Goal: Task Accomplishment & Management: Manage account settings

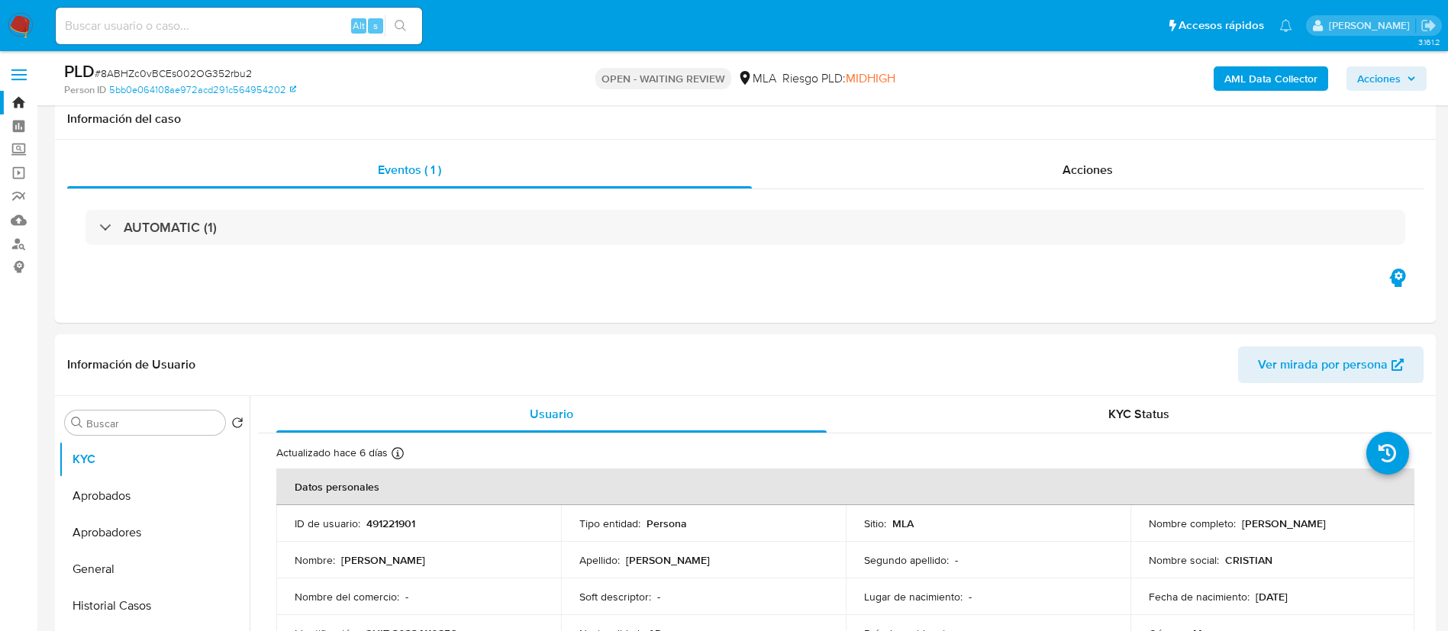
select select "10"
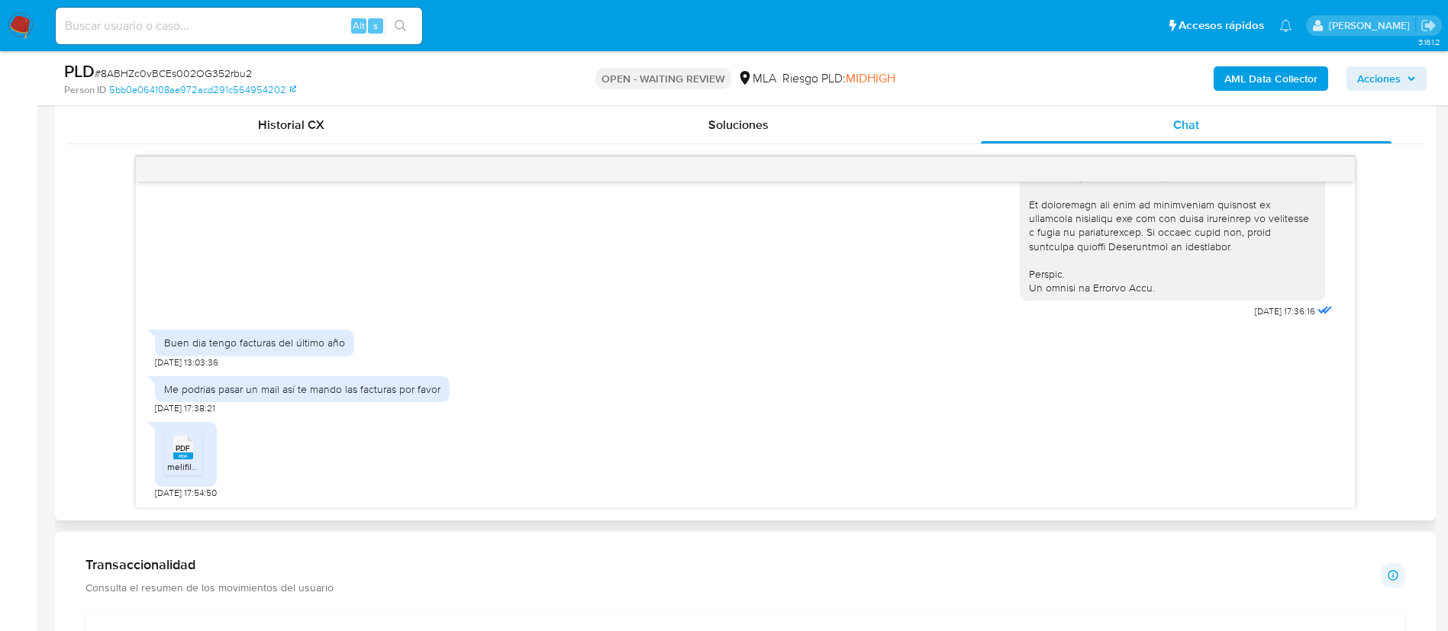
scroll to position [753, 0]
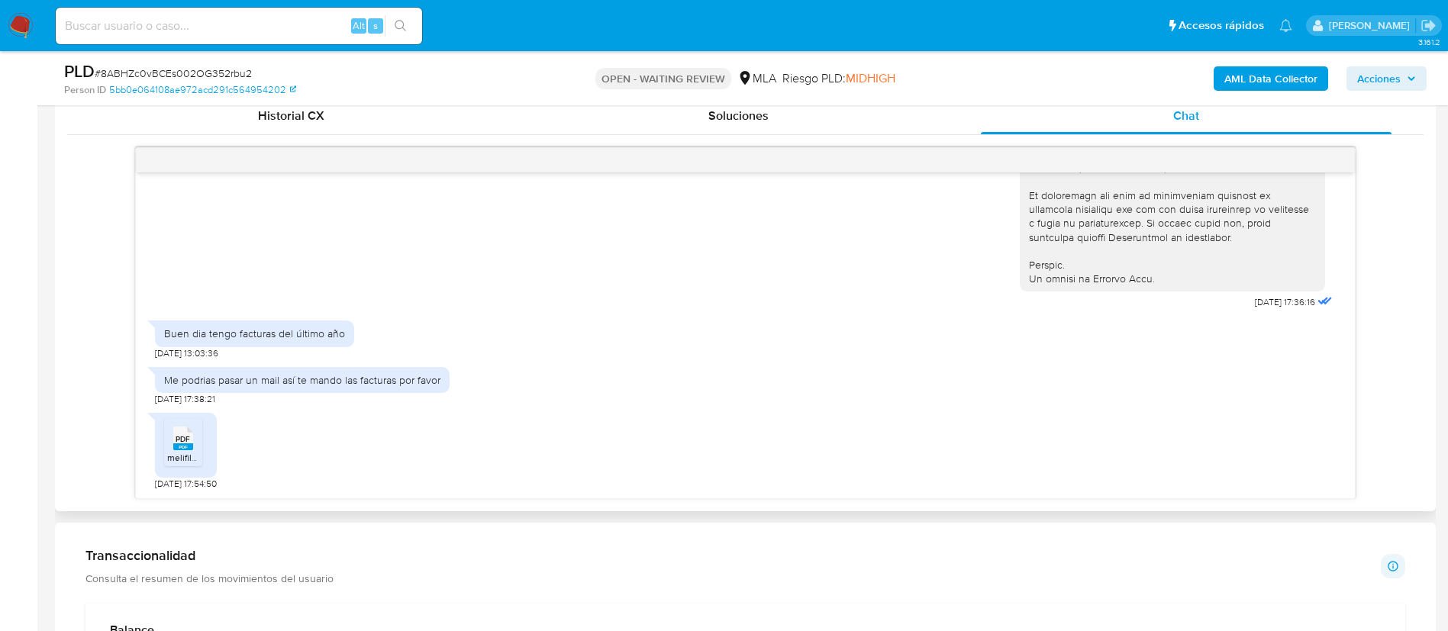
click at [300, 340] on div "Buen dia tengo facturas del último año" at bounding box center [254, 334] width 181 height 14
copy div "Buen dia tengo facturas del último año"
click at [165, 336] on div "Buen dia tengo facturas del último año" at bounding box center [254, 334] width 181 height 14
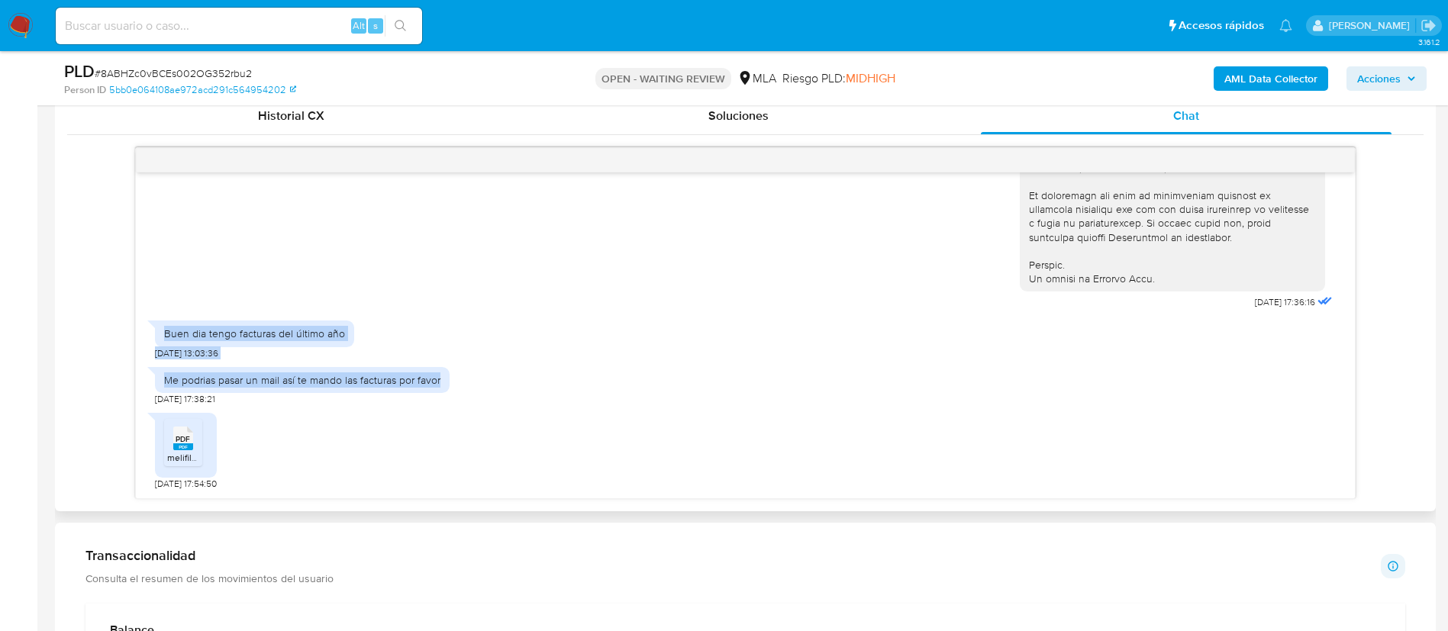
drag, startPoint x: 166, startPoint y: 336, endPoint x: 463, endPoint y: 385, distance: 301.8
click at [463, 385] on div "18/08/2025 17:36:16 Buen dia tengo facturas del último año 20/08/2025 13:03:36 …" at bounding box center [745, 336] width 1219 height 326
copy div "Buen dia tengo facturas del último año 20/08/2025 13:03:36 Me podrias pasar un …"
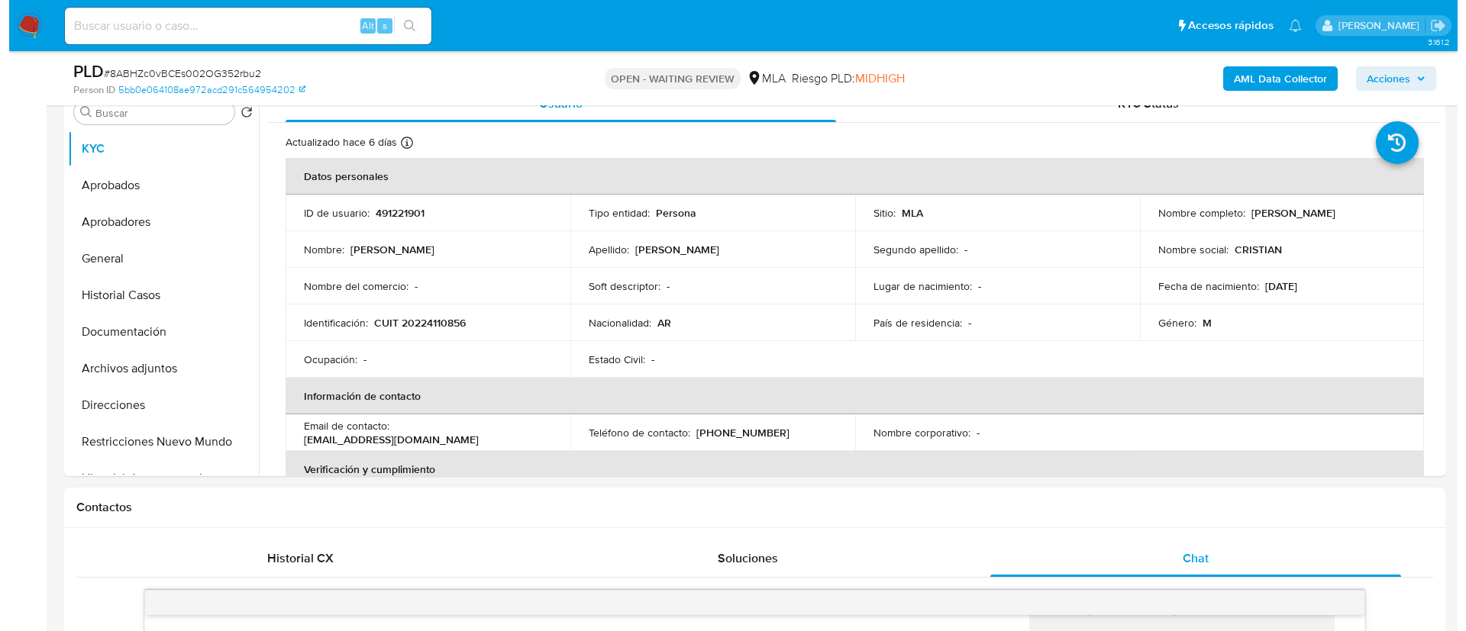
scroll to position [306, 0]
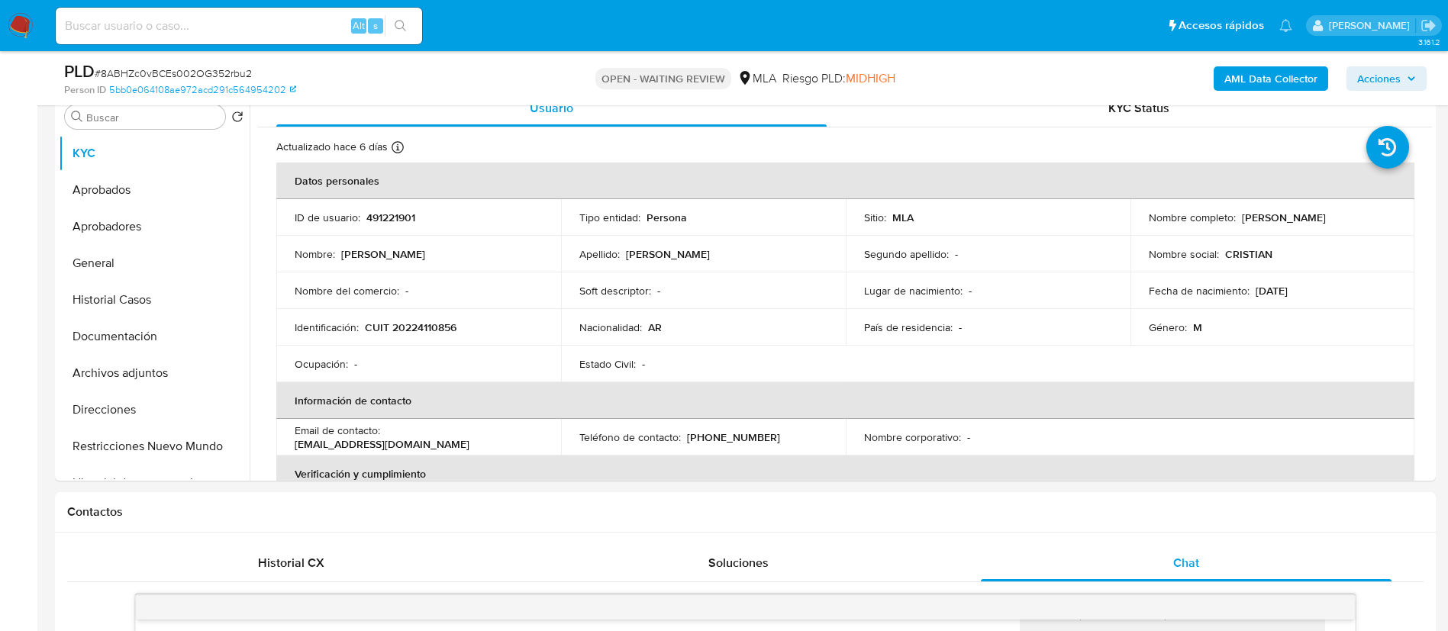
click at [1267, 80] on b "AML Data Collector" at bounding box center [1270, 78] width 93 height 24
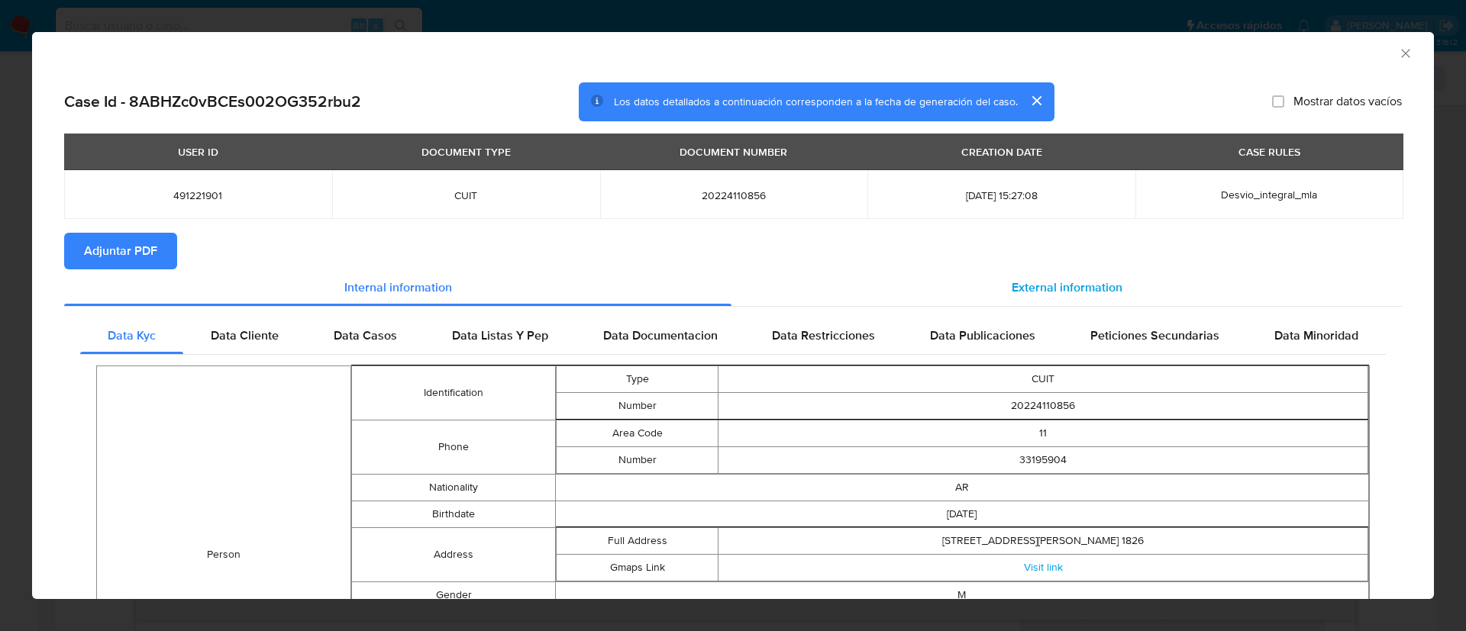
click at [1045, 279] on span "External information" at bounding box center [1066, 288] width 111 height 18
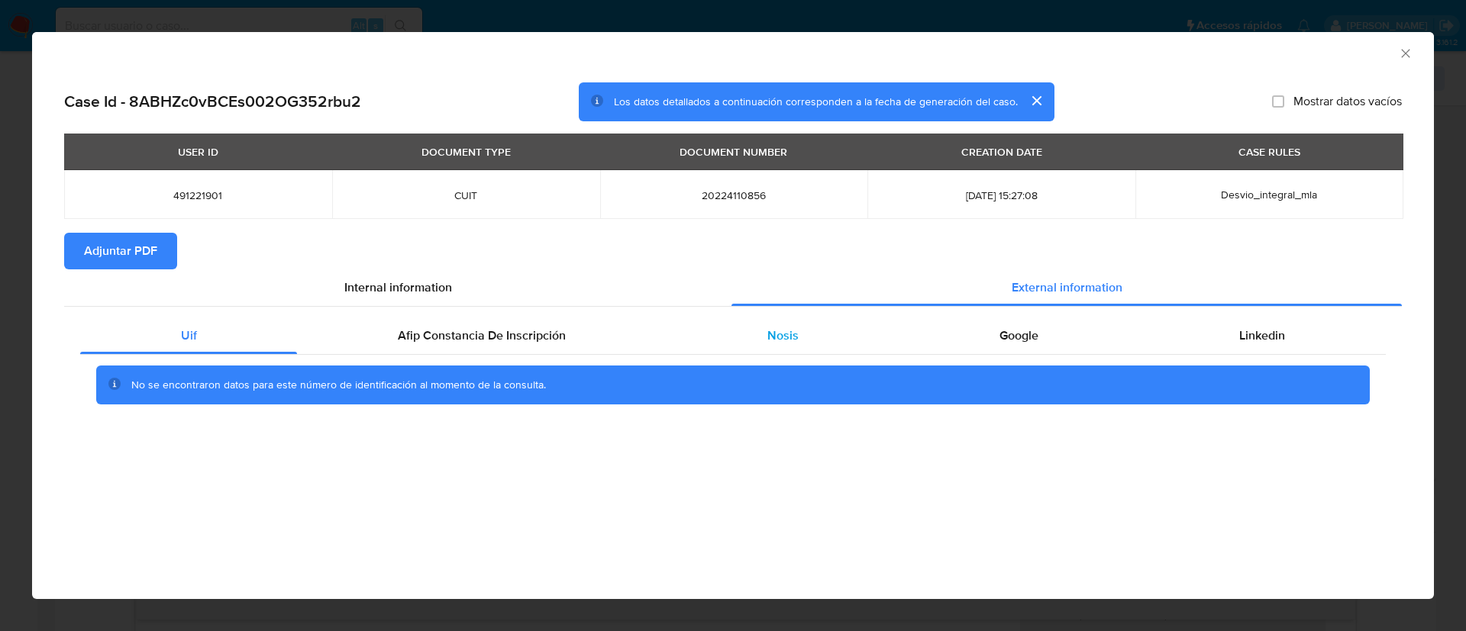
click at [756, 347] on div "Nosis" at bounding box center [782, 336] width 232 height 37
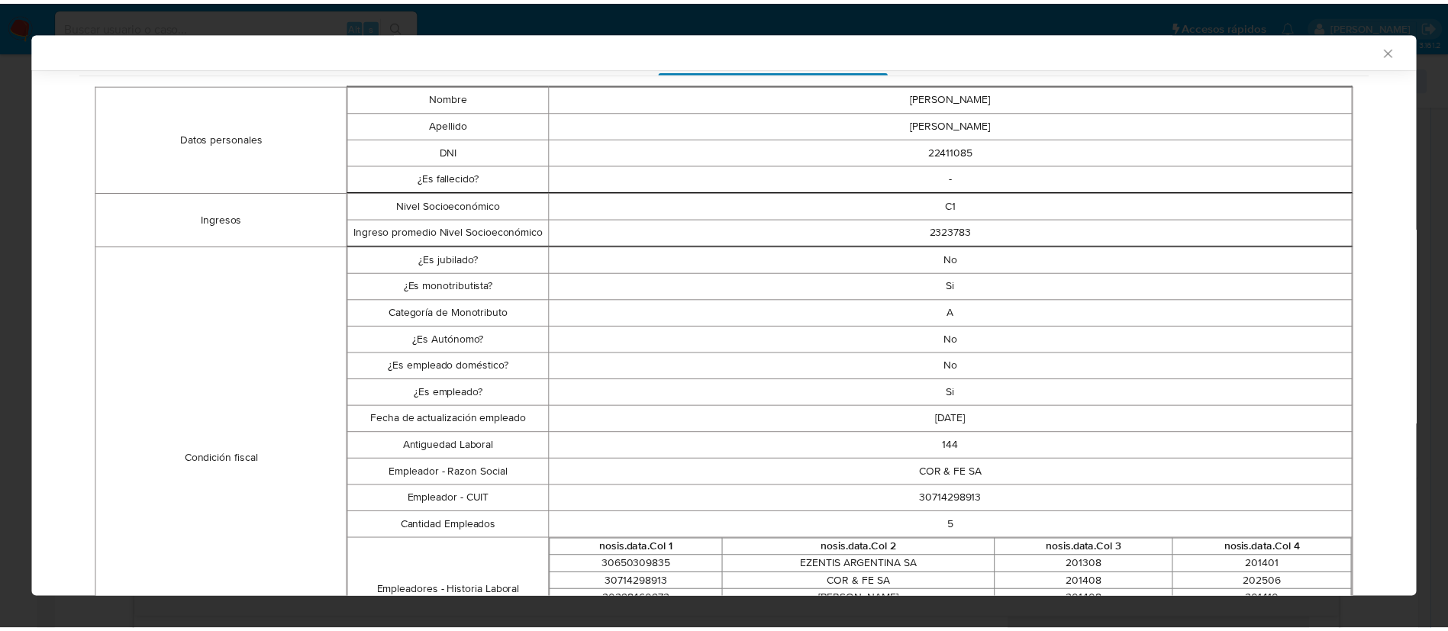
scroll to position [283, 0]
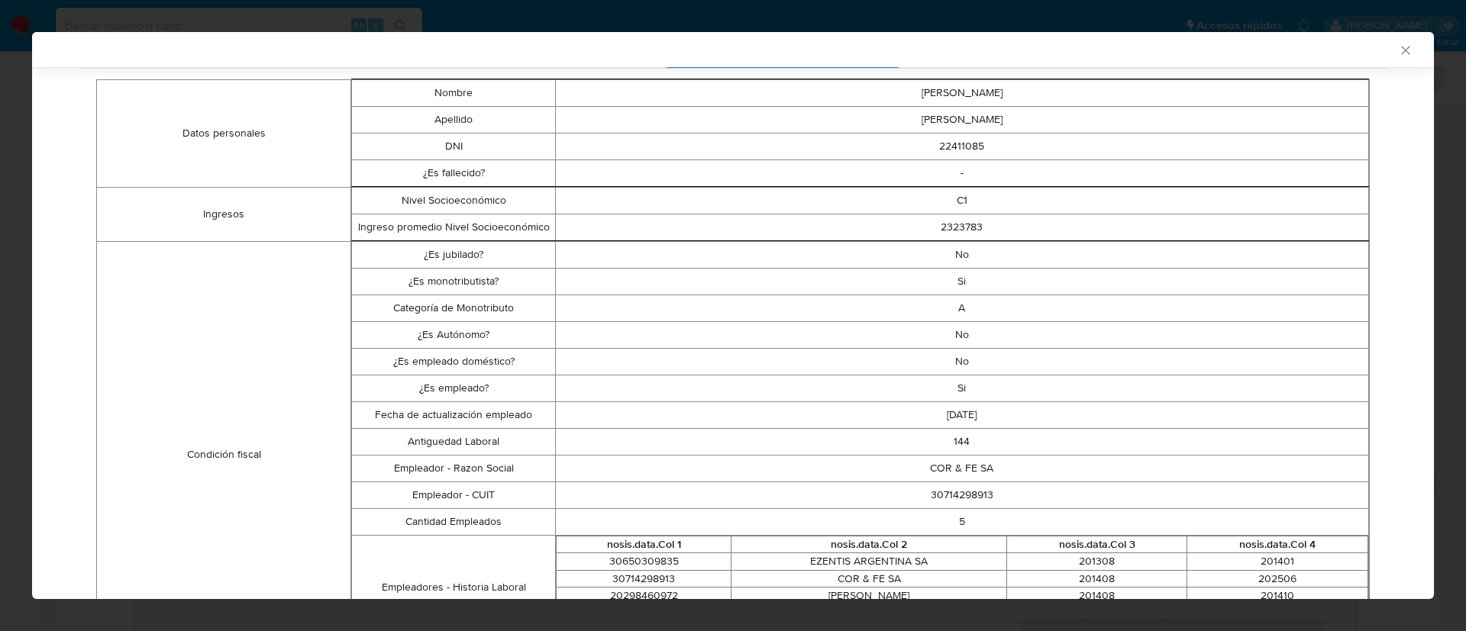
click at [924, 482] on td "30714298913" at bounding box center [961, 495] width 813 height 27
copy td "30714298913"
click at [0, 138] on div "AML Data Collector Case Id - 8ABHZc0vBCEs002OG352rbu2 Los datos detallados a co…" at bounding box center [733, 315] width 1466 height 631
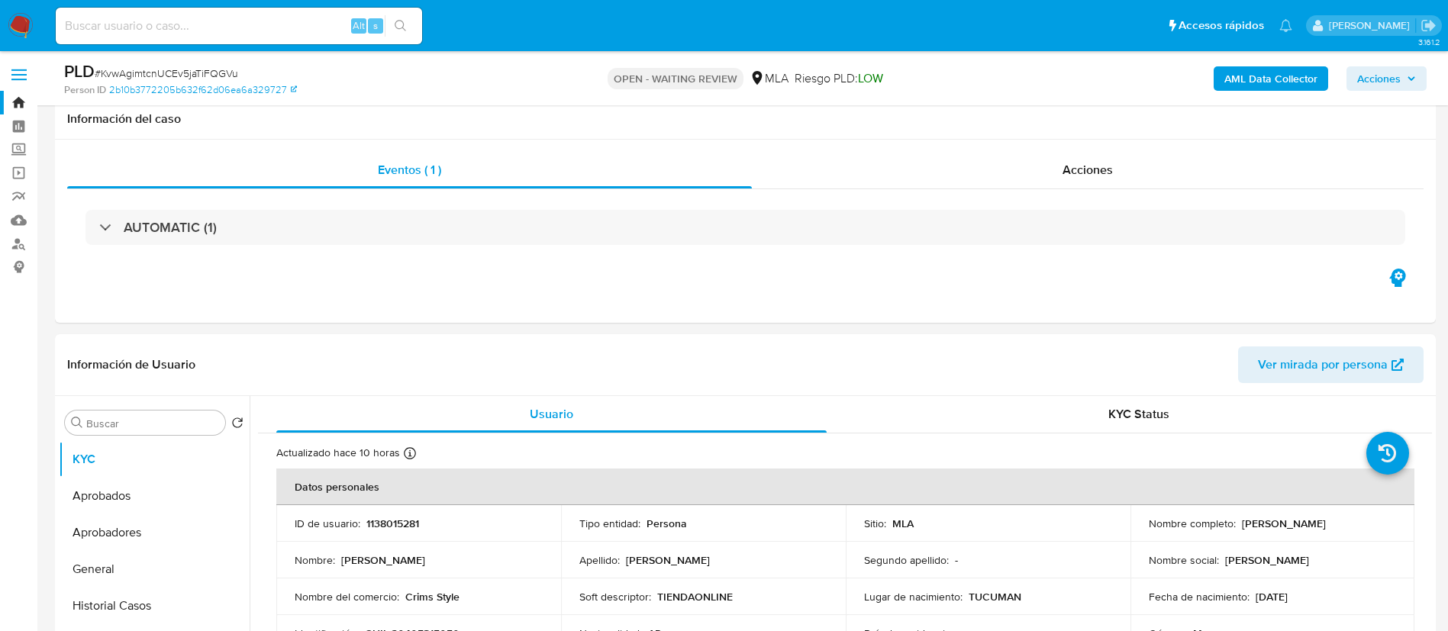
select select "10"
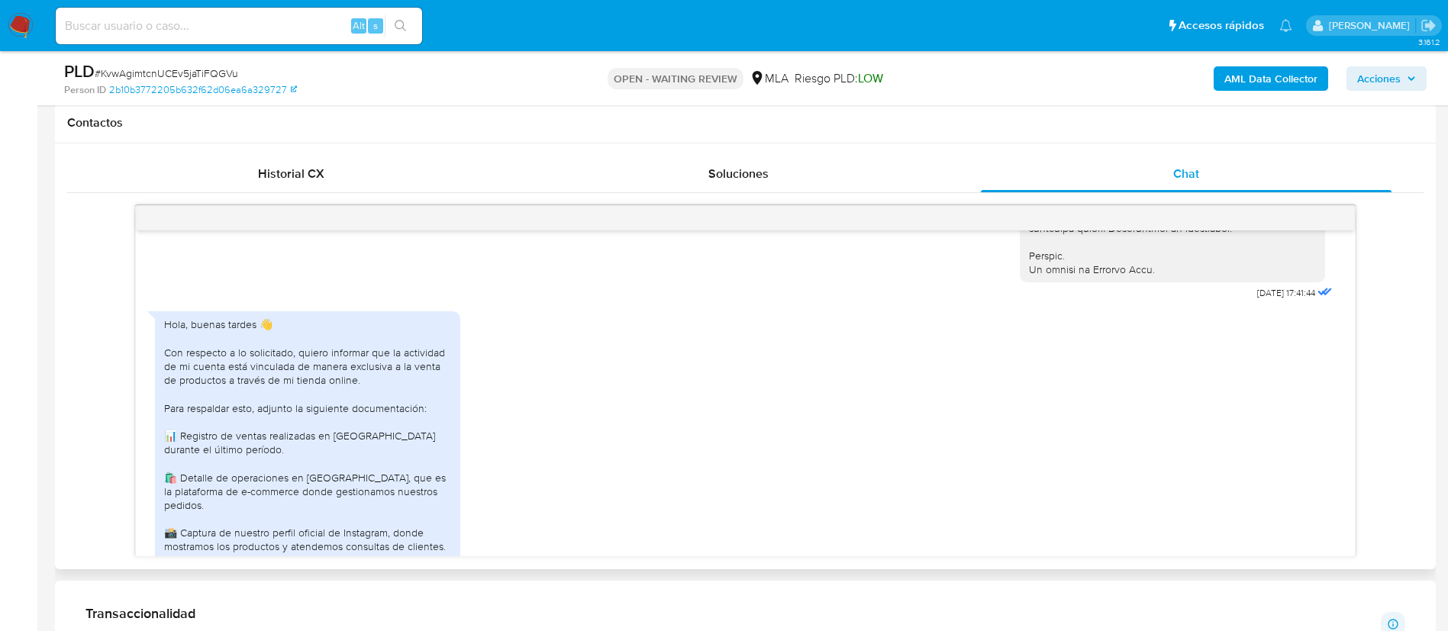
scroll to position [772, 0]
click at [170, 347] on div "Hola, buenas tardes 👋 Con respecto a lo solicitado, quiero informar que la acti…" at bounding box center [307, 536] width 287 height 444
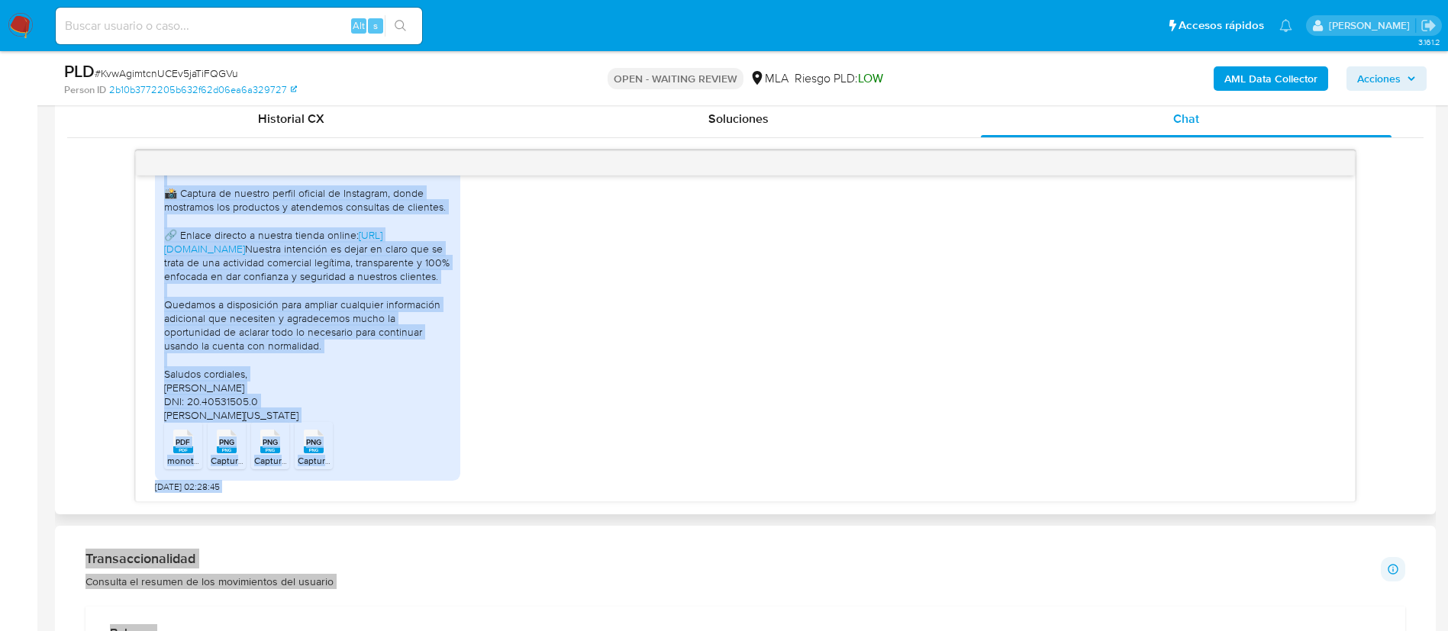
scroll to position [1109, 0]
copy div "Hola, buenas tardes 👋 Con respecto a lo solicitado, quiero informar que la acti…"
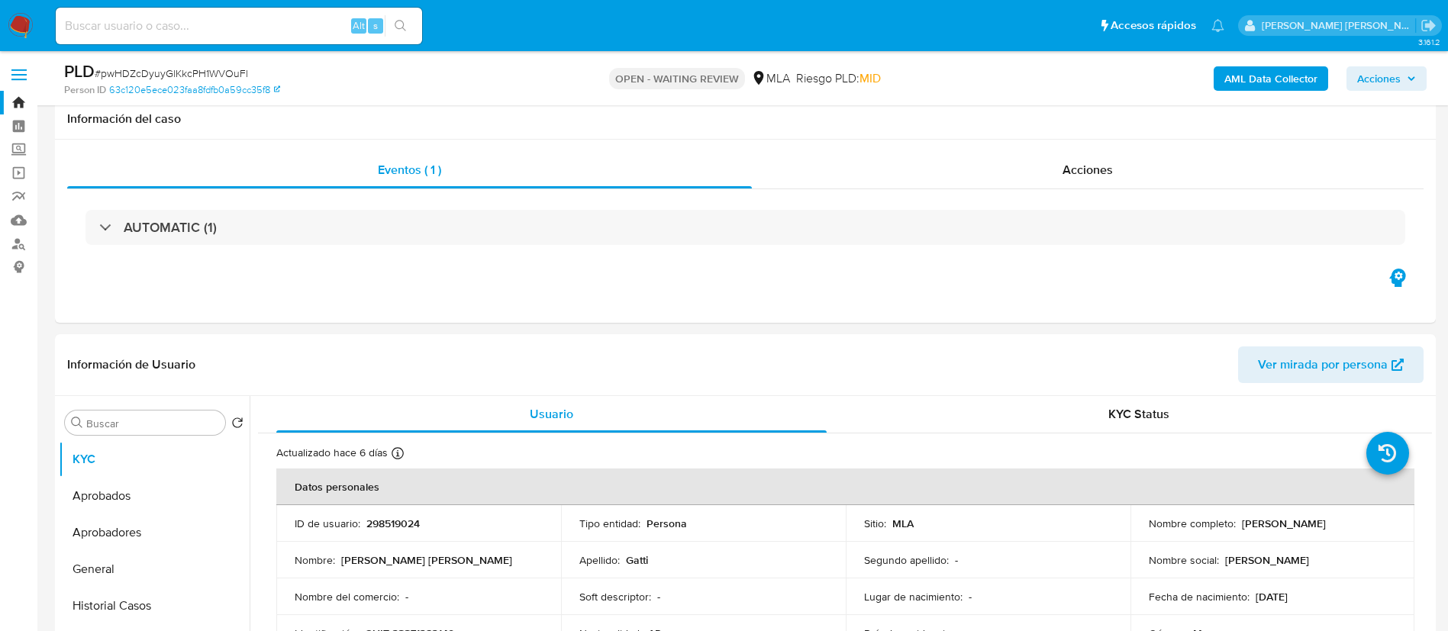
select select "10"
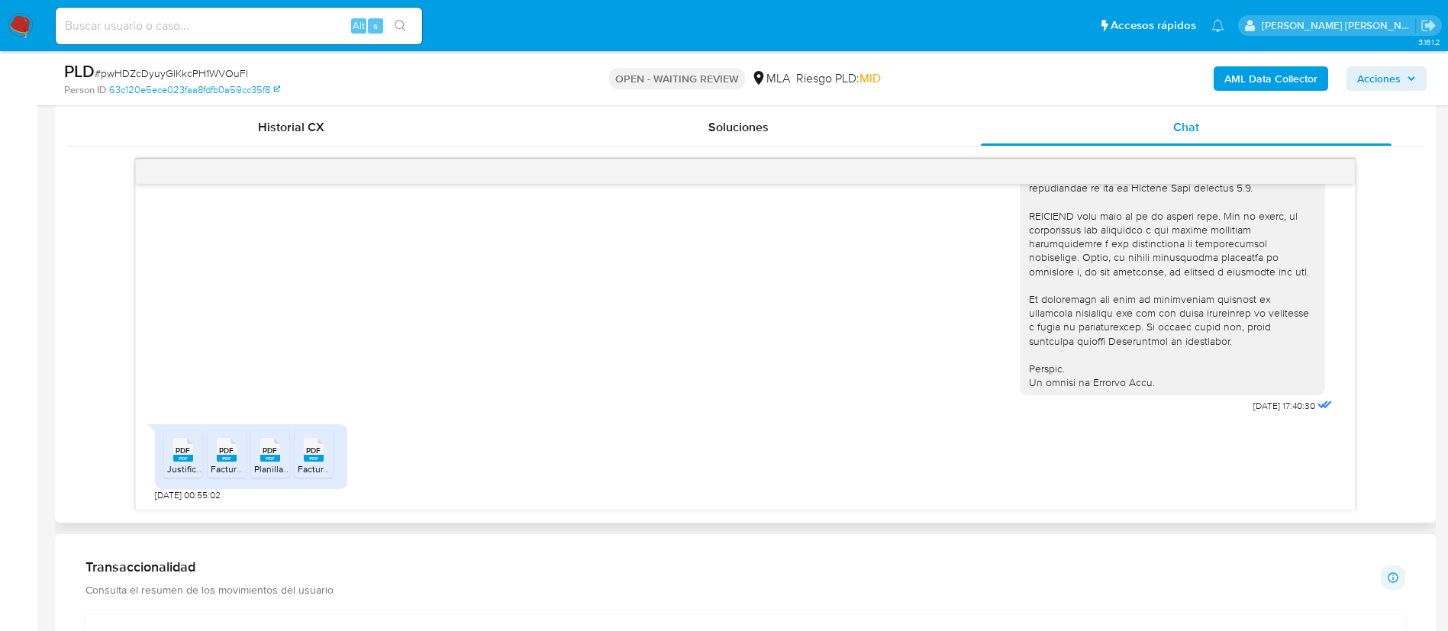
scroll to position [780, 0]
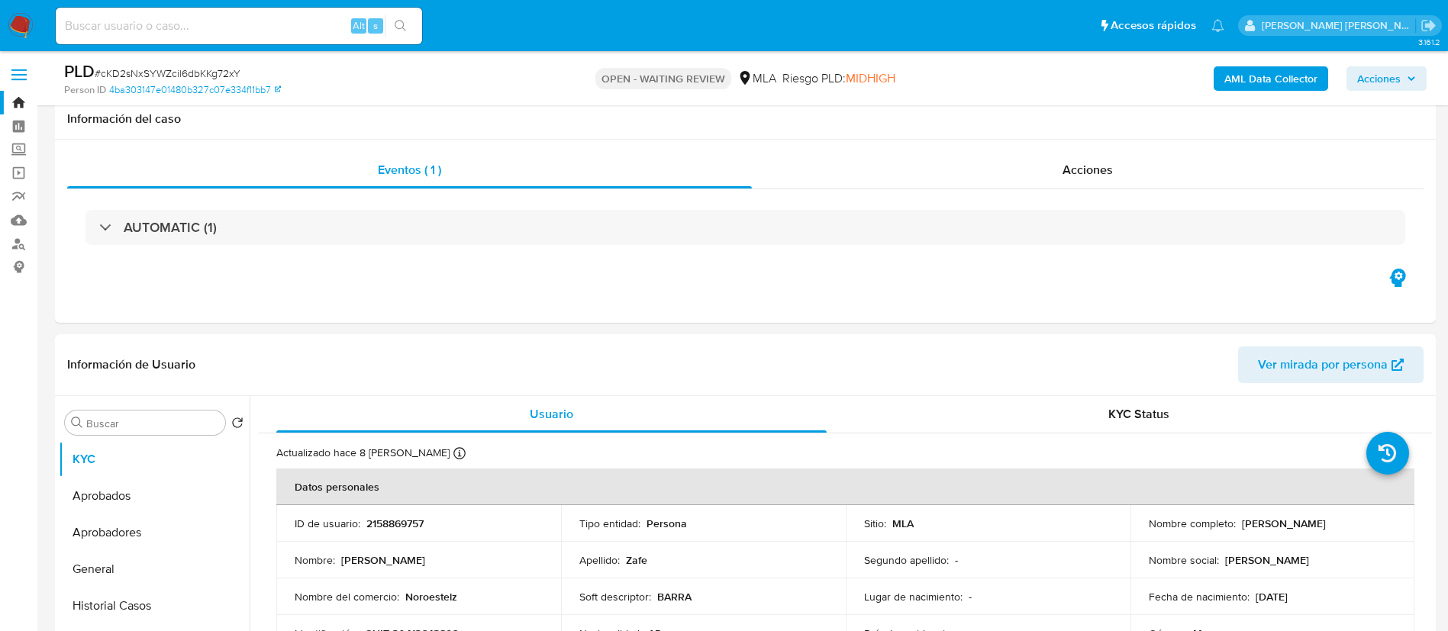
select select "10"
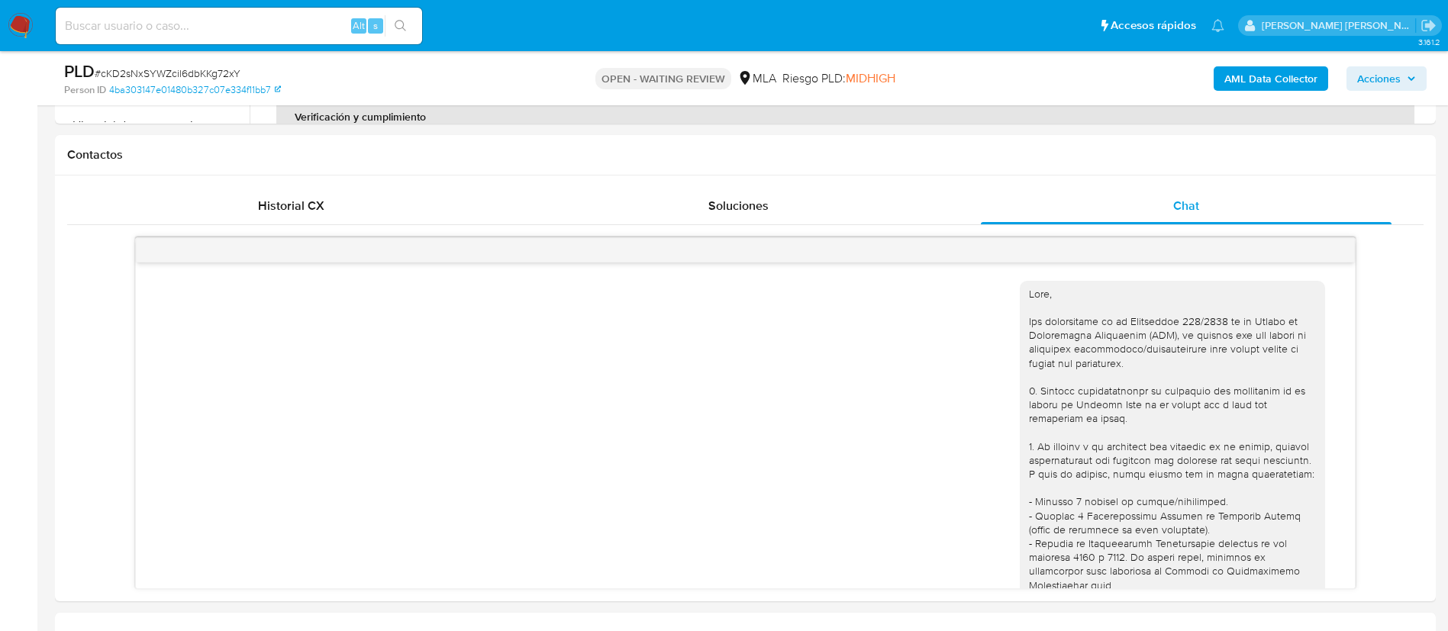
scroll to position [901, 0]
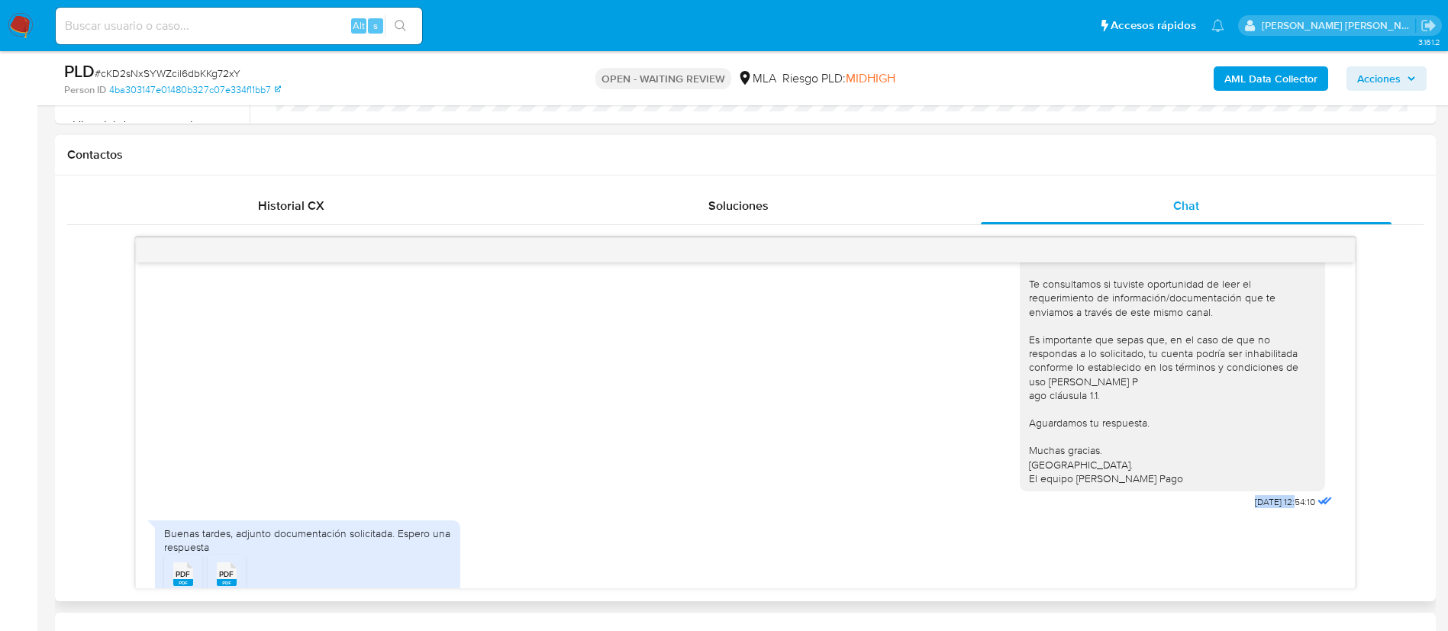
drag, startPoint x: 1214, startPoint y: 543, endPoint x: 1263, endPoint y: 545, distance: 48.9
click at [1263, 513] on div "Hola, Esperamos que te encuentres muy bien. Te consultamos si tuviste oportunid…" at bounding box center [1178, 359] width 316 height 308
copy span "22/08/2025"
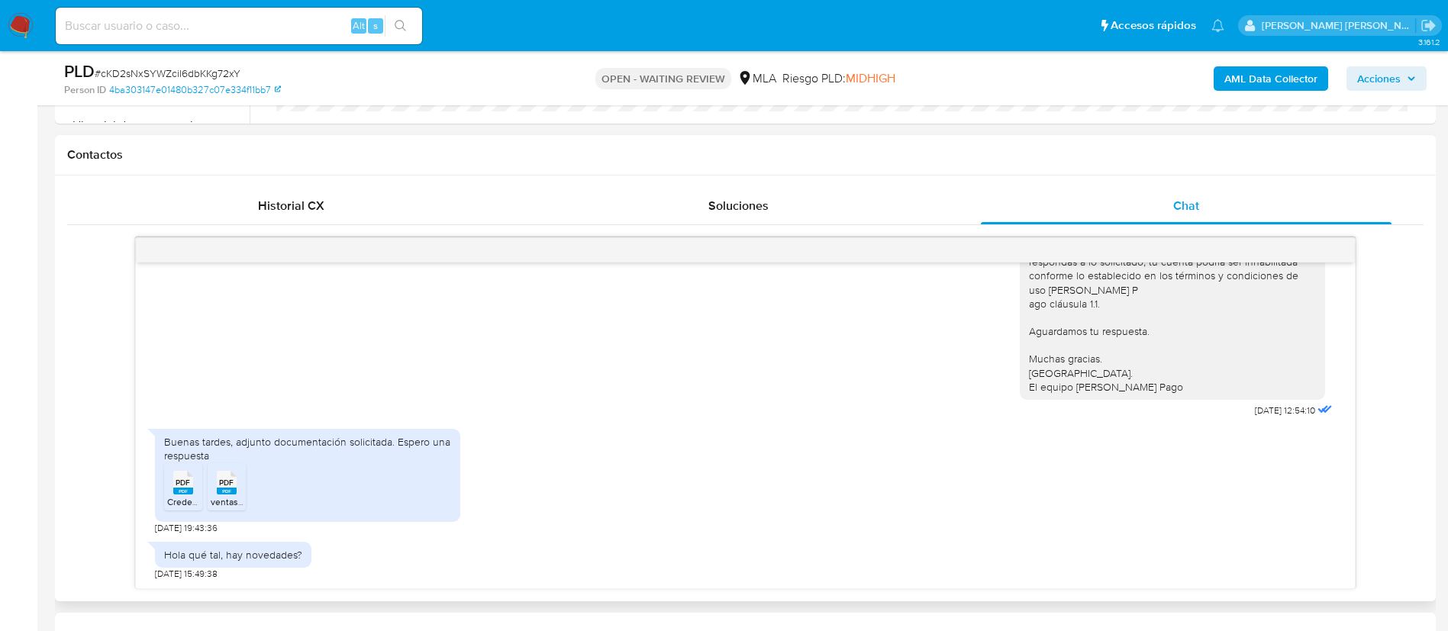
click at [308, 441] on div "Buenas tardes, adjunto documentación solicitada. Espero una respuesta" at bounding box center [307, 448] width 287 height 27
copy div "Buenas tardes, adjunto documentación solicitada. Espero una respuesta PDF"
click at [252, 550] on div "Hola qué tal, hay novedades?" at bounding box center [233, 555] width 138 height 14
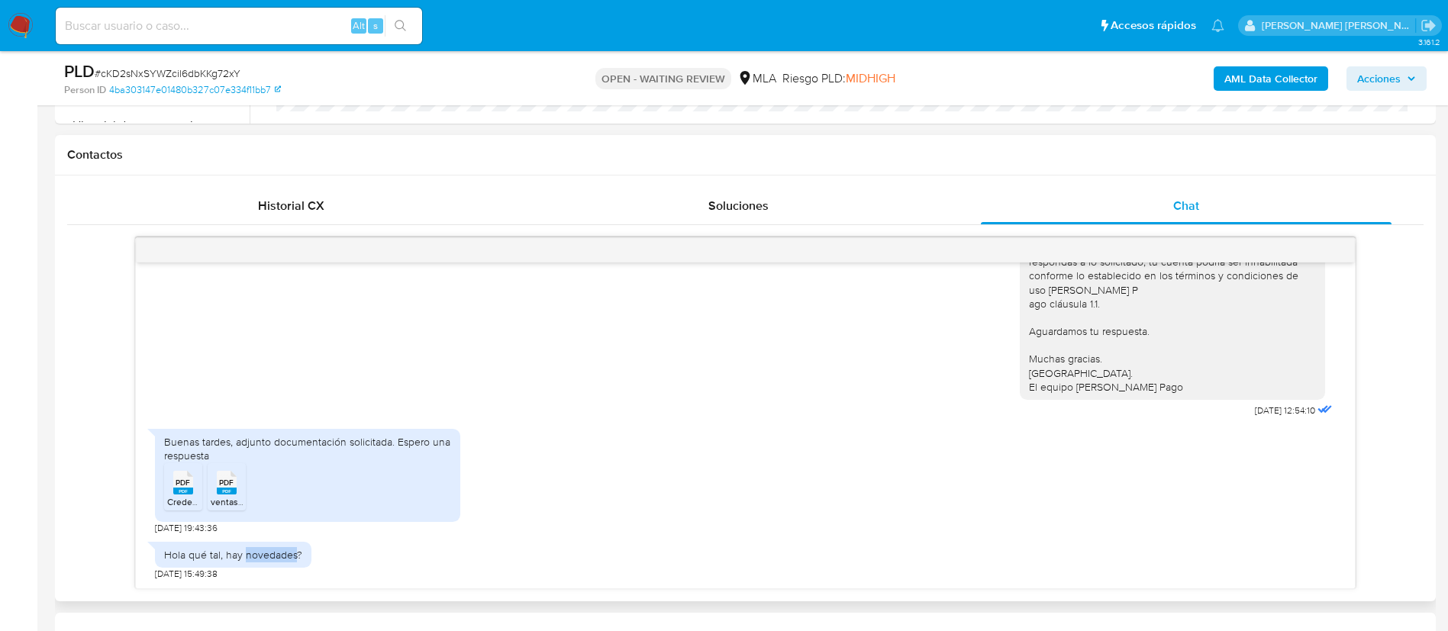
click at [252, 550] on div "Hola qué tal, hay novedades?" at bounding box center [233, 555] width 138 height 14
copy div "Hola qué tal, hay novedades?"
click at [252, 550] on div "Hola qué tal, hay novedades?" at bounding box center [233, 555] width 138 height 14
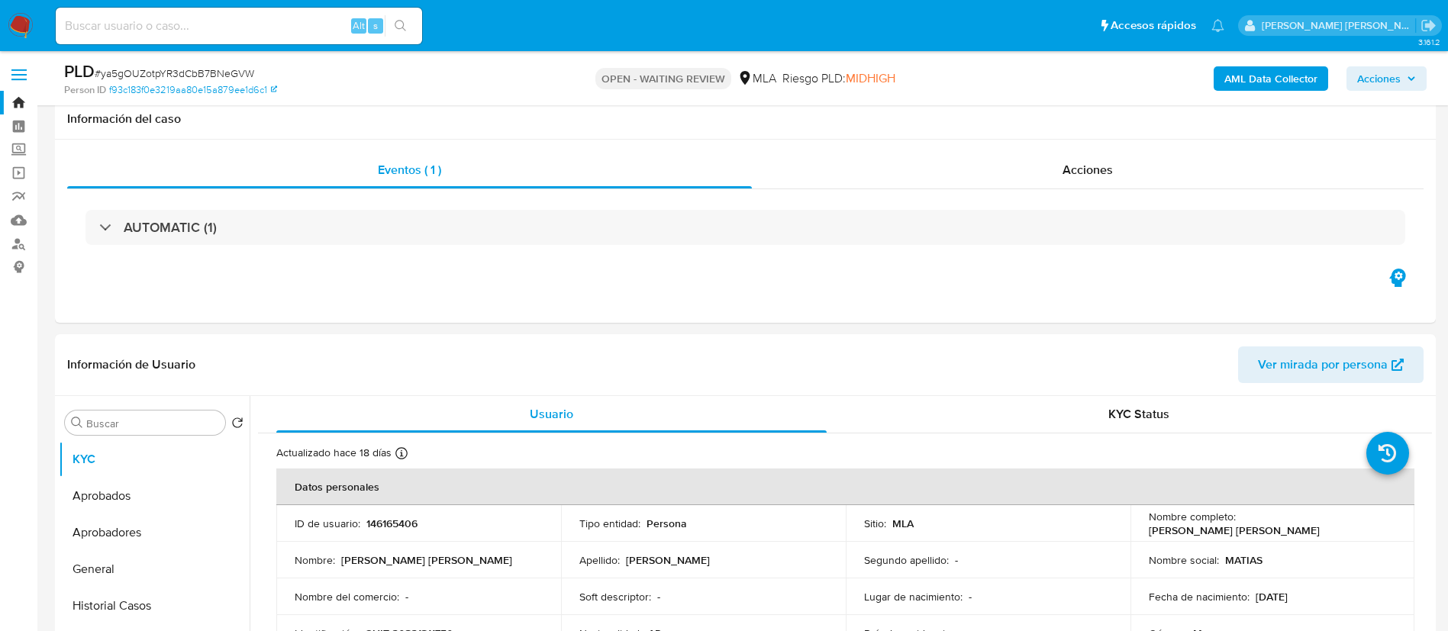
select select "10"
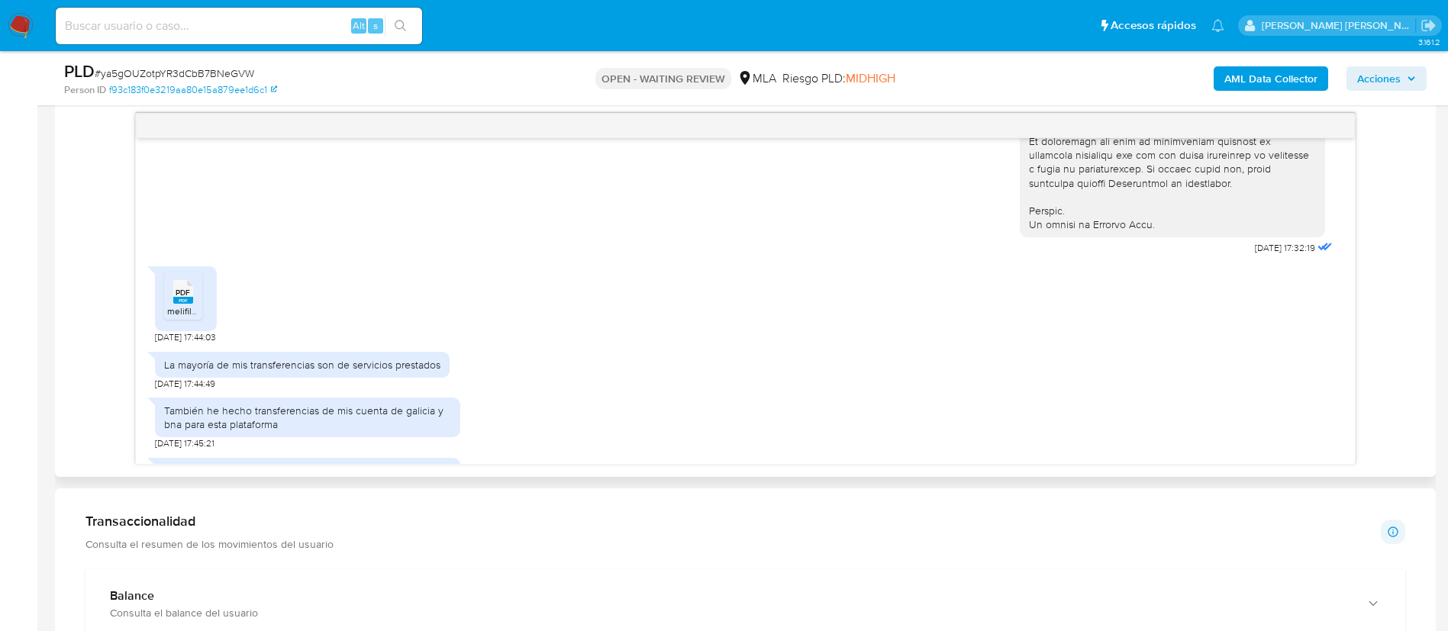
scroll to position [677, 0]
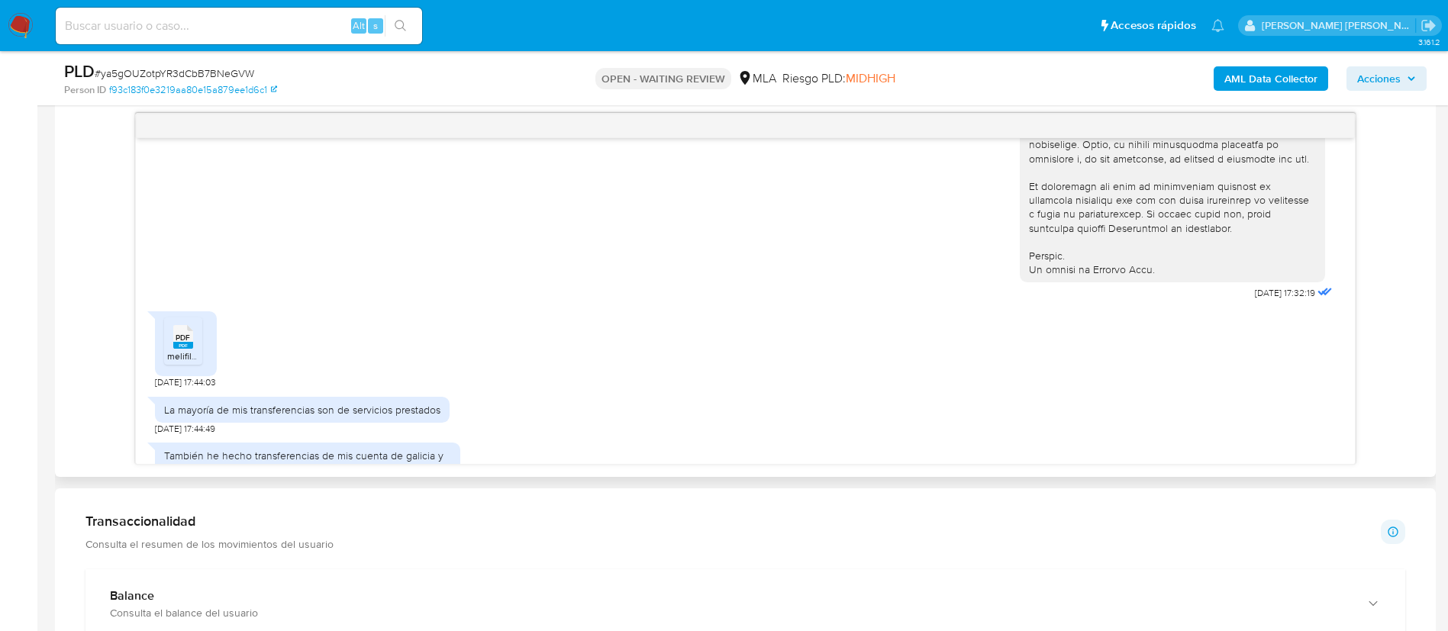
click at [385, 417] on div "La mayoría de mis transferencias son de servicios prestados" at bounding box center [302, 410] width 276 height 14
copy div "La mayoría de mis transferencias son de servicios prestados"
click at [385, 417] on div "La mayoría de mis transferencias son de servicios prestados" at bounding box center [302, 410] width 276 height 14
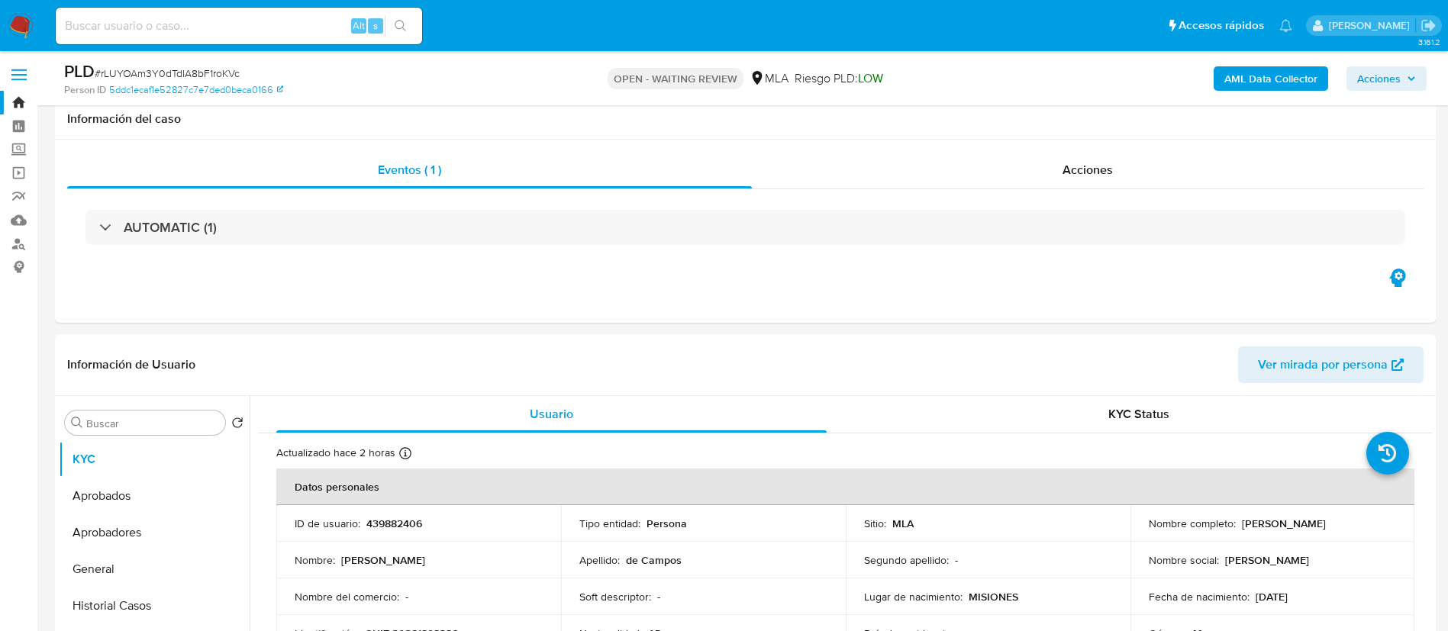
select select "10"
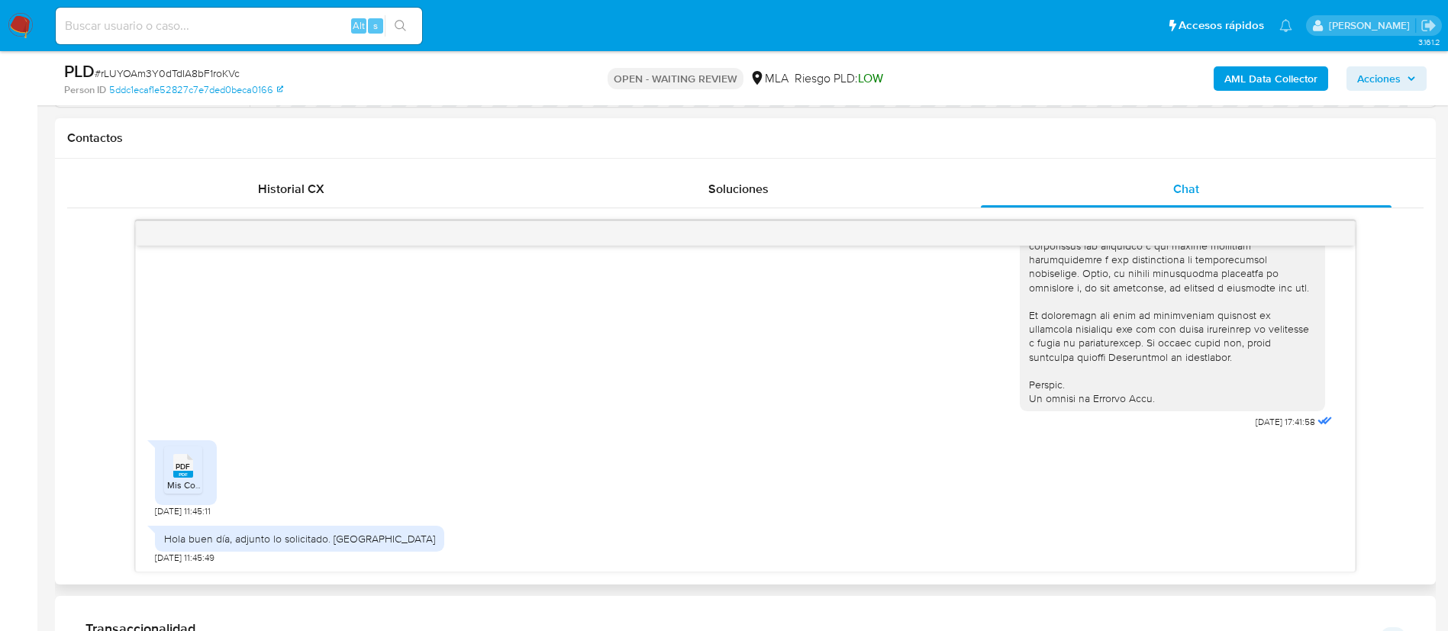
scroll to position [685, 0]
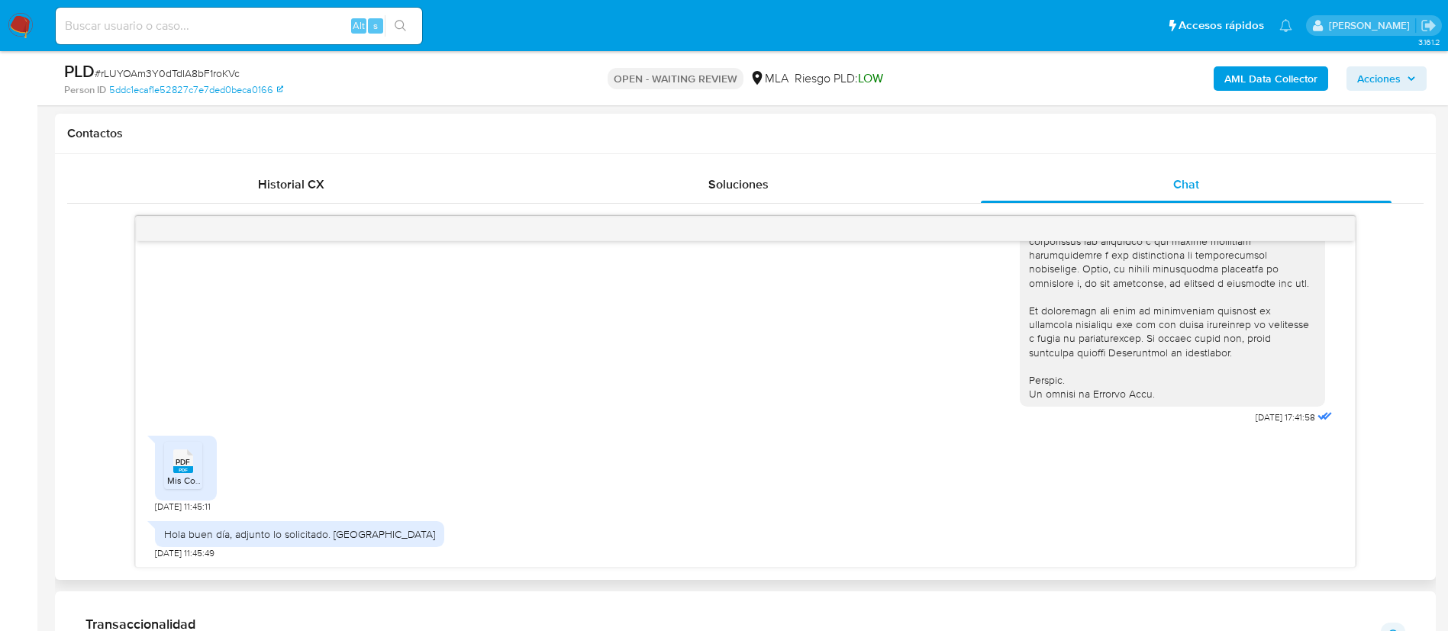
click at [315, 534] on div "Hola buen día, adjunto lo solicitado. [GEOGRAPHIC_DATA]" at bounding box center [299, 534] width 271 height 14
copy div "Hola buen día, adjunto lo solicitado. [GEOGRAPHIC_DATA]"
click at [315, 534] on div "Hola buen día, adjunto lo solicitado. [GEOGRAPHIC_DATA]" at bounding box center [299, 534] width 271 height 14
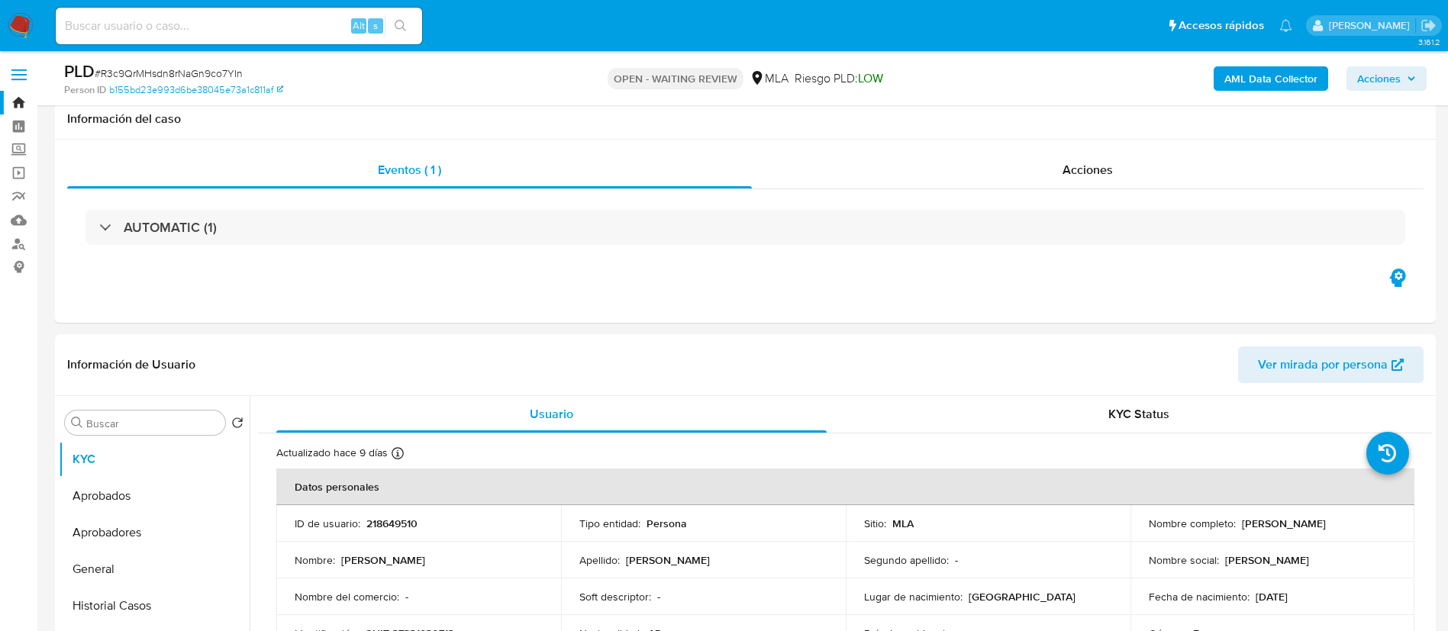
select select "10"
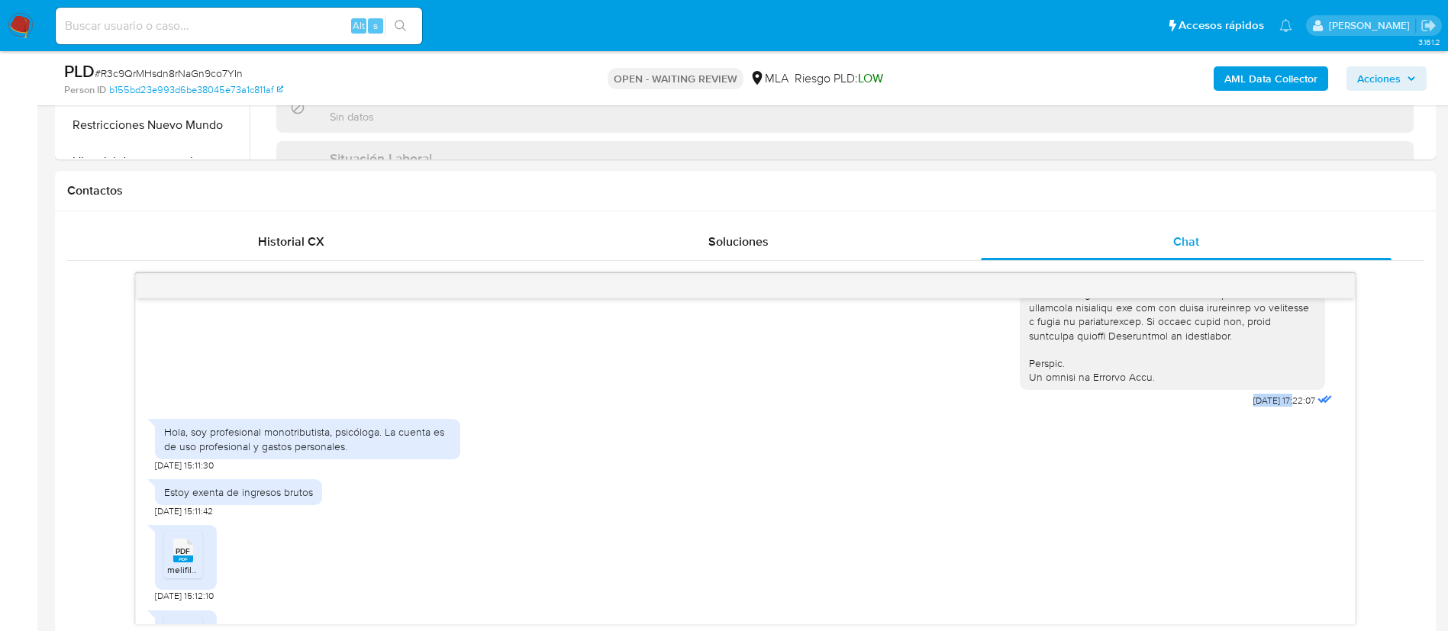
scroll to position [732, 0]
click at [321, 450] on div "Hola, soy profesional monotributista, psicóloga. La cuenta es de uso profesiona…" at bounding box center [307, 436] width 287 height 27
copy div "Hola, soy profesional monotributista, psicóloga. La cuenta es de uso profesiona…"
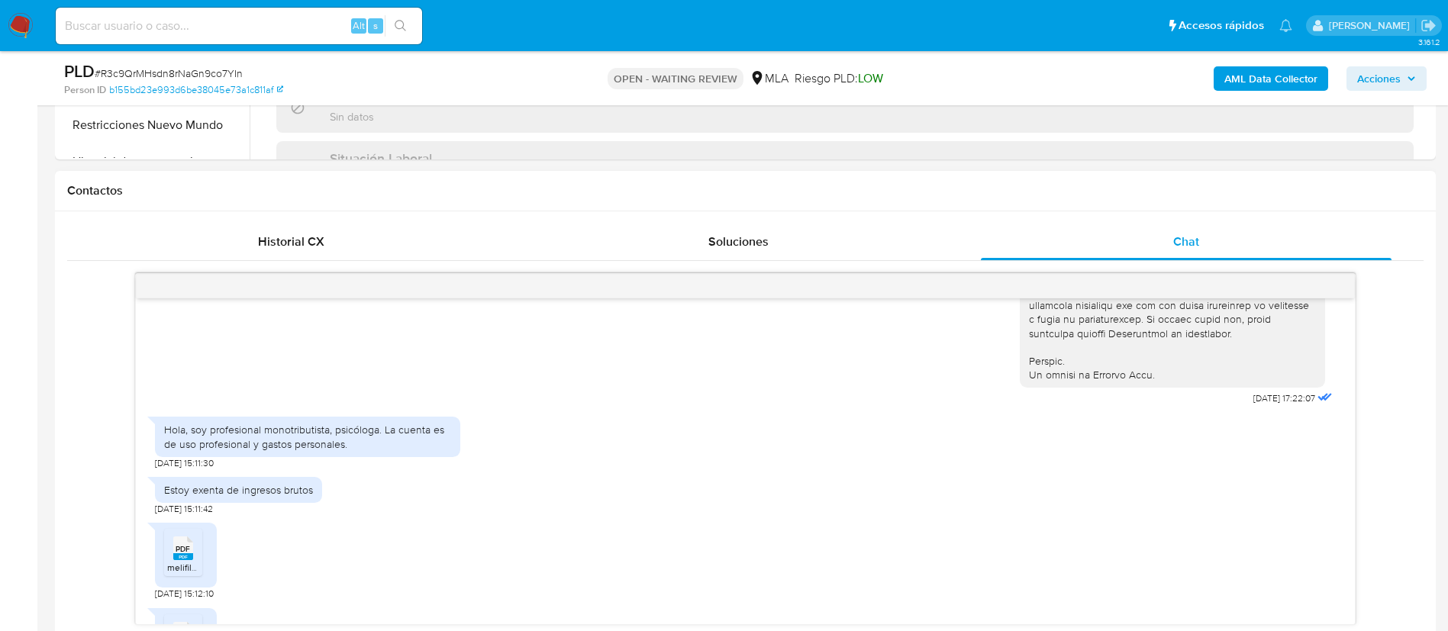
click at [261, 497] on div "Estoy exenta de ingresos brutos" at bounding box center [238, 490] width 149 height 14
copy div "Estoy exenta de ingresos brutos"
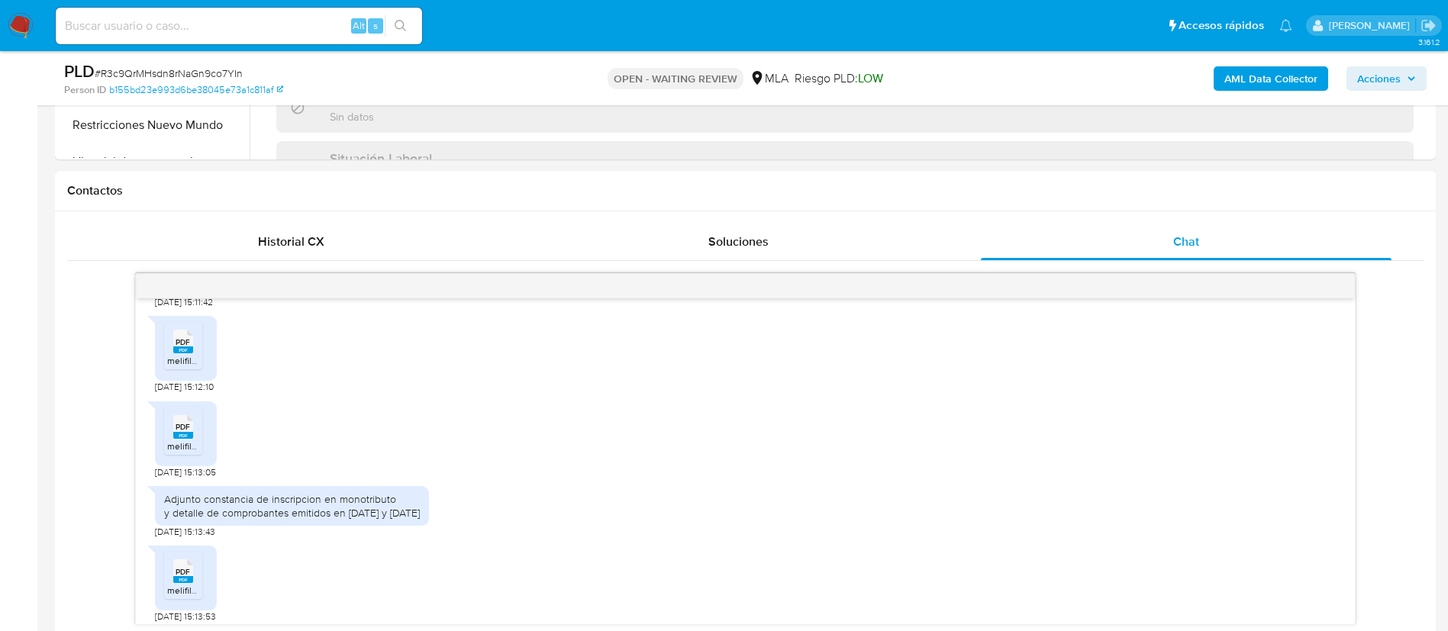
scroll to position [946, 0]
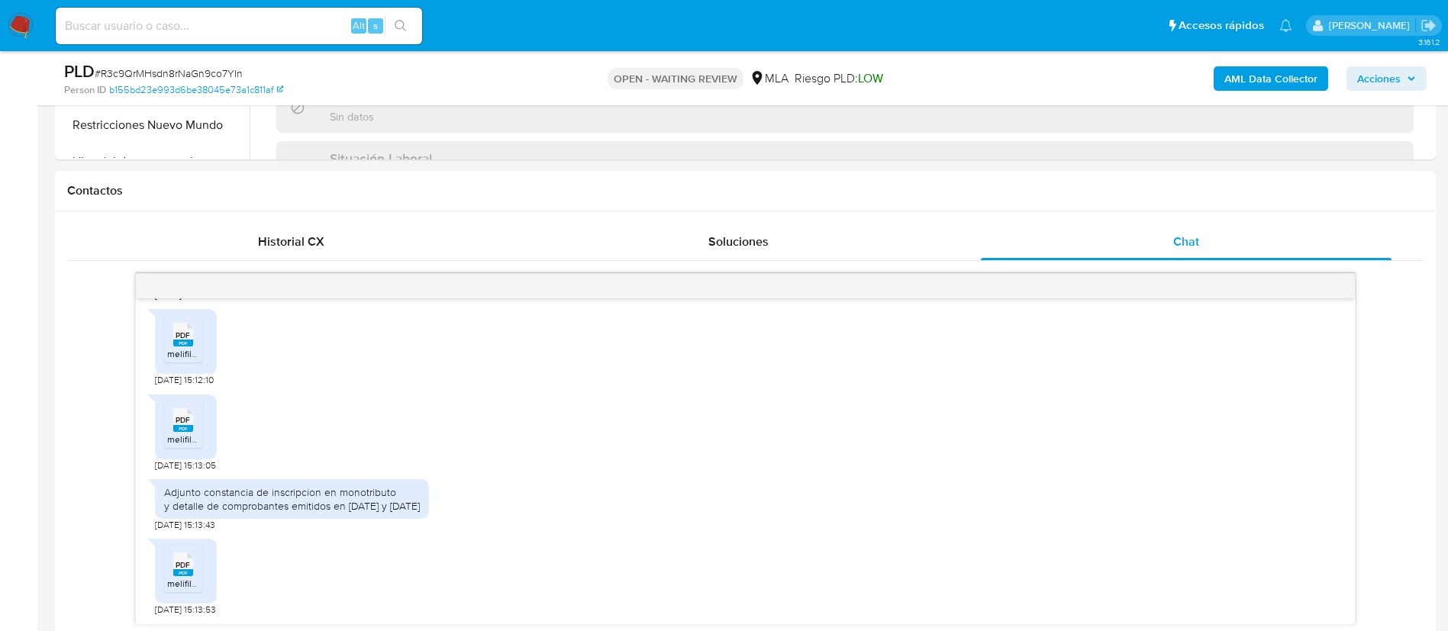
click at [219, 513] on div "Adjunto constancia de inscripcion en monotributo y detalle de comprobantes emit…" at bounding box center [292, 498] width 256 height 27
copy div "Adjunto constancia de inscripcion en monotributo"
click at [219, 513] on div "Adjunto constancia de inscripcion en monotributo y detalle de comprobantes emit…" at bounding box center [292, 498] width 256 height 27
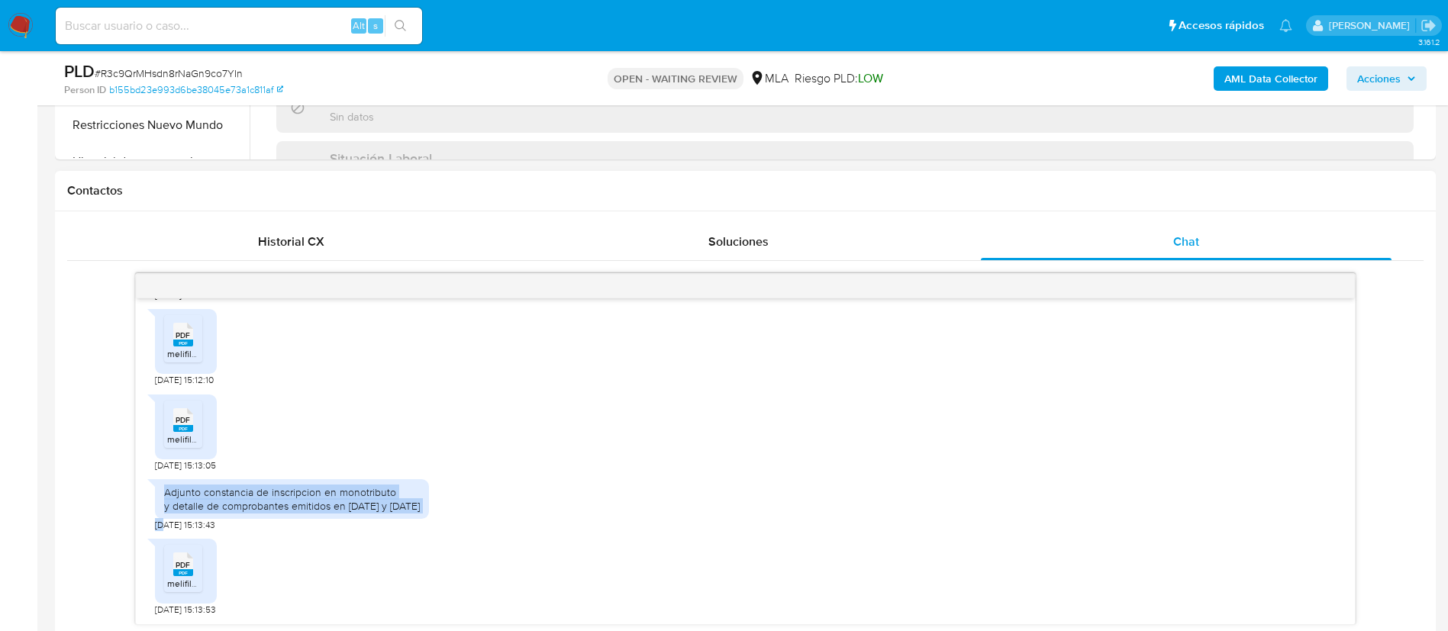
copy div "Adjunto constancia de inscripcion en monotributo y detalle de comprobantes emit…"
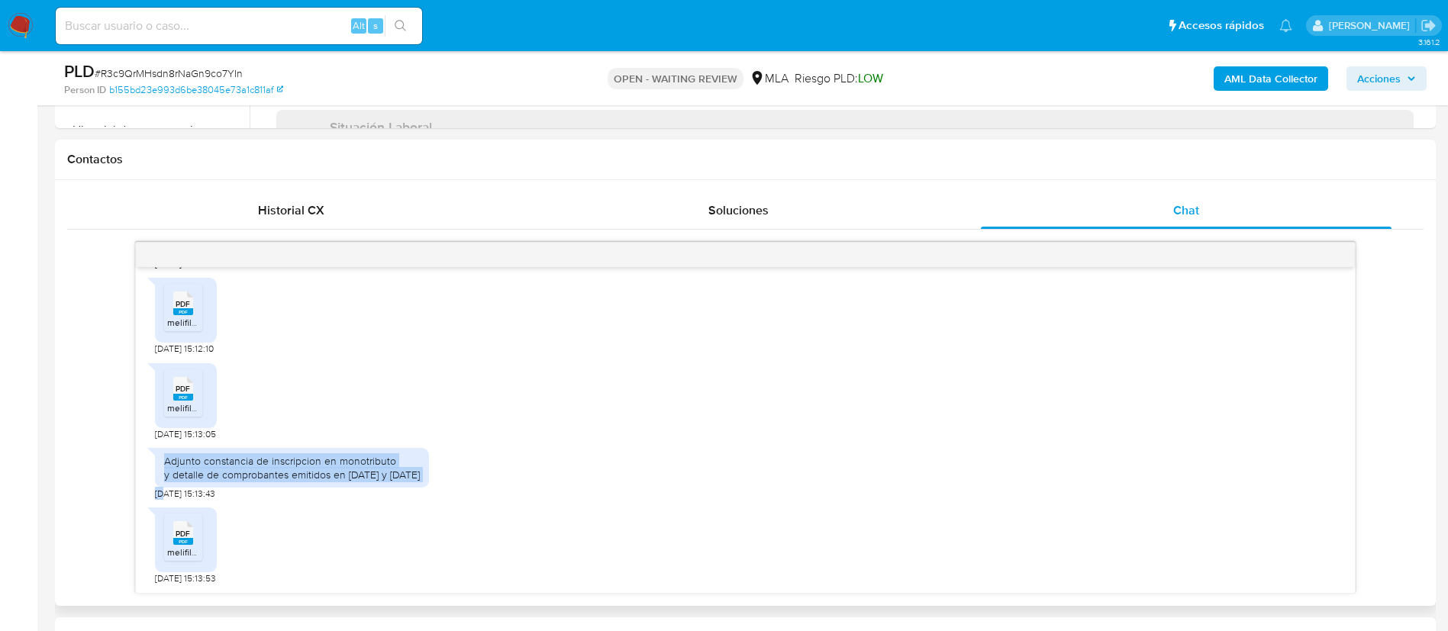
scroll to position [657, 0]
click at [267, 424] on div "PDF PDF melifile6658882225780788884.pdf 21/08/2025 15:13:05" at bounding box center [745, 399] width 1181 height 85
click at [181, 549] on span "melifile10110888513672356.pdf" at bounding box center [230, 553] width 126 height 13
click at [186, 397] on rect at bounding box center [183, 398] width 20 height 7
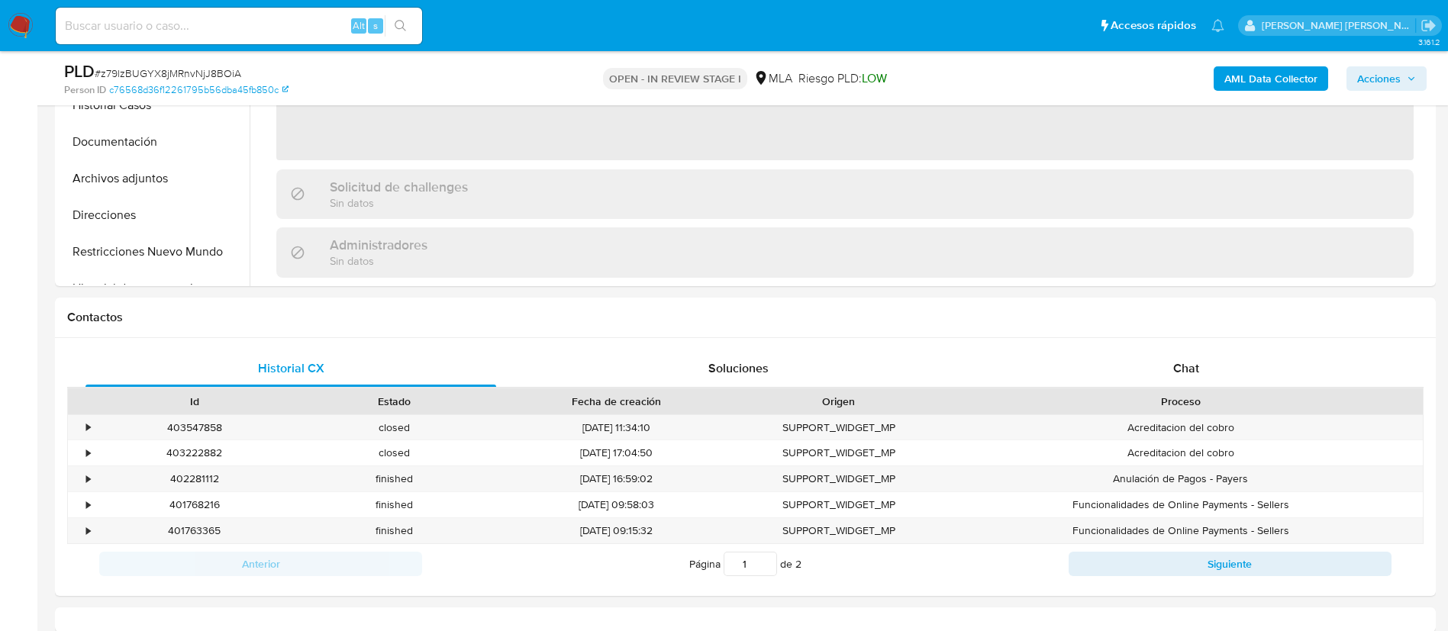
select select "10"
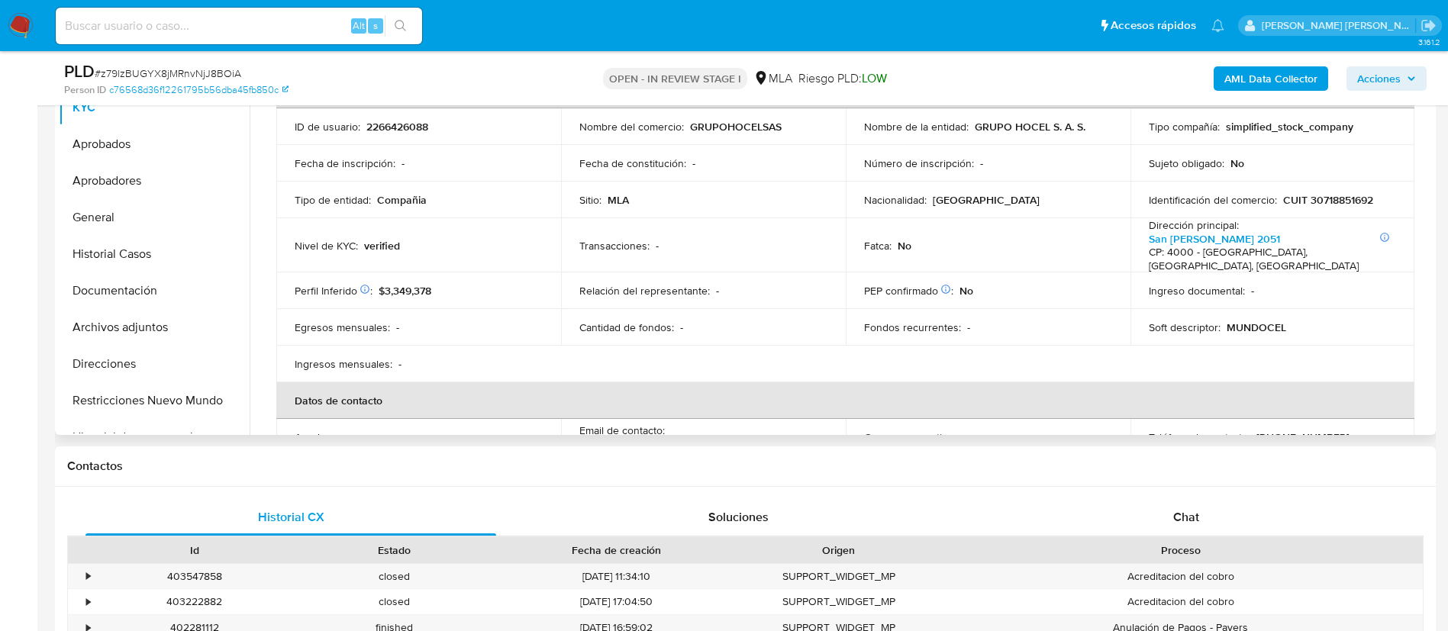
scroll to position [46, 0]
click at [1174, 237] on link "San Lorenzo 2051" at bounding box center [1214, 238] width 131 height 15
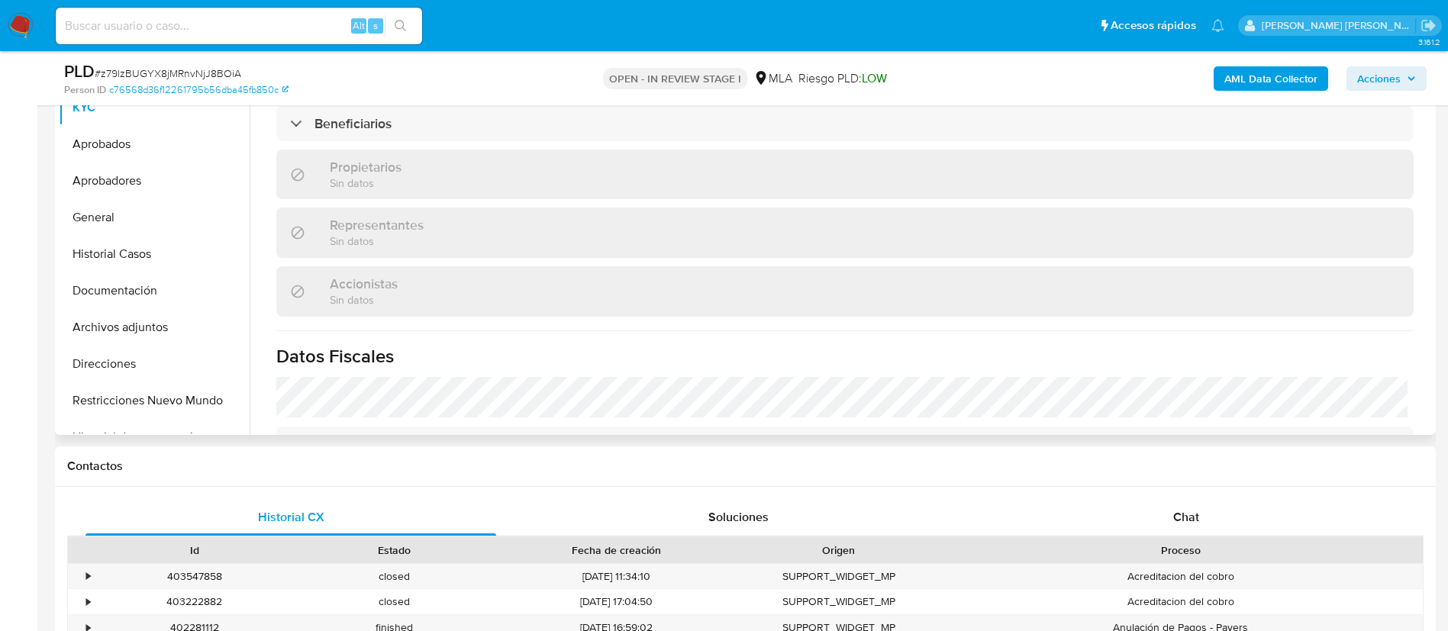
scroll to position [1063, 0]
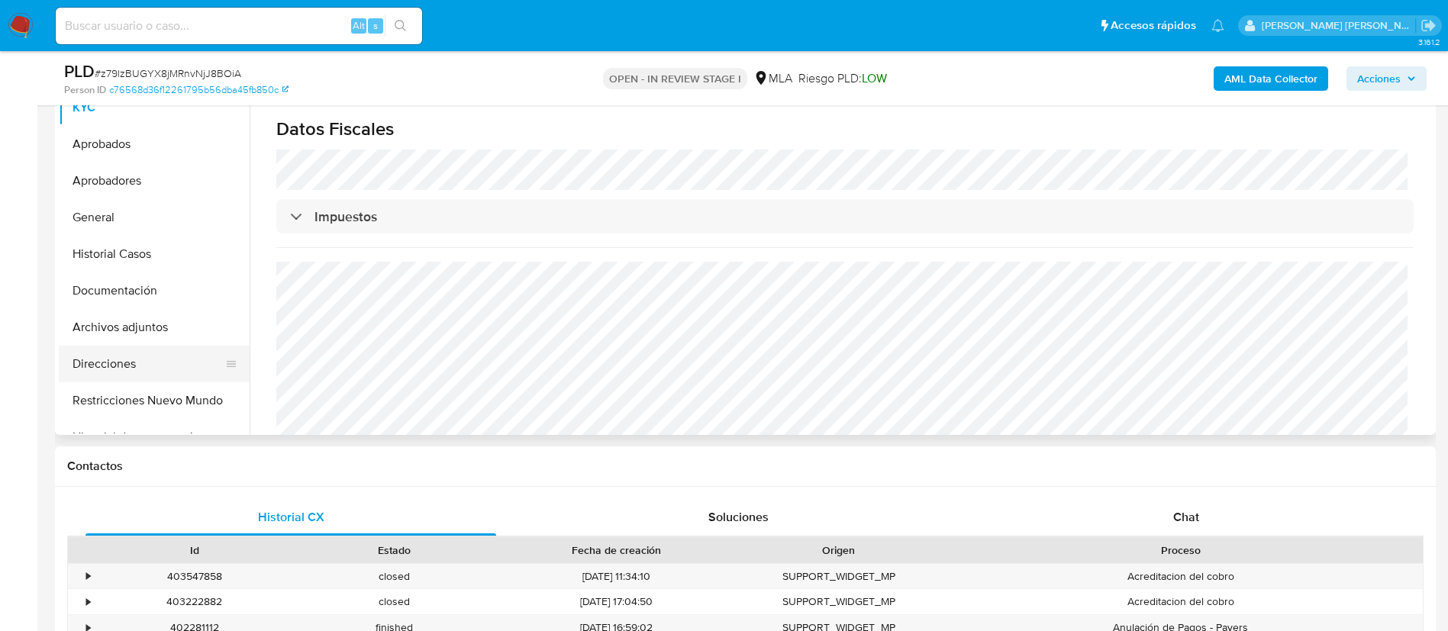
click at [130, 363] on button "Direcciones" at bounding box center [148, 364] width 179 height 37
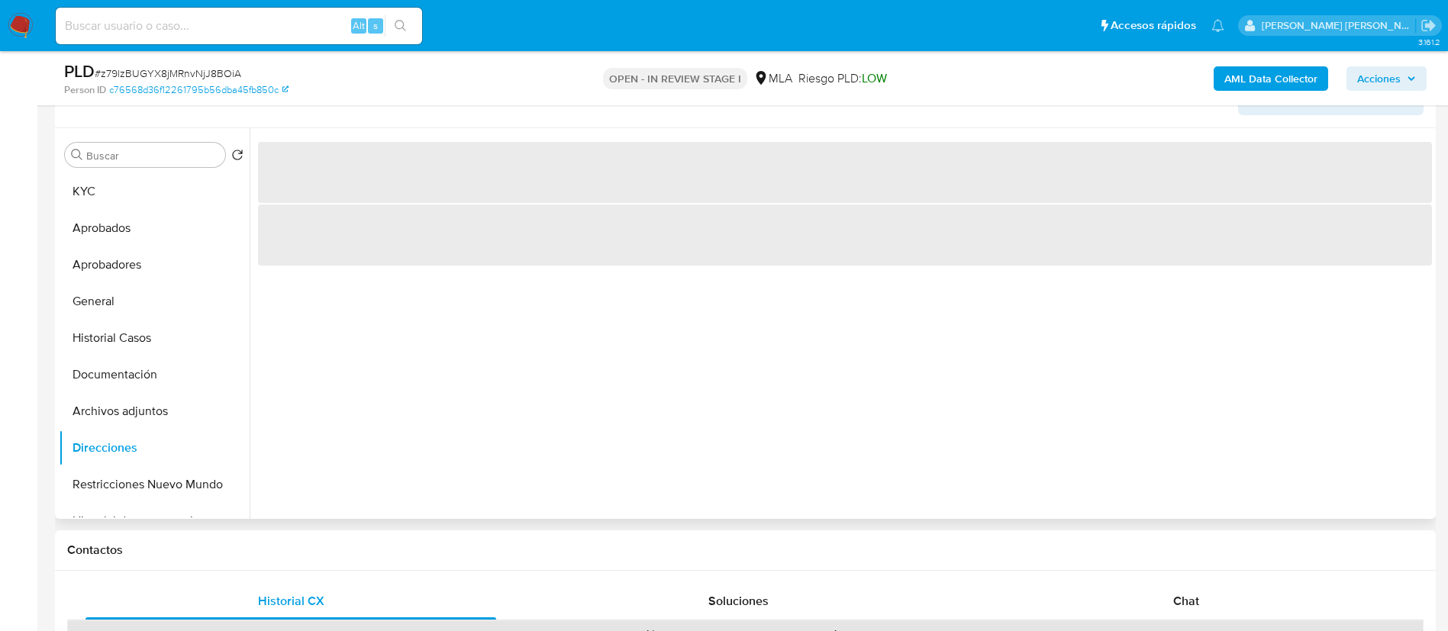
scroll to position [254, 0]
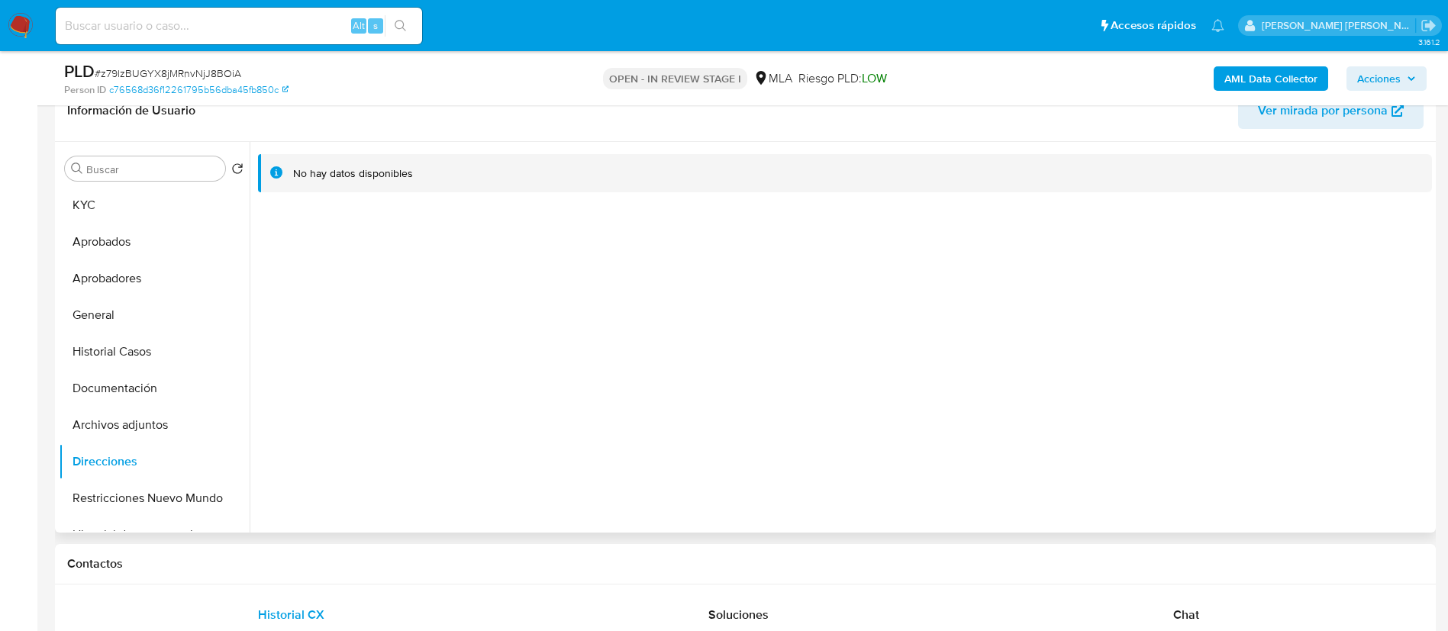
click at [740, 343] on div "No hay datos disponibles" at bounding box center [841, 337] width 1182 height 391
click at [101, 204] on button "KYC" at bounding box center [148, 205] width 179 height 37
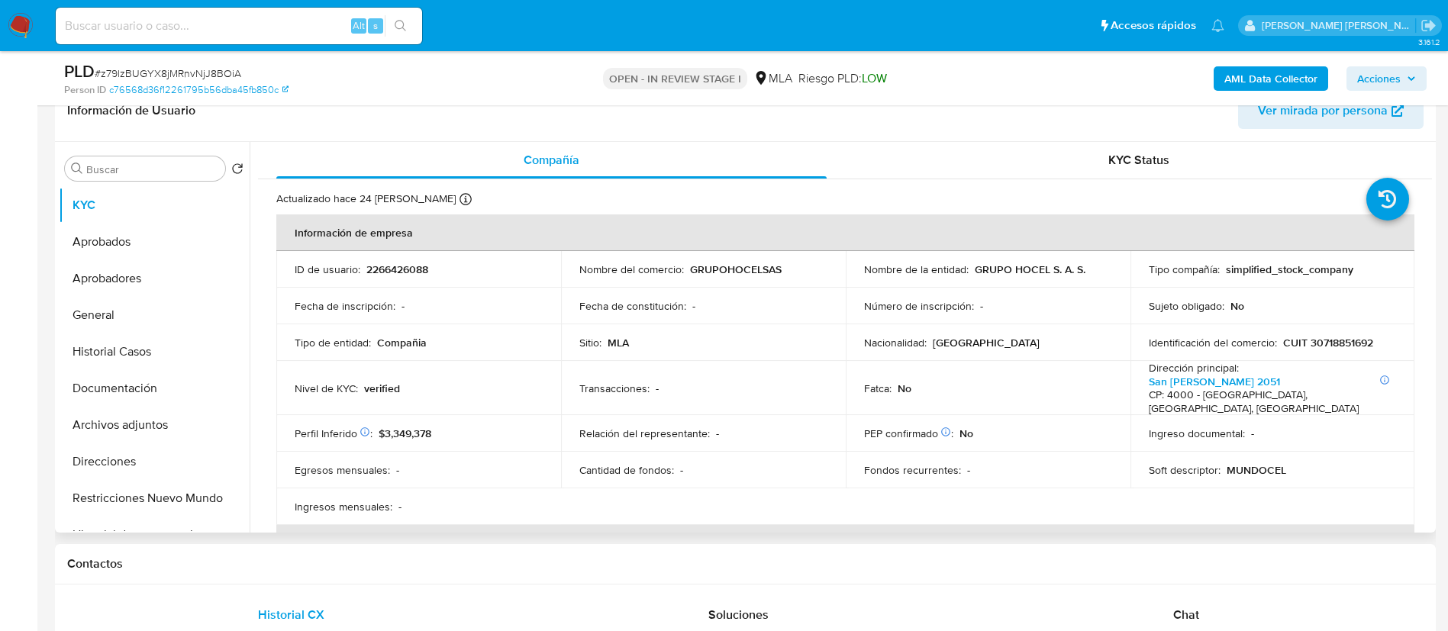
scroll to position [14, 0]
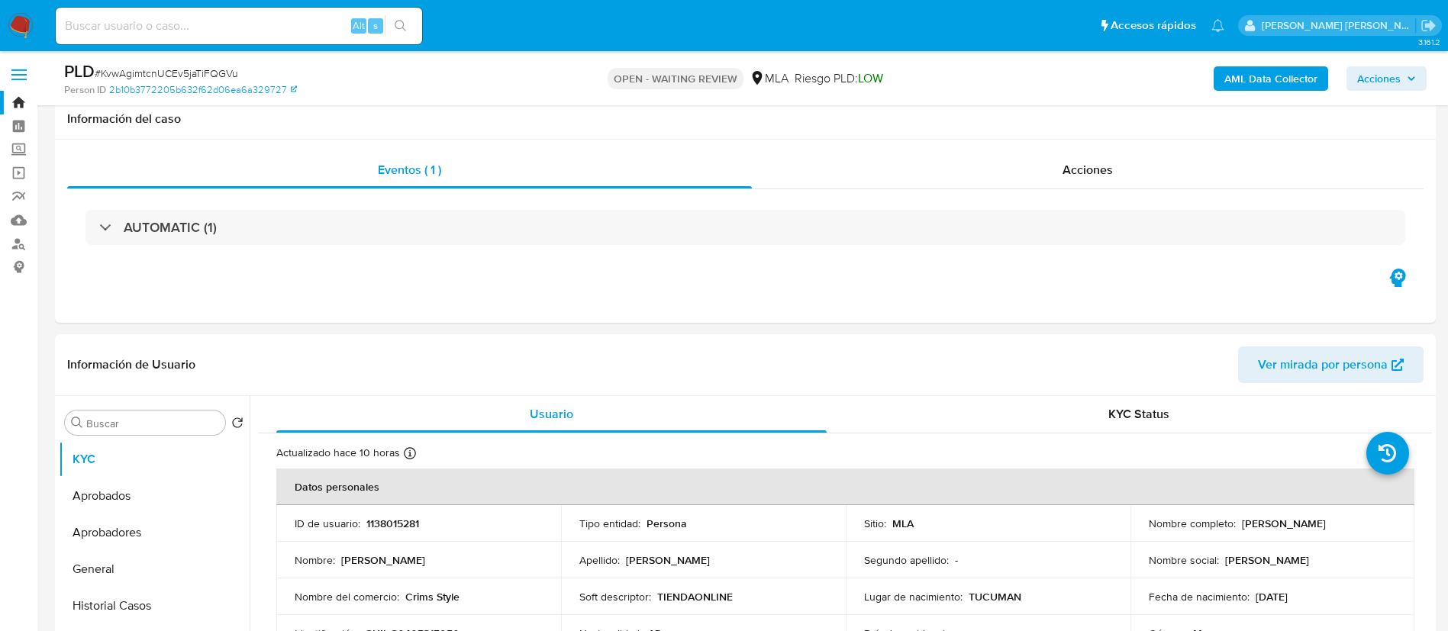
select select "10"
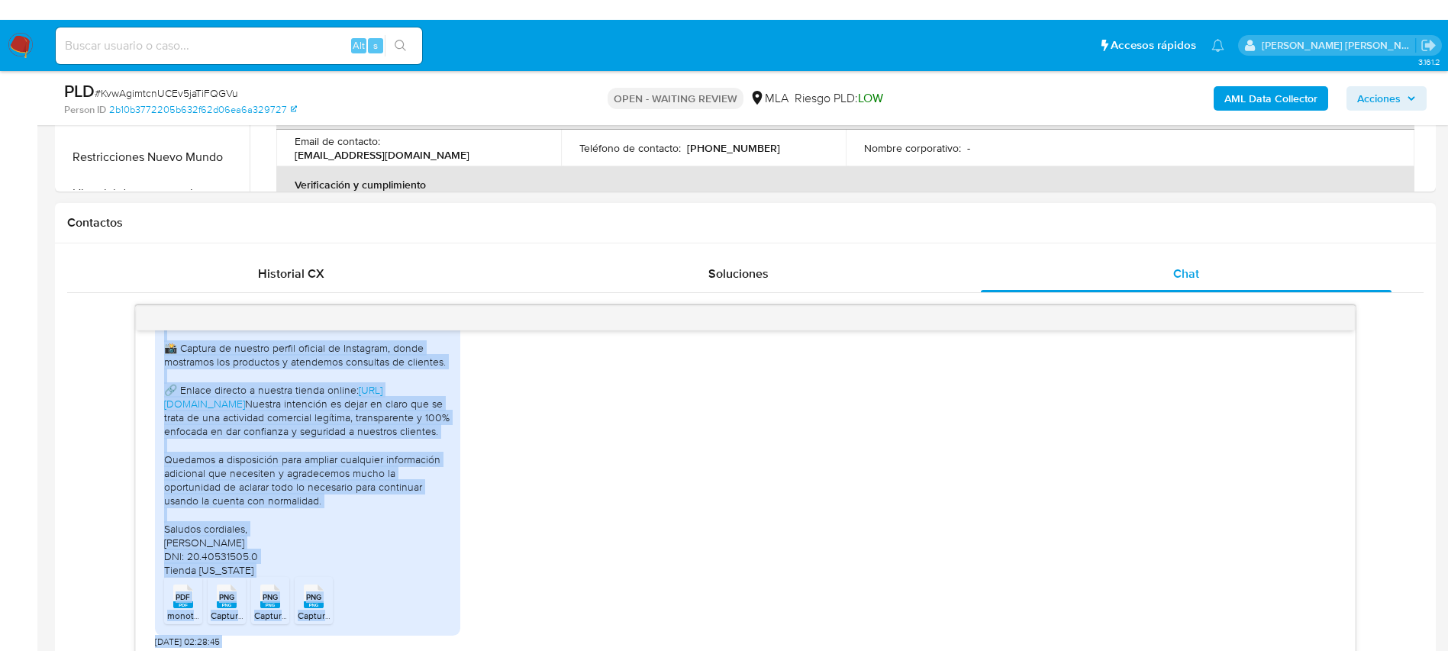
scroll to position [1092, 0]
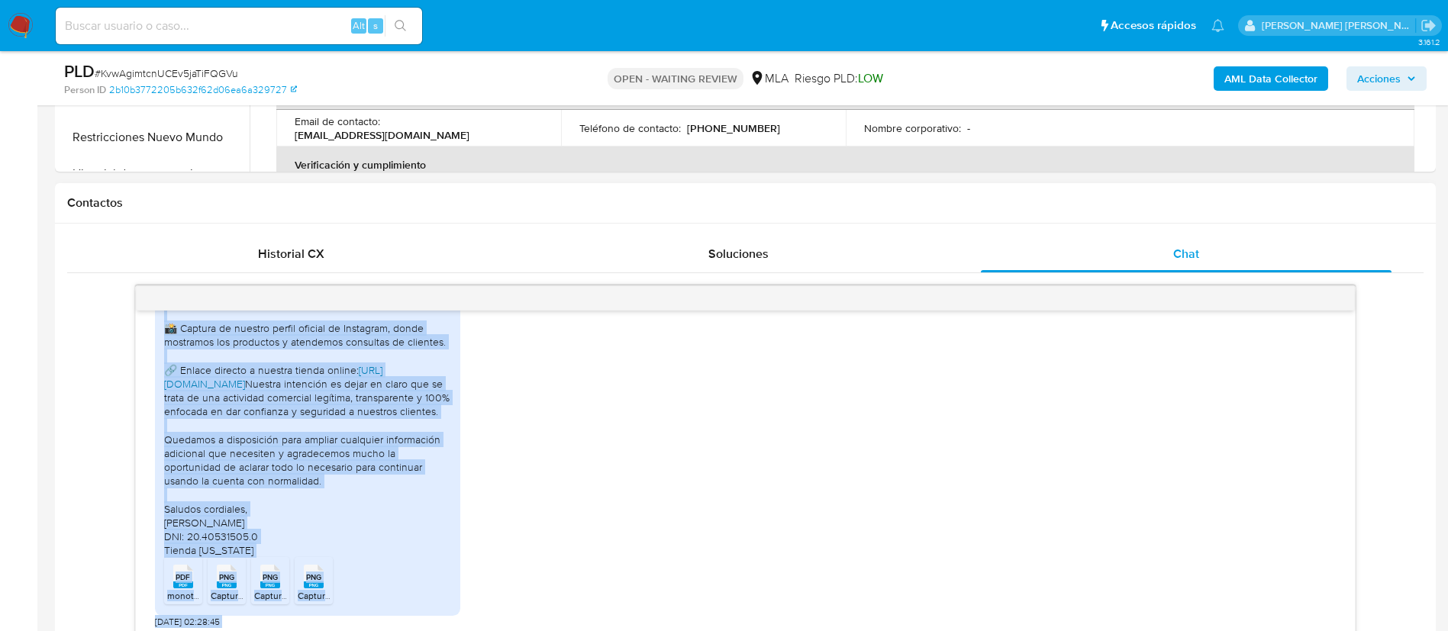
click at [251, 371] on link "https://tiendamontana.shop/" at bounding box center [273, 377] width 218 height 29
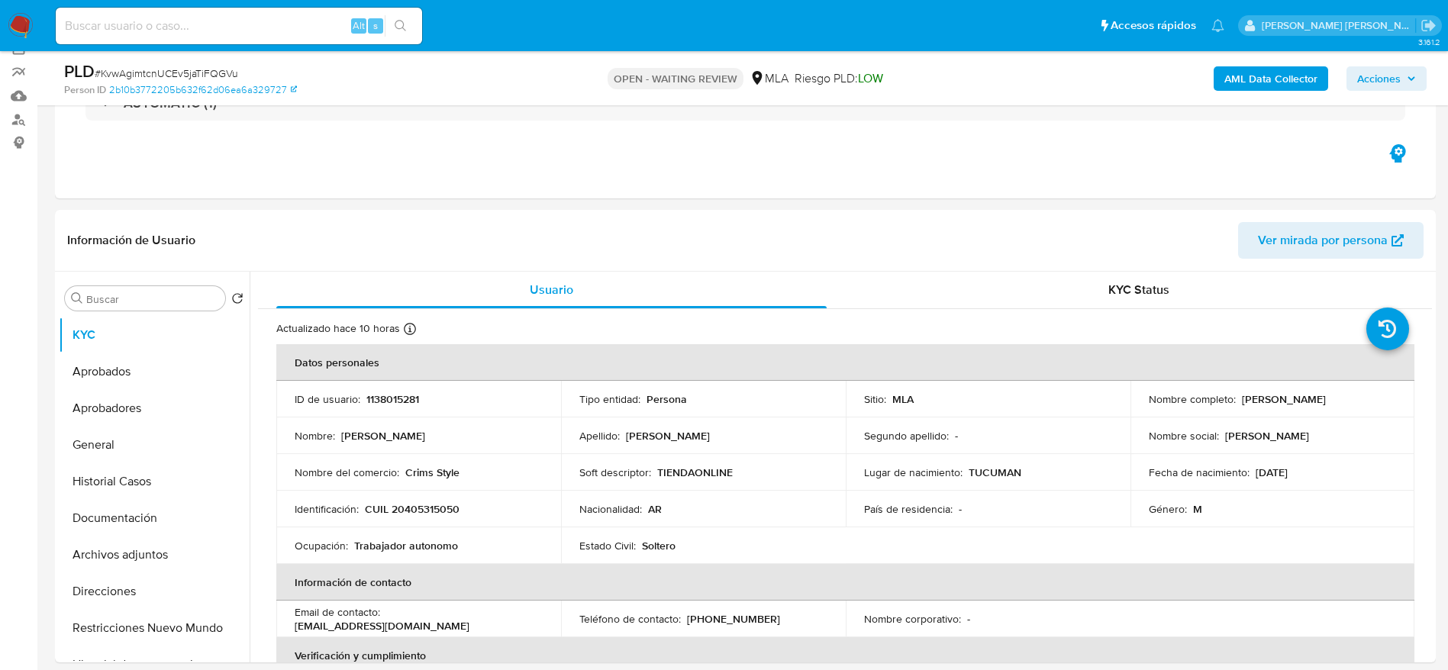
scroll to position [0, 0]
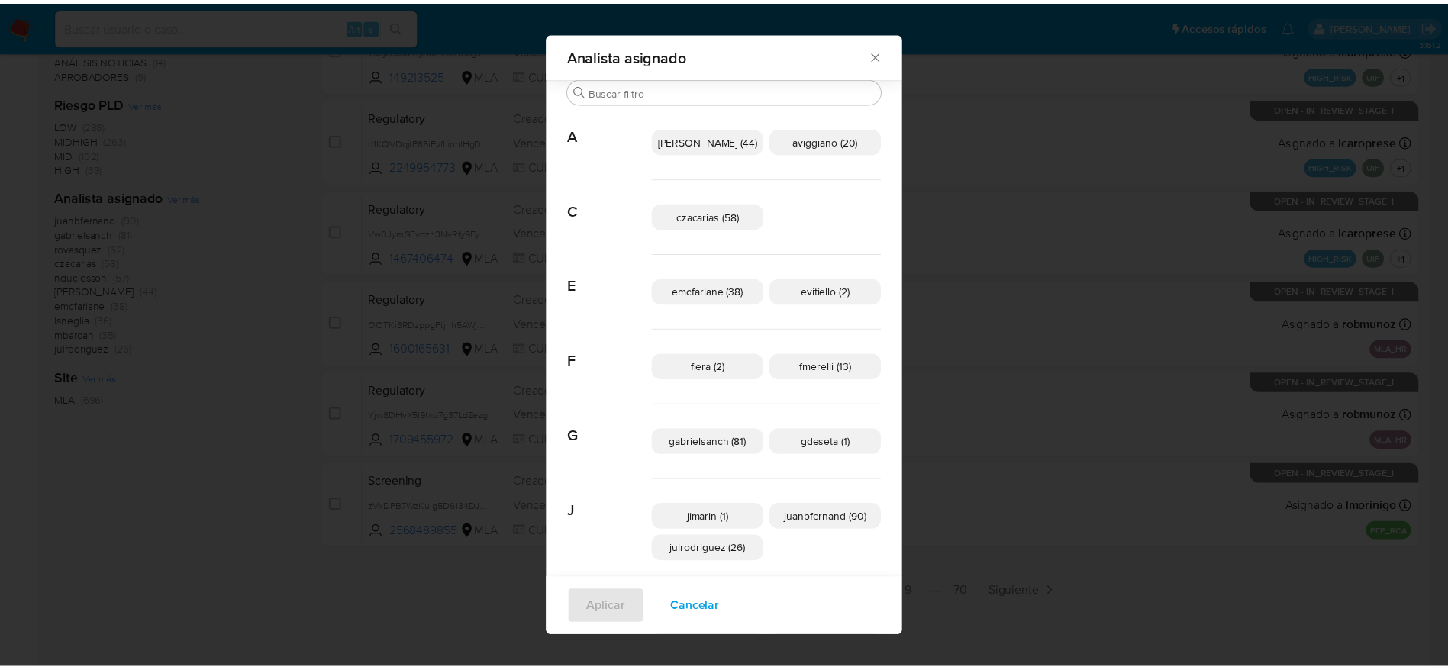
scroll to position [282, 0]
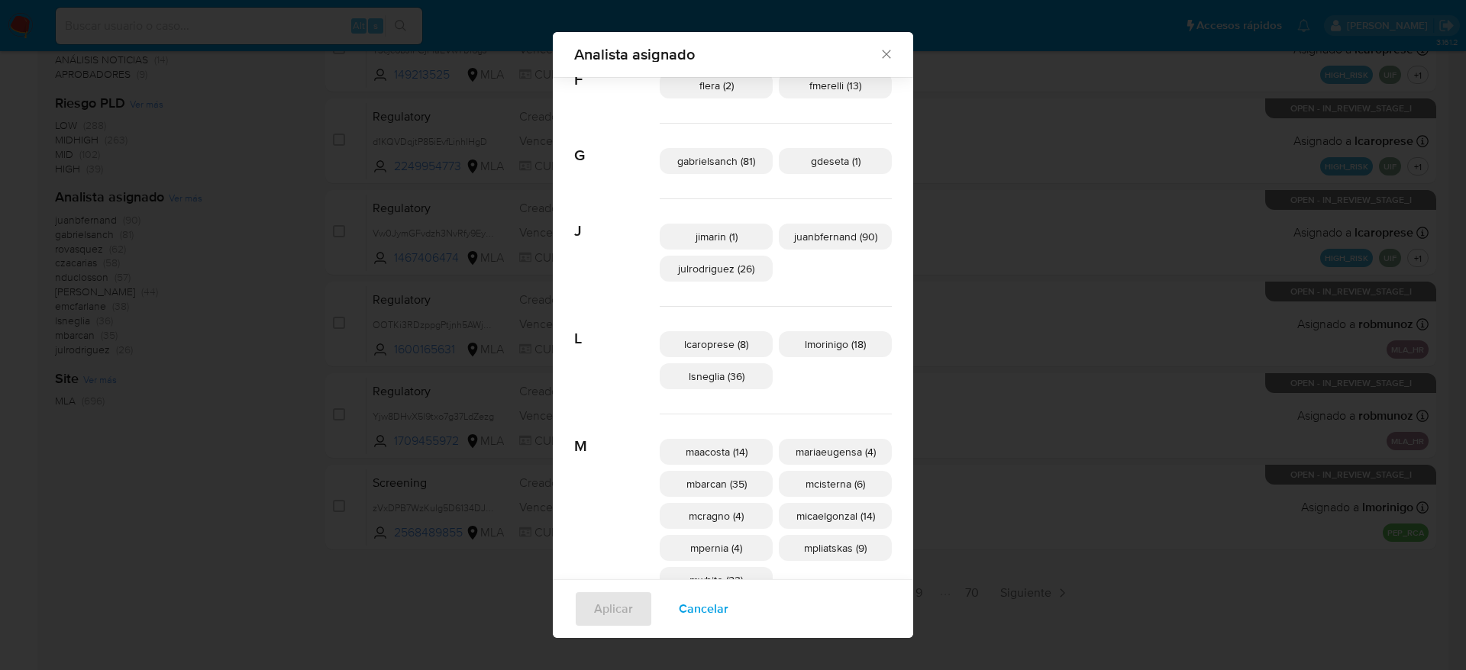
click at [1289, 232] on div "Analista asignado Buscar A amedzovich (44) aviggiano (20) C czacarias (58) E em…" at bounding box center [733, 335] width 1466 height 670
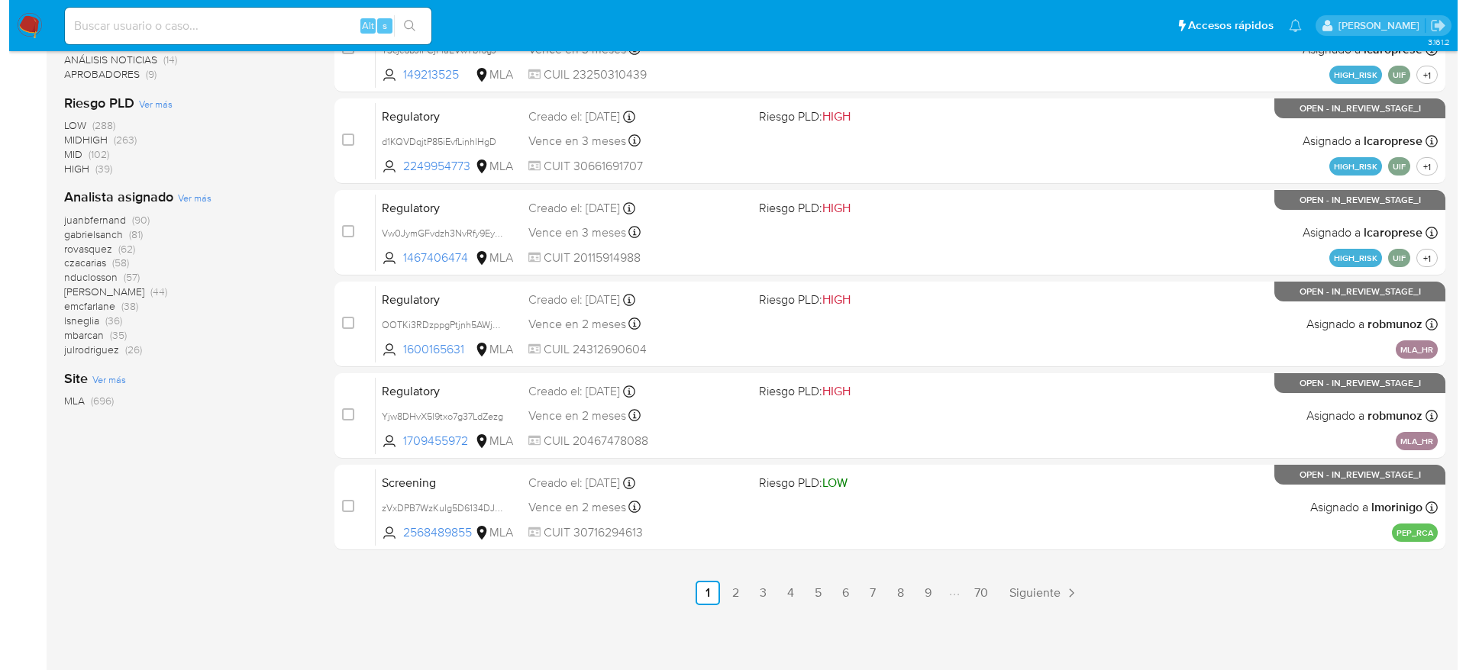
scroll to position [0, 0]
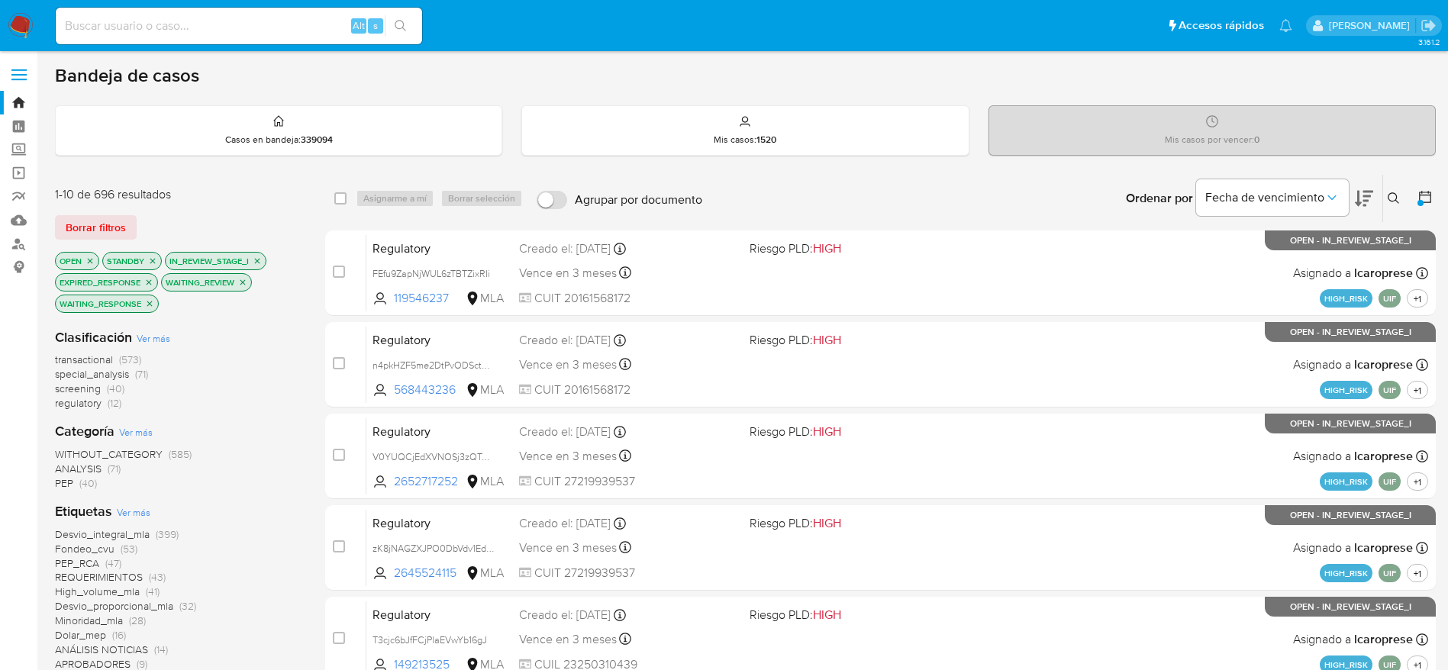
click at [1389, 198] on icon at bounding box center [1394, 198] width 12 height 12
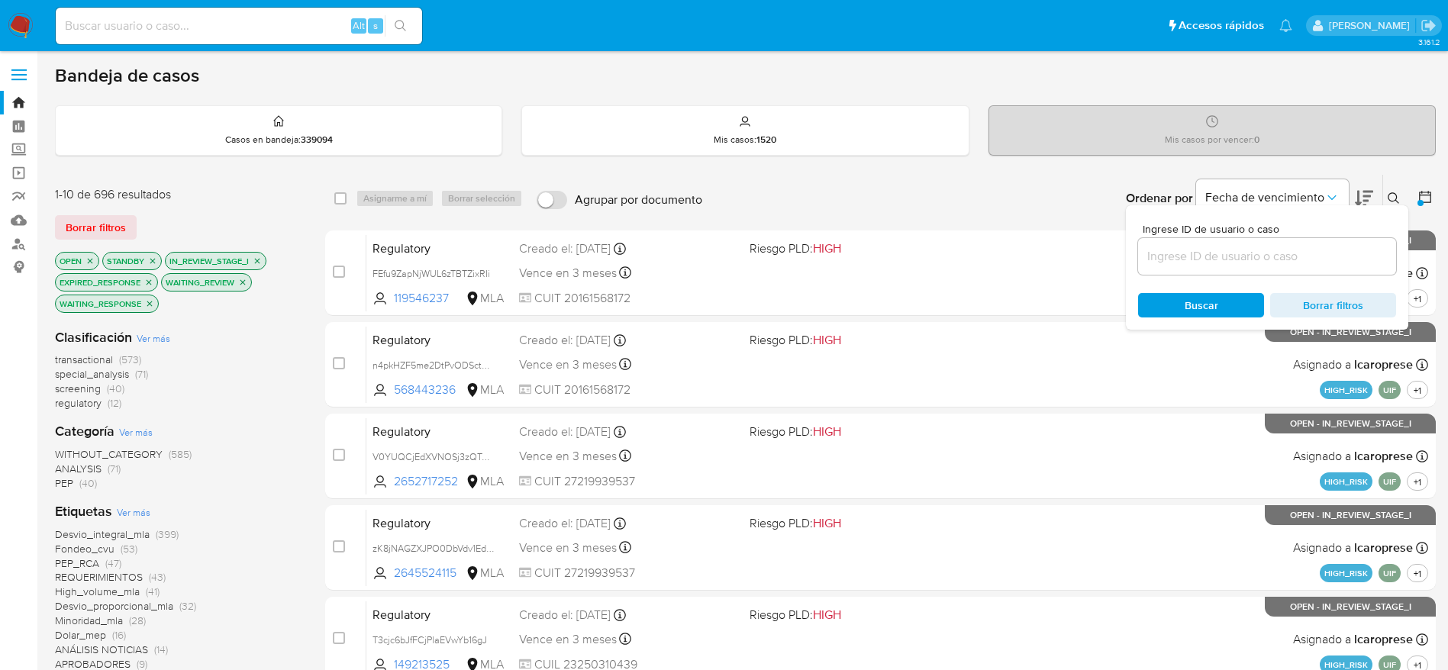
click at [1224, 259] on input at bounding box center [1267, 257] width 258 height 20
type input "KvwAgimtcnUCEv5jaTiFQGVu"
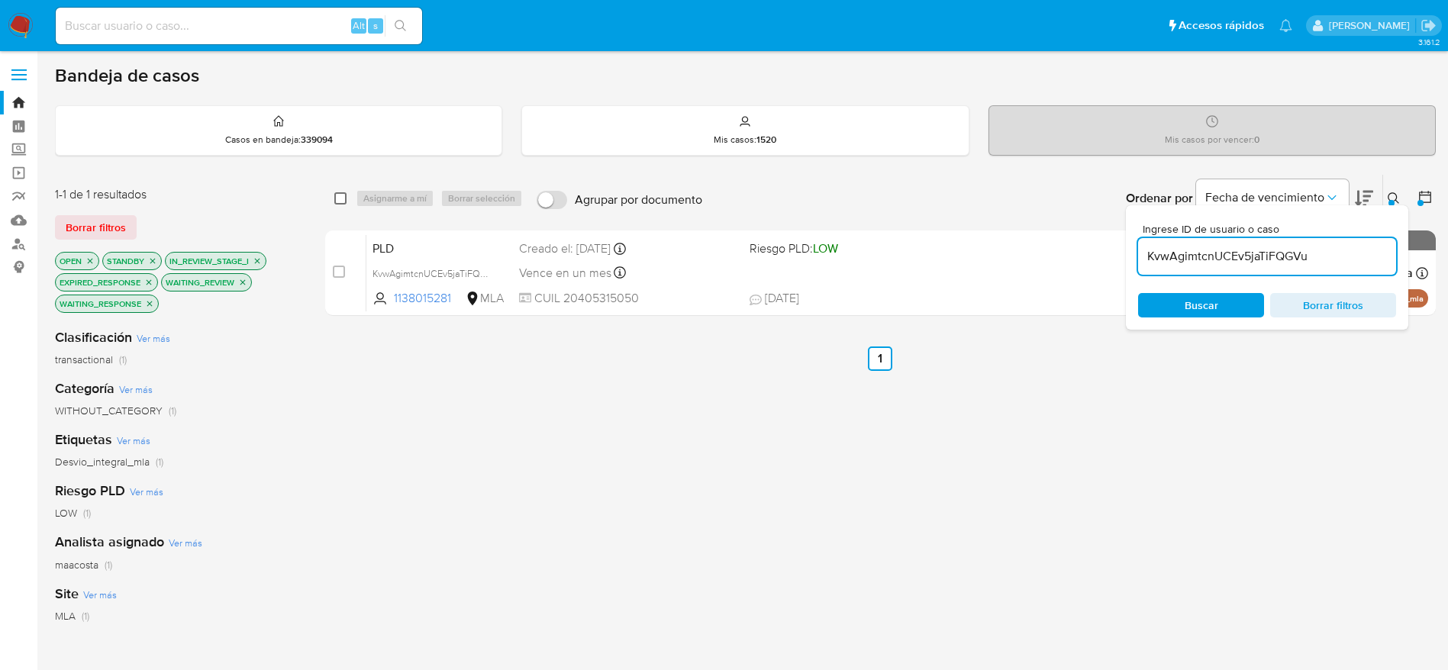
click at [339, 202] on input "checkbox" at bounding box center [340, 198] width 12 height 12
checkbox input "true"
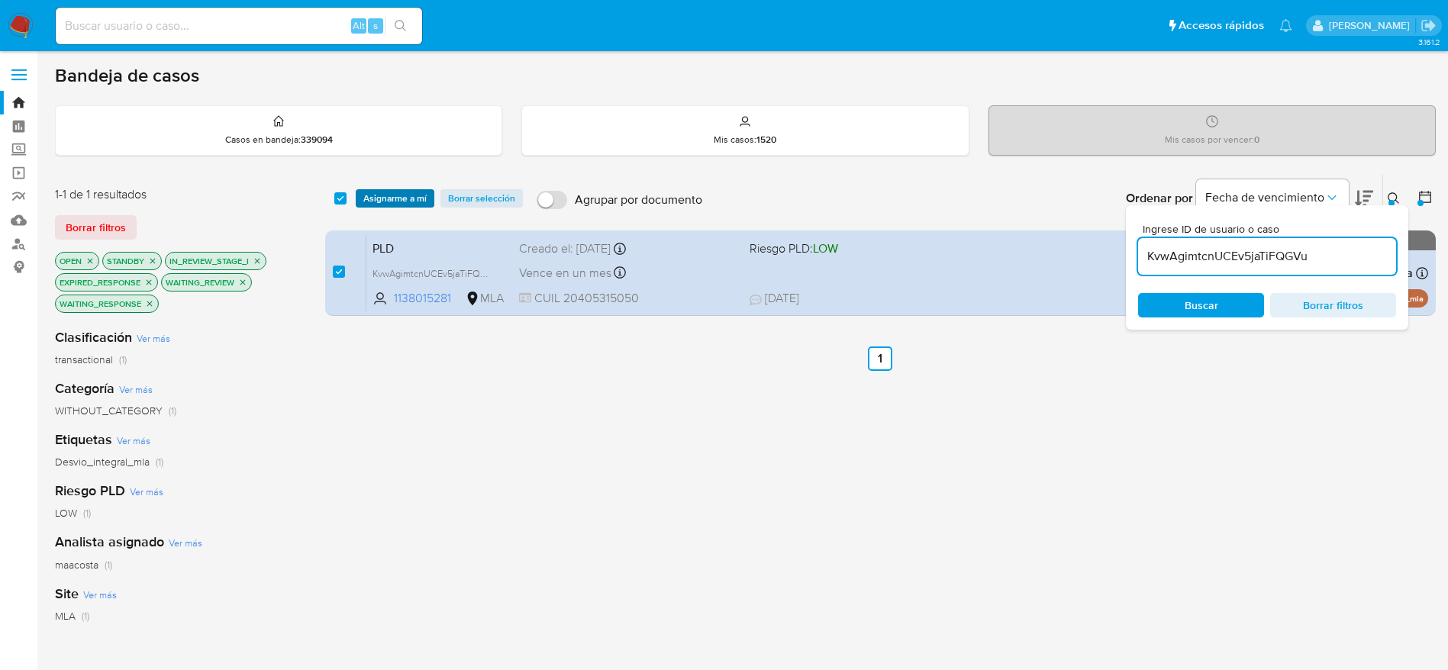
click at [382, 193] on span "Asignarme a mí" at bounding box center [394, 198] width 63 height 15
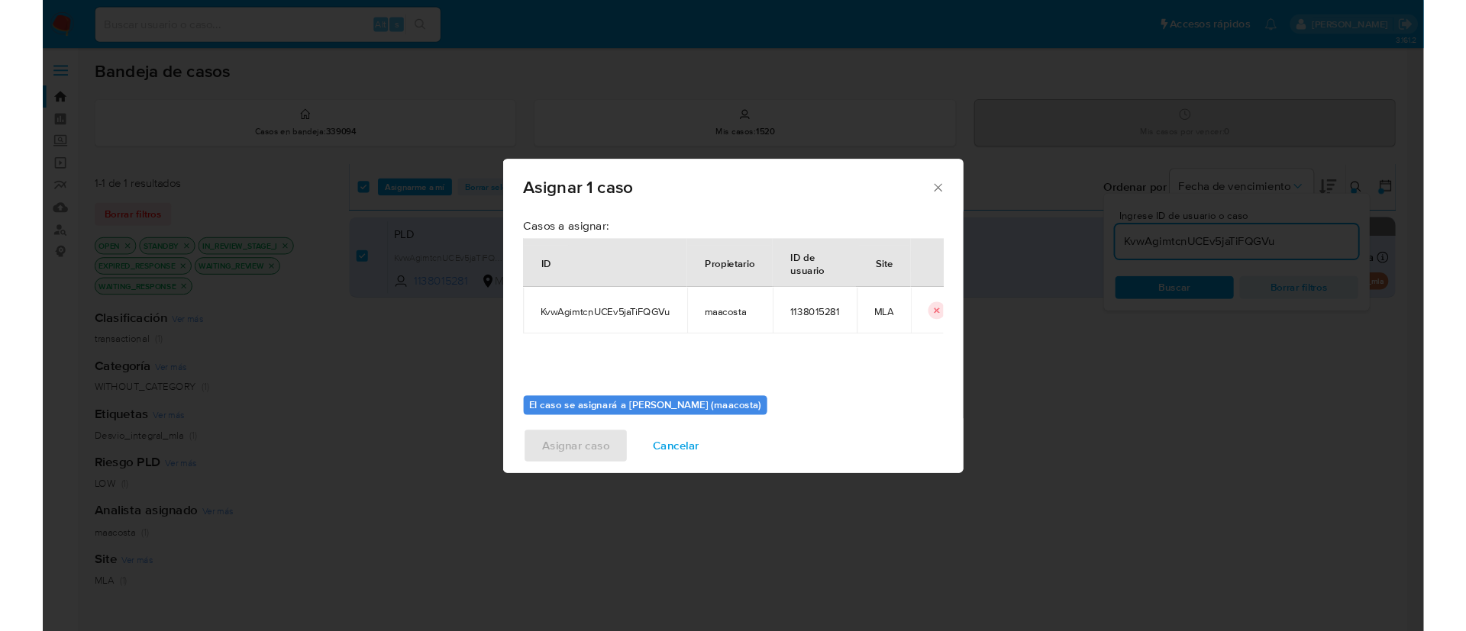
scroll to position [79, 0]
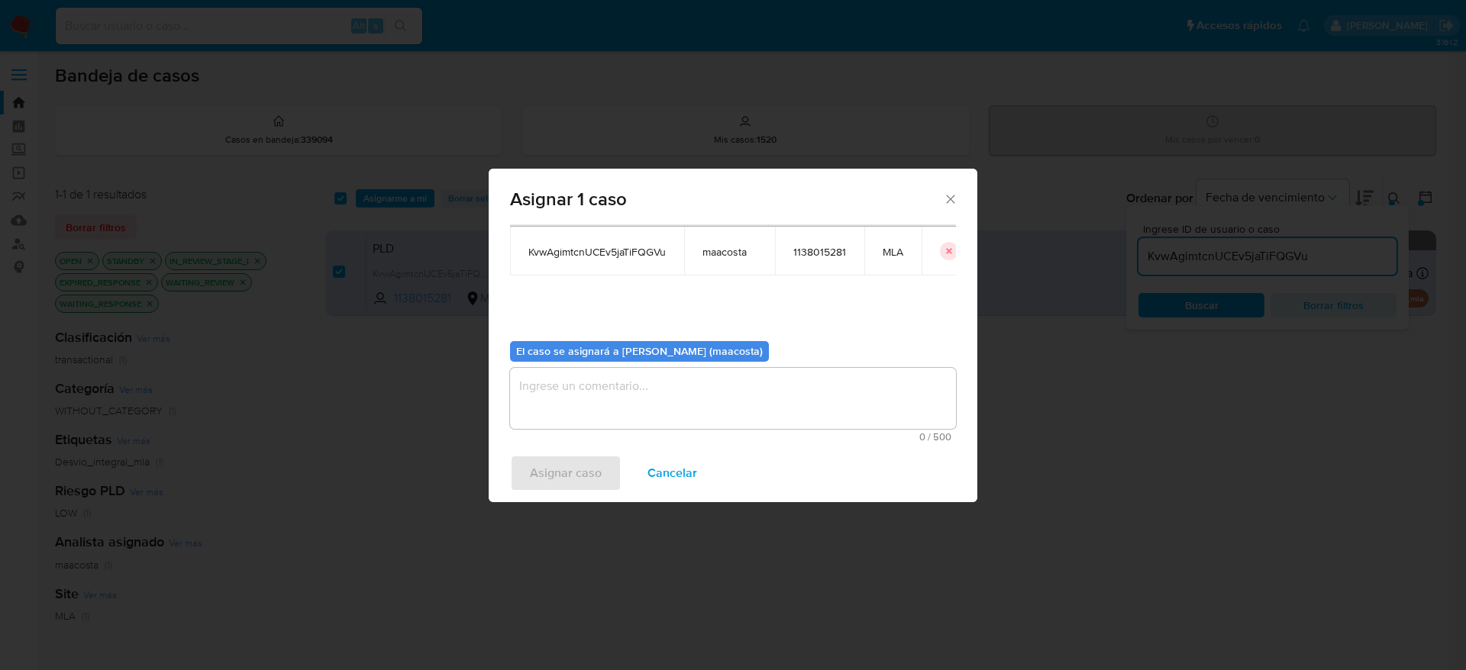
click at [602, 400] on textarea "assign-modal" at bounding box center [733, 398] width 446 height 61
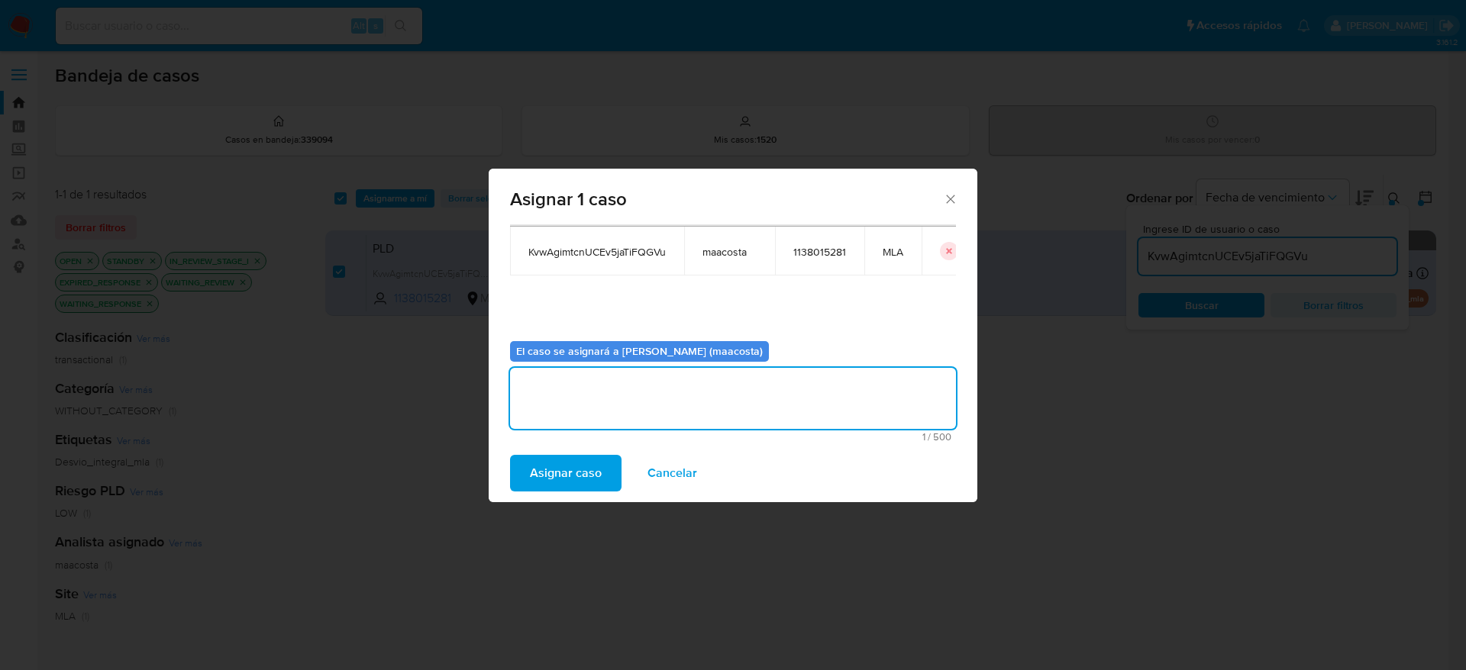
click at [563, 469] on span "Asignar caso" at bounding box center [566, 473] width 72 height 34
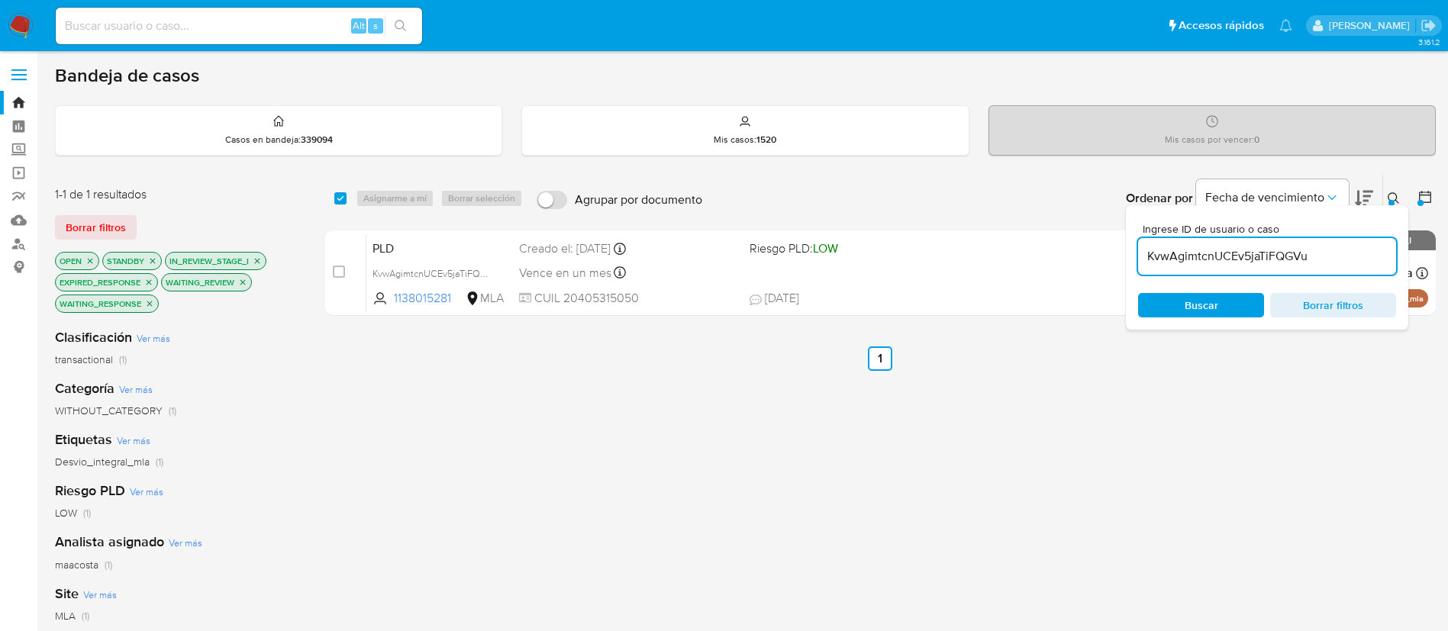
click at [1311, 264] on input "KvwAgimtcnUCEv5jaTiFQGVu" at bounding box center [1267, 257] width 258 height 20
paste input "pwHDZcDyuyGlKkcPH1WVOuFl"
type input "pwHDZcDyuyGlKkcPH1WVOuFl"
click at [335, 200] on input "checkbox" at bounding box center [340, 198] width 12 height 12
checkbox input "true"
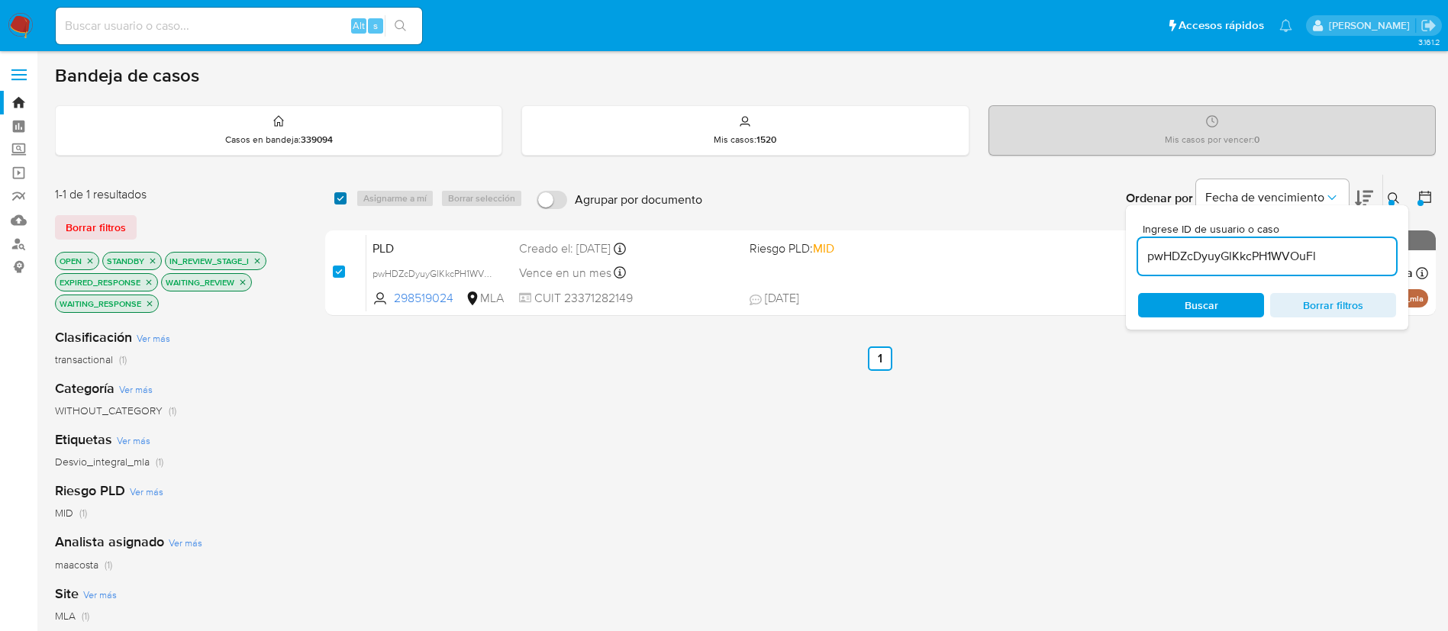
checkbox input "true"
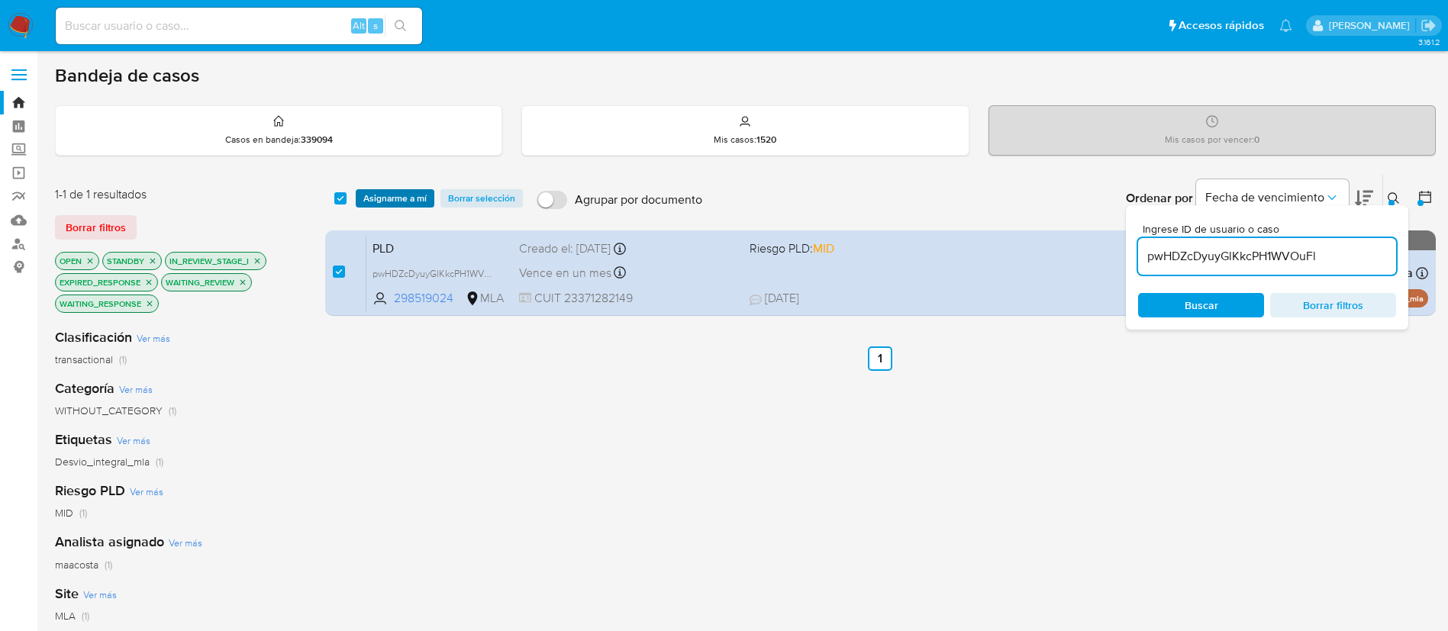
click at [385, 202] on span "Asignarme a mí" at bounding box center [394, 198] width 63 height 15
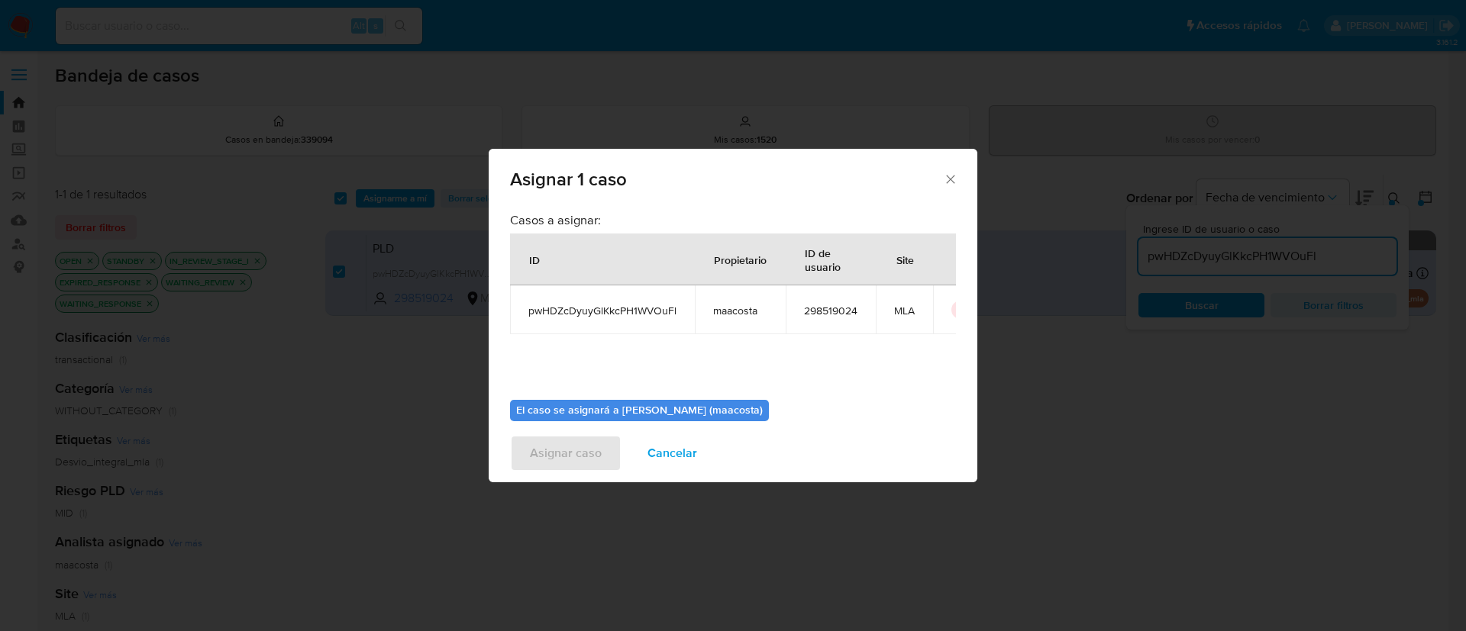
scroll to position [79, 0]
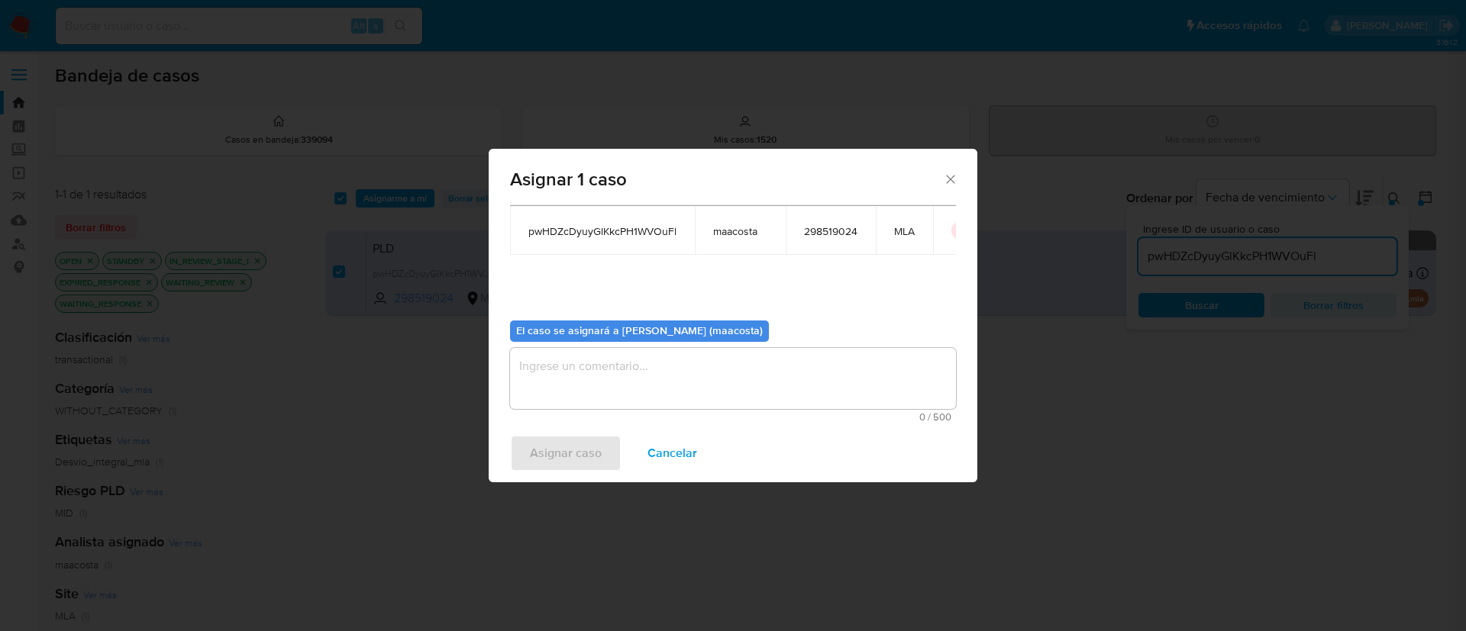
click at [611, 395] on textarea "assign-modal" at bounding box center [733, 378] width 446 height 61
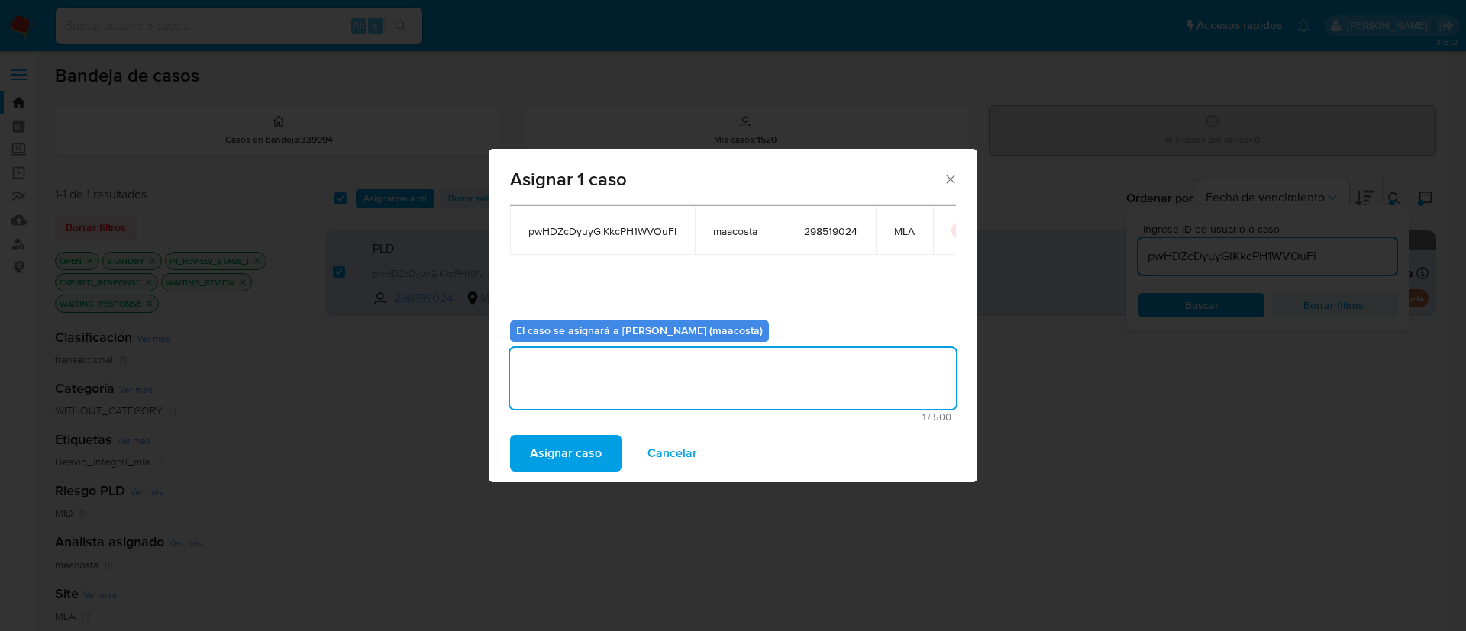
click at [570, 449] on span "Asignar caso" at bounding box center [566, 454] width 72 height 34
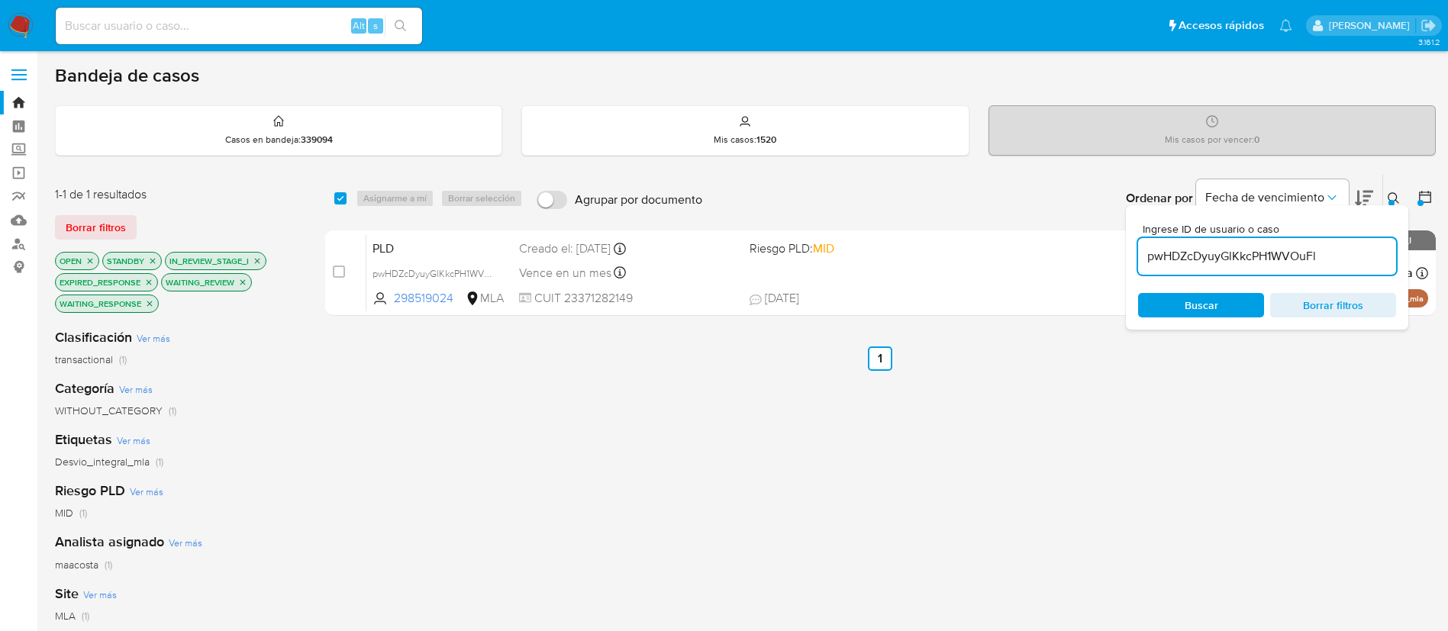
paste input "R3c9QrMHsdn8rNaGn9co7YIn"
click at [1214, 255] on input "pwHDZcDyuyGlKkcPH1WVOuFl" at bounding box center [1267, 257] width 258 height 20
type input "R3c9QrMHsdn8rNaGn9co7YIn"
click at [339, 199] on input "checkbox" at bounding box center [340, 198] width 12 height 12
checkbox input "true"
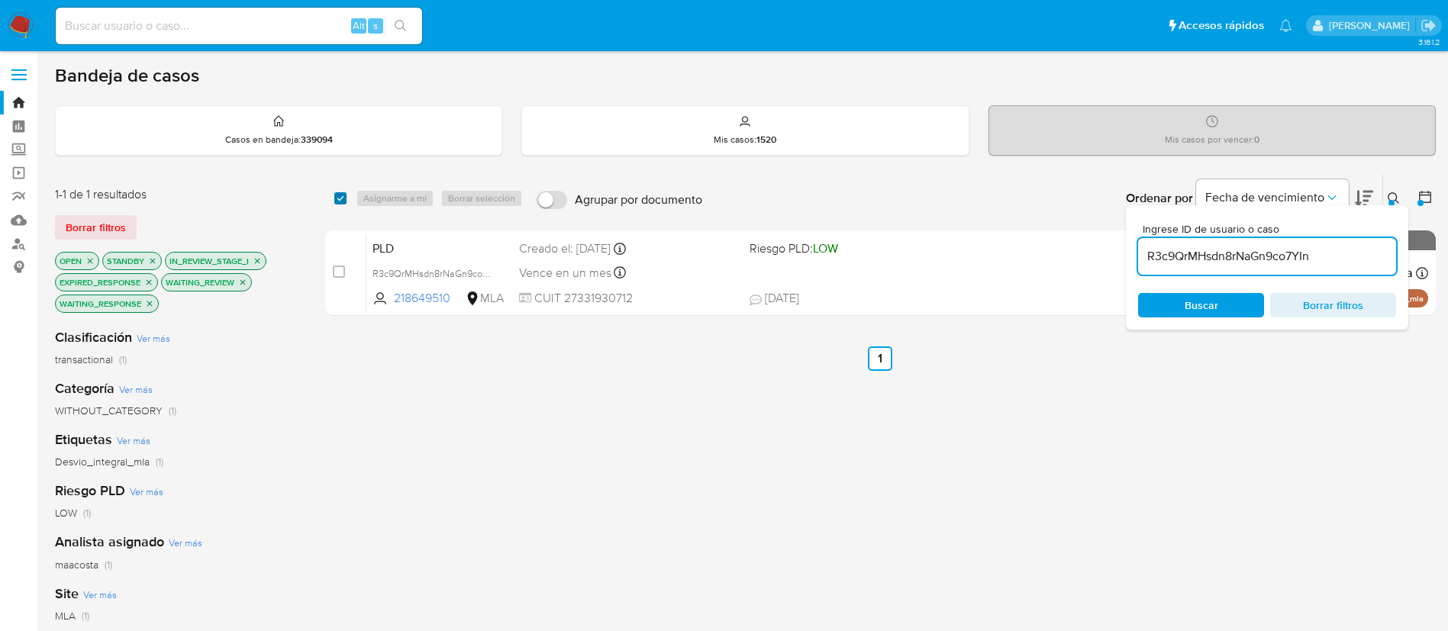
checkbox input "true"
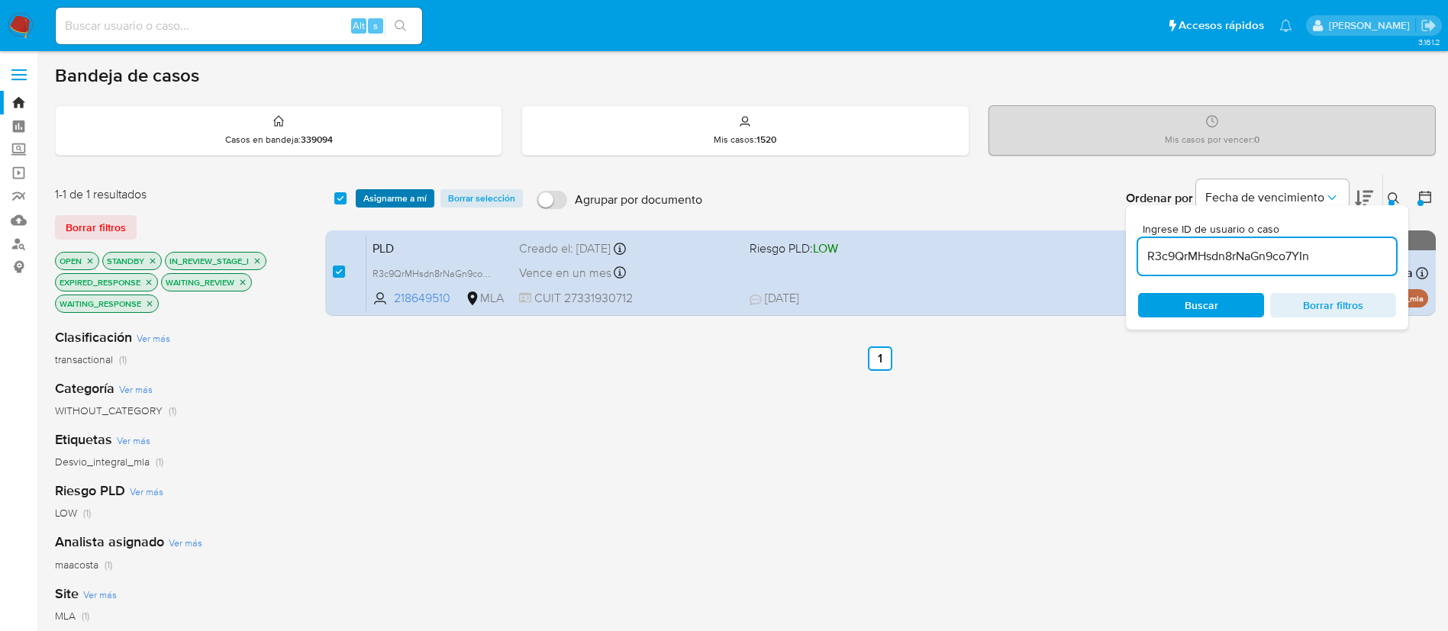
click at [384, 198] on span "Asignarme a mí" at bounding box center [394, 198] width 63 height 15
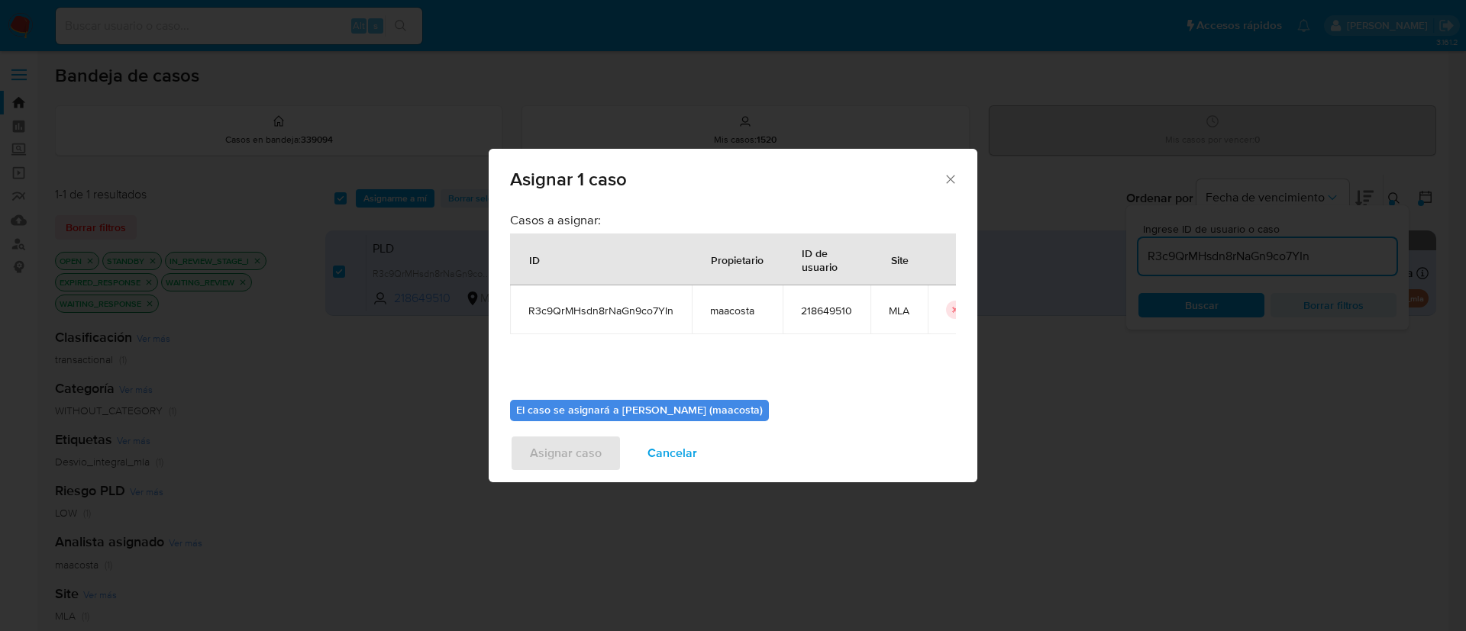
scroll to position [79, 0]
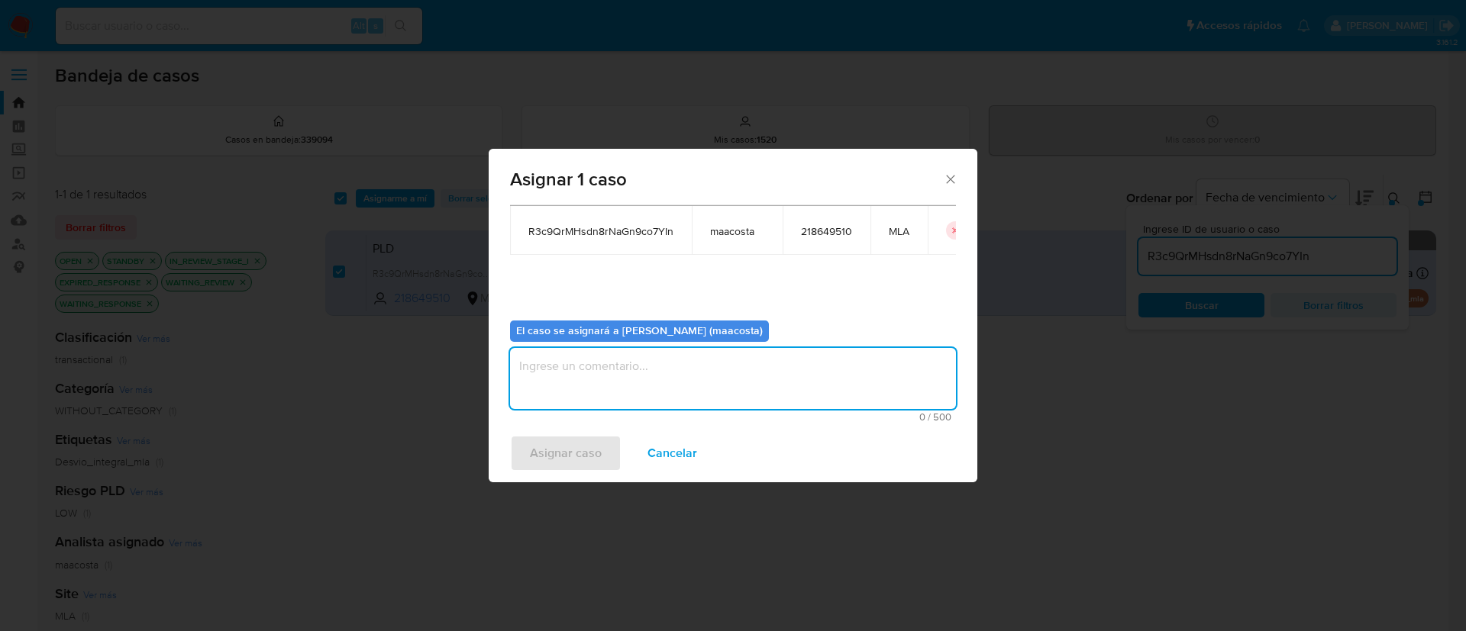
click at [640, 395] on textarea "assign-modal" at bounding box center [733, 378] width 446 height 61
click at [569, 453] on span "Asignar caso" at bounding box center [566, 454] width 72 height 34
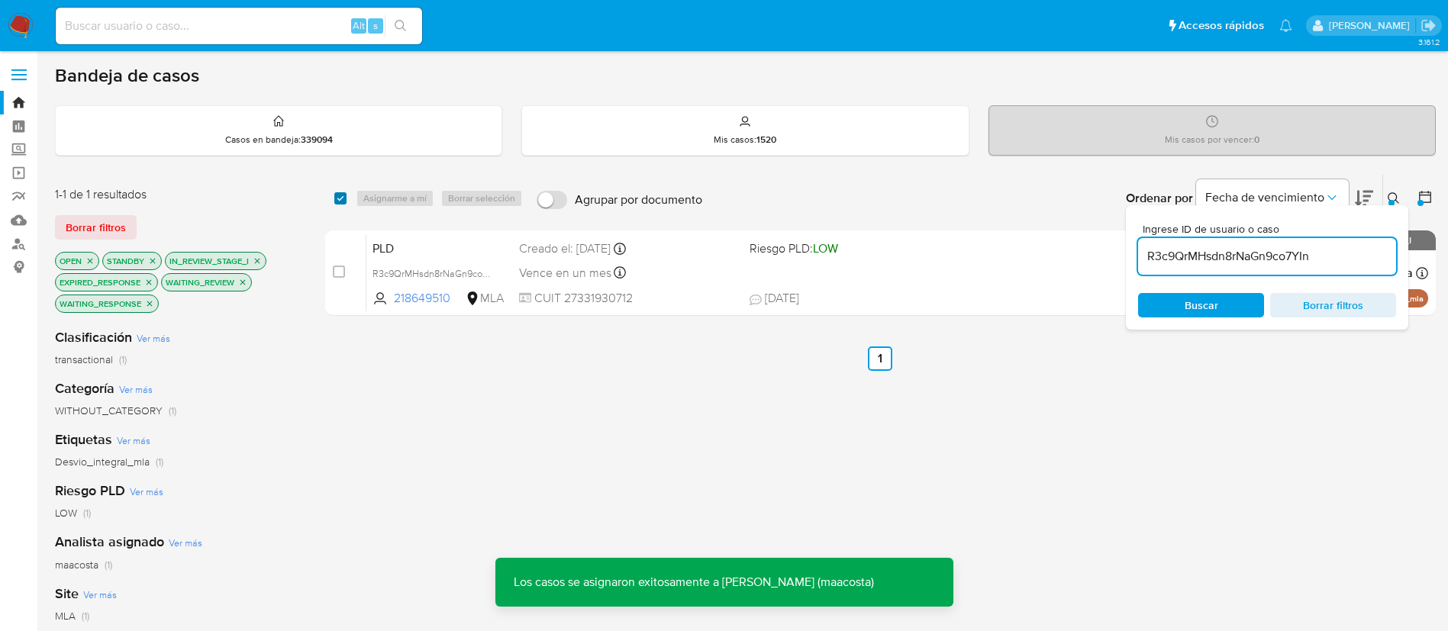
click at [340, 199] on input "checkbox" at bounding box center [340, 198] width 12 height 12
checkbox input "true"
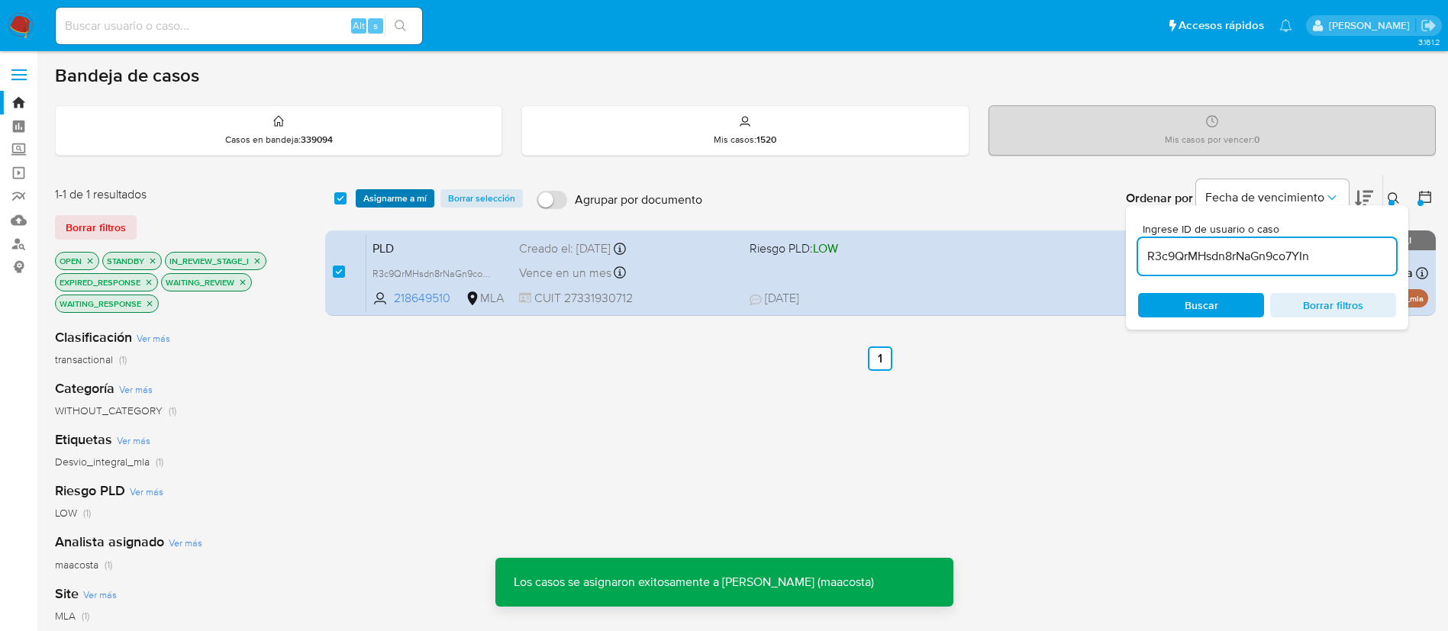
click at [389, 198] on span "Asignarme a mí" at bounding box center [394, 198] width 63 height 15
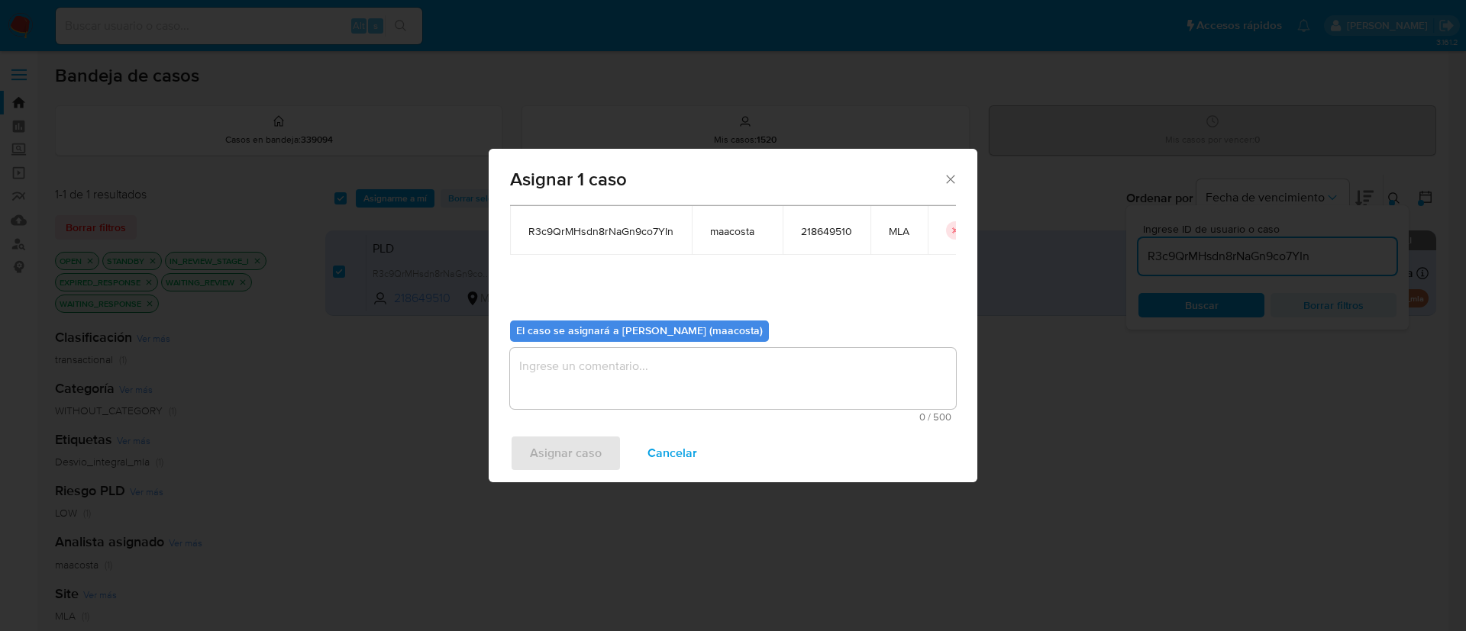
click at [617, 374] on textarea "assign-modal" at bounding box center [733, 378] width 446 height 61
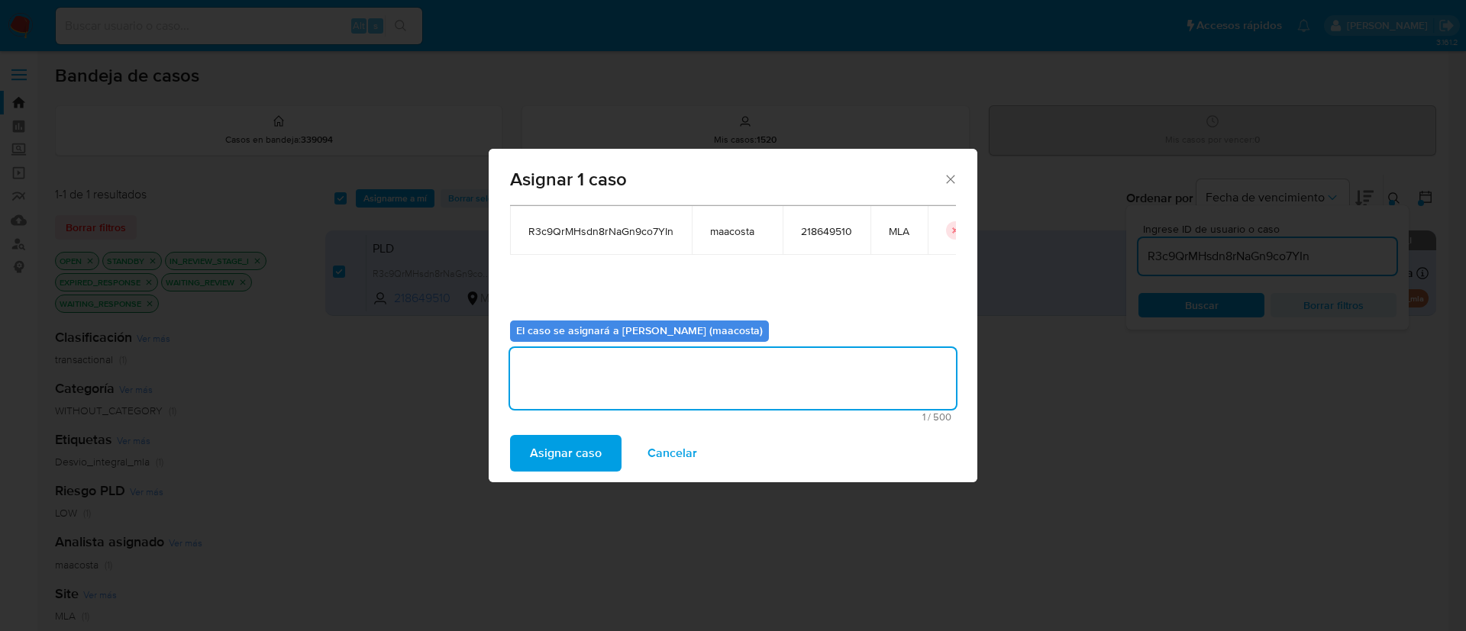
click at [573, 456] on span "Asignar caso" at bounding box center [566, 454] width 72 height 34
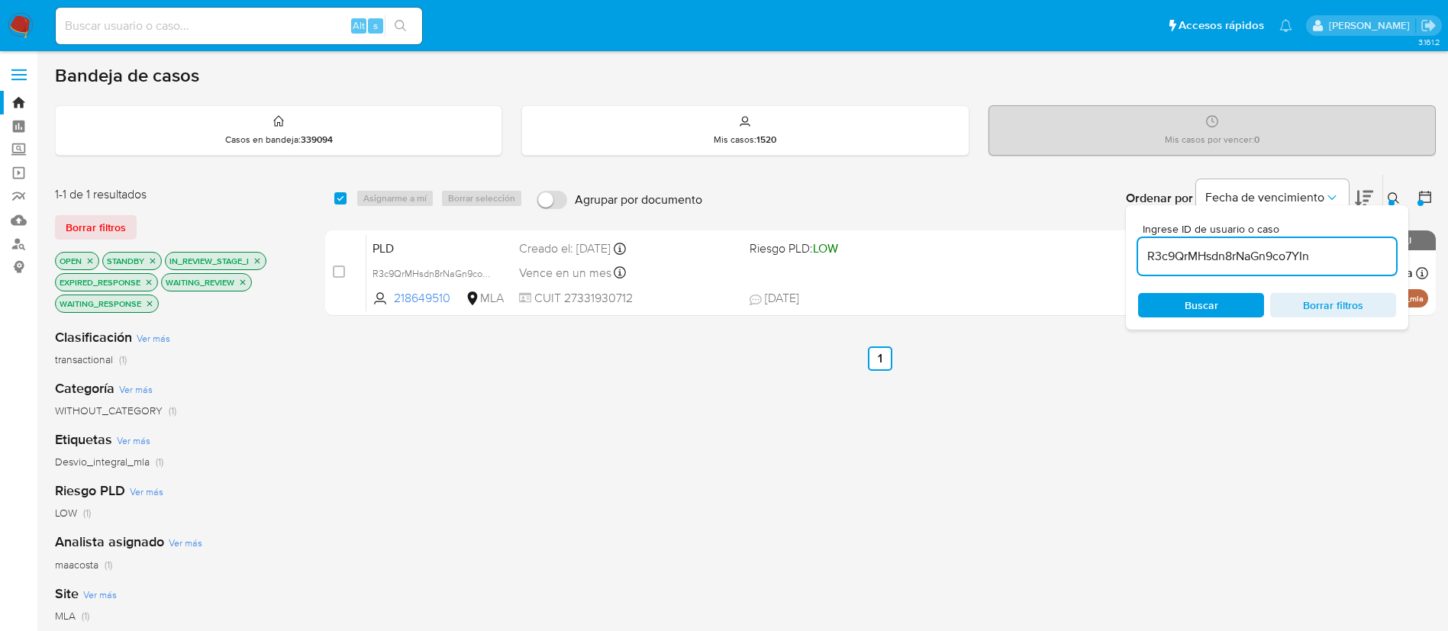
click at [1277, 250] on input "R3c9QrMHsdn8rNaGn9co7YIn" at bounding box center [1267, 257] width 258 height 20
paste input "8ABHZc0vBCEs002OG352rbu2"
type input "8ABHZc0vBCEs002OG352rbu2"
click at [336, 195] on input "checkbox" at bounding box center [340, 198] width 12 height 12
checkbox input "true"
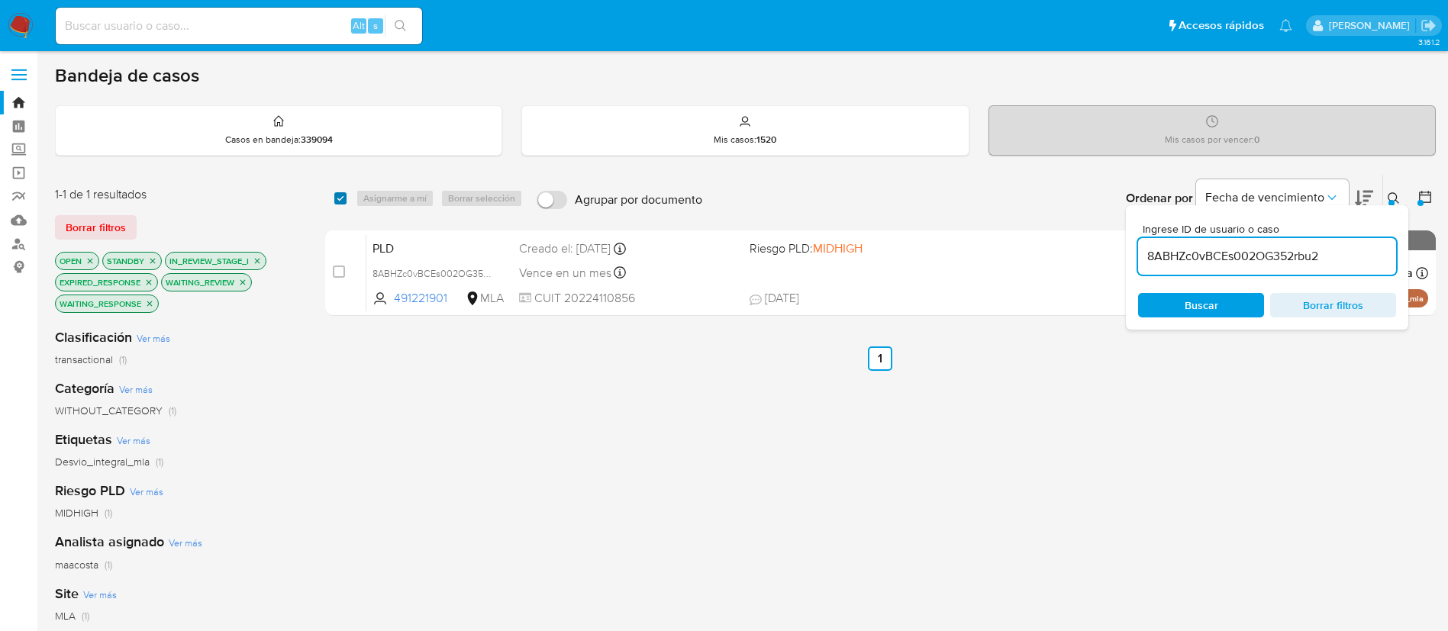
checkbox input "true"
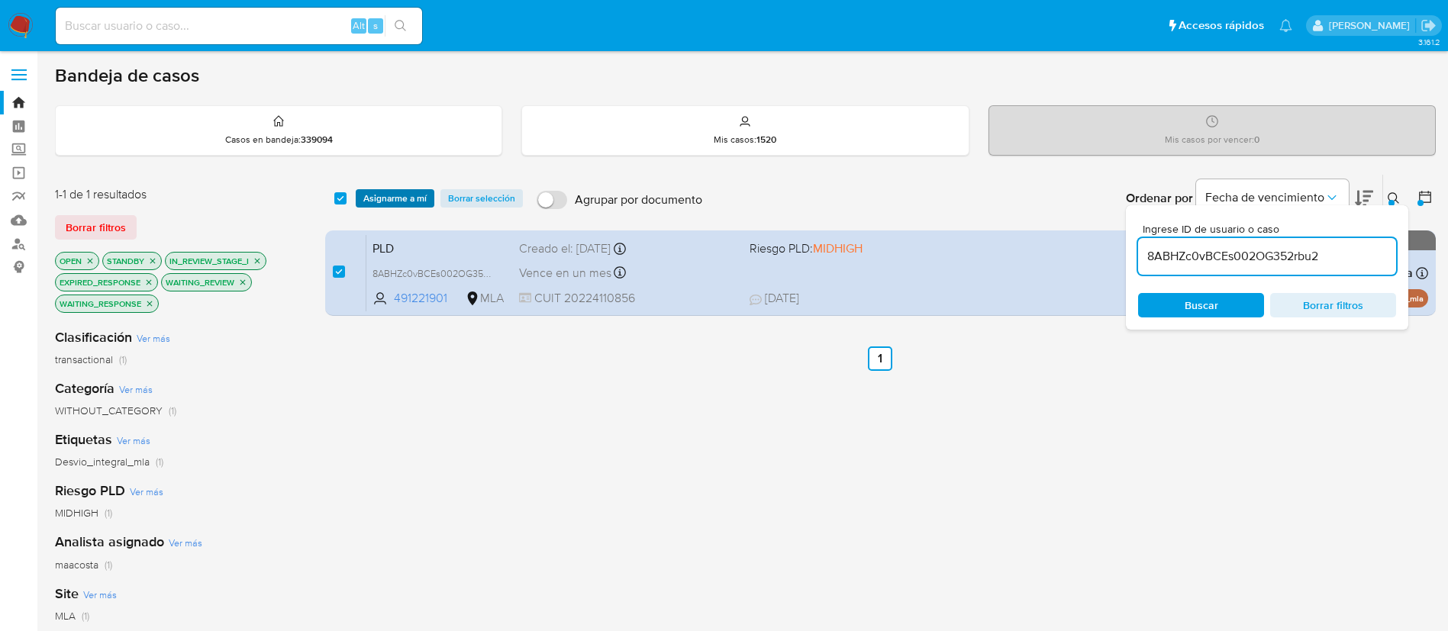
click at [408, 199] on span "Asignarme a mí" at bounding box center [394, 198] width 63 height 15
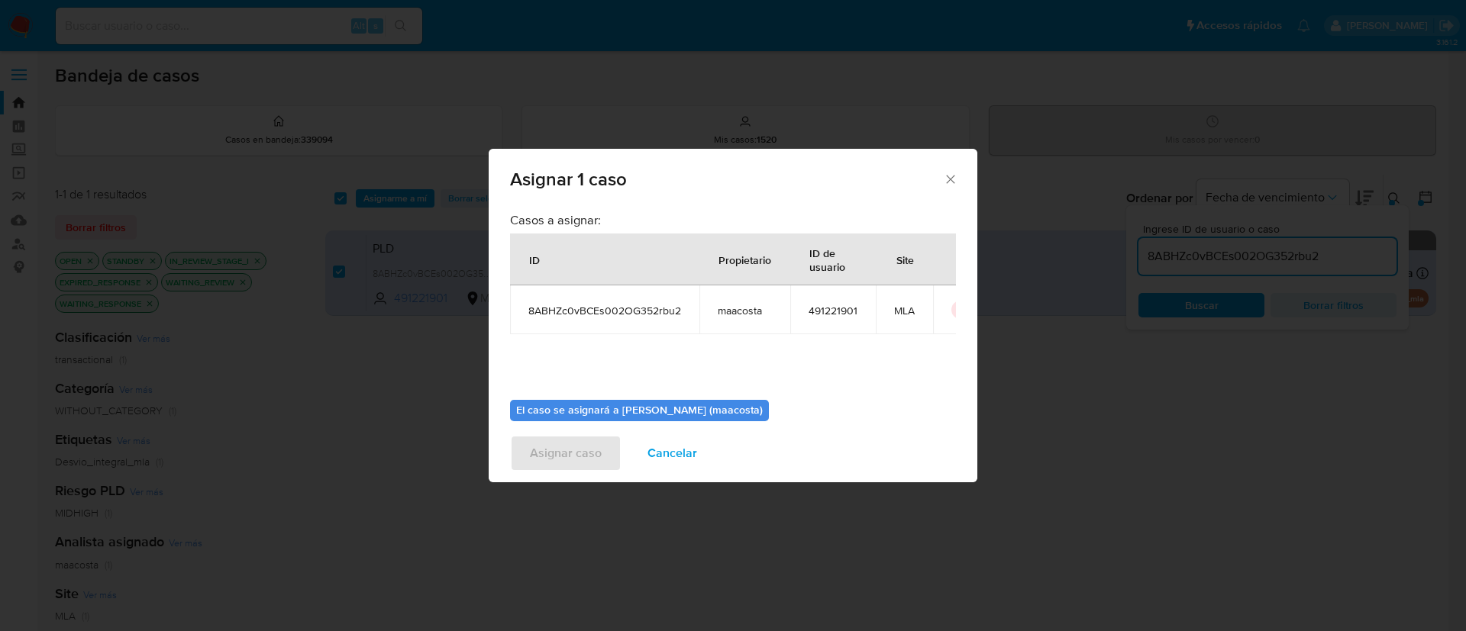
scroll to position [79, 0]
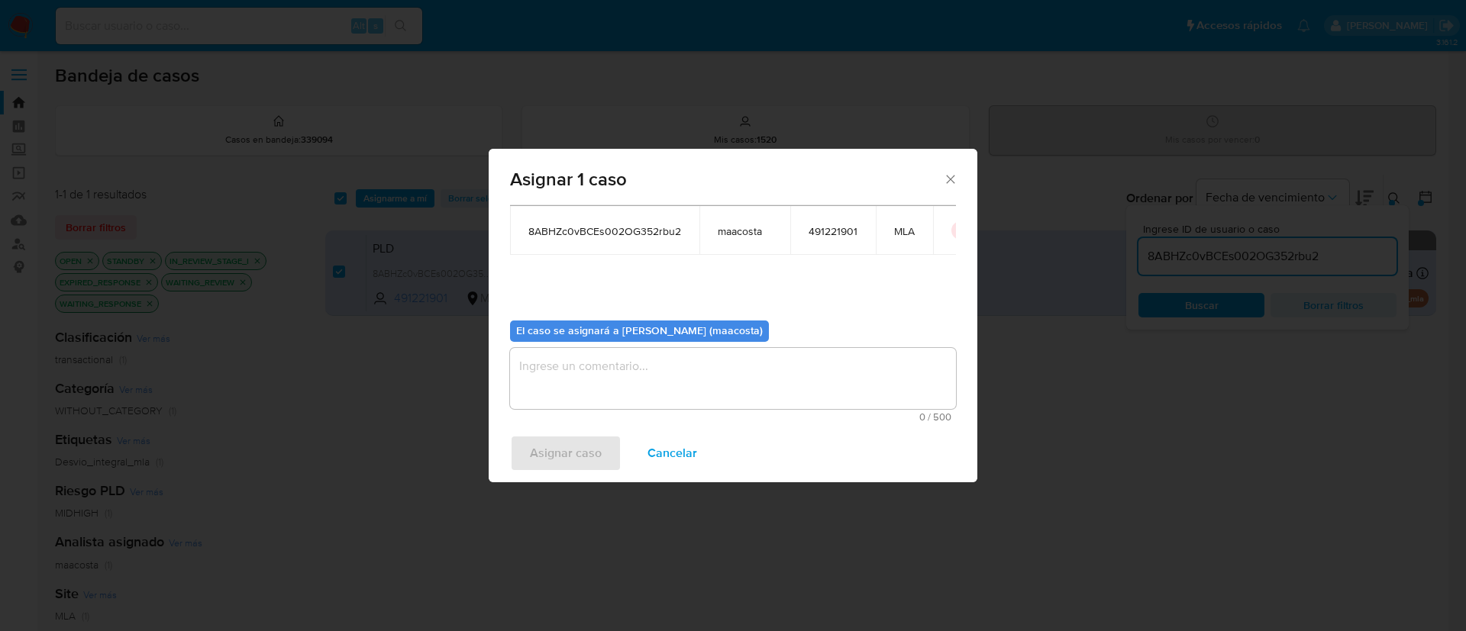
click at [652, 386] on textarea "assign-modal" at bounding box center [733, 378] width 446 height 61
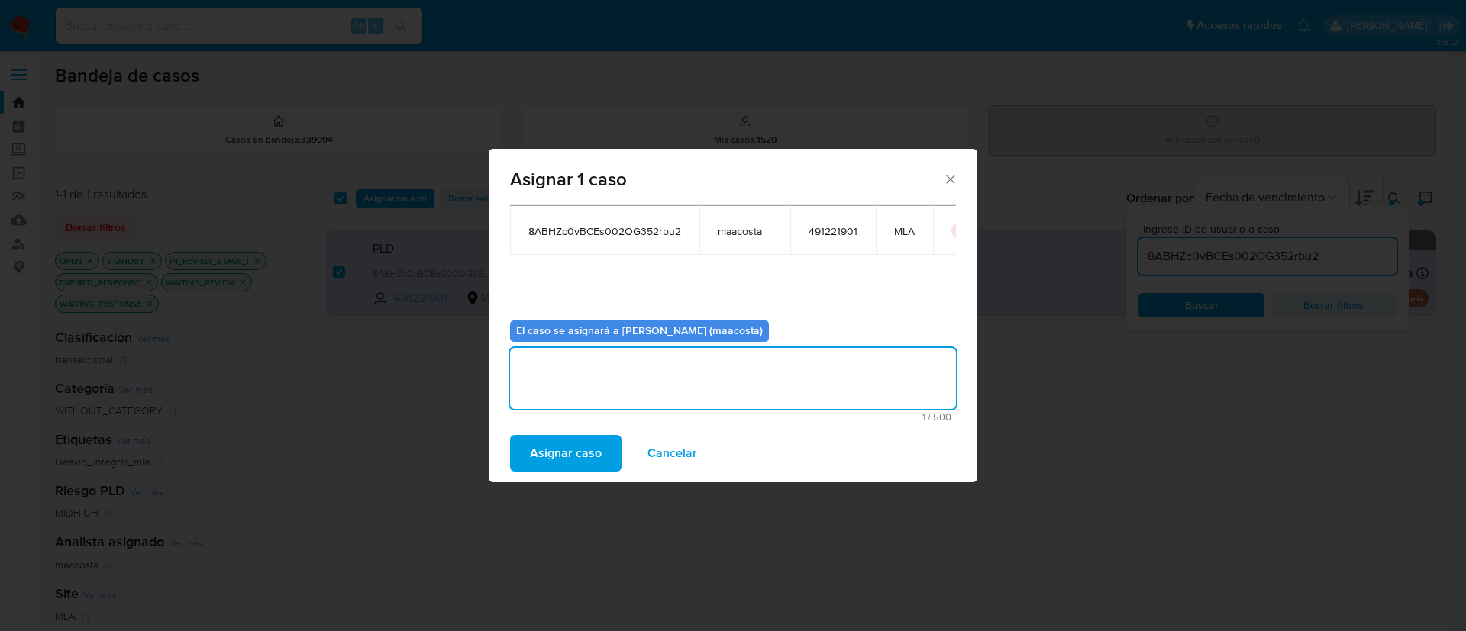
click at [586, 447] on span "Asignar caso" at bounding box center [566, 454] width 72 height 34
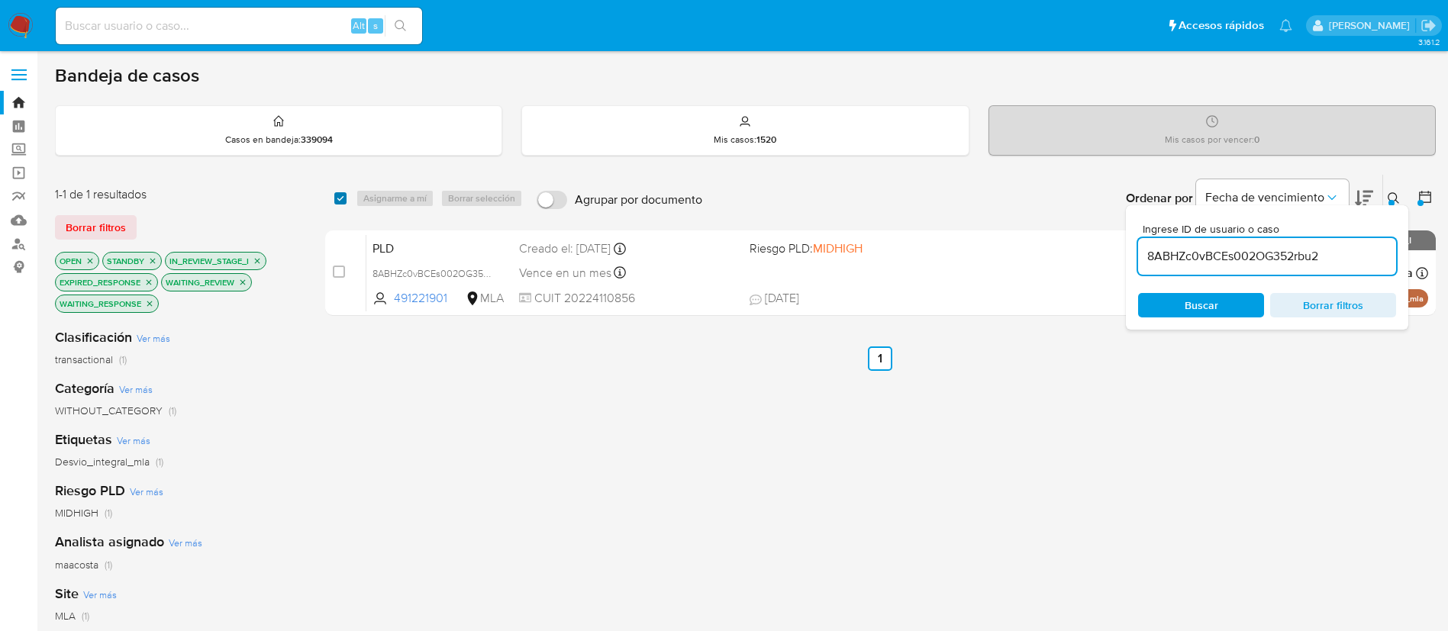
click at [342, 194] on input "checkbox" at bounding box center [340, 198] width 12 height 12
checkbox input "true"
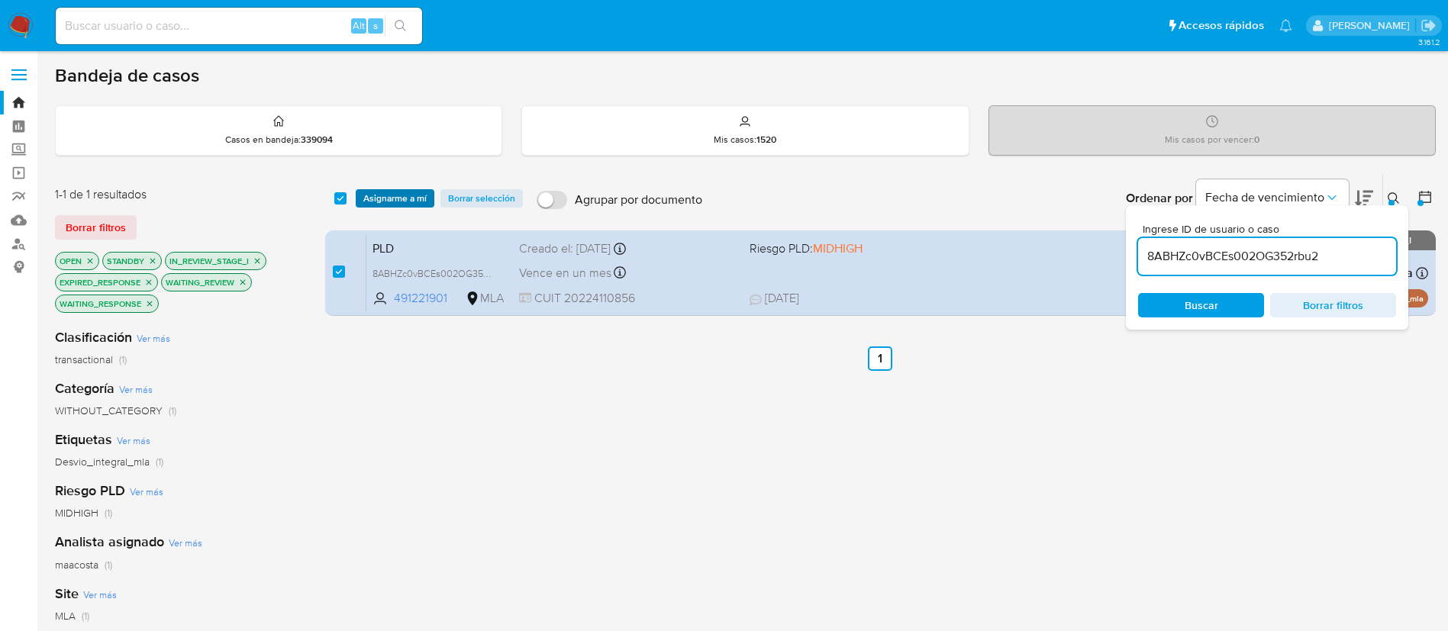
click at [388, 198] on span "Asignarme a mí" at bounding box center [394, 198] width 63 height 15
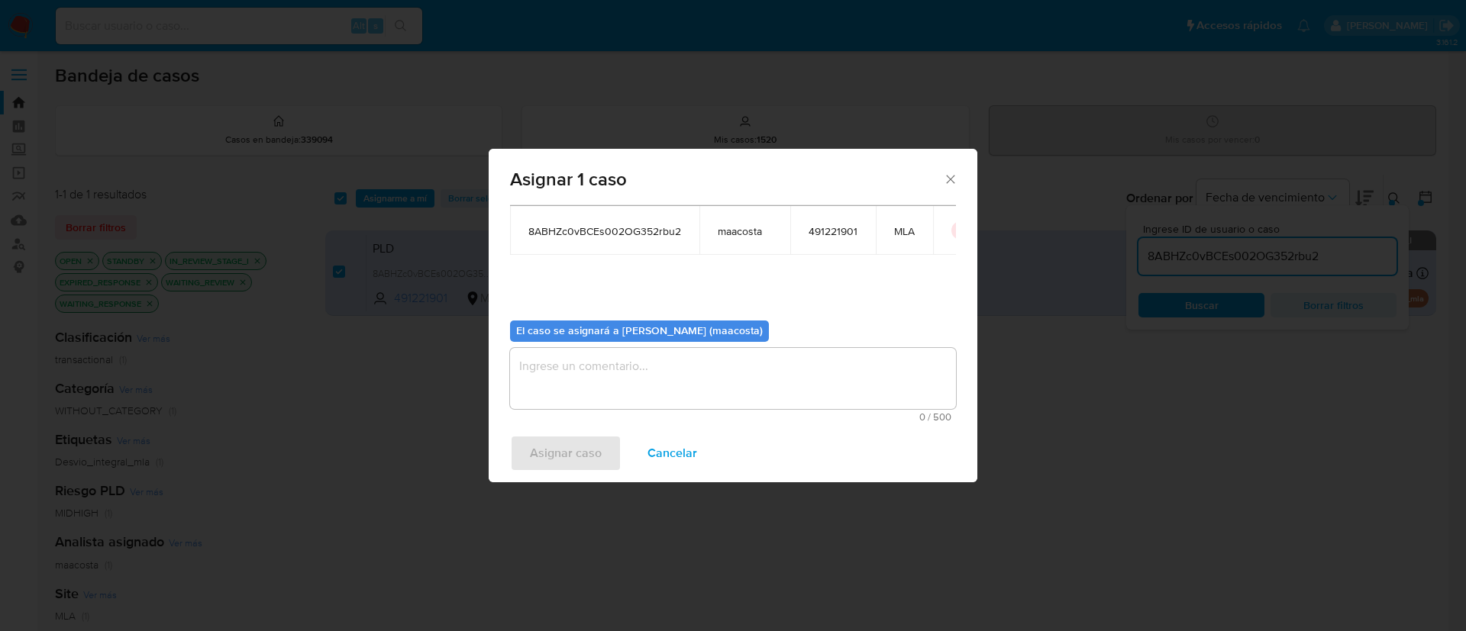
click at [598, 378] on textarea "assign-modal" at bounding box center [733, 378] width 446 height 61
click at [558, 440] on span "Asignar caso" at bounding box center [566, 454] width 72 height 34
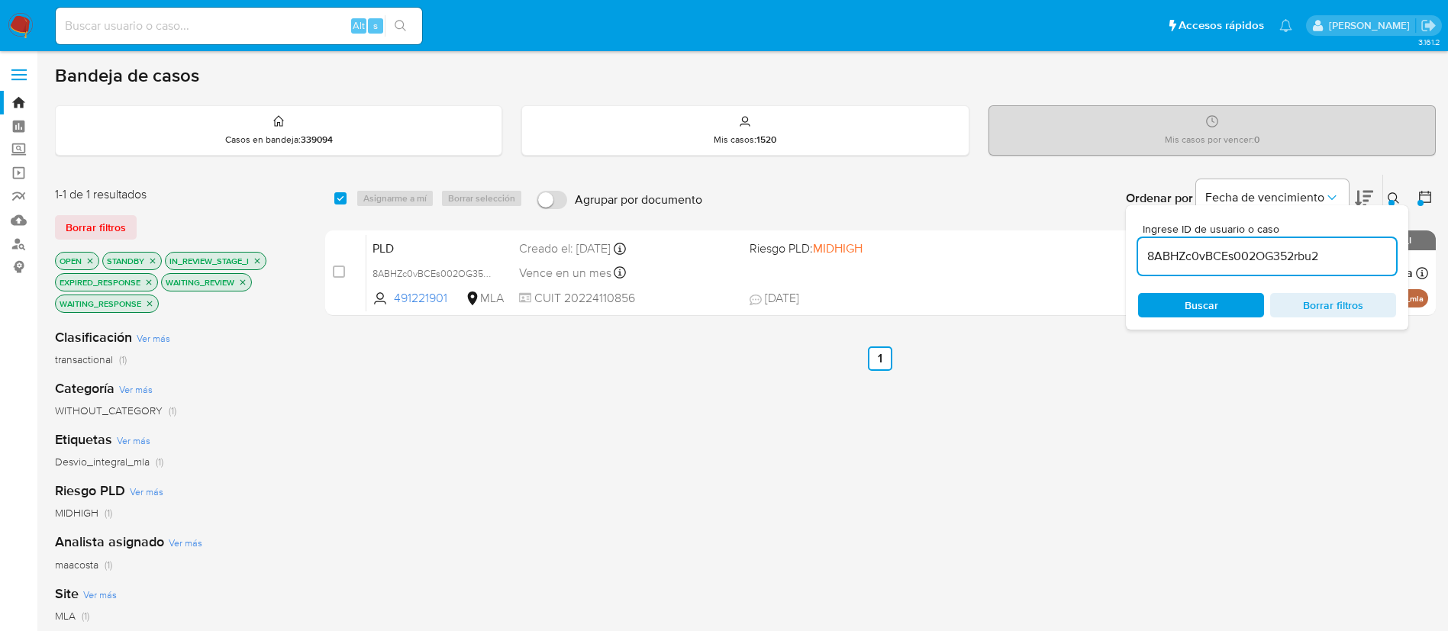
click at [1267, 251] on input "8ABHZc0vBCEs002OG352rbu2" at bounding box center [1267, 257] width 258 height 20
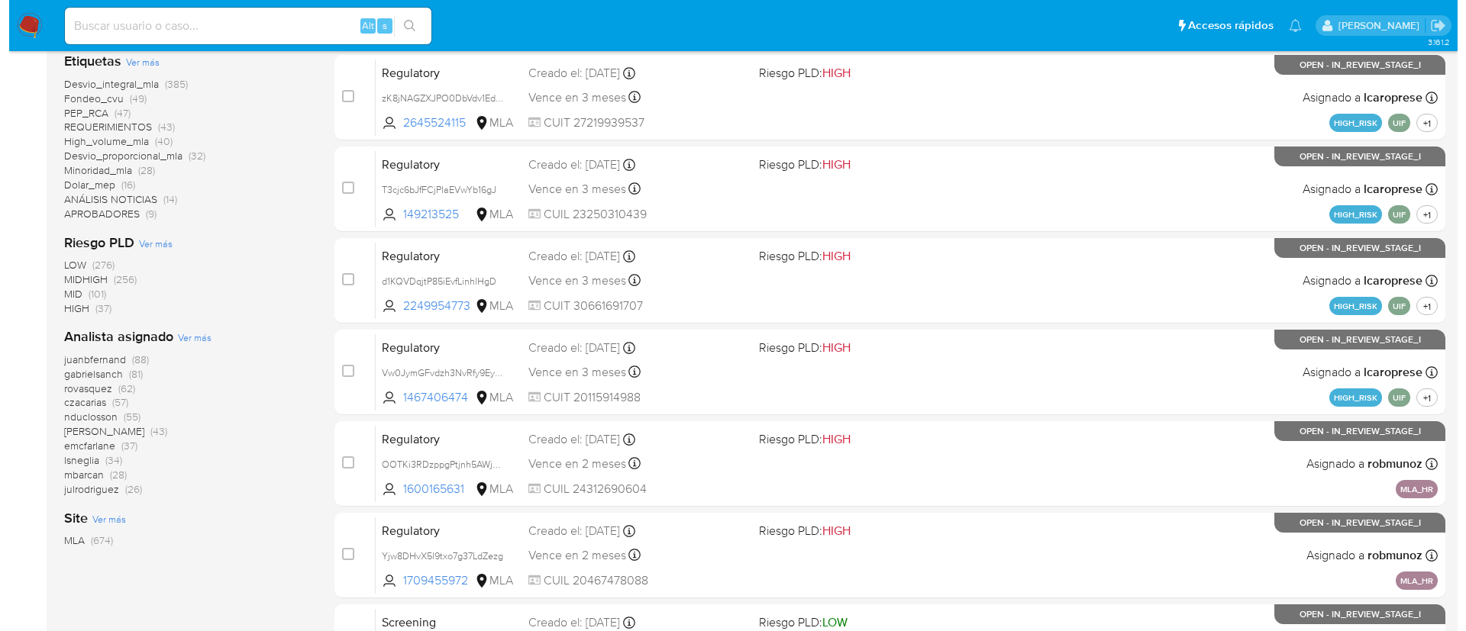
scroll to position [451, 0]
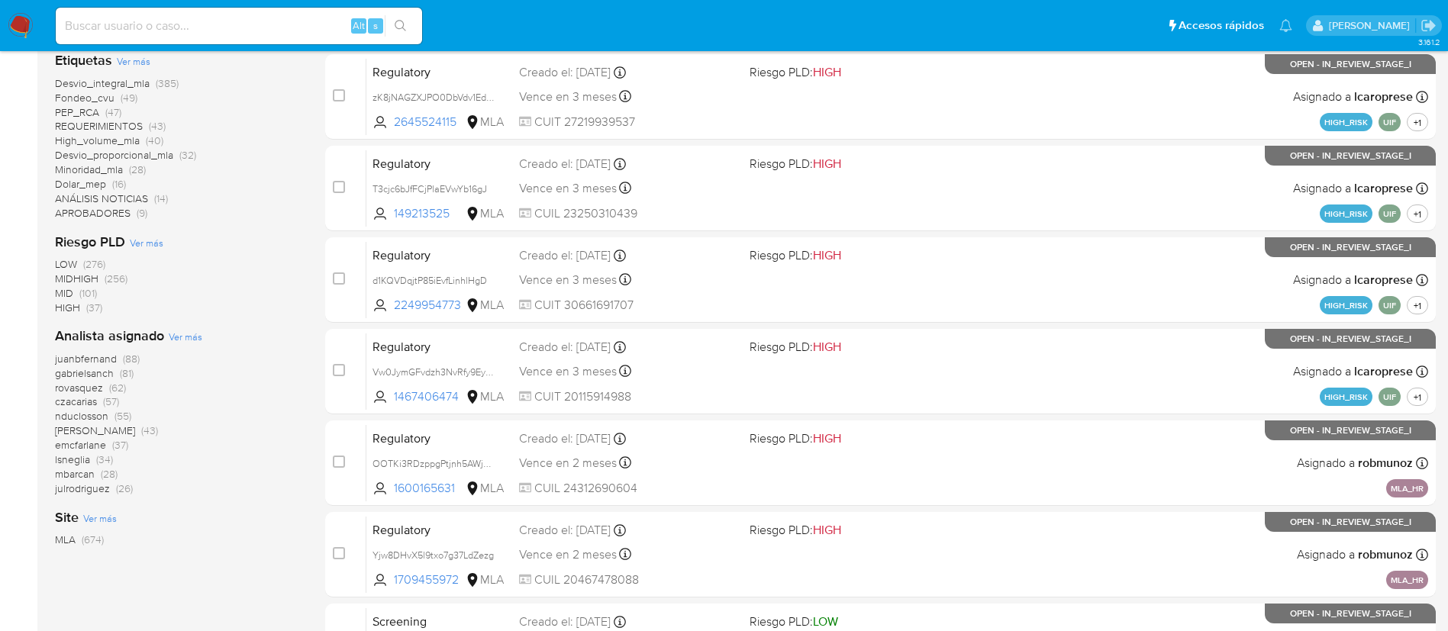
click at [189, 331] on span "Ver más" at bounding box center [186, 337] width 34 height 14
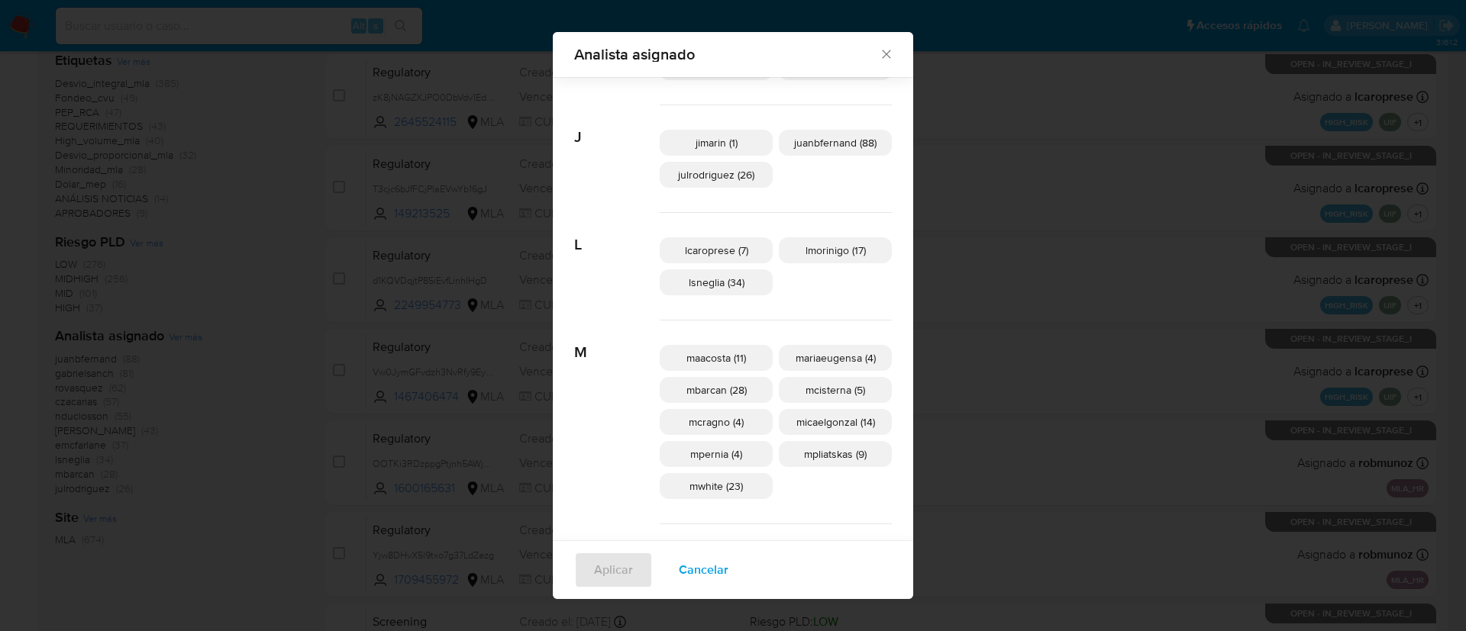
scroll to position [408, 0]
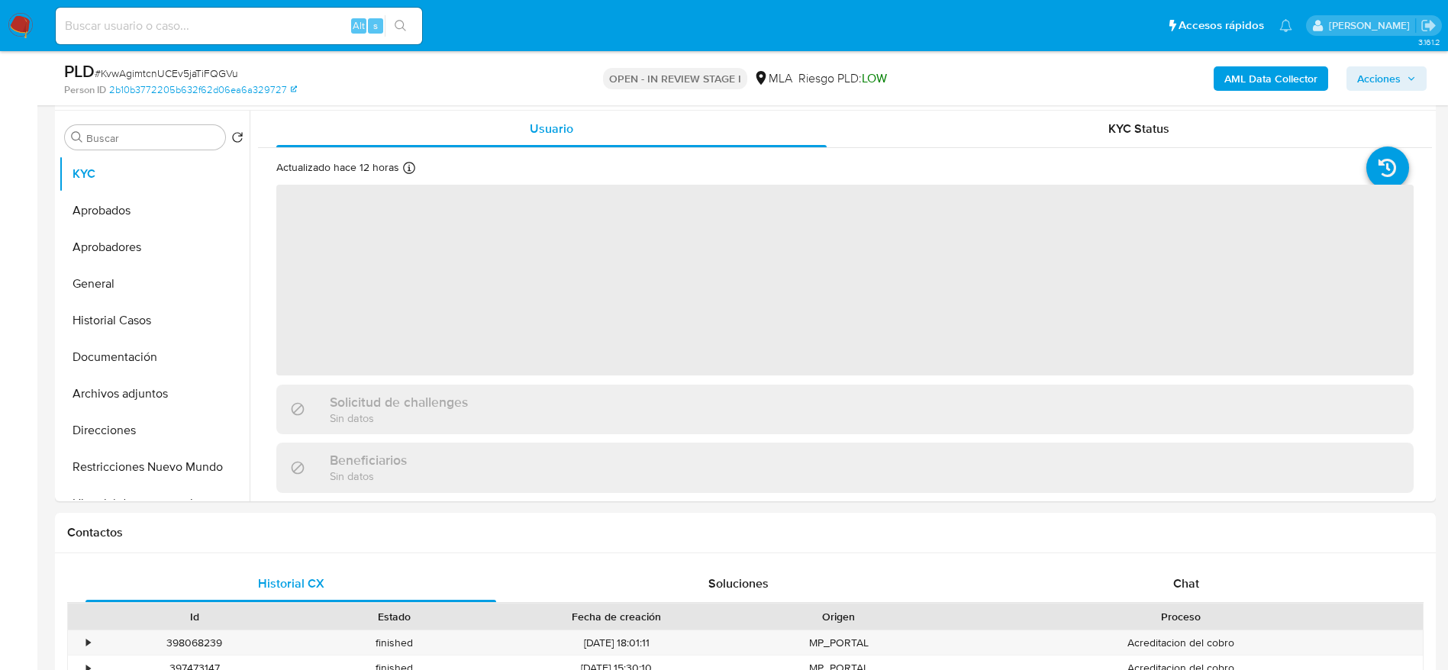
select select "10"
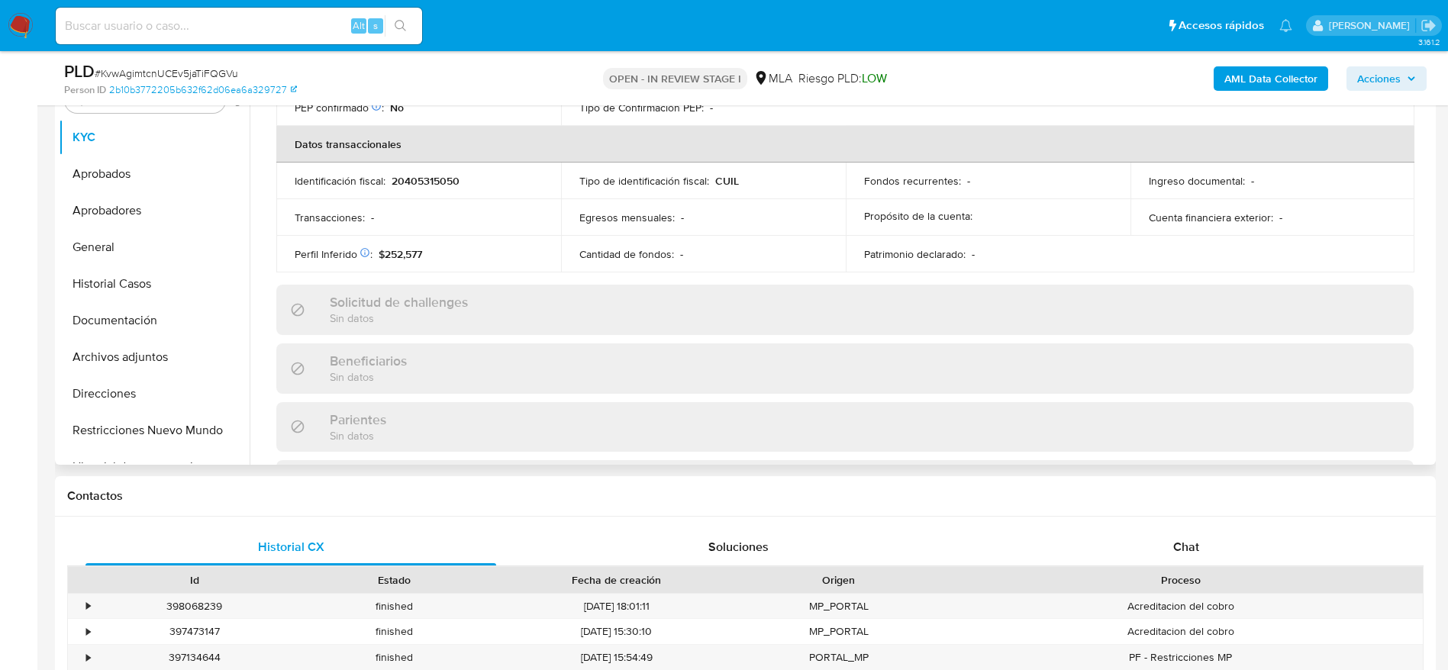
scroll to position [435, 0]
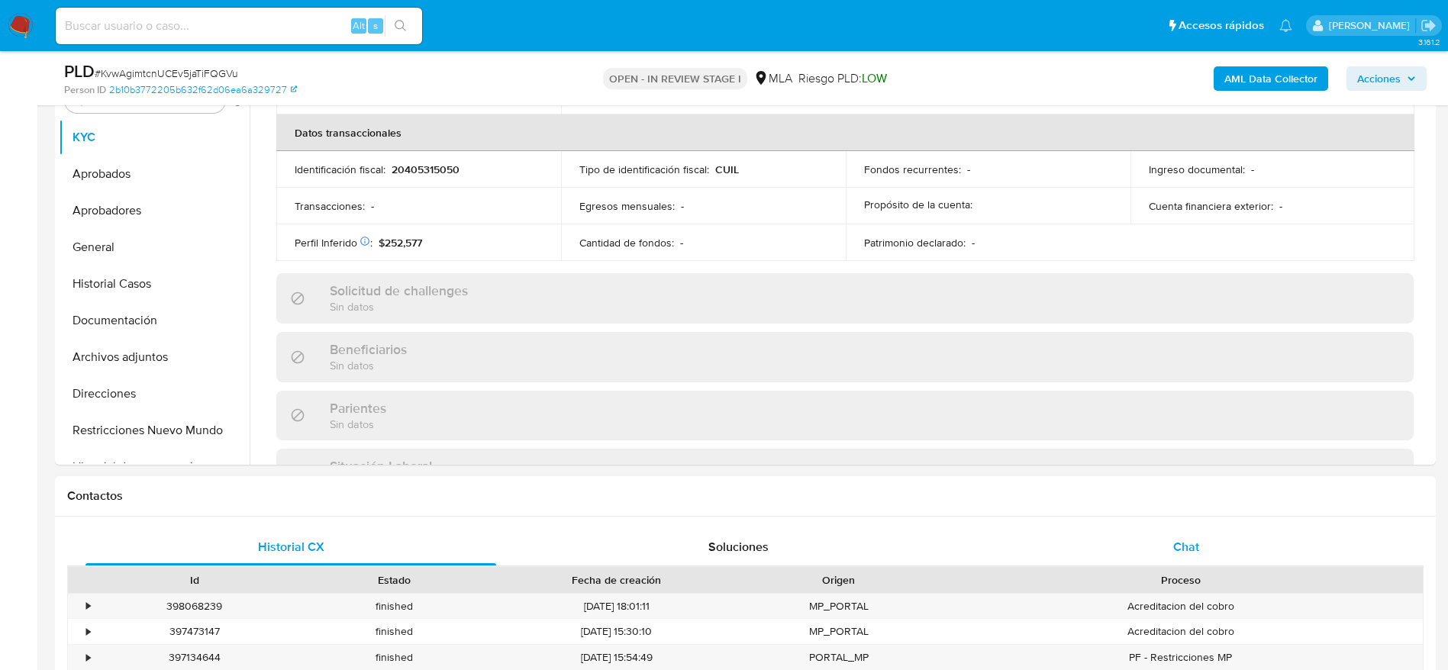
click at [1182, 558] on div "Chat" at bounding box center [1186, 547] width 411 height 37
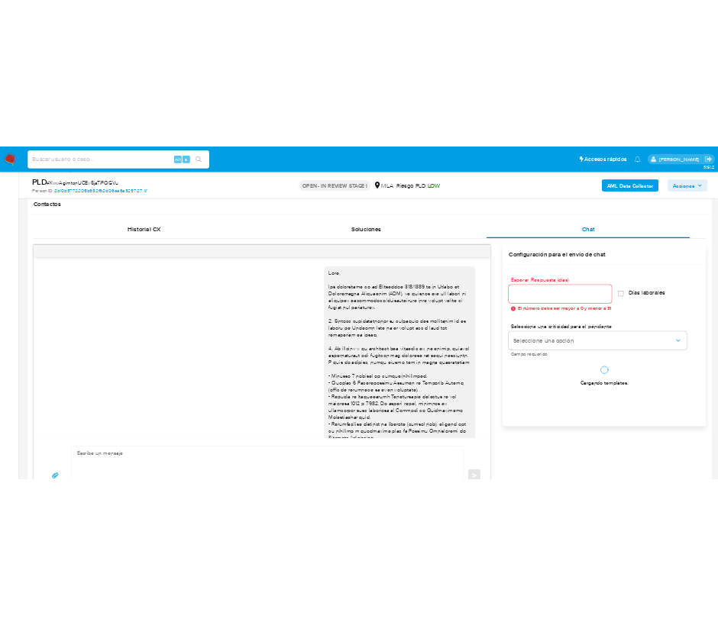
scroll to position [1071, 0]
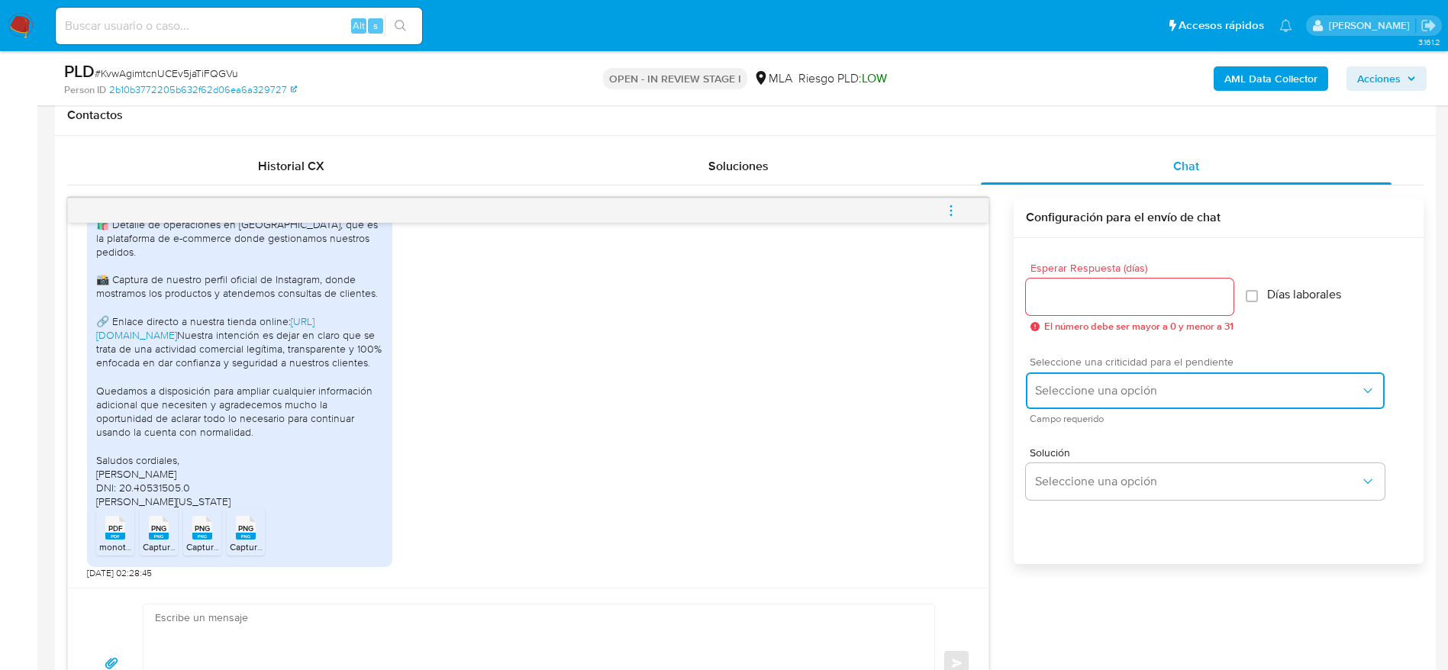
click at [1113, 404] on button "Seleccione una opción" at bounding box center [1205, 391] width 359 height 37
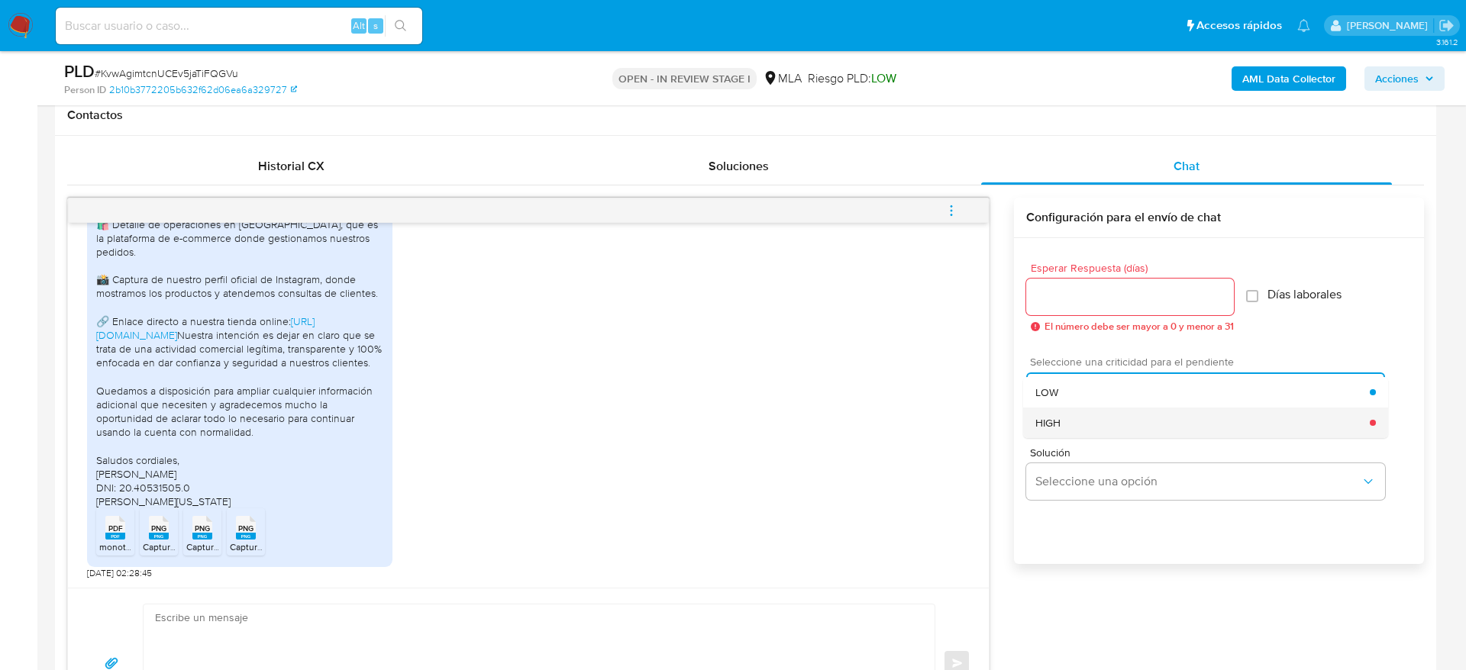
click at [1070, 417] on div "HIGH" at bounding box center [1202, 423] width 334 height 31
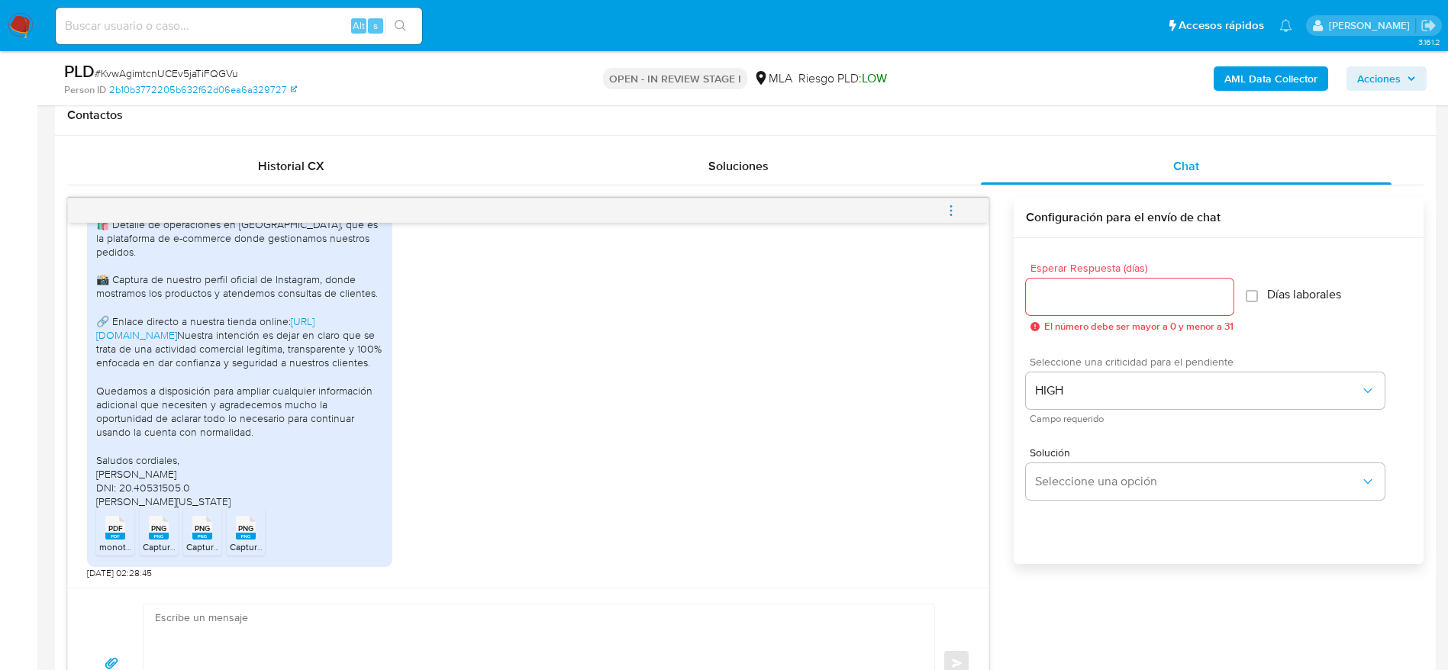
click at [1053, 293] on input "Esperar Respuesta (días)" at bounding box center [1130, 297] width 208 height 20
type input "1"
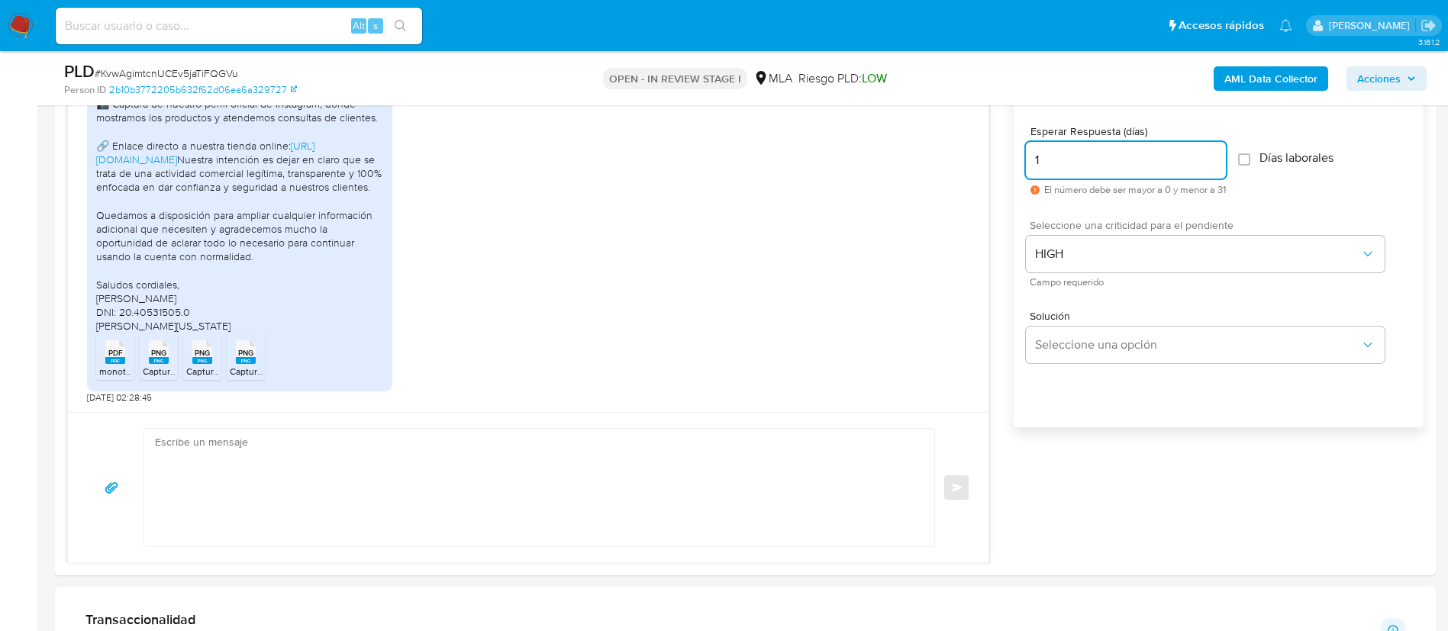
scroll to position [845, 0]
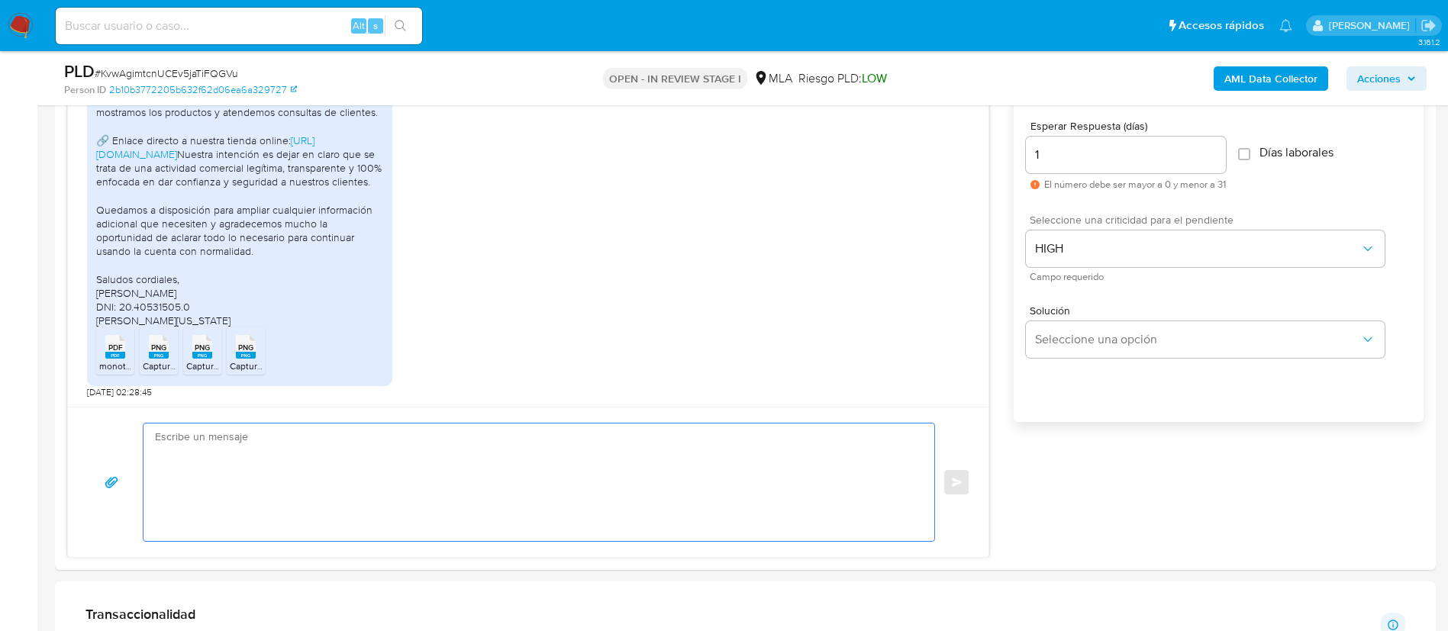
click at [635, 500] on textarea at bounding box center [535, 483] width 760 height 118
paste textarea "- Últimas 6 Declaraciones Juradas de Ingresos Brutos (donde se visualice la bas…"
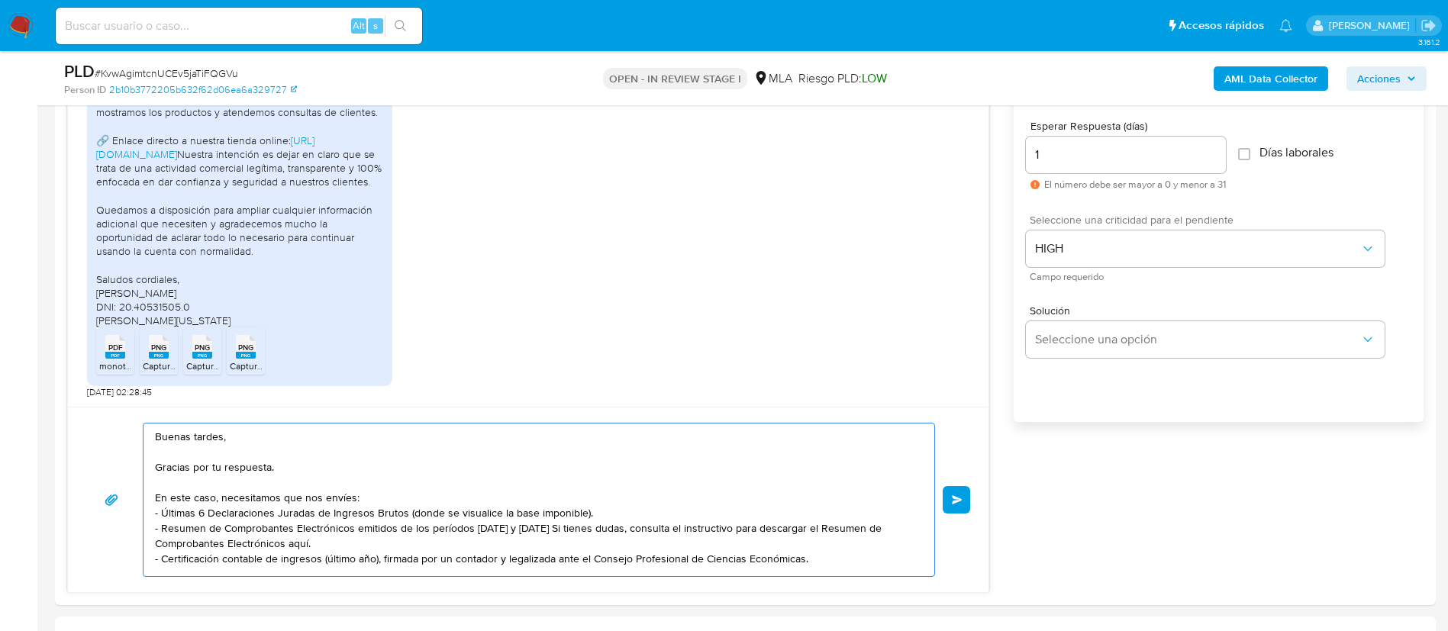
scroll to position [5, 0]
click at [362, 536] on textarea "Buenas tardes, Gracias por tu respuesta. En este caso, necesitamos que nos enví…" at bounding box center [535, 500] width 760 height 153
paste textarea "https://www.mercadopago.com.ar/ayuda/30181"
click at [479, 526] on textarea "Buenas tardes, Gracias por tu respuesta. En este caso, necesitamos que nos enví…" at bounding box center [535, 500] width 760 height 153
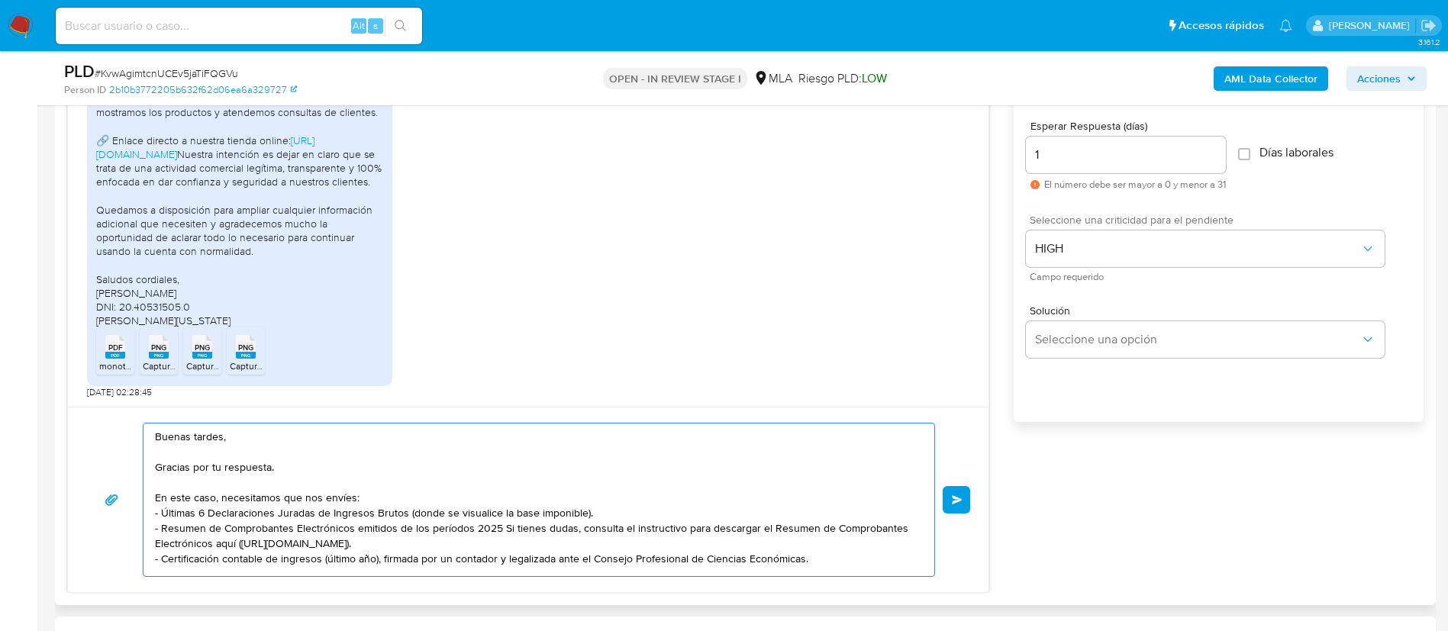
click at [498, 521] on textarea "Buenas tardes, Gracias por tu respuesta. En este caso, necesitamos que nos enví…" at bounding box center [535, 500] width 760 height 153
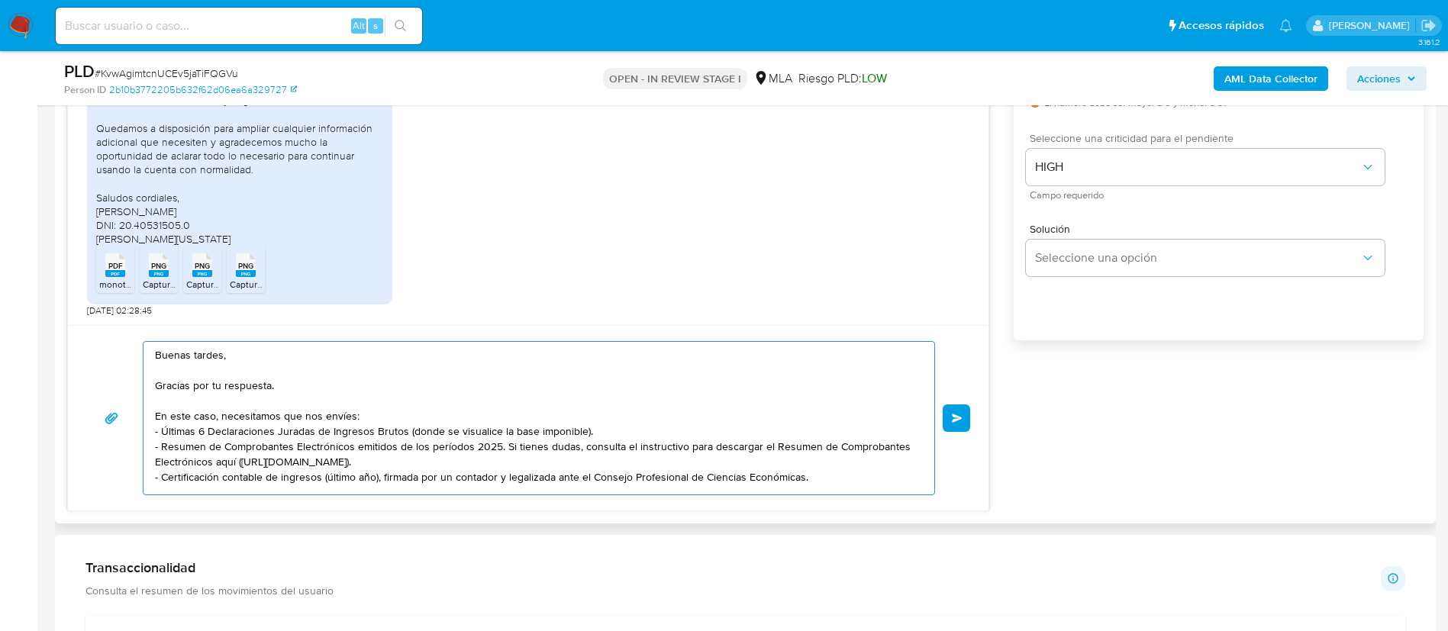
scroll to position [927, 0]
click at [832, 474] on textarea "Buenas tardes, Gracias por tu respuesta. En este caso, necesitamos que nos enví…" at bounding box center [535, 417] width 760 height 153
paste textarea "Es importante que sepas que, en caso de no responder a lo solicitado o si lo pr…"
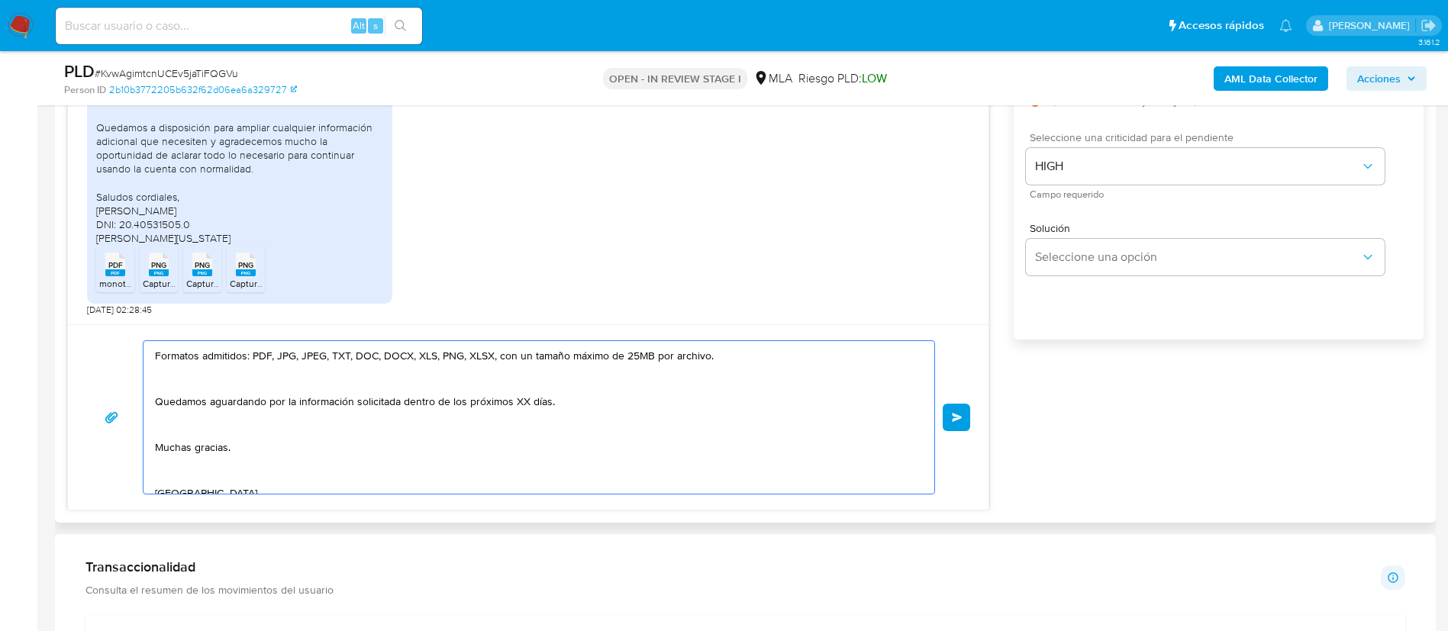
scroll to position [213, 0]
drag, startPoint x: 397, startPoint y: 400, endPoint x: 573, endPoint y: 401, distance: 175.6
click at [573, 401] on textarea "Buenas tardes, Gracias por tu respuesta. En este caso, necesitamos que nos enví…" at bounding box center [535, 417] width 760 height 153
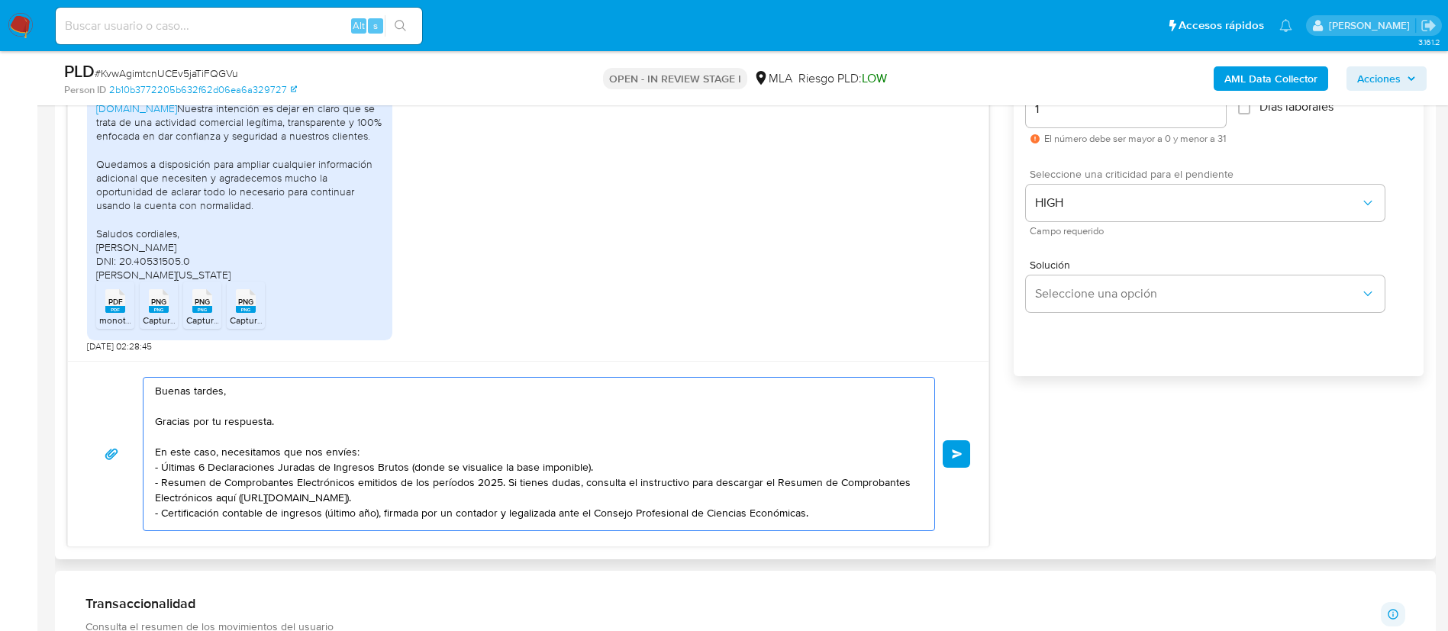
scroll to position [889, 0]
type textarea "Buenas tardes, Gracias por tu respuesta. En este caso, necesitamos que nos enví…"
click at [964, 453] on button "Enviar" at bounding box center [956, 456] width 27 height 27
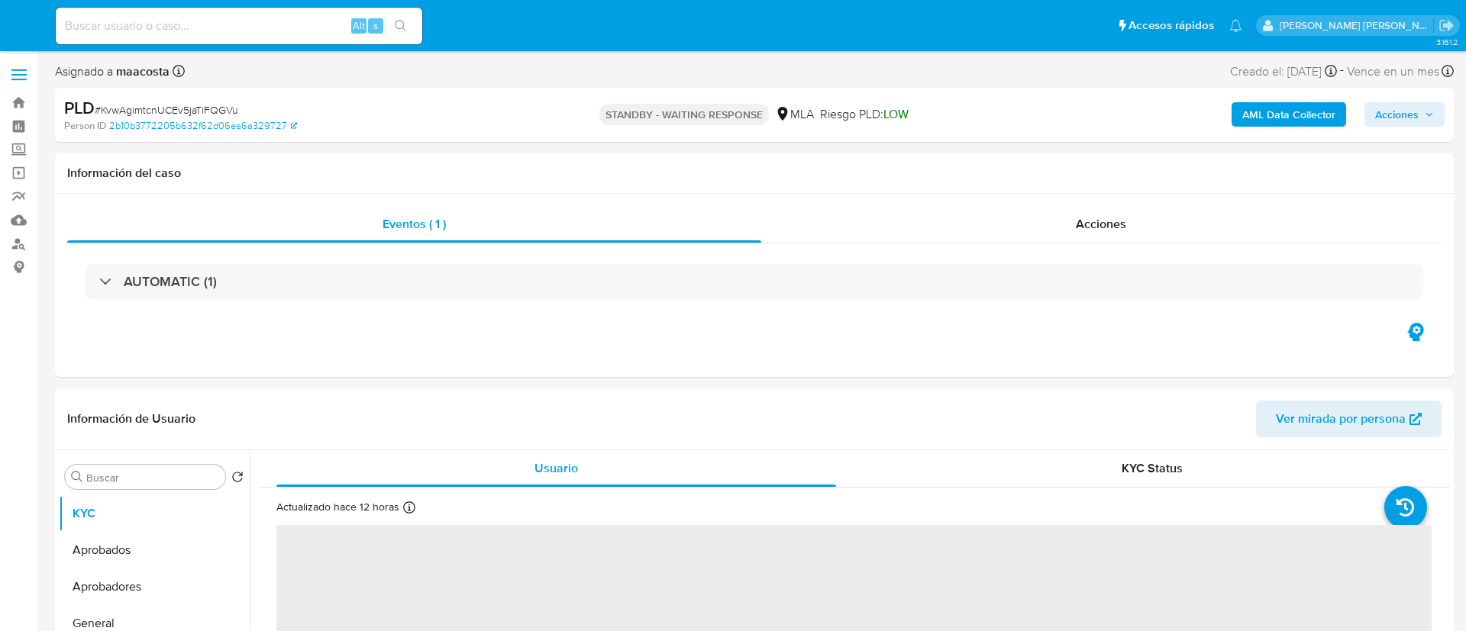
select select "10"
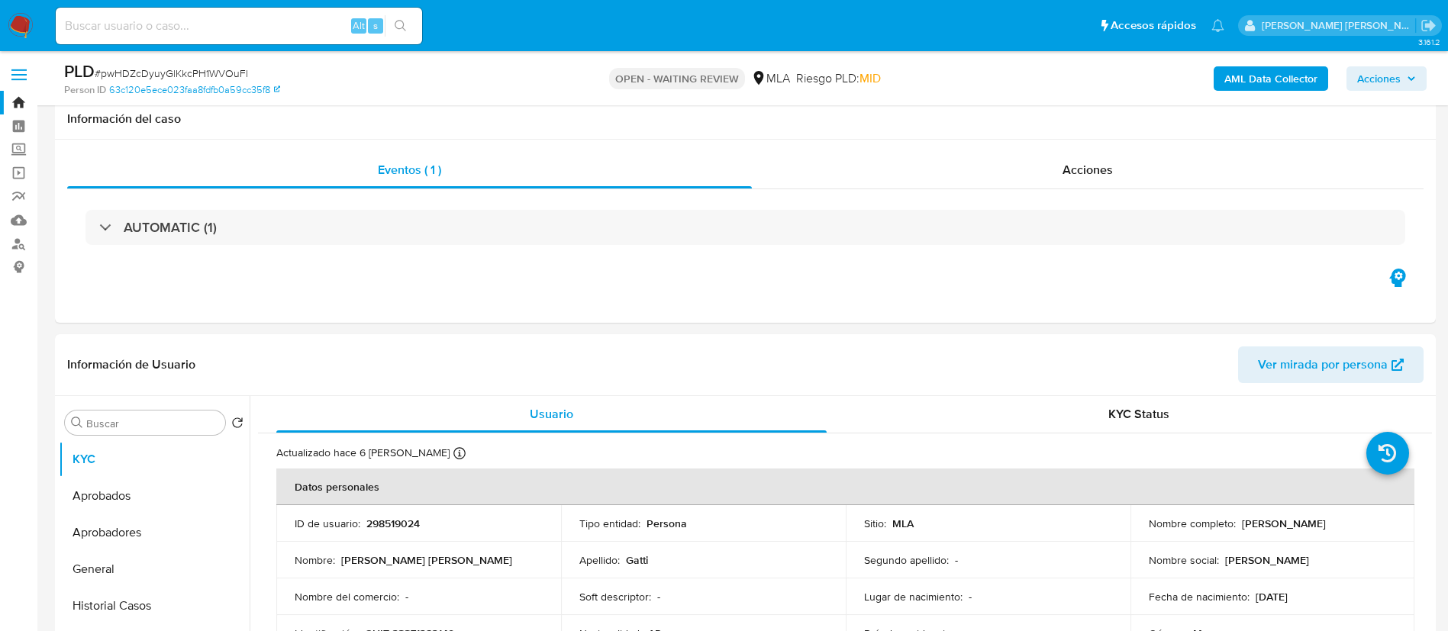
select select "10"
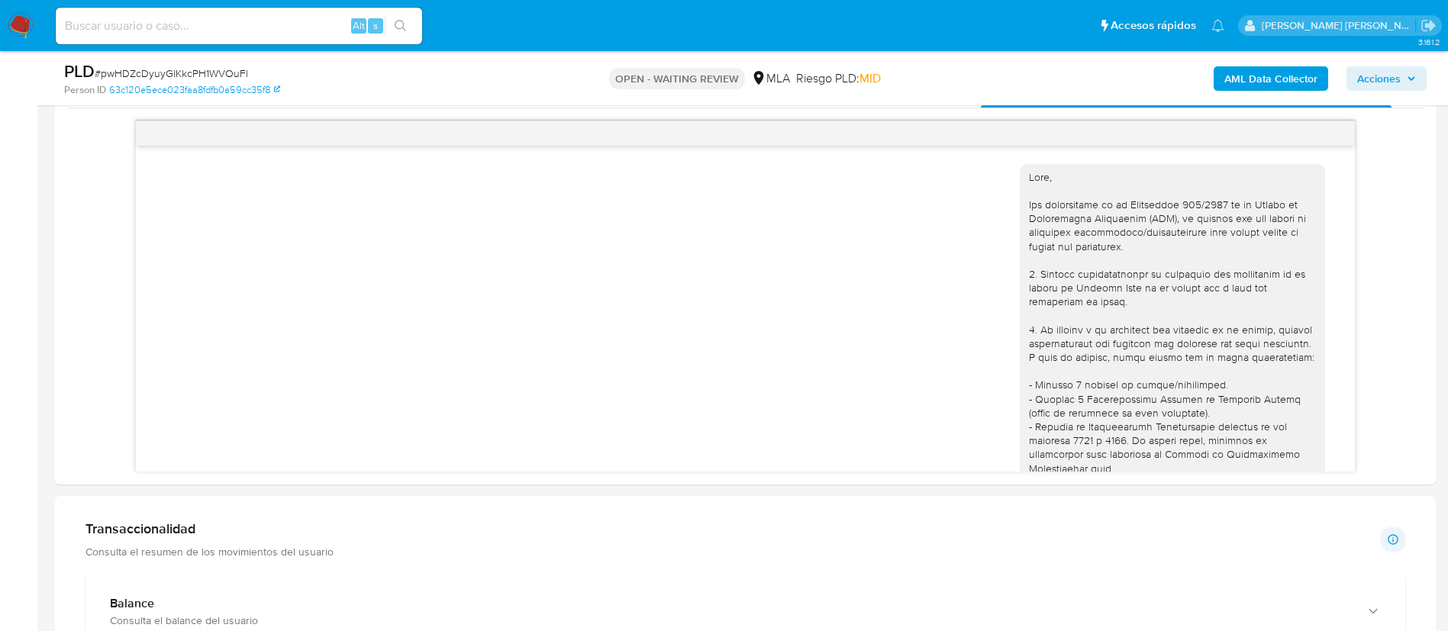
scroll to position [637, 0]
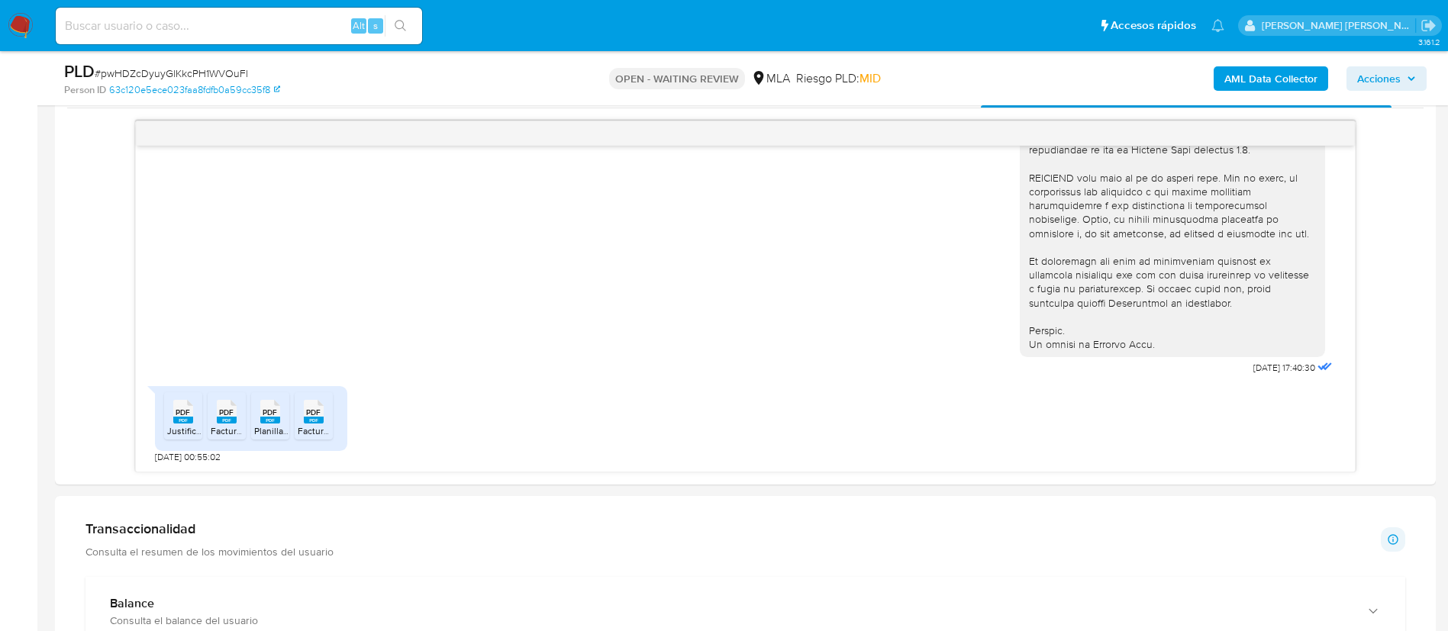
click at [0, 399] on aside "Bandeja Tablero Screening Búsqueda en Listas Watchlist Herramientas Operaciones…" at bounding box center [18, 433] width 37 height 2427
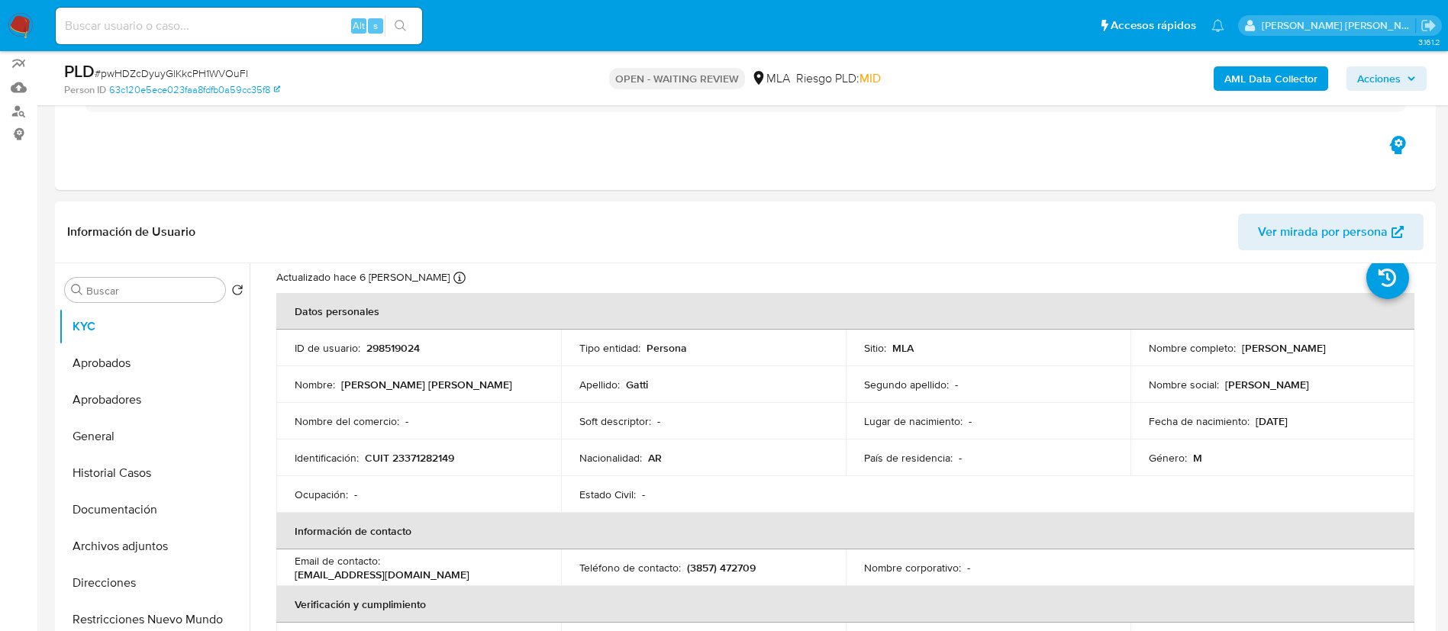
scroll to position [41, 0]
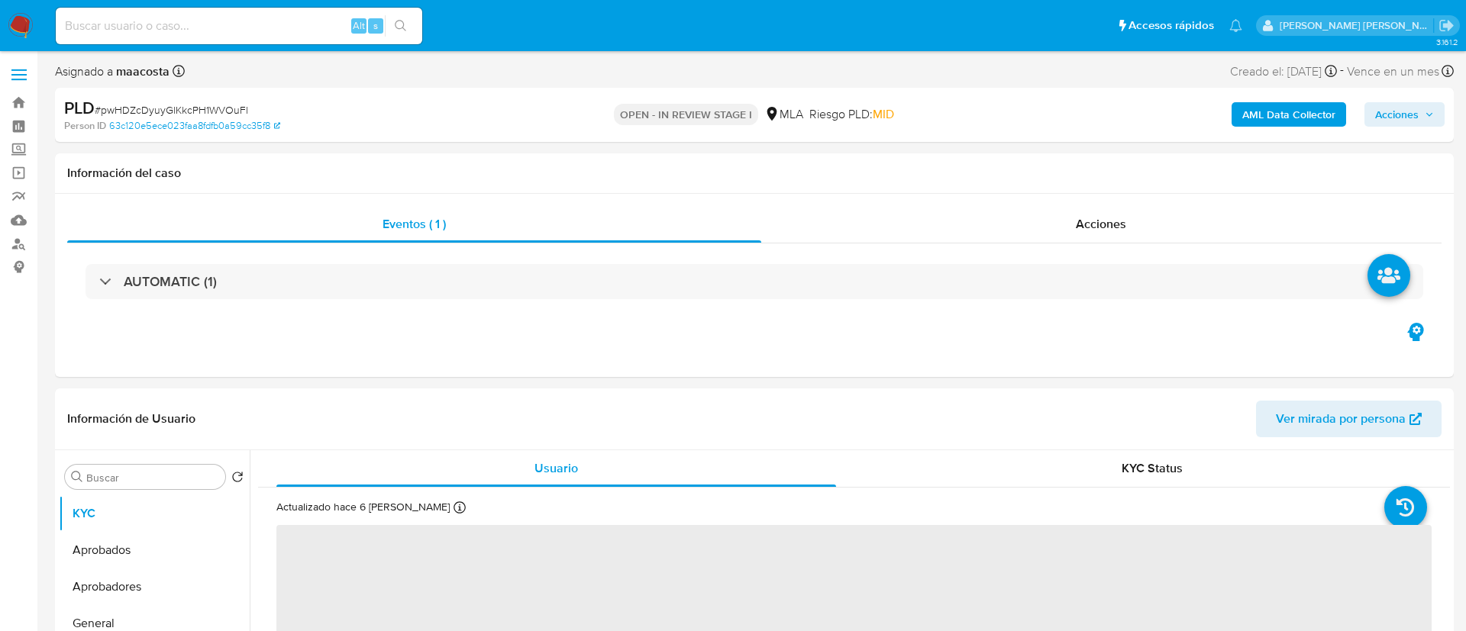
select select "10"
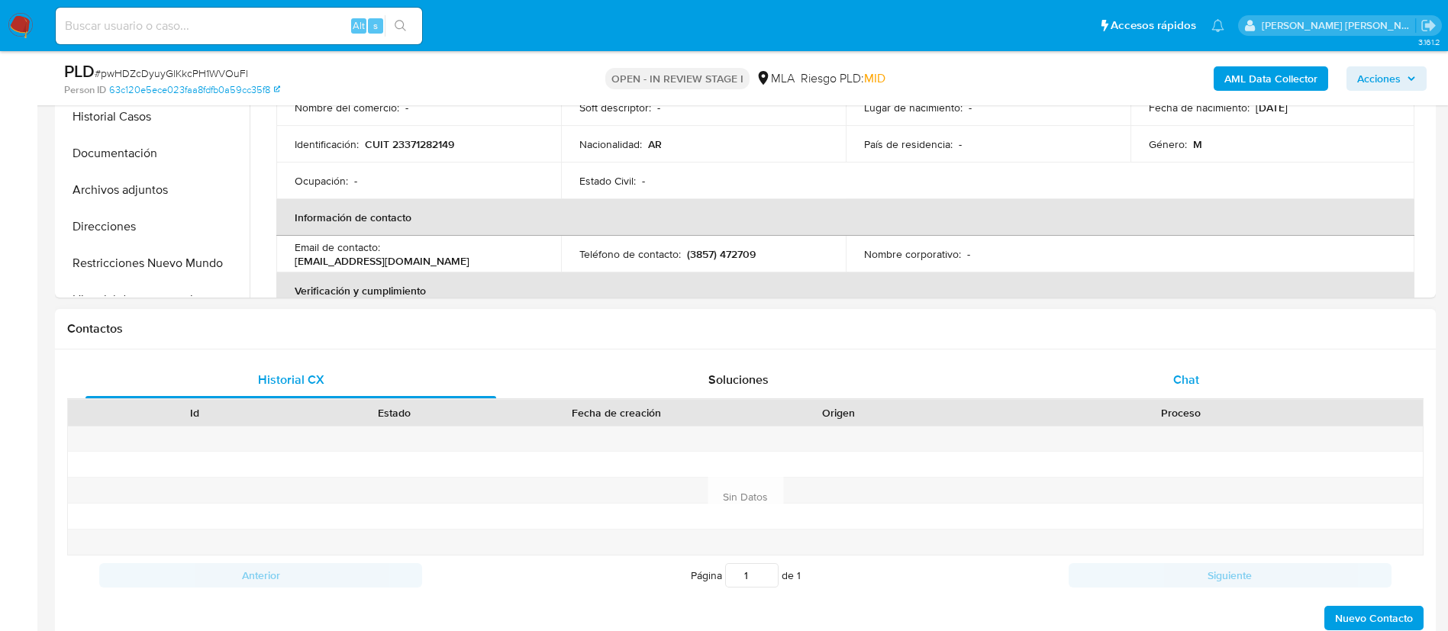
click at [1201, 363] on div "Chat" at bounding box center [1186, 380] width 411 height 37
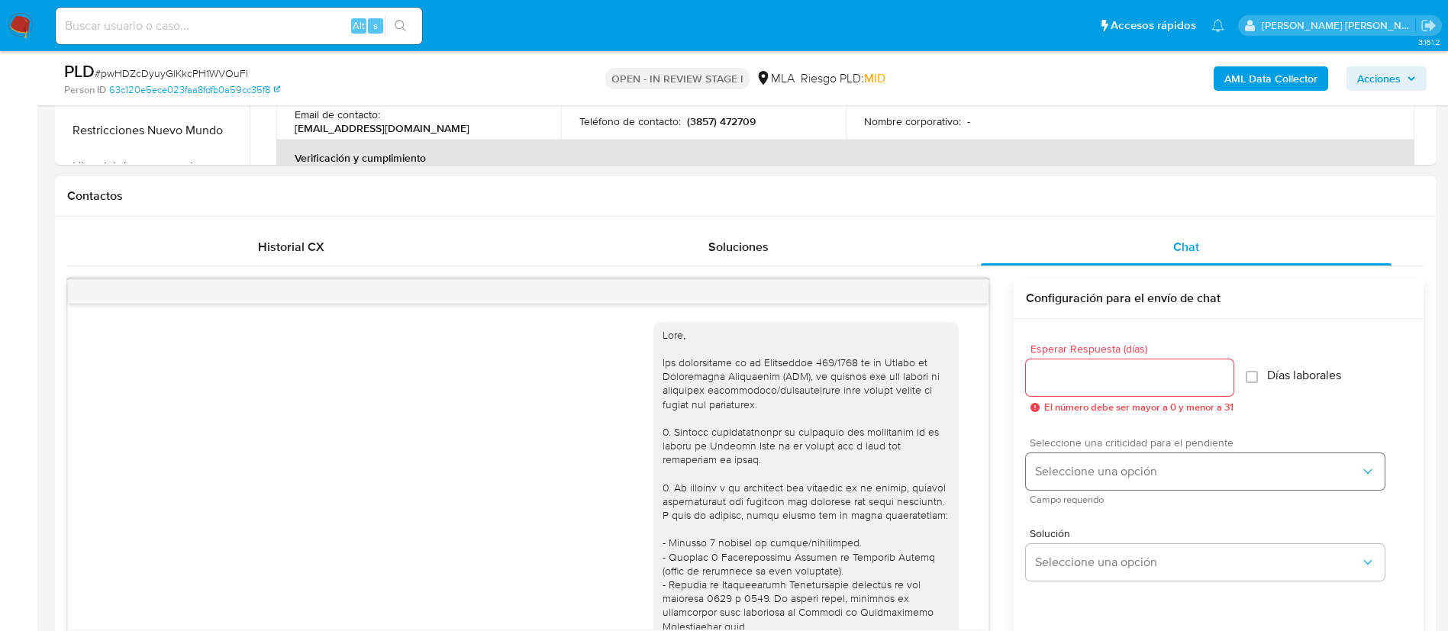
scroll to position [637, 0]
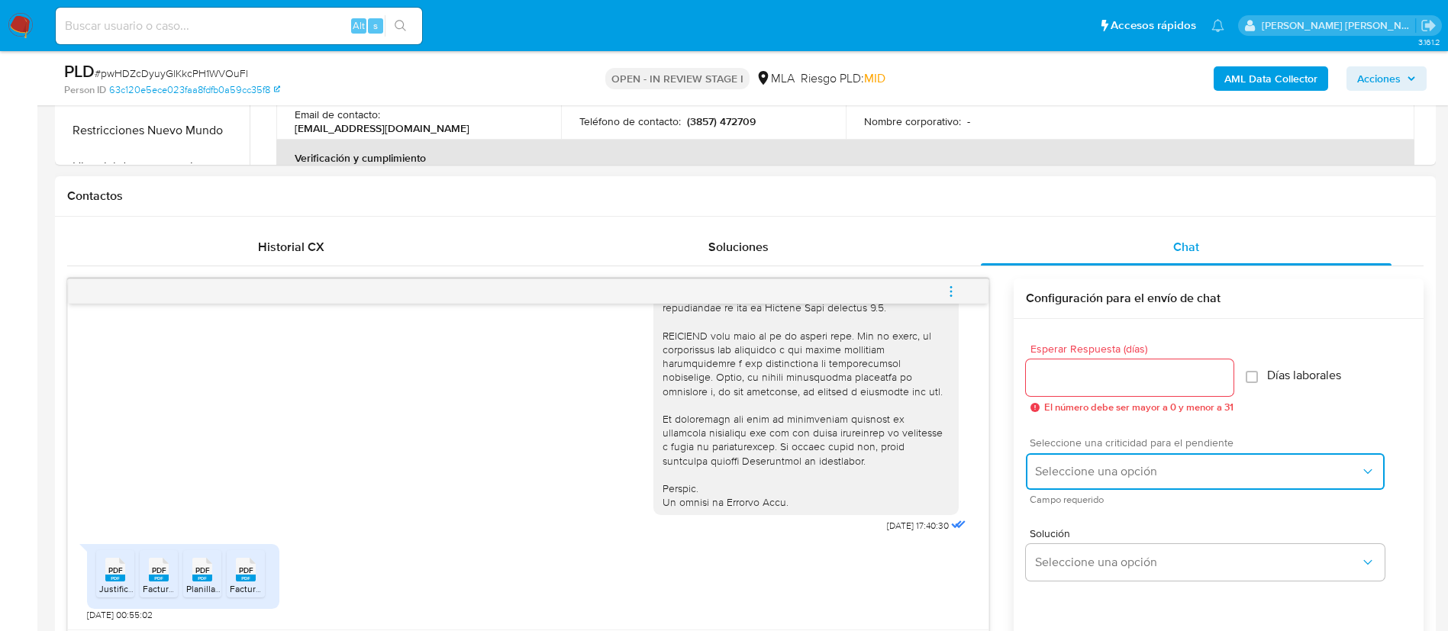
click at [1124, 484] on button "Seleccione una opción" at bounding box center [1205, 471] width 359 height 37
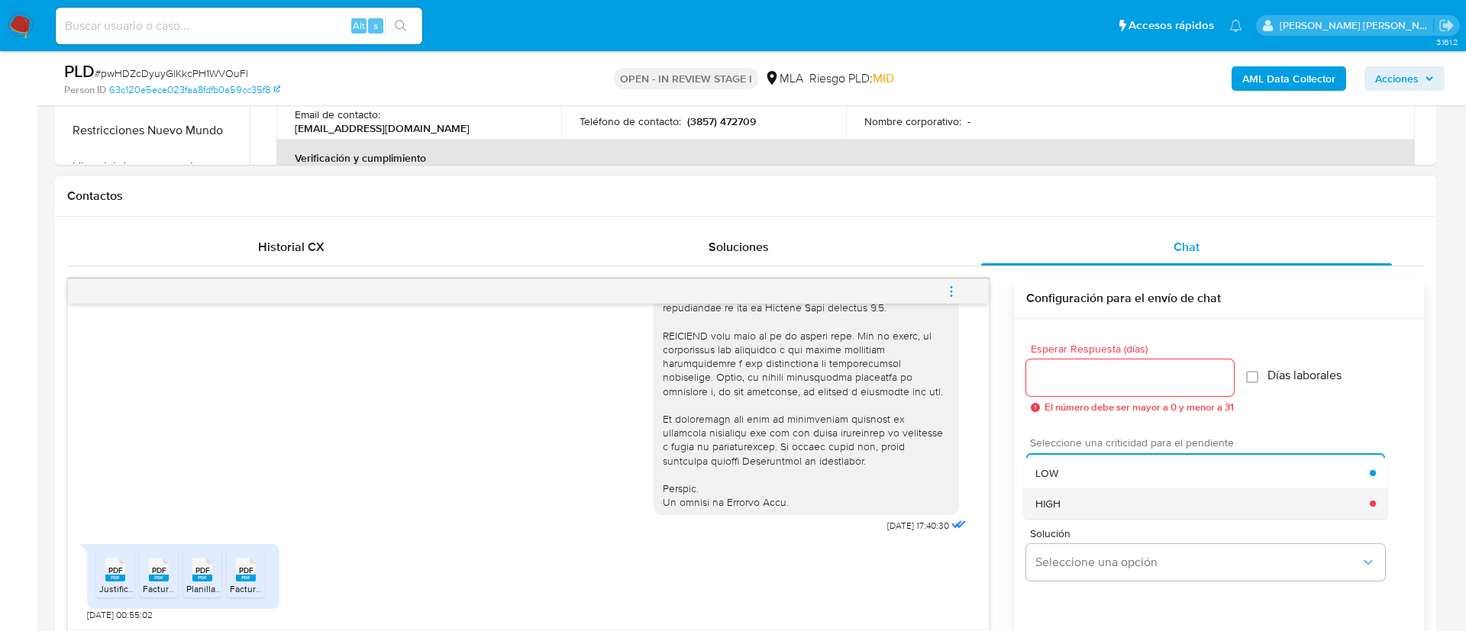
click at [1060, 495] on div "HIGH" at bounding box center [1202, 504] width 334 height 31
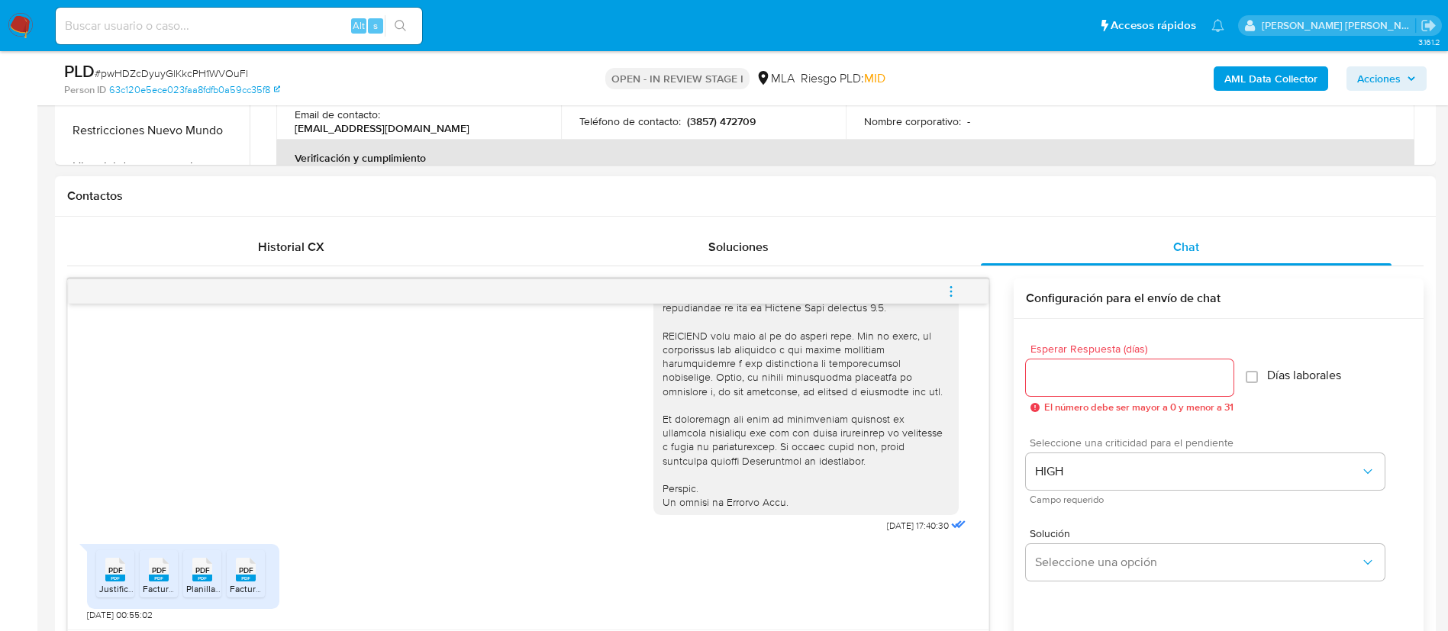
click at [1059, 387] on input "Esperar Respuesta (días)" at bounding box center [1130, 378] width 208 height 20
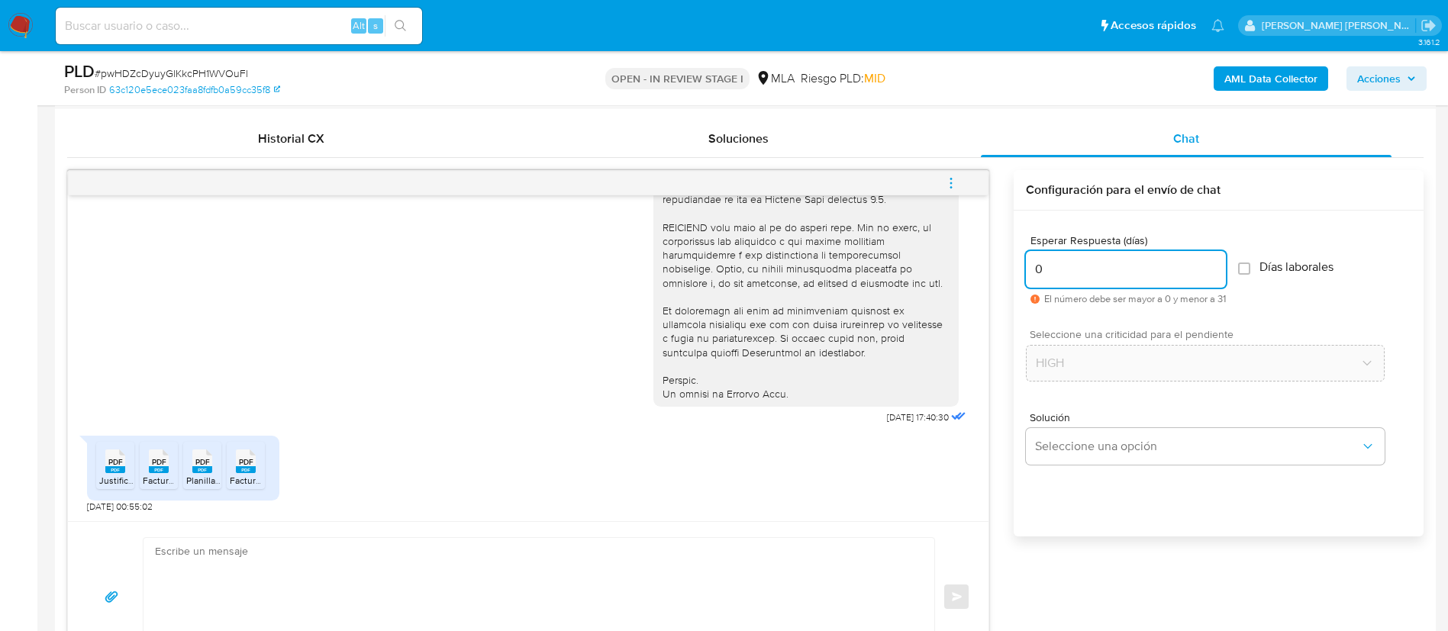
scroll to position [732, 0]
type input "0"
click at [475, 598] on textarea at bounding box center [535, 596] width 760 height 118
type textarea "b"
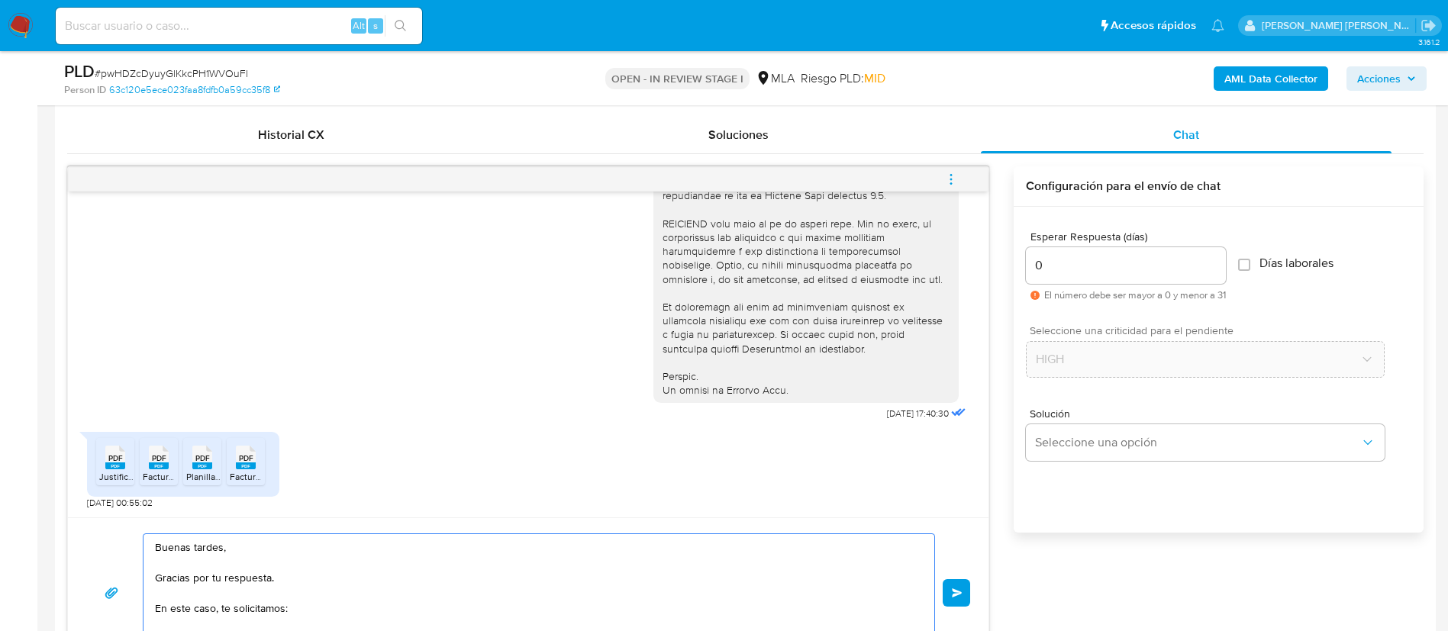
scroll to position [750, 0]
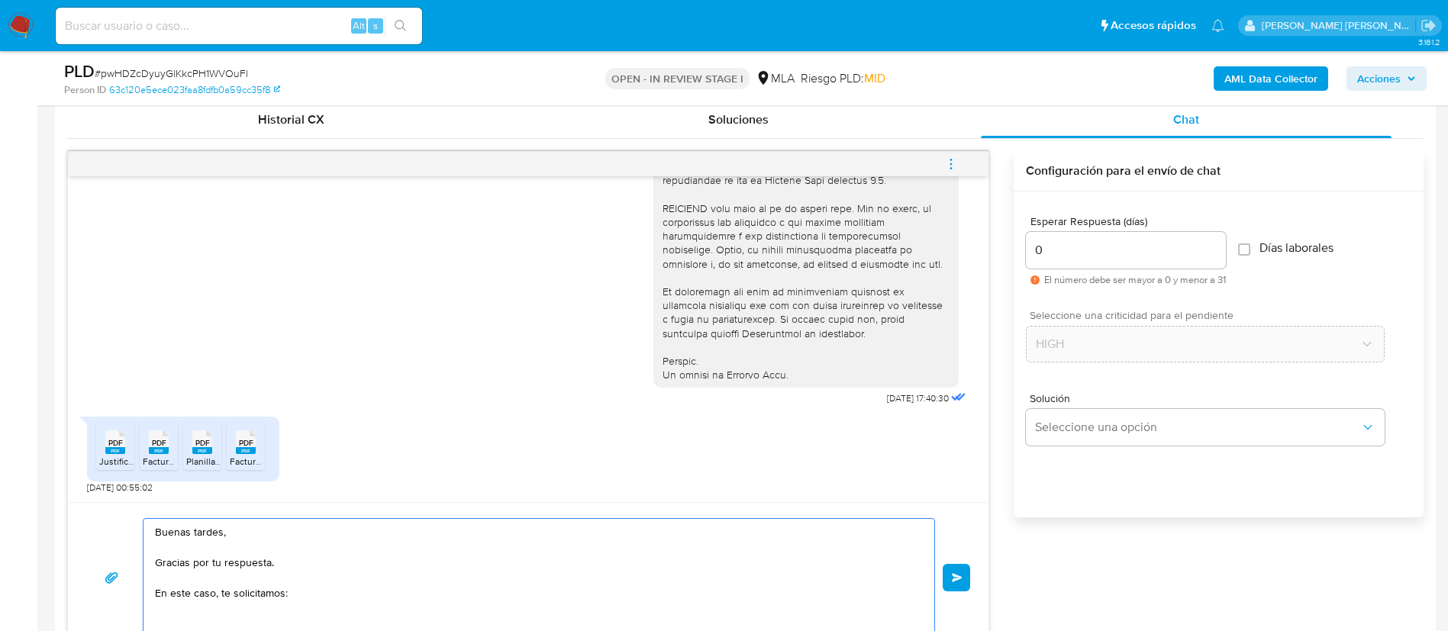
paste textarea "- Certificación contable de ingresos legalizada ante el Consejo Profesional de …"
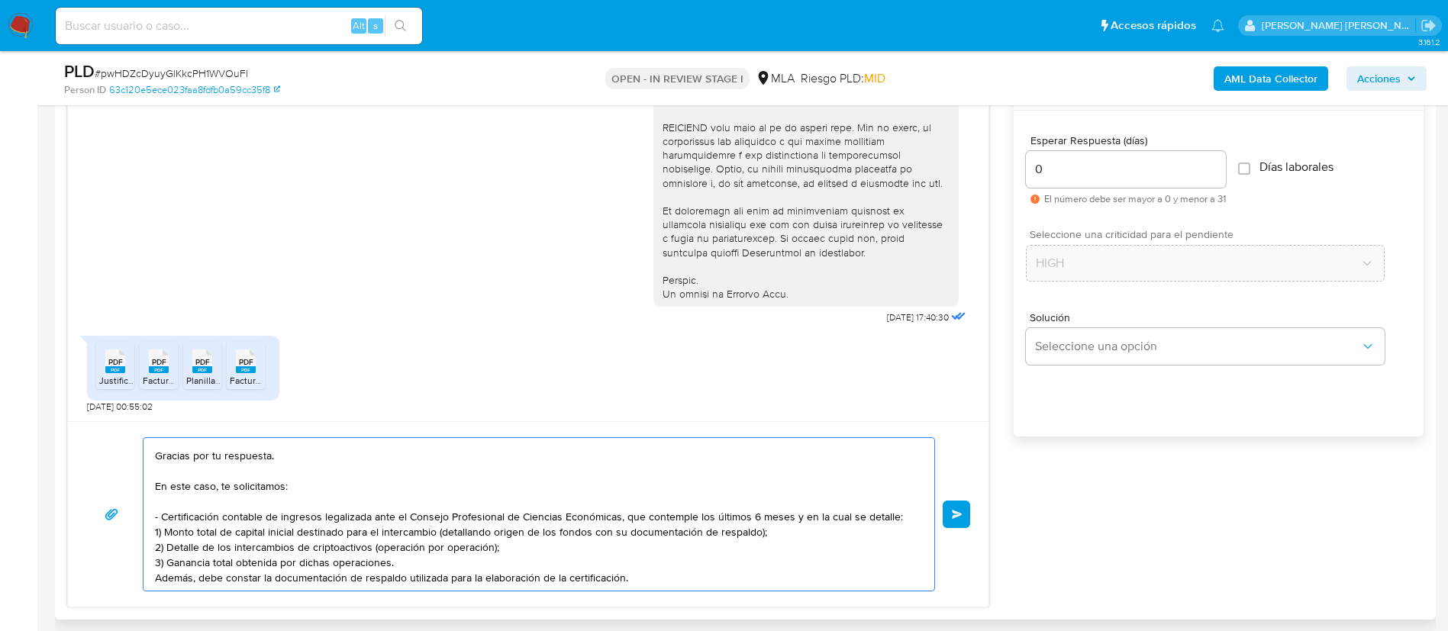
scroll to position [832, 0]
click at [645, 583] on textarea "Buenas tardes, Gracias por tu respuesta. En este caso, te solicitamos: - Certif…" at bounding box center [535, 513] width 760 height 153
paste textarea "Es importante que sepas que, en caso de no responder a lo solicitado o si lo pr…"
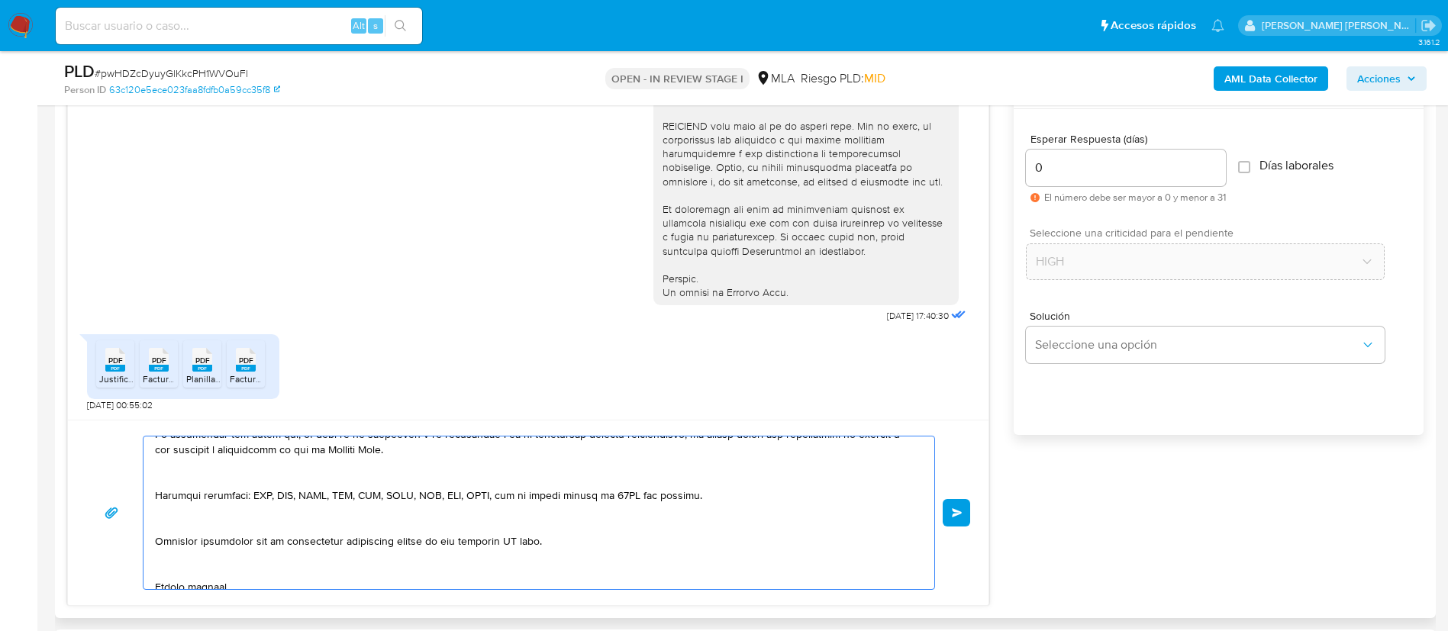
scroll to position [238, 0]
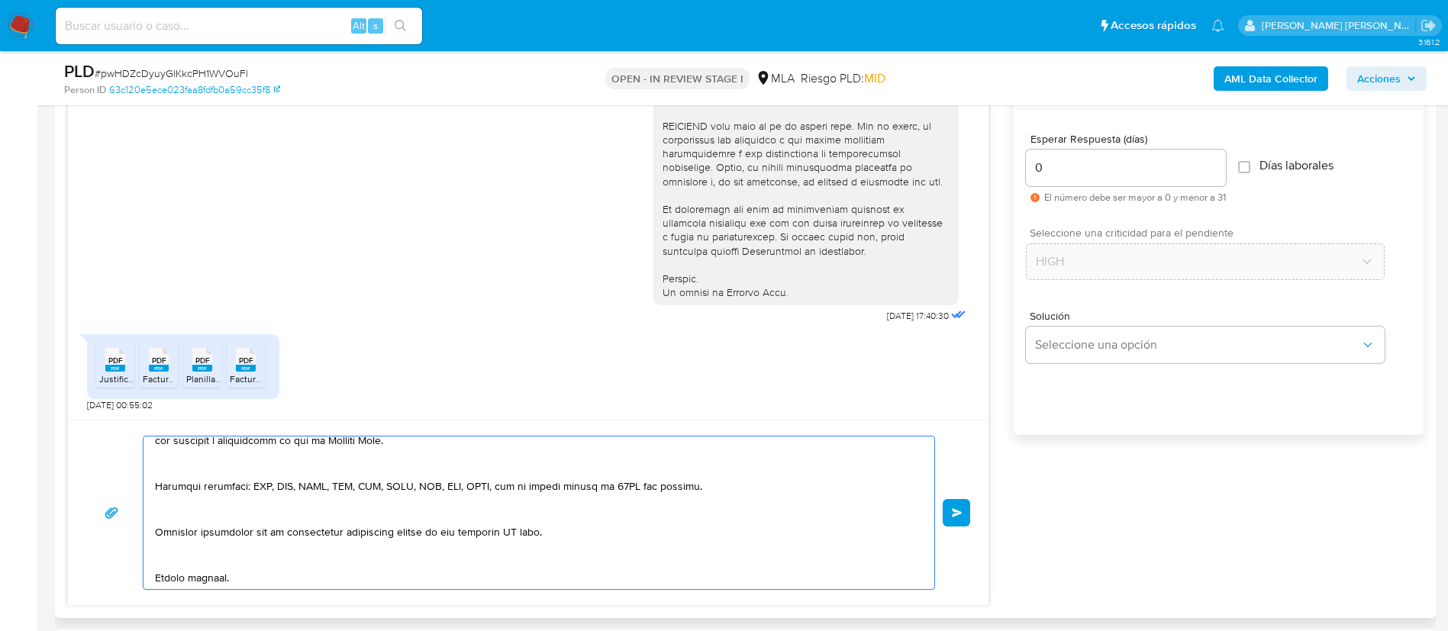
drag, startPoint x: 356, startPoint y: 518, endPoint x: 582, endPoint y: 498, distance: 227.6
click at [582, 498] on textarea at bounding box center [535, 513] width 760 height 153
drag, startPoint x: 564, startPoint y: 514, endPoint x: 405, endPoint y: 520, distance: 159.7
click at [405, 520] on textarea at bounding box center [535, 513] width 760 height 153
type textarea "Buenas tardes, Gracias por tu respuesta. En este caso, te solicitamos: - Certif…"
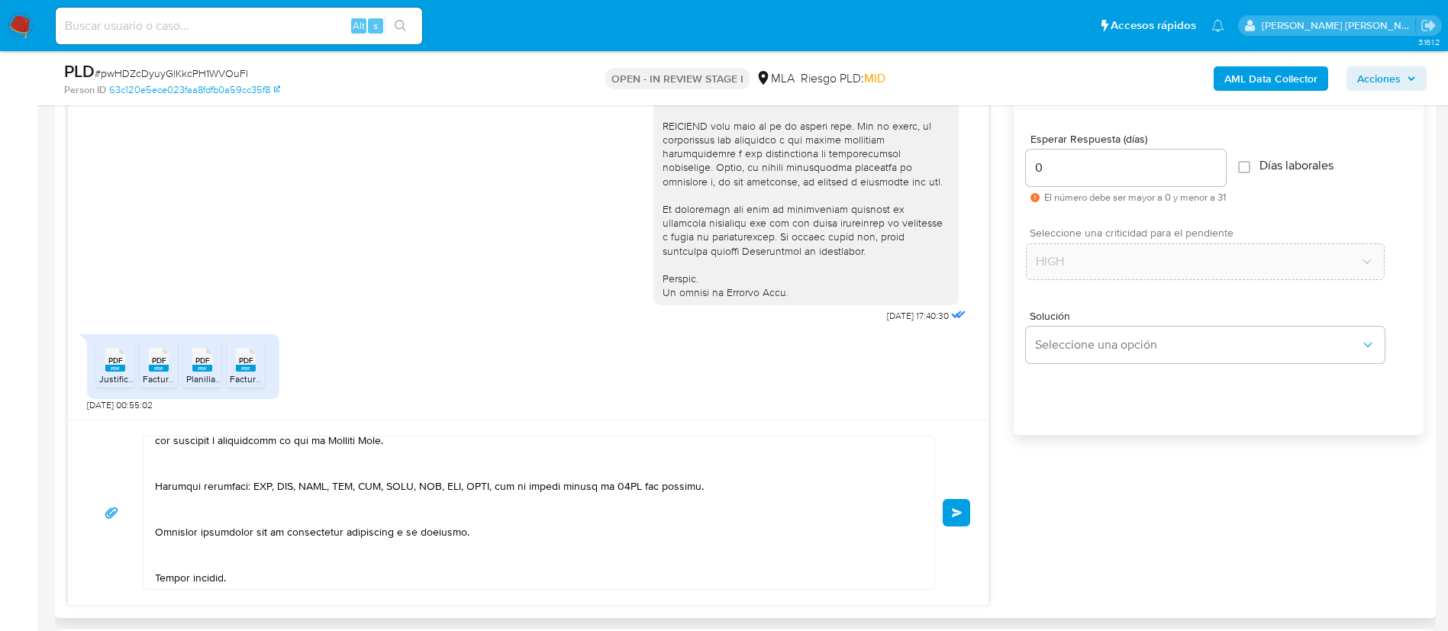
click at [953, 517] on span "Enviar" at bounding box center [957, 512] width 11 height 9
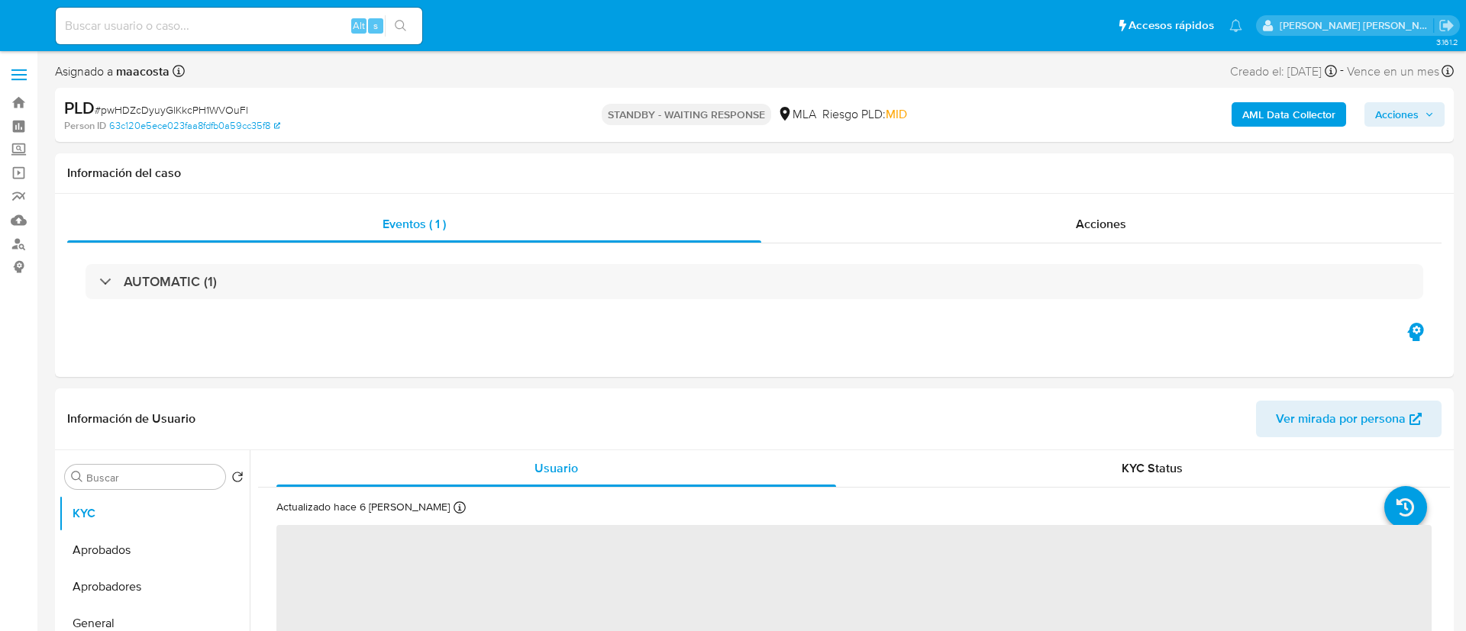
select select "10"
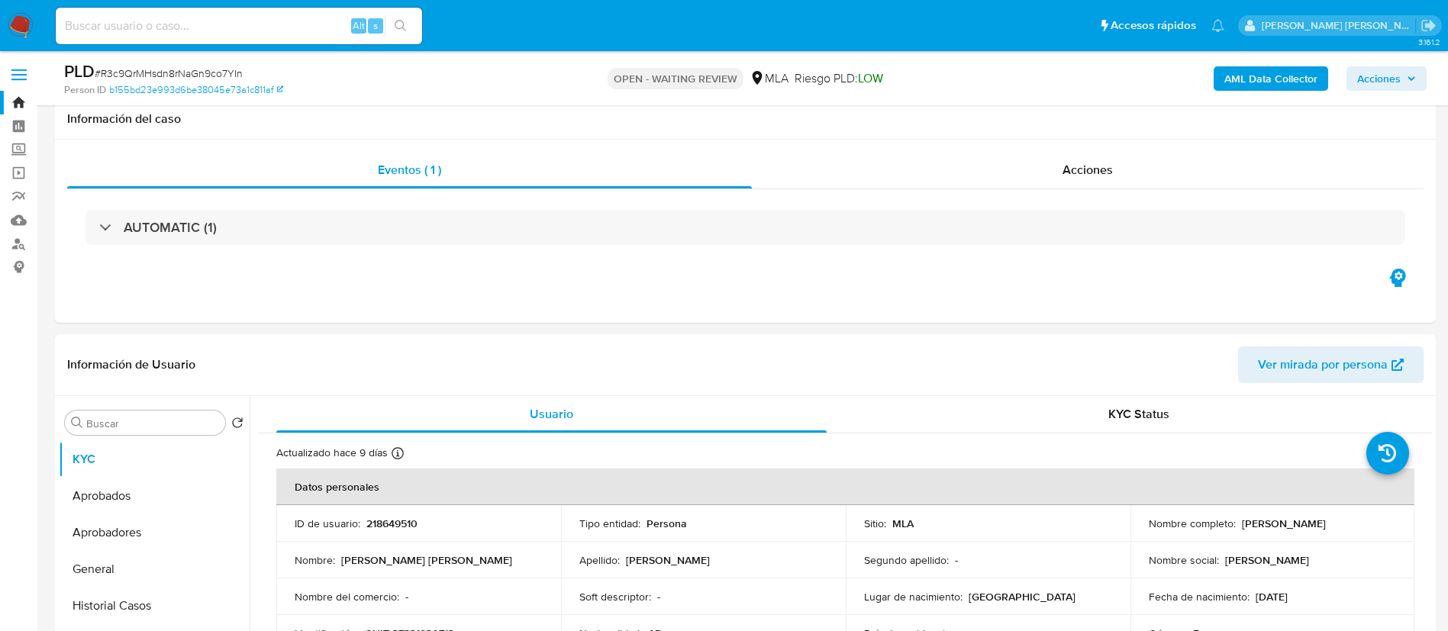
select select "10"
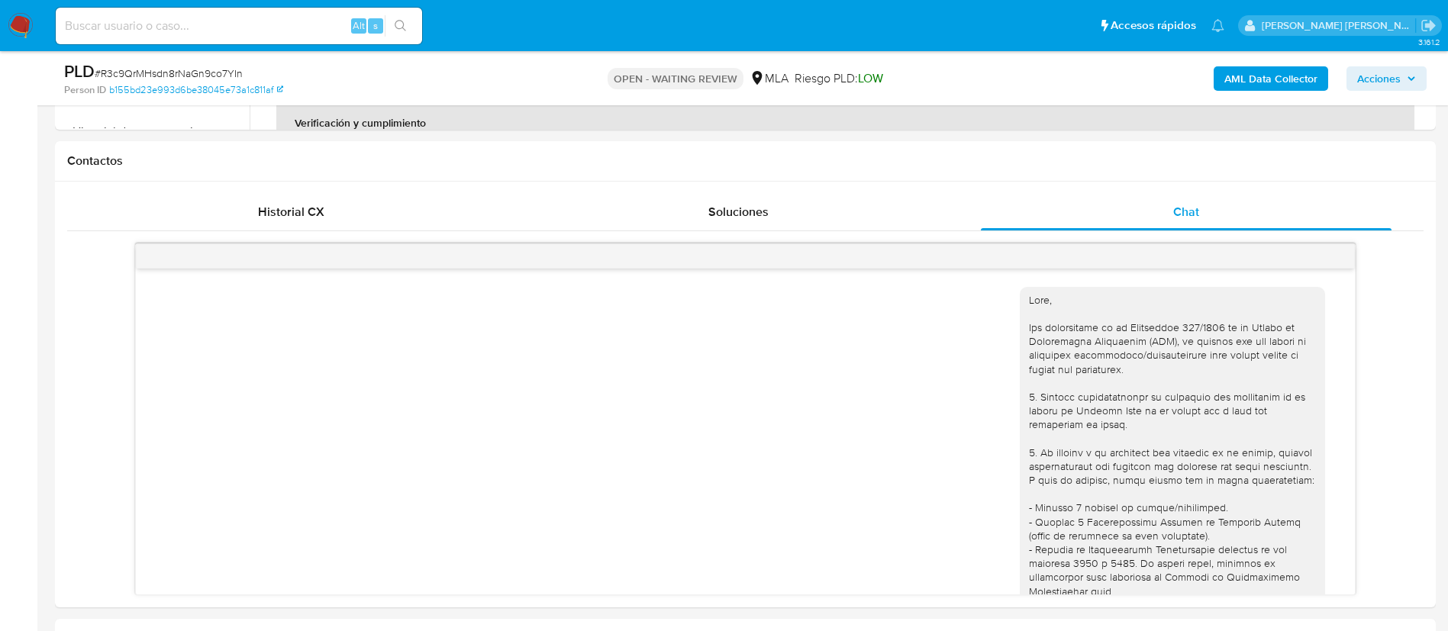
scroll to position [973, 0]
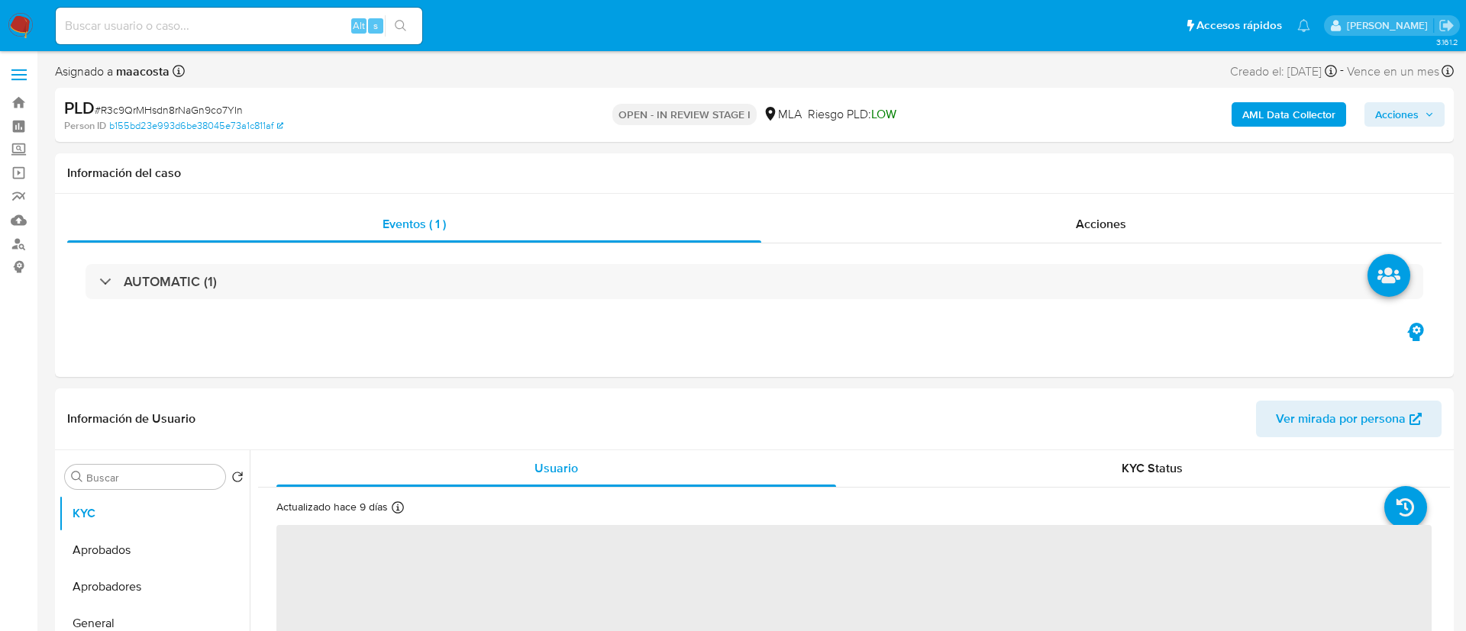
select select "10"
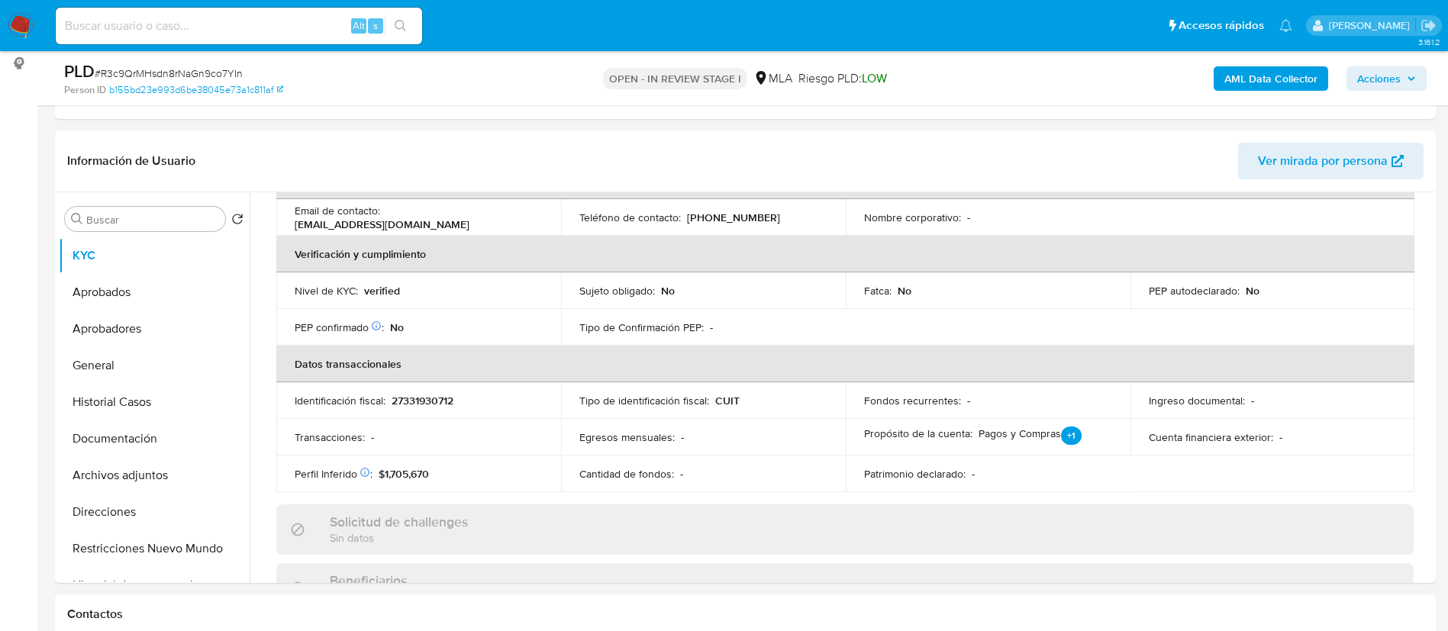
scroll to position [323, 0]
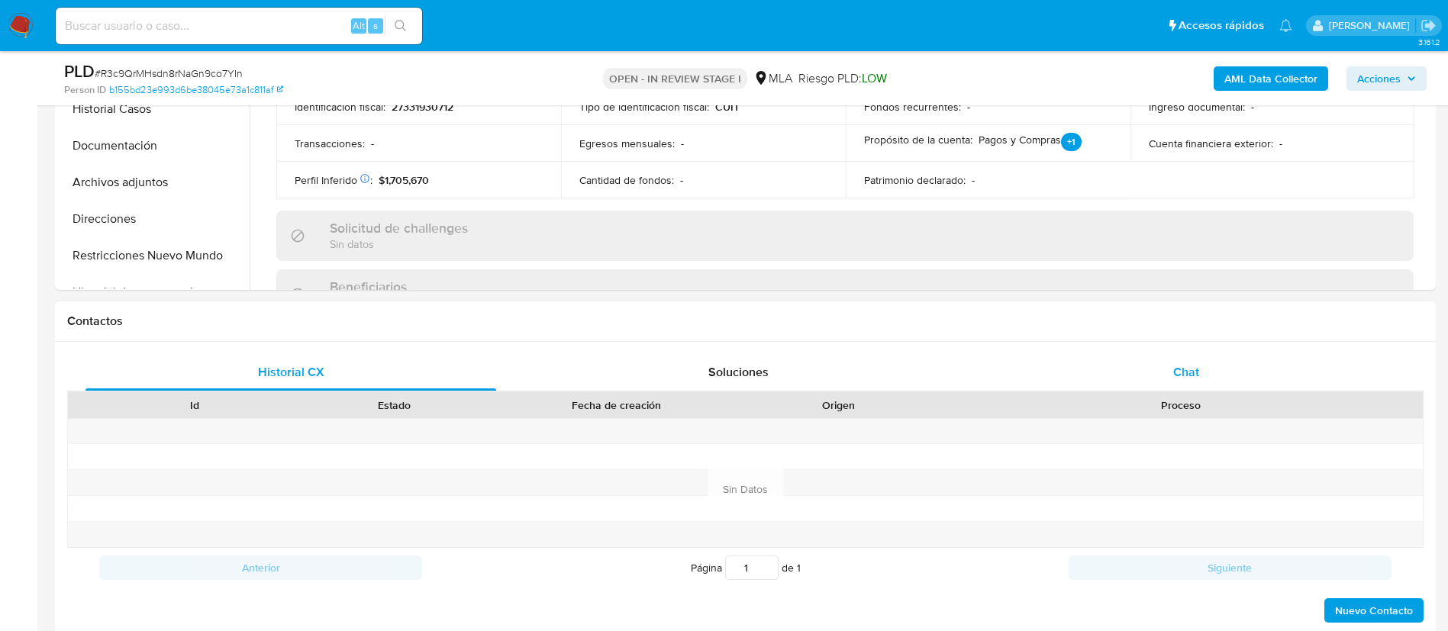
click at [1194, 377] on span "Chat" at bounding box center [1186, 372] width 26 height 18
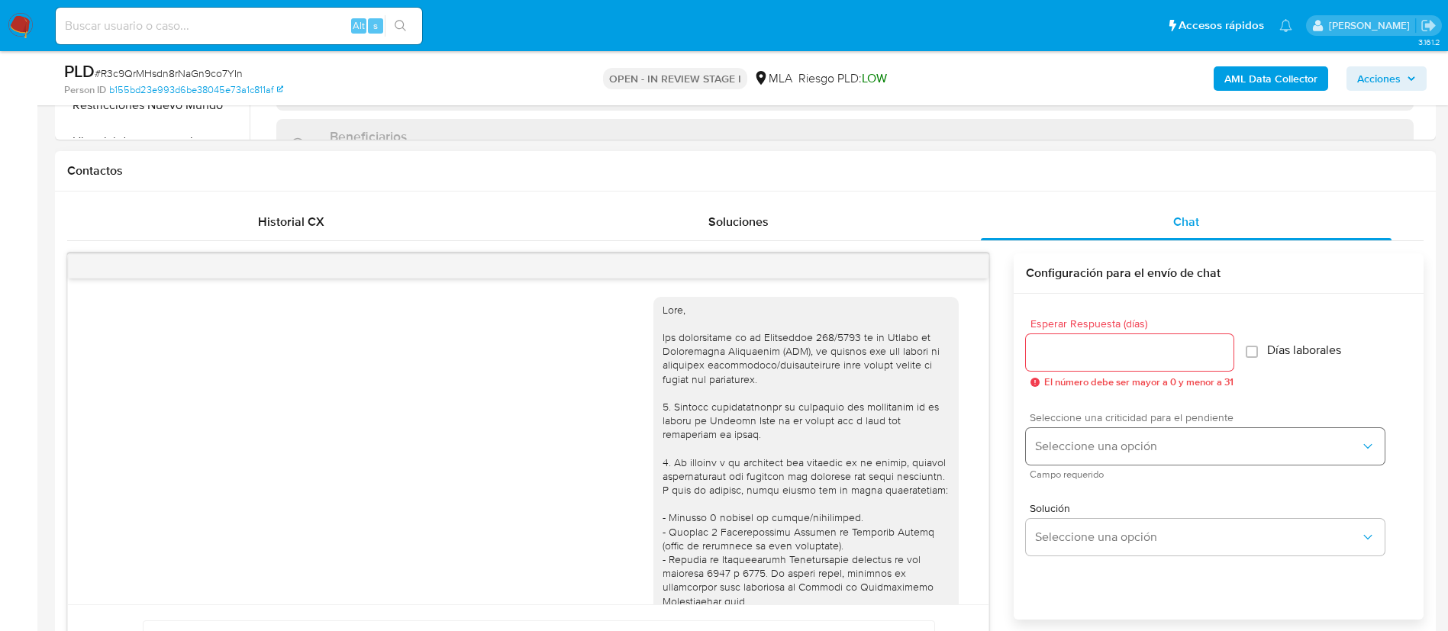
scroll to position [973, 0]
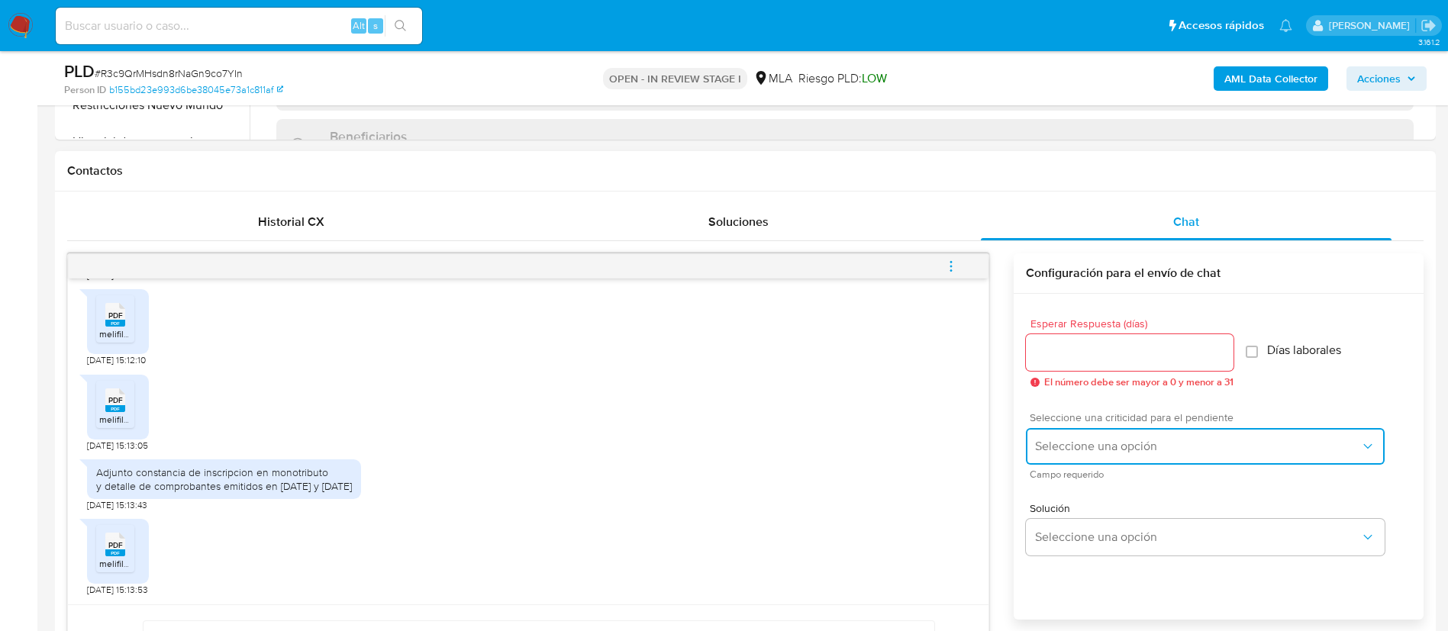
click at [1103, 443] on span "Seleccione una opción" at bounding box center [1197, 446] width 325 height 15
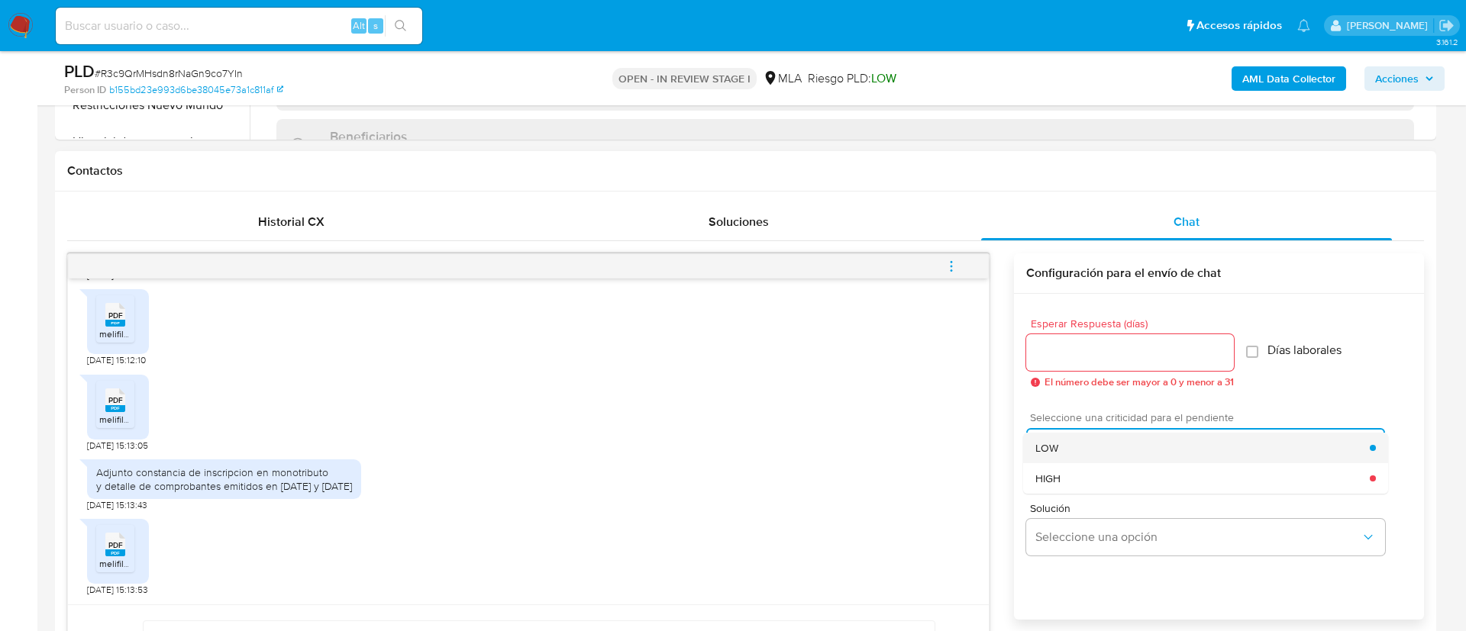
click at [1060, 439] on div "LOW" at bounding box center [1202, 448] width 334 height 31
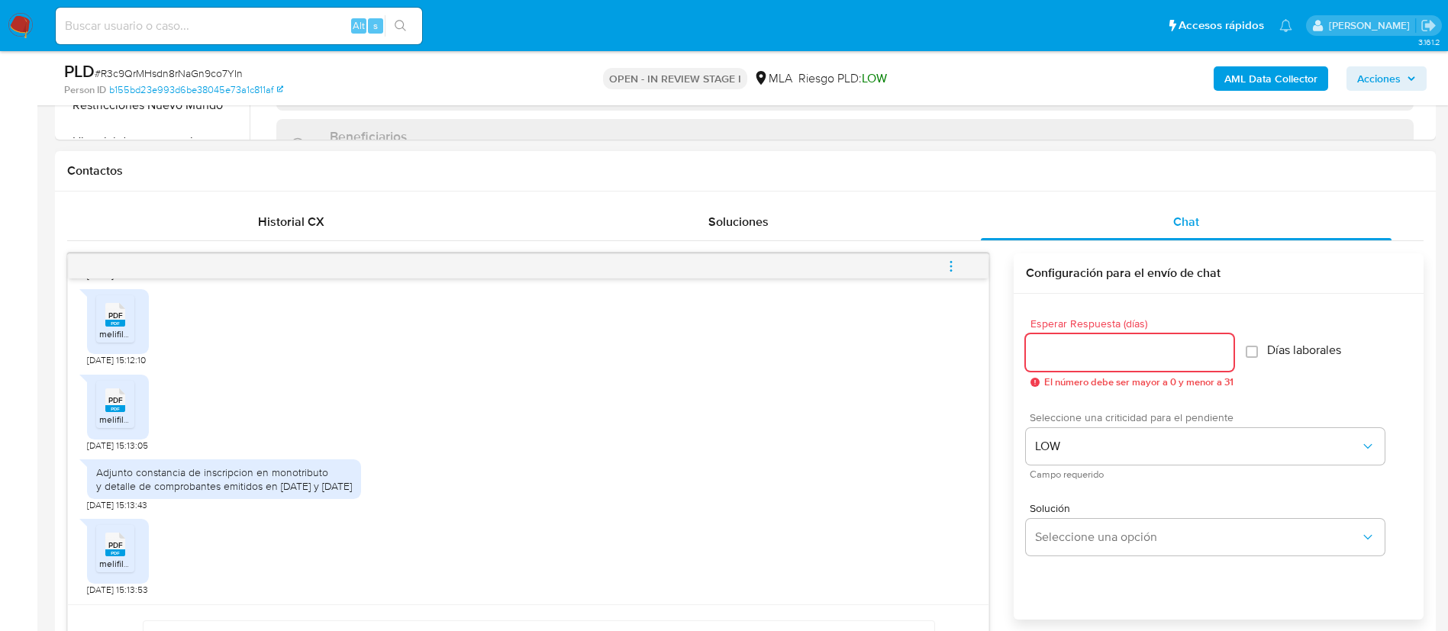
click at [1053, 356] on input "Esperar Respuesta (días)" at bounding box center [1130, 353] width 208 height 20
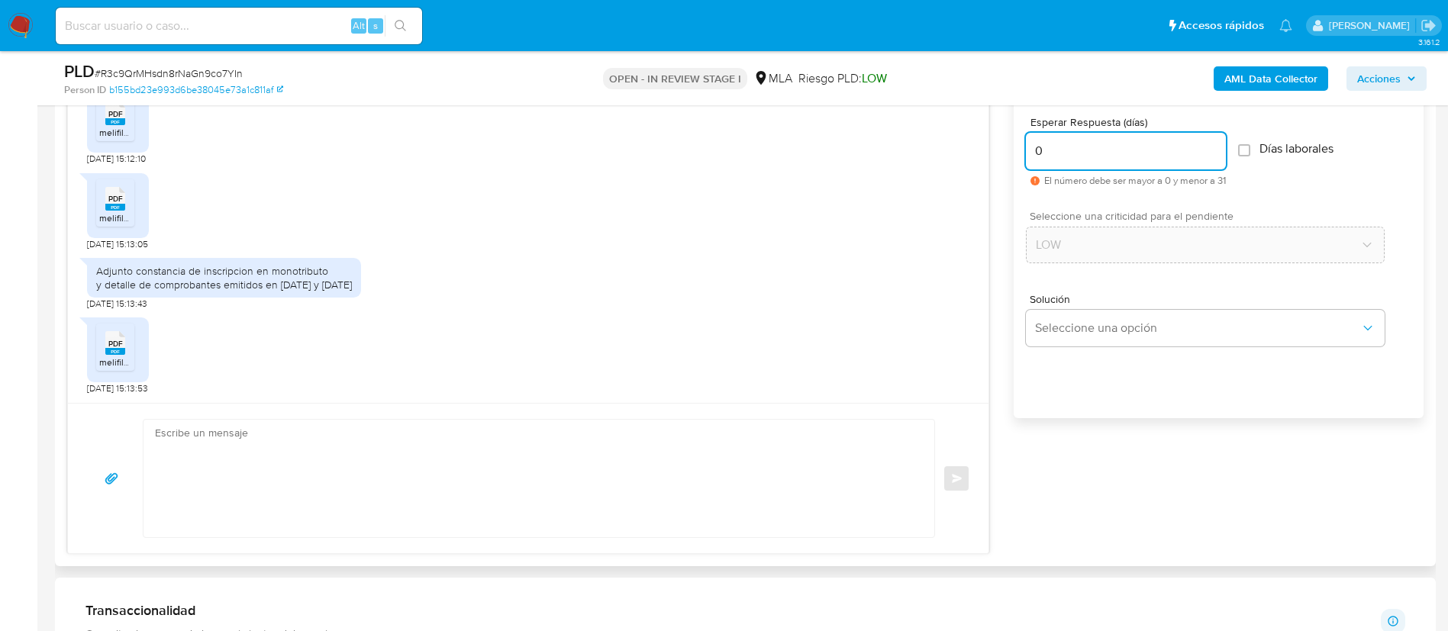
scroll to position [860, 0]
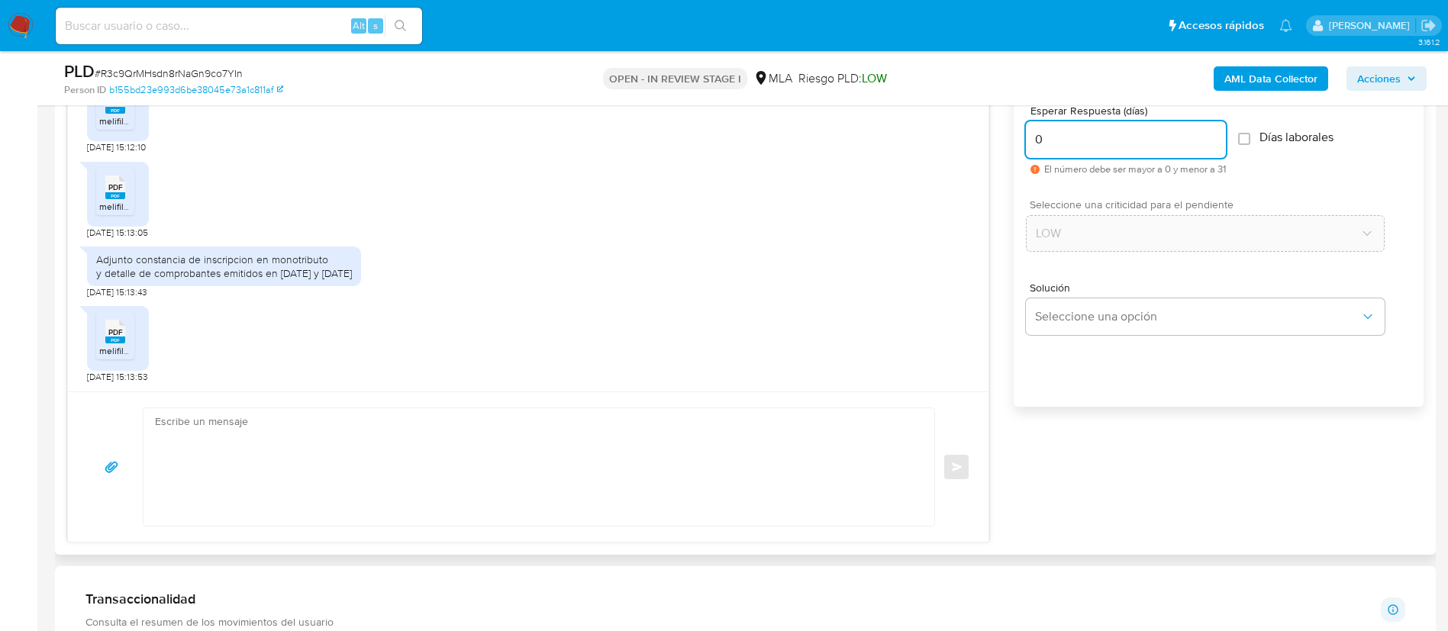
type input "0"
click at [772, 476] on textarea at bounding box center [535, 467] width 760 height 118
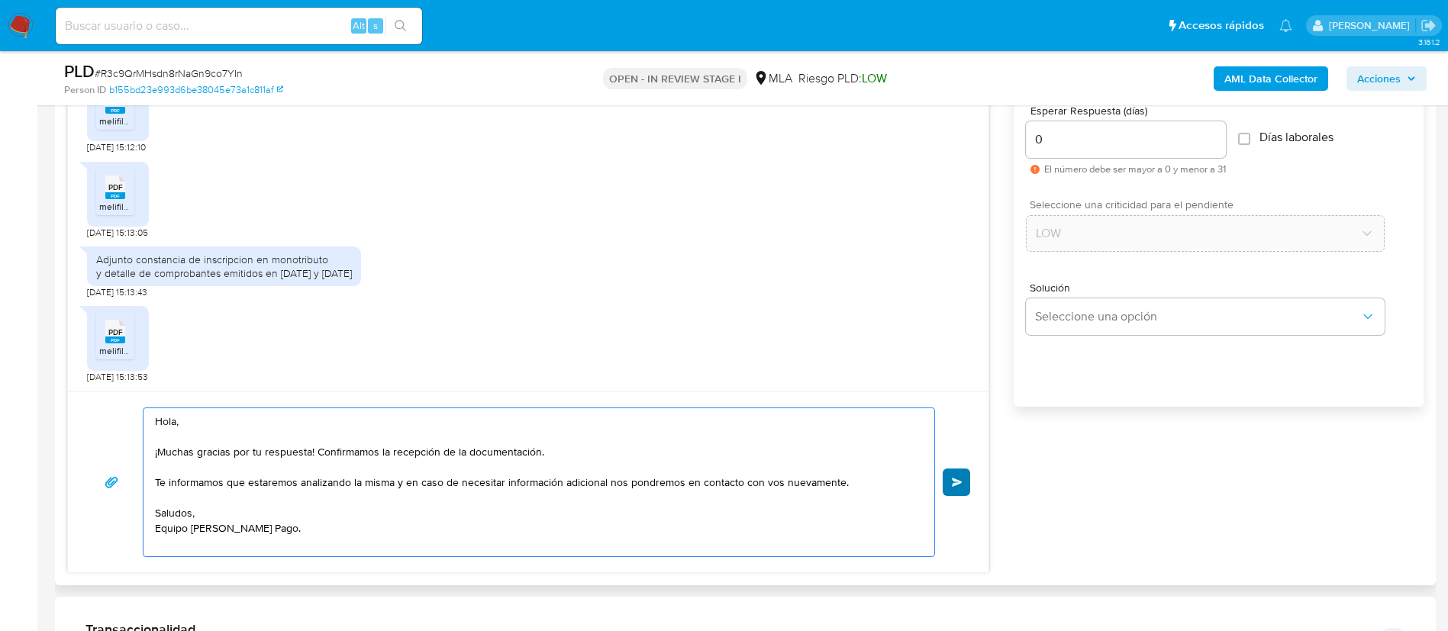
type textarea "Hola, ¡Muchas gracias por tu respuesta! Confirmamos la recepción de la document…"
click at [951, 482] on button "Enviar" at bounding box center [956, 482] width 27 height 27
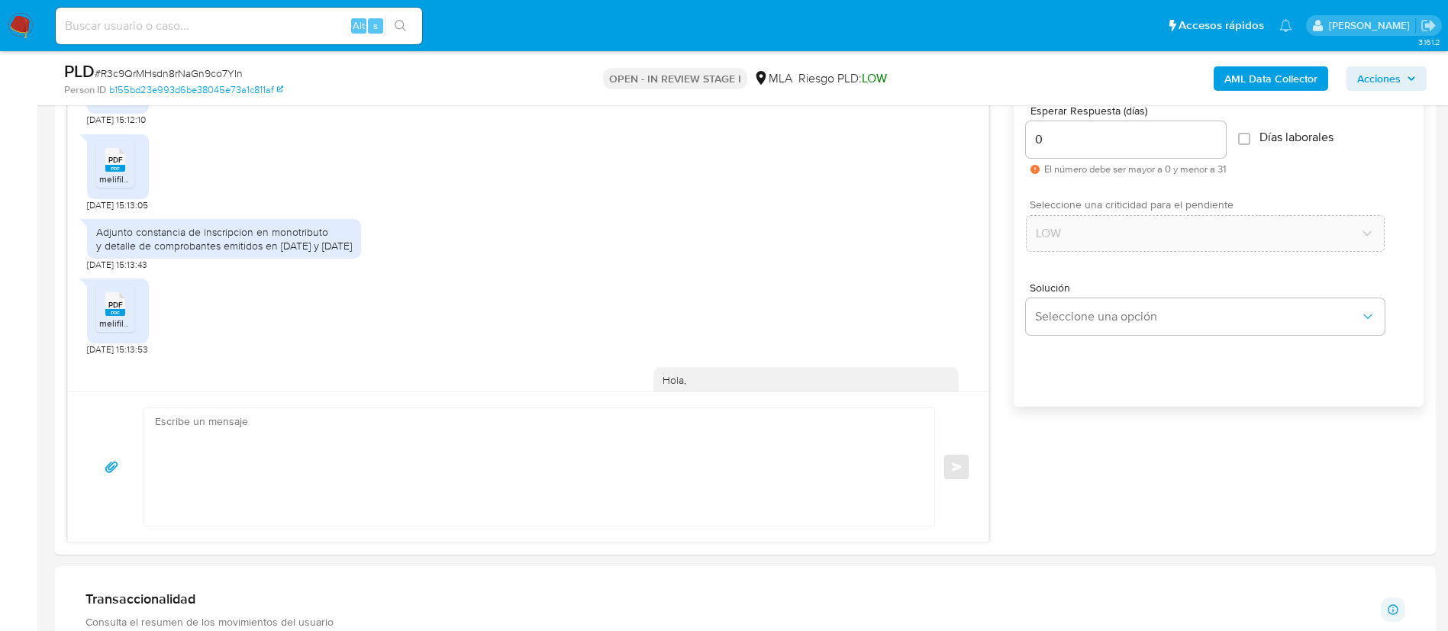
scroll to position [1171, 0]
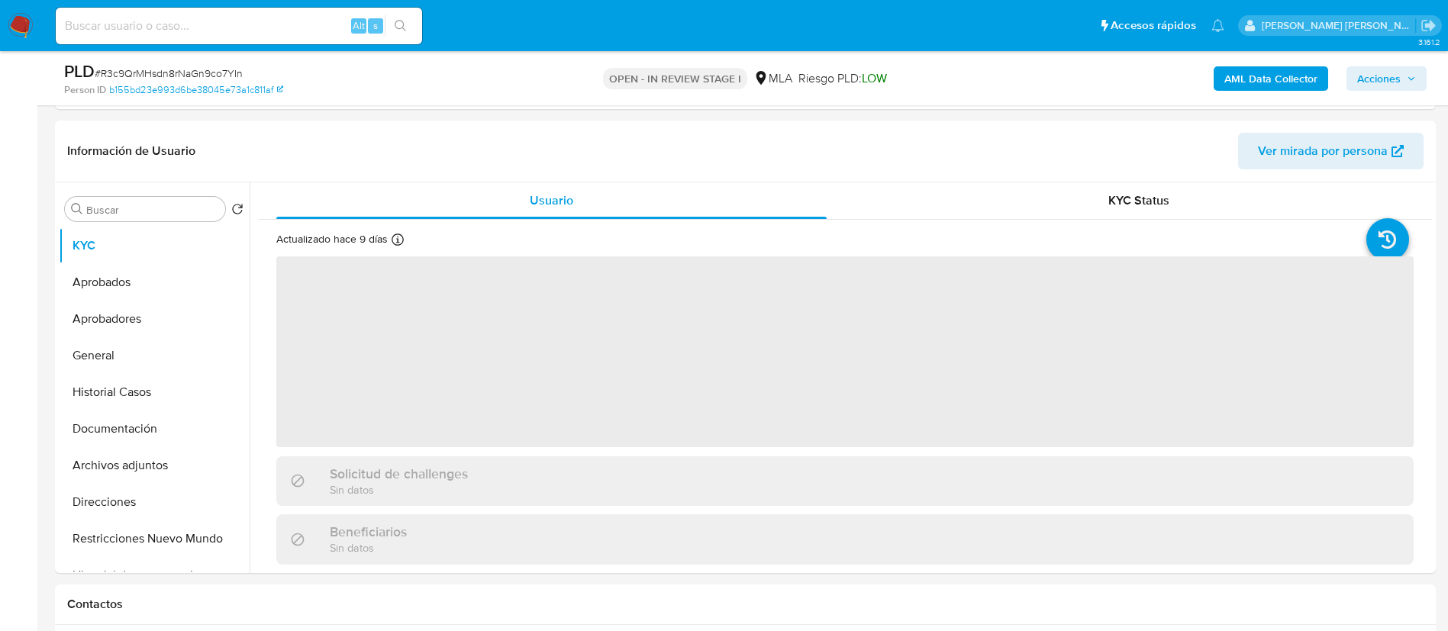
scroll to position [398, 0]
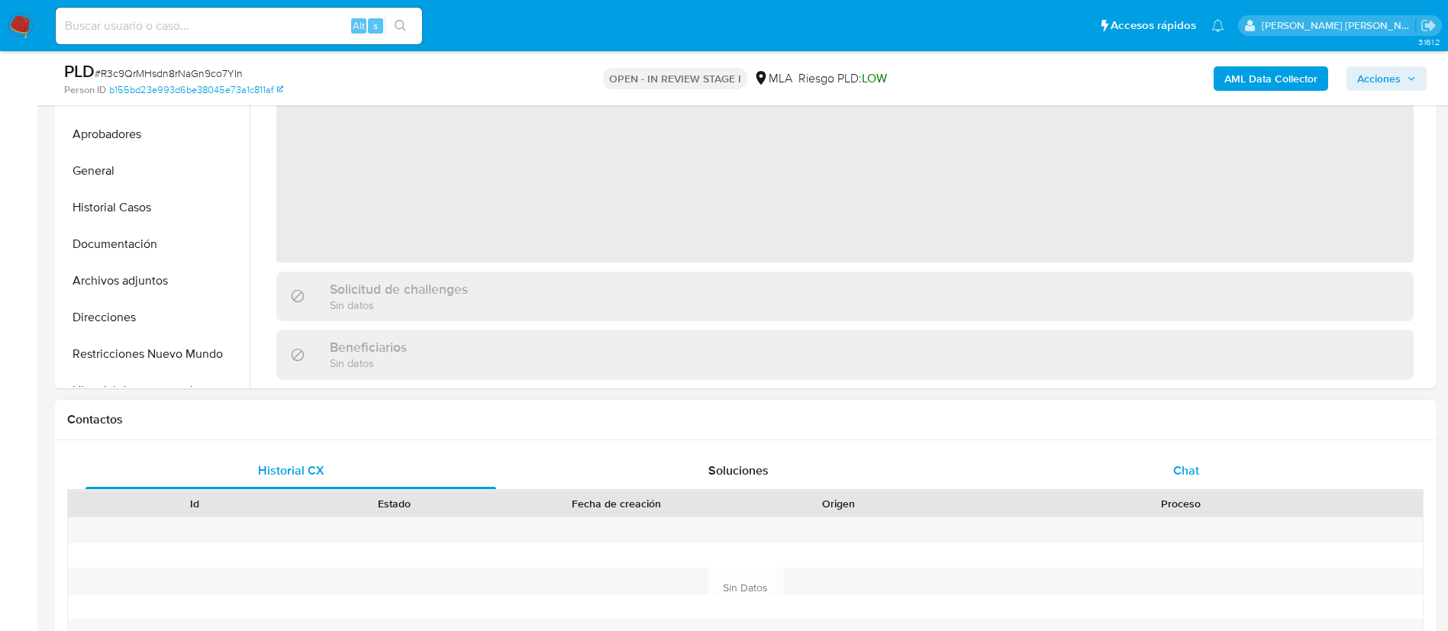
click at [1222, 463] on div "Chat" at bounding box center [1186, 471] width 411 height 37
select select "10"
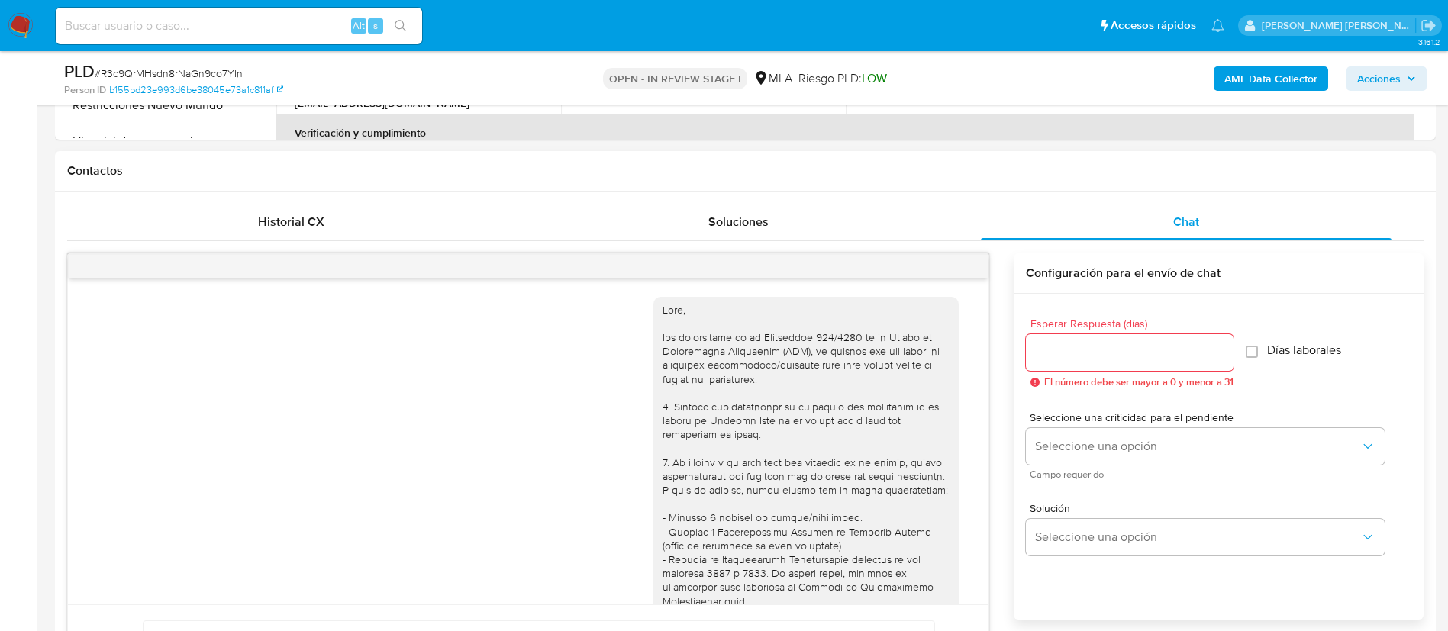
scroll to position [1171, 0]
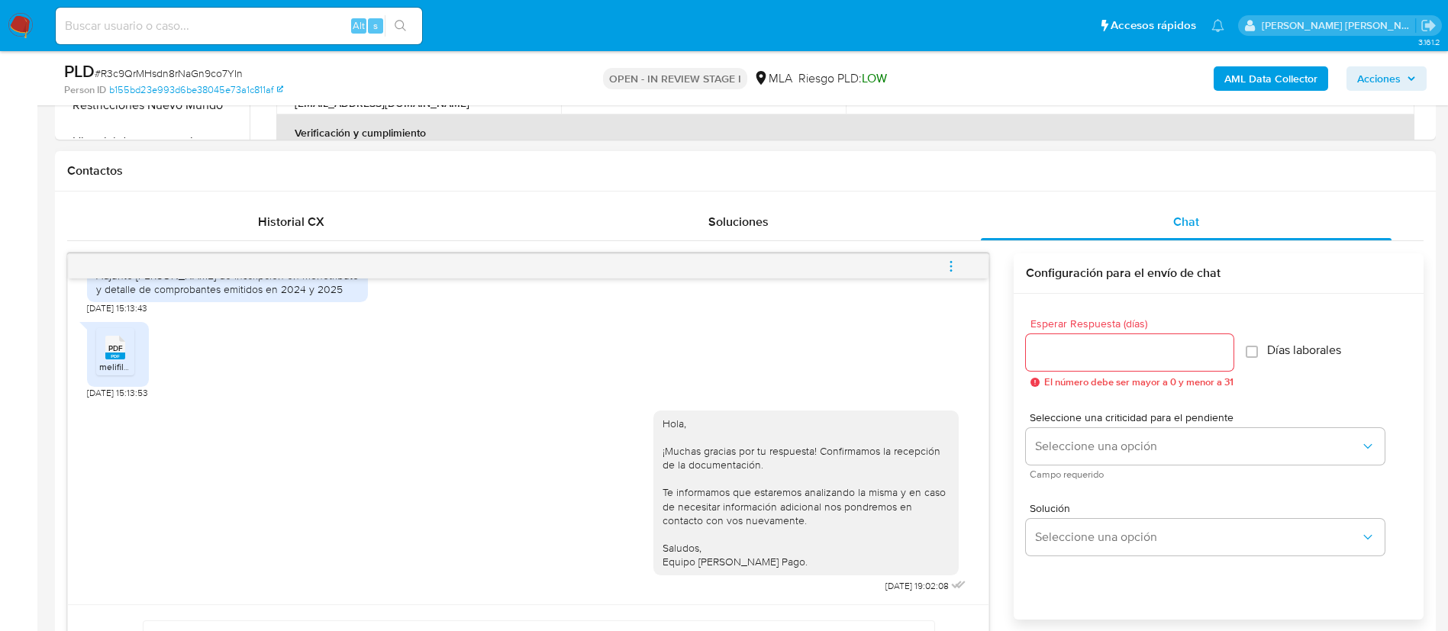
click at [956, 266] on icon "menu-action" at bounding box center [951, 267] width 14 height 14
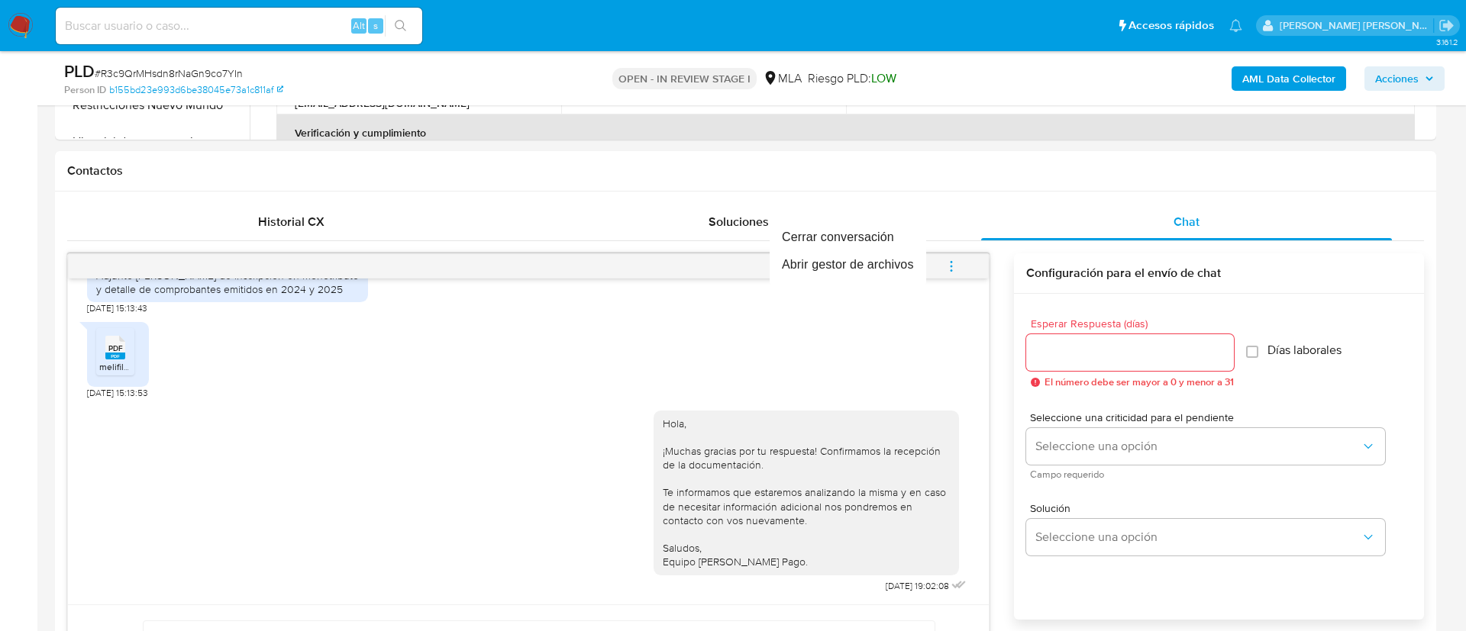
click at [819, 208] on div at bounding box center [733, 315] width 1466 height 631
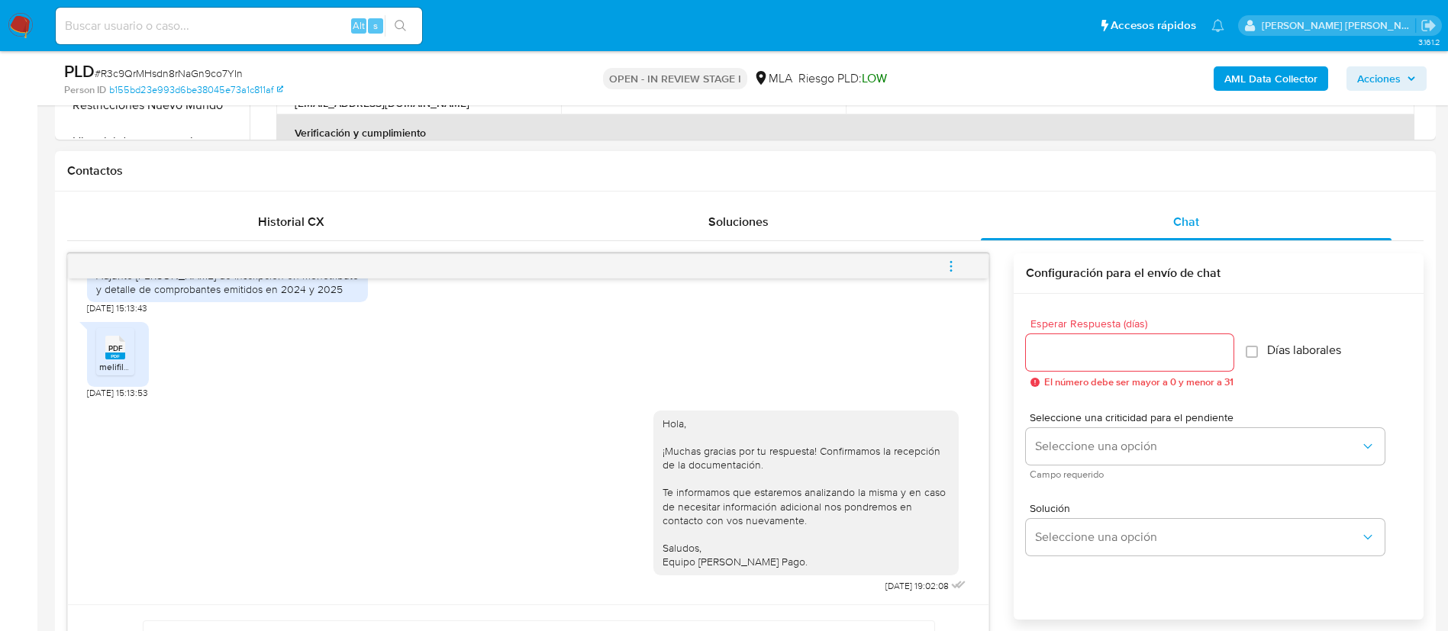
click at [961, 267] on button "menu-action" at bounding box center [951, 266] width 50 height 37
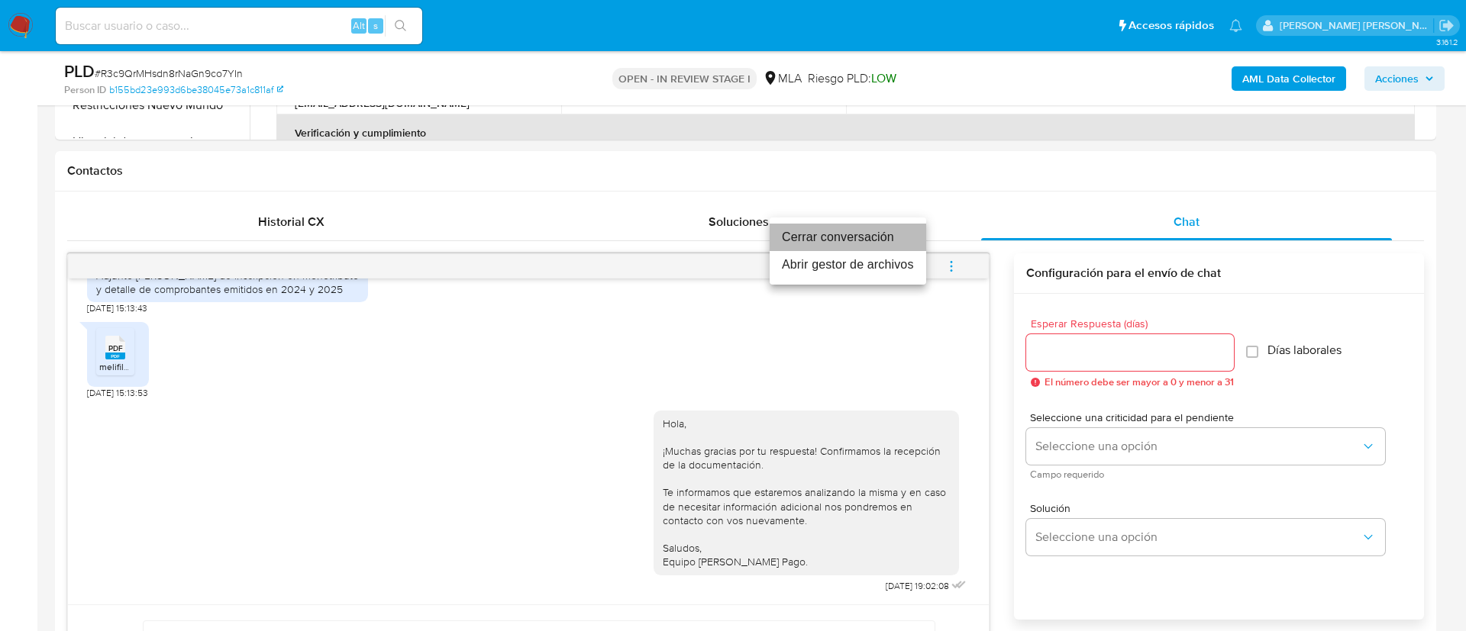
click at [854, 229] on li "Cerrar conversación" at bounding box center [847, 237] width 156 height 27
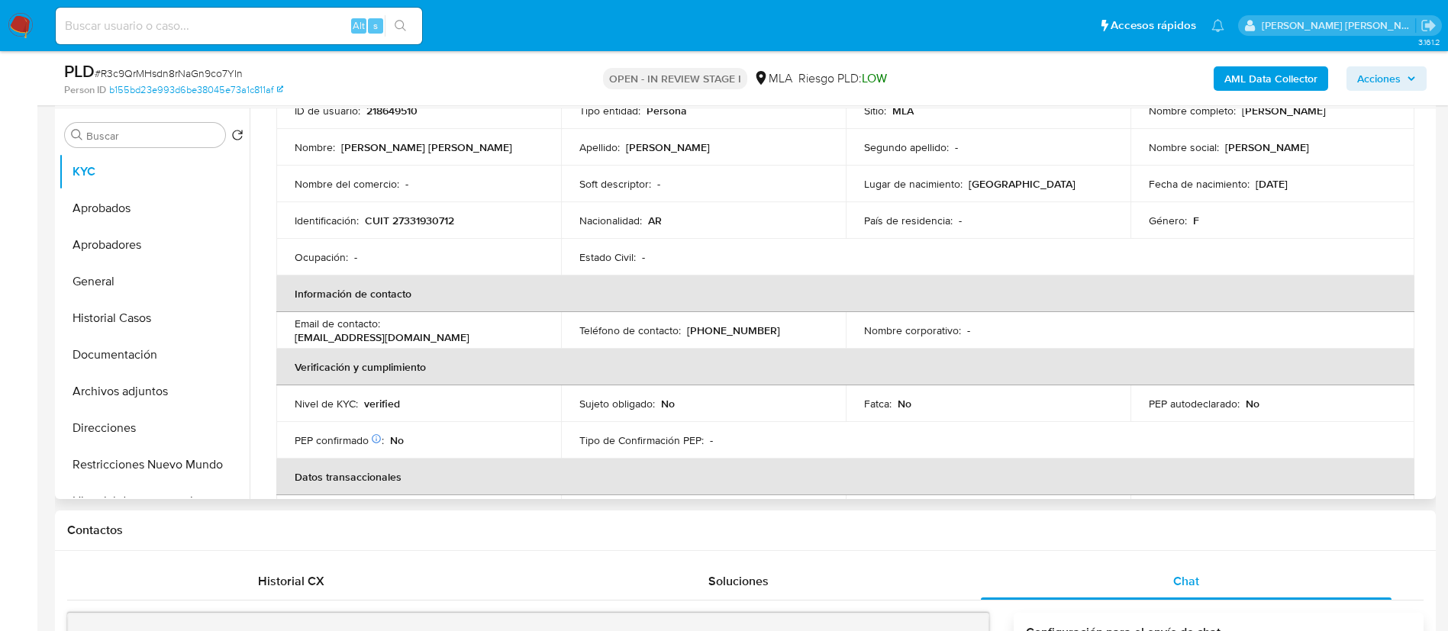
scroll to position [126, 0]
click at [138, 385] on button "Archivos adjuntos" at bounding box center [148, 391] width 179 height 37
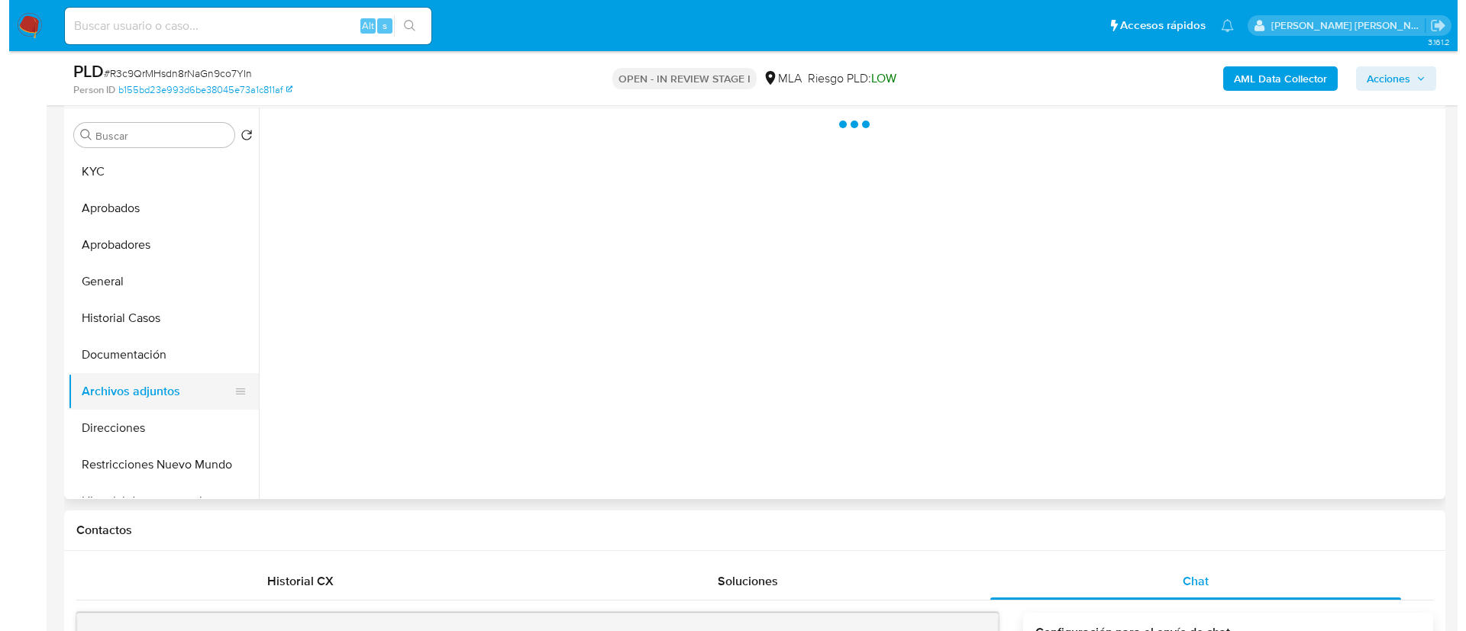
scroll to position [0, 0]
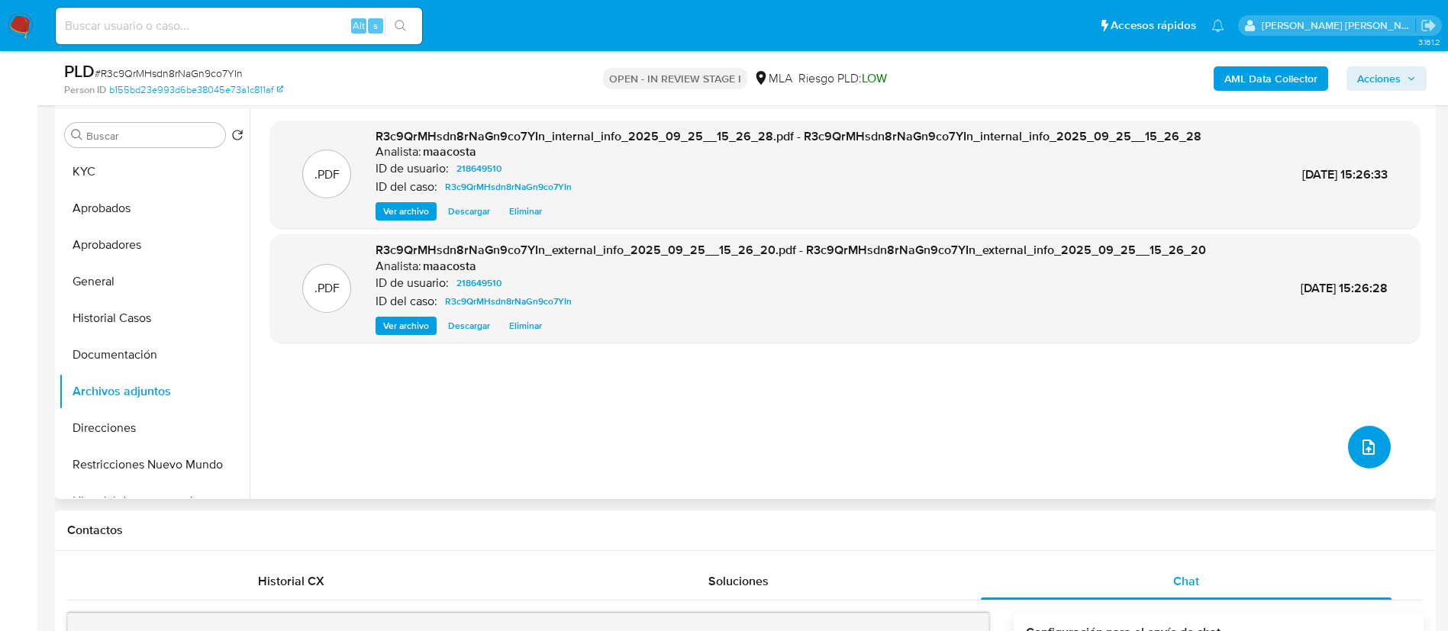
click at [1376, 447] on button "upload-file" at bounding box center [1369, 447] width 43 height 43
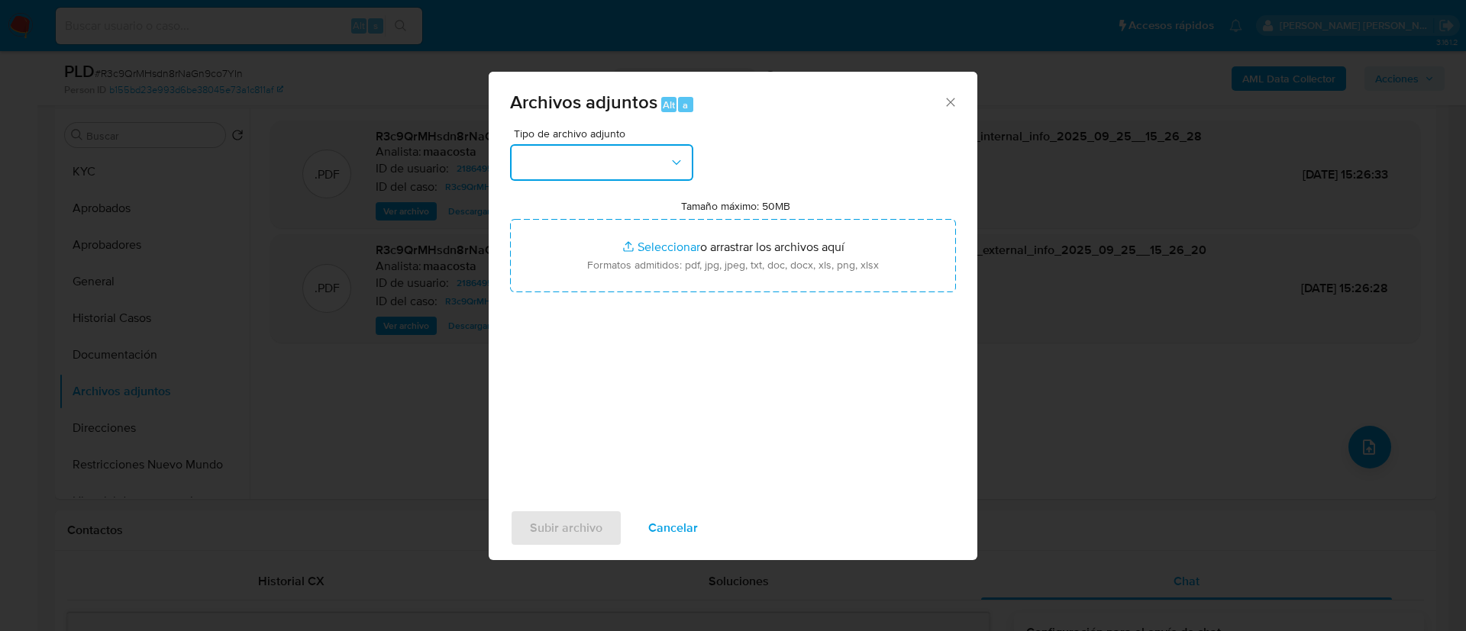
click at [620, 167] on button "button" at bounding box center [601, 162] width 183 height 37
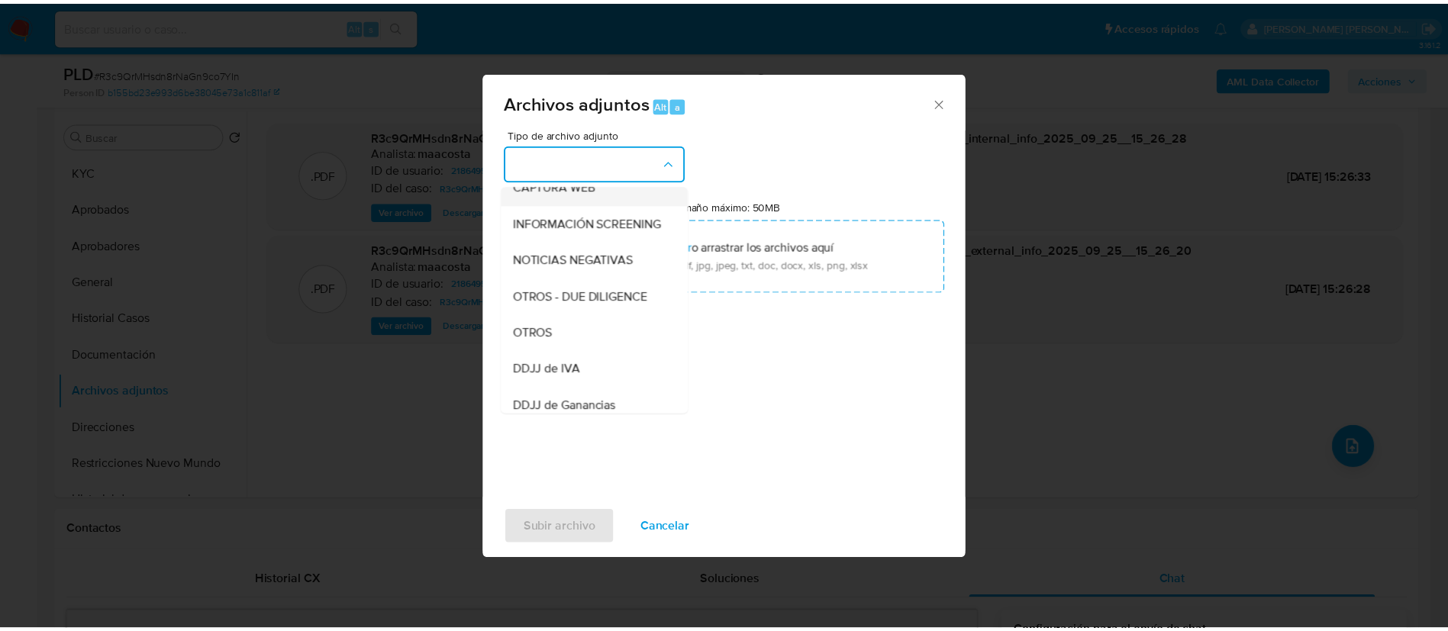
scroll to position [197, 0]
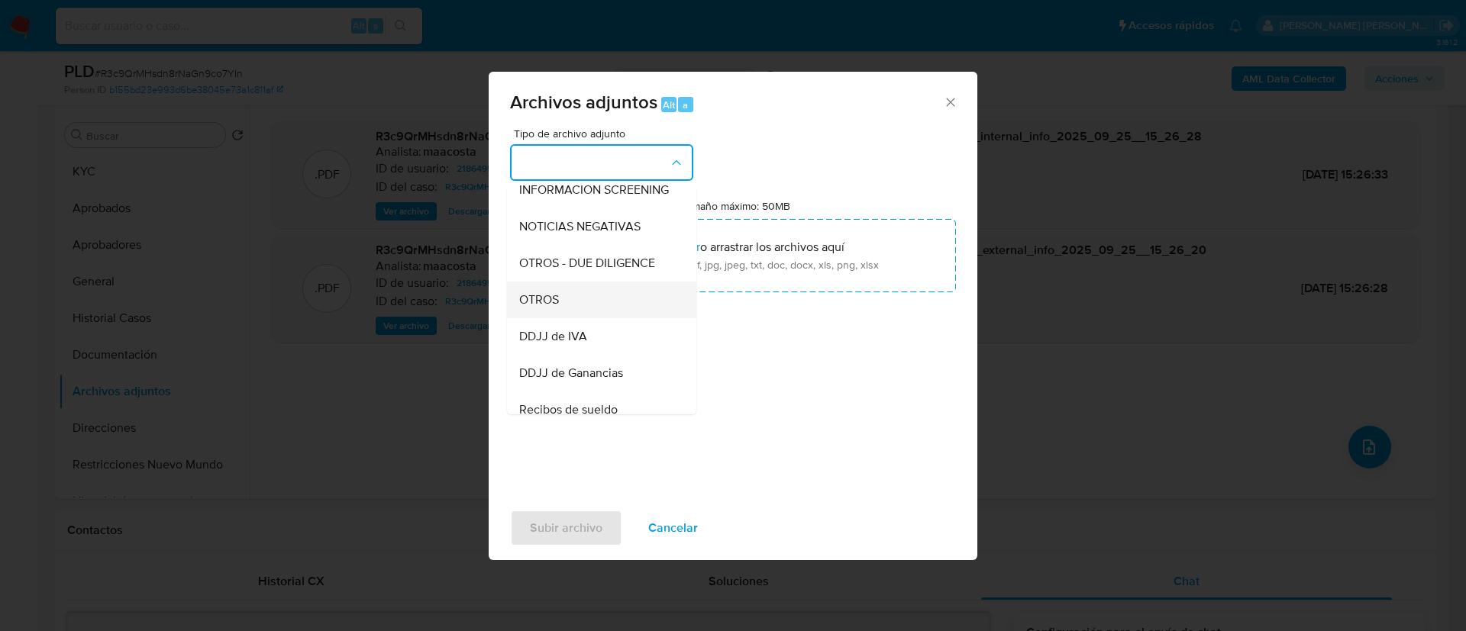
click at [563, 310] on div "OTROS" at bounding box center [597, 300] width 156 height 37
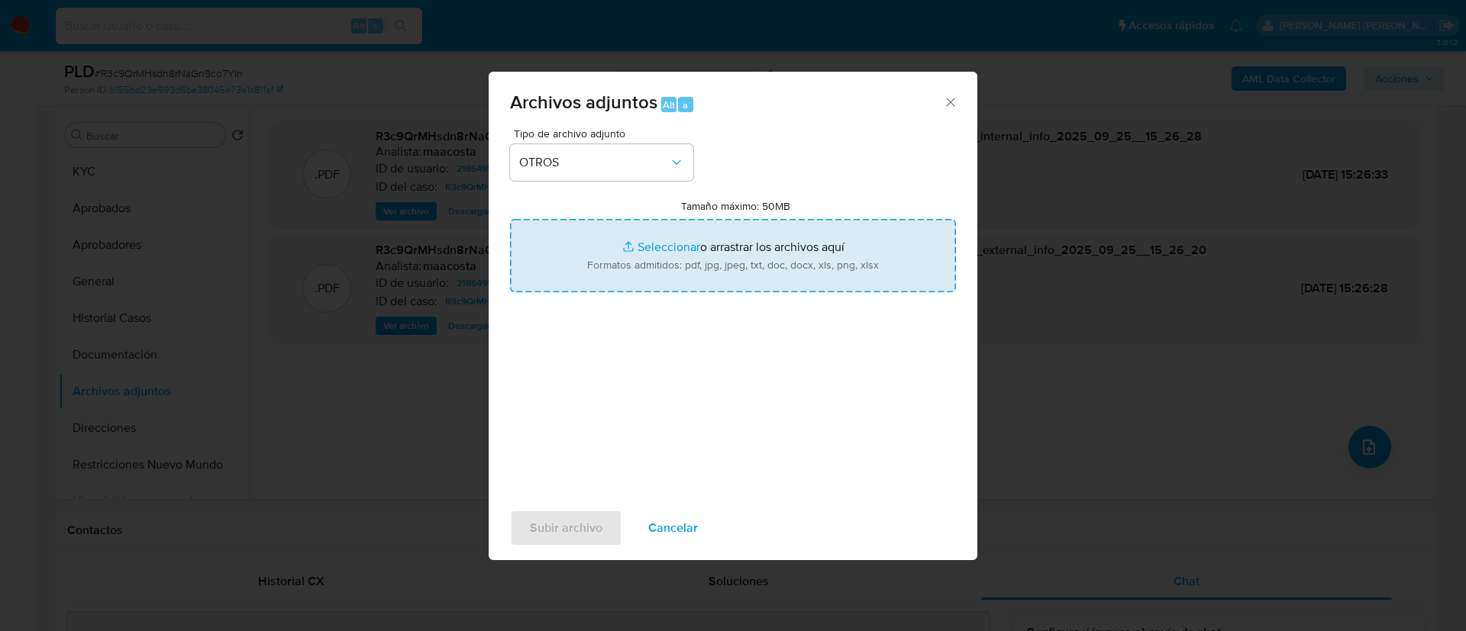
type input "C:\fakepath\Documentación - Barbara Nadia Nemirovsky.pdf"
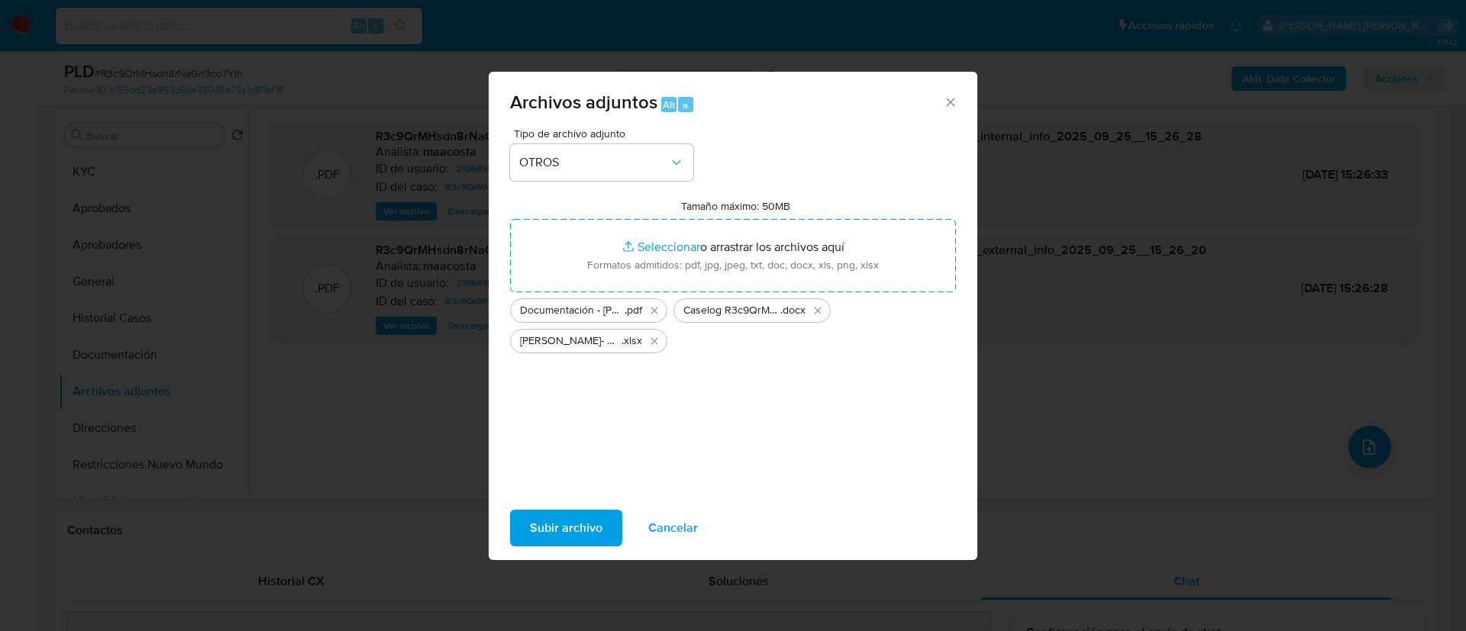
click at [576, 521] on span "Subir archivo" at bounding box center [566, 528] width 73 height 34
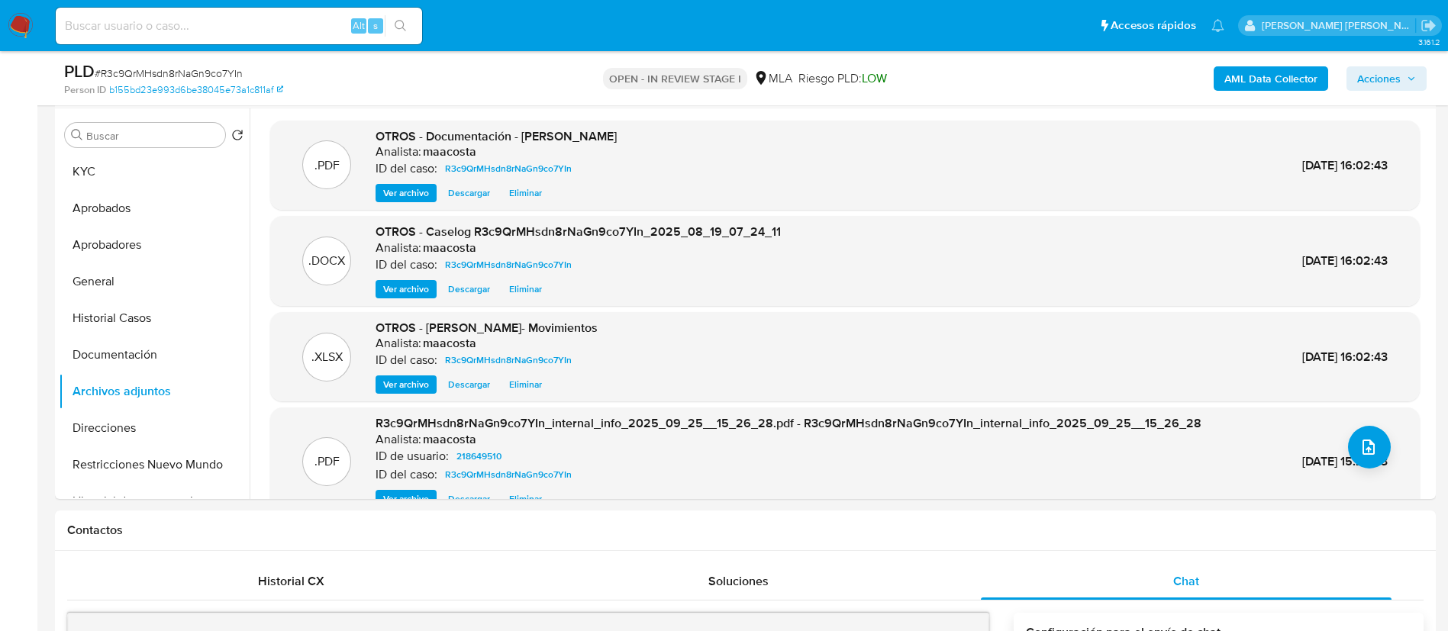
click at [1396, 67] on span "Acciones" at bounding box center [1379, 78] width 44 height 24
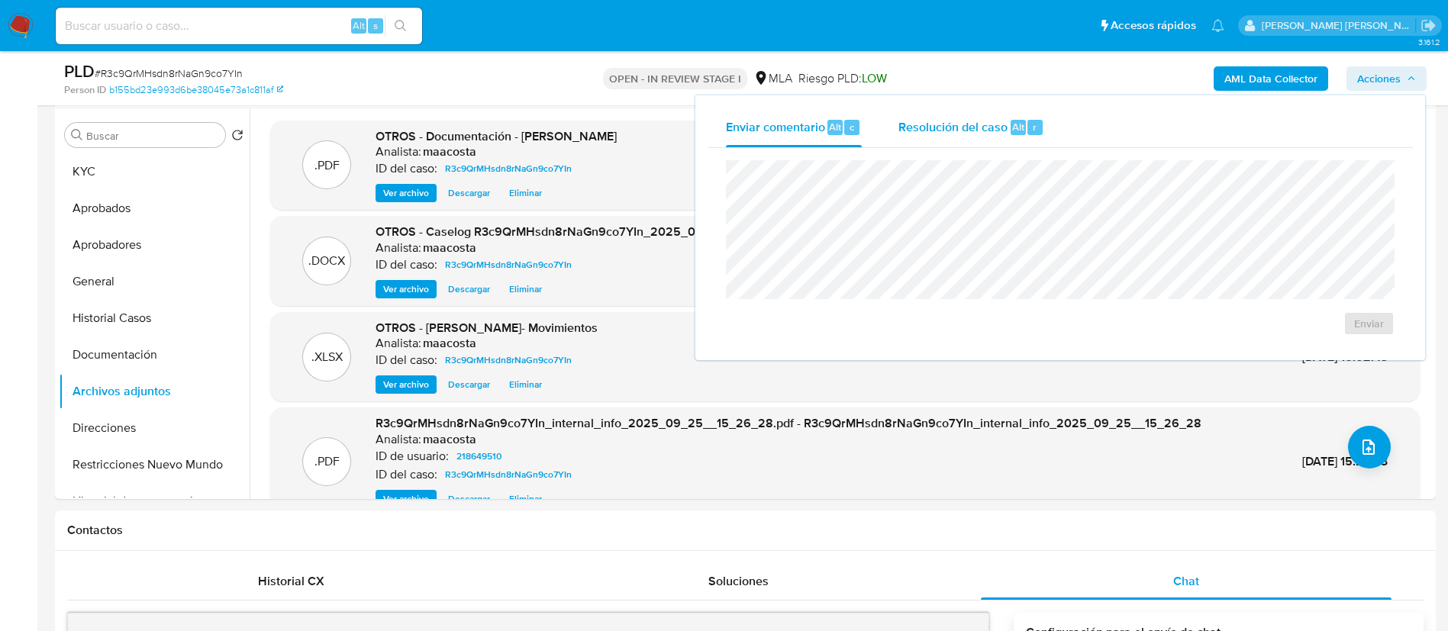
click at [970, 115] on div "Resolución del caso Alt r" at bounding box center [971, 128] width 146 height 40
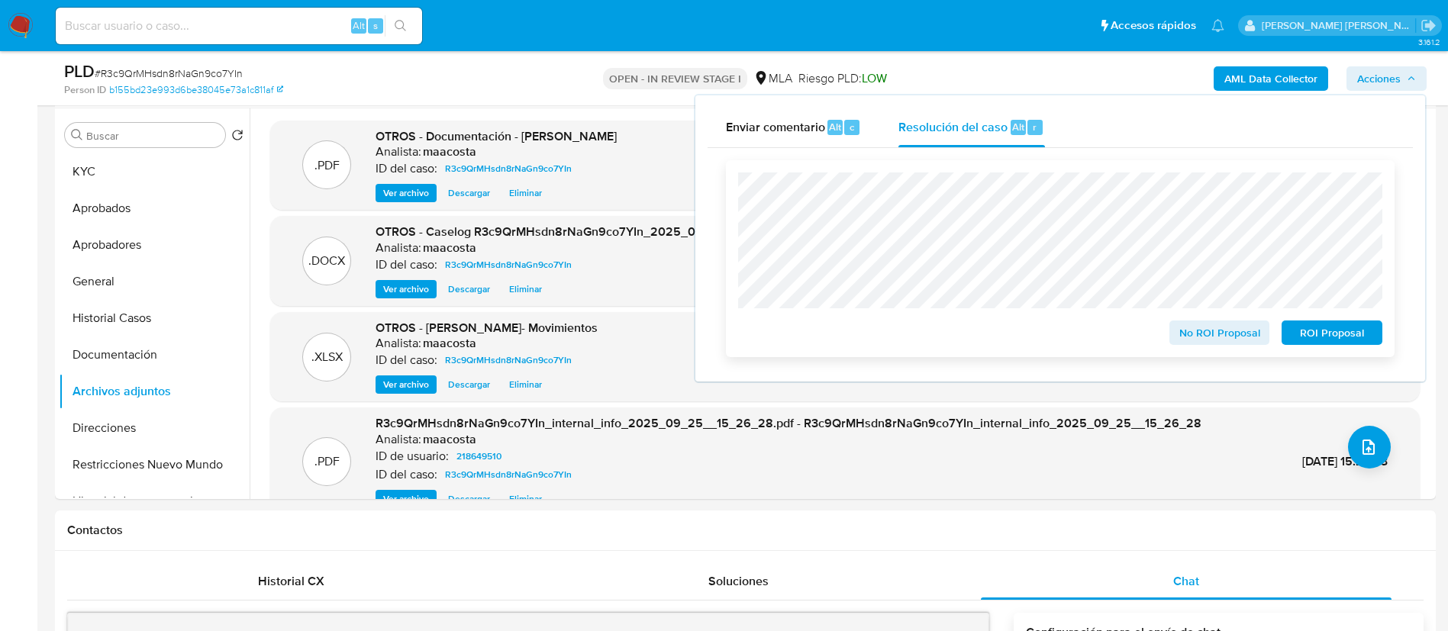
click at [1200, 326] on span "No ROI Proposal" at bounding box center [1219, 332] width 79 height 21
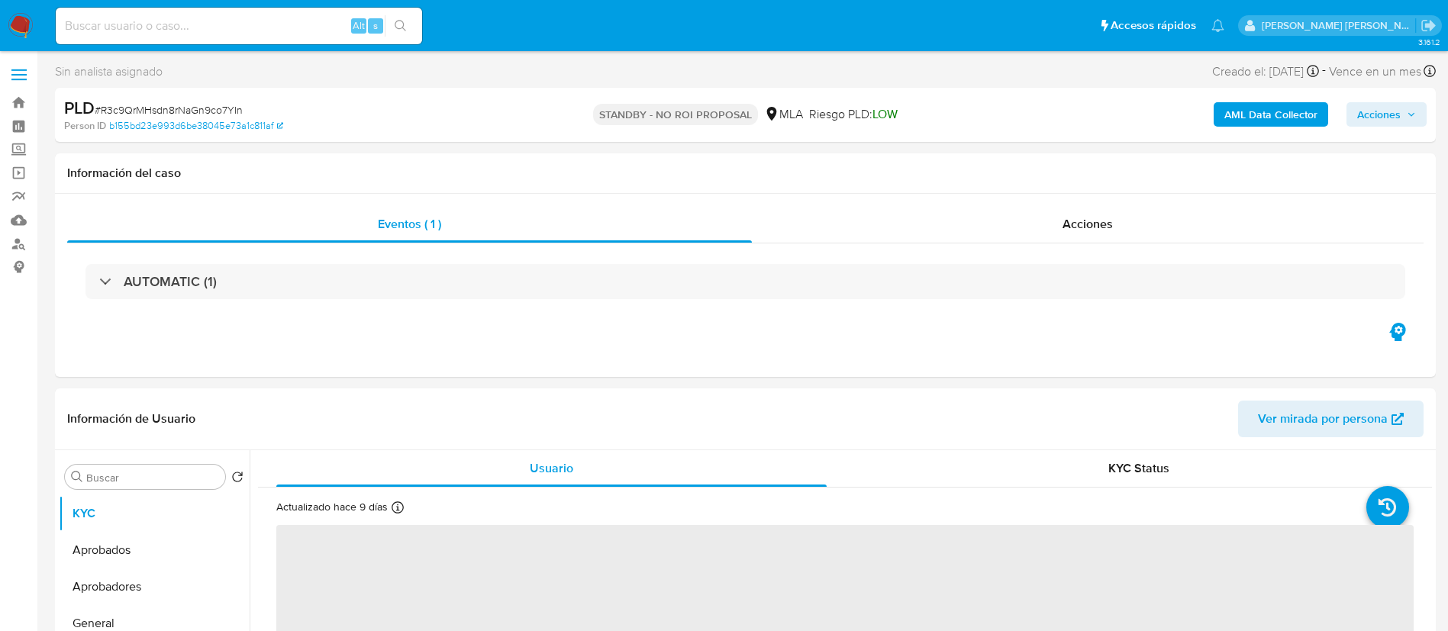
select select "10"
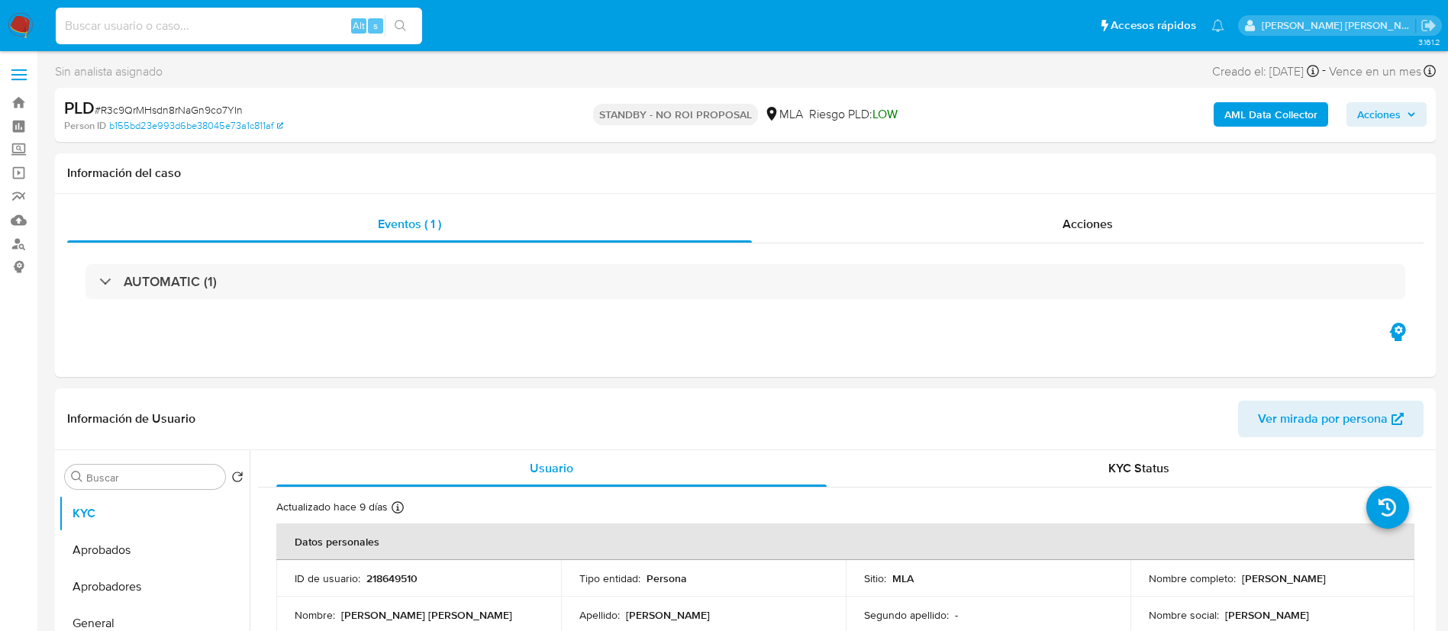
paste input "H2oPZAf62sKjXNlqHbafwoTZ"
click at [266, 31] on input "H2oPZAf62sKjXNlqHbafwoTZ" at bounding box center [239, 26] width 366 height 20
type input "H2oPZAf62sKjXNlqHbafwoTZ"
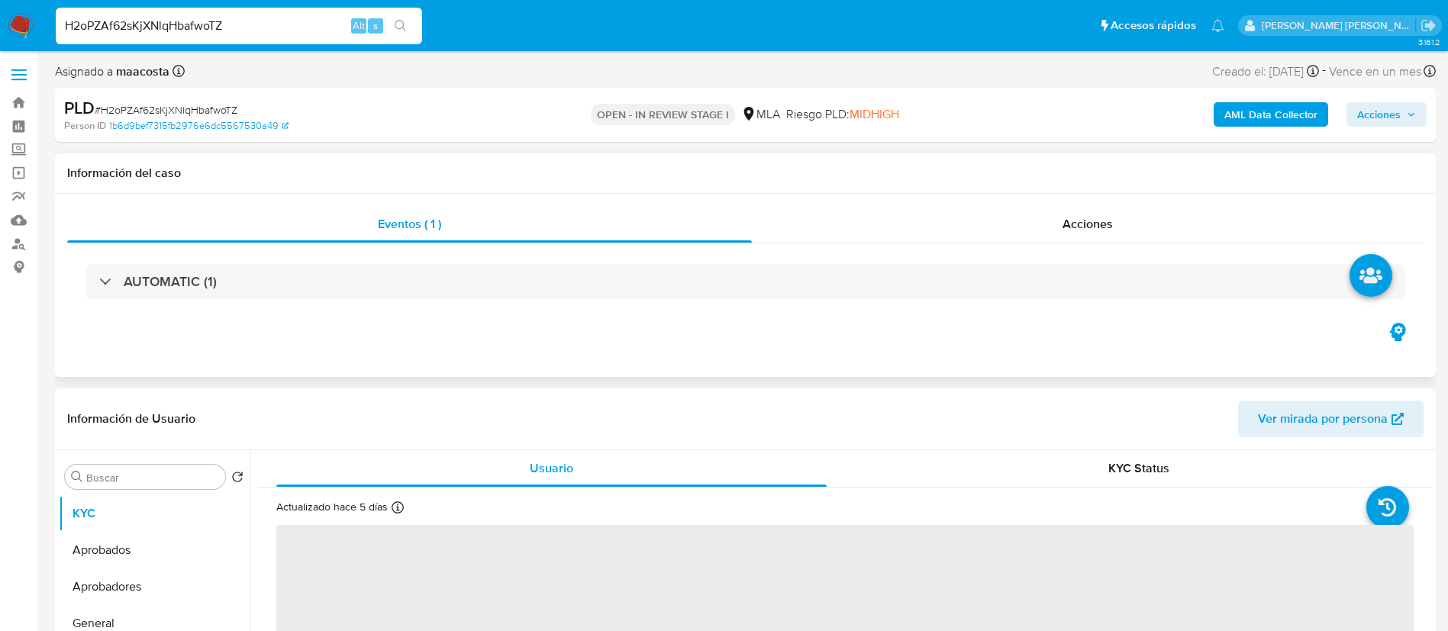
select select "10"
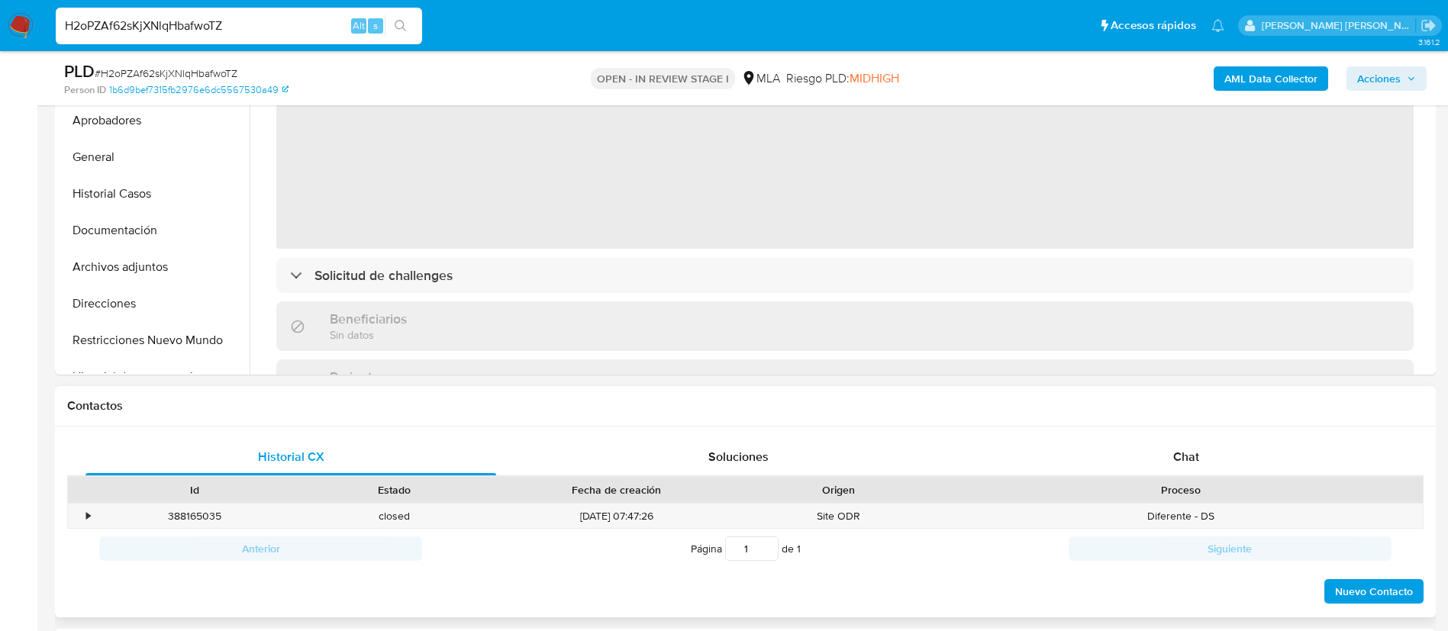
scroll to position [476, 0]
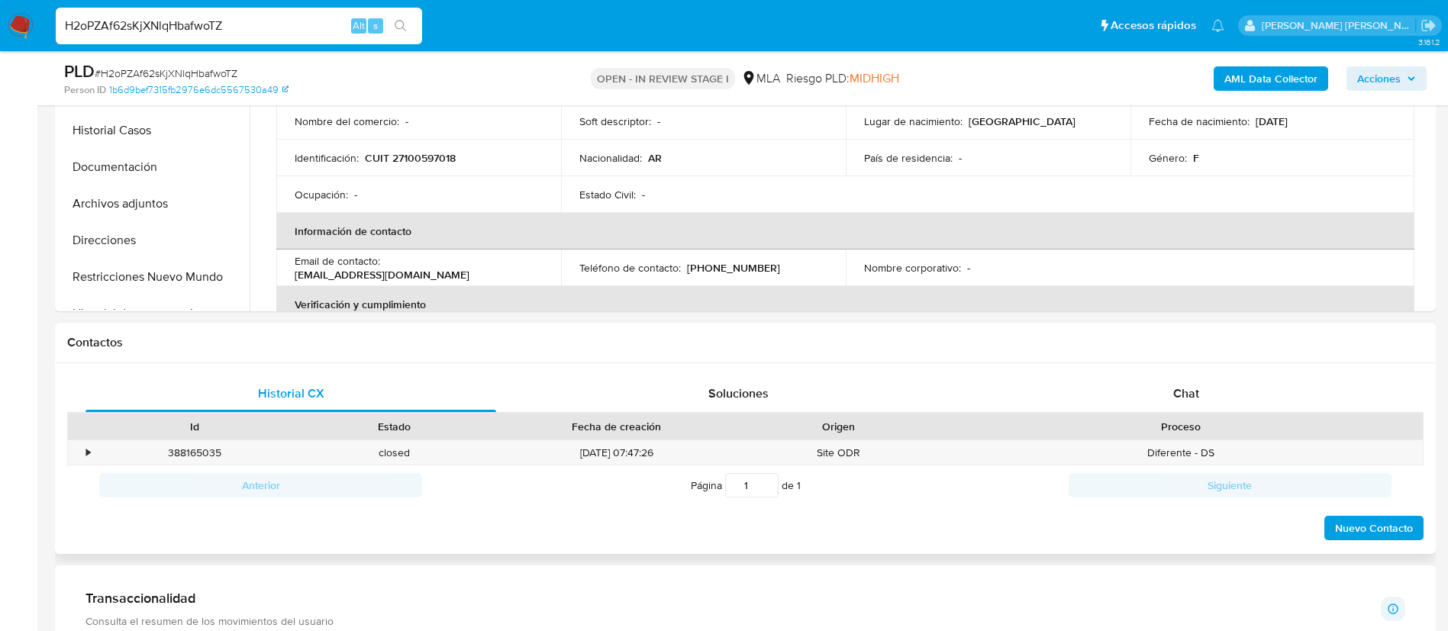
click at [1166, 374] on div "Historial CX Soluciones Chat Id Estado Fecha de creación Origen Proceso • 38816…" at bounding box center [745, 459] width 1381 height 192
click at [1175, 399] on span "Chat" at bounding box center [1186, 394] width 26 height 18
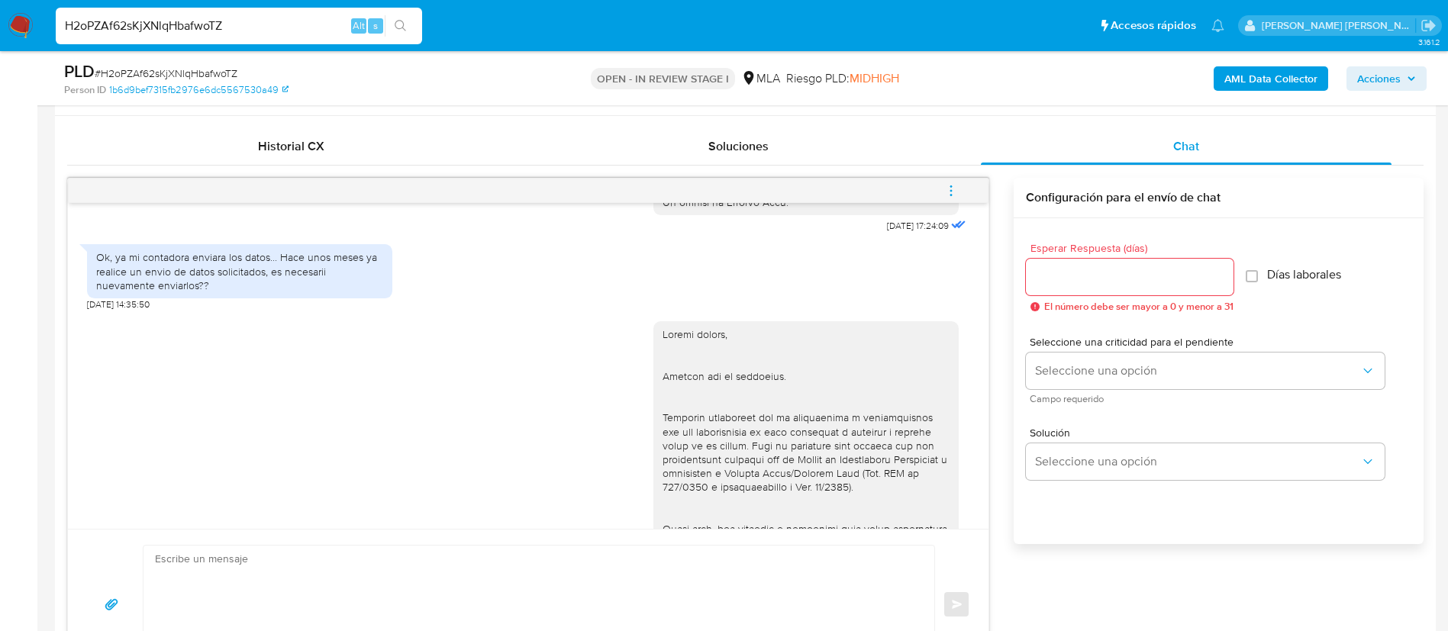
scroll to position [808, 0]
paste input "jaIR9bVe0basUZiihAyTRPZk"
click at [322, 27] on input "jaIR9bVe0basUZiihAyTRPZk" at bounding box center [239, 26] width 366 height 20
type input "jaIR9bVe0basUZiihAyTRPZk"
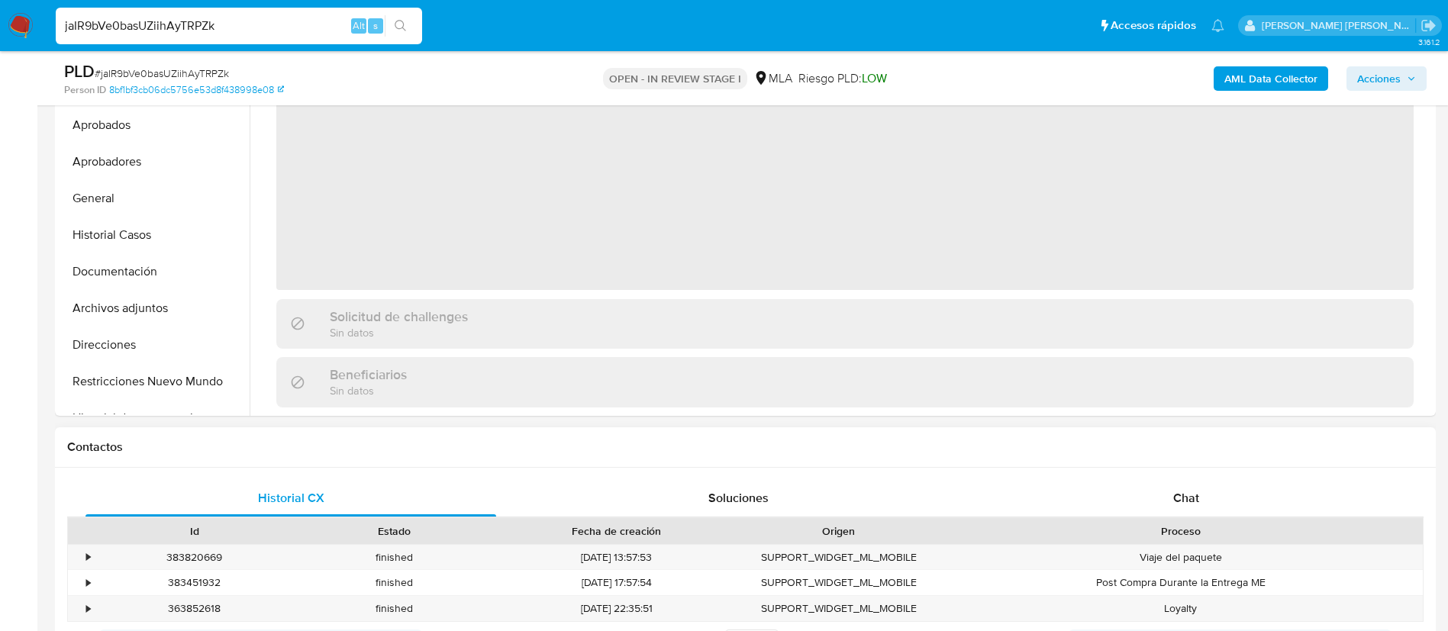
scroll to position [387, 0]
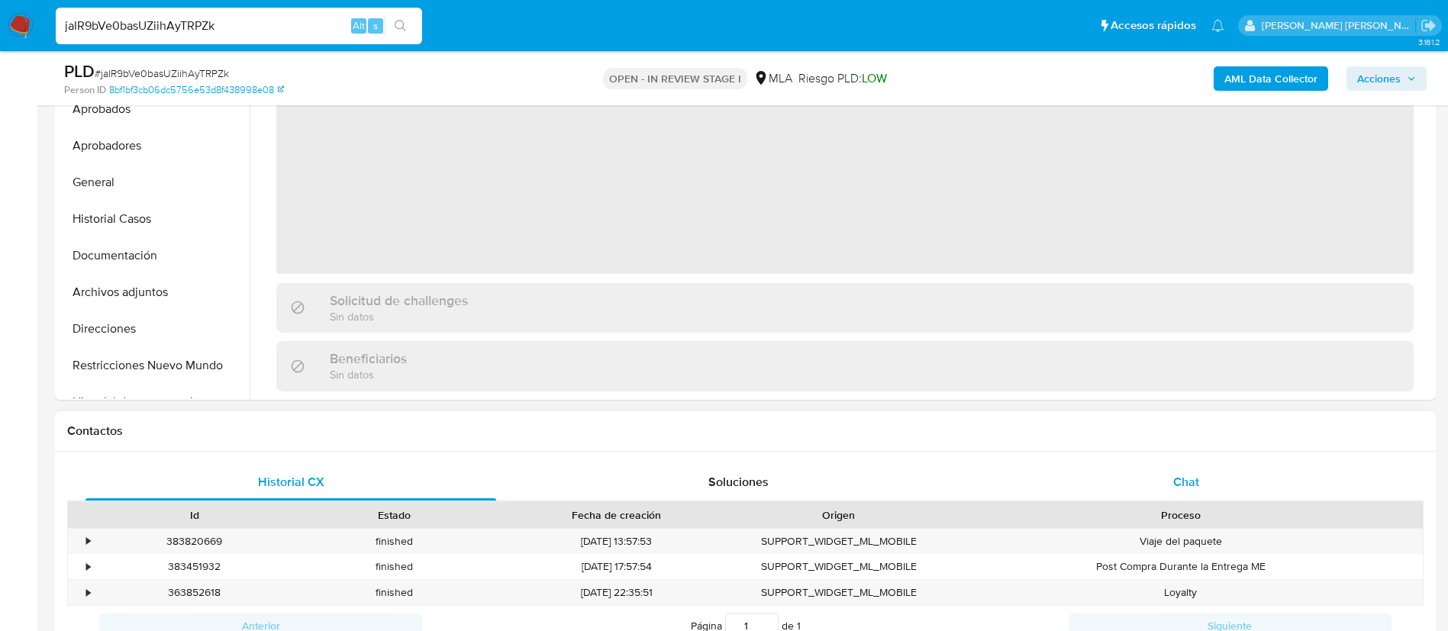
select select "10"
click at [1197, 476] on span "Chat" at bounding box center [1186, 482] width 26 height 18
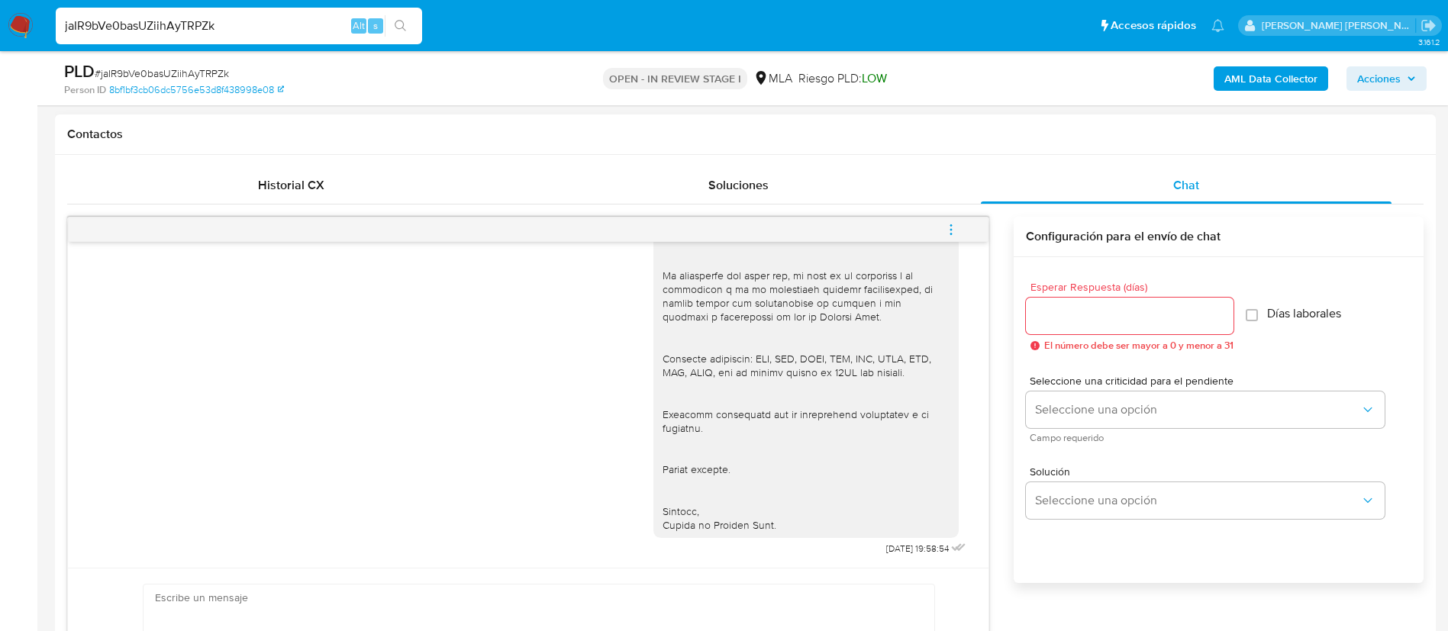
scroll to position [694, 0]
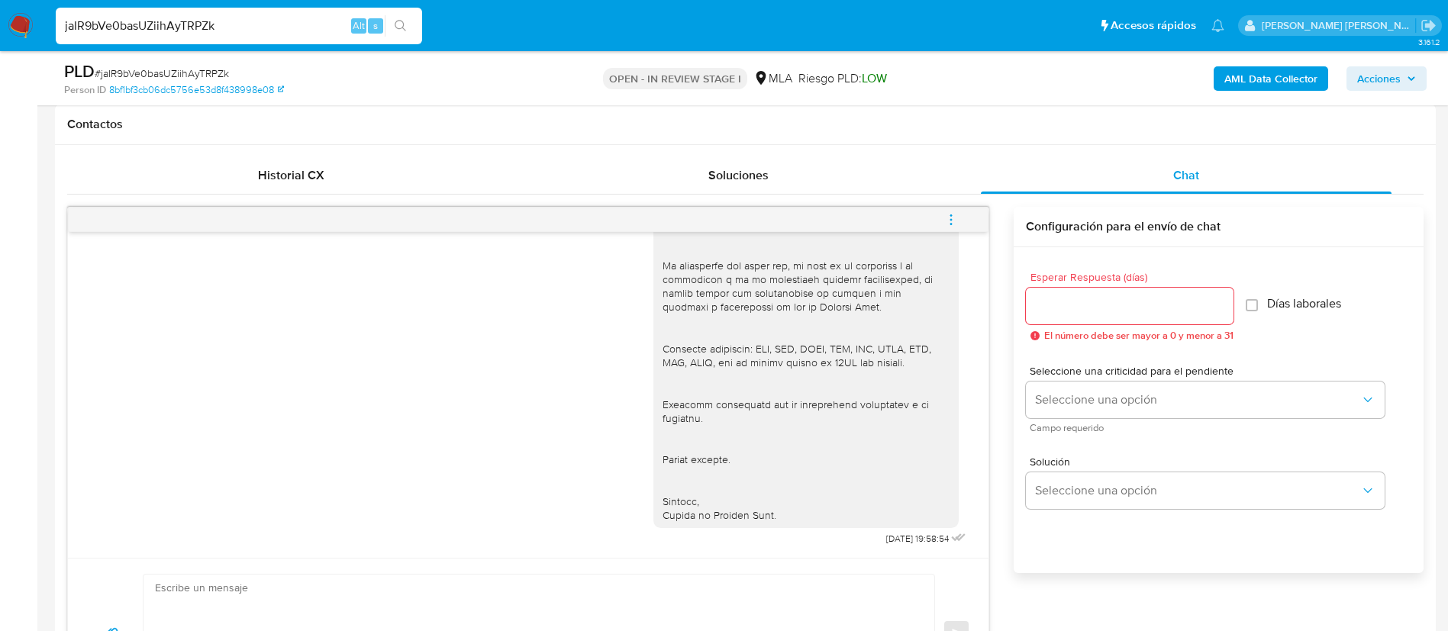
click at [277, 37] on div "jaIR9bVe0basUZiihAyTRPZk Alt s" at bounding box center [239, 26] width 366 height 37
paste input "OepQLEyQF8RRPhlRKWPqjtqX"
click at [266, 31] on input "OepQLEyQF8RRPhlRKWPqjtqX" at bounding box center [239, 26] width 366 height 20
type input "OepQLEyQF8RRPhlRKWPqjtqX"
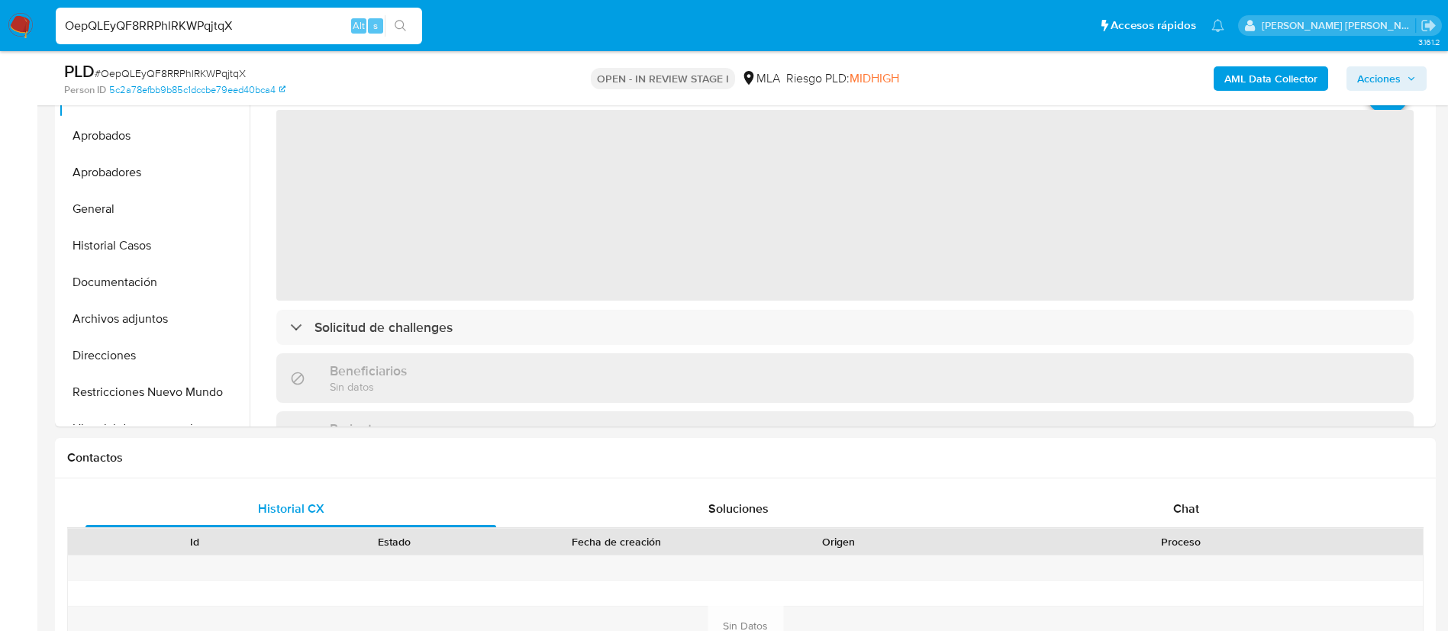
scroll to position [469, 0]
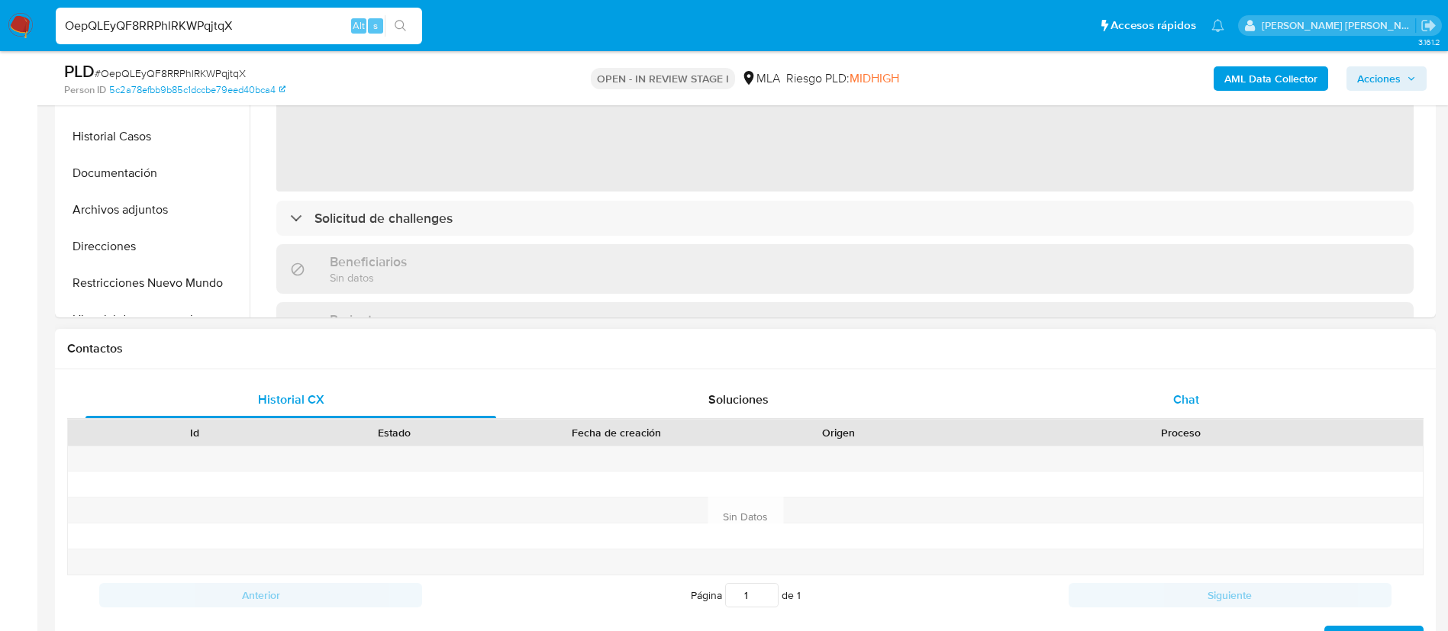
select select "10"
click at [1186, 404] on span "Chat" at bounding box center [1186, 400] width 26 height 18
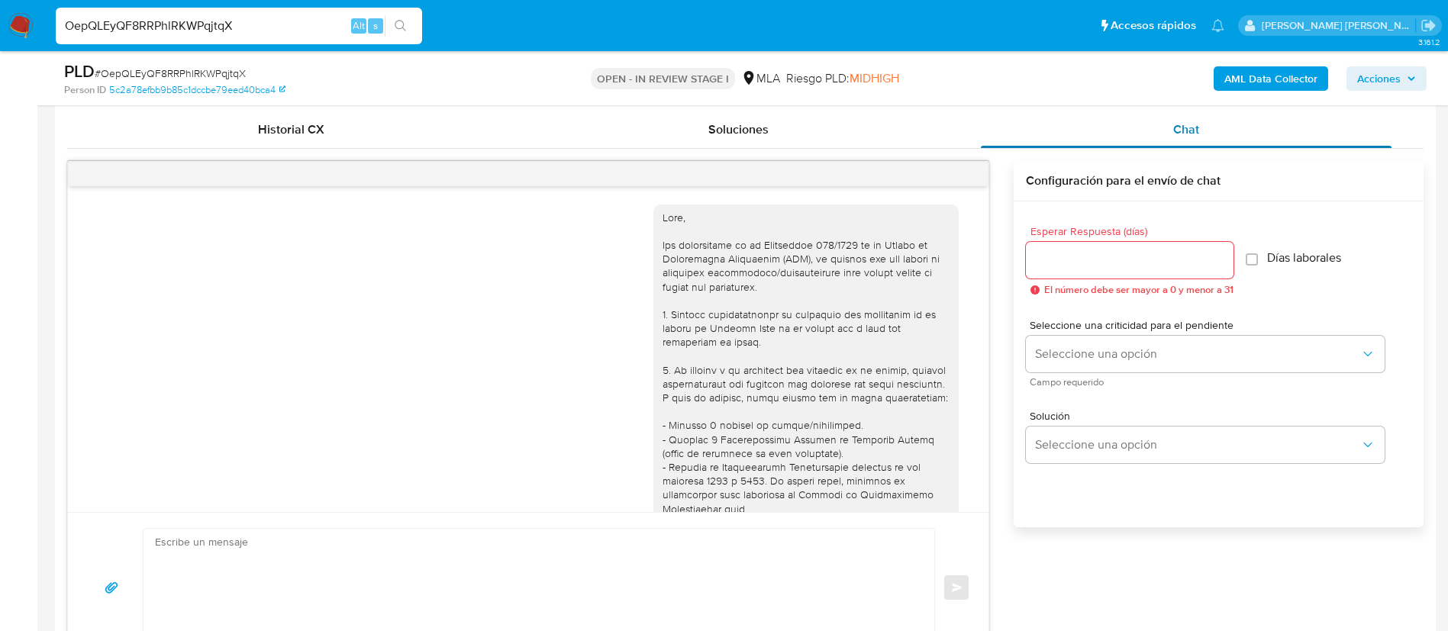
scroll to position [1730, 0]
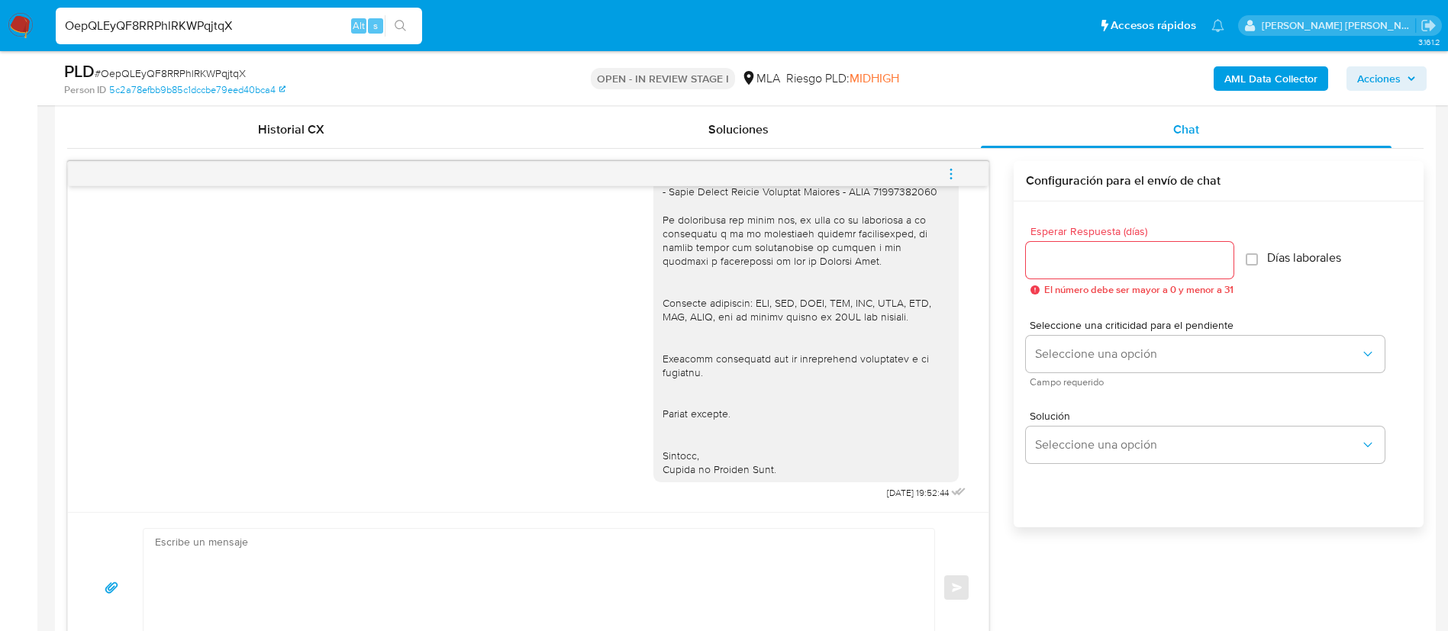
click at [953, 179] on icon "menu-action" at bounding box center [951, 174] width 14 height 14
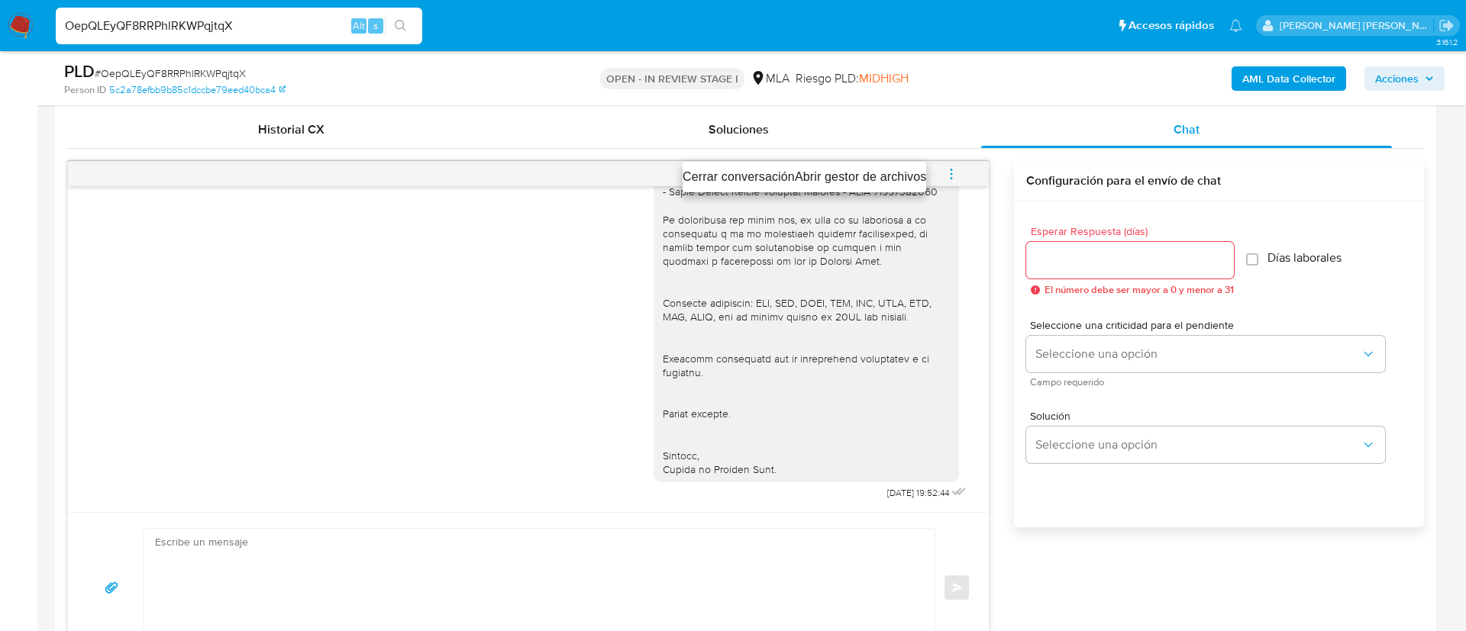
click at [714, 166] on ul "Cerrar conversación Abrir gestor de archivos" at bounding box center [804, 177] width 244 height 31
click at [711, 185] on li "Cerrar conversación" at bounding box center [738, 177] width 112 height 18
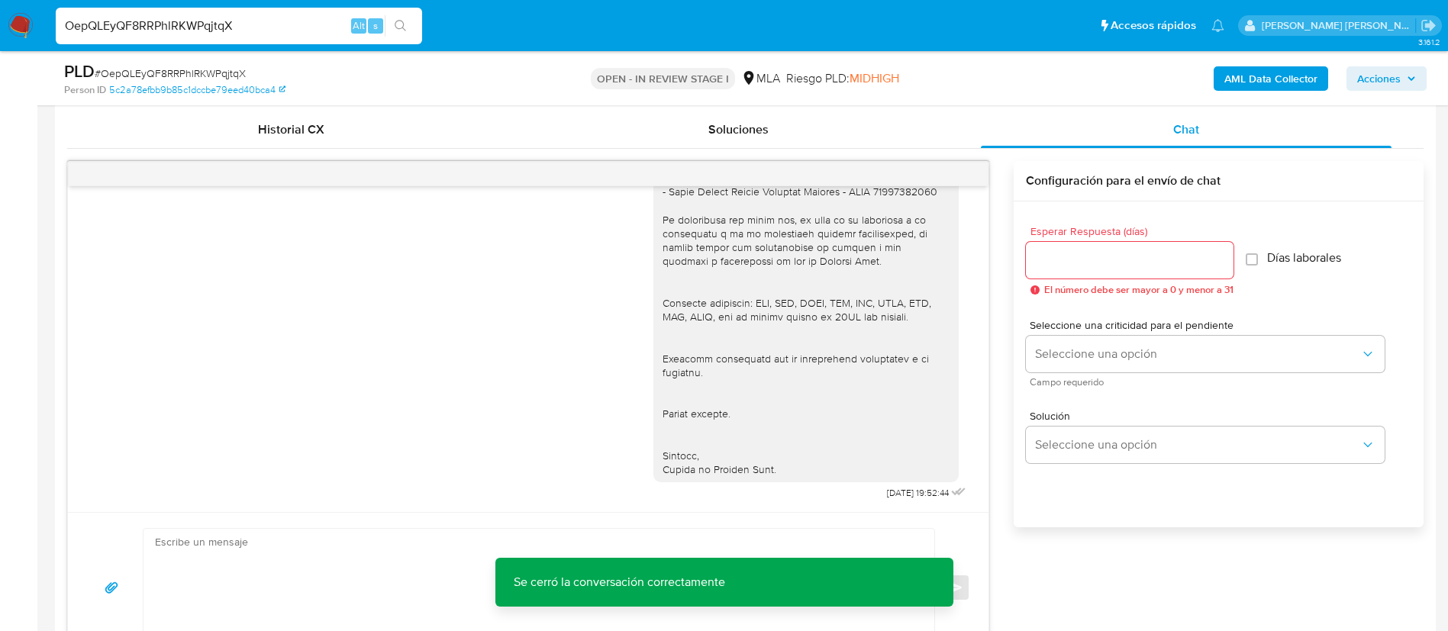
paste input "jaIR9bVe0basUZiihAyTRPZk"
click at [315, 31] on input "jaIR9bVe0basUZiihAyTRPZk" at bounding box center [239, 26] width 366 height 20
type input "jaIR9bVe0basUZiihAyTRPZk"
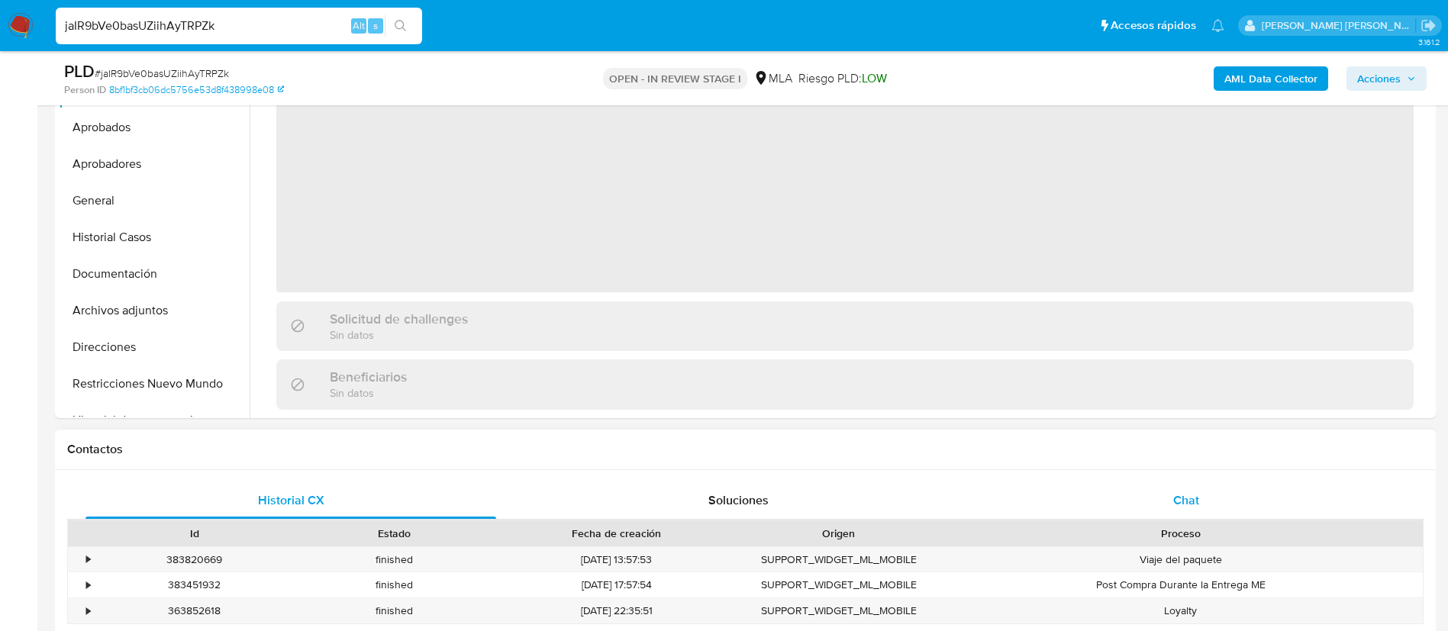
click at [1174, 505] on span "Chat" at bounding box center [1186, 501] width 26 height 18
select select "10"
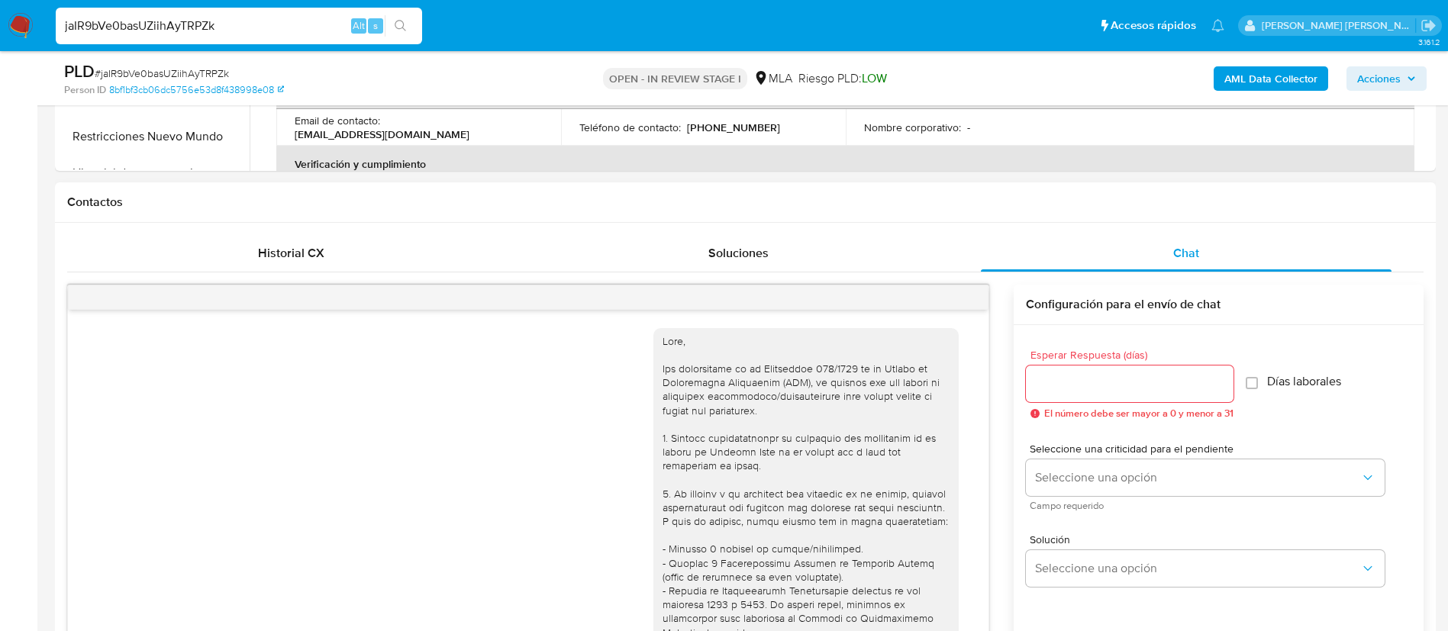
scroll to position [1629, 0]
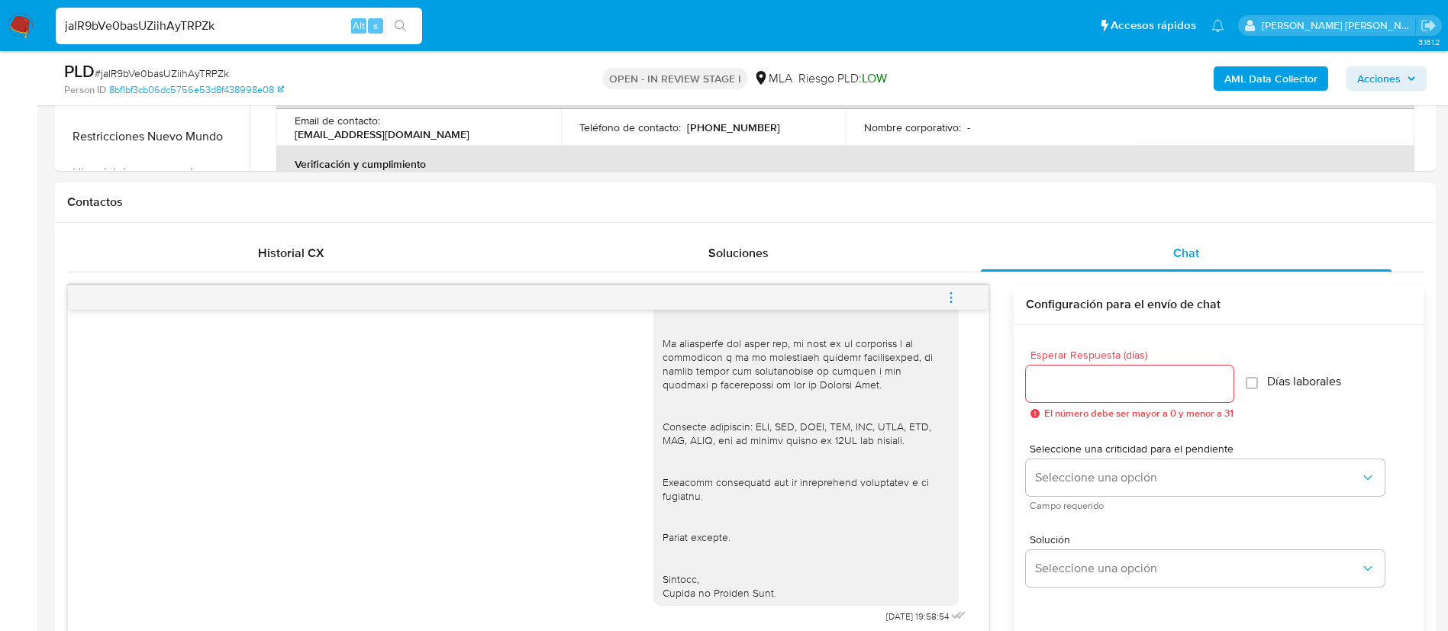
click at [968, 309] on button "menu-action" at bounding box center [951, 297] width 50 height 37
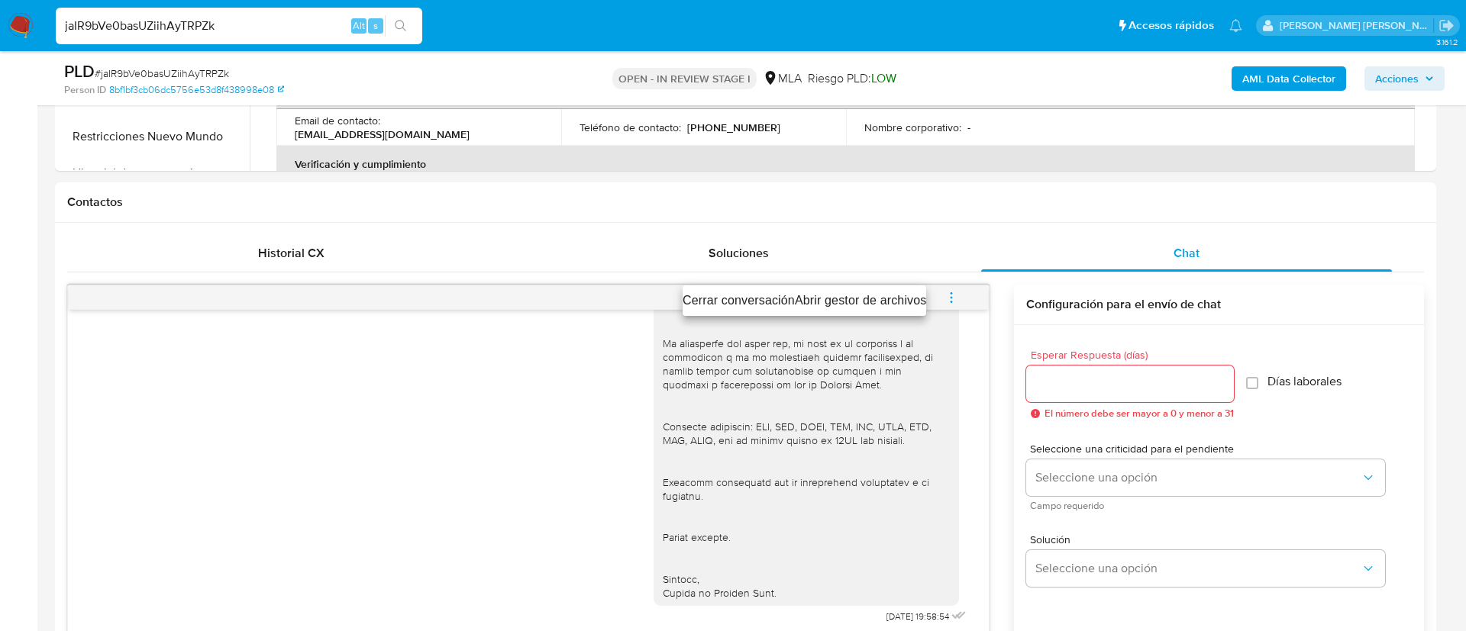
click at [763, 297] on li "Cerrar conversación" at bounding box center [738, 301] width 112 height 18
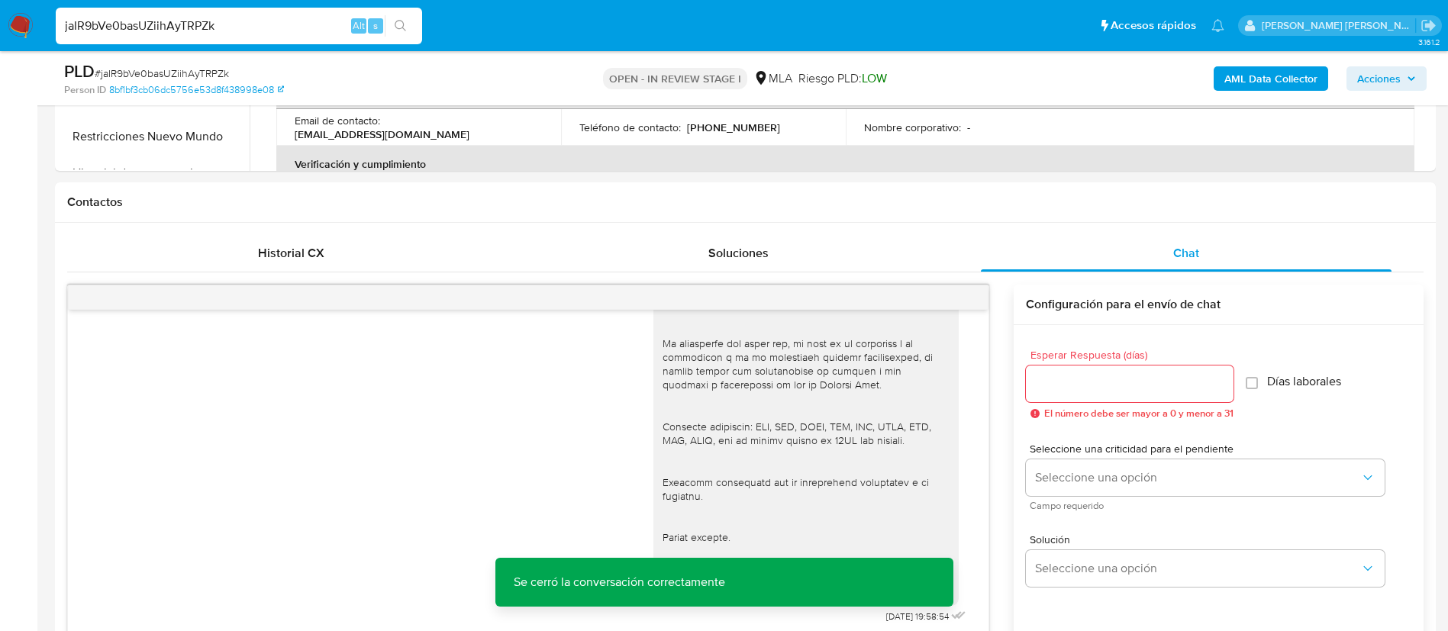
paste input "H2oPZAf62sKjXNlqHbafwoTZ"
click at [279, 34] on input "H2oPZAf62sKjXNlqHbafwoTZ" at bounding box center [239, 26] width 366 height 20
type input "H2oPZAf62sKjXNlqHbafwoTZ"
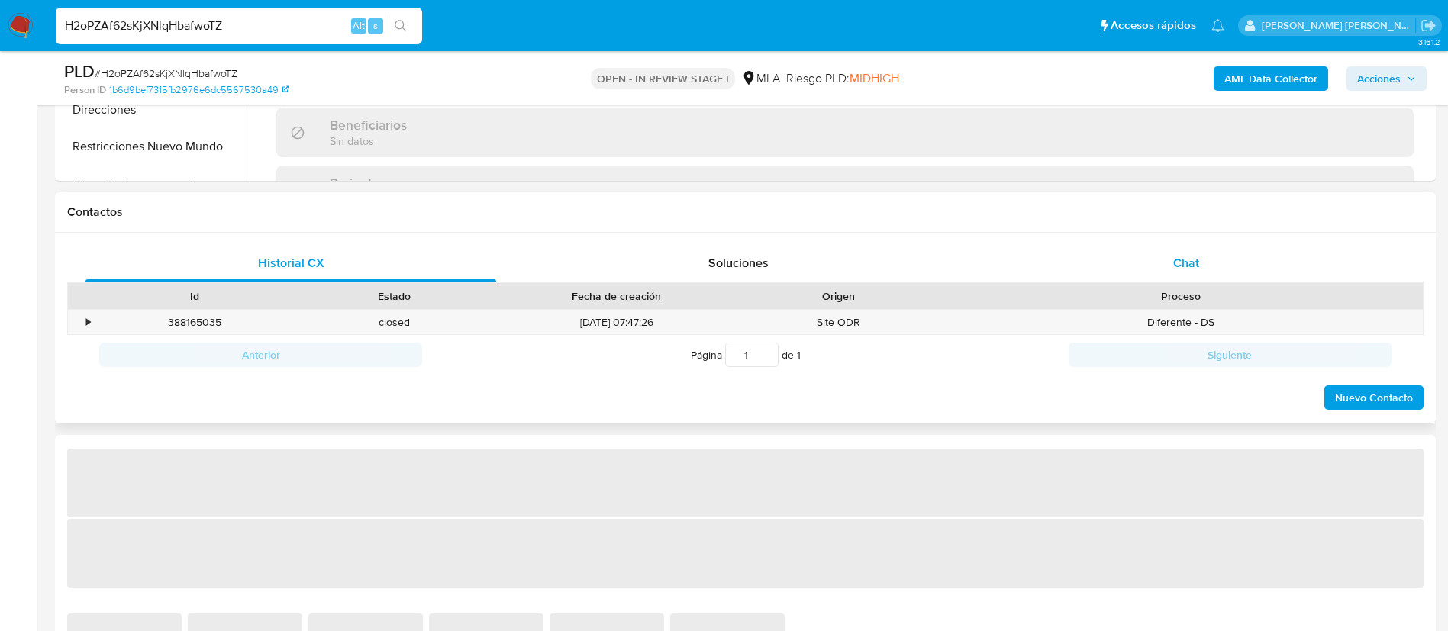
select select "10"
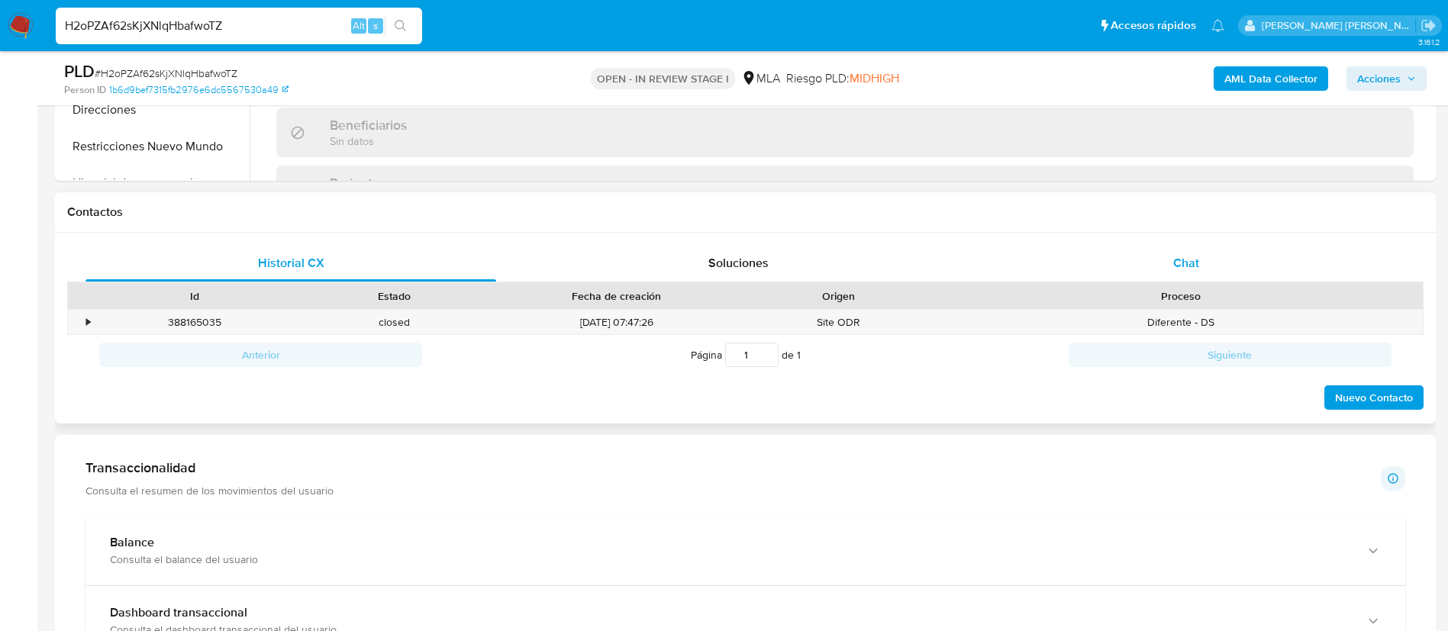
click at [1204, 261] on div "Chat" at bounding box center [1186, 263] width 411 height 37
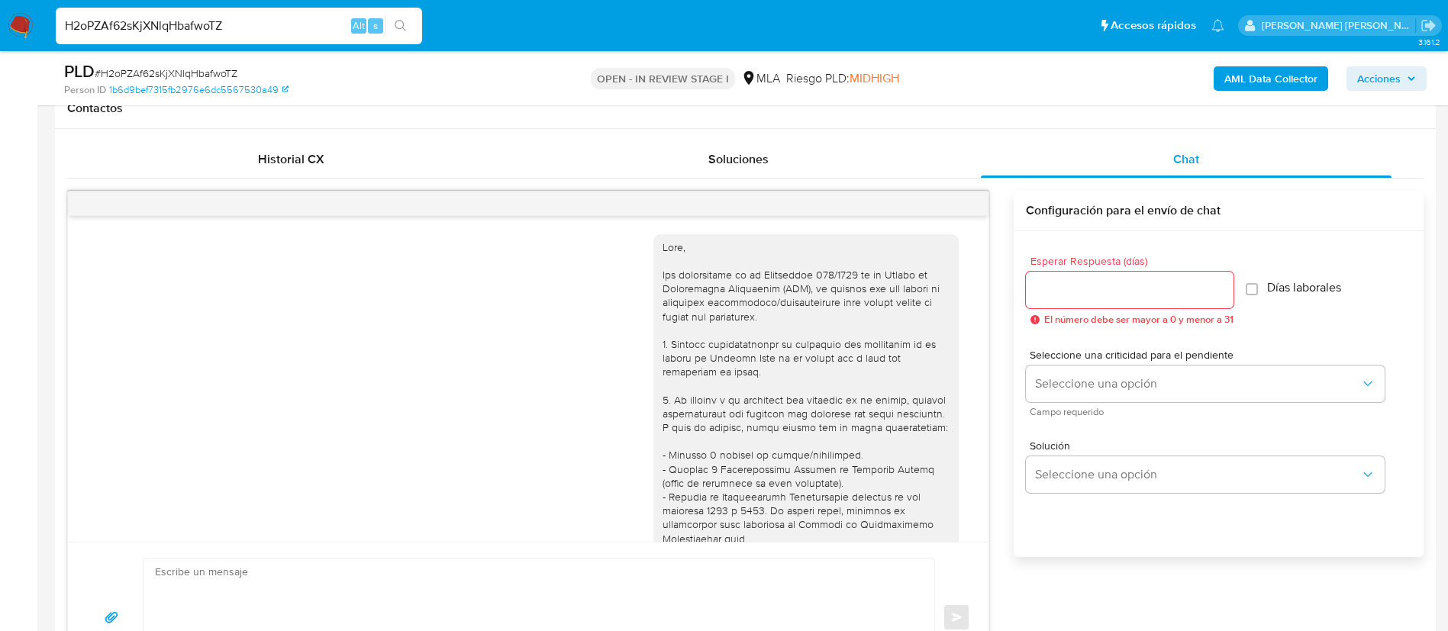
scroll to position [1712, 0]
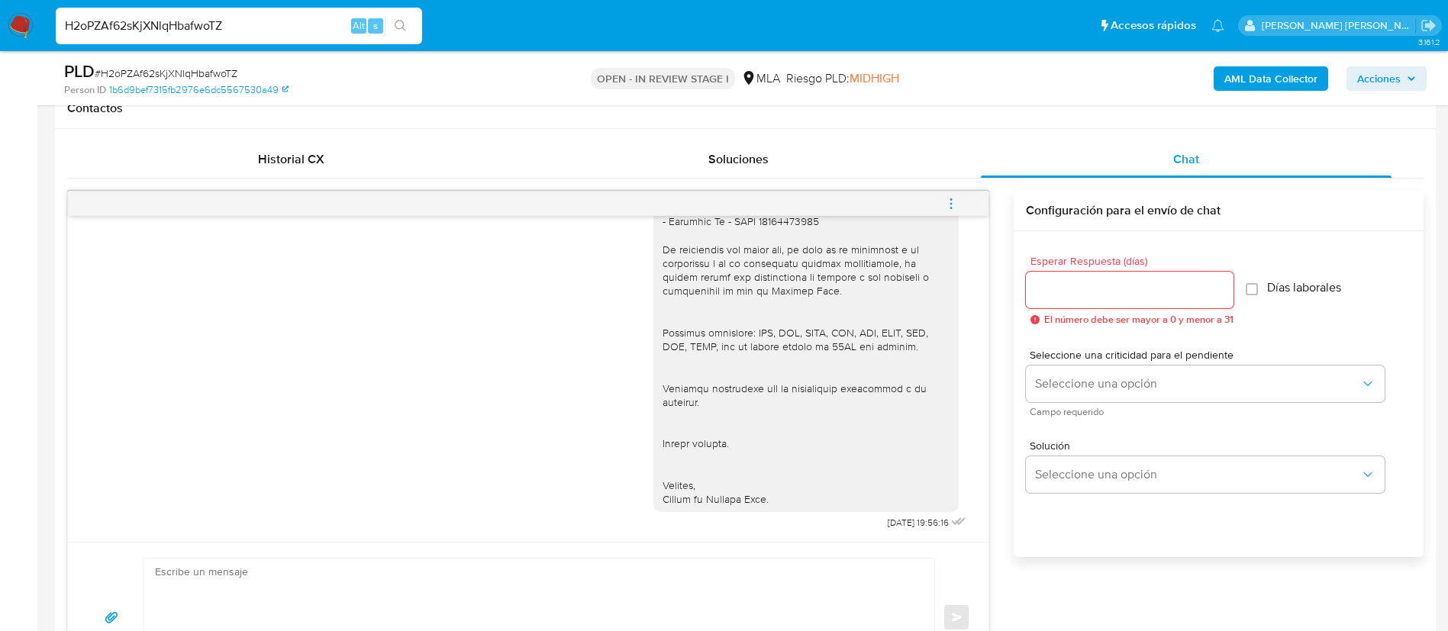
click at [951, 203] on icon "menu-action" at bounding box center [951, 203] width 2 height 2
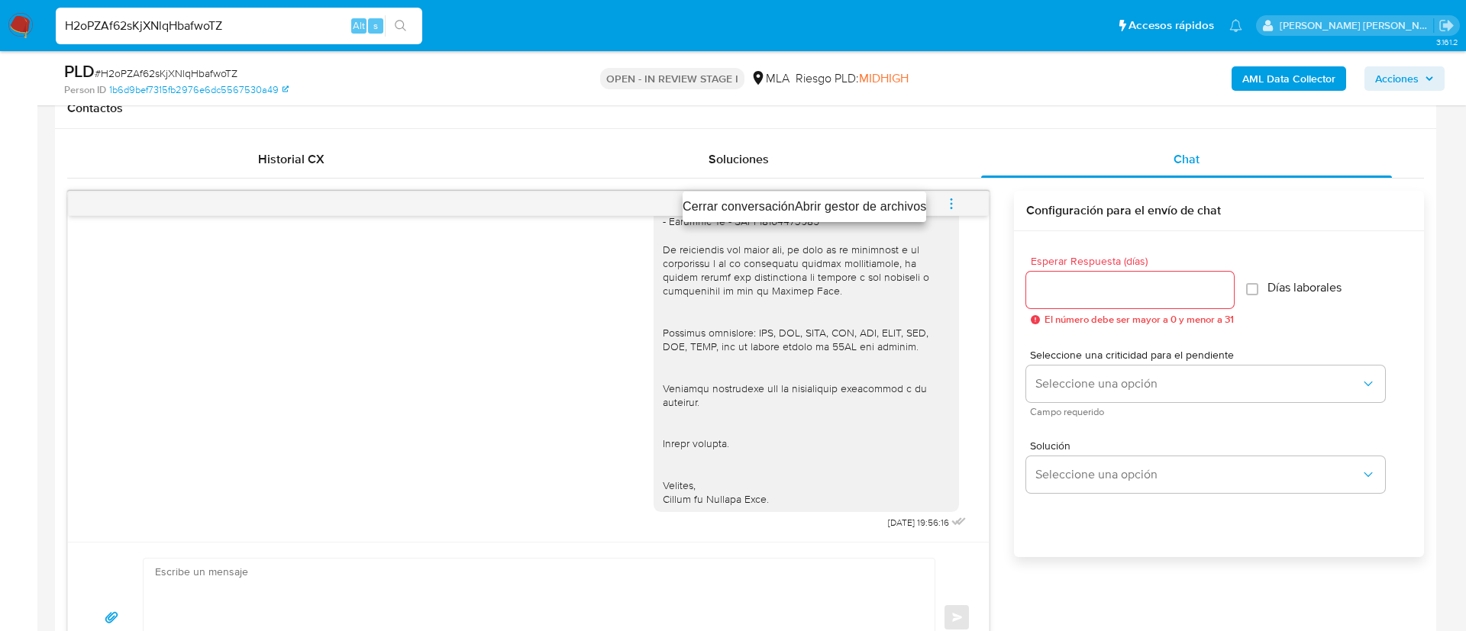
click at [735, 201] on li "Cerrar conversación" at bounding box center [738, 207] width 112 height 18
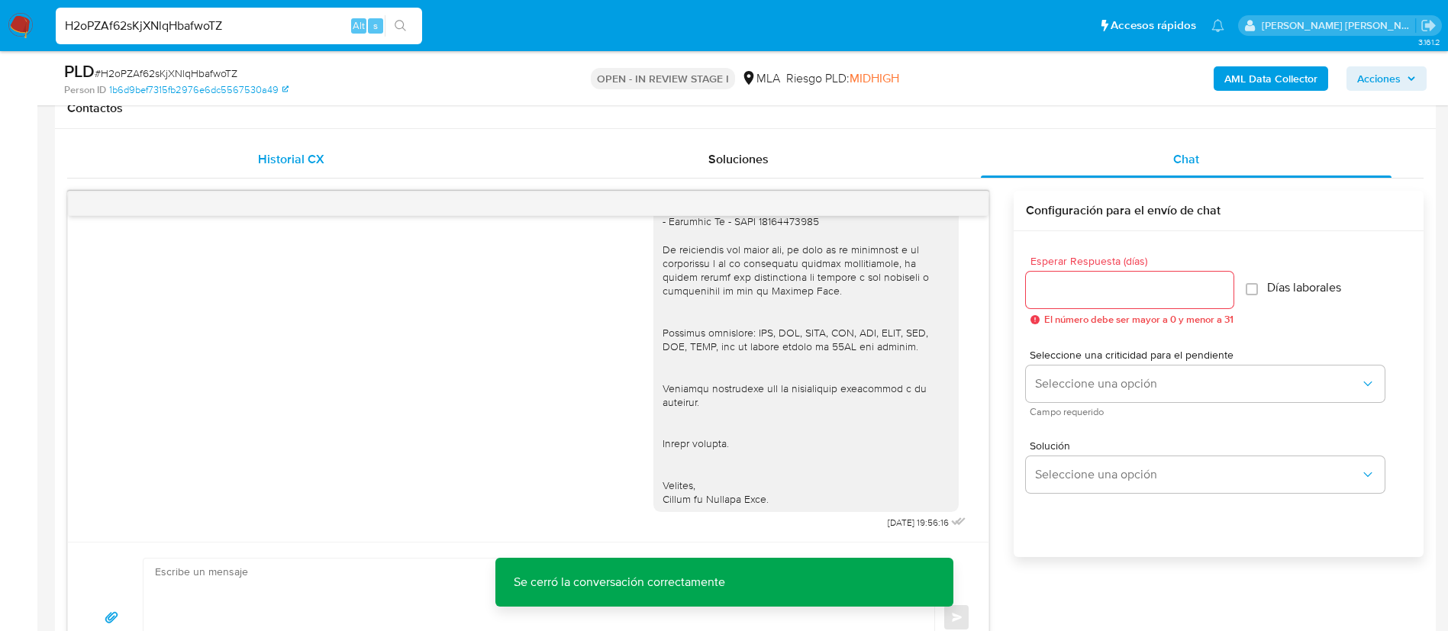
click at [272, 160] on span "Historial CX" at bounding box center [291, 159] width 66 height 18
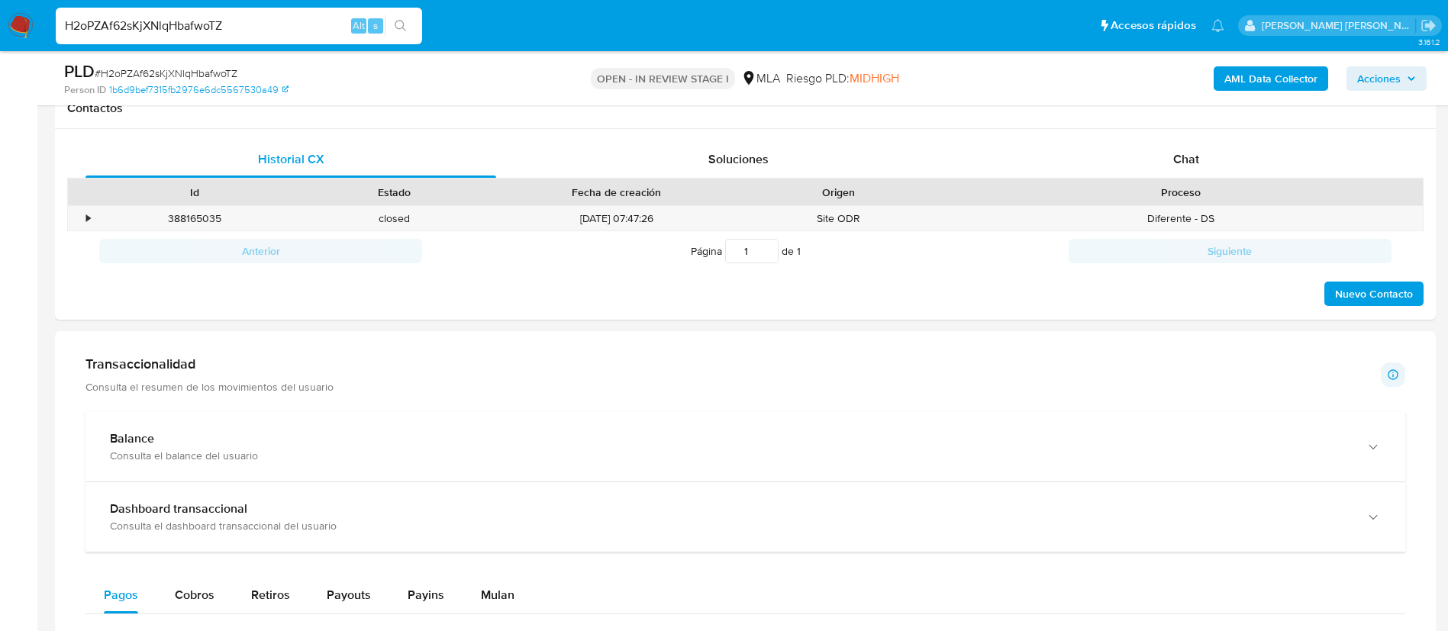
click at [237, 32] on input "H2oPZAf62sKjXNlqHbafwoTZ" at bounding box center [239, 26] width 366 height 20
paste input "lJtzxcGApcgaTN6GFJk8P8Ha"
type input "lJtzxcGApcgaTN6GFJk8P8Ha"
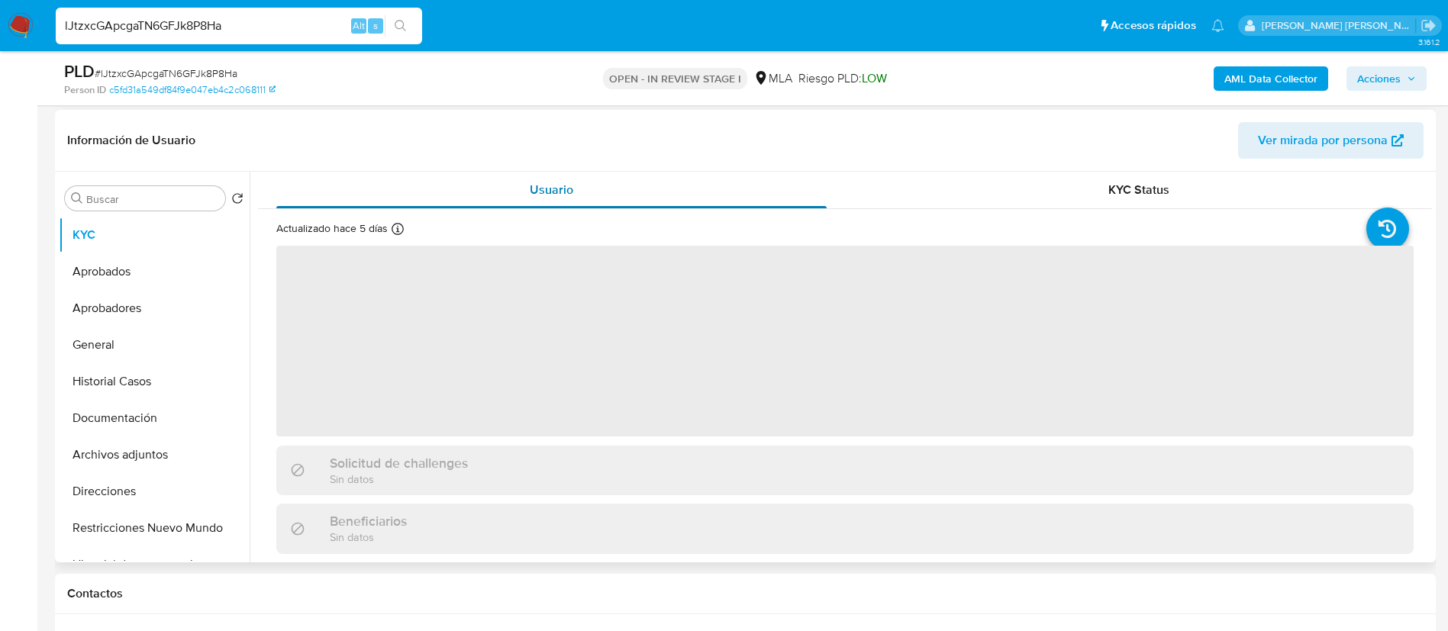
select select "10"
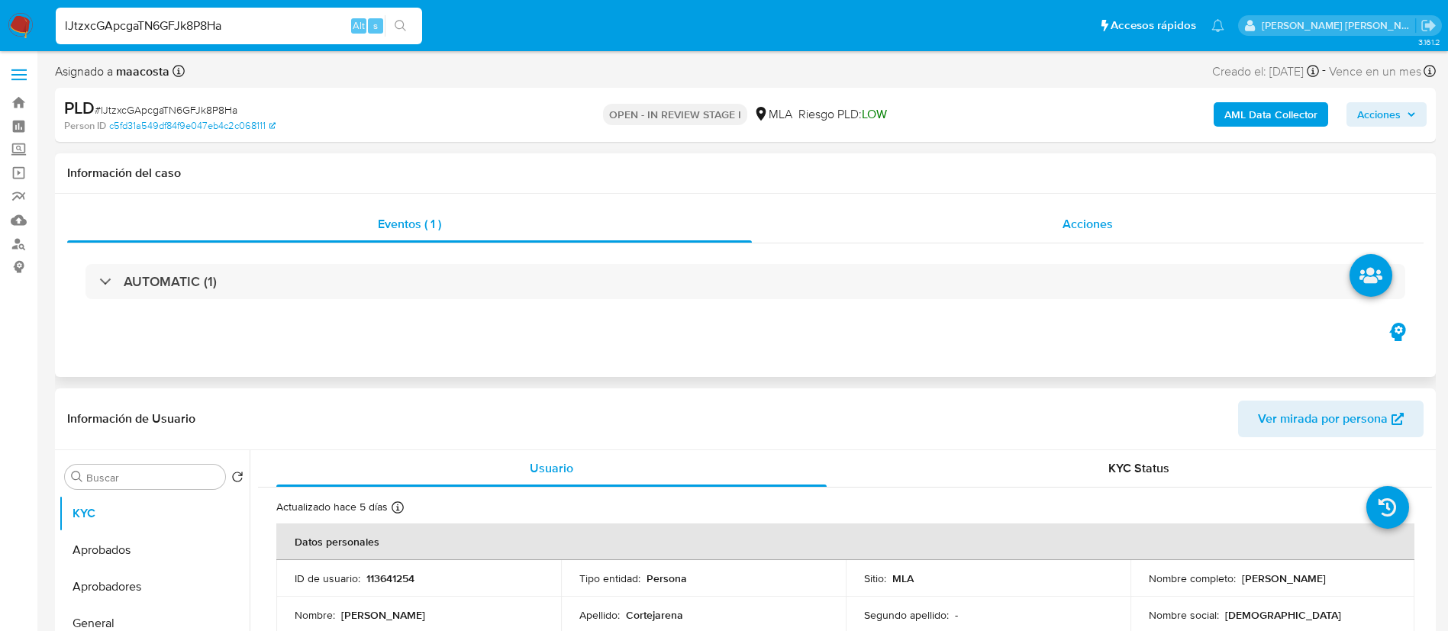
click at [1083, 235] on div "Acciones" at bounding box center [1088, 224] width 672 height 37
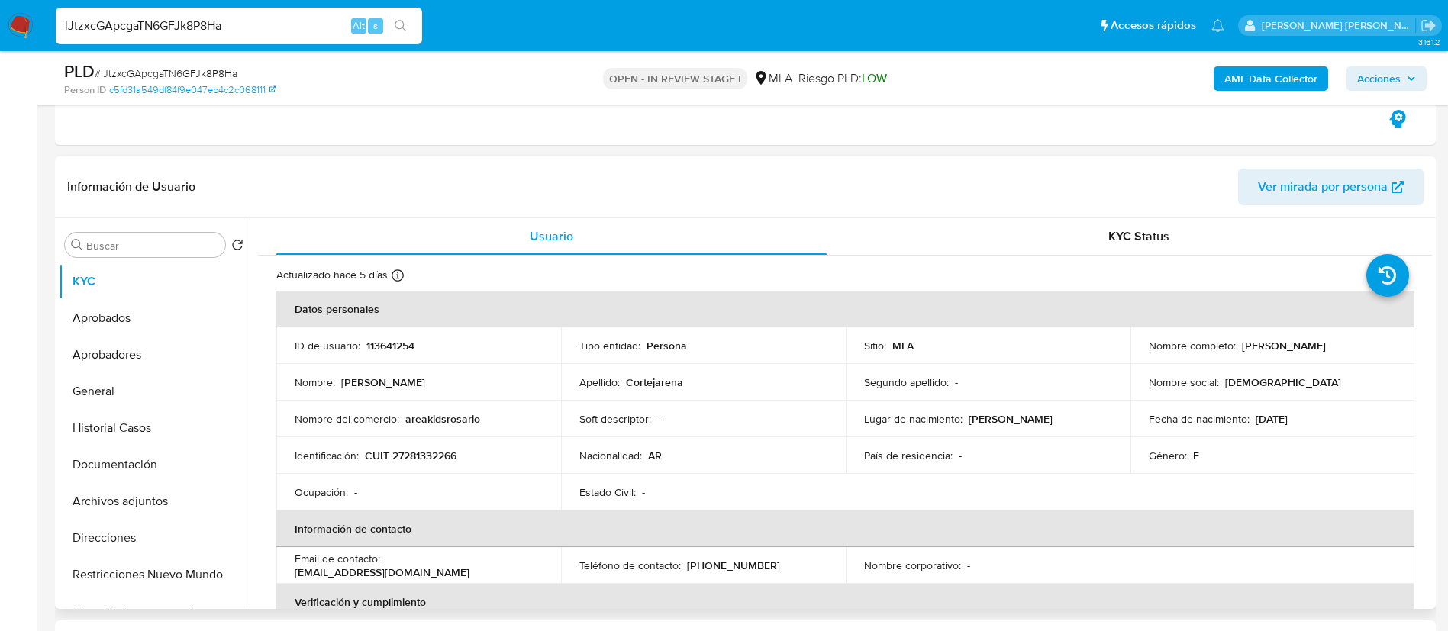
scroll to position [291, 0]
click at [144, 497] on button "Archivos adjuntos" at bounding box center [148, 500] width 179 height 37
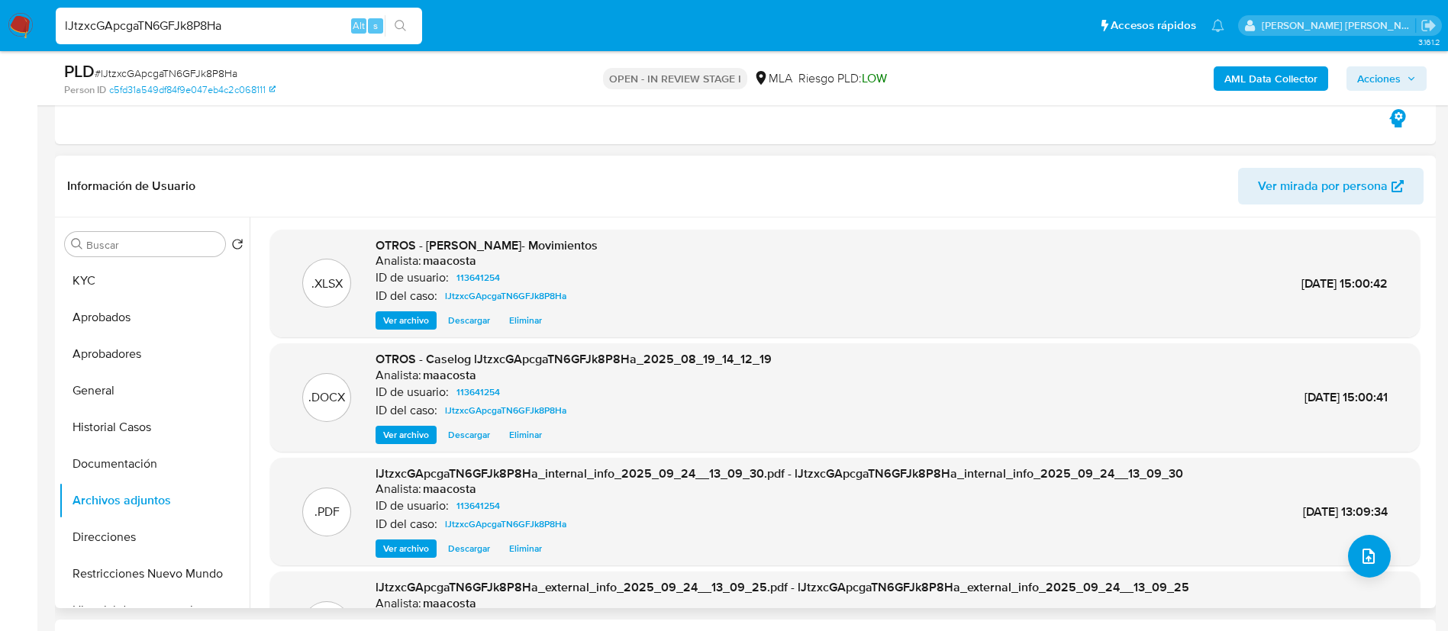
drag, startPoint x: 425, startPoint y: 246, endPoint x: 585, endPoint y: 247, distance: 159.5
click at [585, 247] on span "OTROS - Evangelina Maria Cortejarena- Movimientos" at bounding box center [487, 246] width 222 height 18
copy span "Evangelina Maria Cortejarena"
drag, startPoint x: 228, startPoint y: 122, endPoint x: 246, endPoint y: 124, distance: 17.6
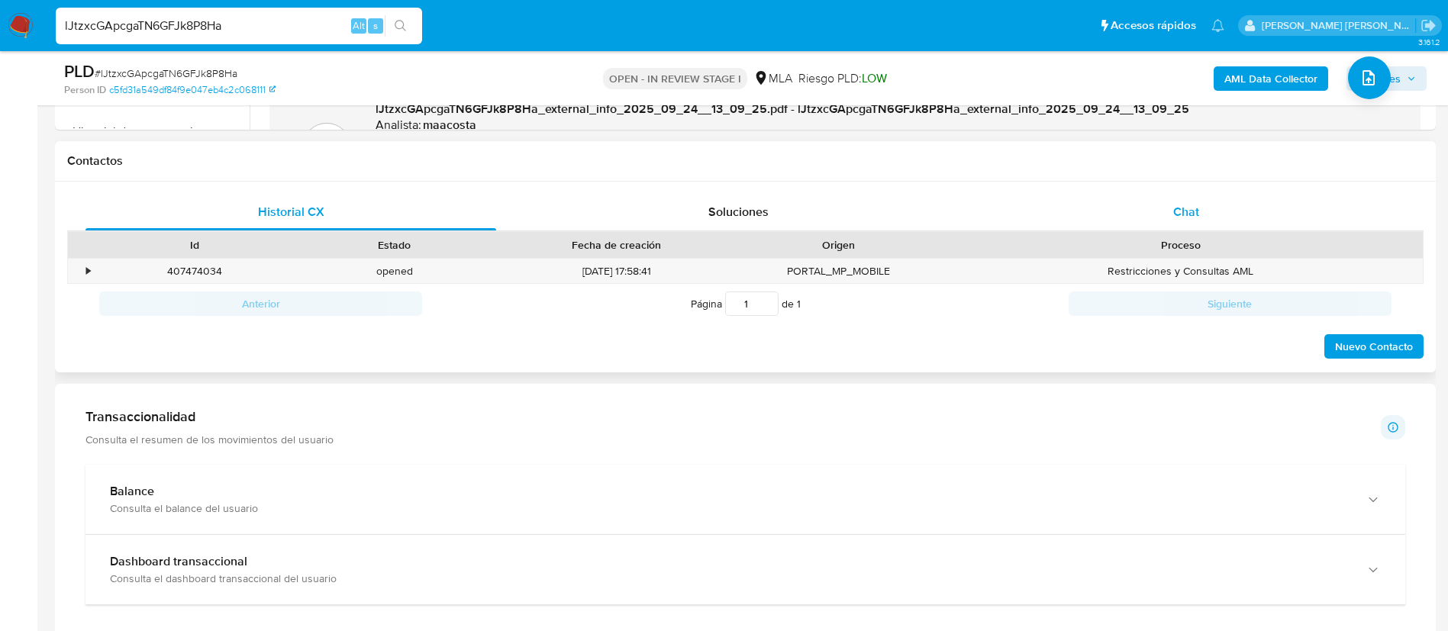
click at [1193, 206] on span "Chat" at bounding box center [1186, 212] width 26 height 18
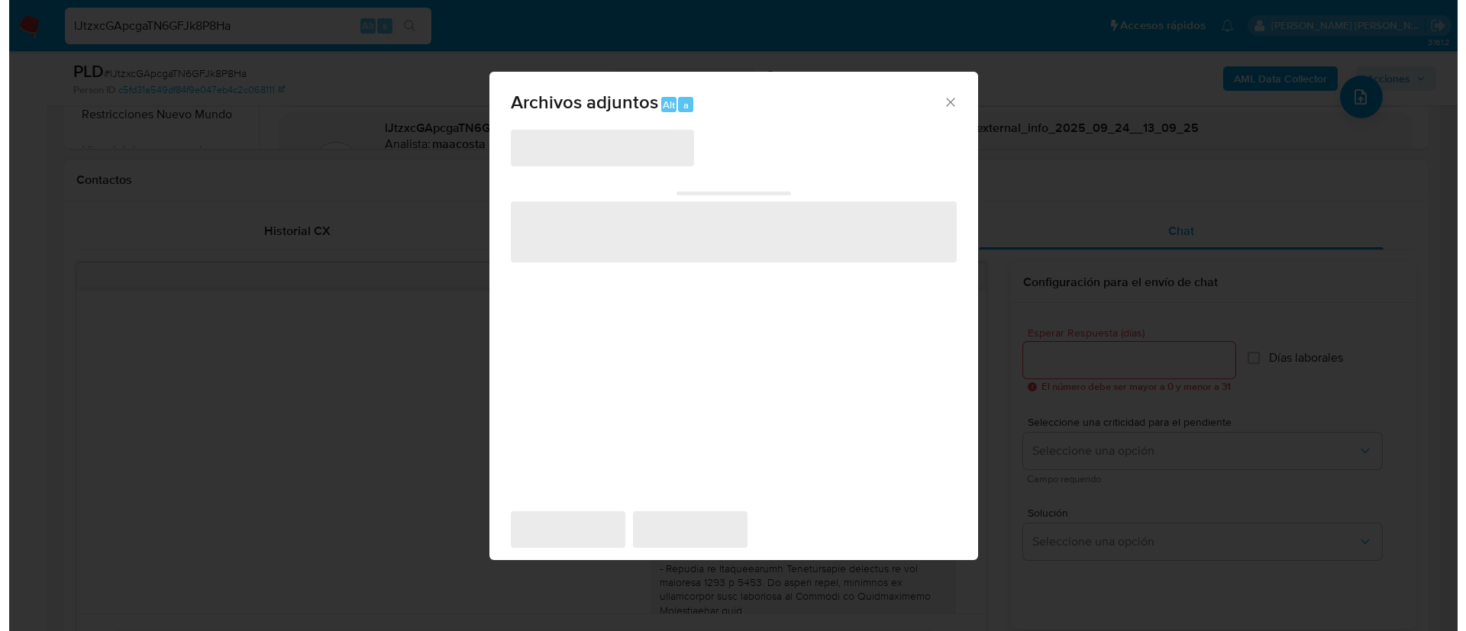
scroll to position [357, 0]
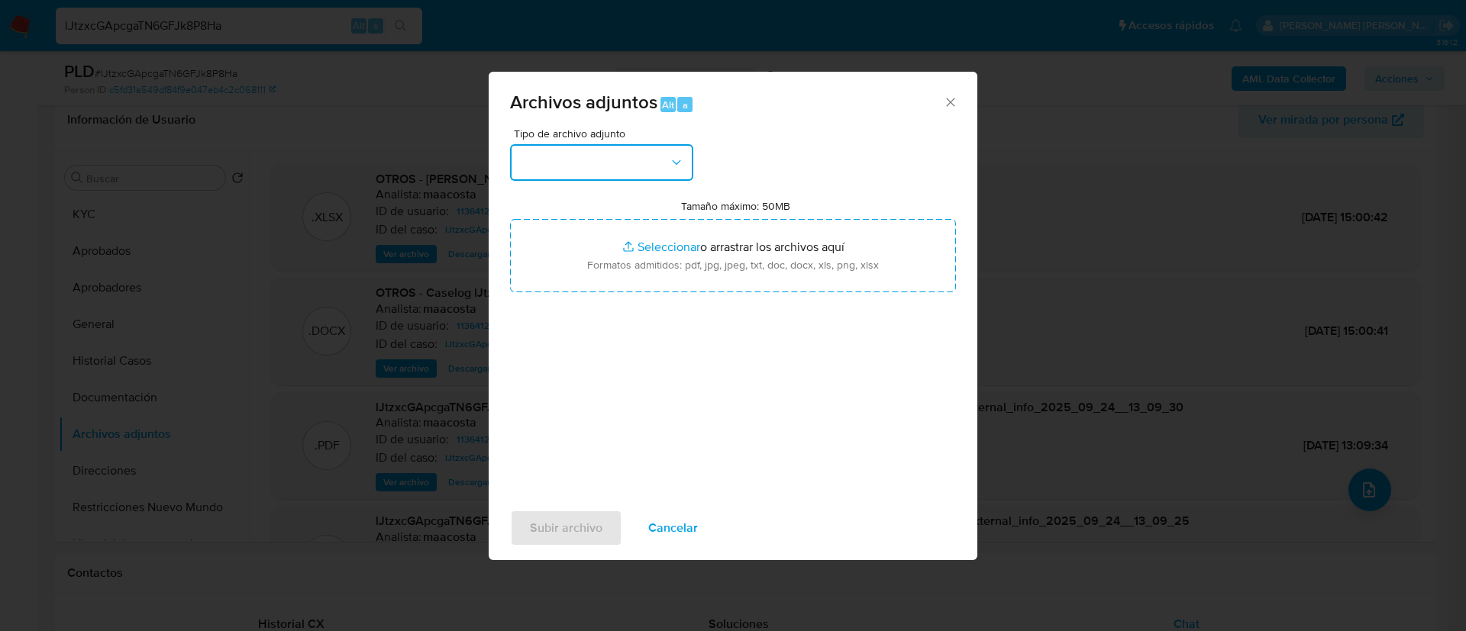
click at [598, 153] on button "button" at bounding box center [601, 162] width 183 height 37
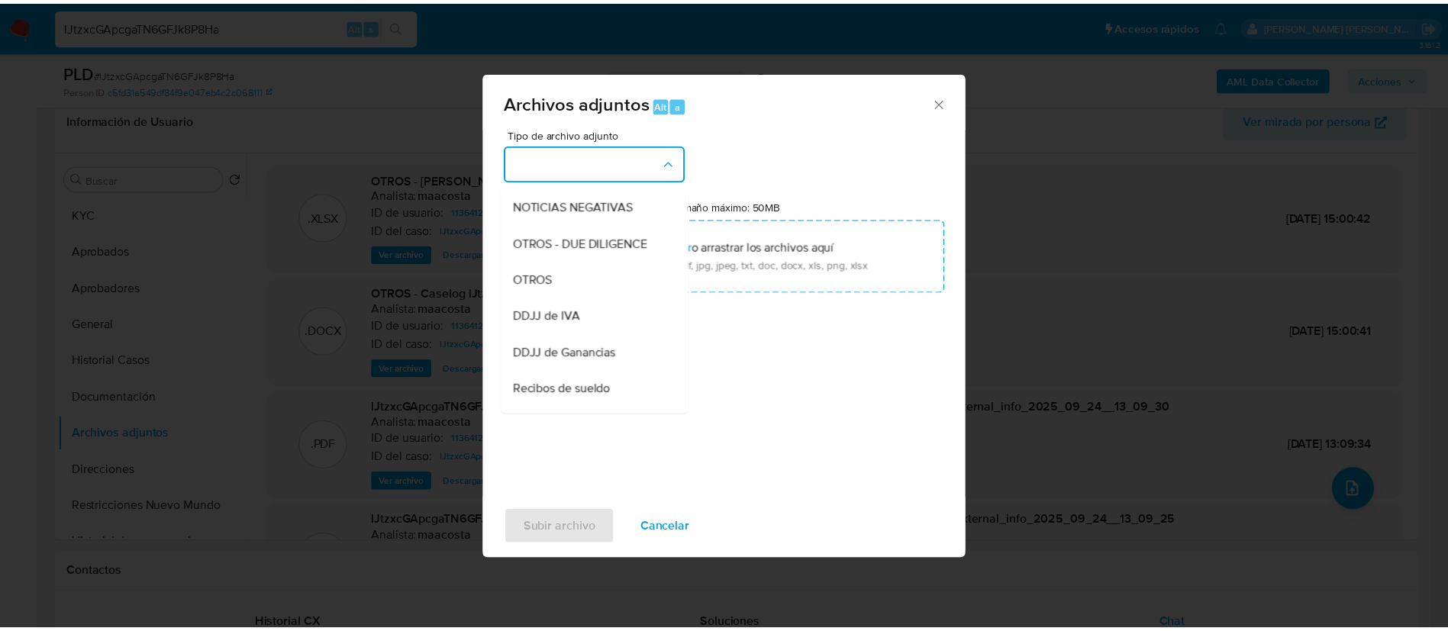
scroll to position [219, 0]
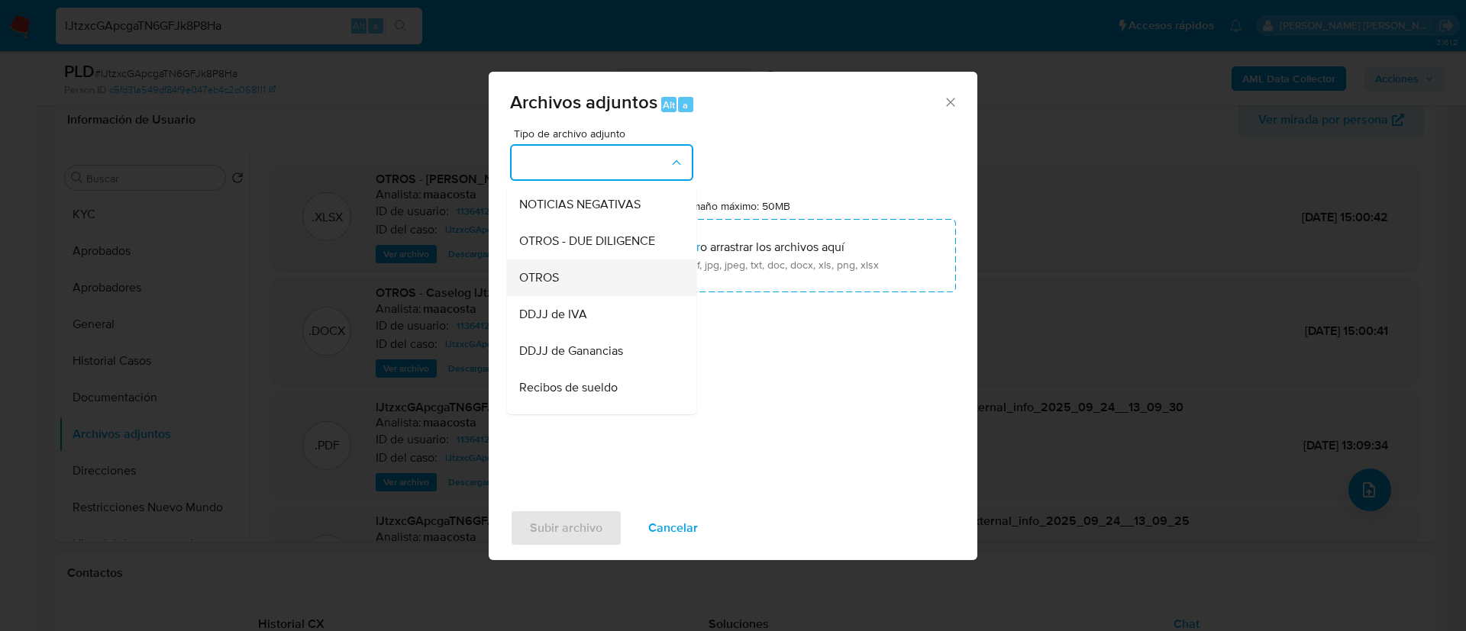
click at [549, 296] on div "OTROS" at bounding box center [597, 278] width 156 height 37
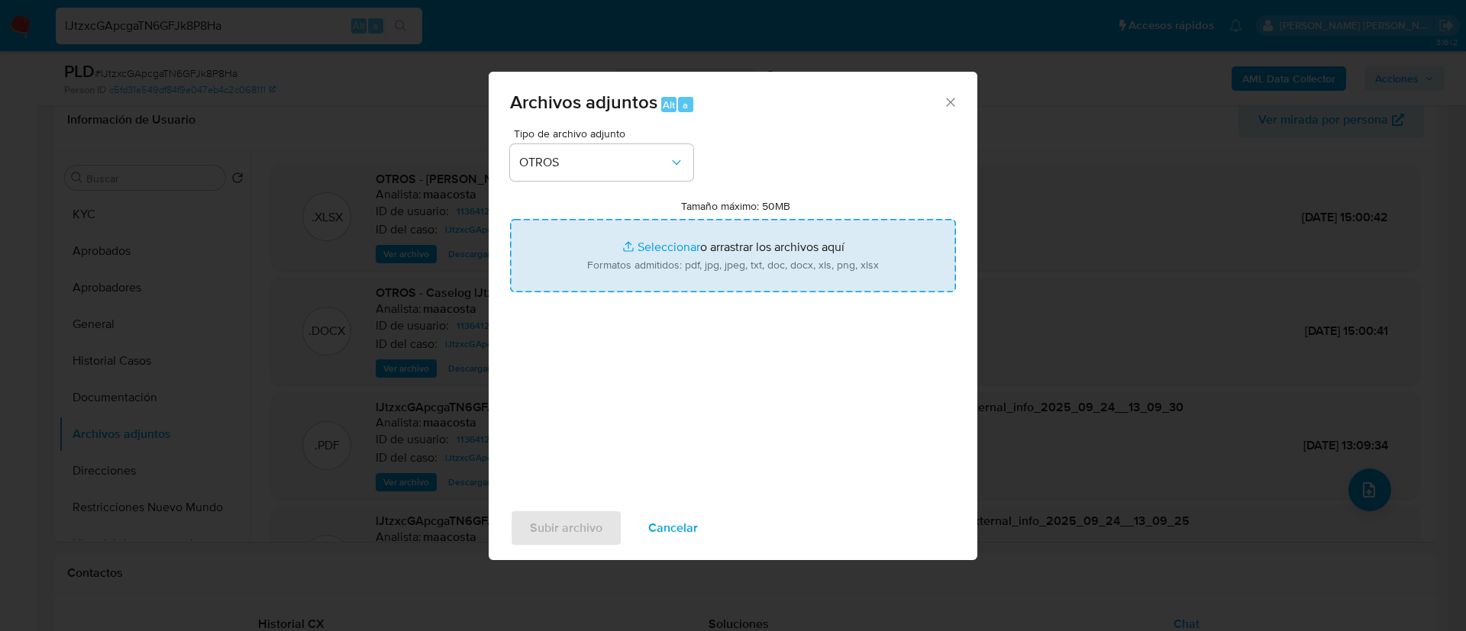
type input "C:\fakepath\Documentación - factura y escritura de venta de casa.pdf"
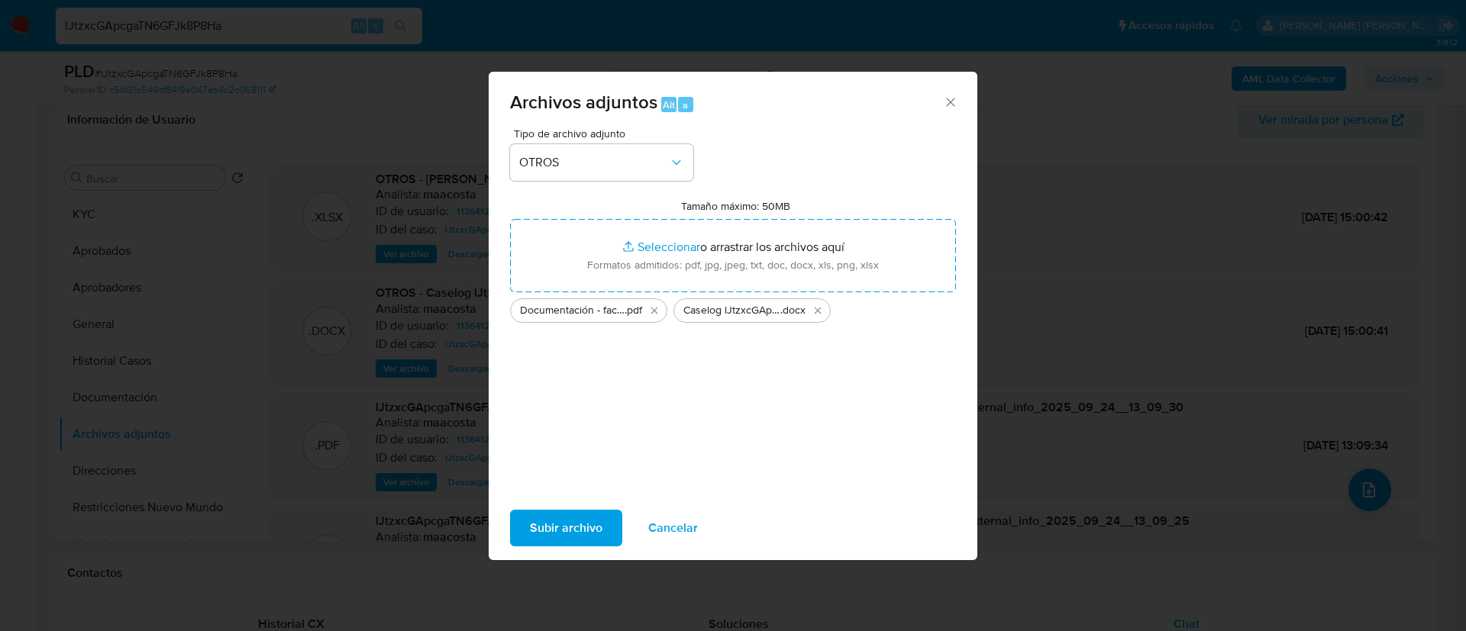
click at [587, 535] on span "Subir archivo" at bounding box center [566, 528] width 73 height 34
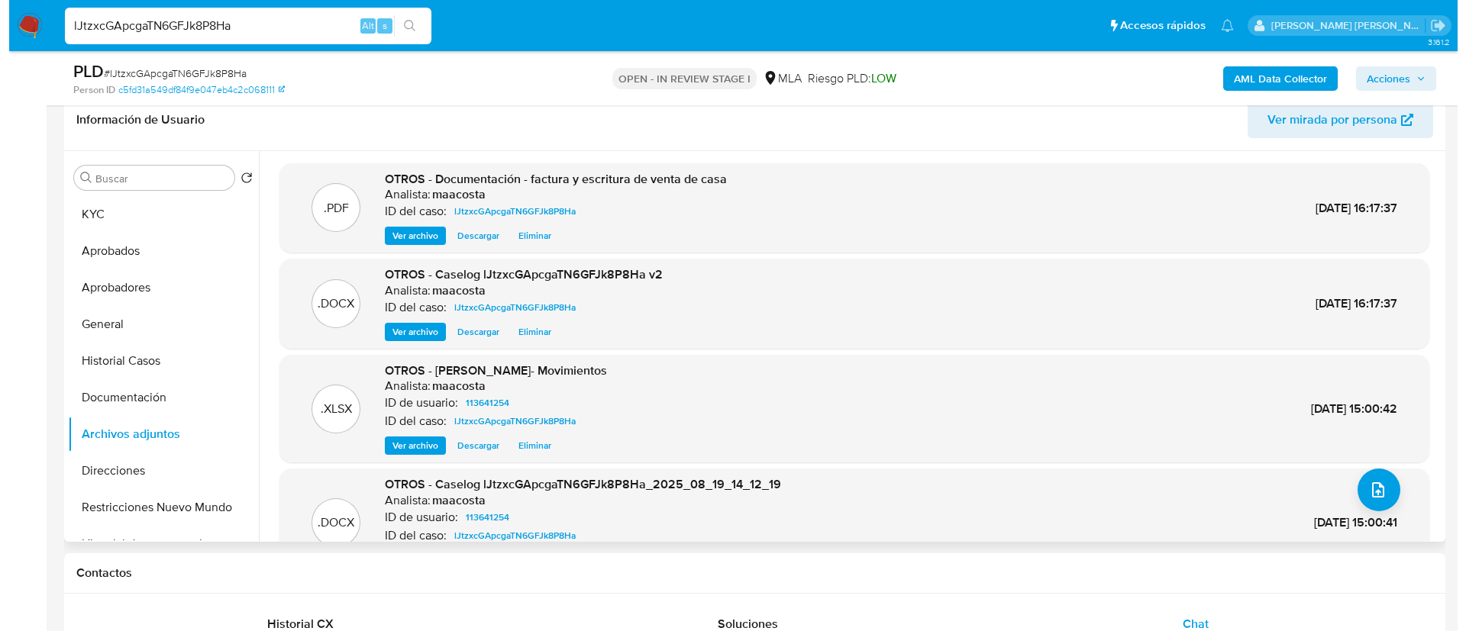
scroll to position [49, 0]
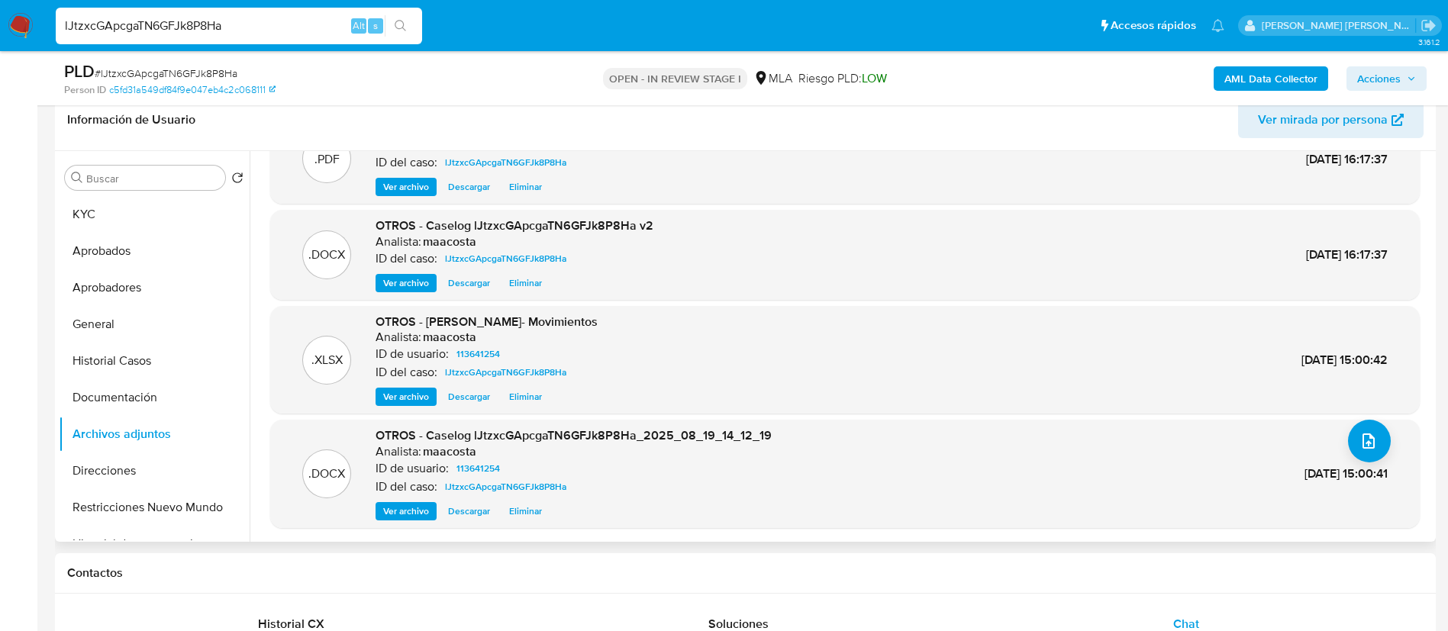
click at [536, 508] on span "Eliminar" at bounding box center [525, 511] width 33 height 15
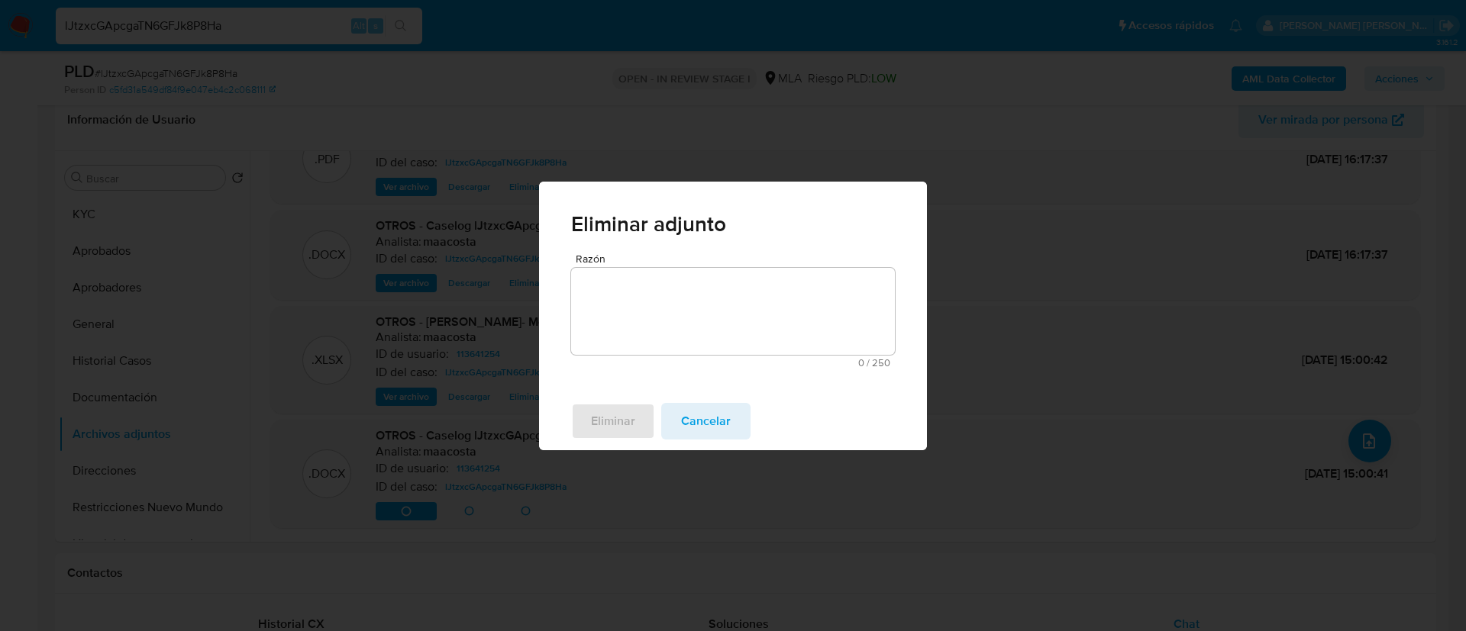
click at [652, 325] on textarea "Razón" at bounding box center [733, 311] width 324 height 87
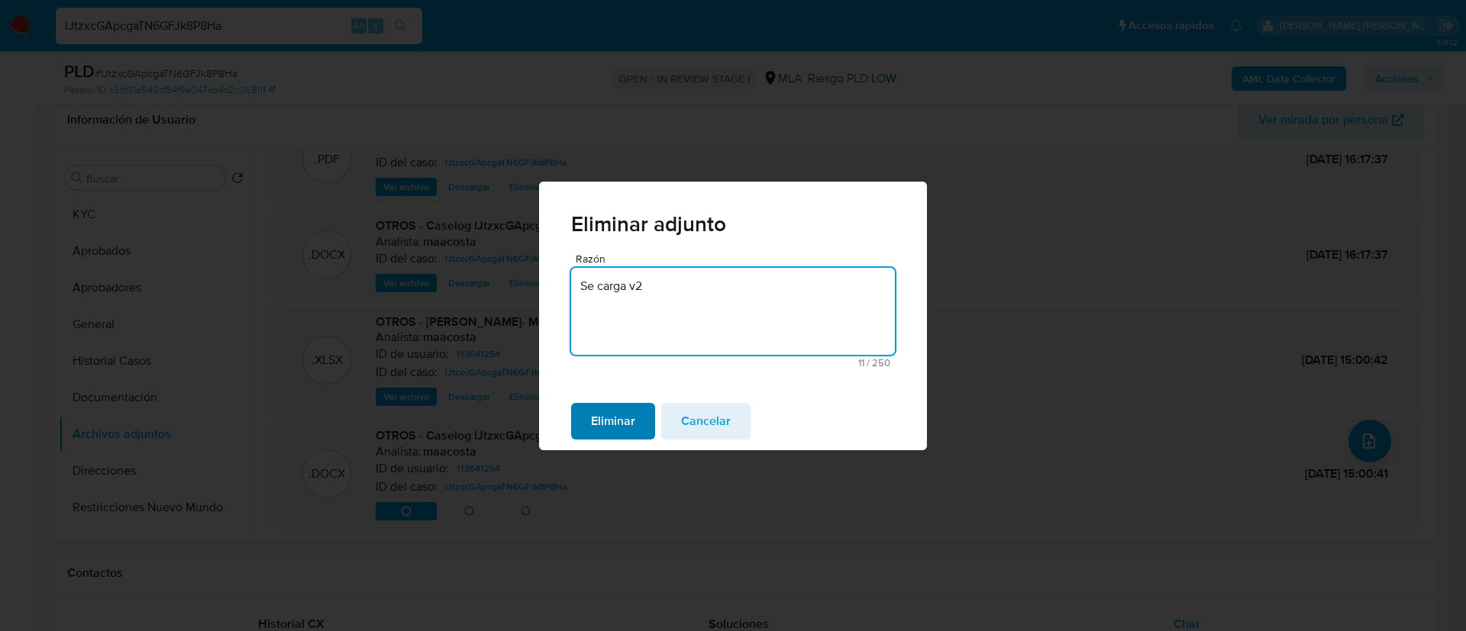
type textarea "Se carga v2"
click at [617, 434] on span "Eliminar" at bounding box center [613, 422] width 44 height 34
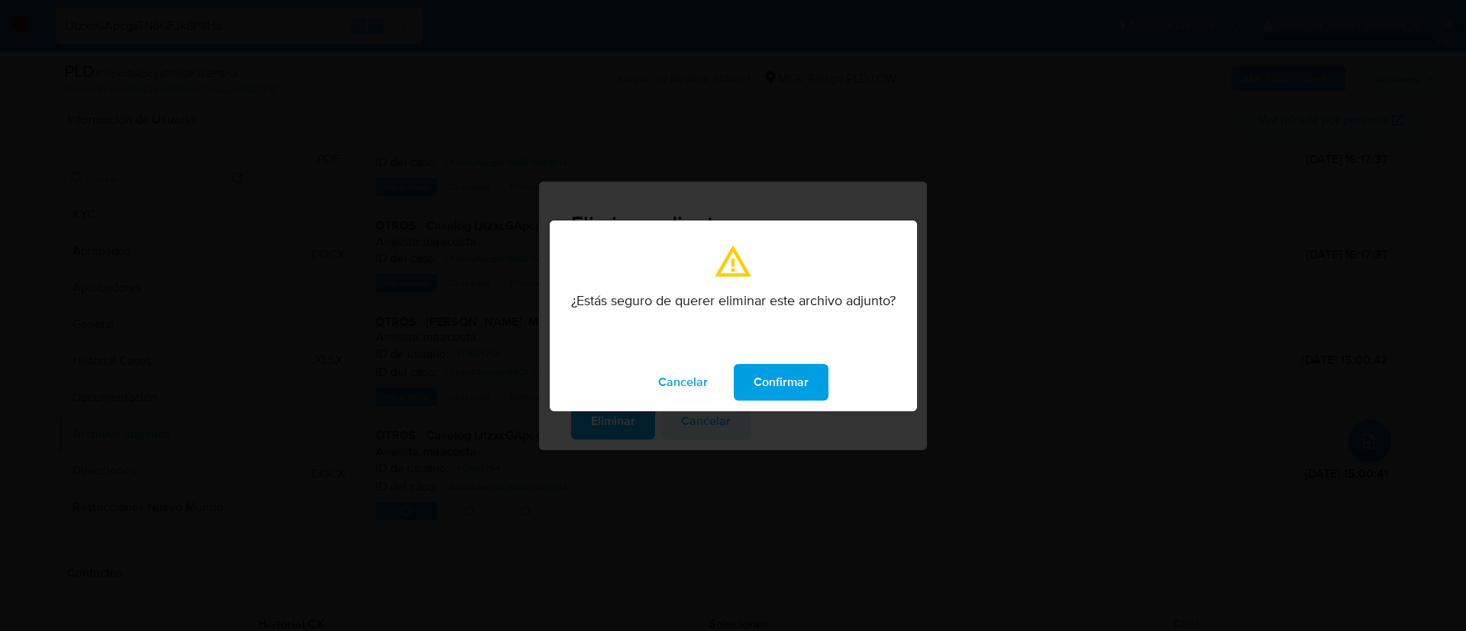
click at [802, 382] on span "Confirmar" at bounding box center [780, 383] width 55 height 34
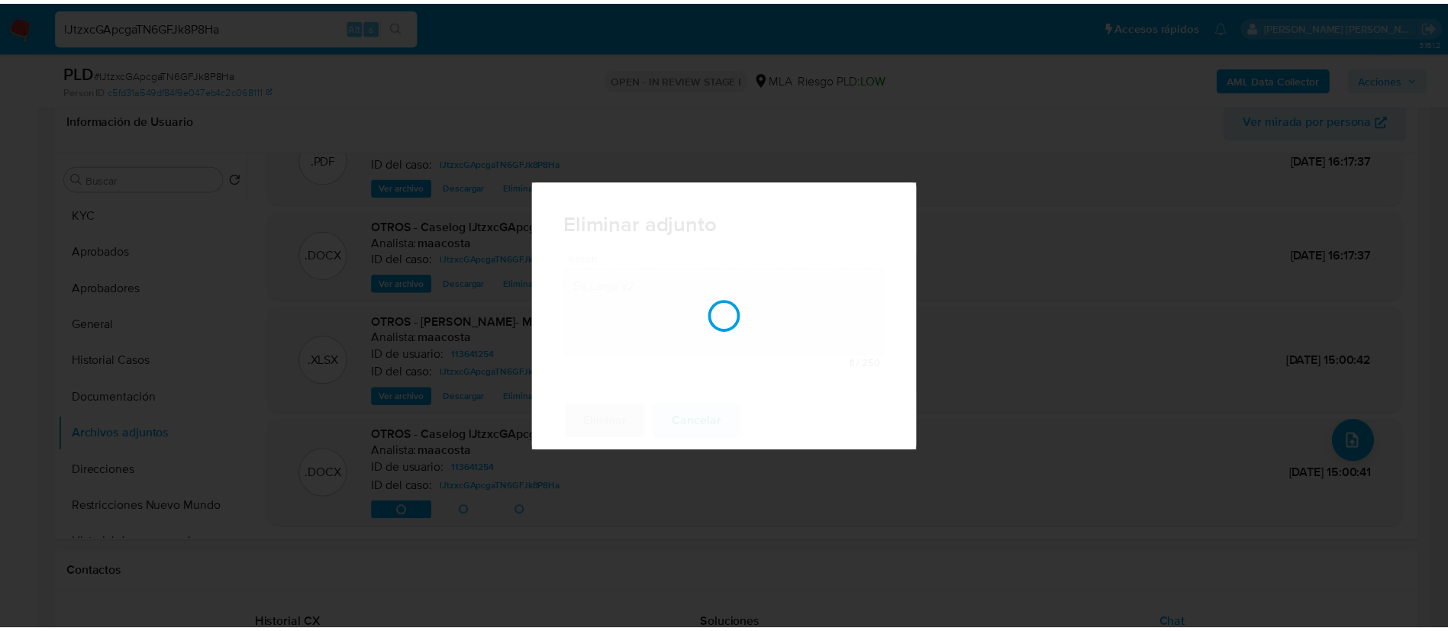
scroll to position [47, 0]
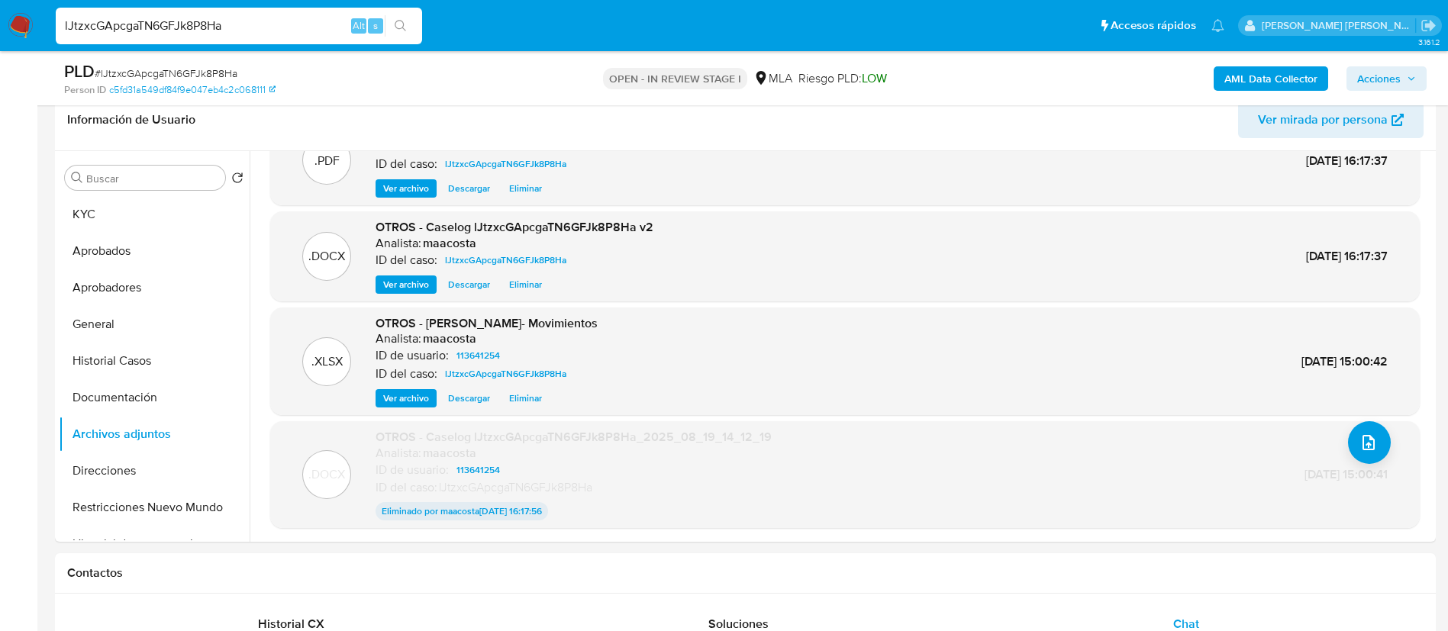
click at [124, 363] on button "Historial Casos" at bounding box center [154, 361] width 191 height 37
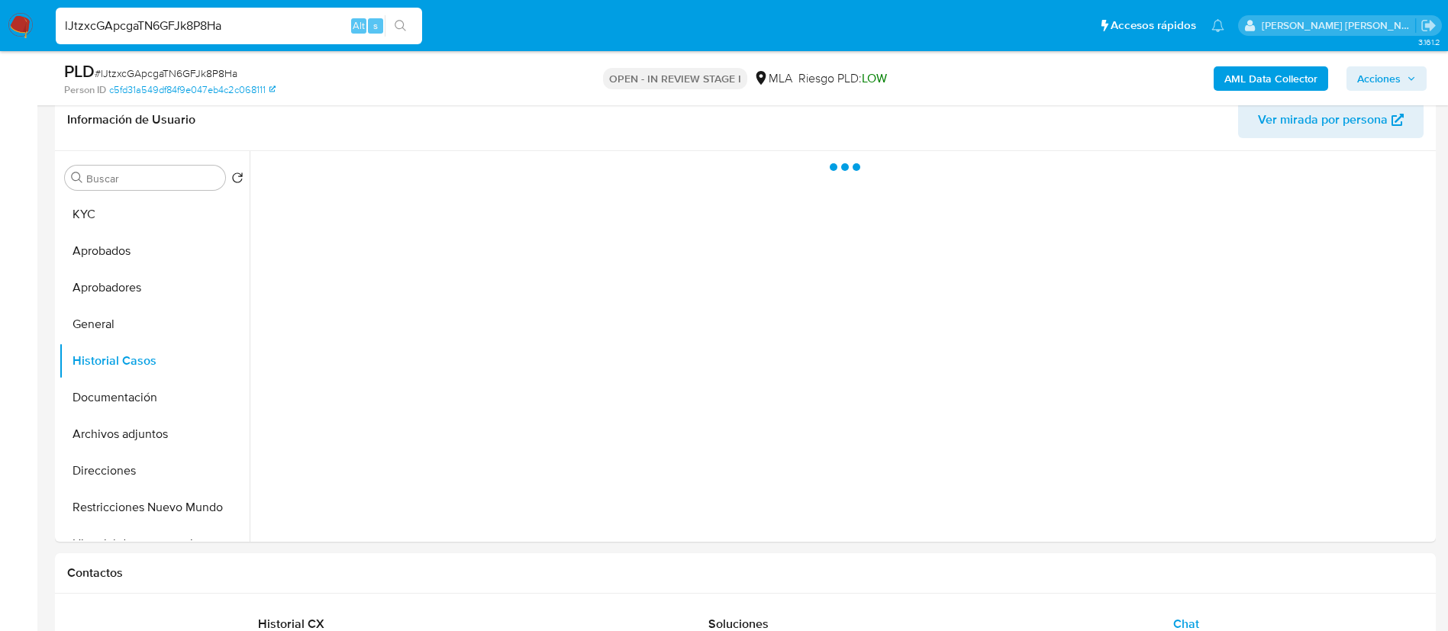
scroll to position [0, 0]
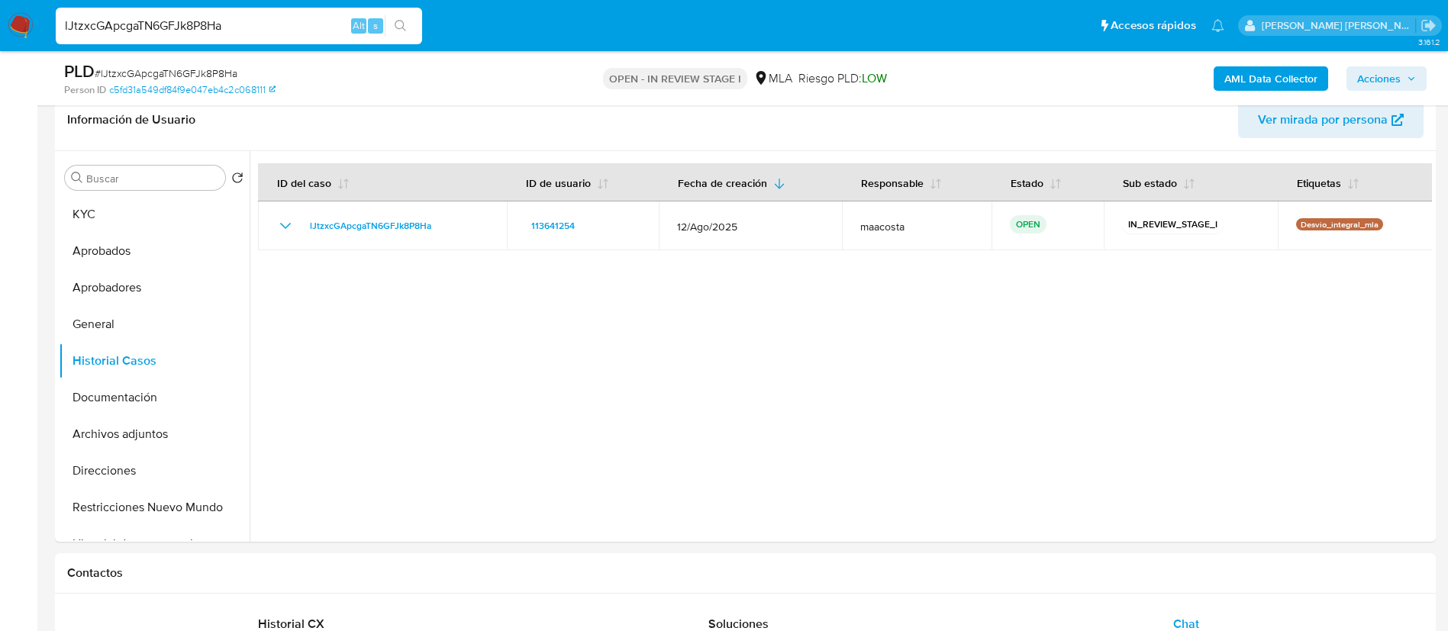
click at [1379, 77] on span "Acciones" at bounding box center [1379, 78] width 44 height 24
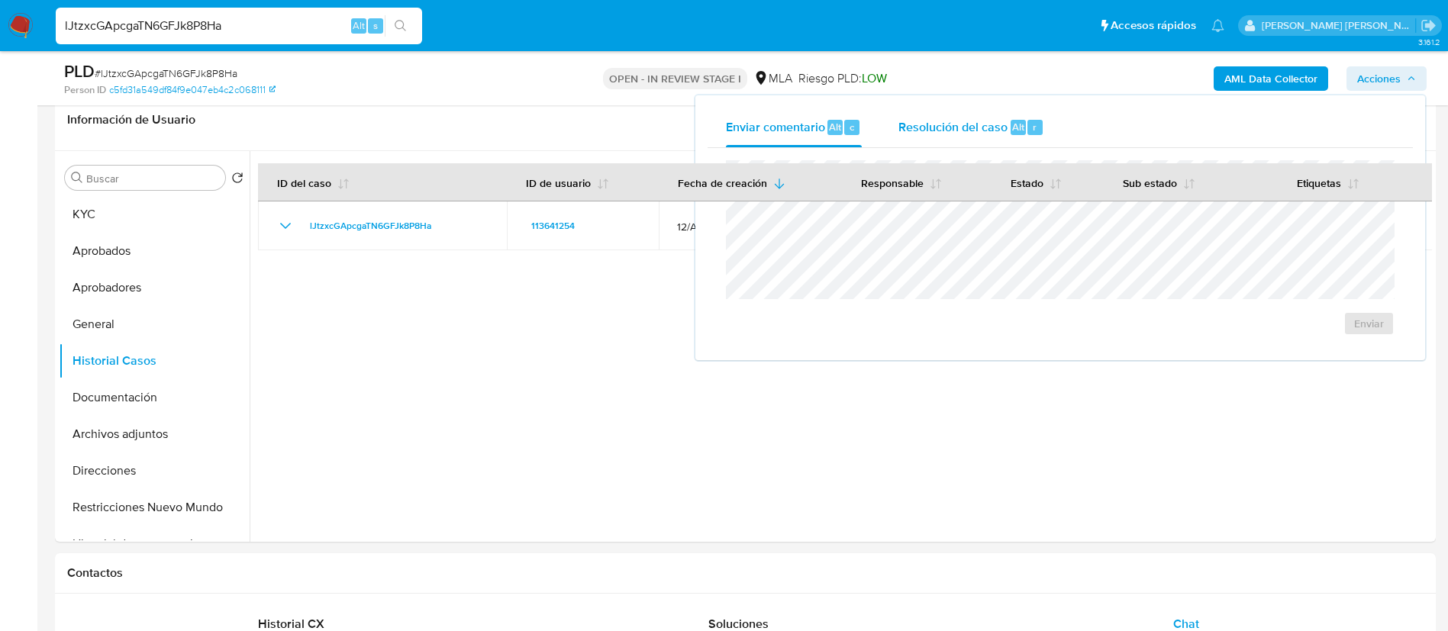
click at [939, 124] on span "Resolución del caso" at bounding box center [952, 127] width 109 height 18
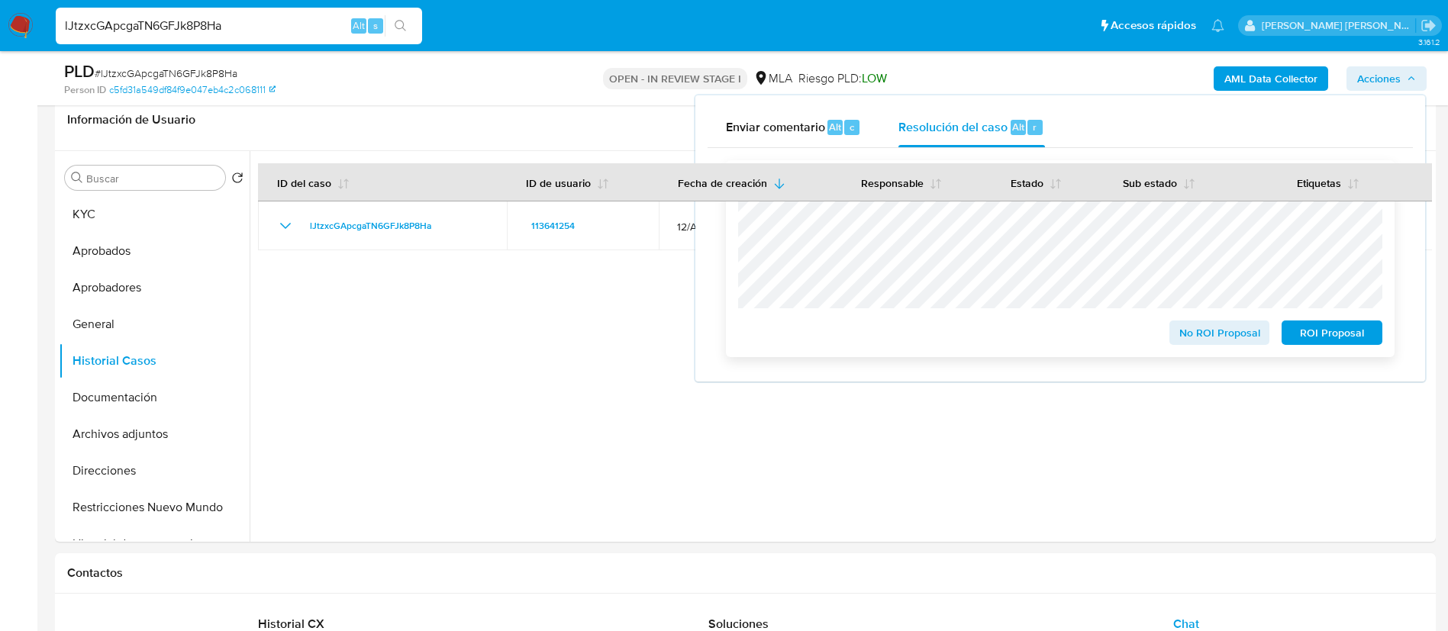
click at [1199, 340] on span "No ROI Proposal" at bounding box center [1219, 332] width 79 height 21
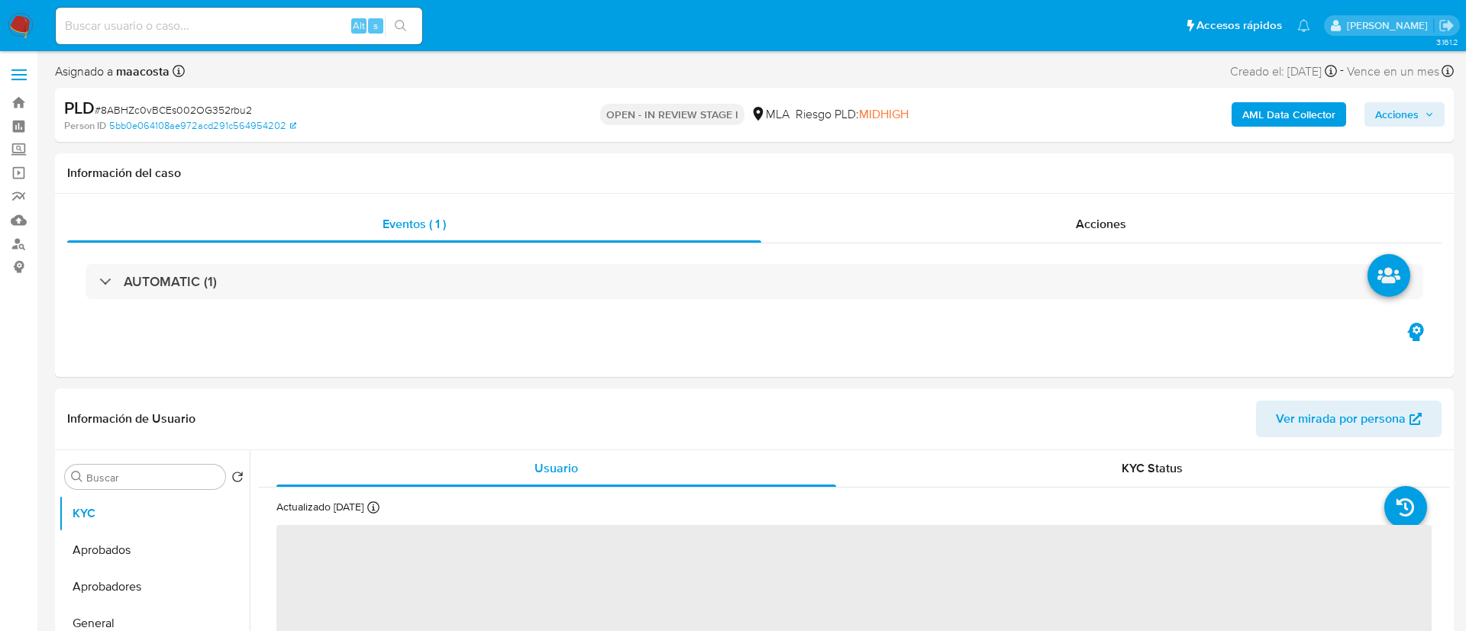
select select "10"
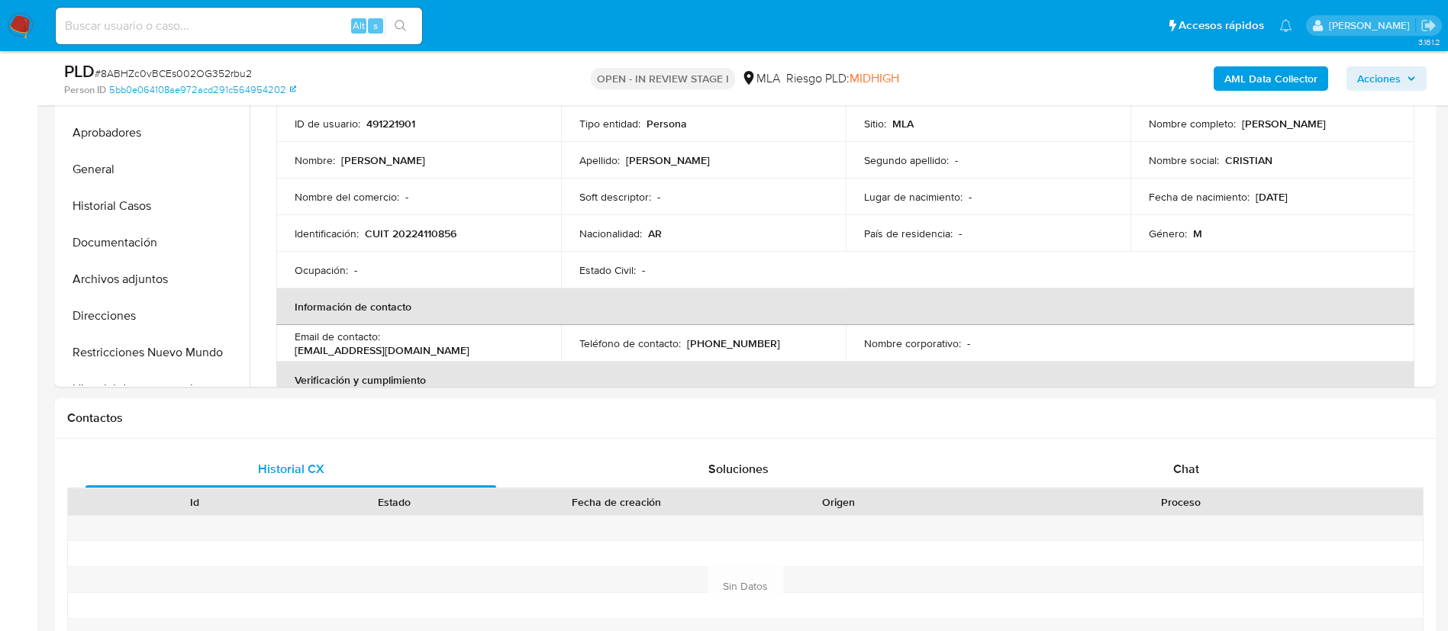
scroll to position [455, 0]
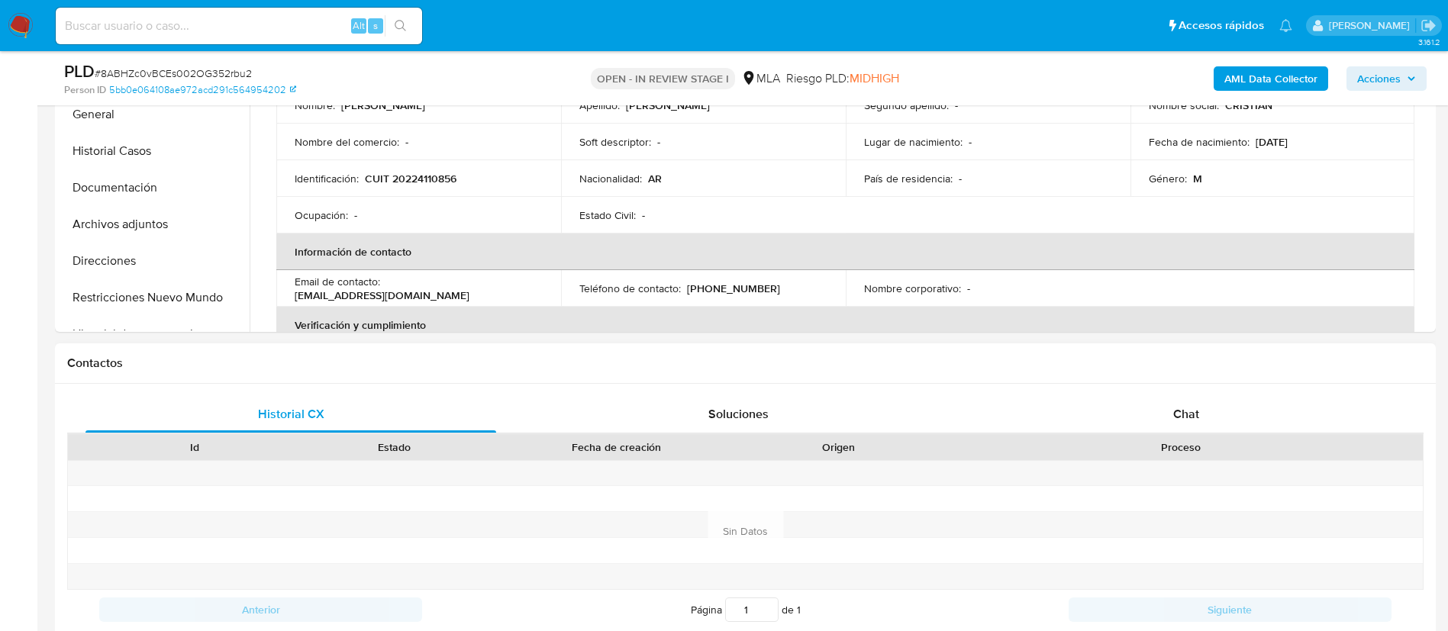
click at [1179, 434] on div "Proceso" at bounding box center [1181, 447] width 484 height 26
click at [1175, 410] on span "Chat" at bounding box center [1186, 414] width 26 height 18
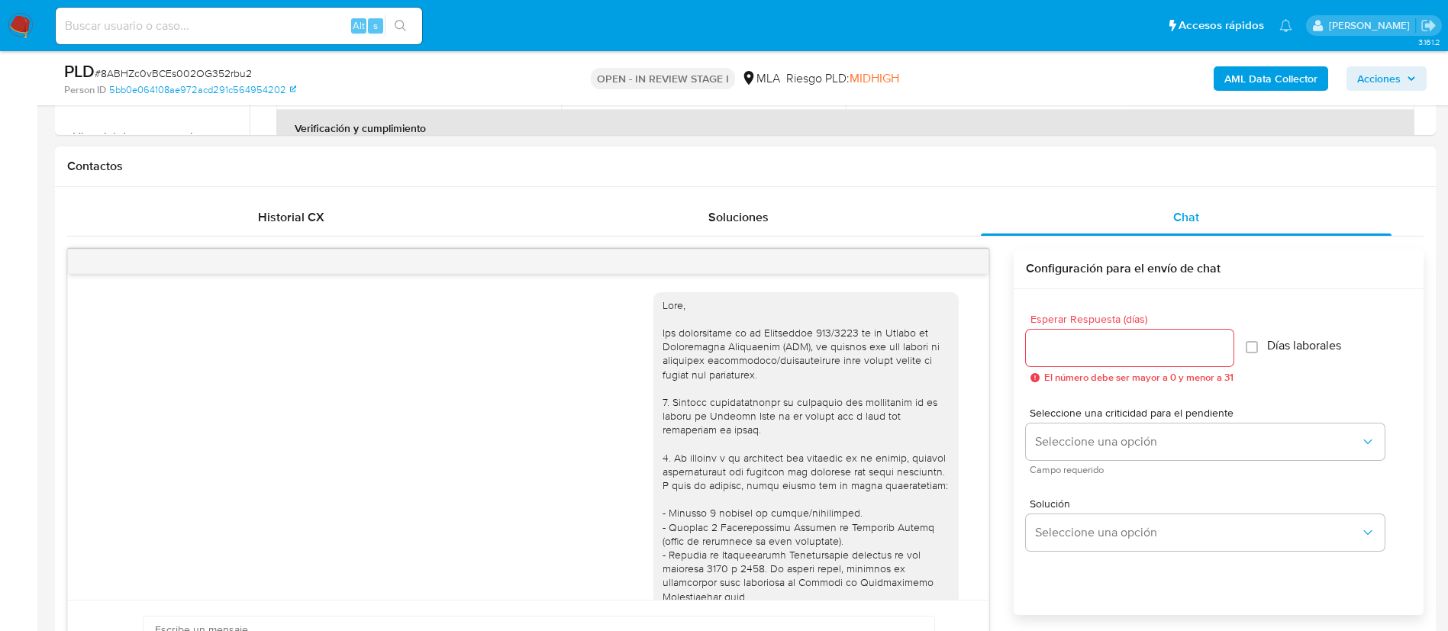
scroll to position [730, 0]
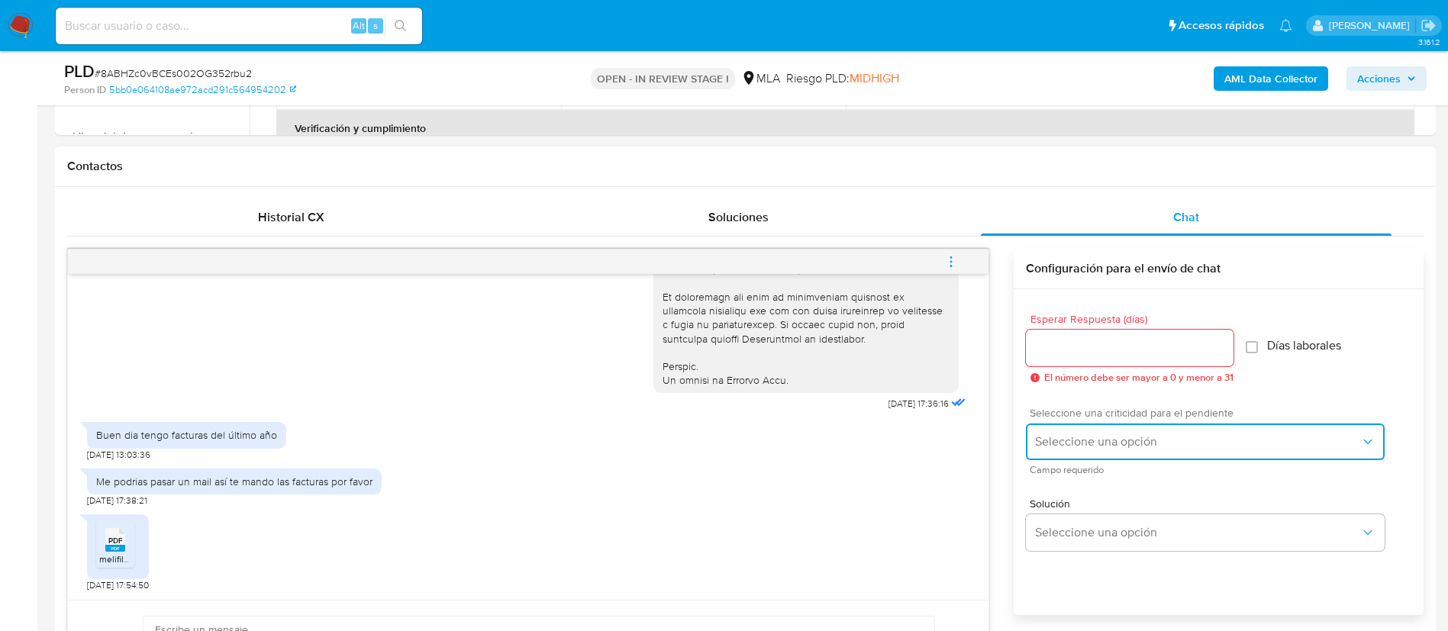
click at [1060, 441] on span "Seleccione una opción" at bounding box center [1197, 441] width 325 height 15
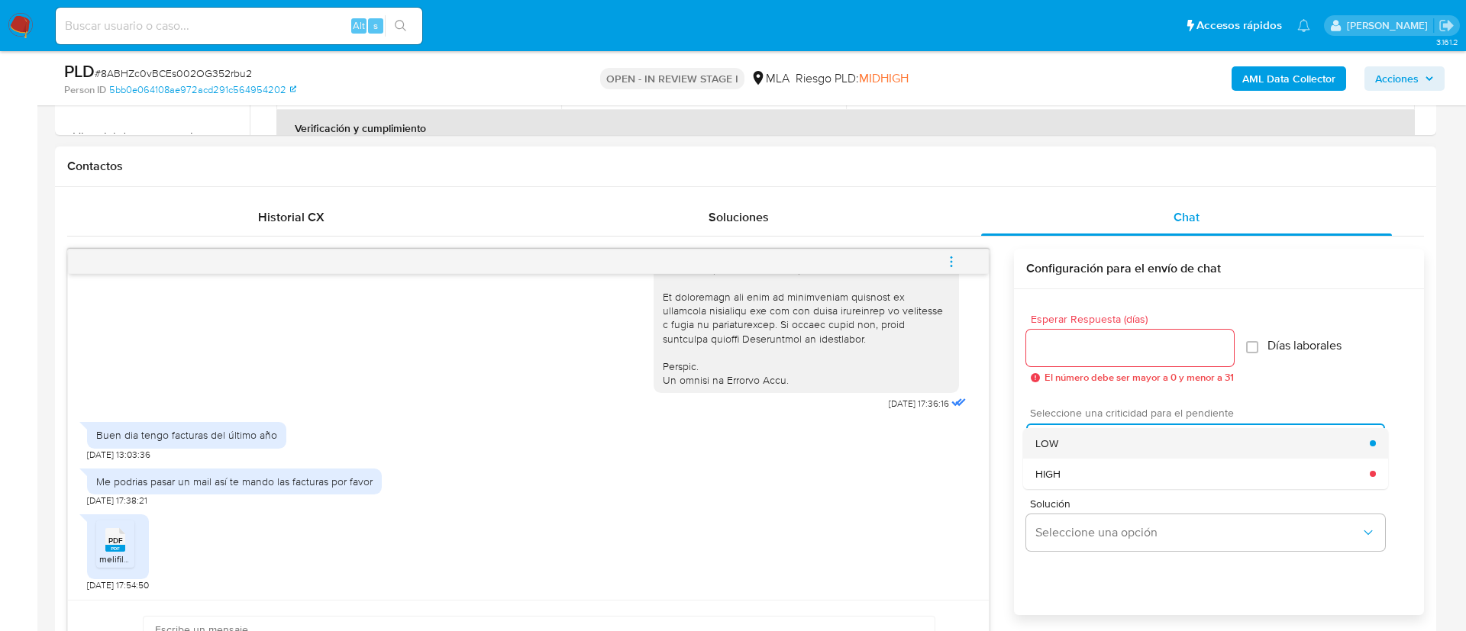
click at [1056, 434] on div "LOW" at bounding box center [1202, 443] width 334 height 31
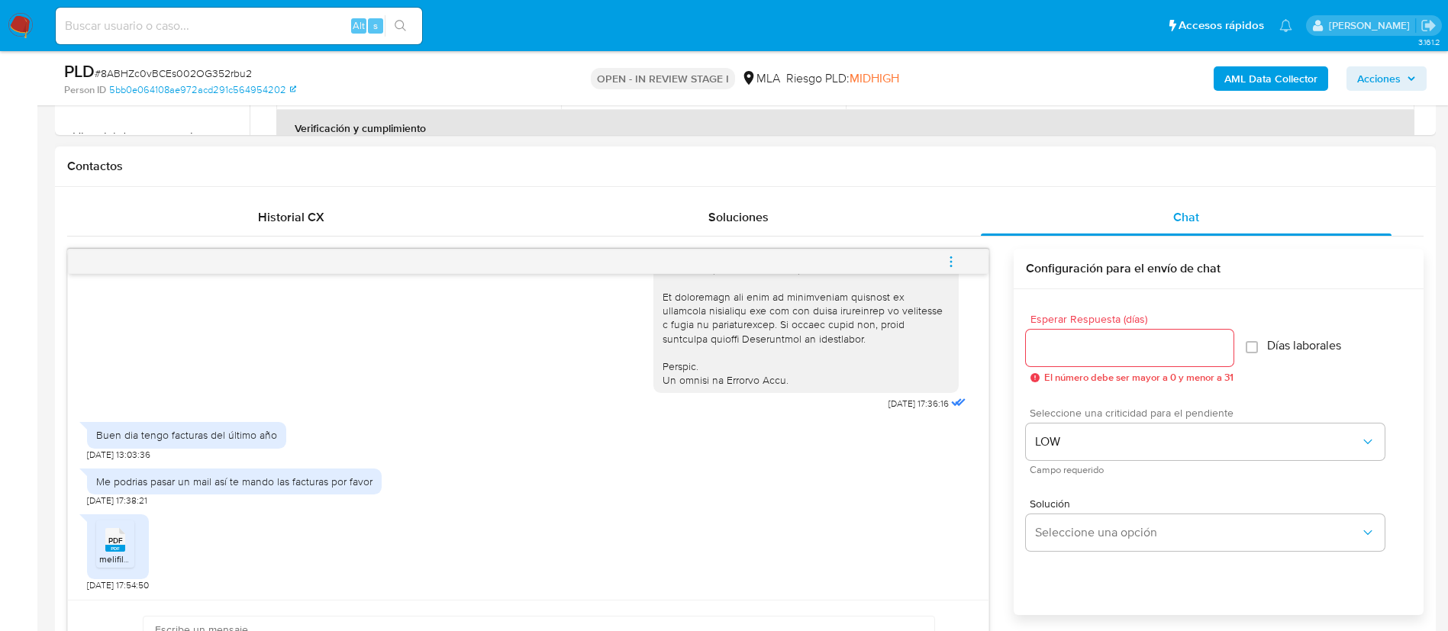
click at [1054, 354] on input "Esperar Respuesta (días)" at bounding box center [1130, 348] width 208 height 20
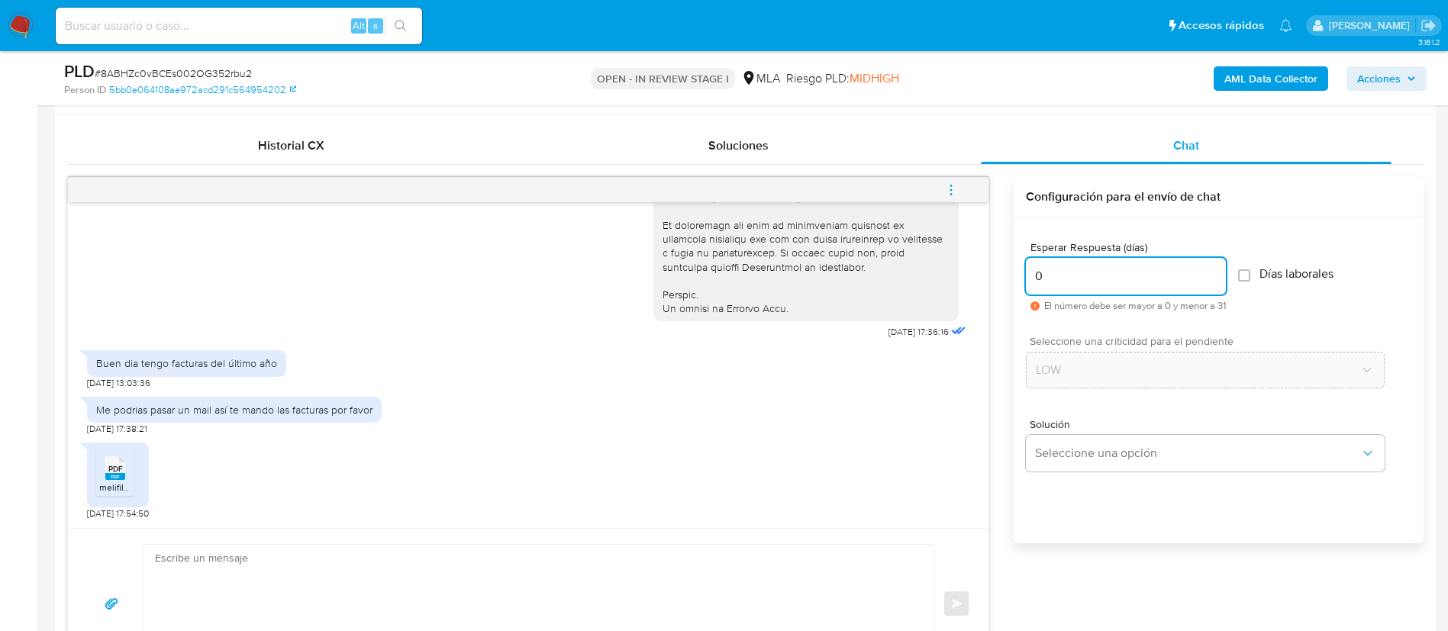
scroll to position [734, 0]
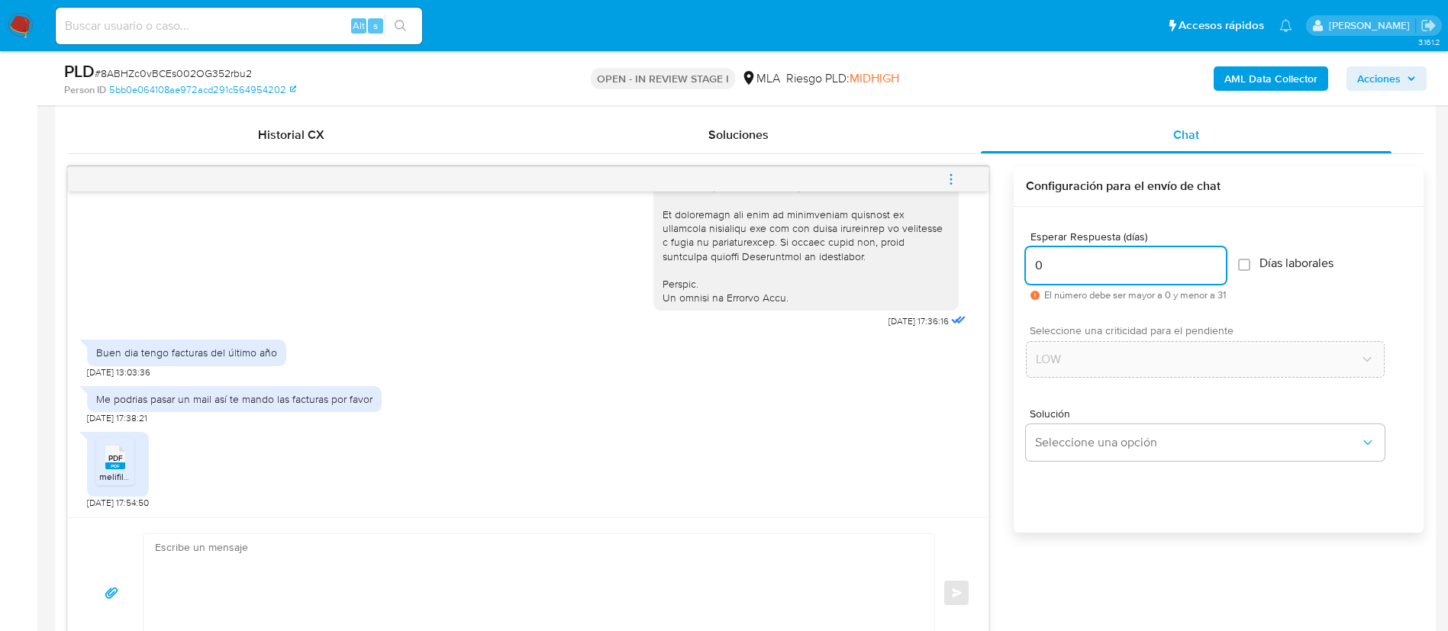
type input "0"
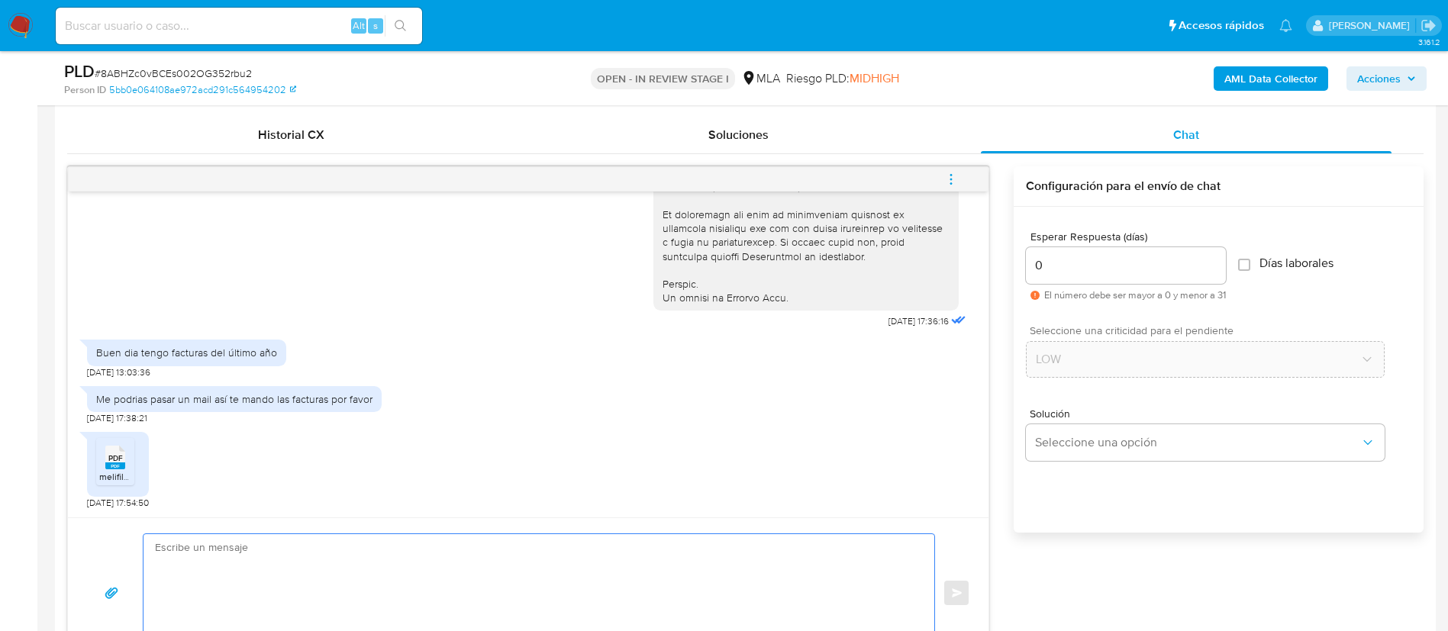
click at [775, 560] on textarea at bounding box center [535, 593] width 760 height 118
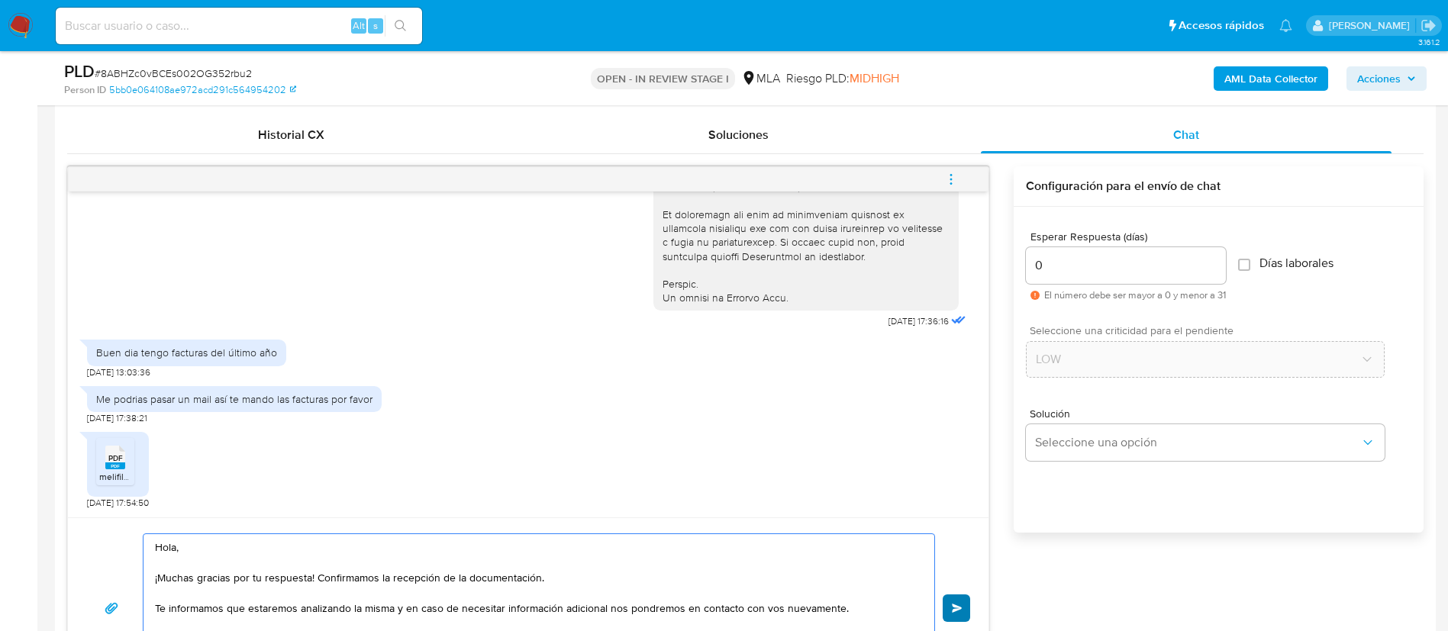
type textarea "Hola, ¡Muchas gracias por tu respuesta! Confirmamos la recepción de la document…"
click at [956, 605] on span "Enviar" at bounding box center [957, 608] width 11 height 9
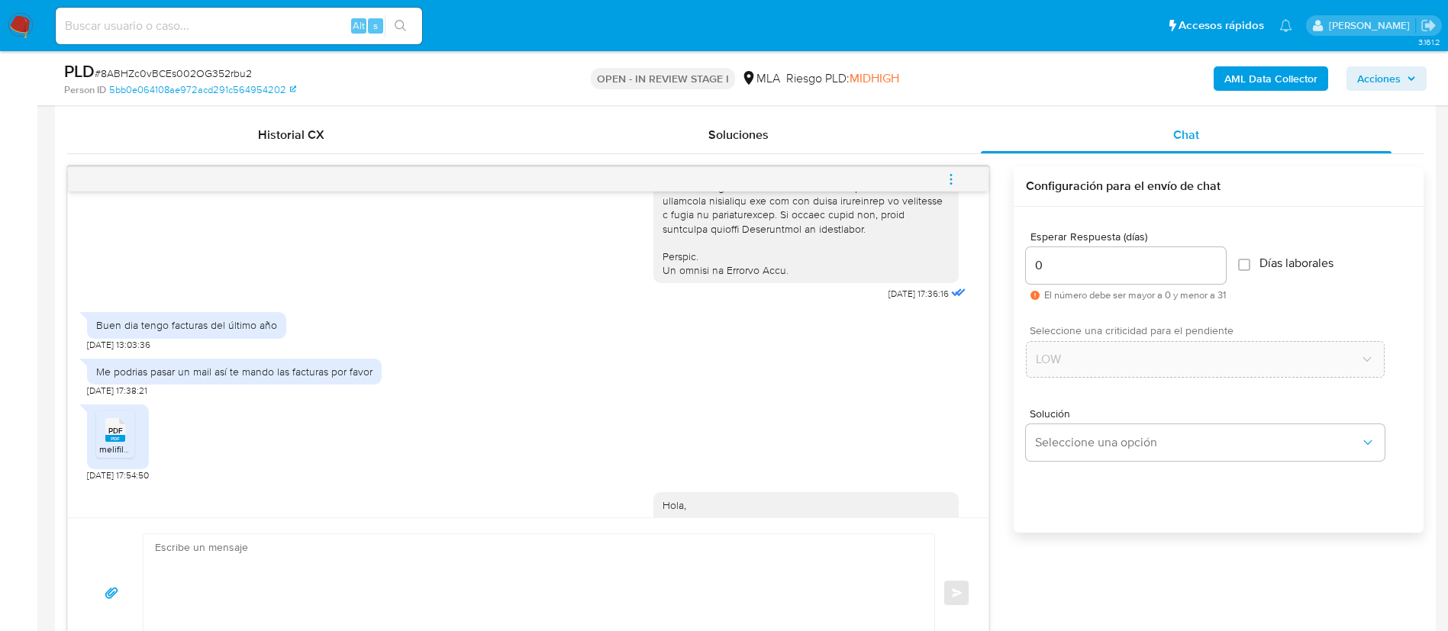
scroll to position [927, 0]
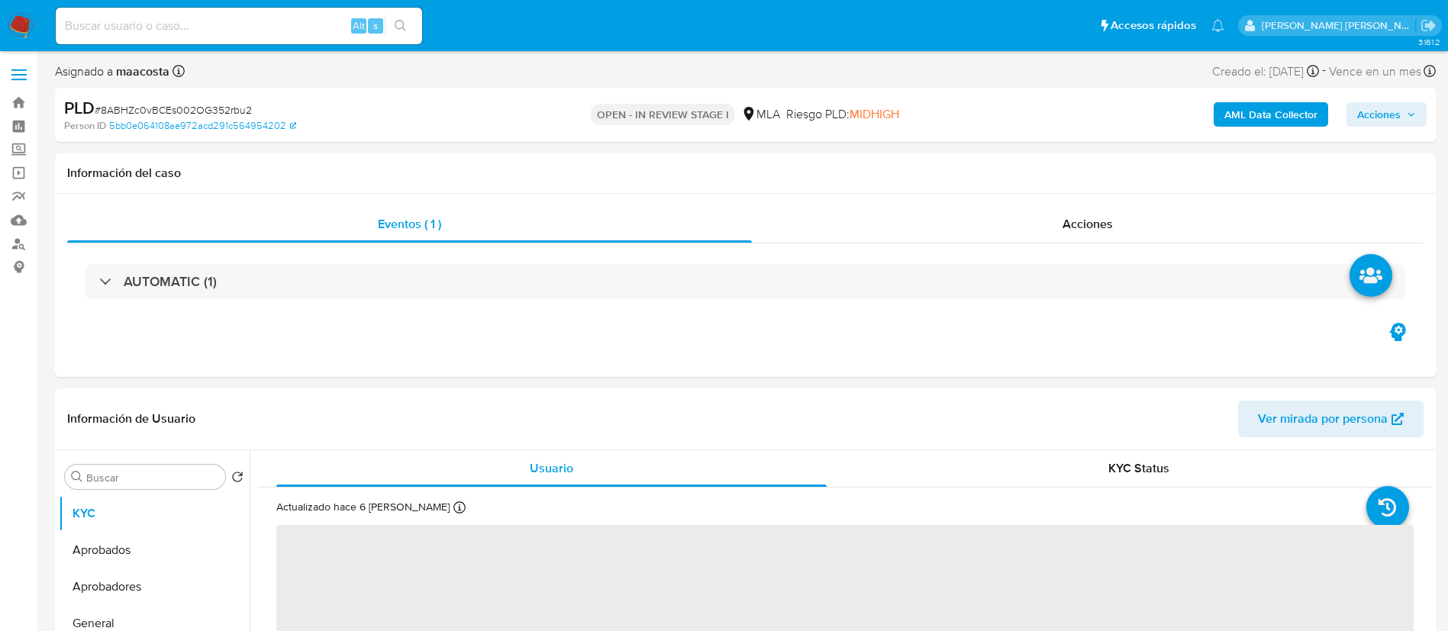
select select "10"
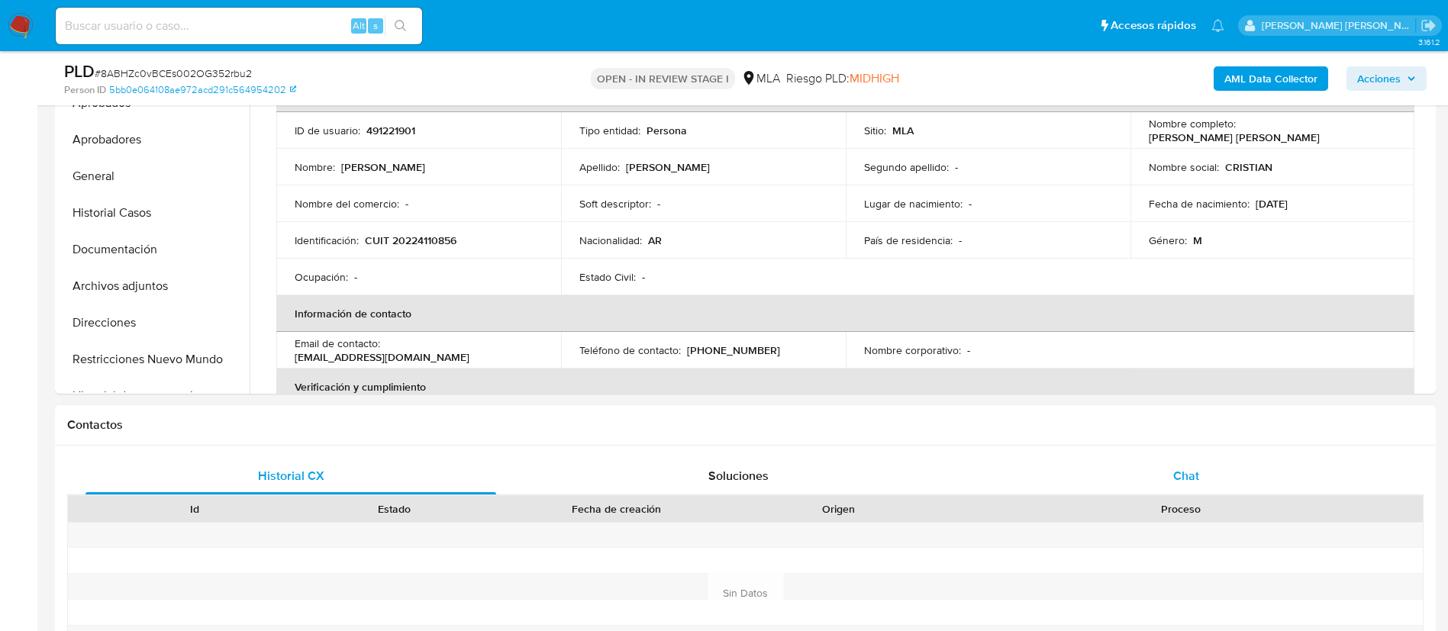
click at [1192, 463] on div "Chat" at bounding box center [1186, 476] width 411 height 37
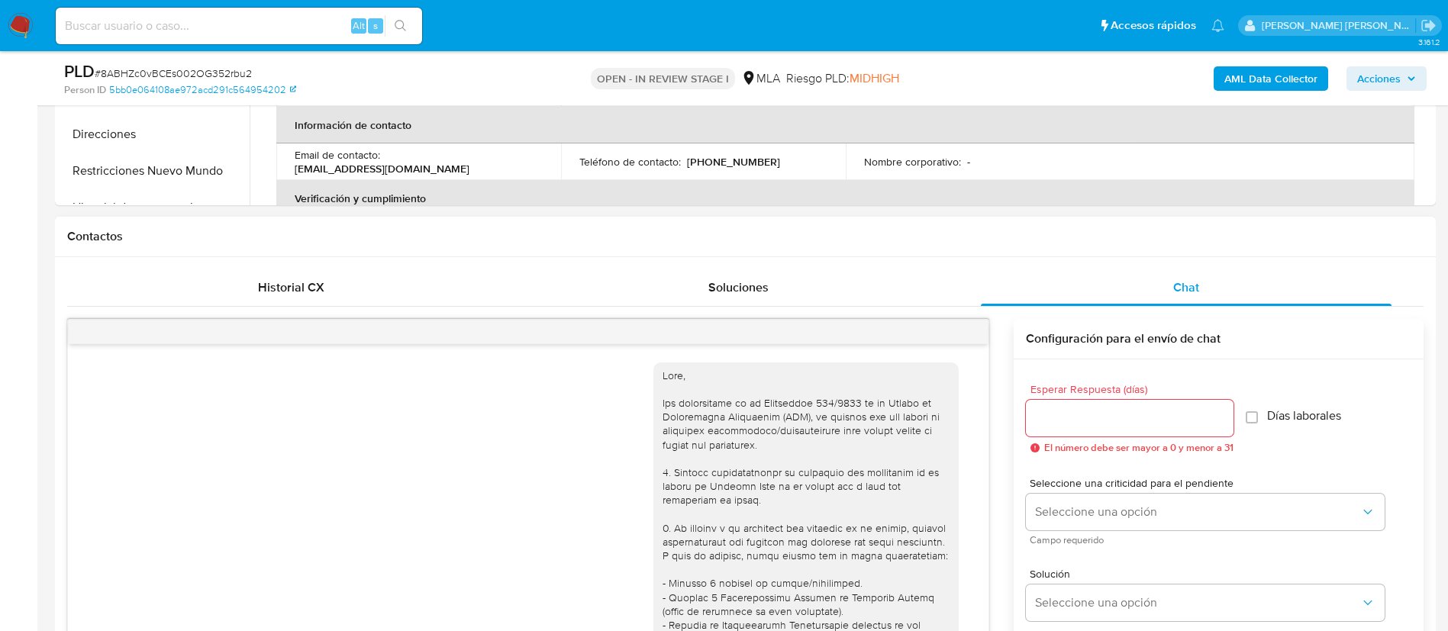
scroll to position [927, 0]
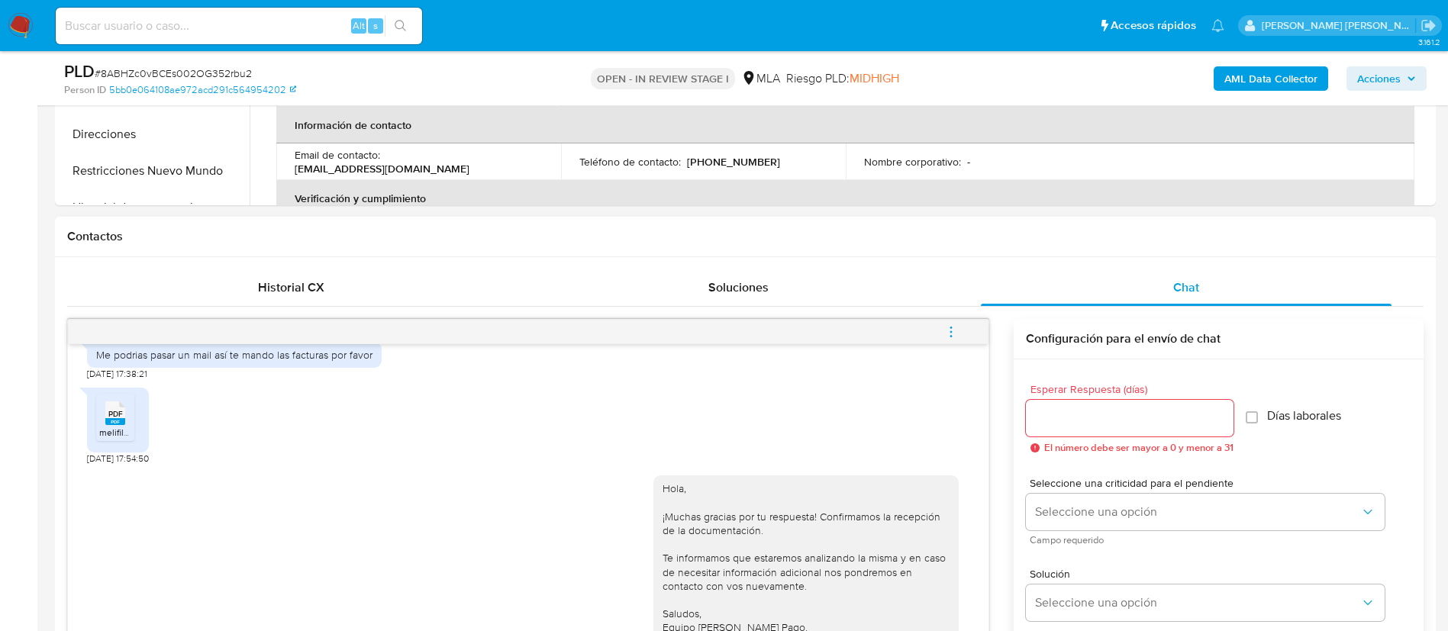
click at [943, 334] on button "menu-action" at bounding box center [951, 332] width 50 height 37
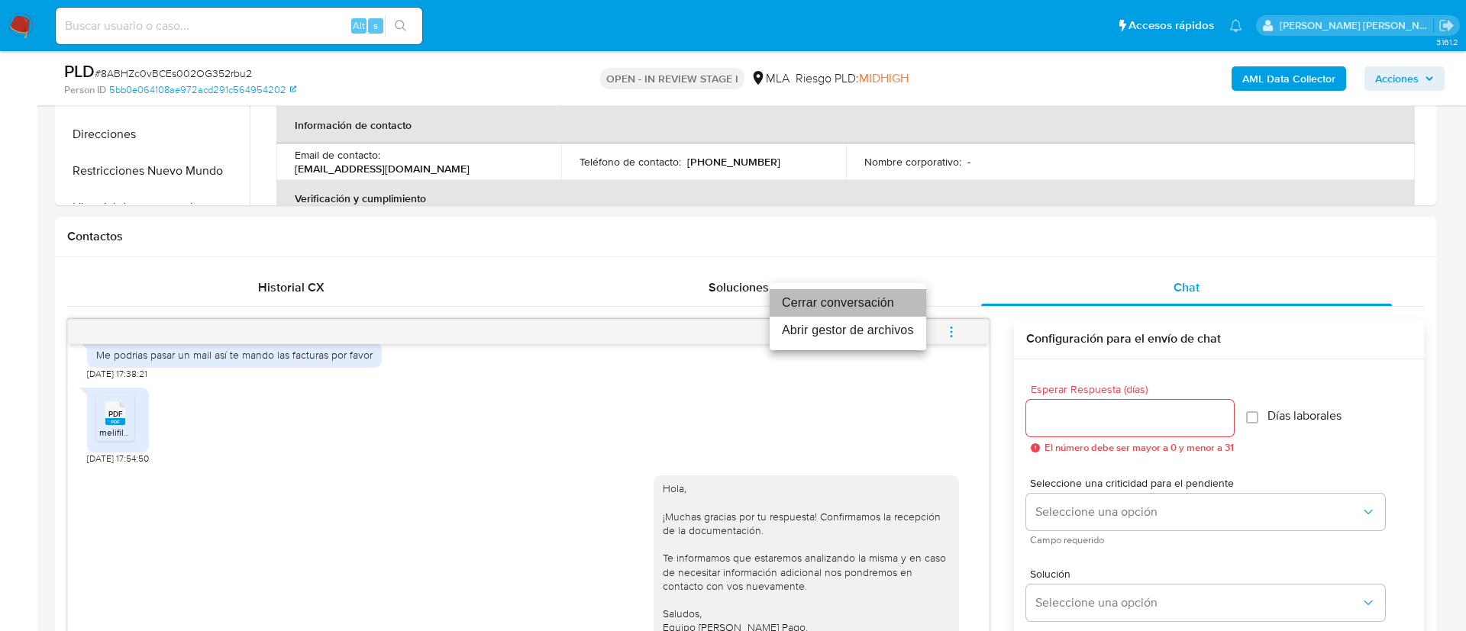
click at [837, 296] on li "Cerrar conversación" at bounding box center [847, 302] width 156 height 27
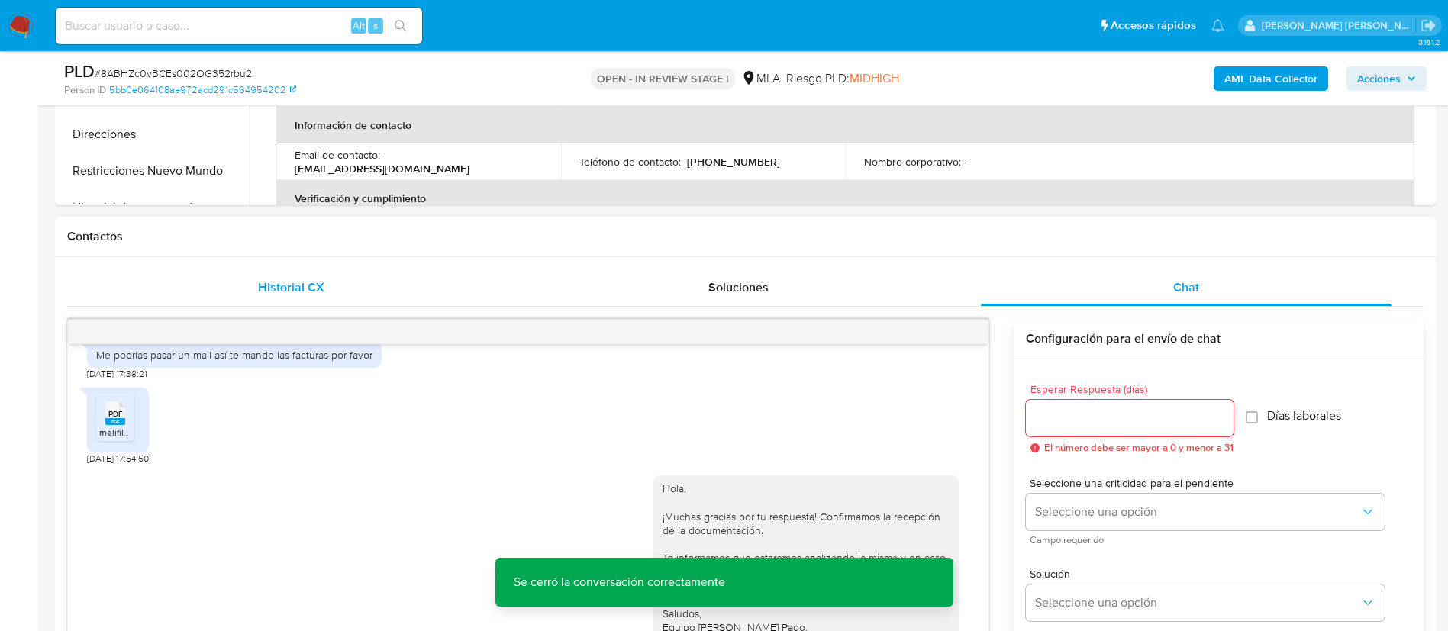
click at [275, 298] on div "Historial CX" at bounding box center [290, 287] width 411 height 37
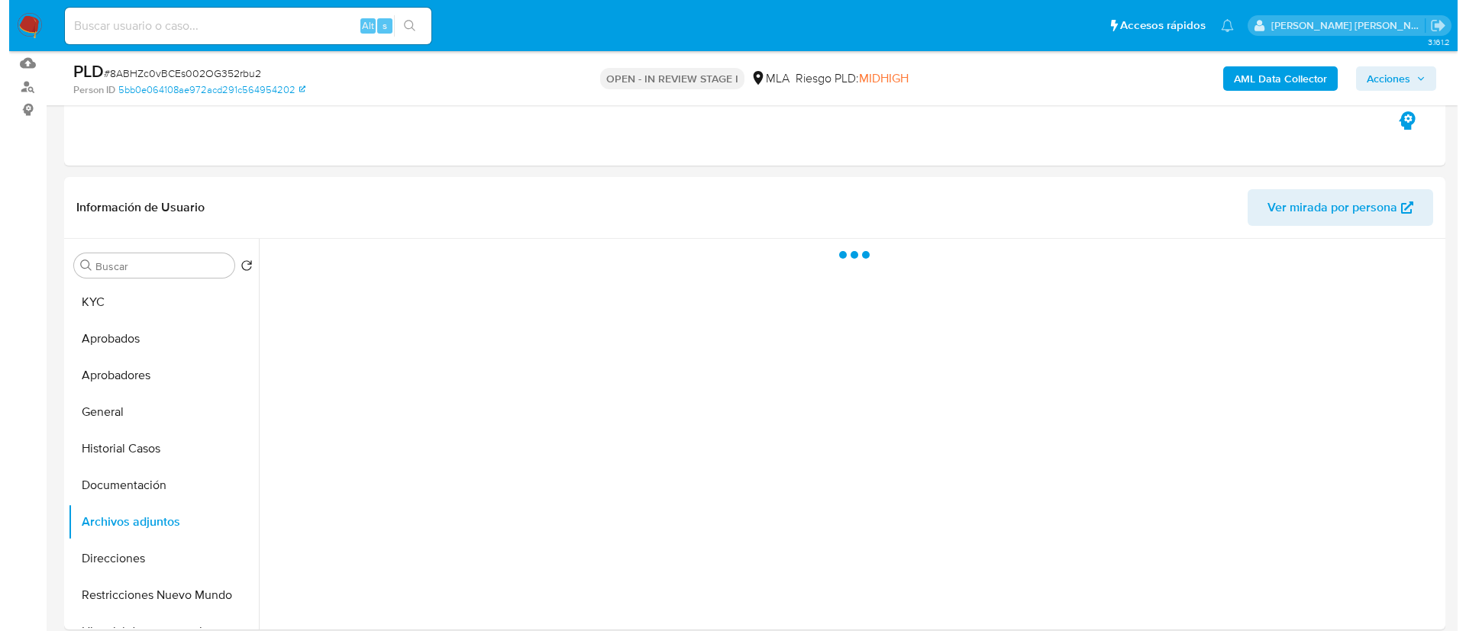
scroll to position [245, 0]
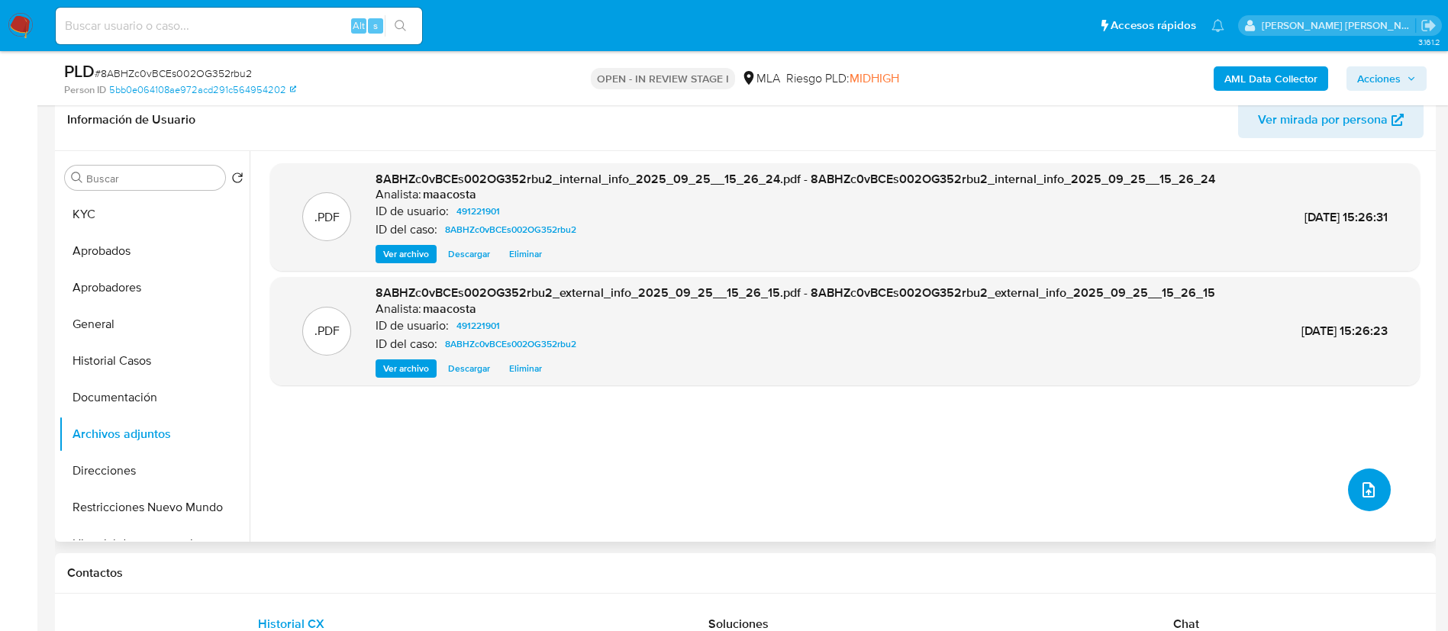
click at [1369, 489] on icon "upload-file" at bounding box center [1369, 490] width 18 height 18
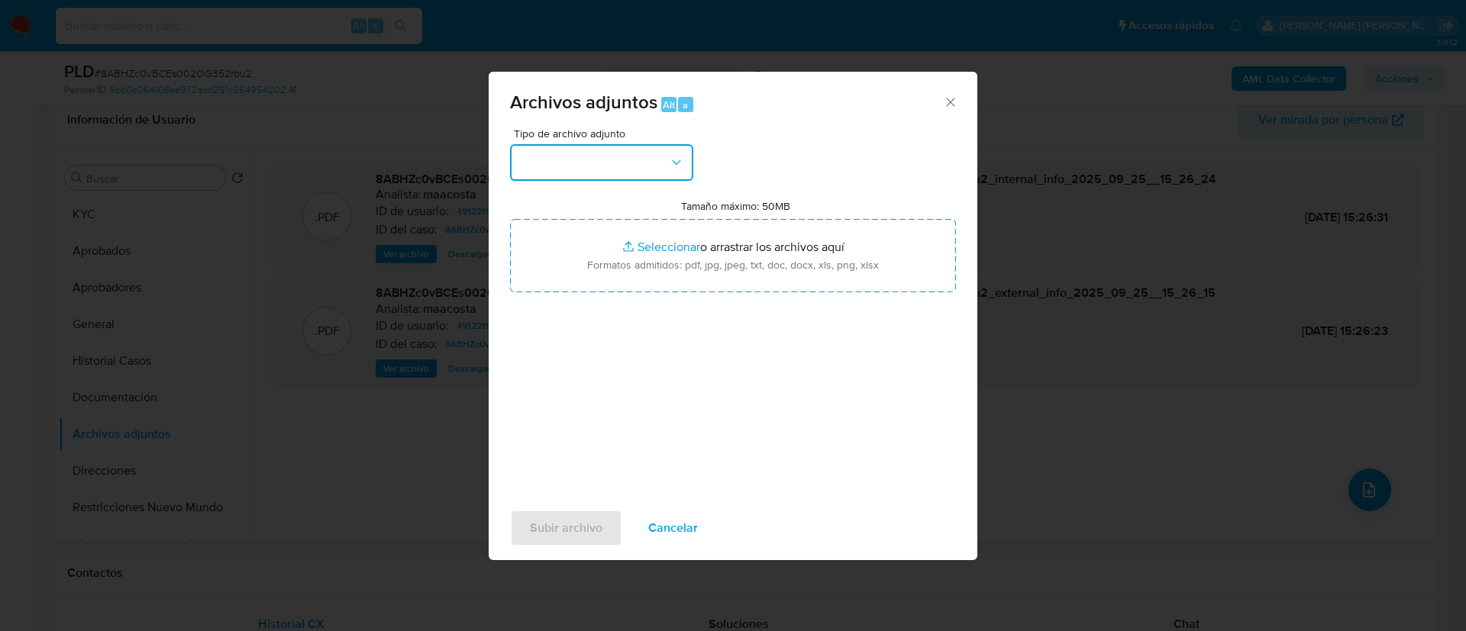
click at [577, 173] on button "button" at bounding box center [601, 162] width 183 height 37
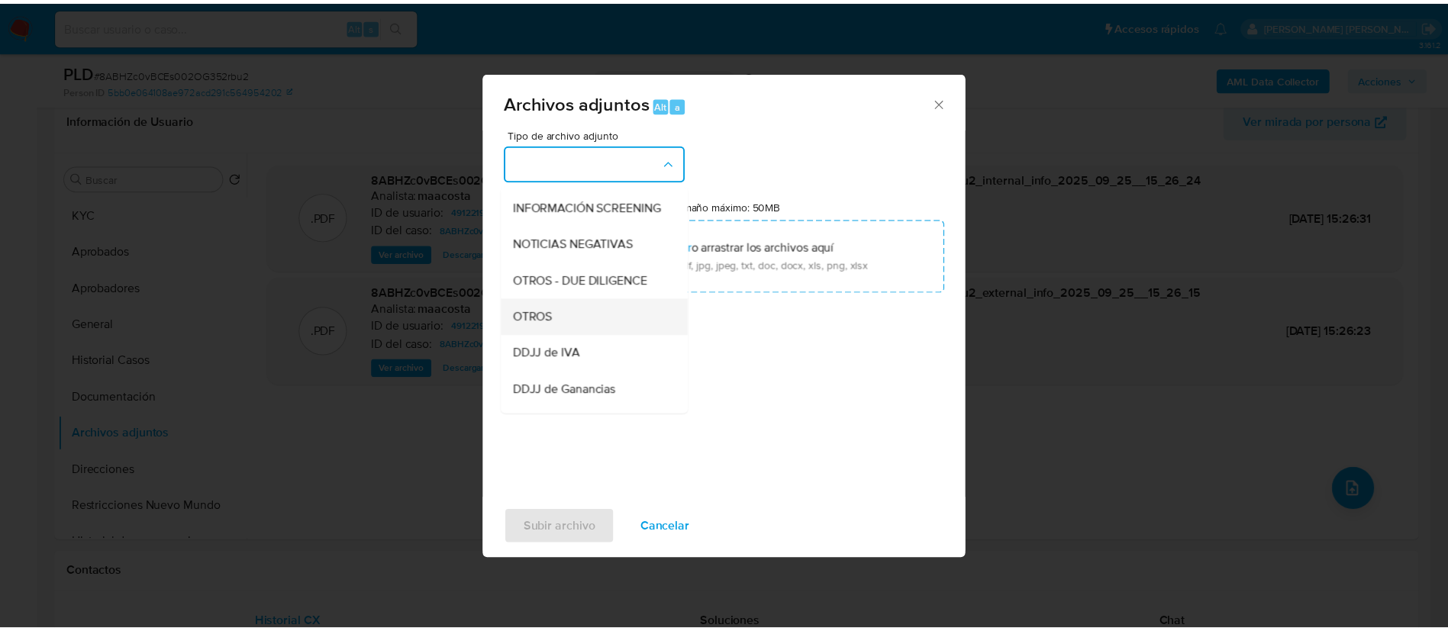
scroll to position [181, 0]
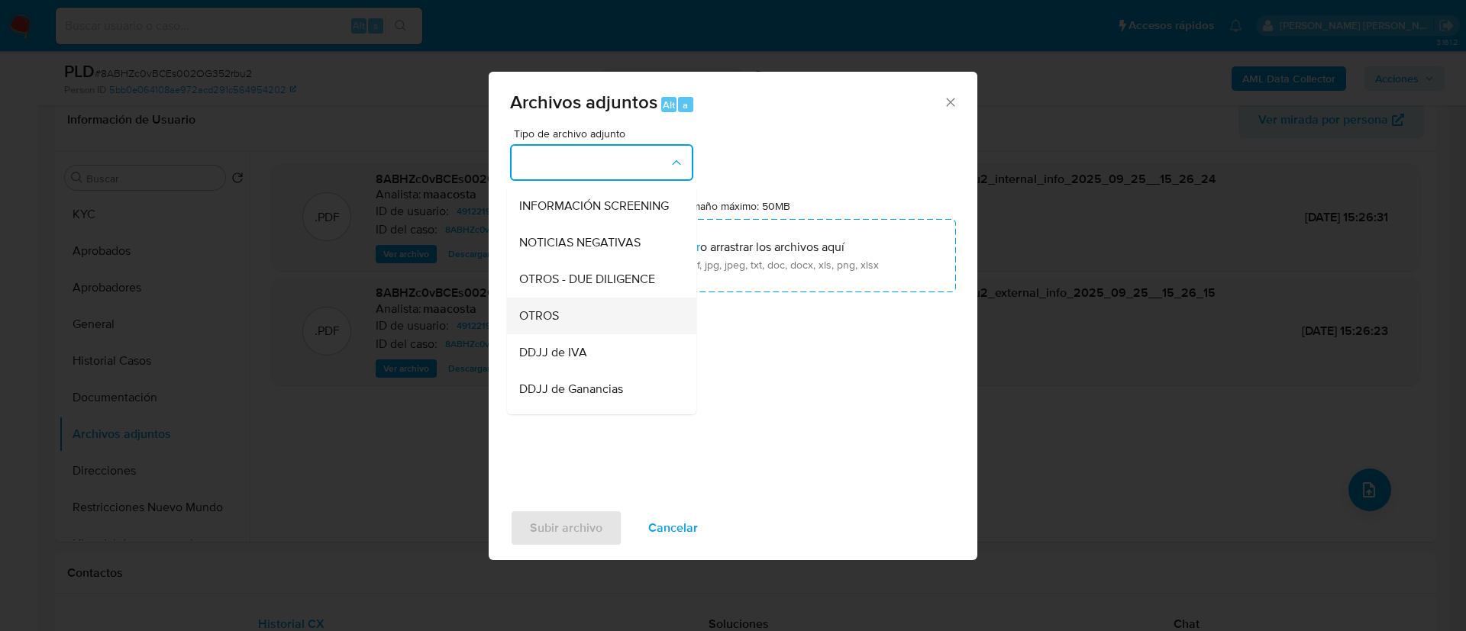
click at [559, 321] on div "OTROS" at bounding box center [597, 316] width 156 height 37
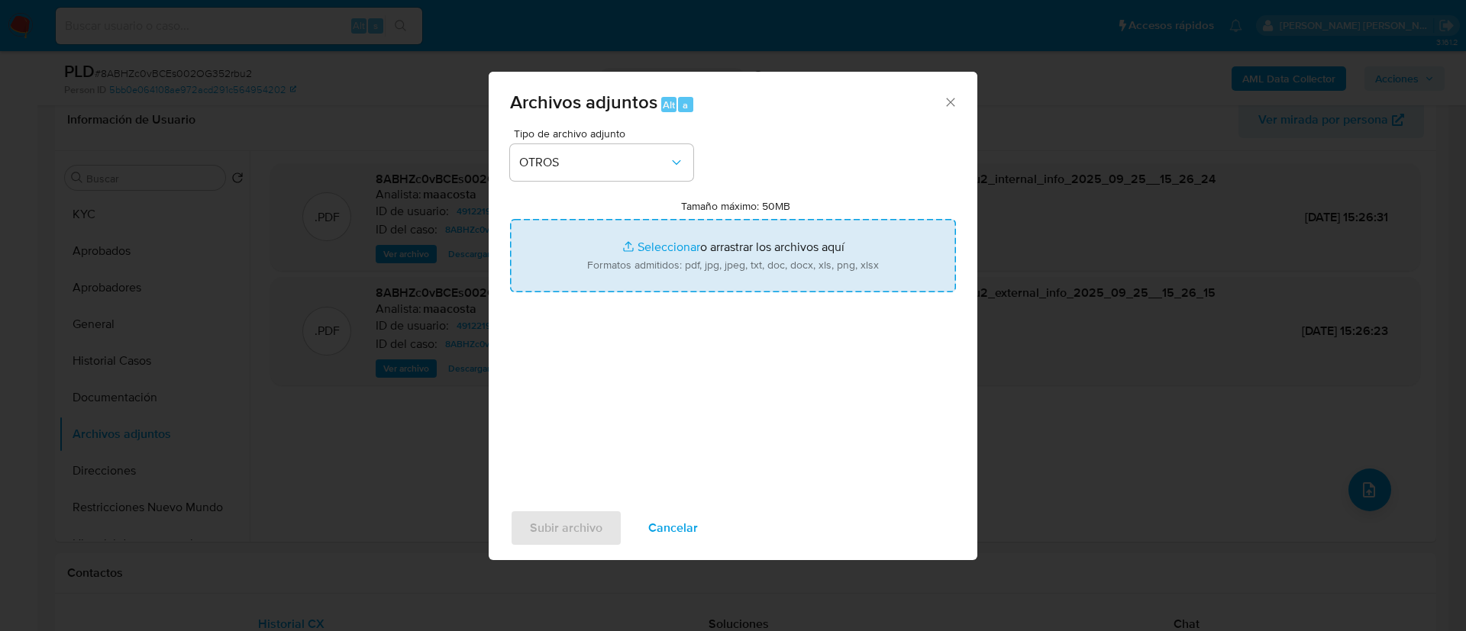
type input "C:\fakepath\Cristian Javier Perez- Movimientos.xlsx"
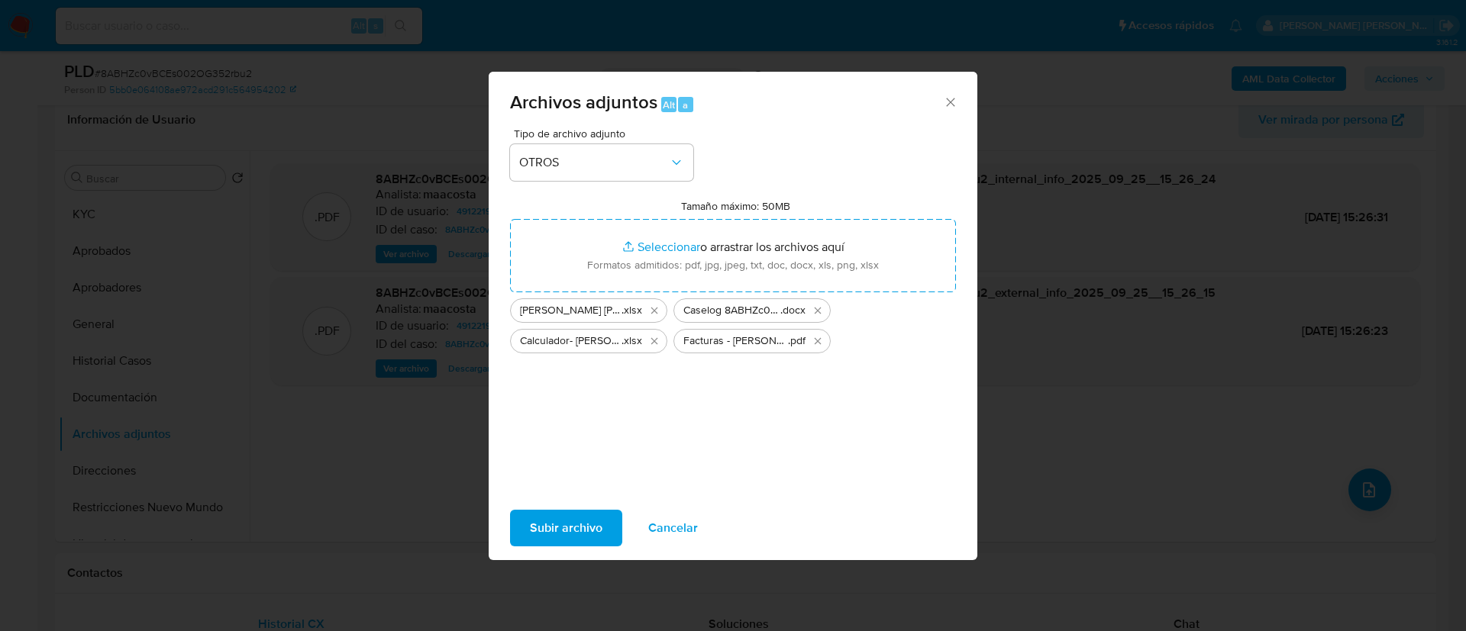
click at [565, 542] on span "Subir archivo" at bounding box center [566, 528] width 73 height 34
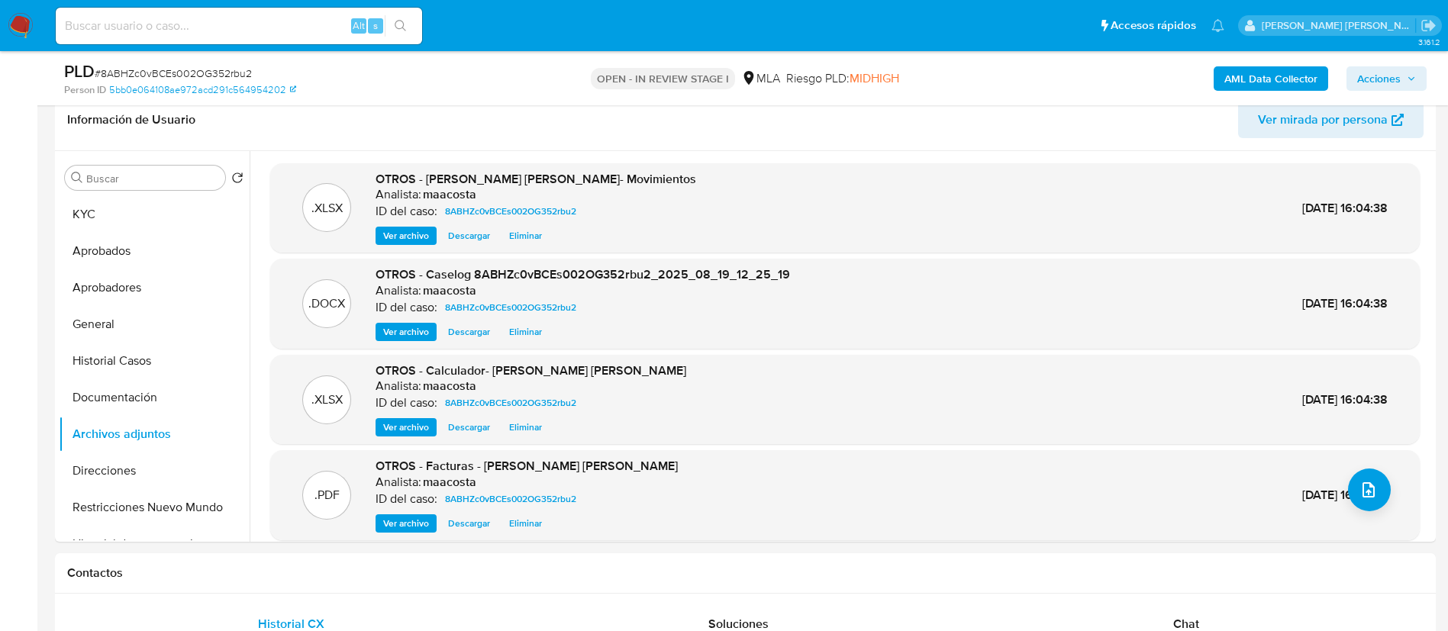
click at [1431, 74] on div "PLD # 8ABHZc0vBCEs002OG352rbu2 Person ID 5bb0e064108ae972acd291c564954202 OPEN …" at bounding box center [745, 78] width 1381 height 54
click at [1421, 75] on button "Acciones" at bounding box center [1387, 78] width 80 height 24
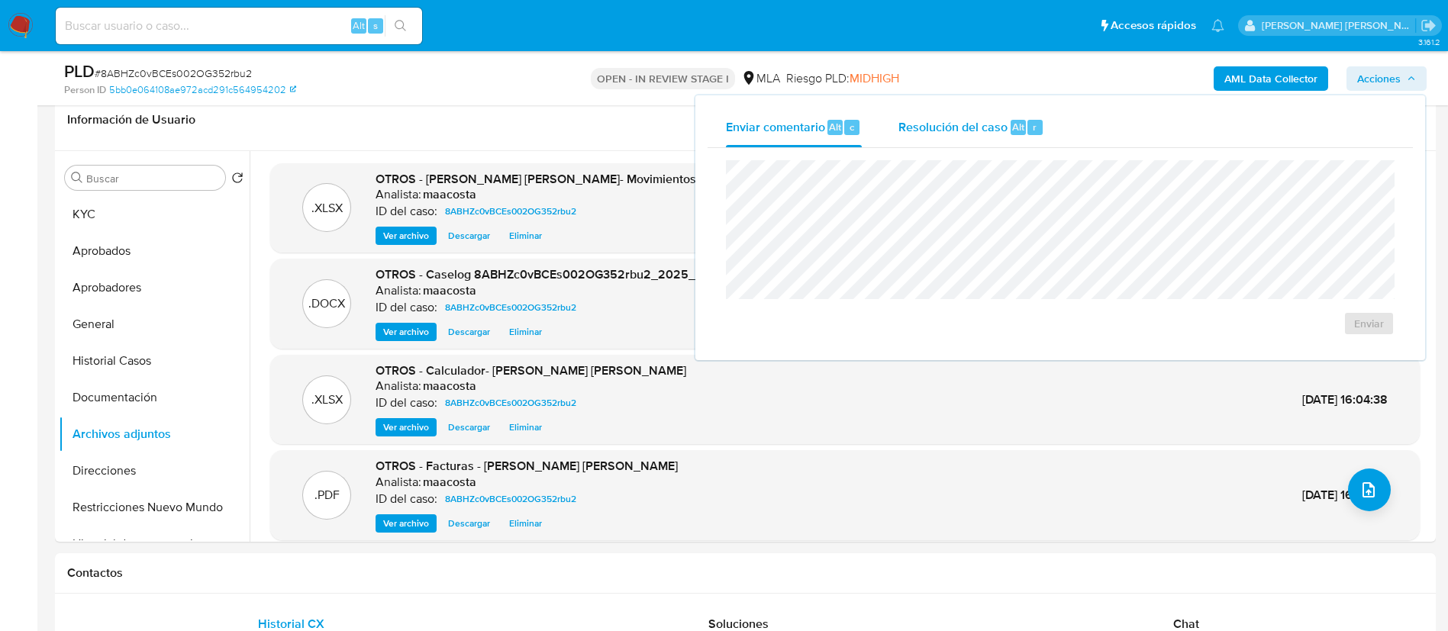
click at [955, 115] on div "Resolución del caso Alt r" at bounding box center [971, 128] width 146 height 40
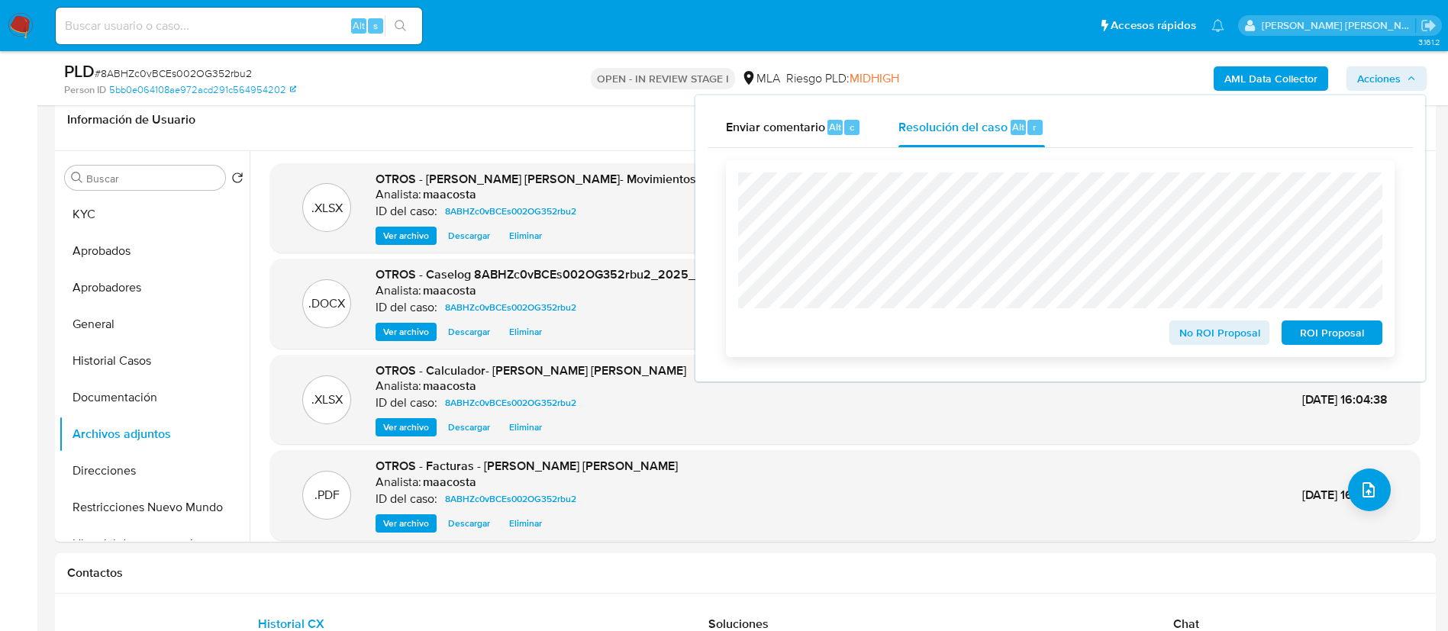
click at [1193, 329] on span "No ROI Proposal" at bounding box center [1219, 332] width 79 height 21
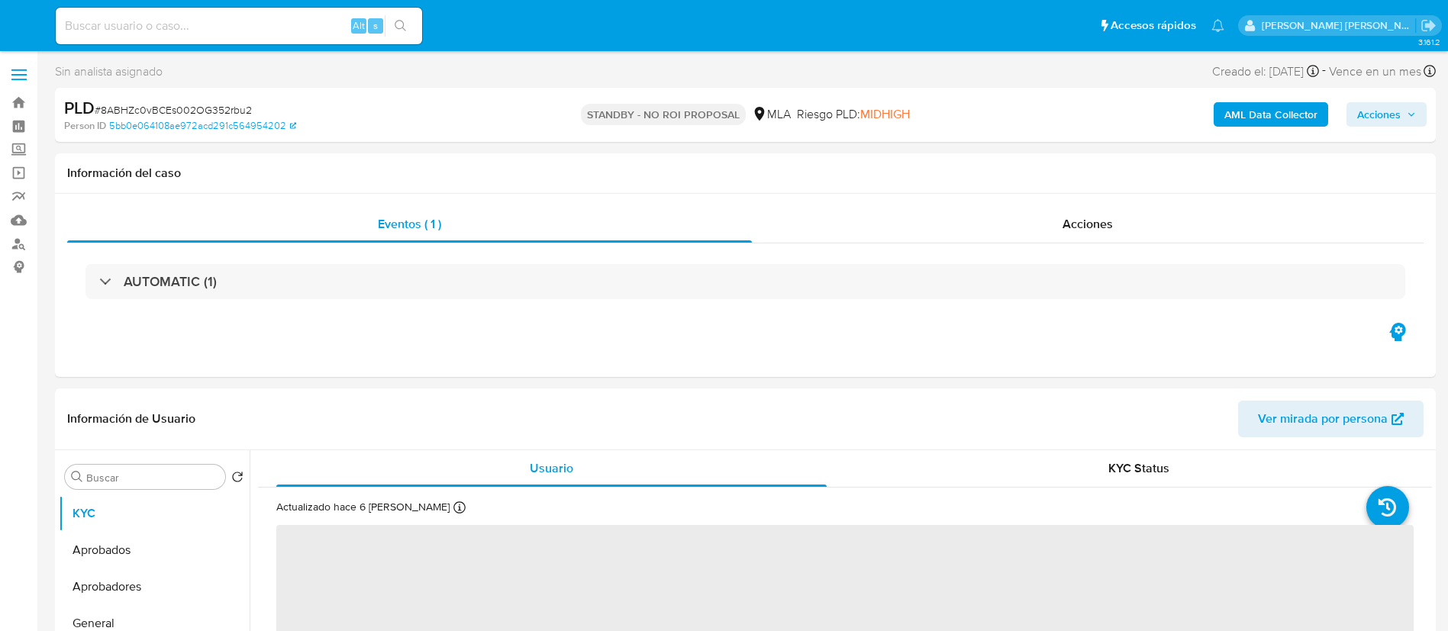
select select "10"
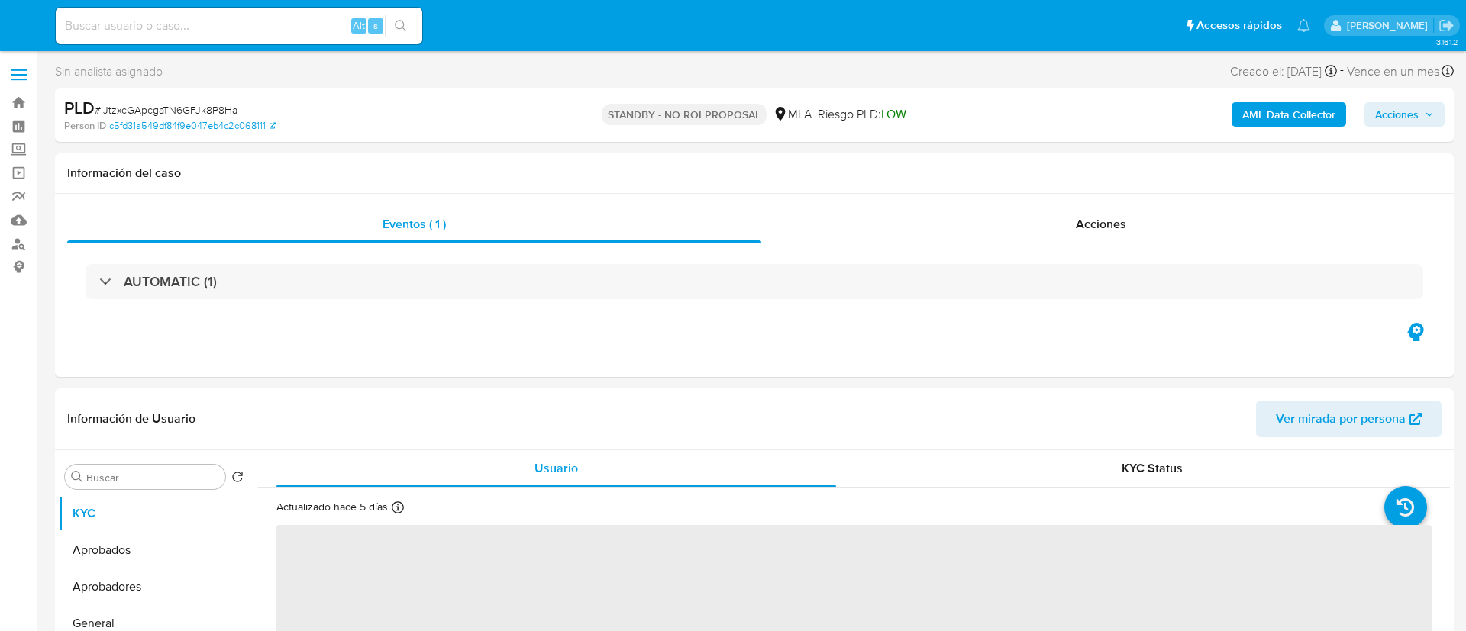
select select "10"
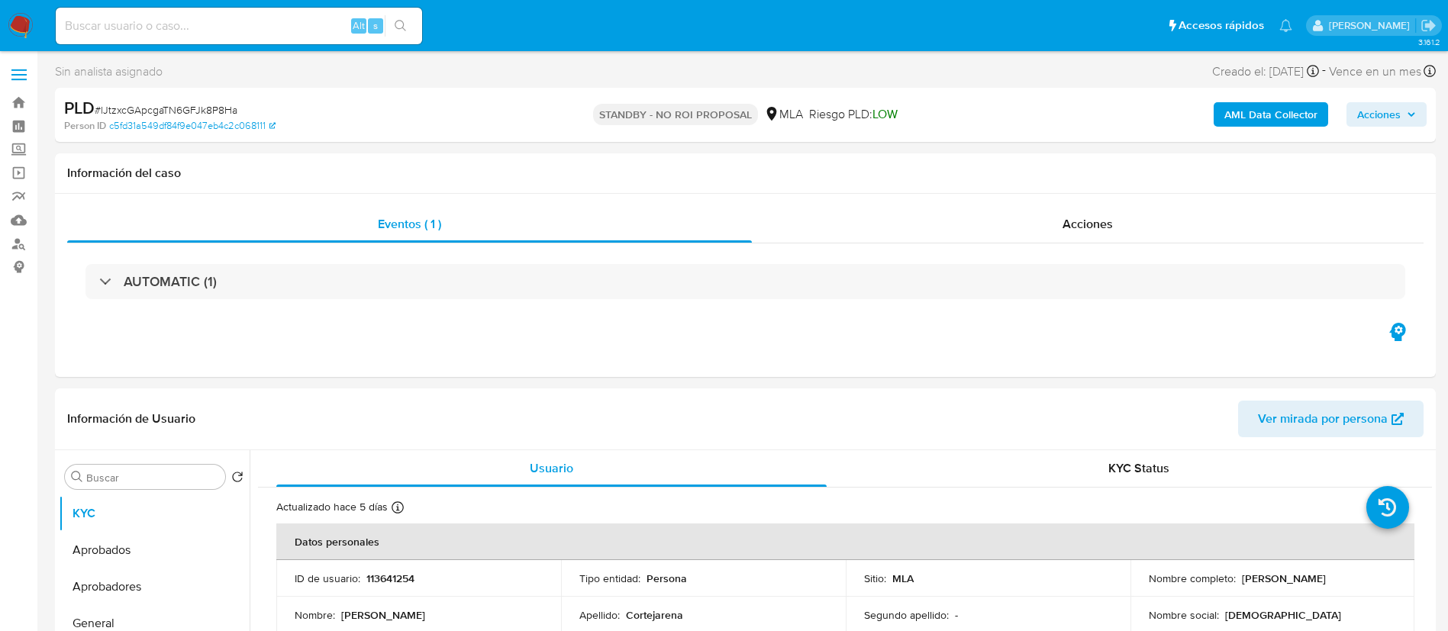
paste input "jaIR9bVe0basUZiihAyTRPZk"
click at [277, 20] on input "jaIR9bVe0basUZiihAyTRPZk" at bounding box center [239, 26] width 366 height 20
type input "jaIR9bVe0basUZiihAyTRPZk"
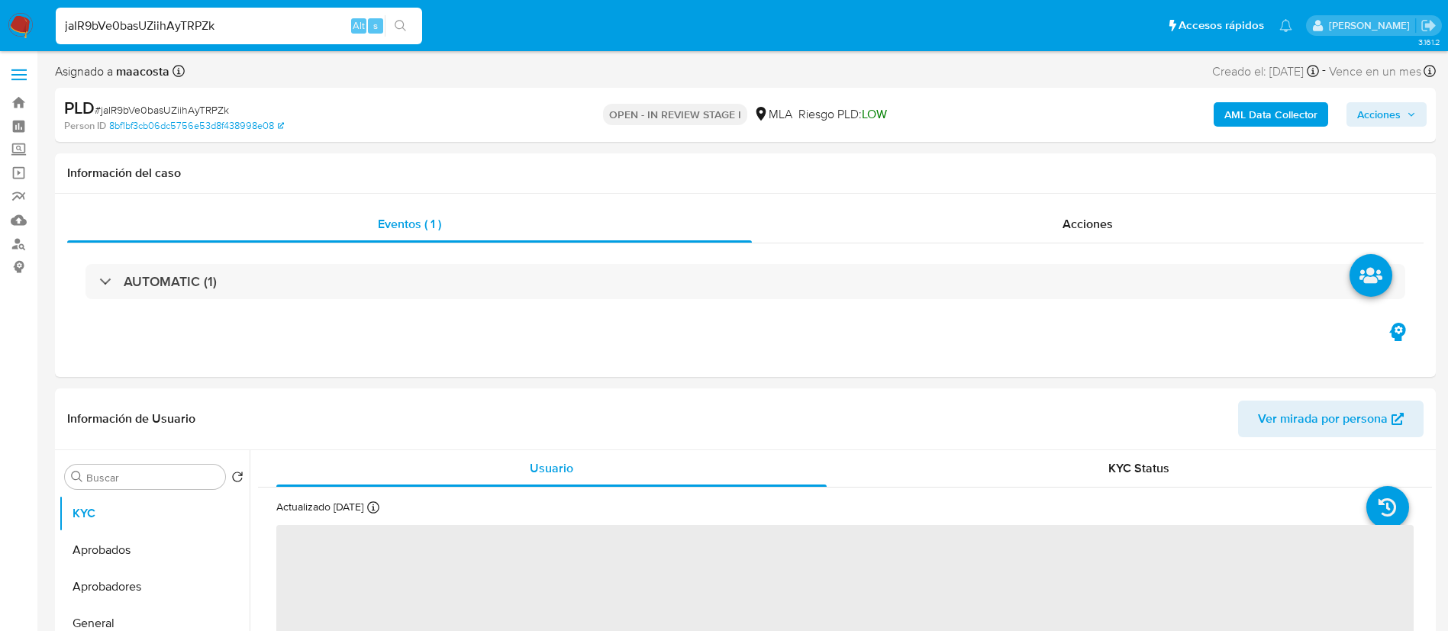
select select "10"
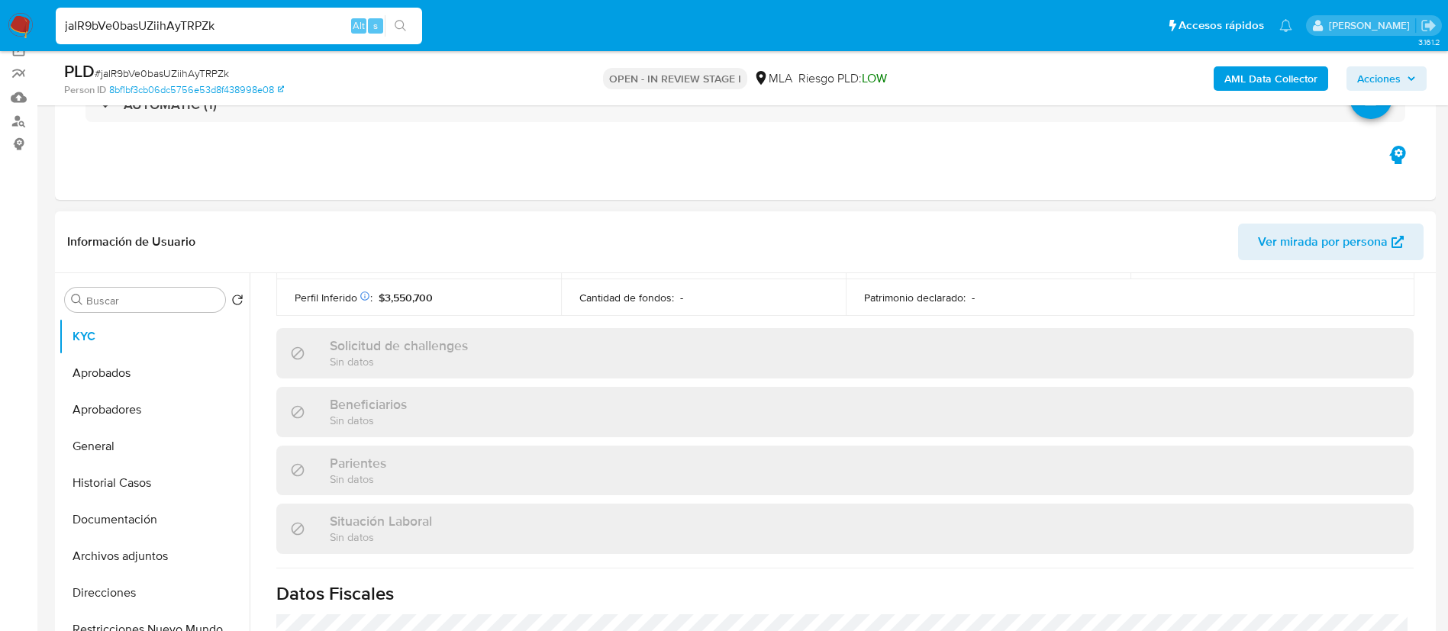
scroll to position [833, 0]
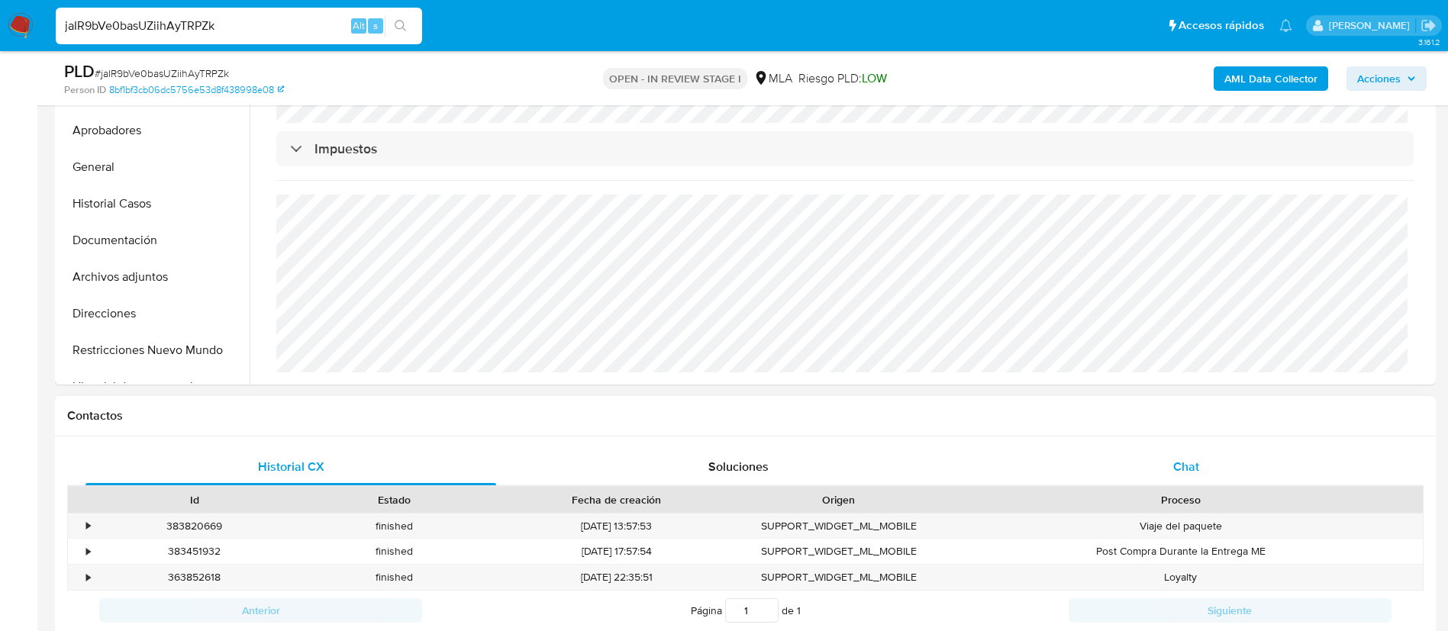
click at [1196, 474] on span "Chat" at bounding box center [1186, 467] width 26 height 18
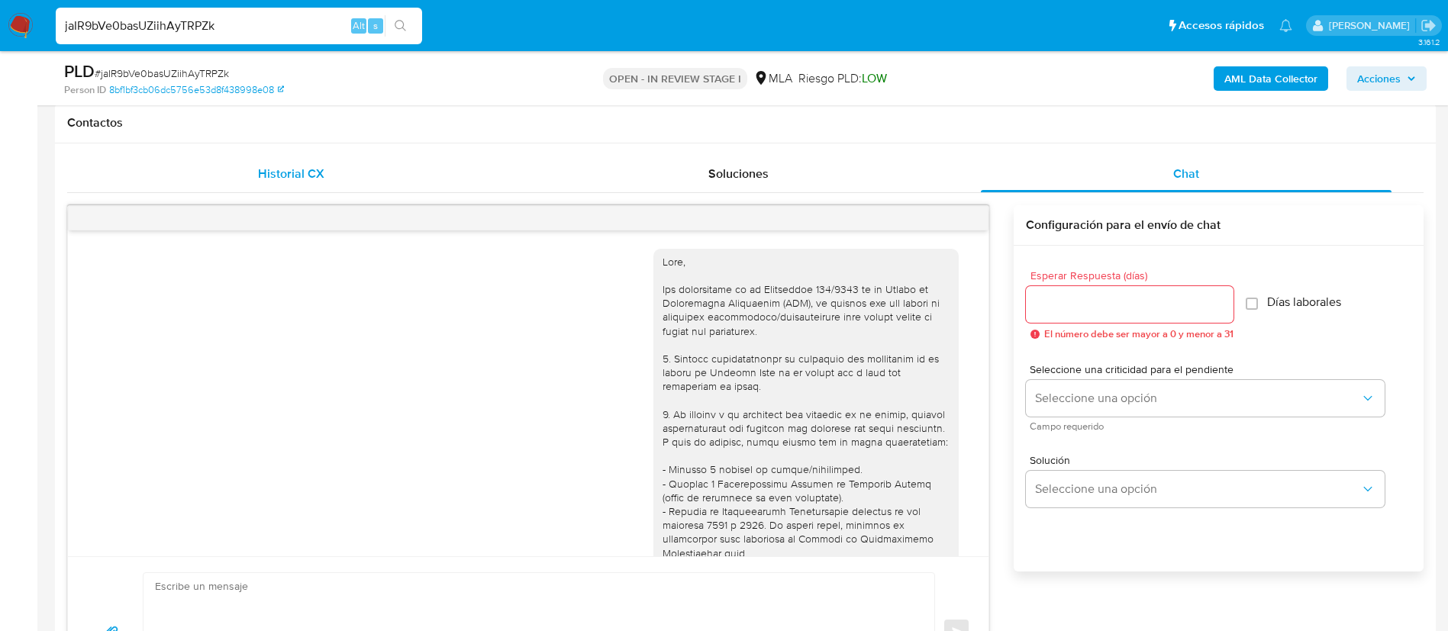
scroll to position [1629, 0]
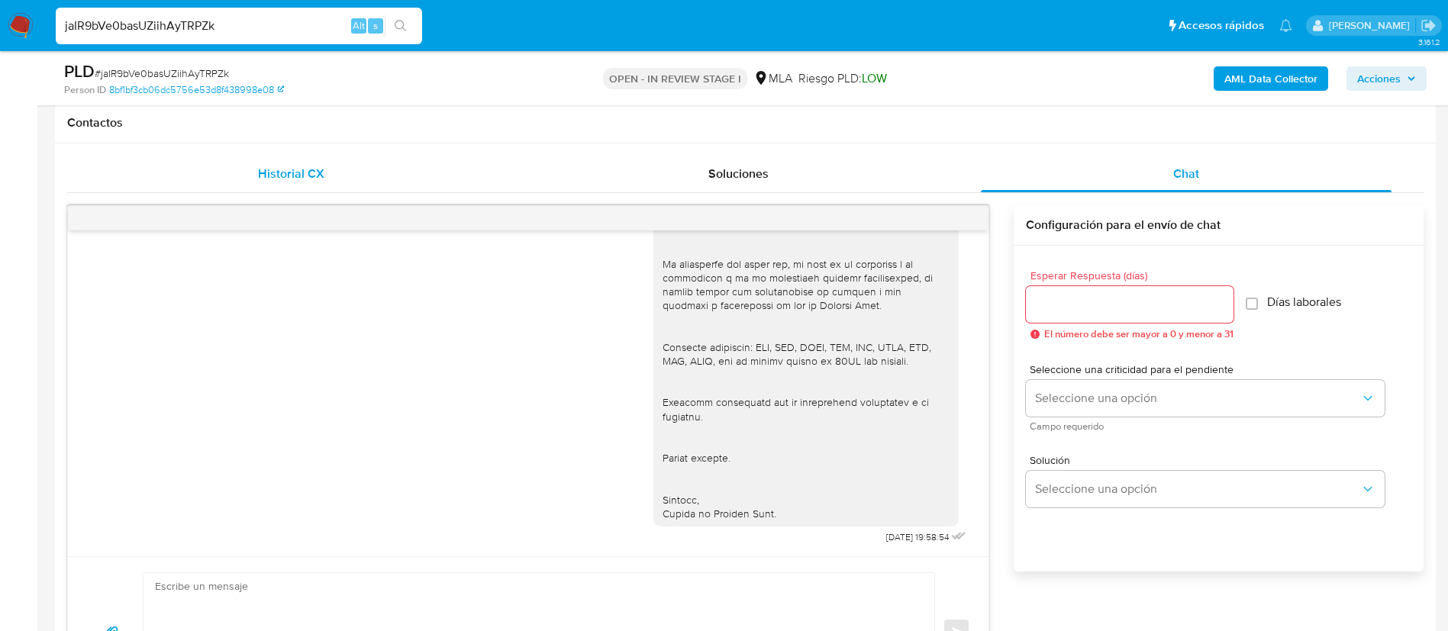
click at [305, 185] on div "Historial CX" at bounding box center [290, 174] width 411 height 37
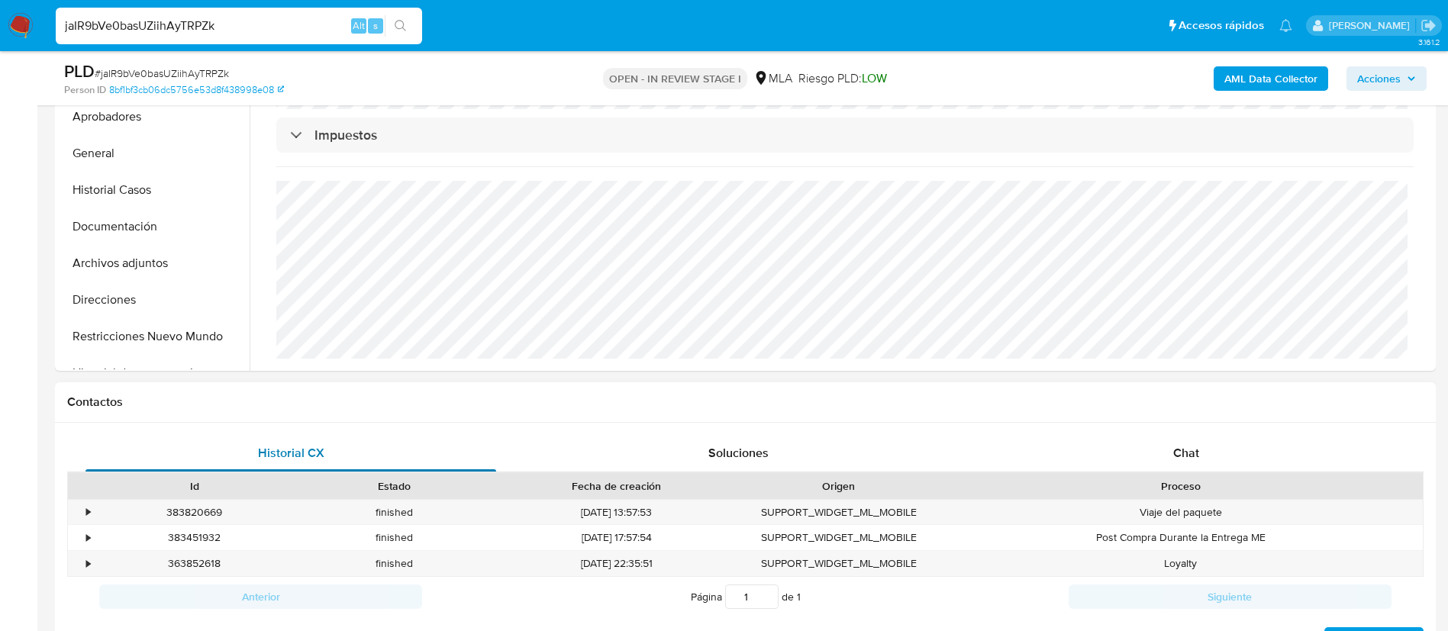
scroll to position [302, 0]
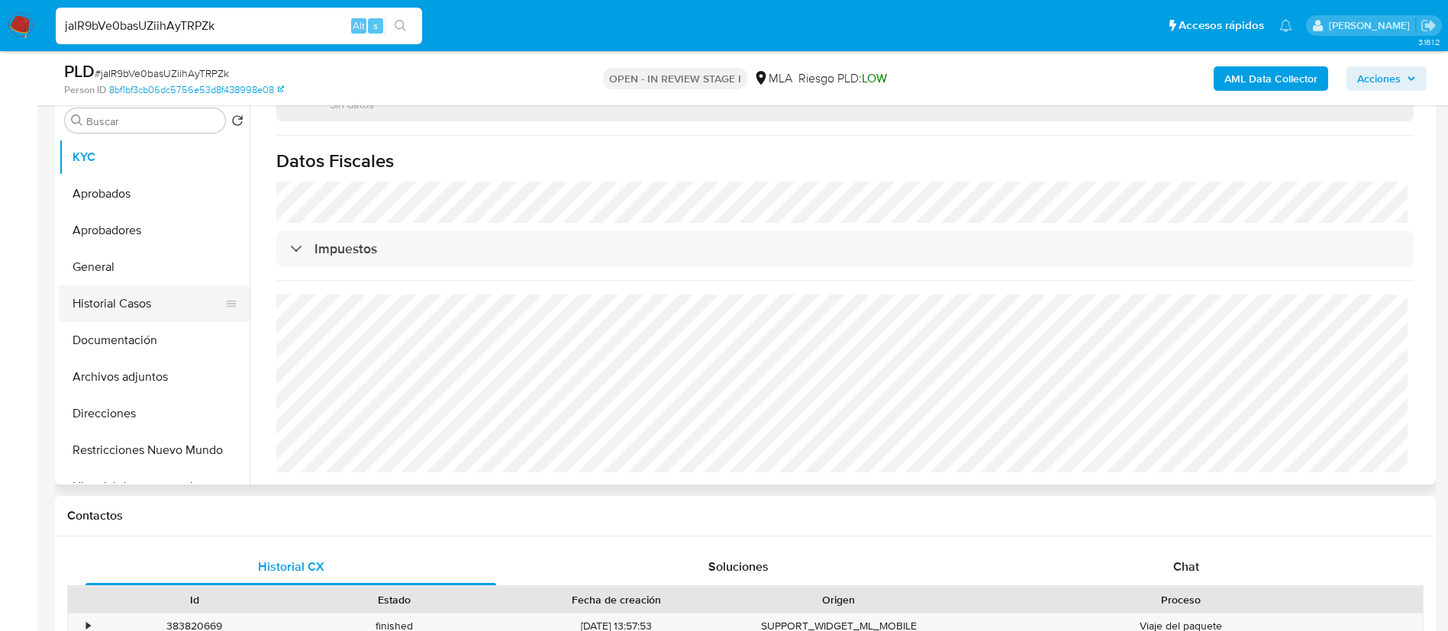
click at [137, 296] on button "Historial Casos" at bounding box center [148, 303] width 179 height 37
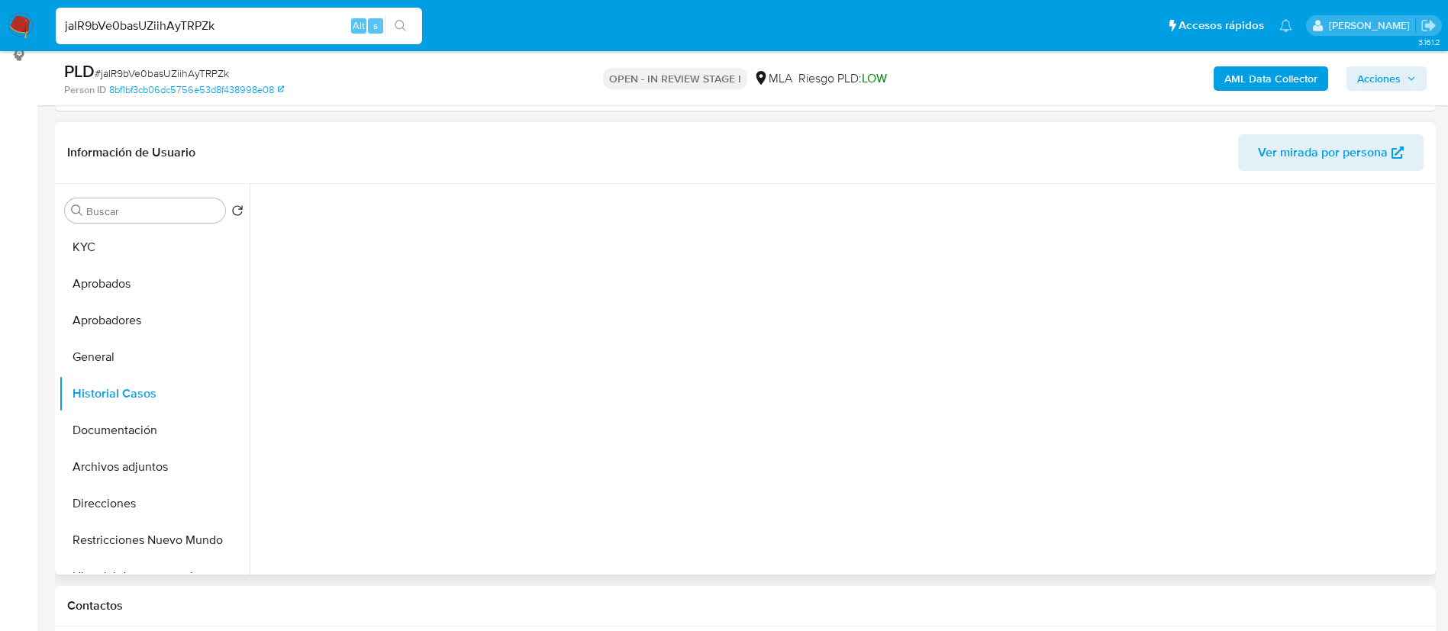
scroll to position [194, 0]
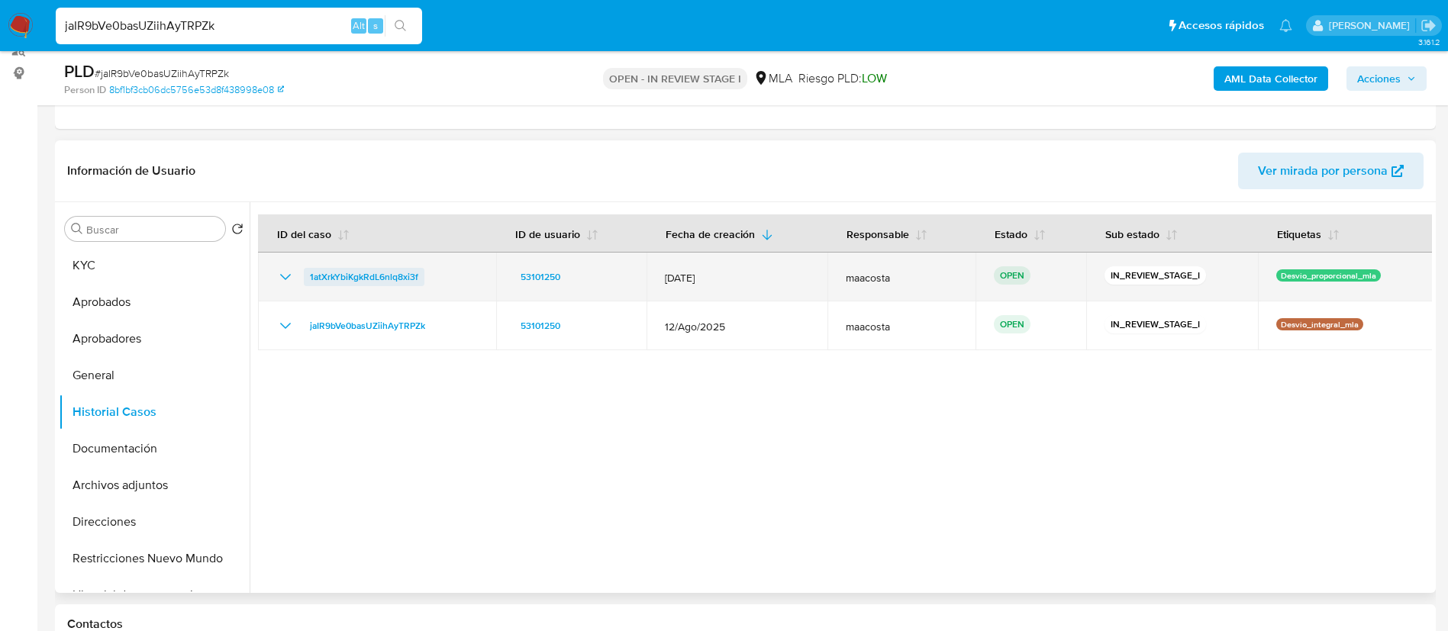
click at [376, 274] on span "1atXrkYbiKgkRdL6nlq8xi3f" at bounding box center [364, 277] width 108 height 18
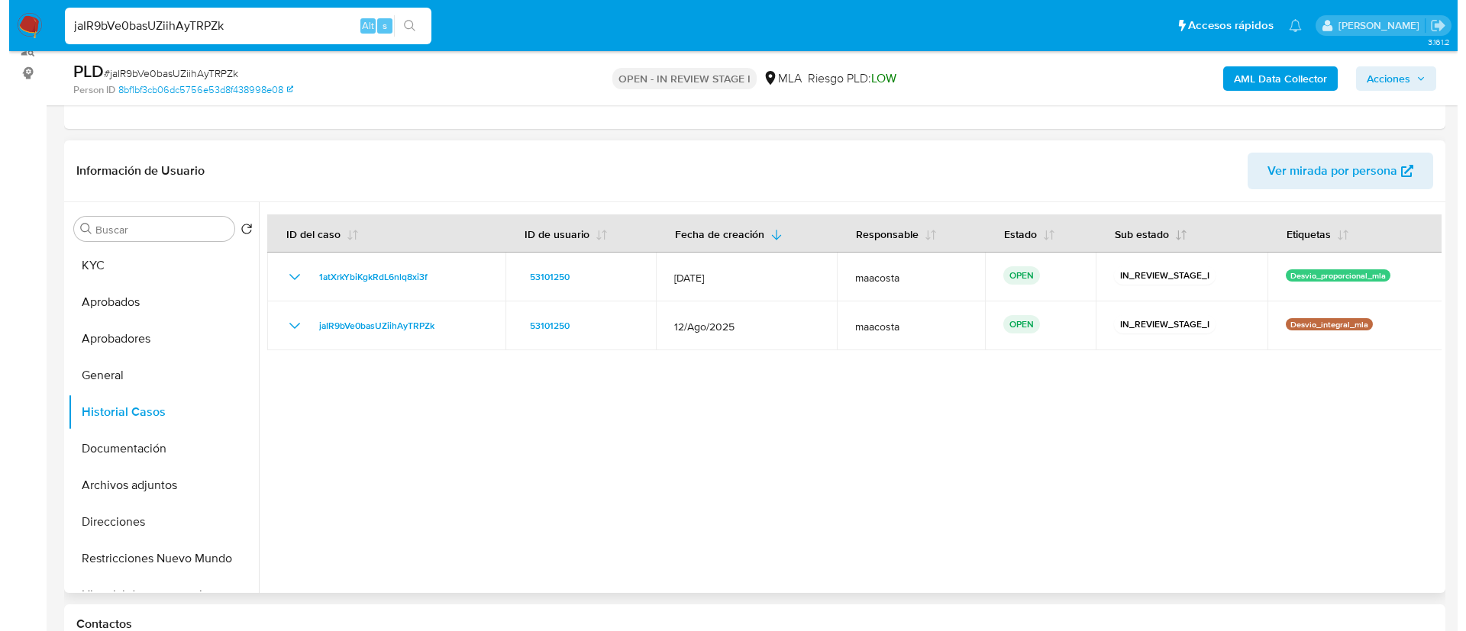
scroll to position [245, 0]
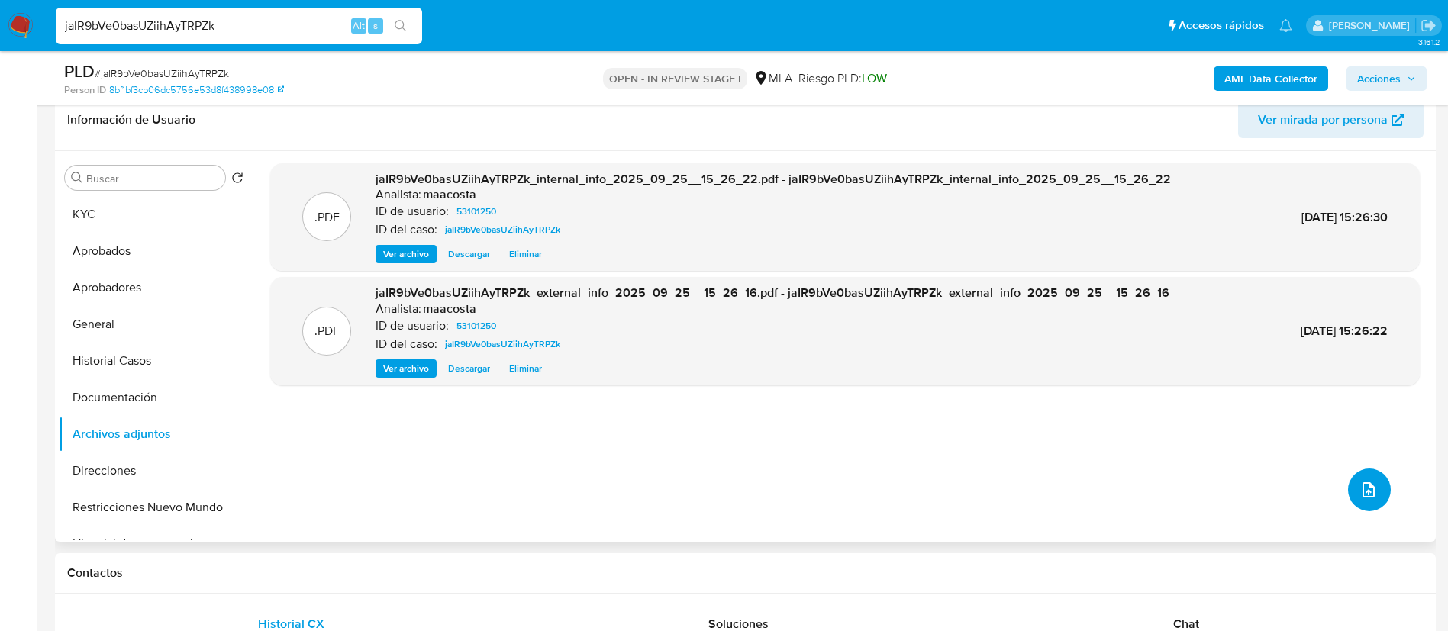
click at [1376, 496] on button "upload-file" at bounding box center [1369, 490] width 43 height 43
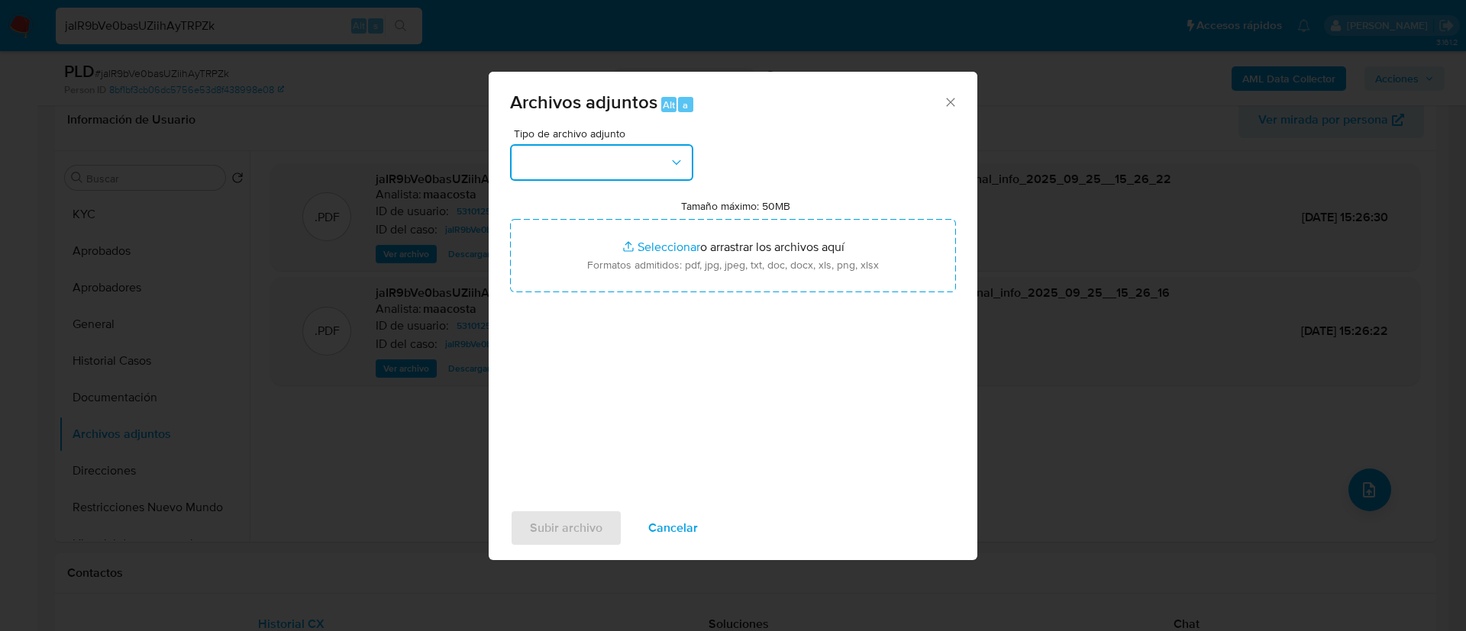
click at [611, 173] on button "button" at bounding box center [601, 162] width 183 height 37
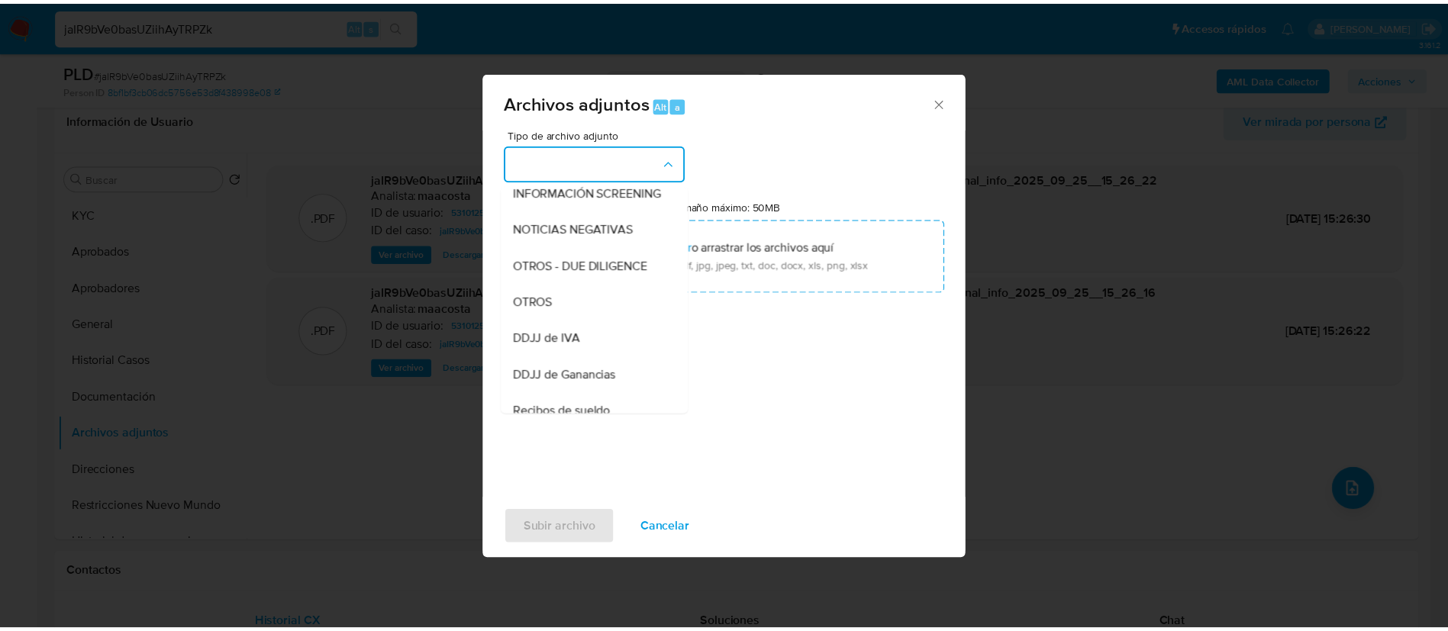
scroll to position [203, 0]
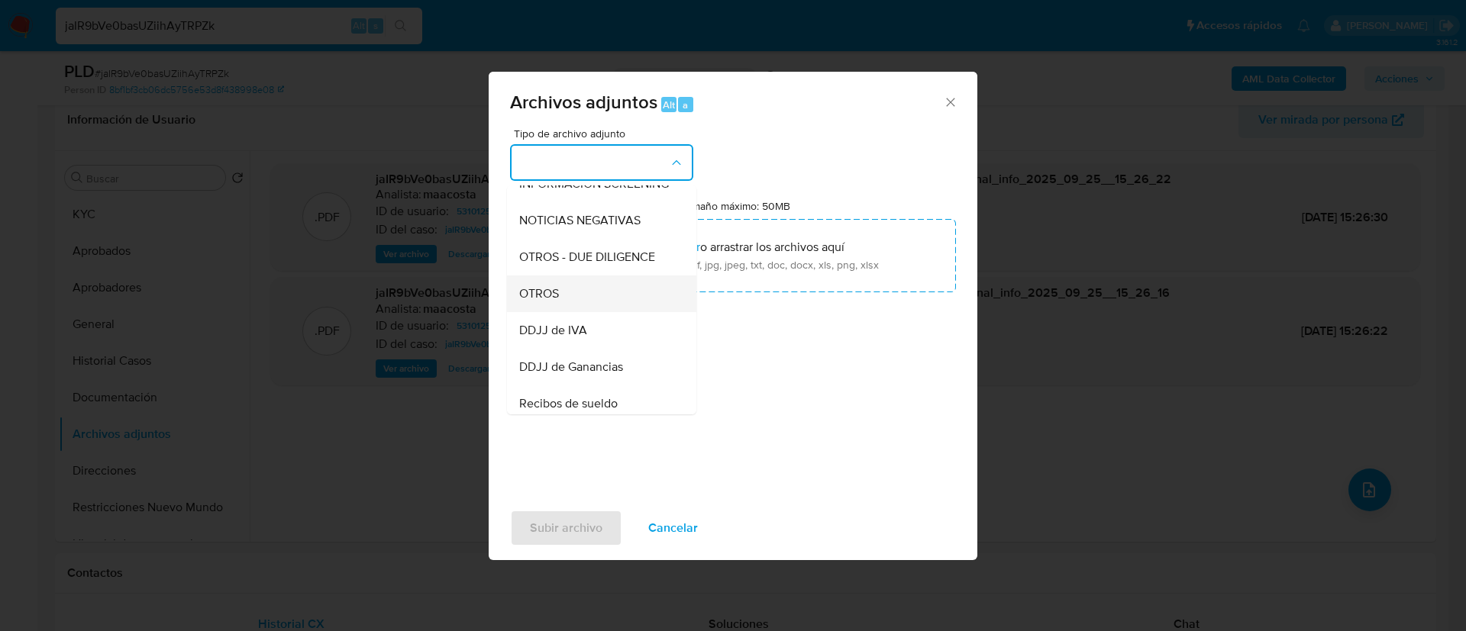
click at [560, 302] on div "OTROS" at bounding box center [597, 294] width 156 height 37
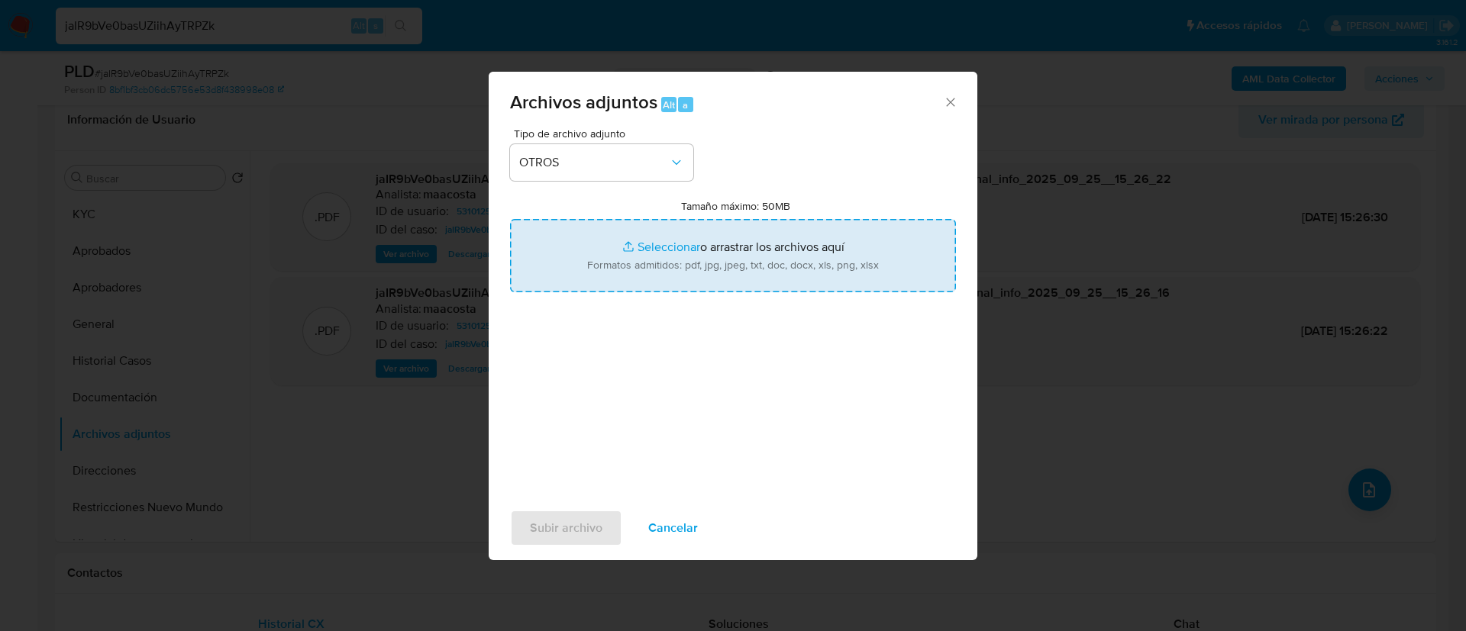
type input "C:\fakepath\Caselog jaIR9bVe0basUZiihAyTRPZk - 1atXrkYbiKgkRdL6nlq8xi3f.docx"
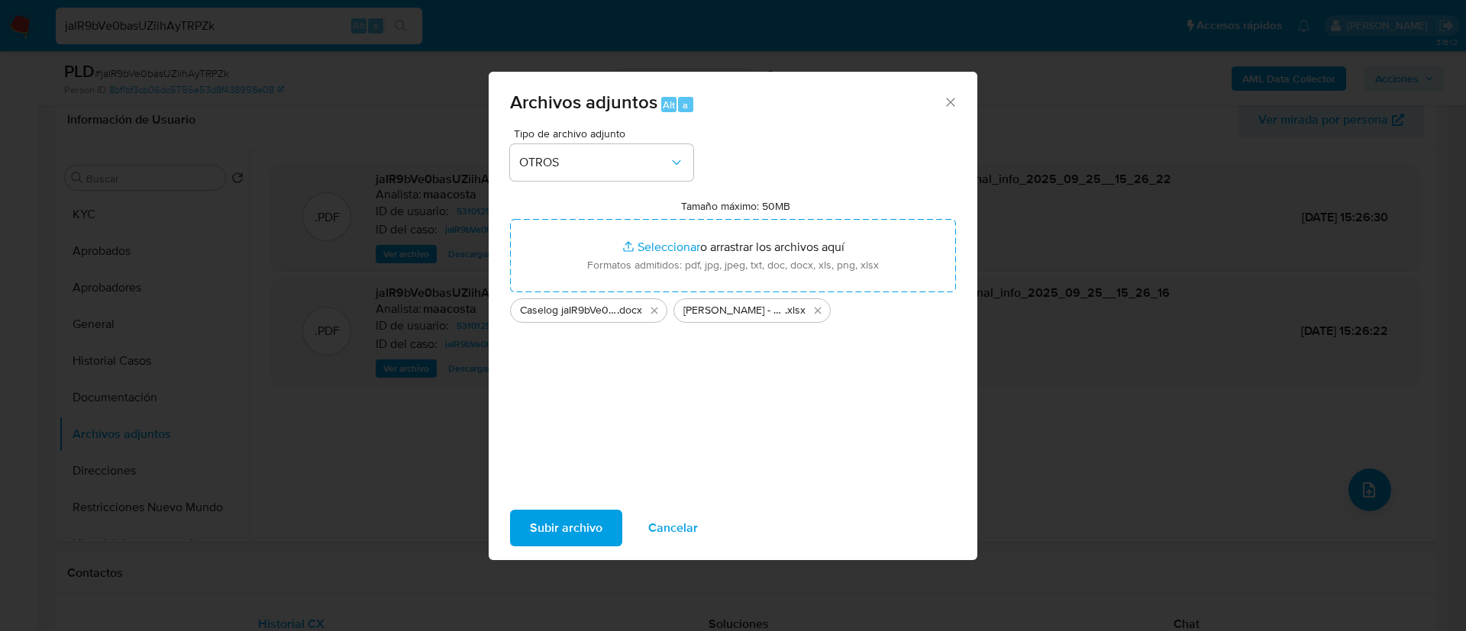
click at [561, 530] on span "Subir archivo" at bounding box center [566, 528] width 73 height 34
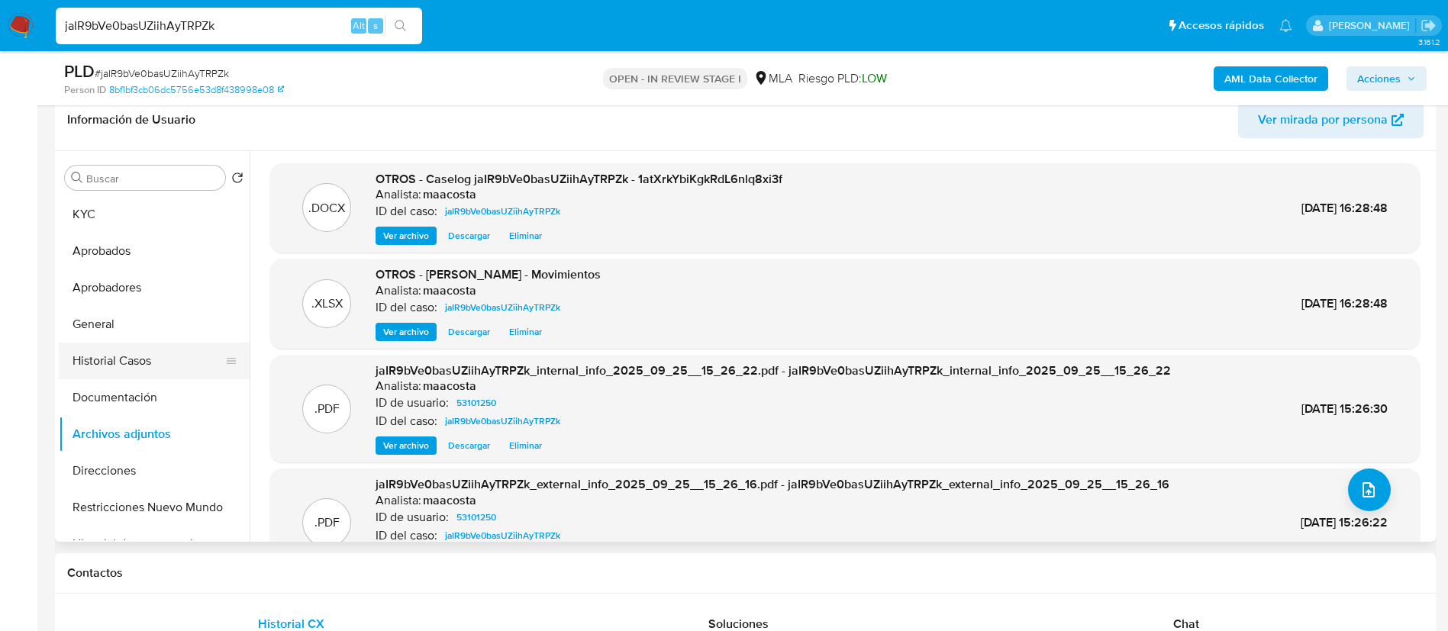
click at [202, 348] on button "Historial Casos" at bounding box center [148, 361] width 179 height 37
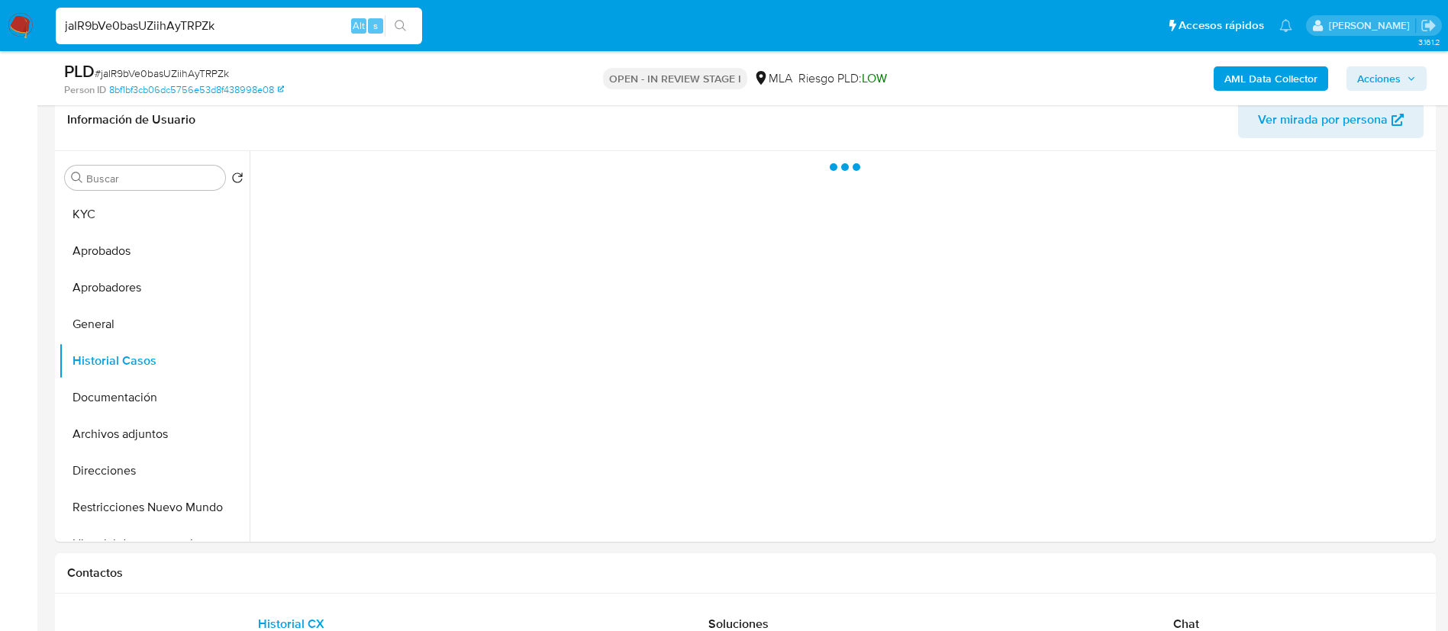
click at [1384, 76] on span "Acciones" at bounding box center [1379, 78] width 44 height 24
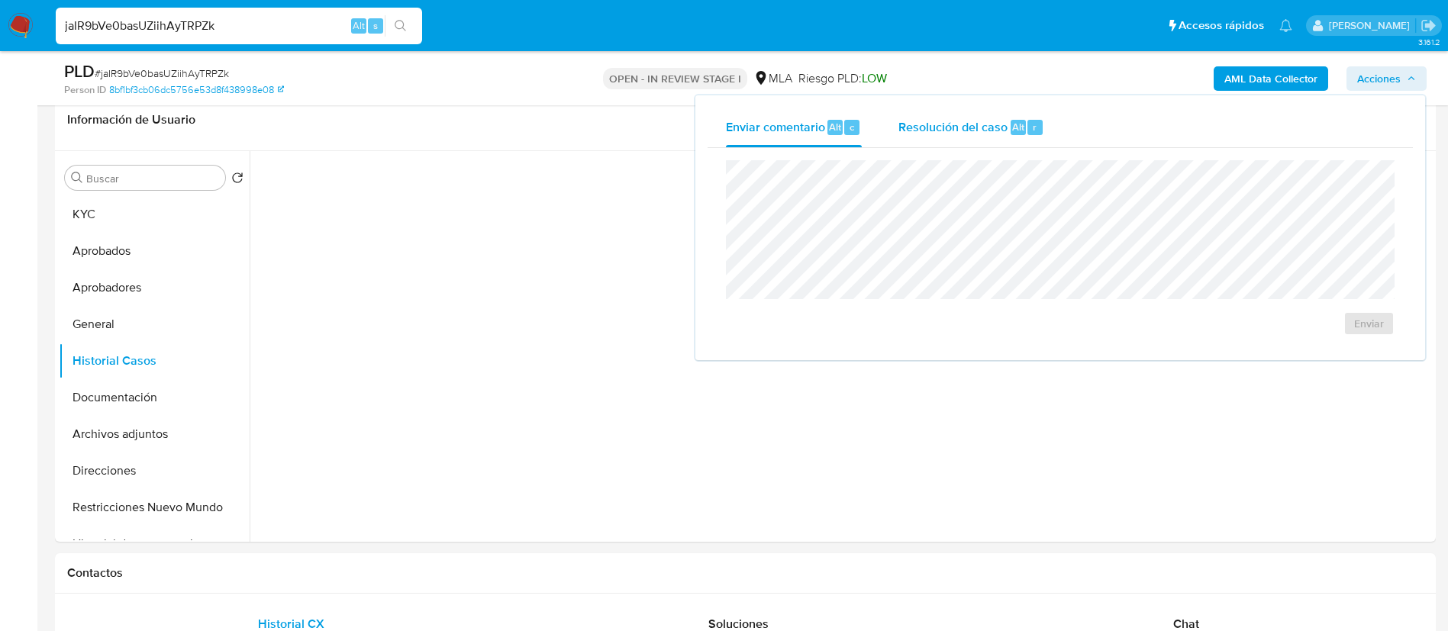
click at [987, 144] on div "Resolución del caso Alt r" at bounding box center [971, 128] width 146 height 40
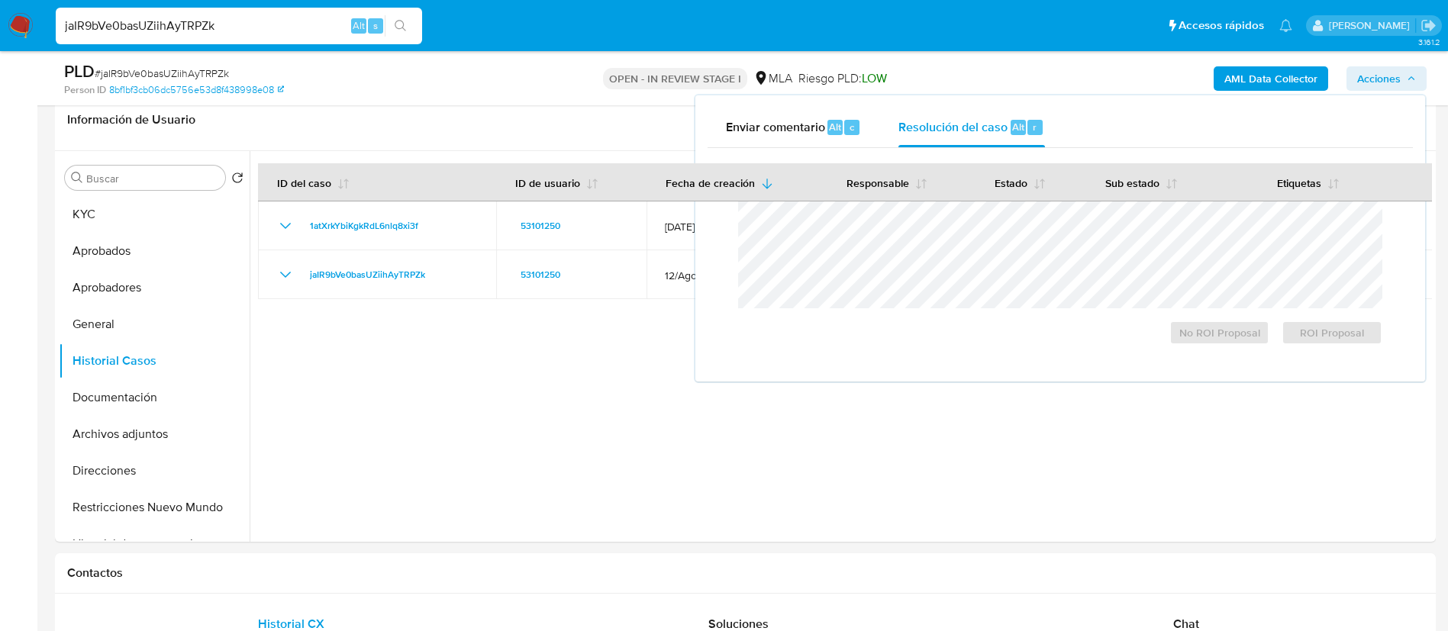
click at [992, 201] on th "Estado" at bounding box center [1031, 182] width 111 height 38
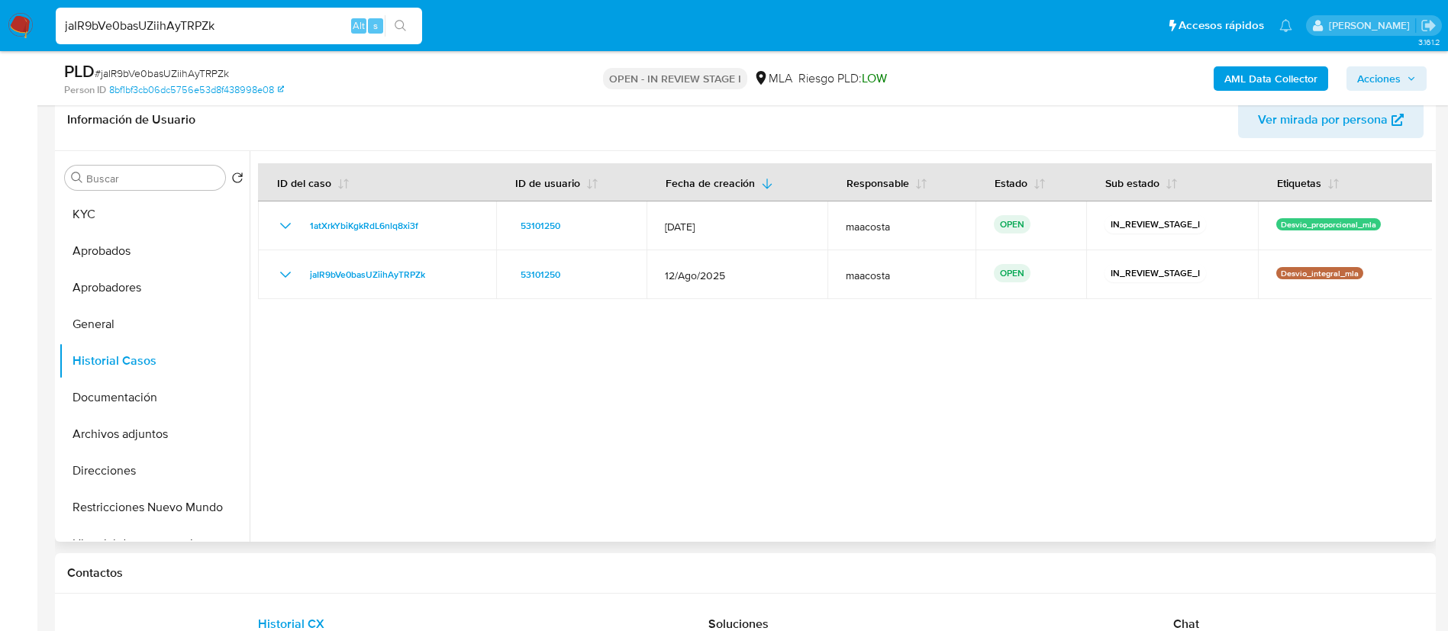
scroll to position [0, 0]
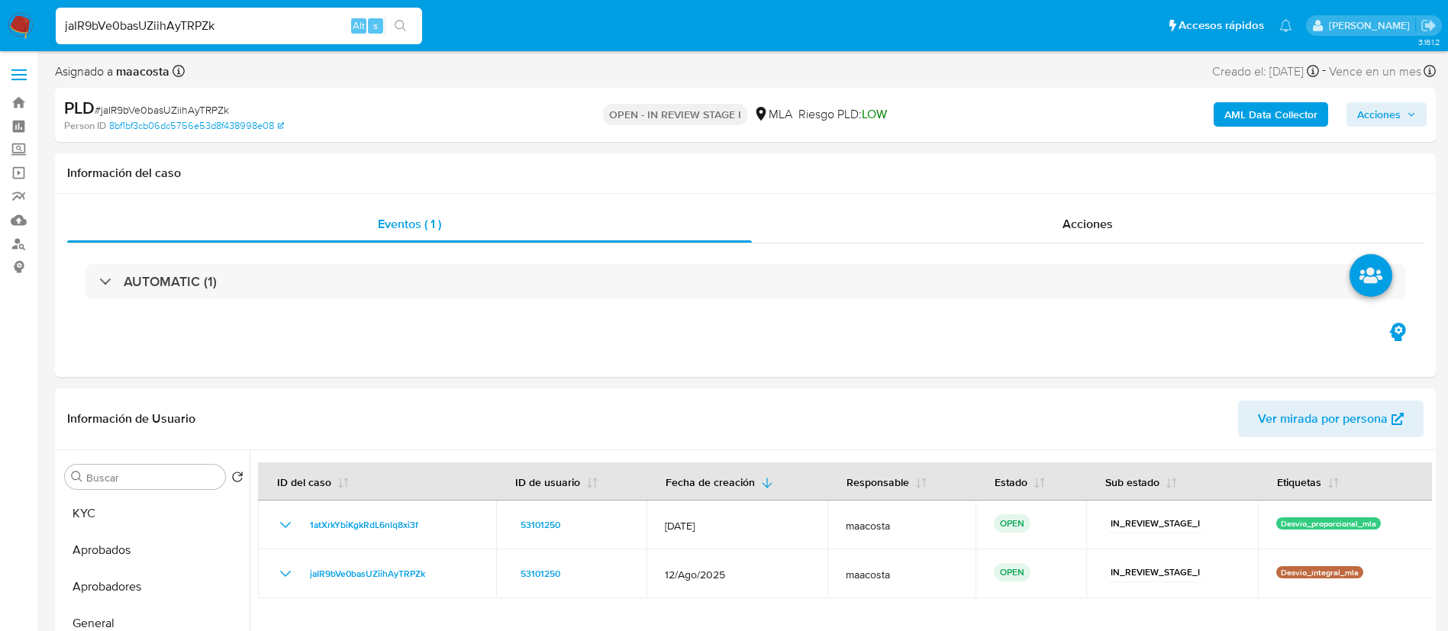
click at [1356, 115] on button "Acciones" at bounding box center [1387, 114] width 80 height 24
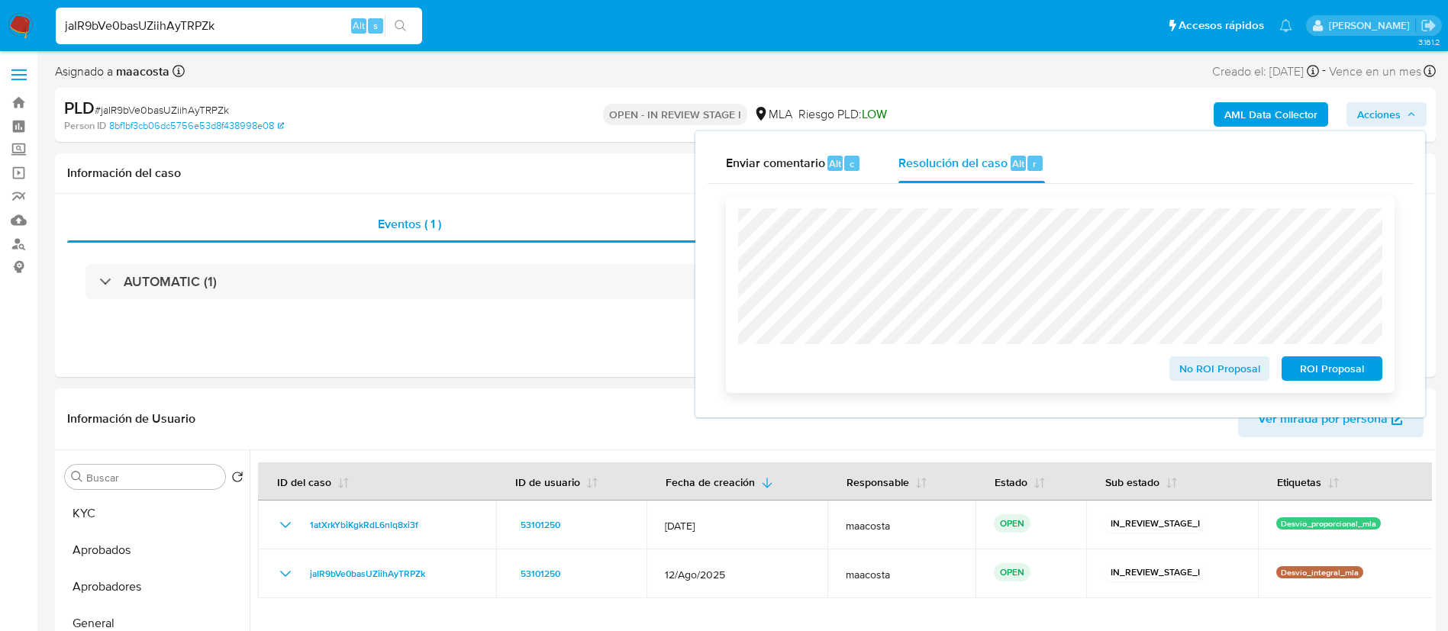
click at [1205, 366] on span "No ROI Proposal" at bounding box center [1219, 368] width 79 height 21
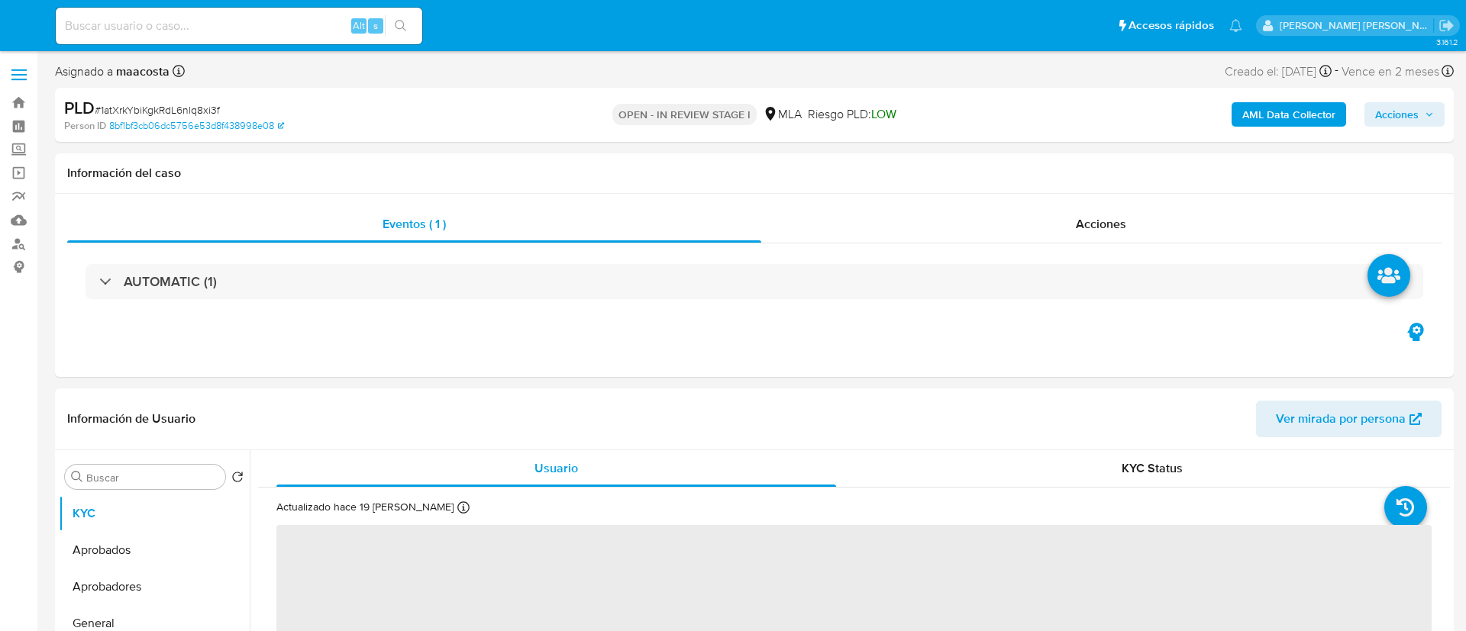
select select "10"
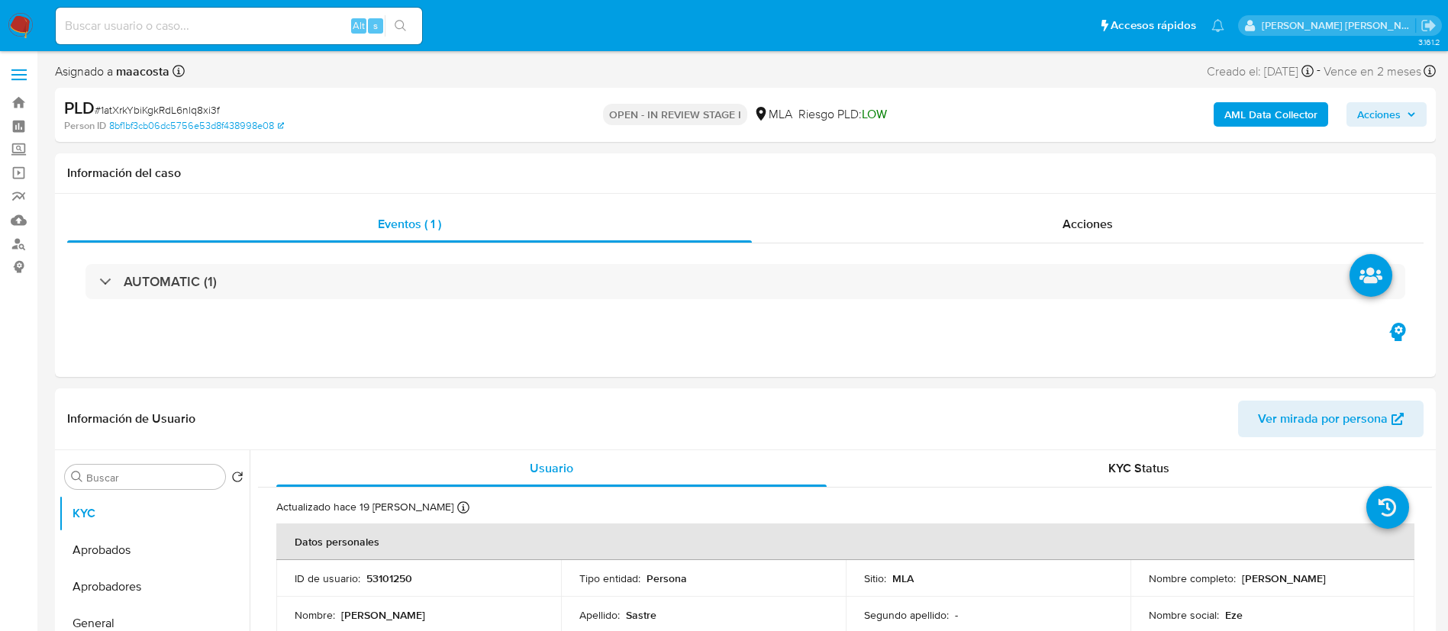
click at [1375, 107] on span "Acciones" at bounding box center [1379, 114] width 44 height 24
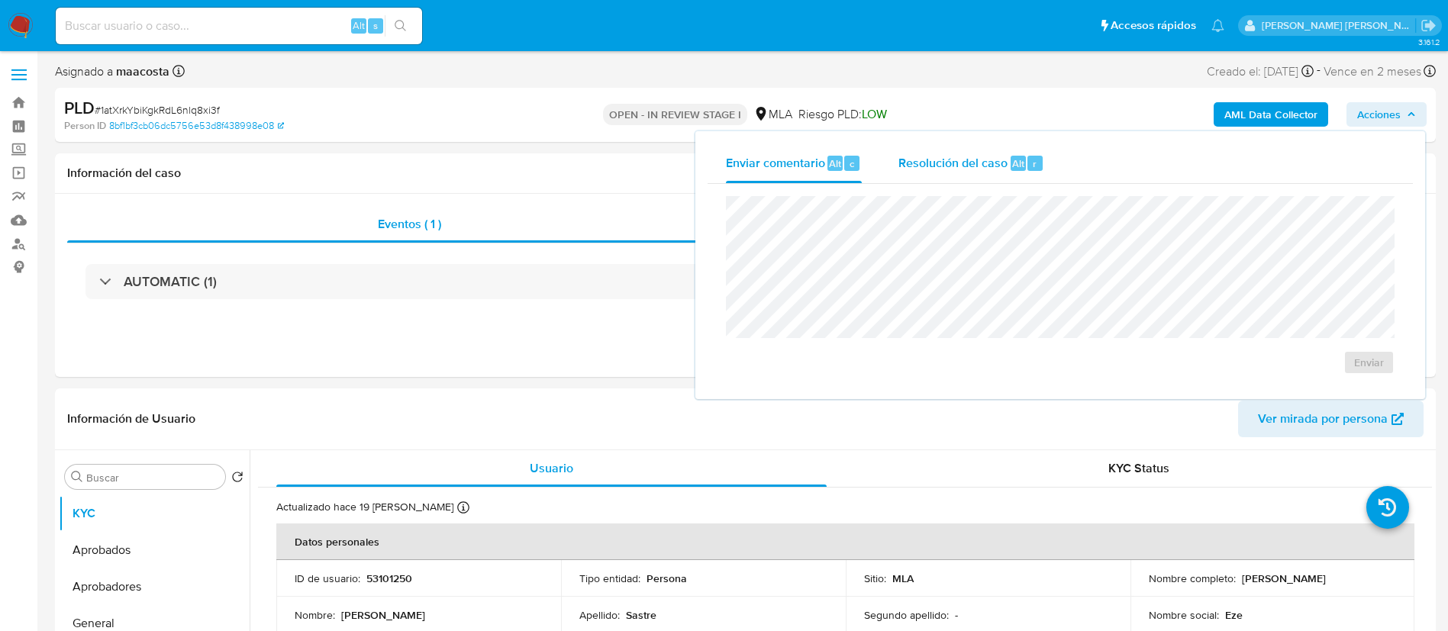
click at [1019, 156] on span "Alt" at bounding box center [1018, 163] width 12 height 15
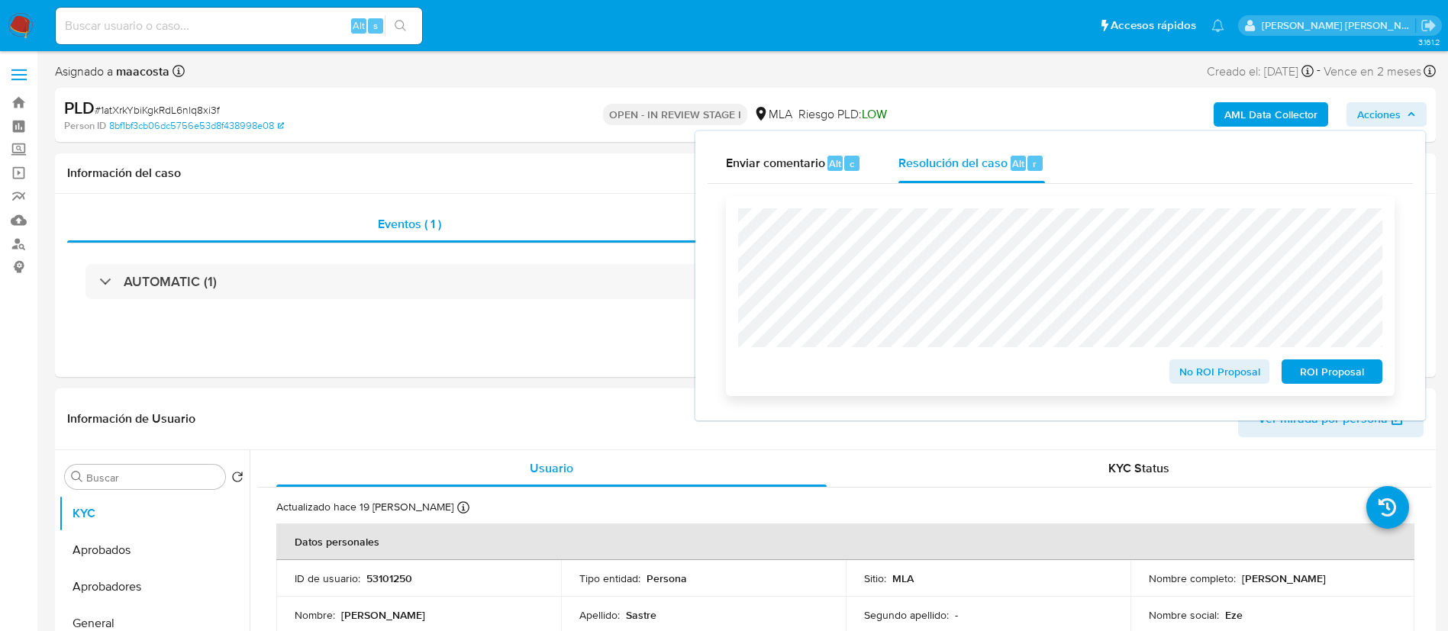
click at [1191, 379] on span "No ROI Proposal" at bounding box center [1219, 371] width 79 height 21
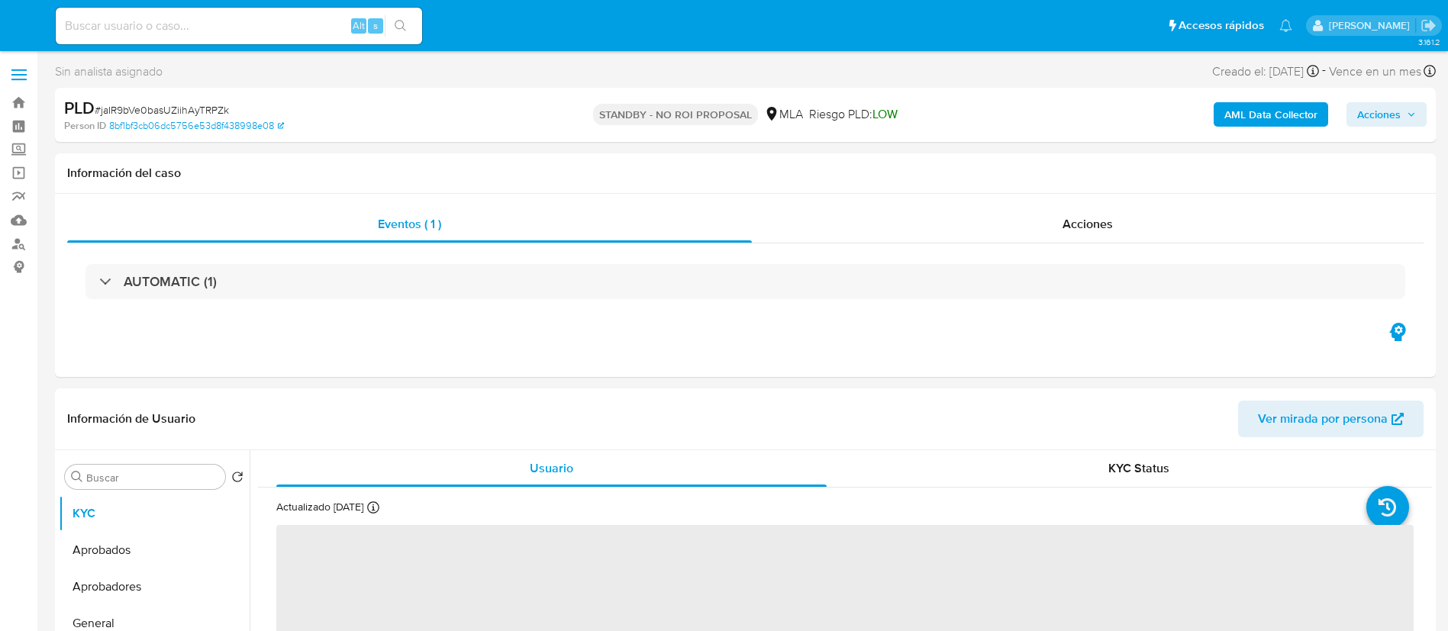
select select "10"
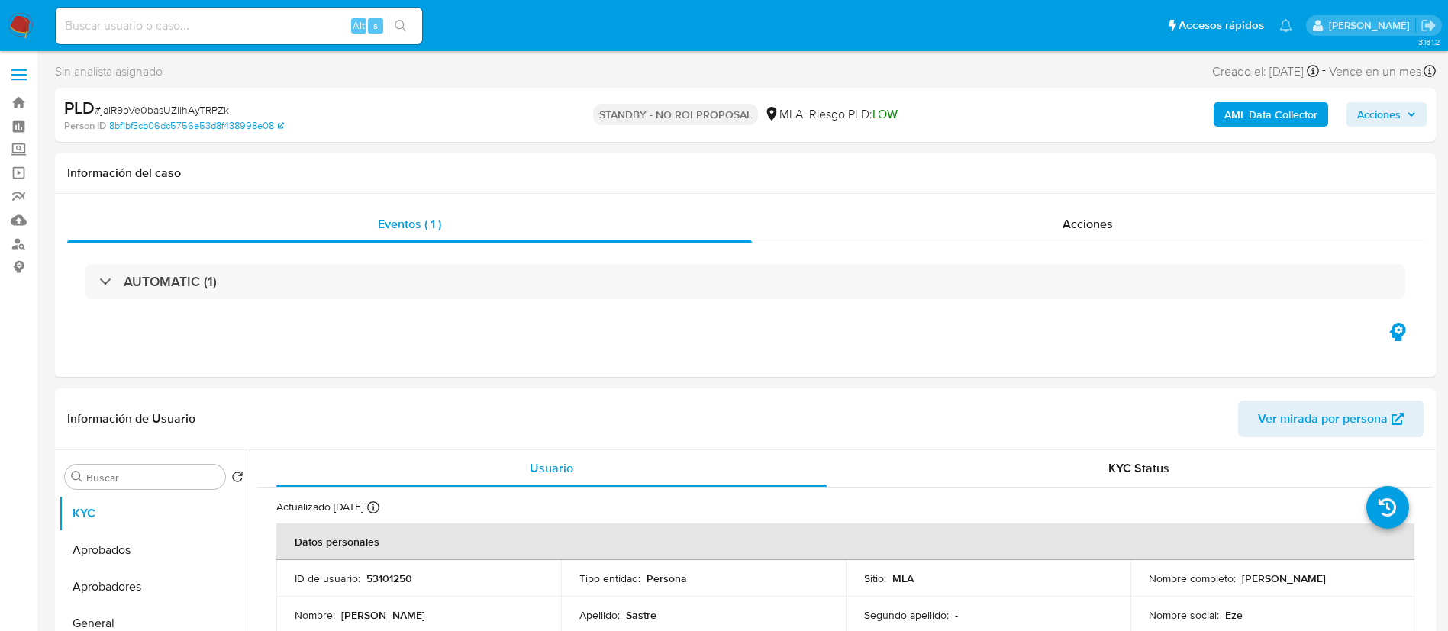
click at [38, 22] on nav "Pausado Ver notificaciones Alt s Accesos rápidos Presiona las siguientes teclas…" at bounding box center [724, 25] width 1448 height 51
click at [17, 25] on img at bounding box center [21, 26] width 26 height 26
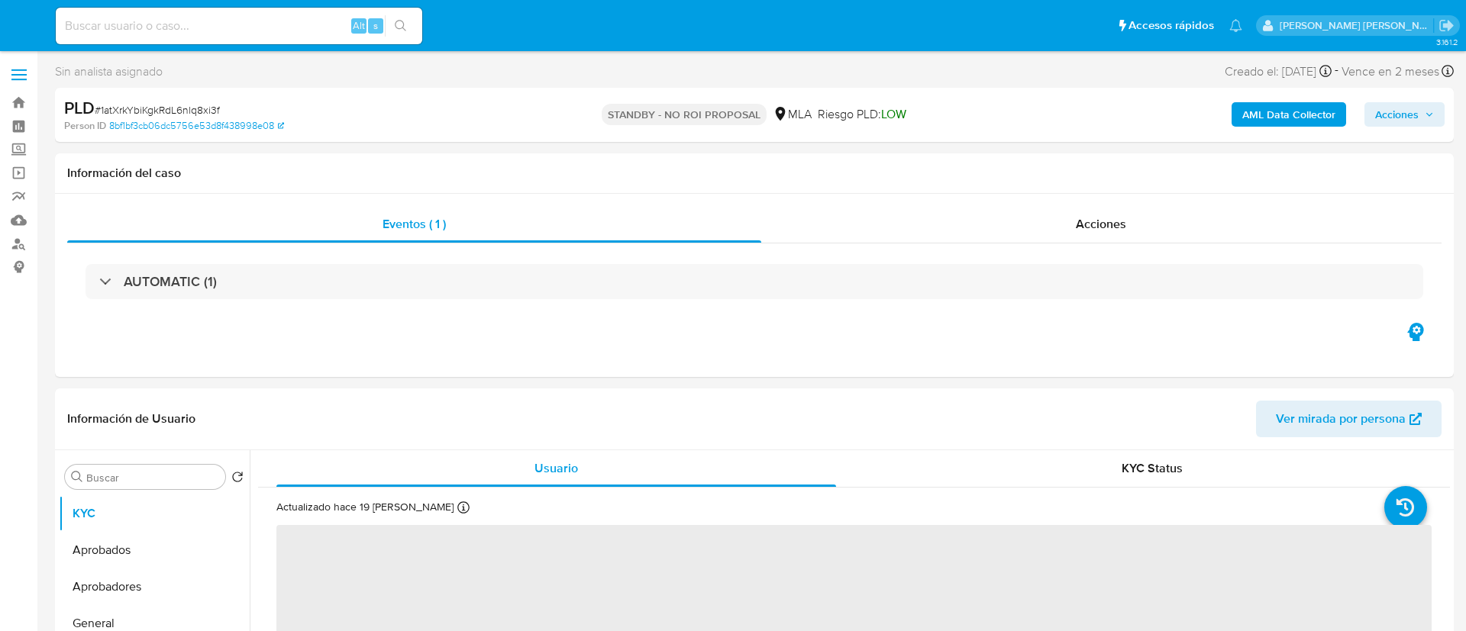
select select "10"
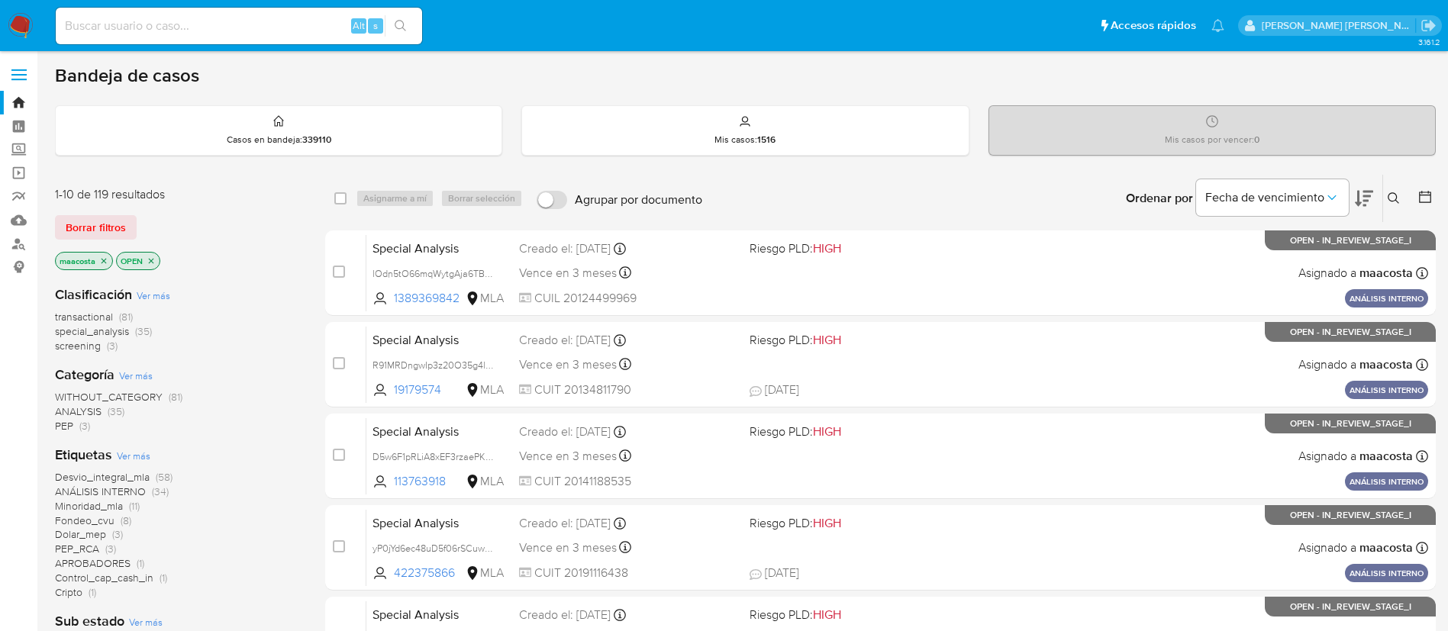
paste input "H2oPZAf62sKjXNlqHbafwoTZ"
click at [243, 34] on input "H2oPZAf62sKjXNlqHbafwoTZ" at bounding box center [239, 26] width 366 height 20
type input "H2oPZAf62sKjXNlqHbafwoTZ"
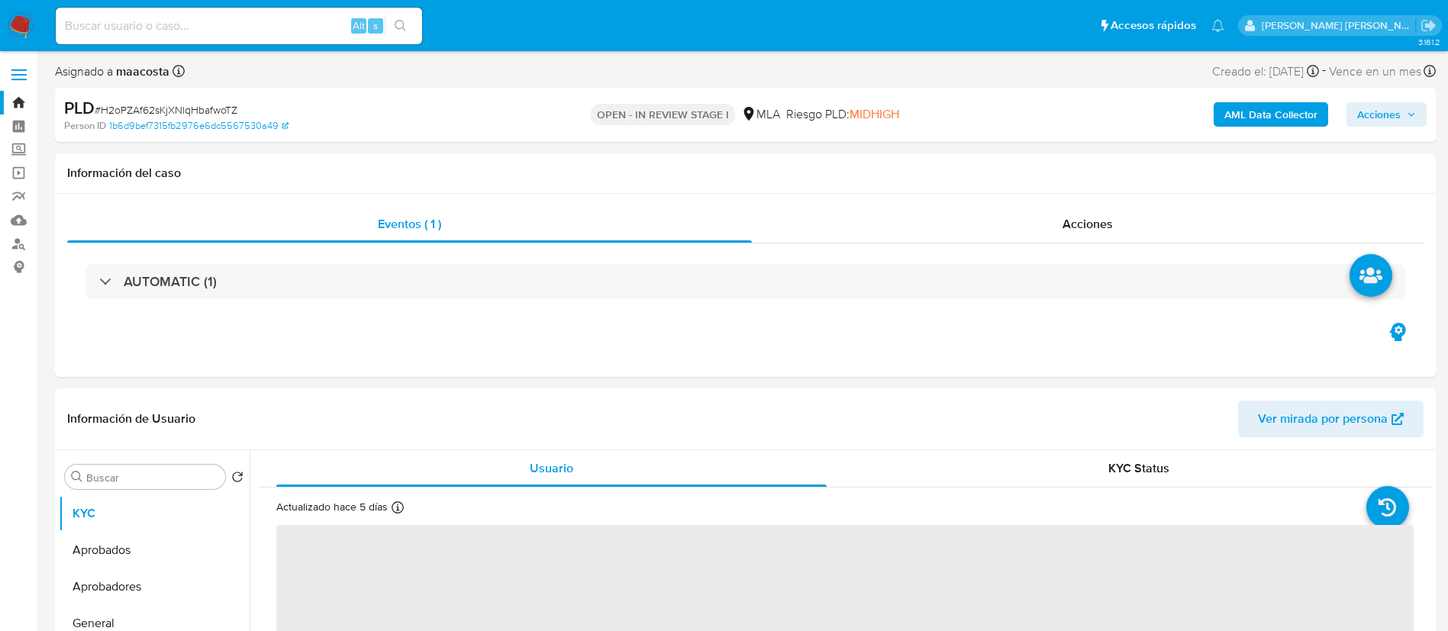
select select "10"
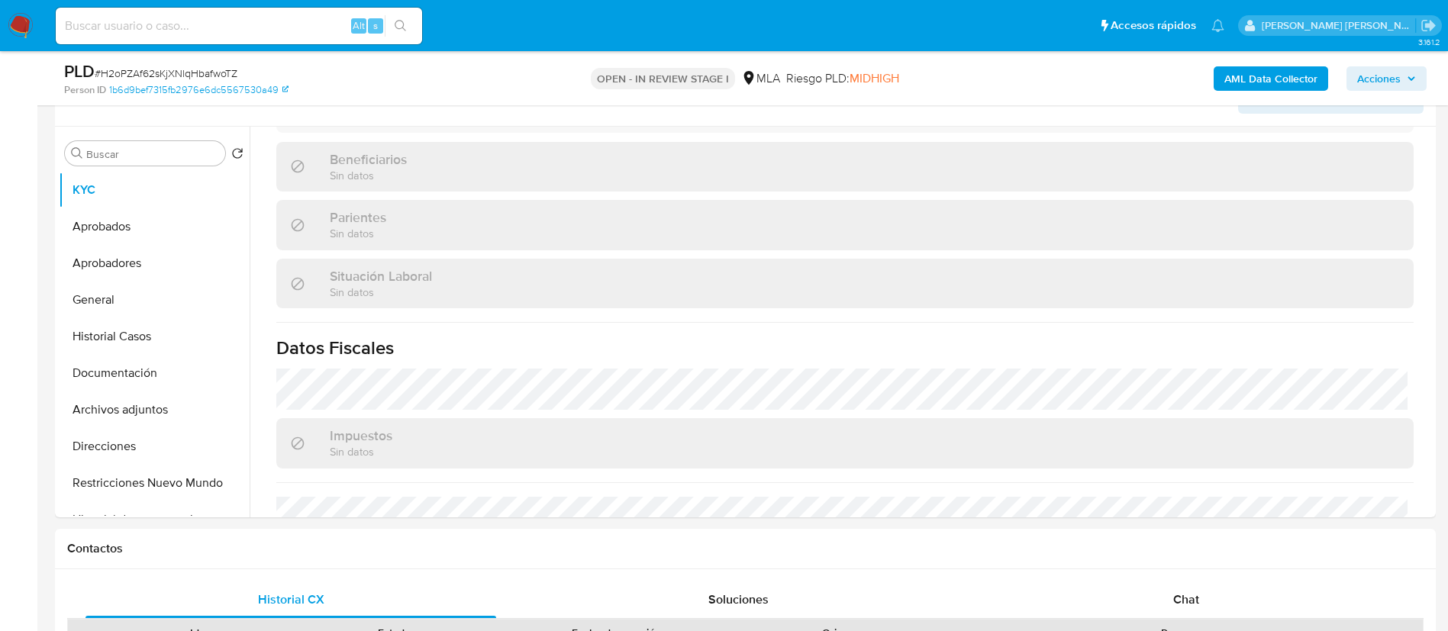
scroll to position [775, 0]
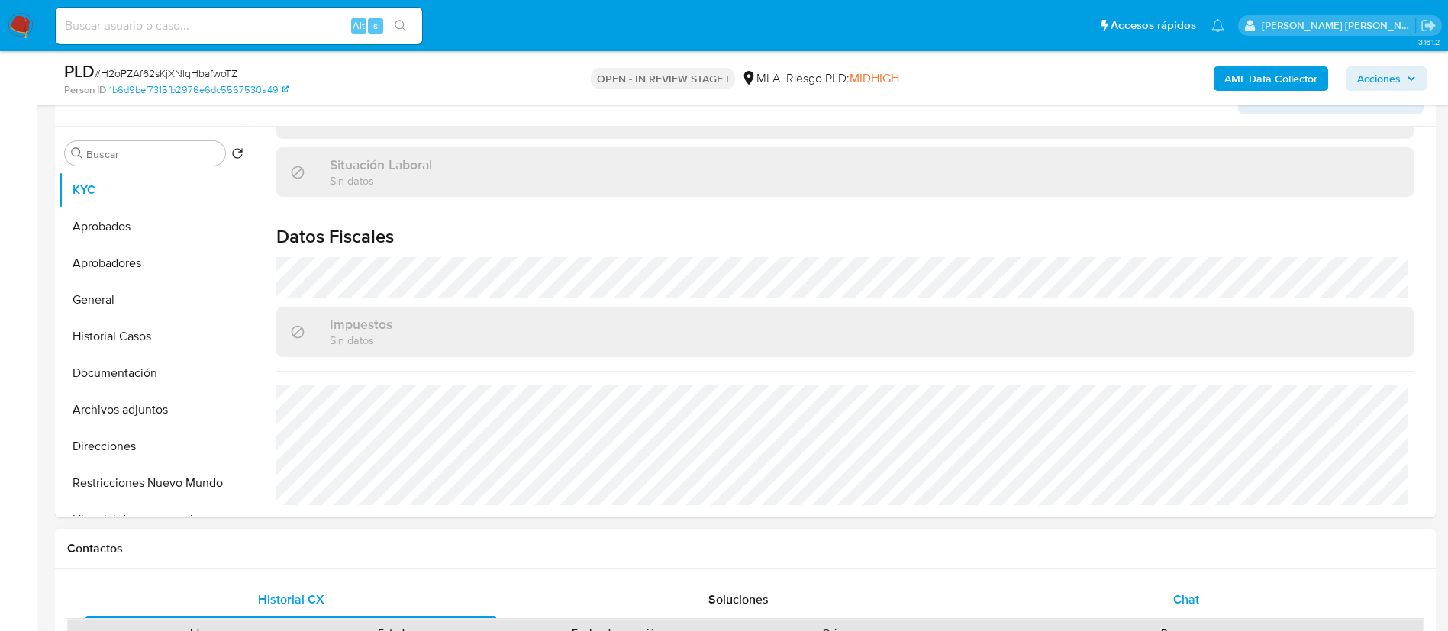
click at [1168, 608] on div "Chat" at bounding box center [1186, 600] width 411 height 37
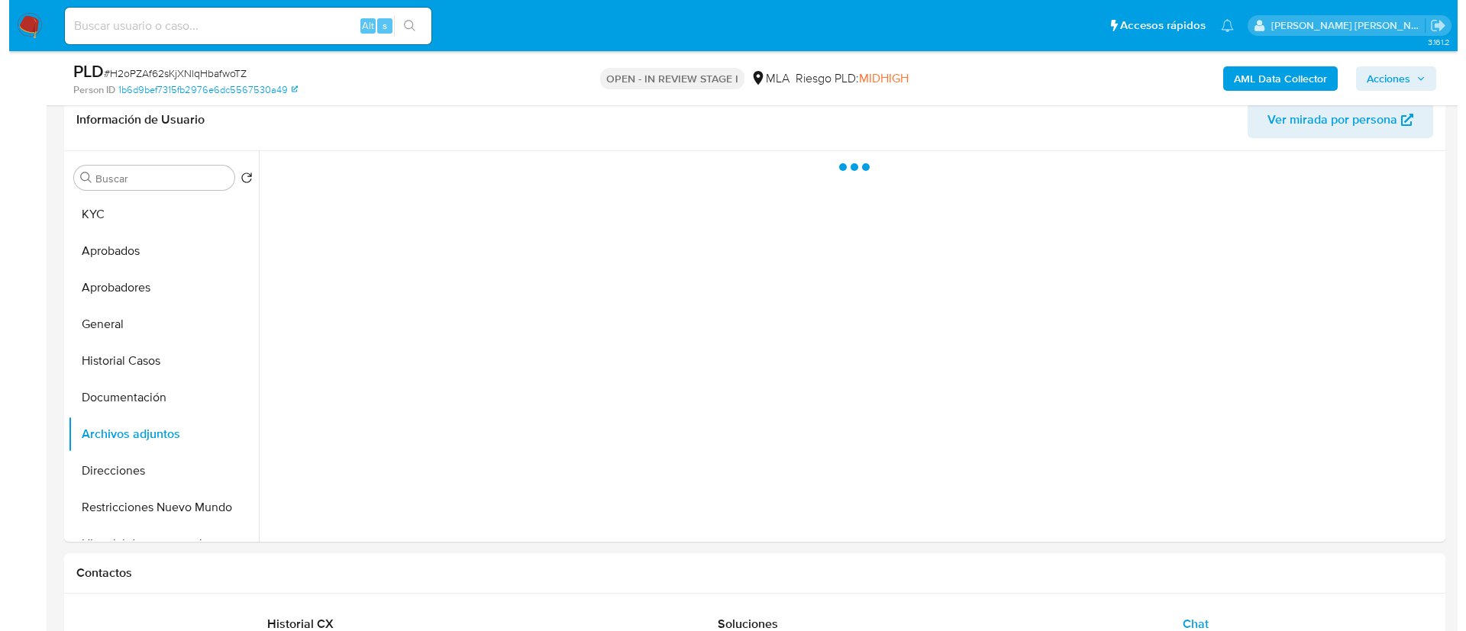
scroll to position [0, 0]
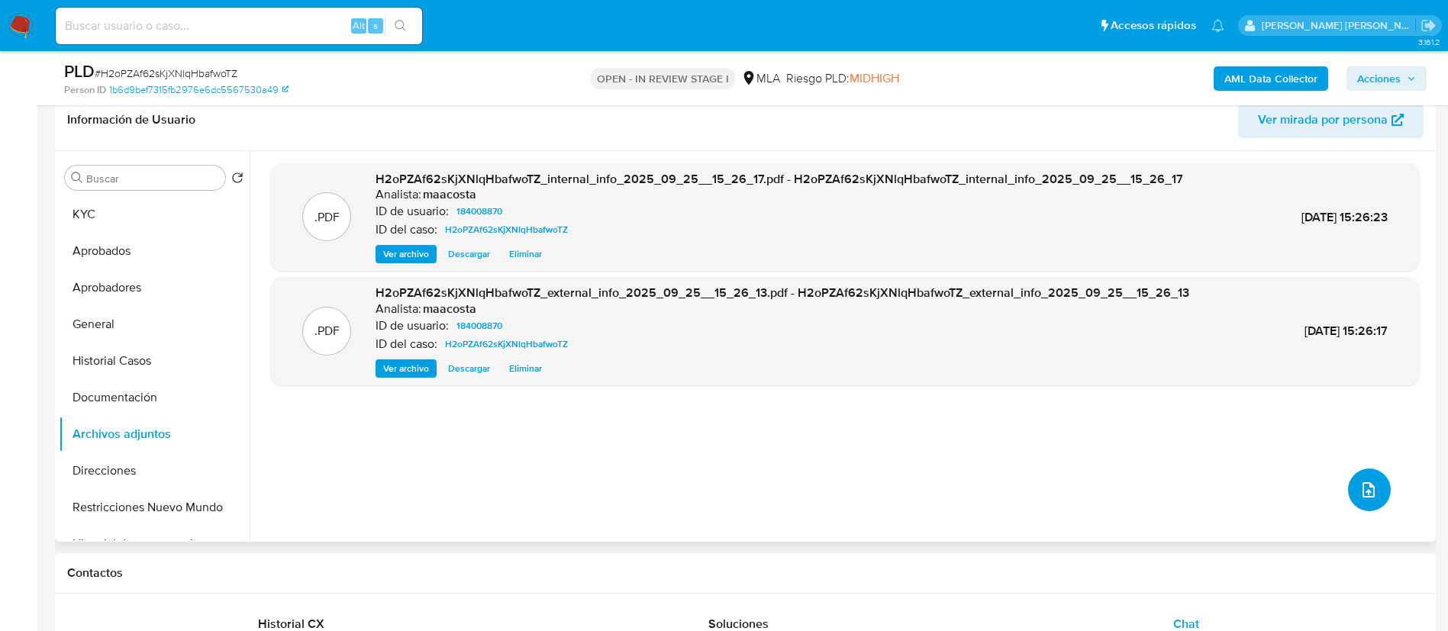
click at [1365, 488] on icon "upload-file" at bounding box center [1369, 490] width 18 height 18
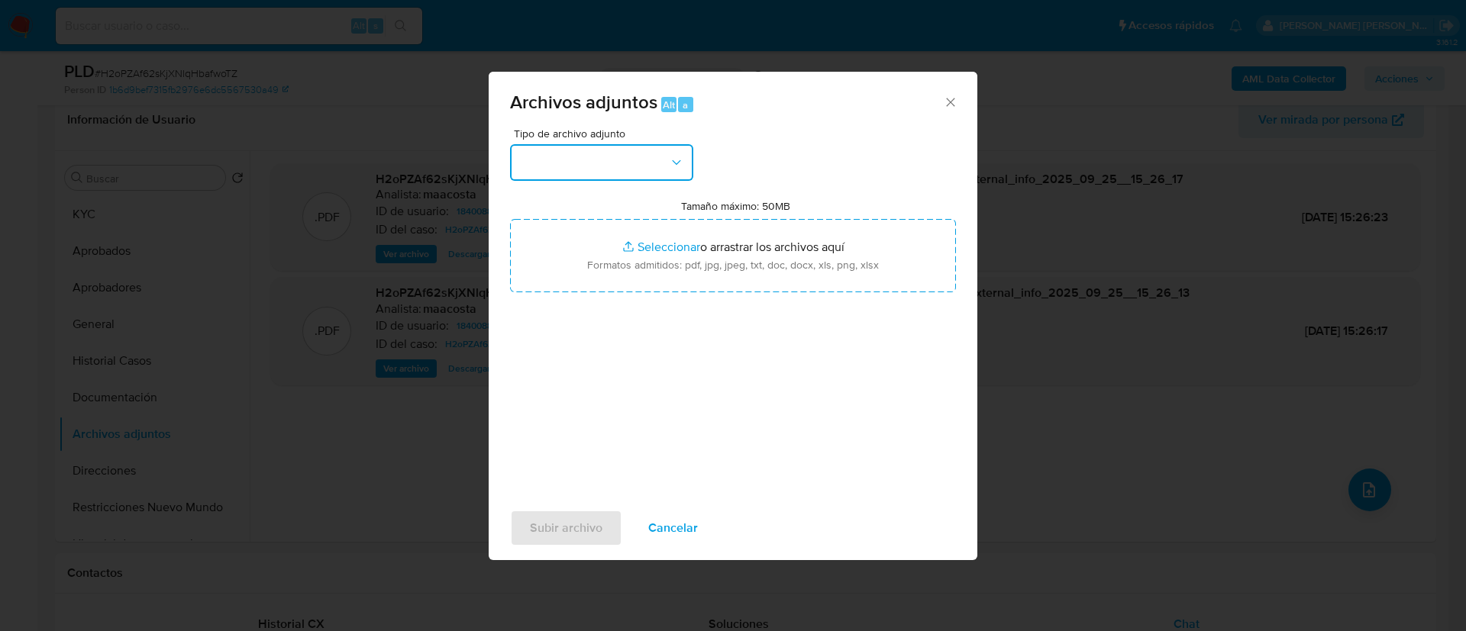
click at [591, 161] on button "button" at bounding box center [601, 162] width 183 height 37
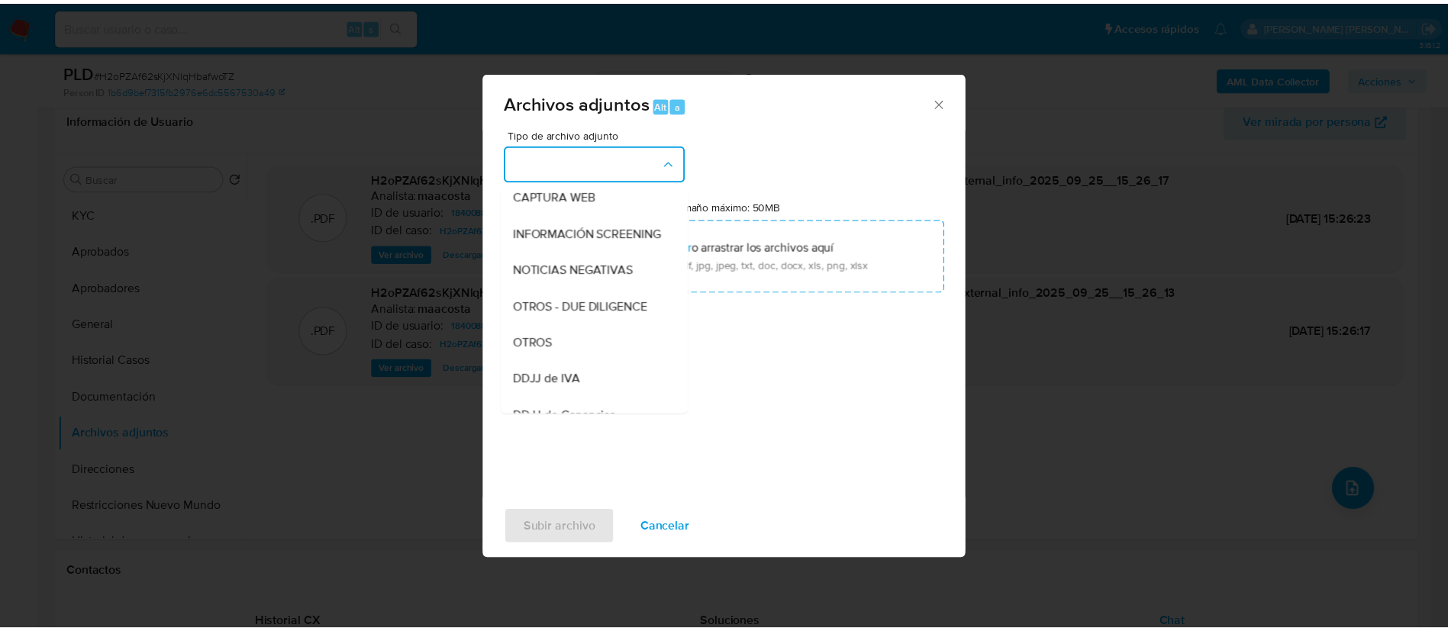
scroll to position [157, 0]
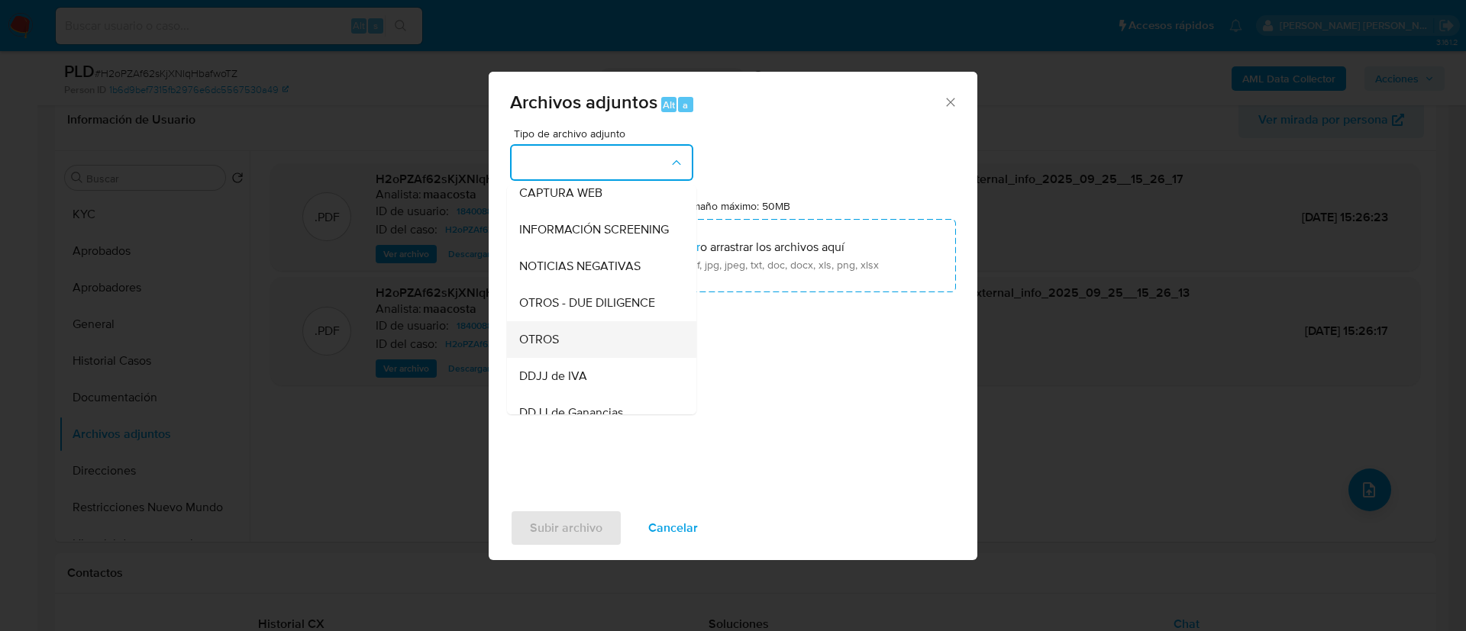
click at [556, 346] on span "OTROS" at bounding box center [539, 339] width 40 height 15
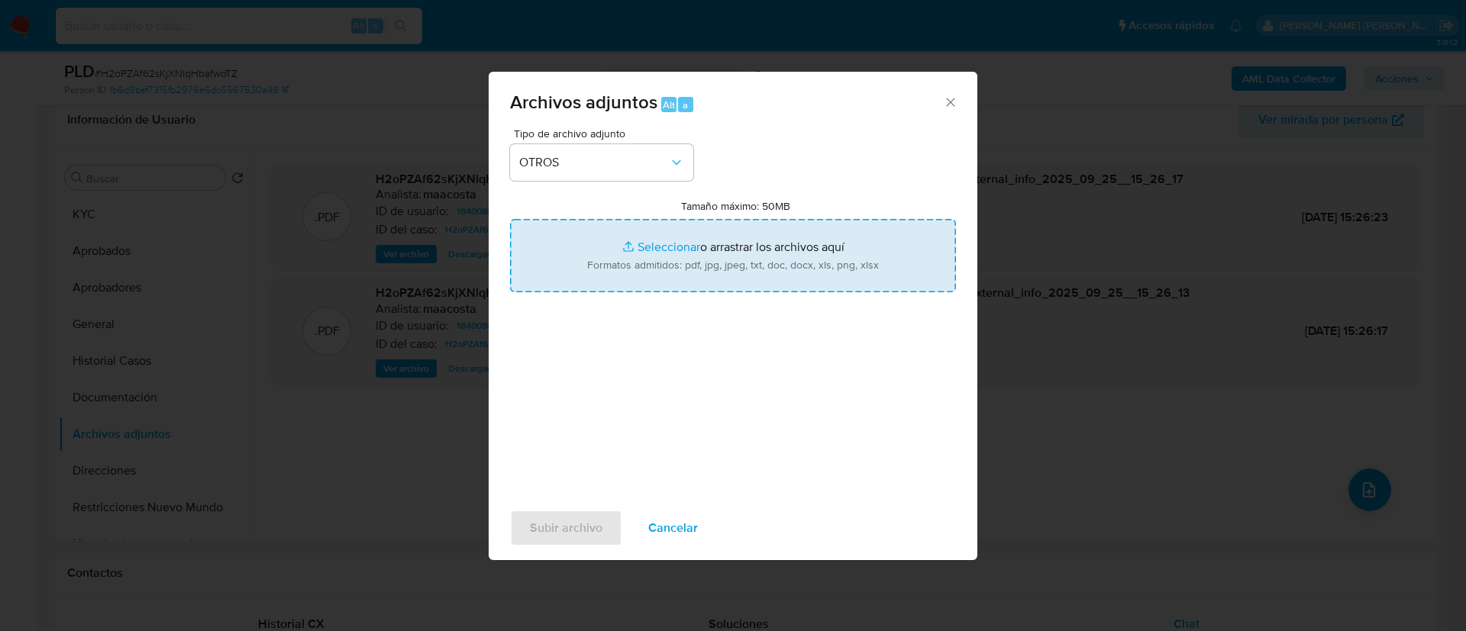
type input "C:\fakepath\Caselog H2oPZAf62sKjXNlqHbafwoTZ_2025_08_18_17_38_15.docx"
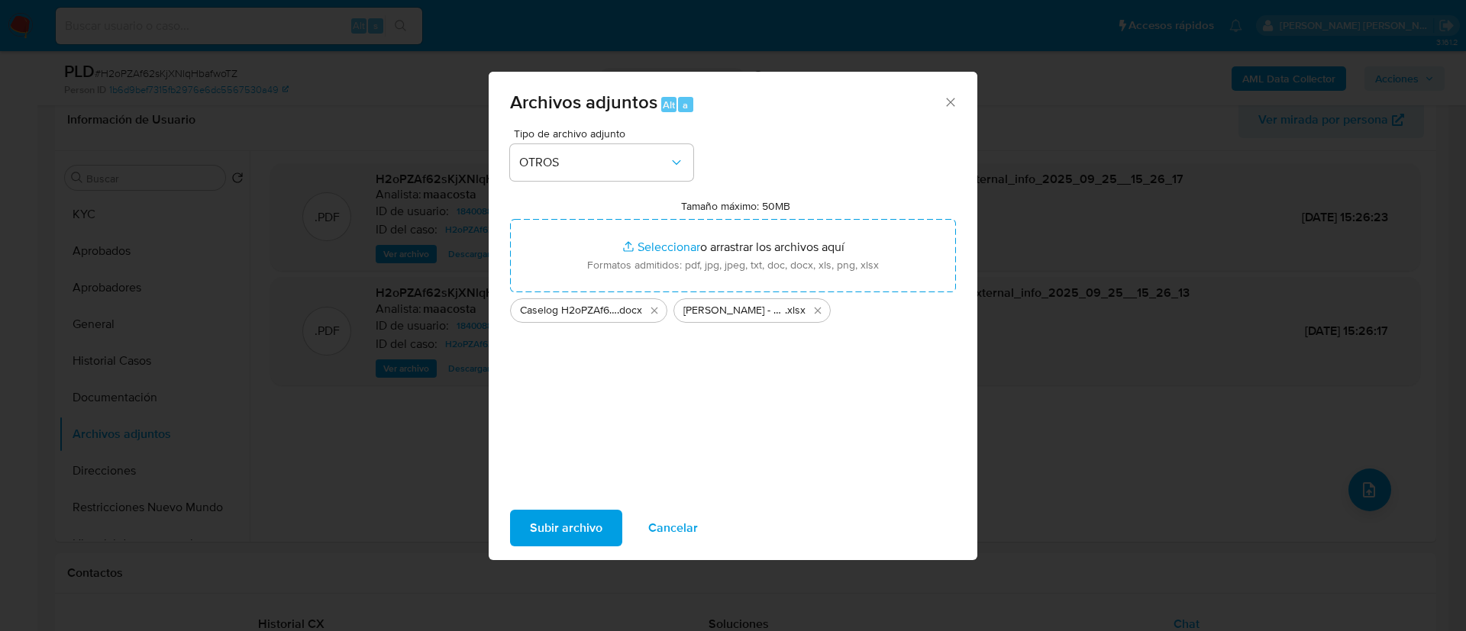
click at [575, 527] on span "Subir archivo" at bounding box center [566, 528] width 73 height 34
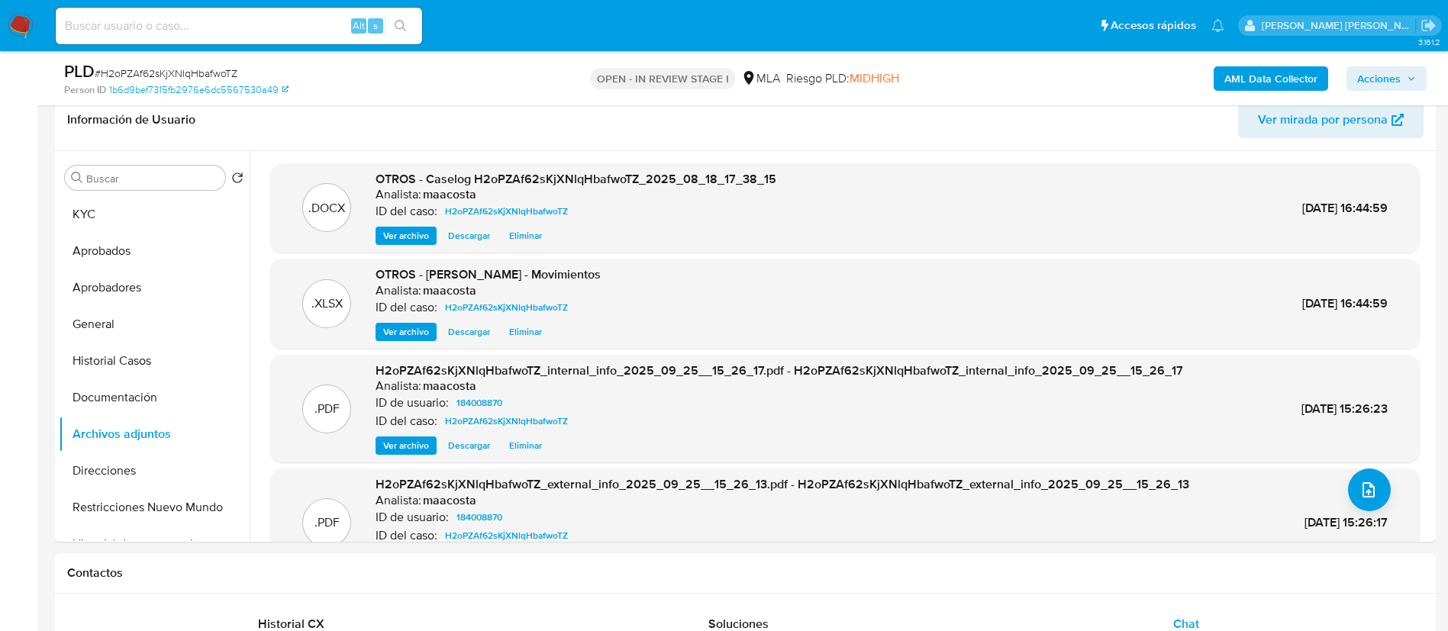
click at [1401, 71] on span "Acciones" at bounding box center [1386, 78] width 59 height 21
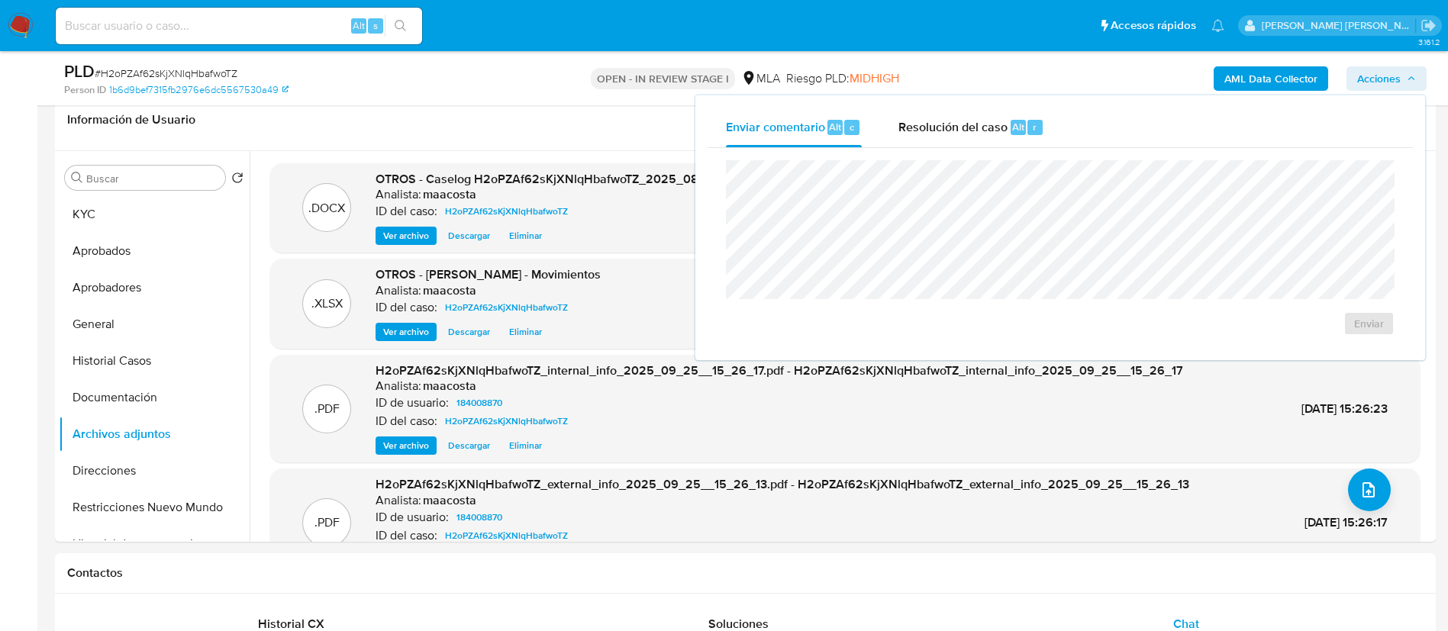
click at [1011, 105] on div "Enviar comentario Alt c Resolución del caso Alt r Enviar" at bounding box center [1060, 227] width 730 height 265
click at [1000, 143] on div "Resolución del caso Alt r" at bounding box center [971, 128] width 146 height 40
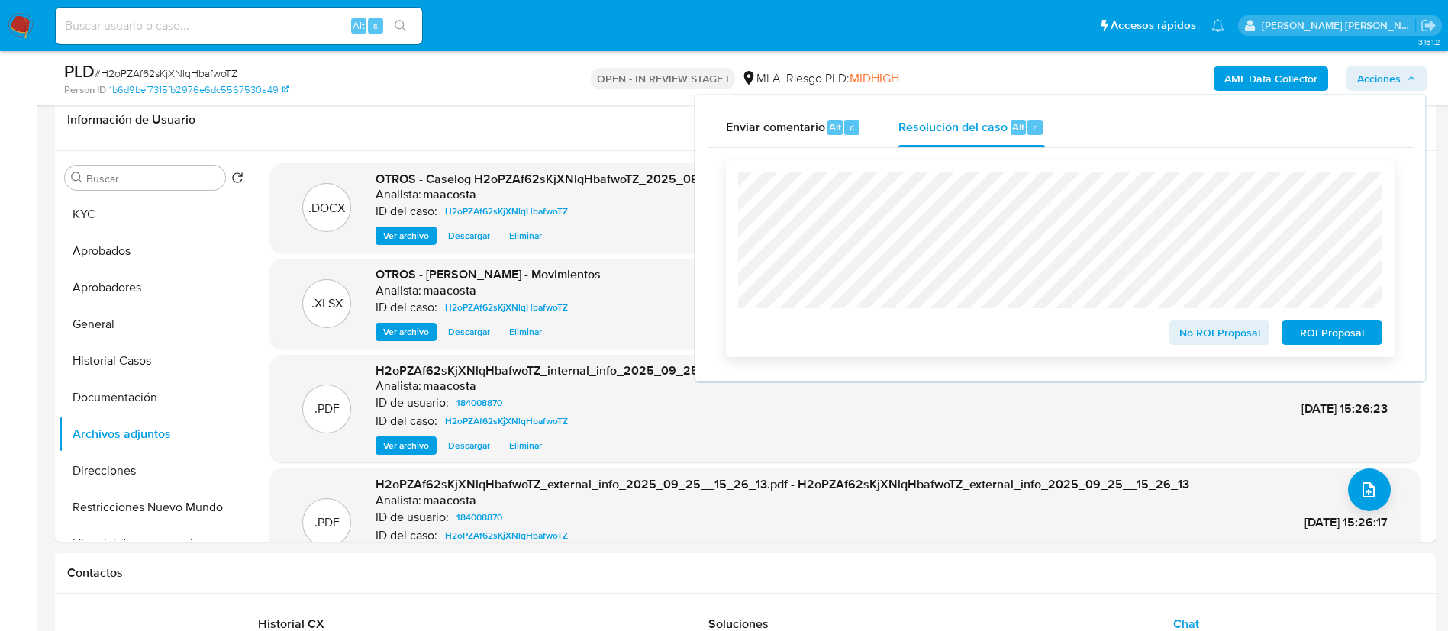
click at [1209, 344] on span "No ROI Proposal" at bounding box center [1219, 332] width 79 height 21
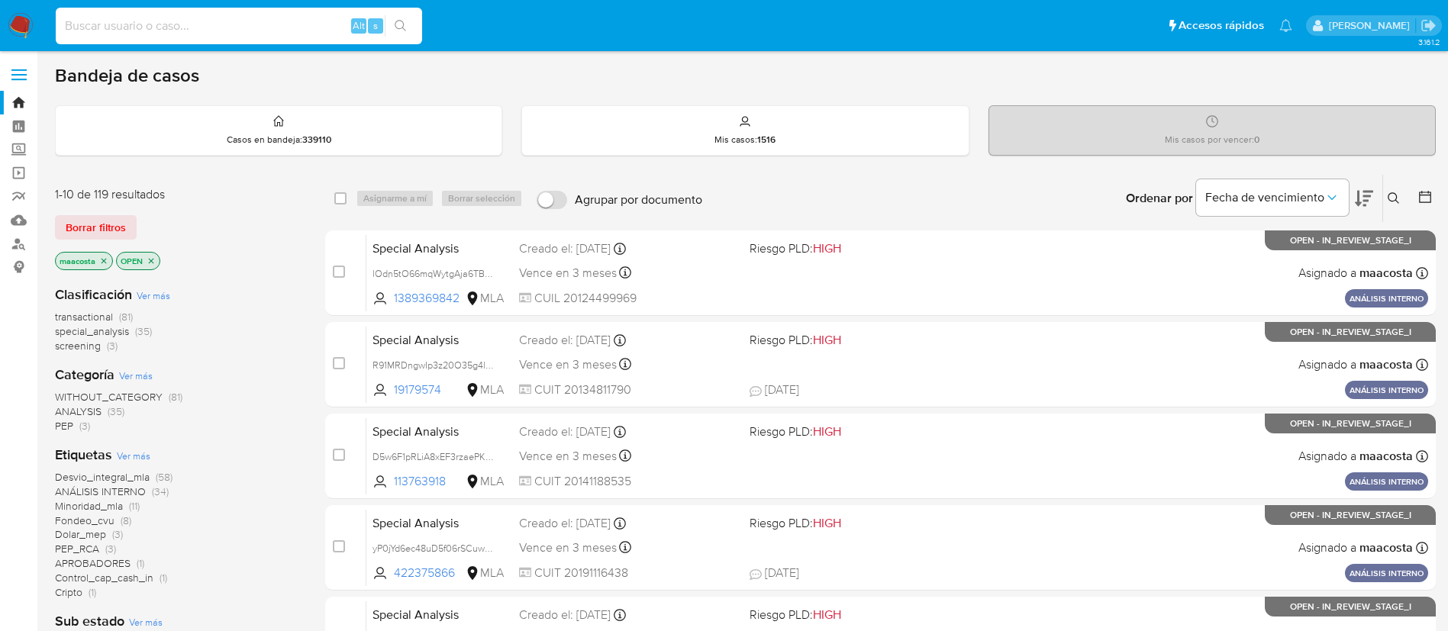
click at [243, 34] on input at bounding box center [239, 26] width 366 height 20
paste input "OepQLEyQF8RRPhlRKWPqjtqX"
type input "OepQLEyQF8RRPhlRKWPqjtqX"
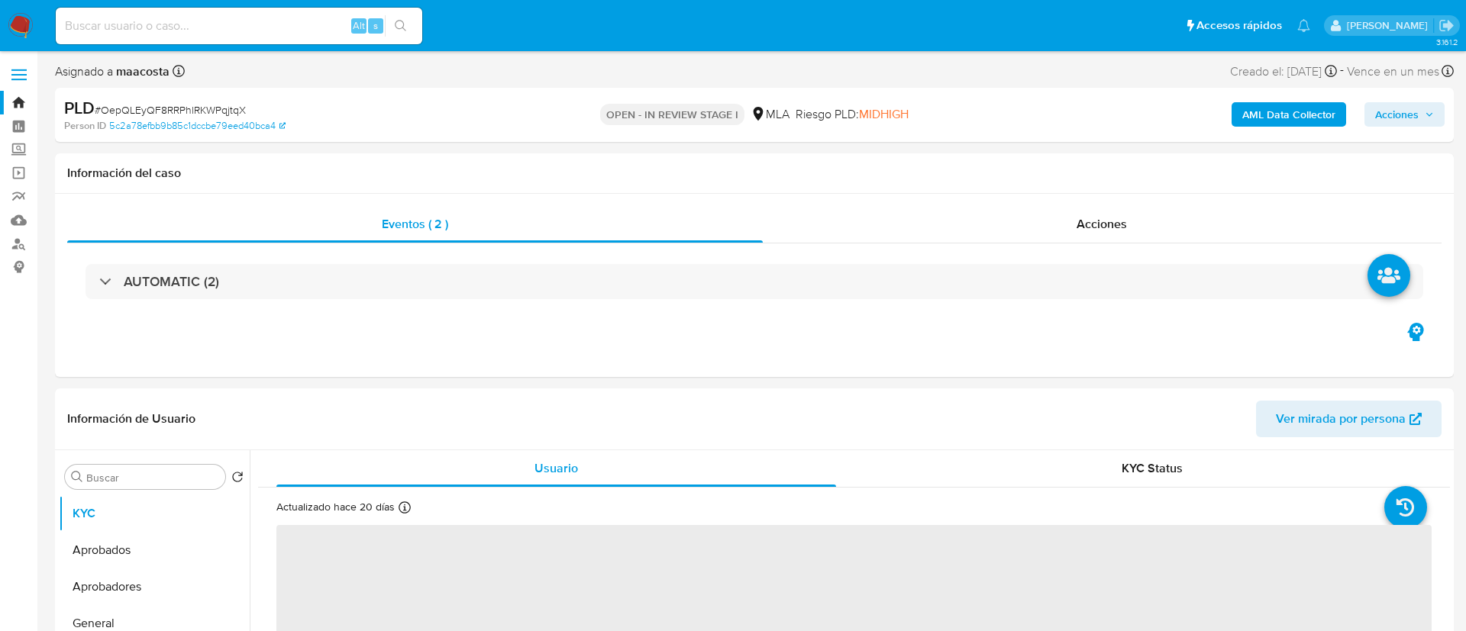
select select "10"
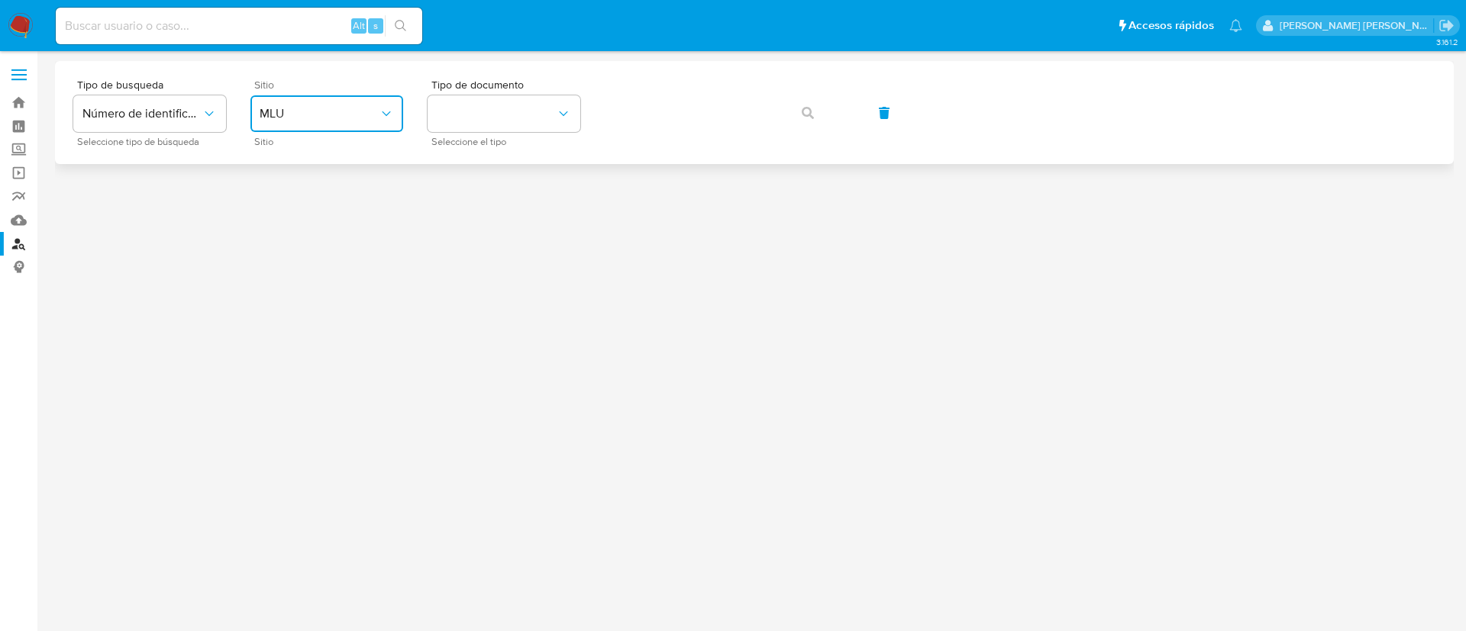
click at [340, 129] on button "MLU" at bounding box center [326, 113] width 153 height 37
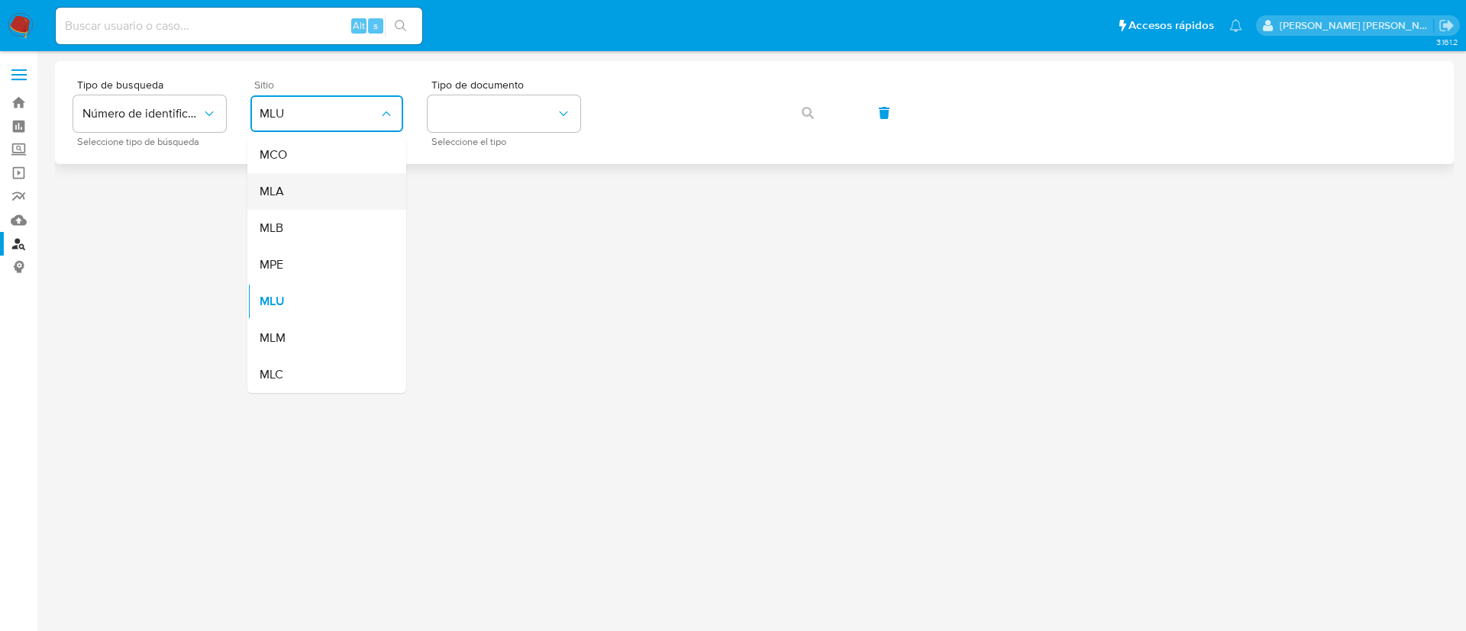
click at [321, 208] on div "MLA" at bounding box center [322, 191] width 125 height 37
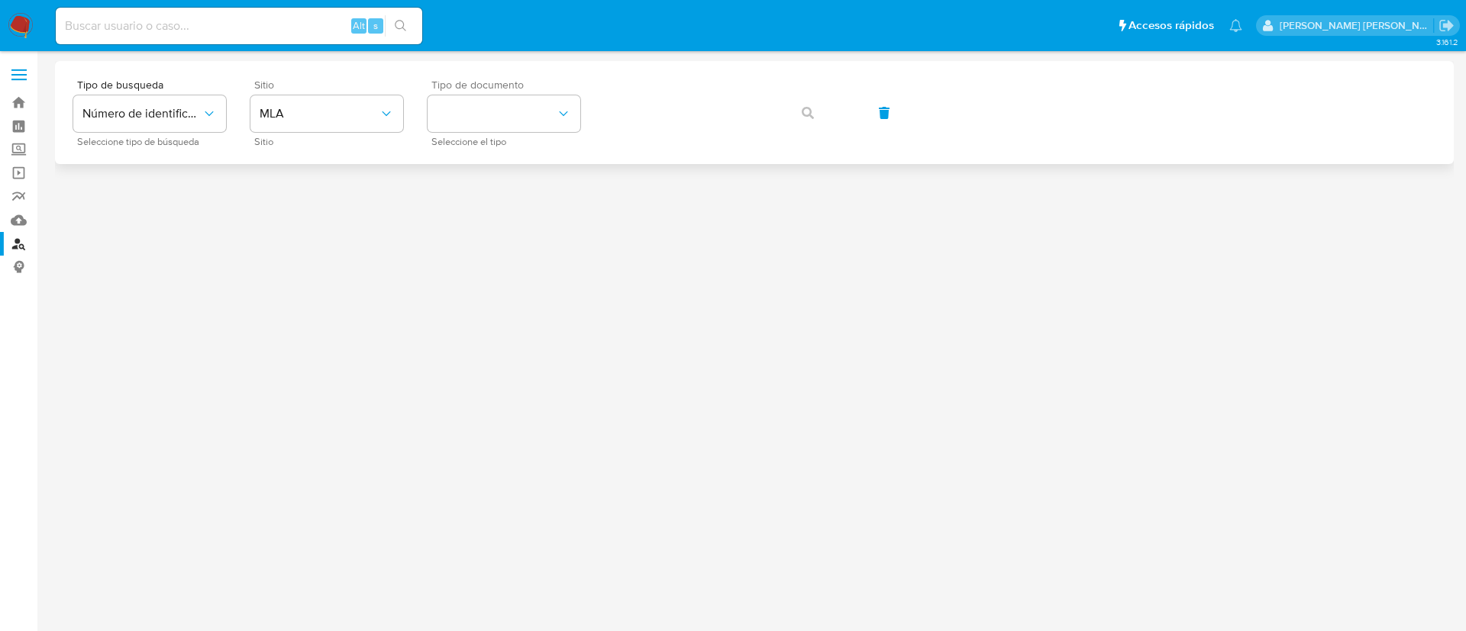
click at [494, 142] on span "Seleccione el tipo" at bounding box center [507, 142] width 153 height 8
click at [531, 116] on button "identificationType" at bounding box center [503, 113] width 153 height 37
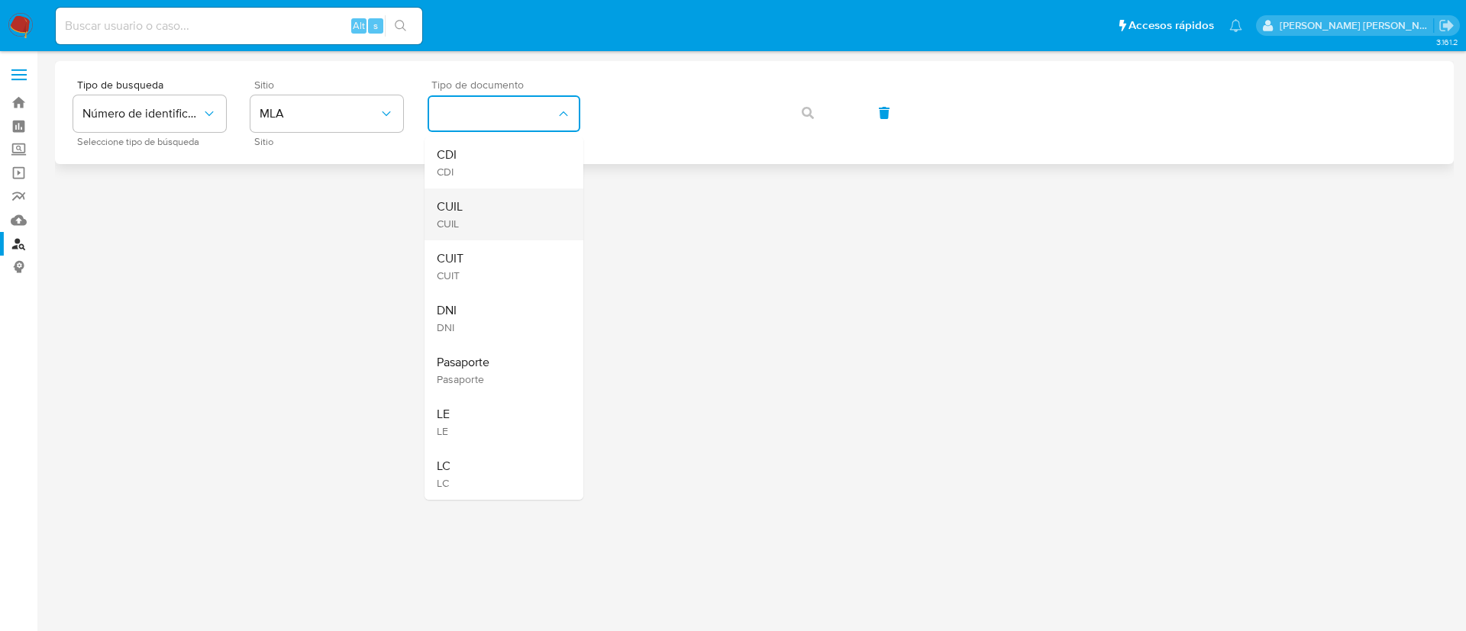
click at [498, 215] on div "CUIL CUIL" at bounding box center [499, 215] width 125 height 52
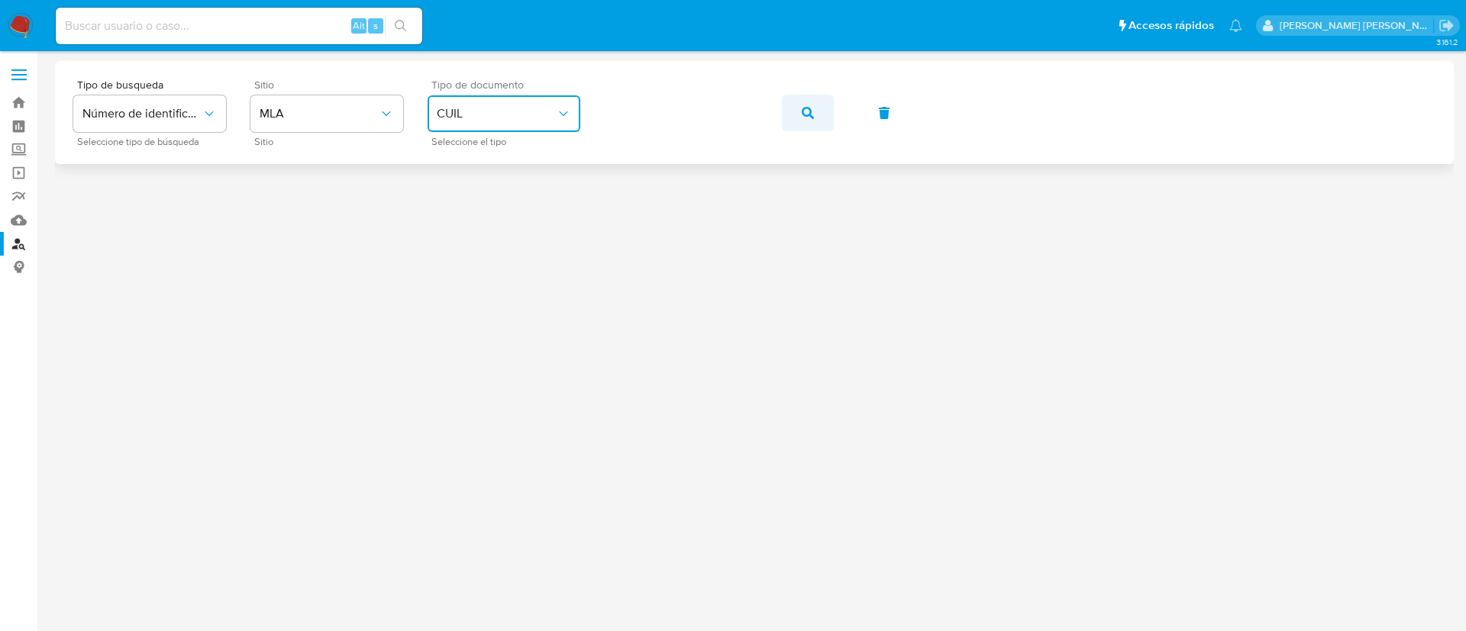
click at [804, 112] on icon "button" at bounding box center [808, 113] width 12 height 12
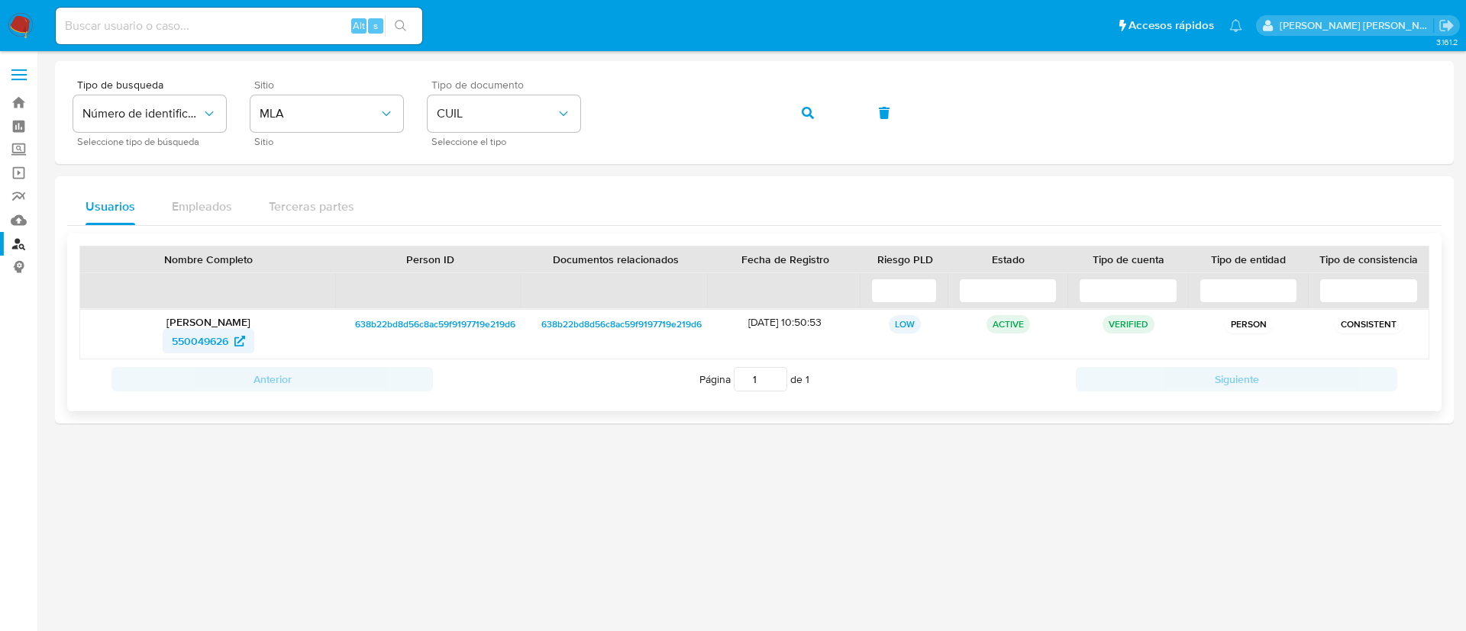
click at [203, 331] on span "550049626" at bounding box center [200, 341] width 56 height 24
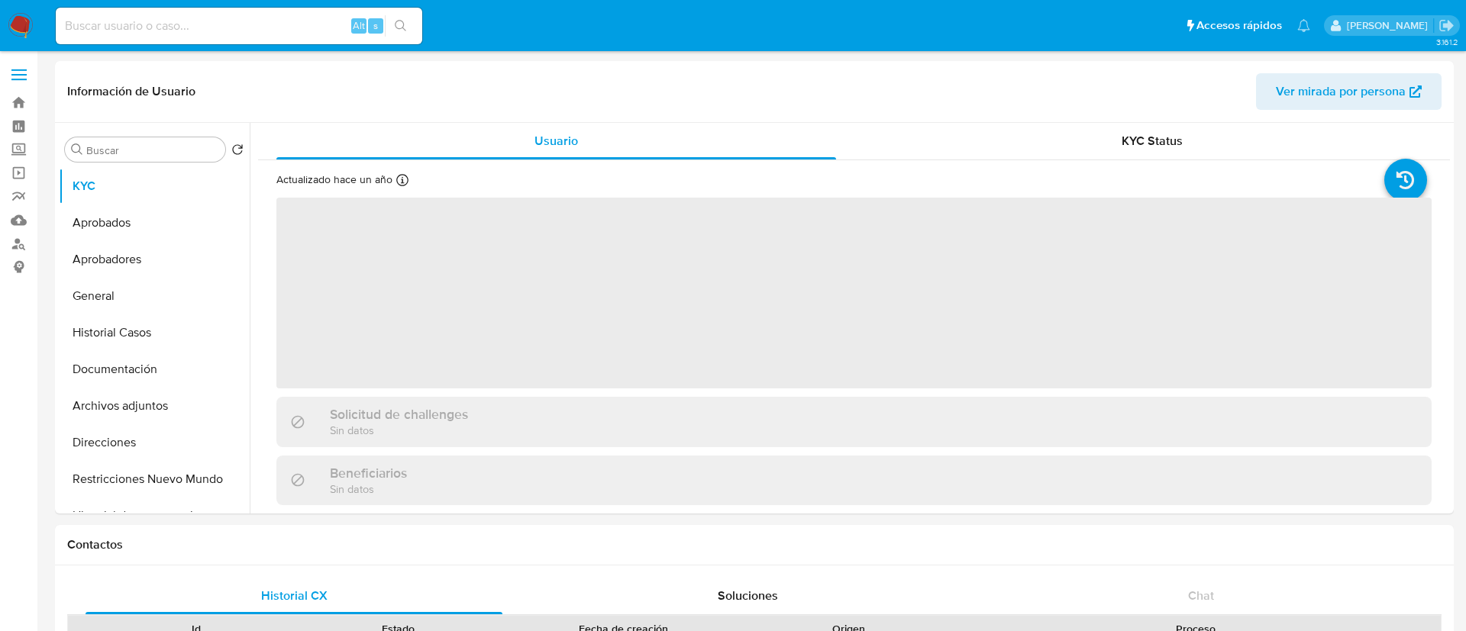
select select "10"
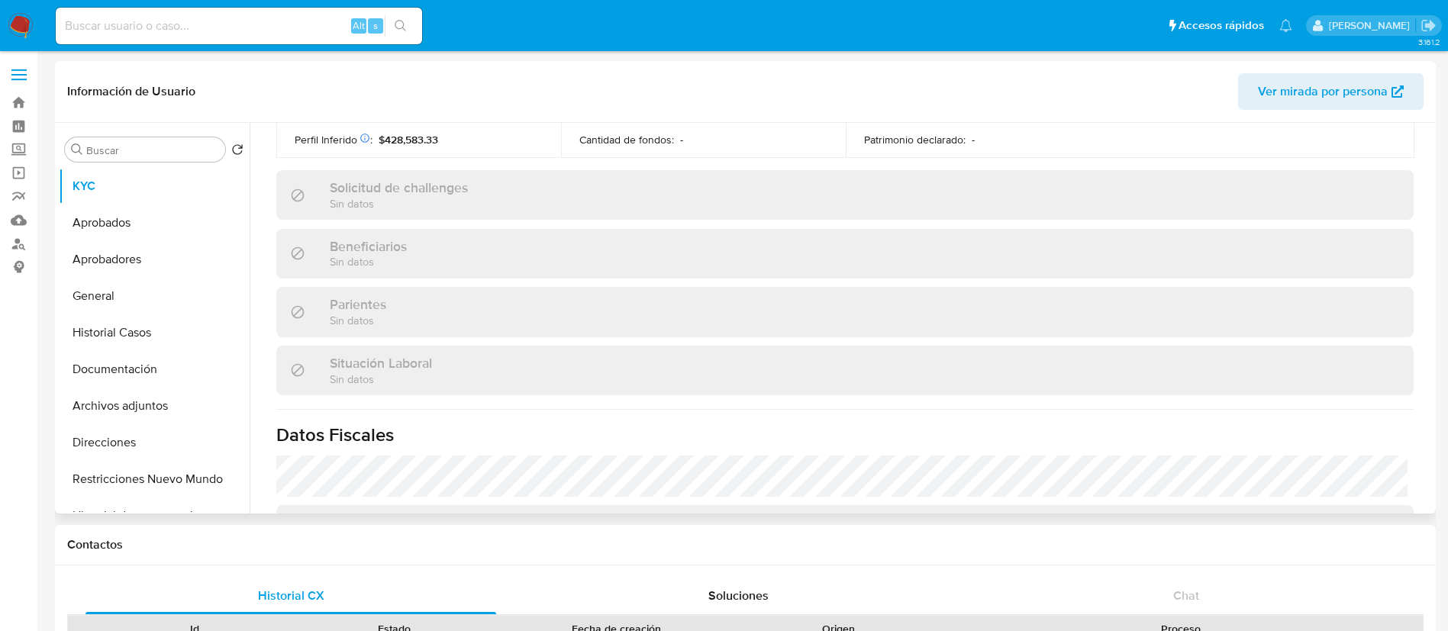
scroll to position [790, 0]
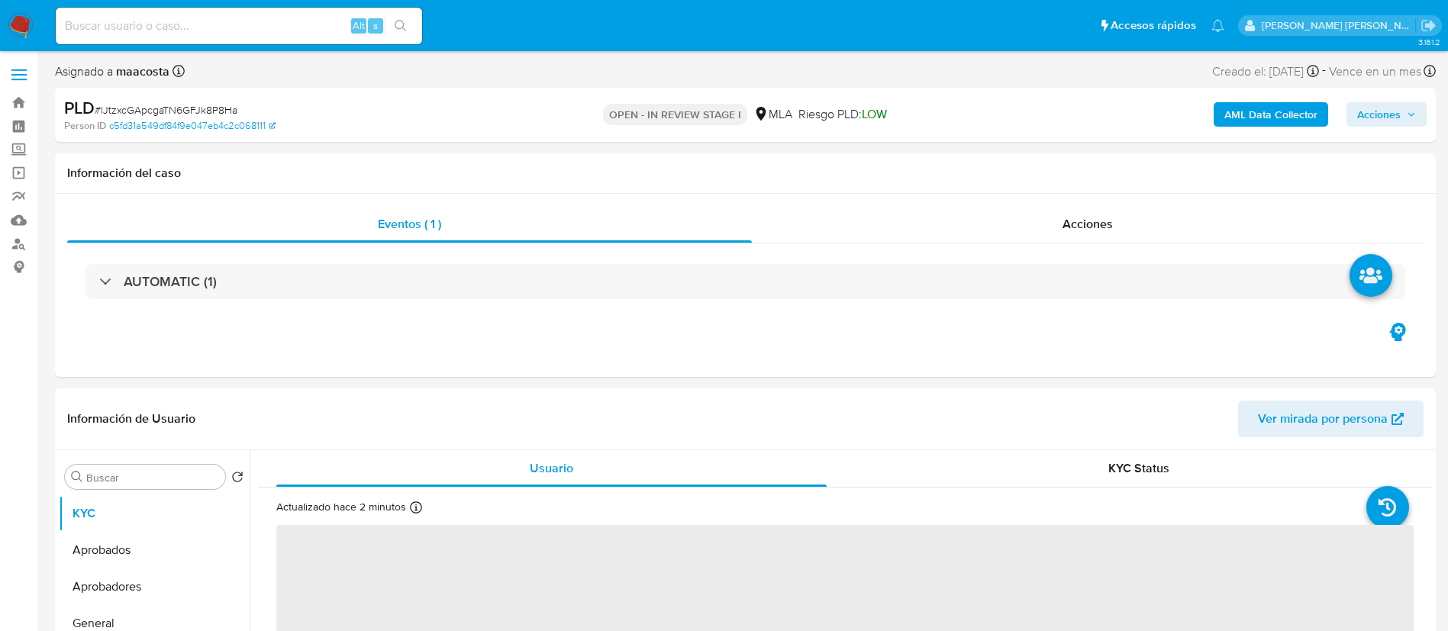
select select "10"
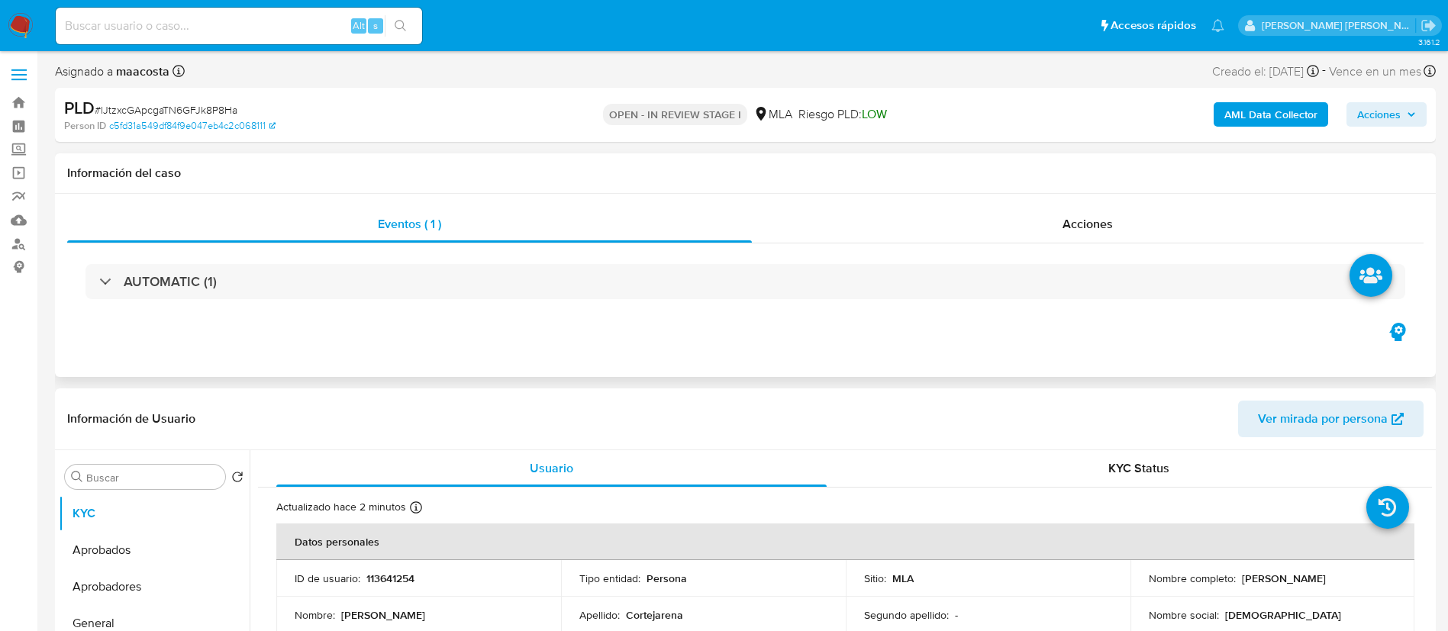
click at [1269, 330] on div "Eventos ( 1 ) Acciones AUTOMATIC (1)" at bounding box center [745, 285] width 1381 height 183
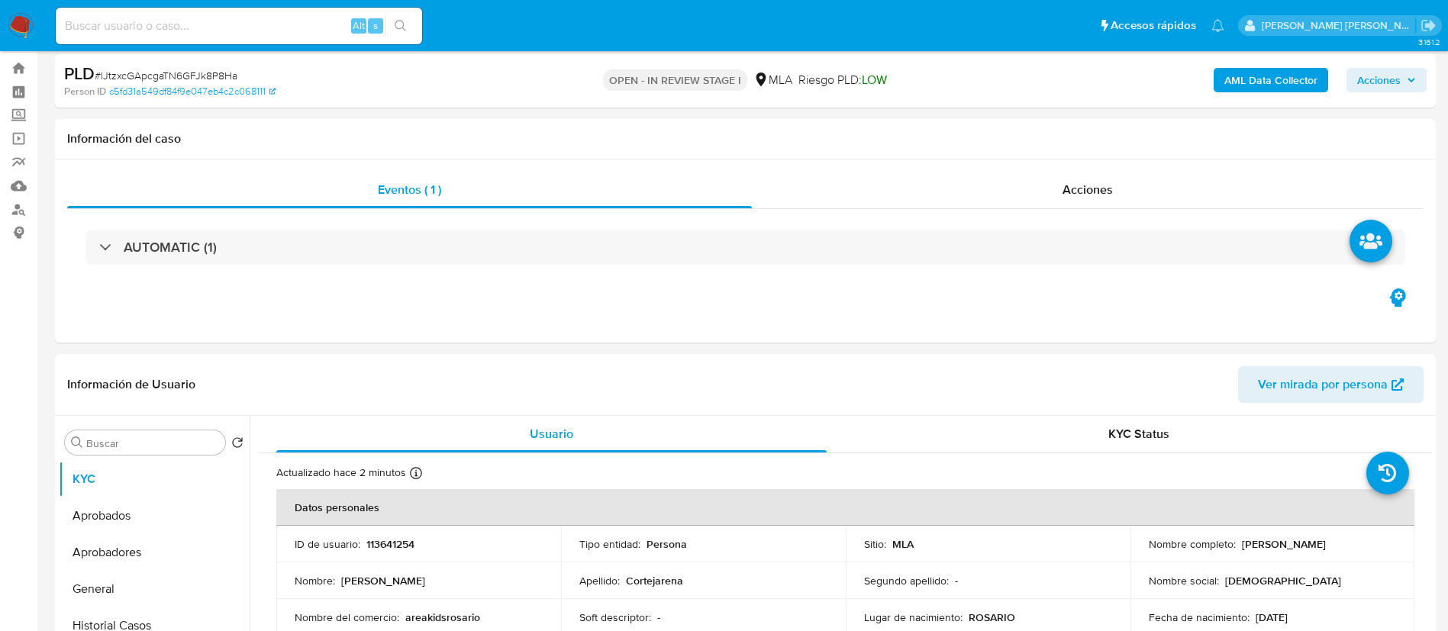
click at [1382, 92] on span "Acciones" at bounding box center [1379, 80] width 44 height 24
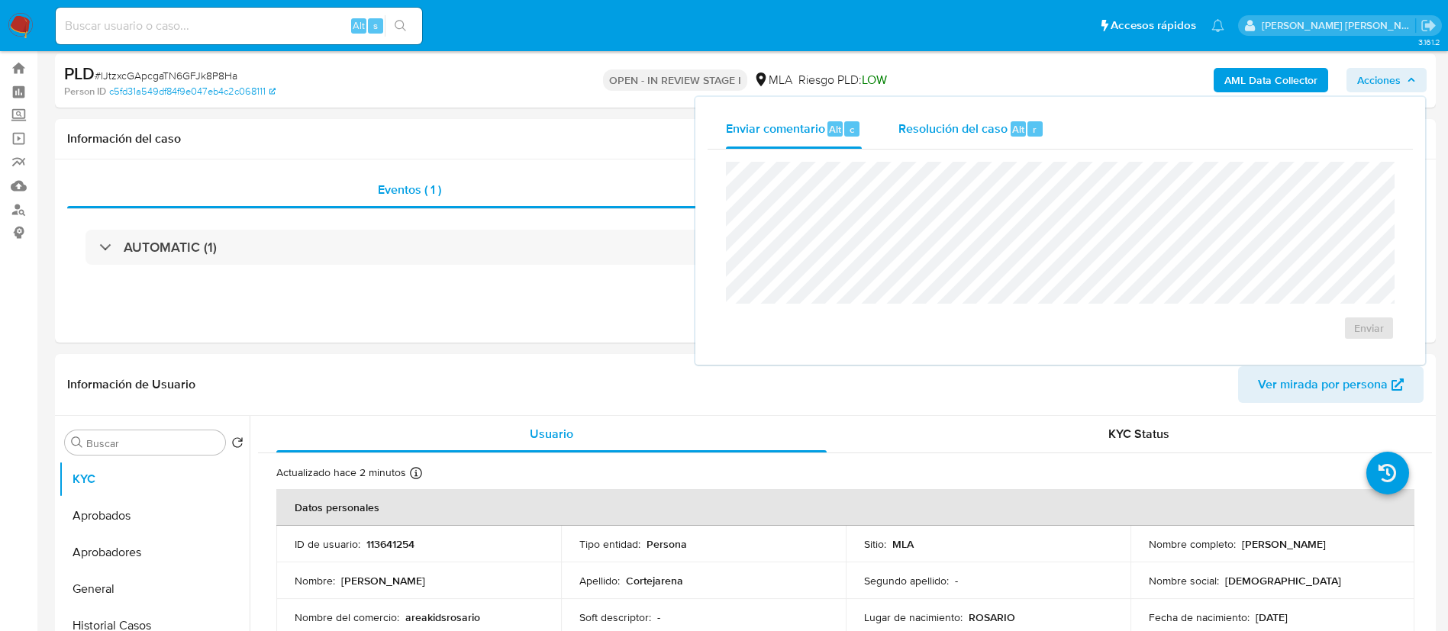
click at [990, 109] on div "Resolución del caso Alt r" at bounding box center [971, 129] width 146 height 40
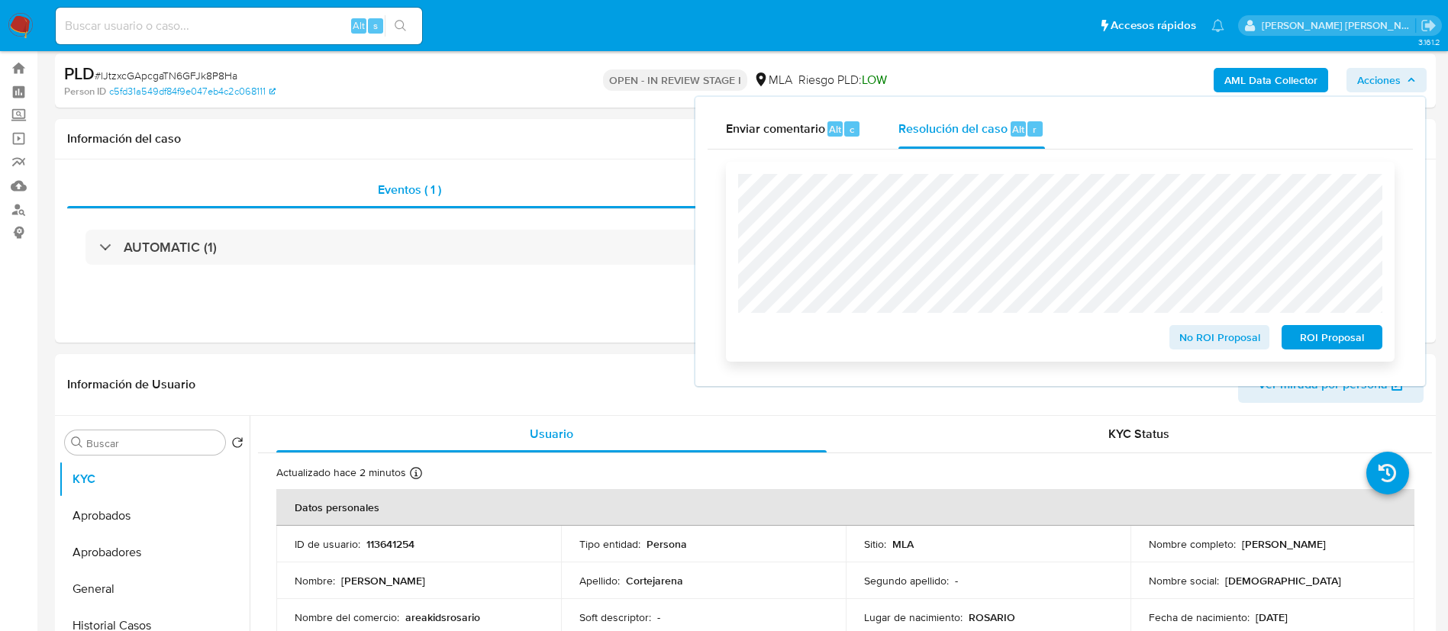
click at [1204, 339] on span "No ROI Proposal" at bounding box center [1219, 337] width 79 height 21
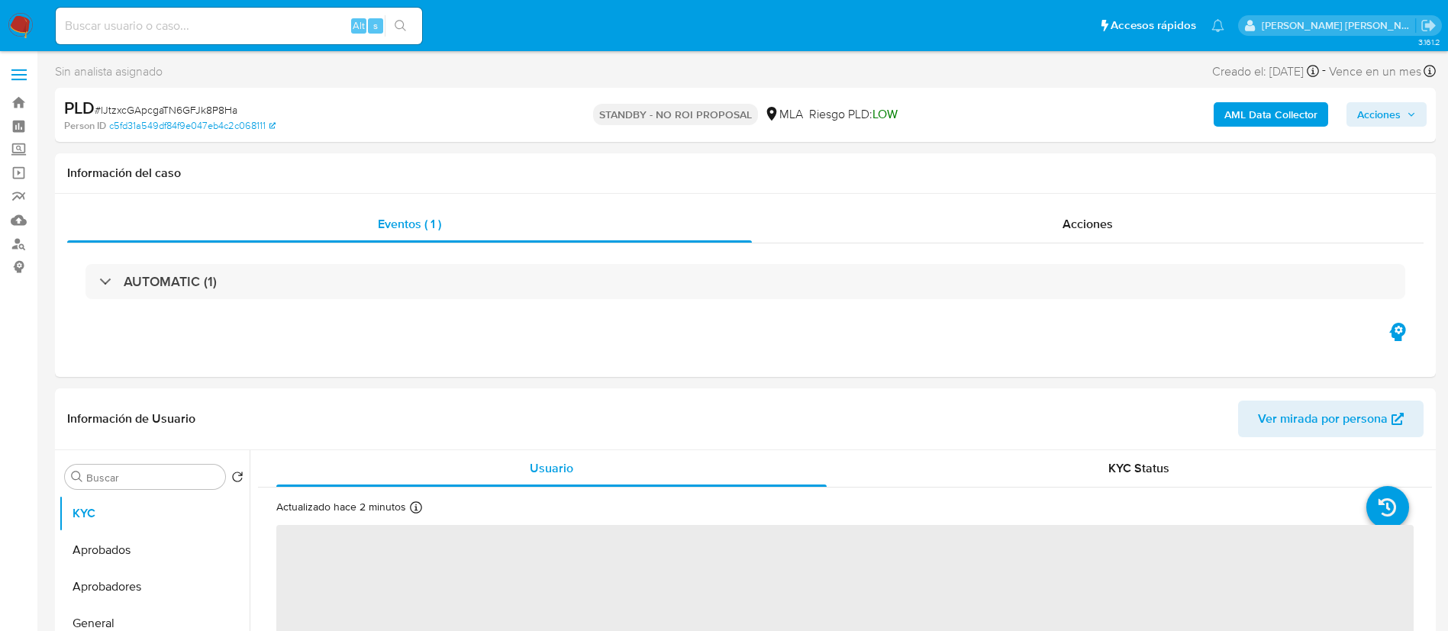
select select "10"
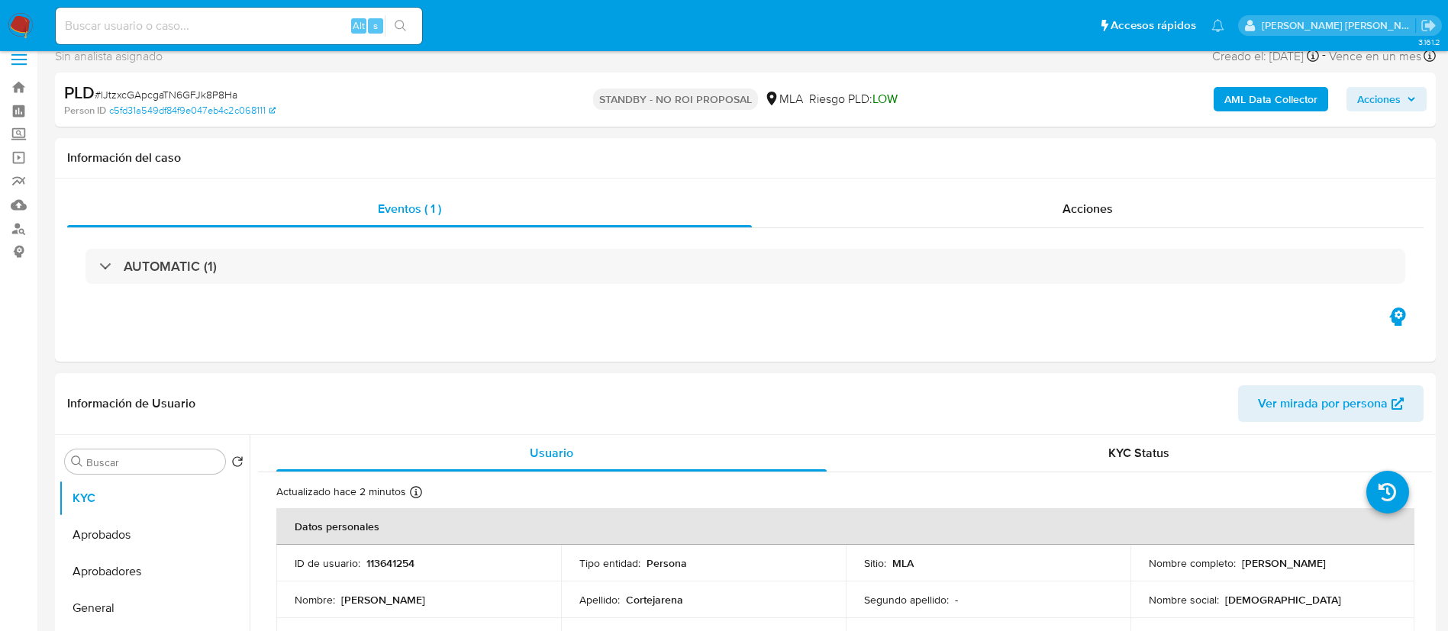
scroll to position [20, 0]
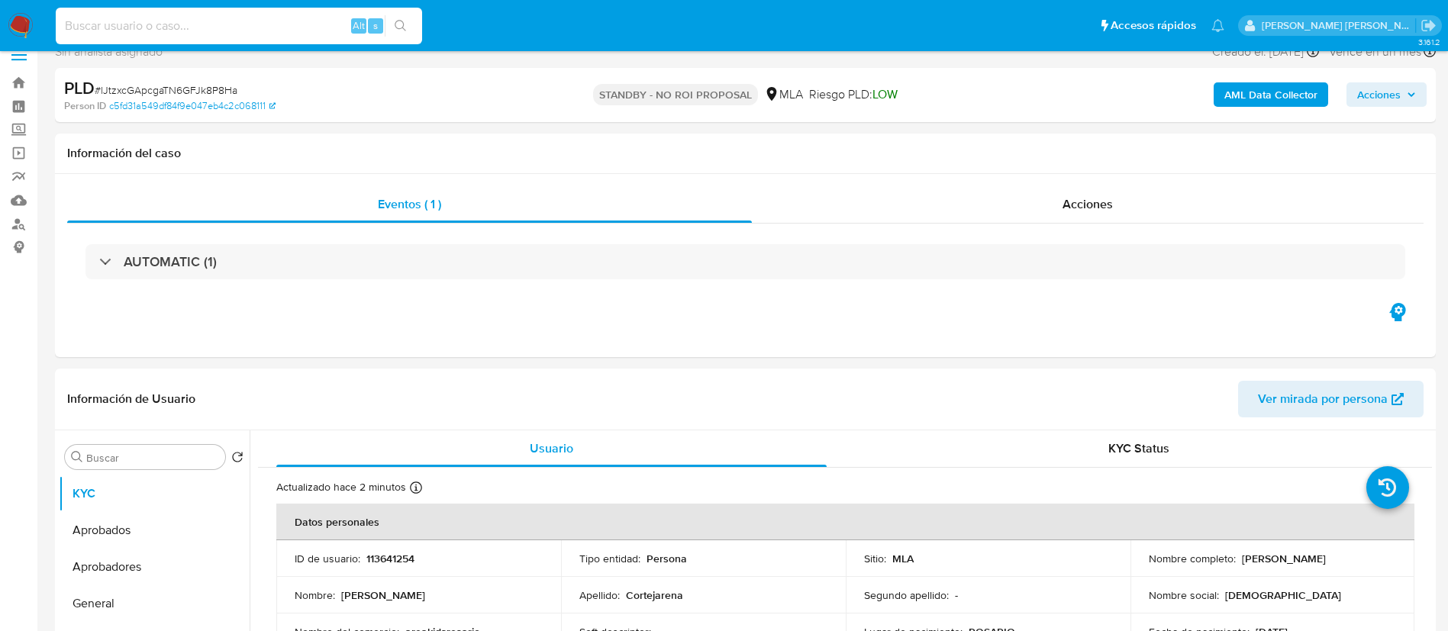
paste input "Caselog OepQLEyQF8RRPhlRKWPqjtqX_2025_08_18_22_22_01"
click at [334, 24] on input at bounding box center [239, 26] width 366 height 20
type input "Caselog OepQLEyQF8RRPhlRKWPqjtqX_2025_08_18_22_22_01"
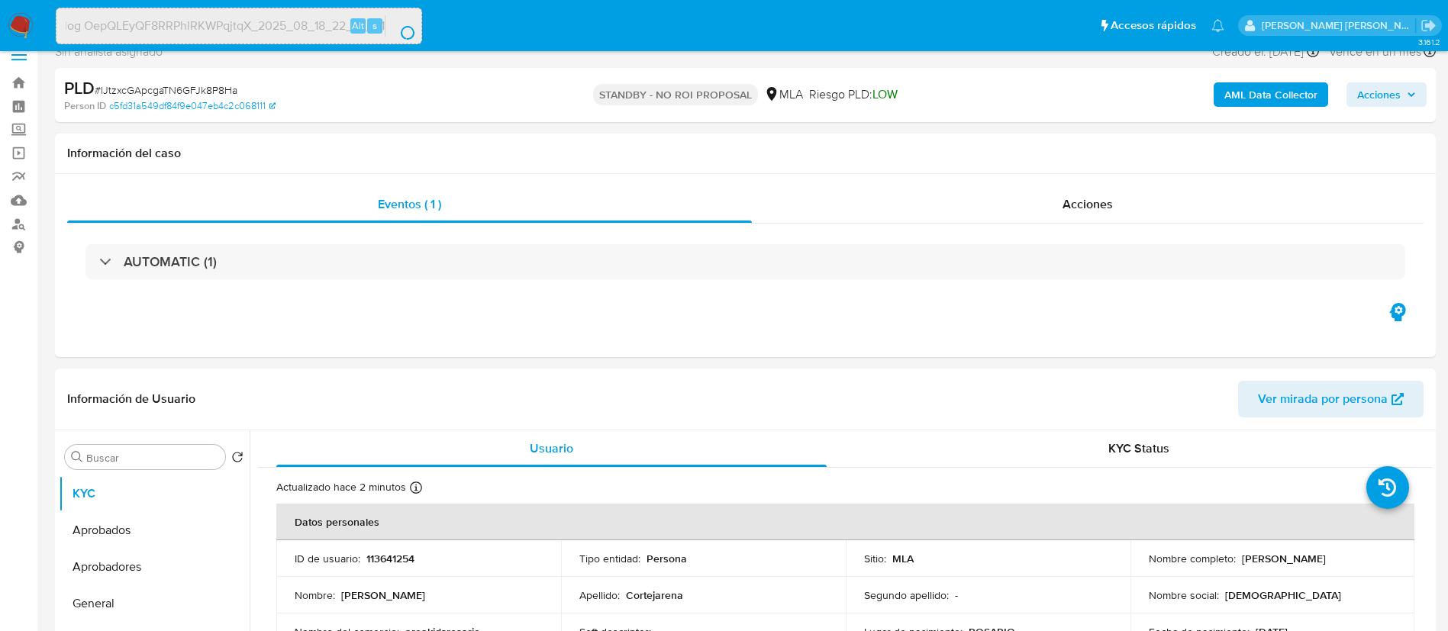
scroll to position [0, 0]
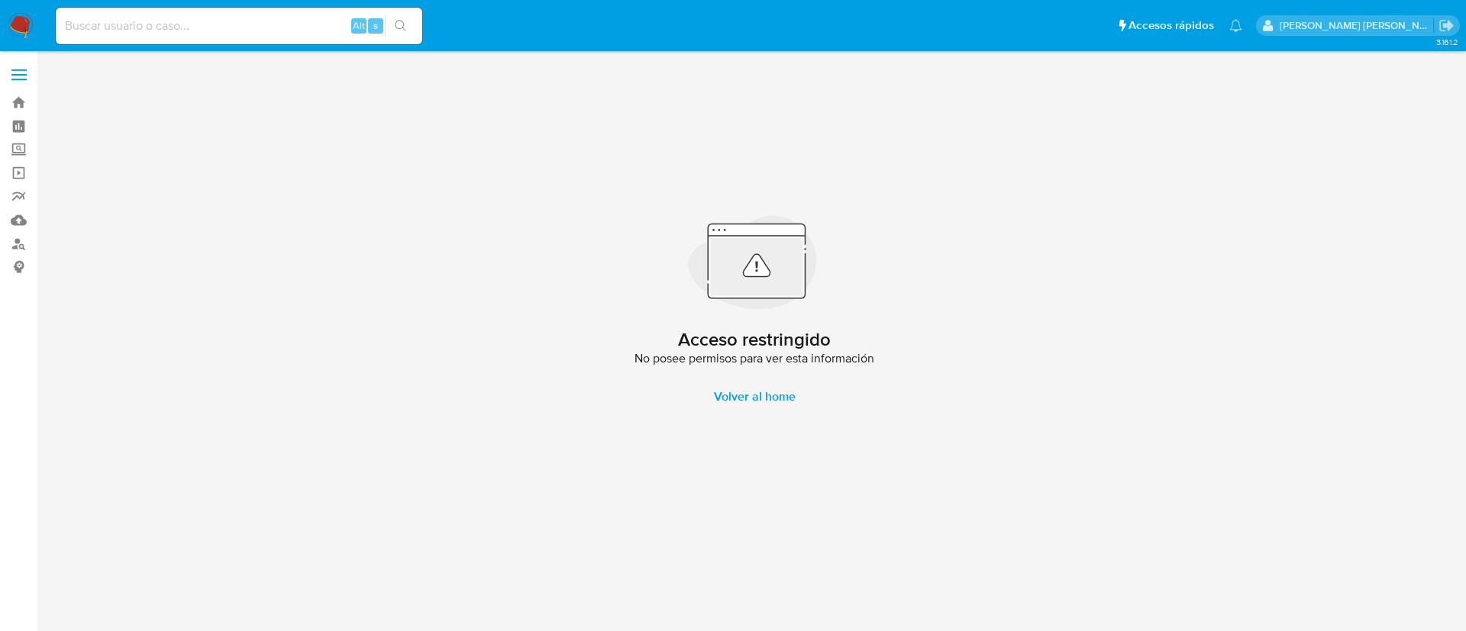
click at [244, 25] on input at bounding box center [239, 26] width 366 height 20
paste input "Caselog OepQLEyQF8RRPhlRKWPqjtqX_2025_08_18_22_22_01"
click at [305, 31] on input "Caselog OepQLEyQF8RRPhlRKWPqjtqX_2025_08_18_22_22_01" at bounding box center [239, 26] width 366 height 20
paste input "OepQLEyQF8RRPhlRKWPqjtqX"
type input "OepQLEyQF8RRPhlRKWPqjtqX"
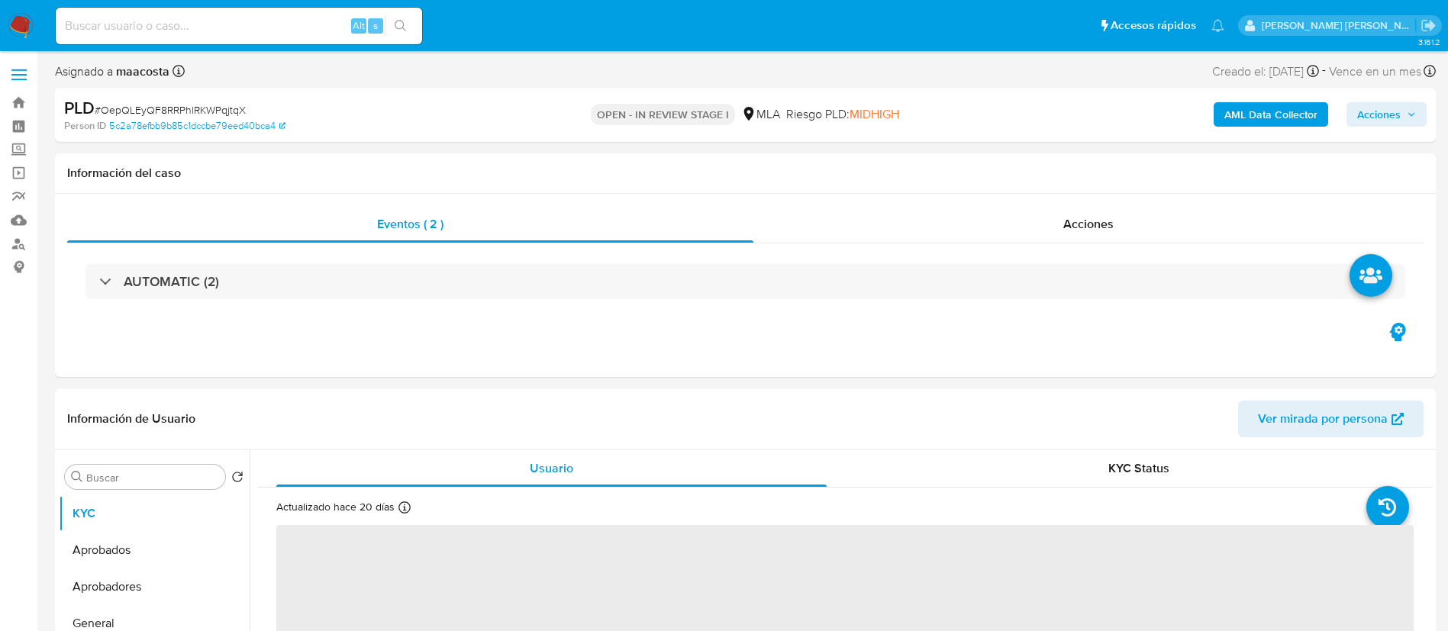
select select "10"
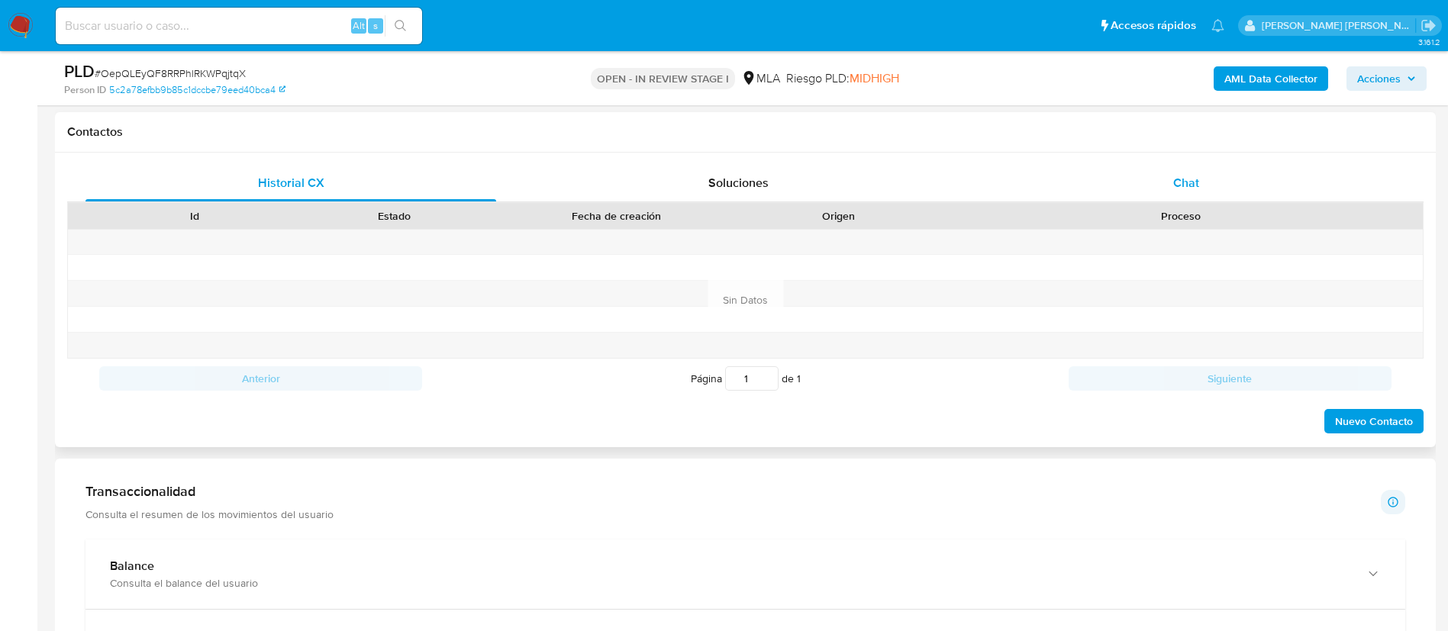
click at [1175, 182] on span "Chat" at bounding box center [1186, 183] width 26 height 18
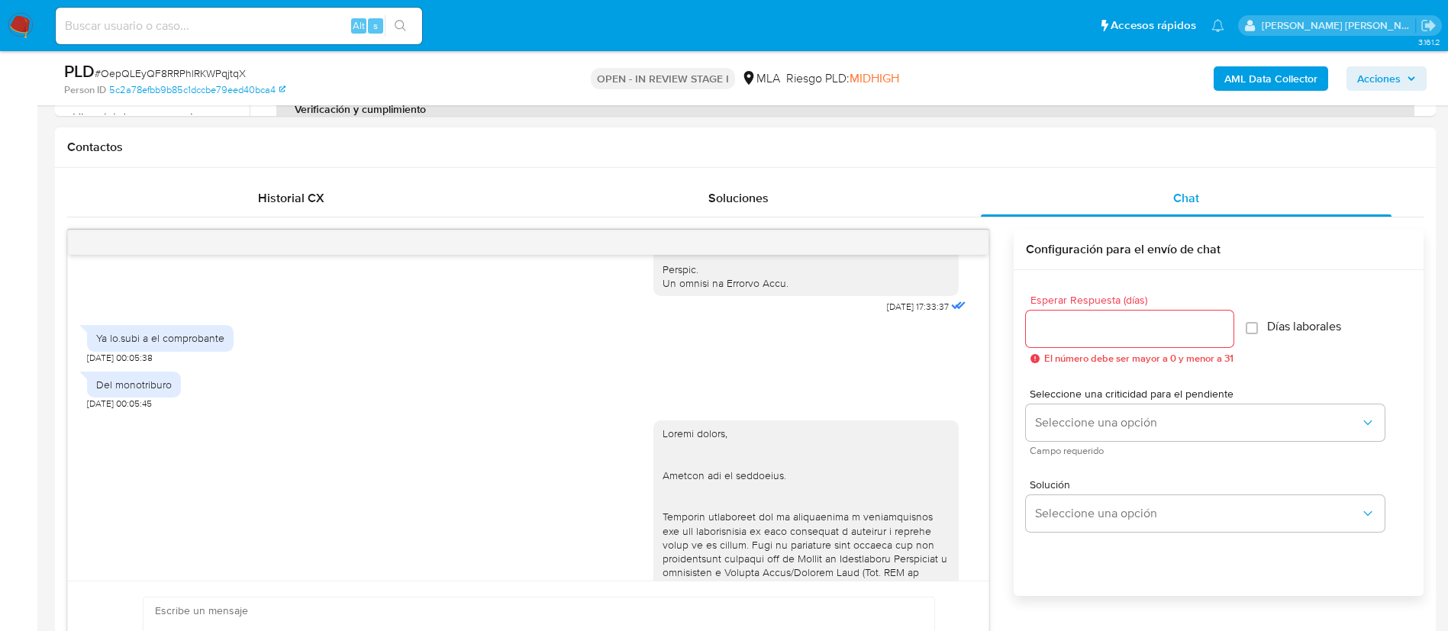
scroll to position [1730, 0]
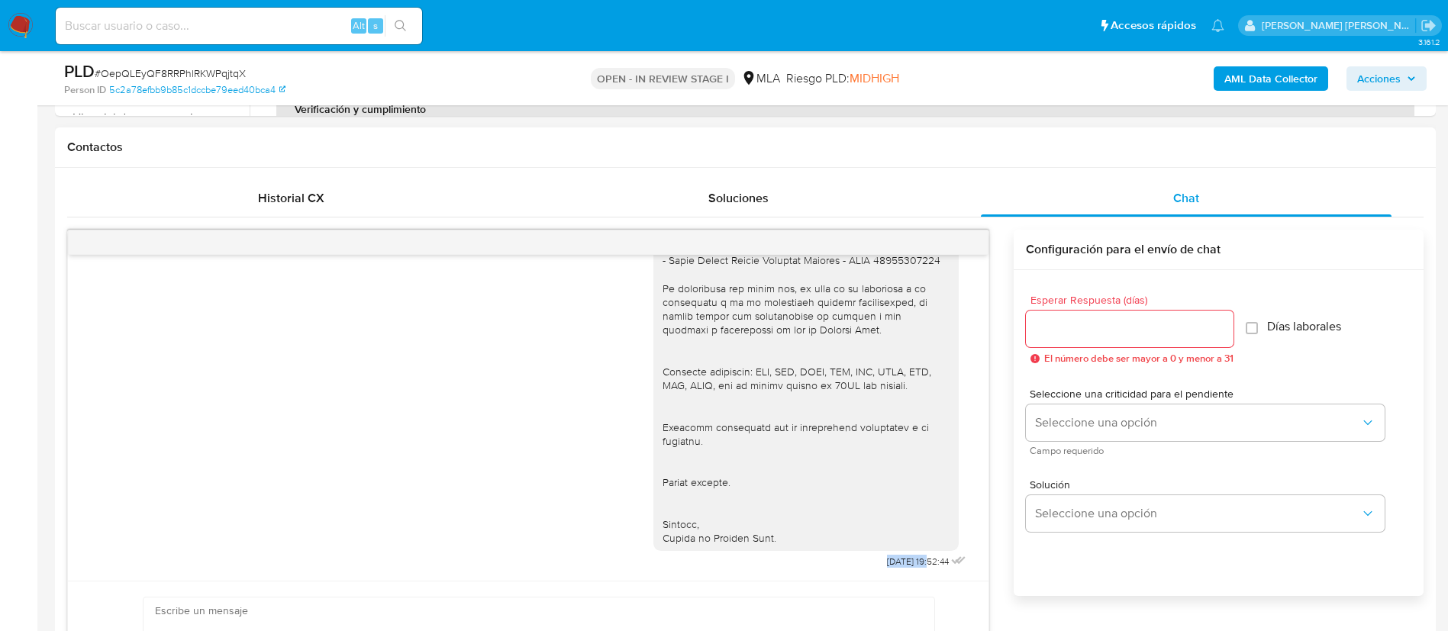
drag, startPoint x: 847, startPoint y: 559, endPoint x: 893, endPoint y: 563, distance: 46.8
click at [893, 563] on div "https://www.mercadopago.com.ar/ayuda/30181). 26/09/2025 19:52:44" at bounding box center [811, 29] width 316 height 1085
copy span "26/09/202"
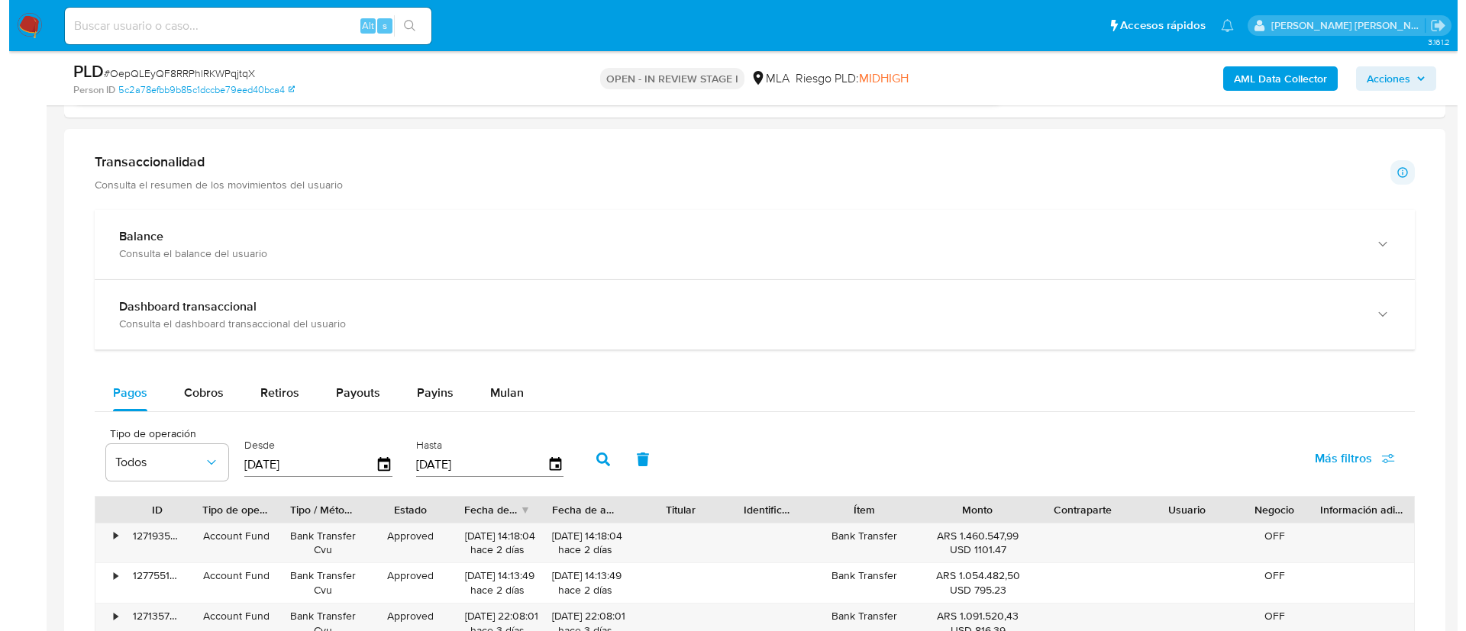
scroll to position [2336, 0]
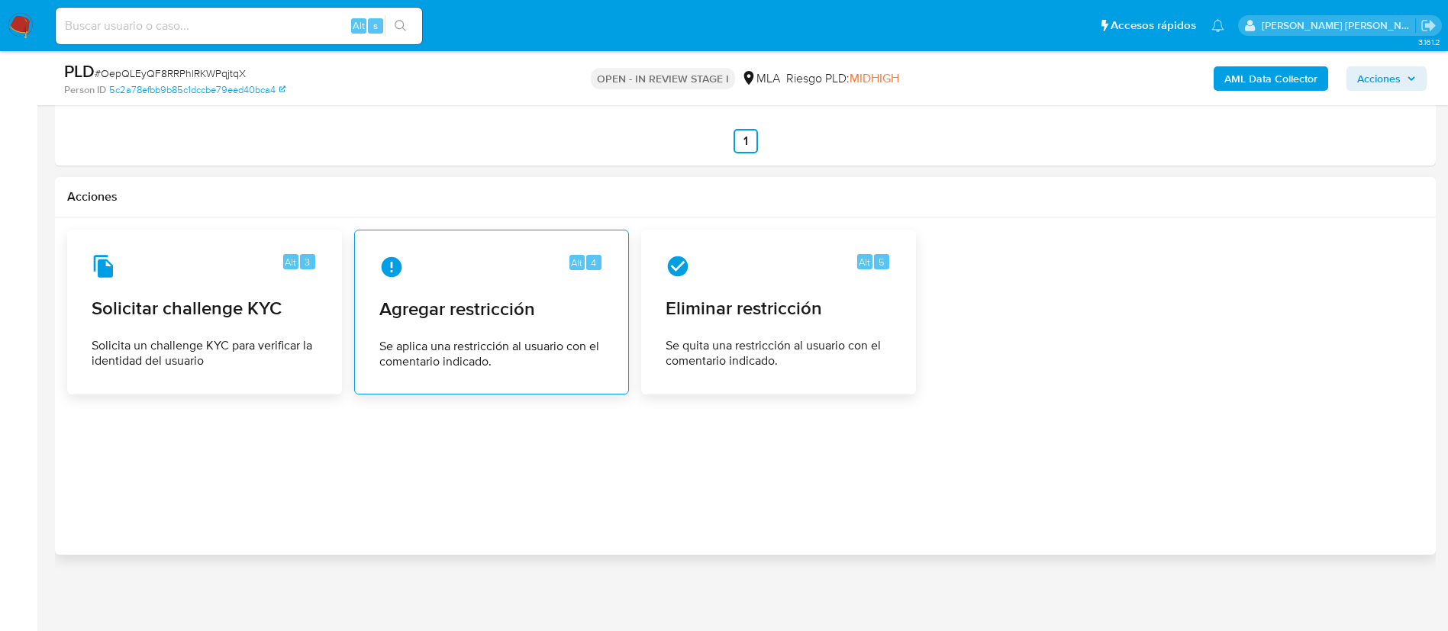
click at [532, 340] on span "Se aplica una restricción al usuario con el comentario indicado." at bounding box center [491, 354] width 224 height 31
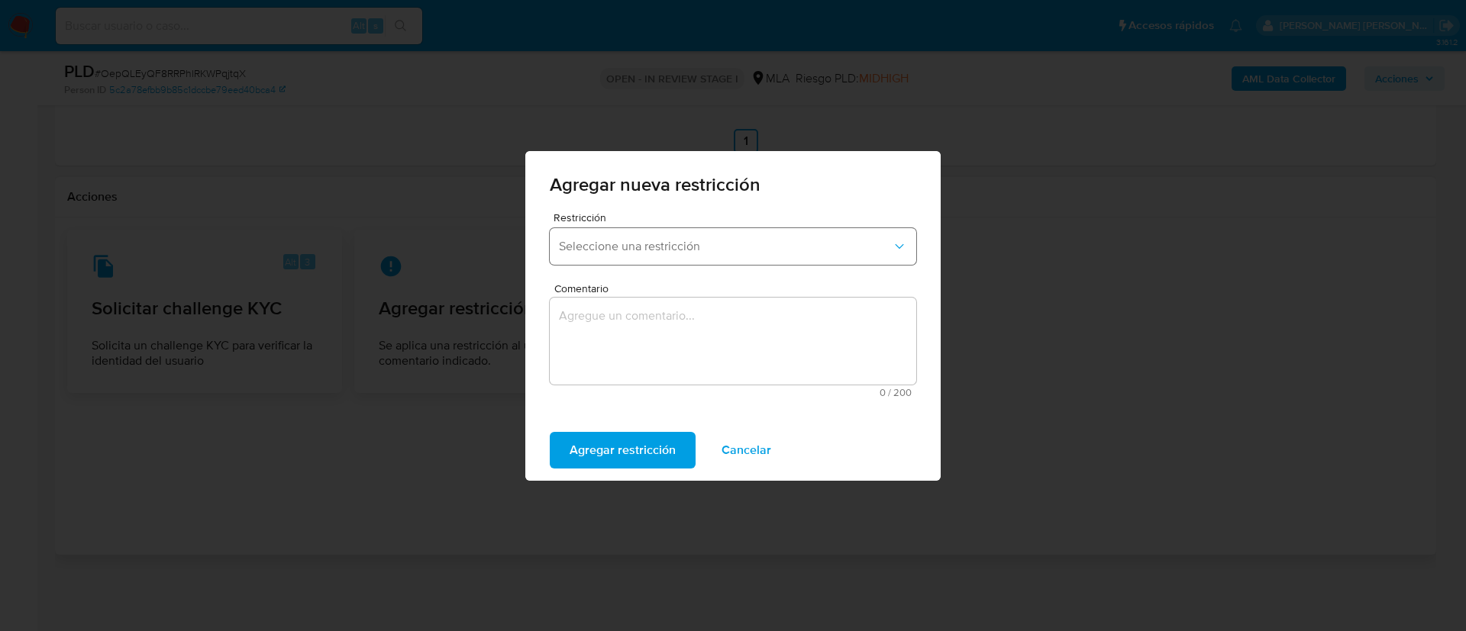
click at [635, 240] on span "Seleccione una restricción" at bounding box center [725, 246] width 333 height 15
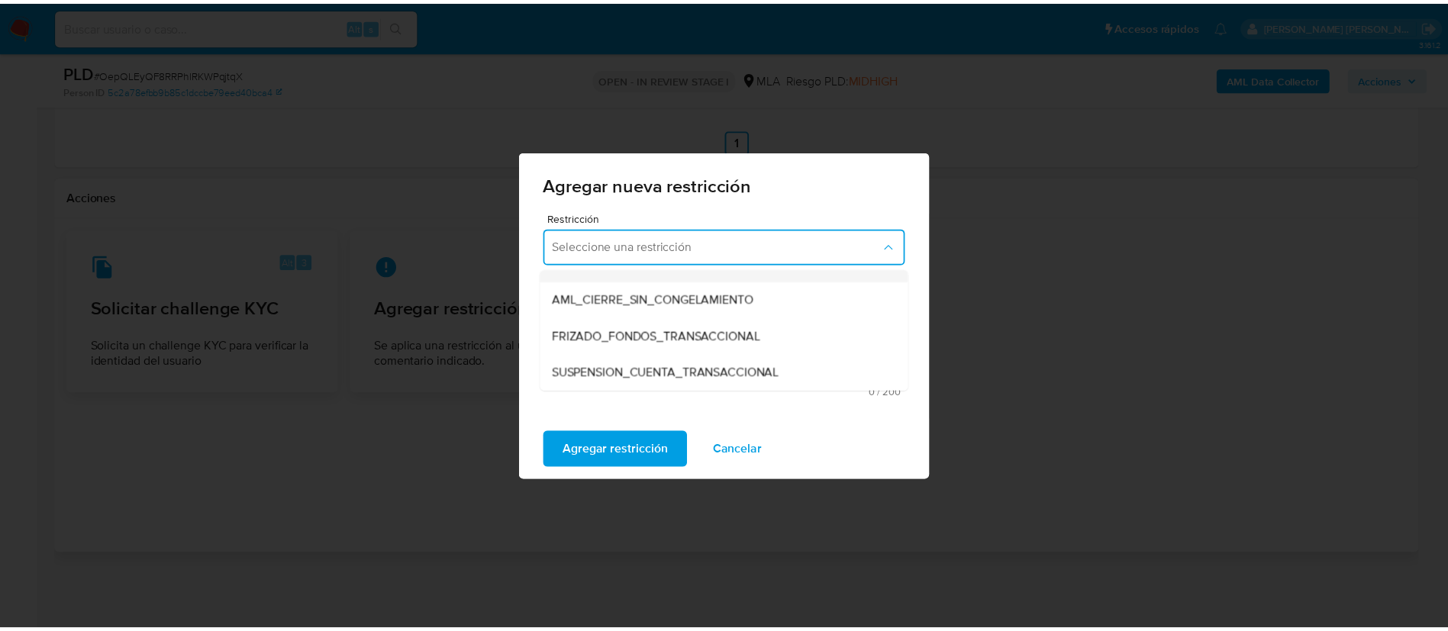
scroll to position [135, 0]
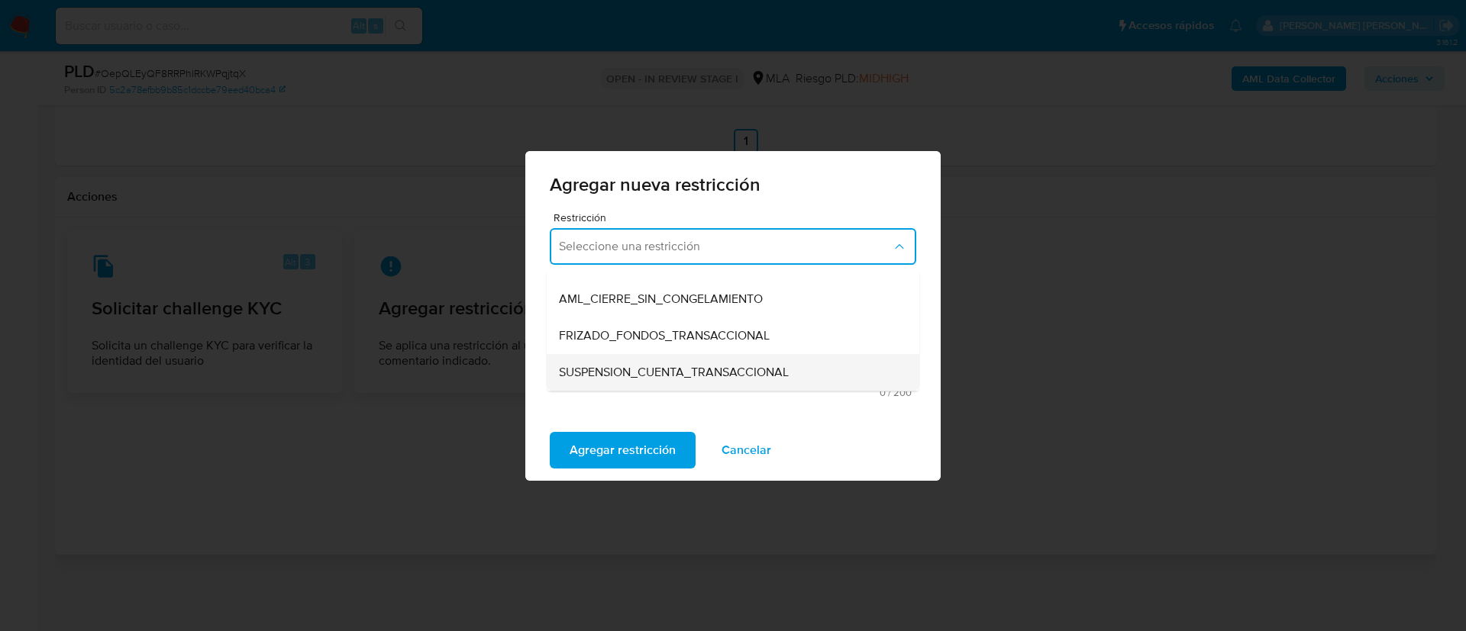
click at [637, 382] on div "SUSPENSION_CUENTA_TRANSACCIONAL" at bounding box center [728, 372] width 339 height 37
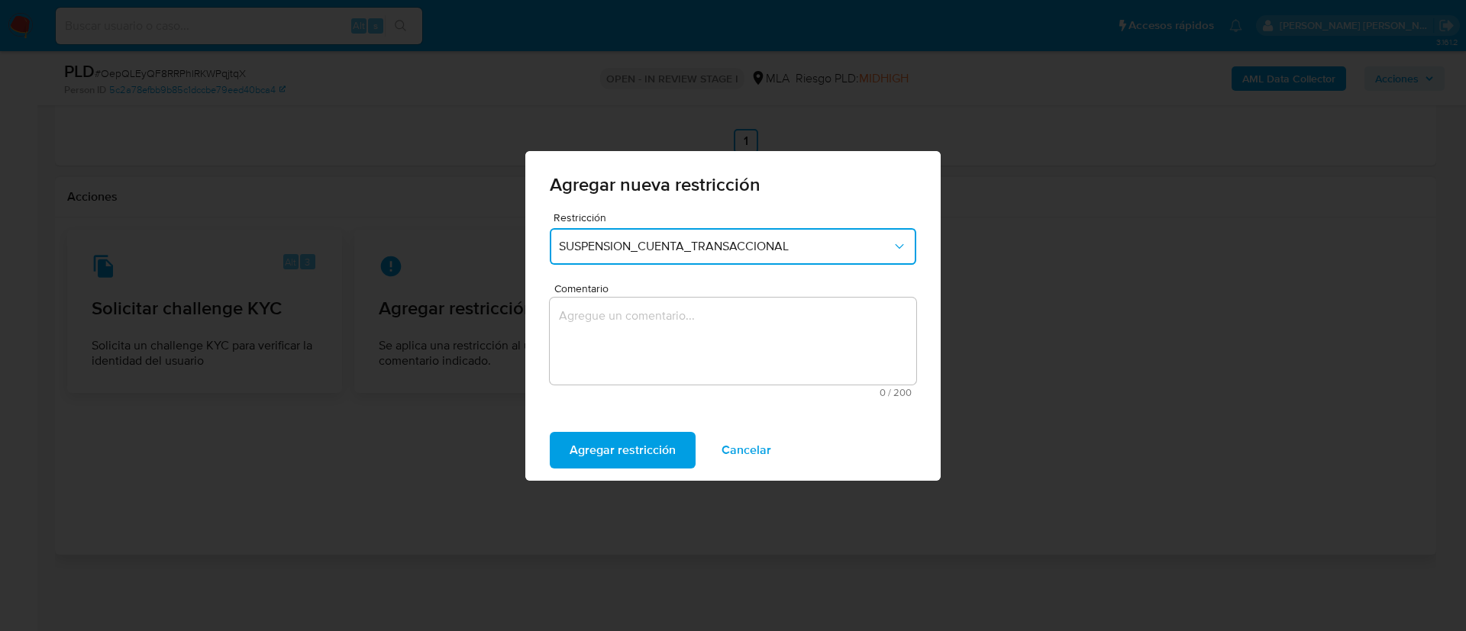
click at [637, 382] on textarea "Comentario" at bounding box center [733, 341] width 366 height 87
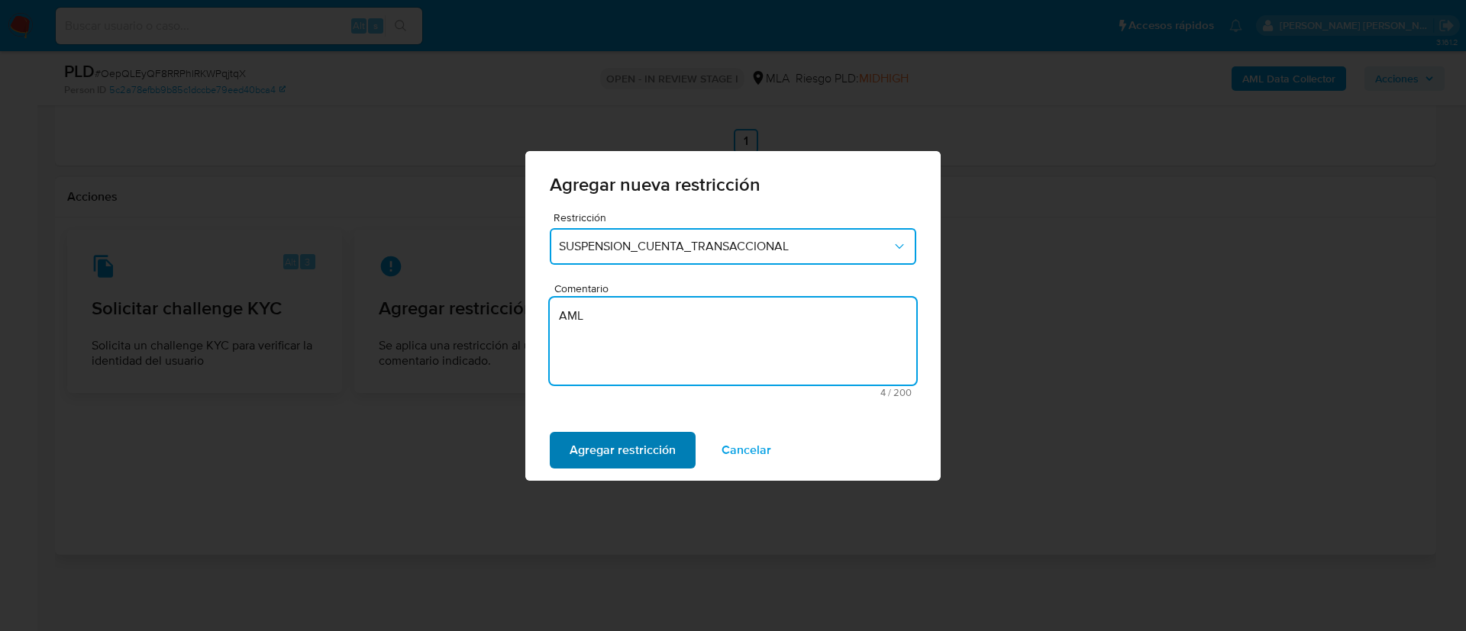
type textarea "AML"
click at [615, 453] on span "Agregar restricción" at bounding box center [622, 451] width 106 height 34
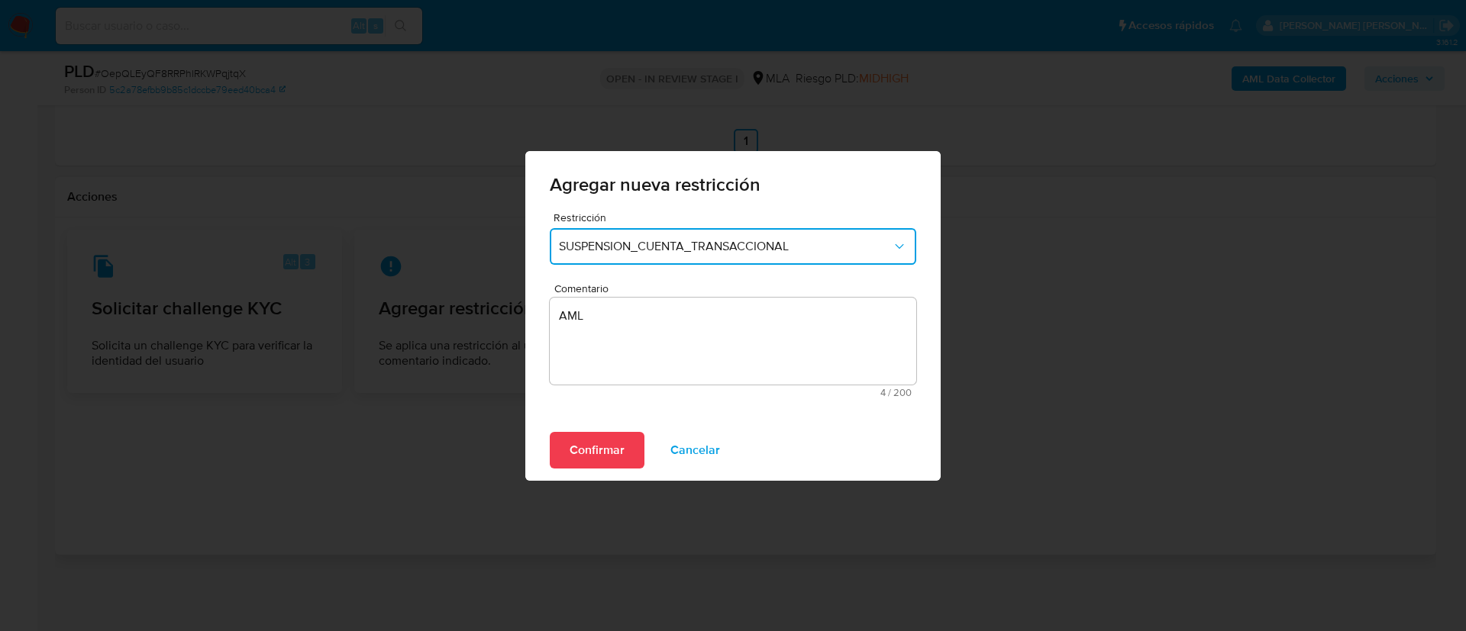
click at [545, 448] on div "Confirmar Cancelar" at bounding box center [732, 450] width 415 height 61
click at [576, 452] on span "Confirmar" at bounding box center [596, 451] width 55 height 34
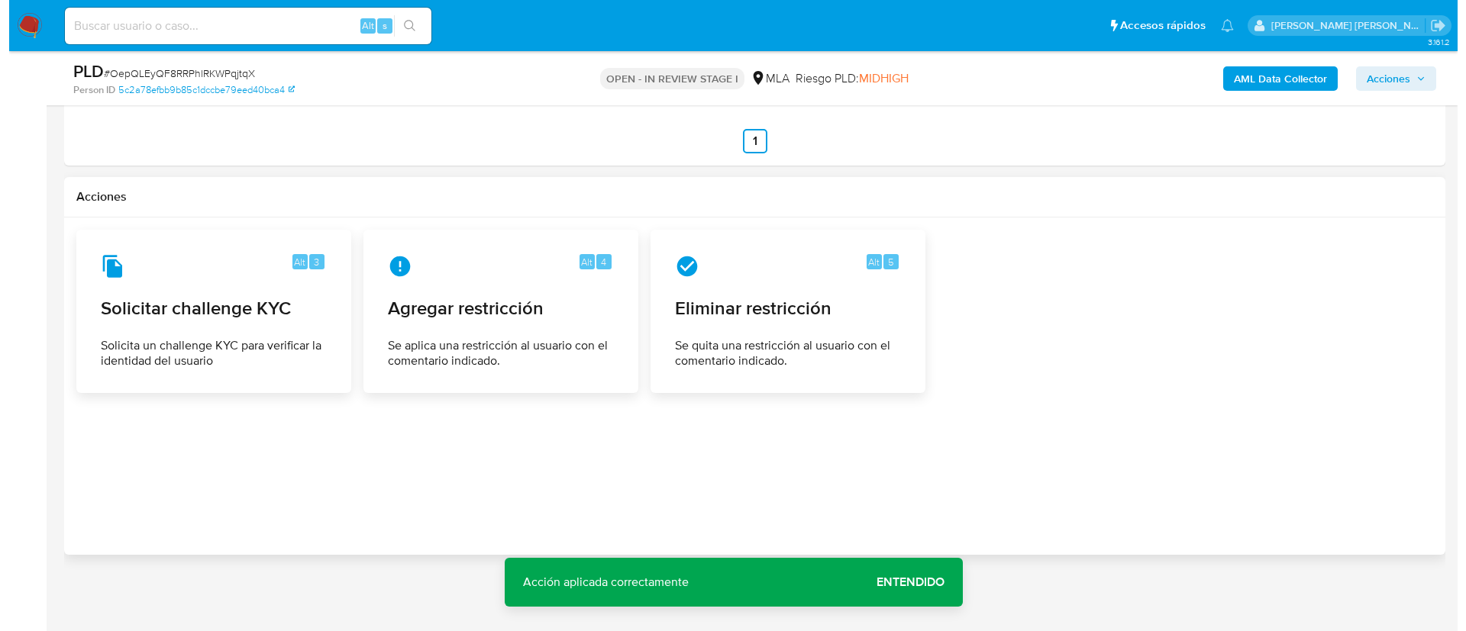
scroll to position [245, 0]
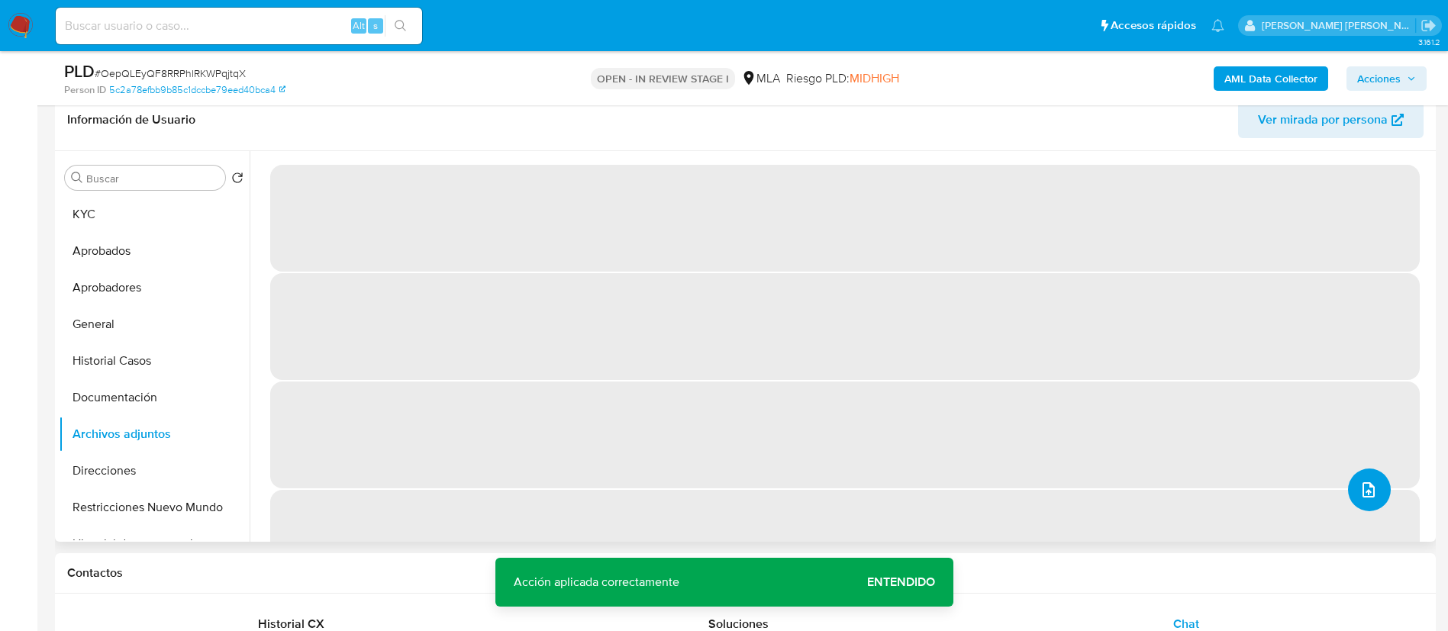
click at [1350, 489] on button "upload-file" at bounding box center [1369, 490] width 43 height 43
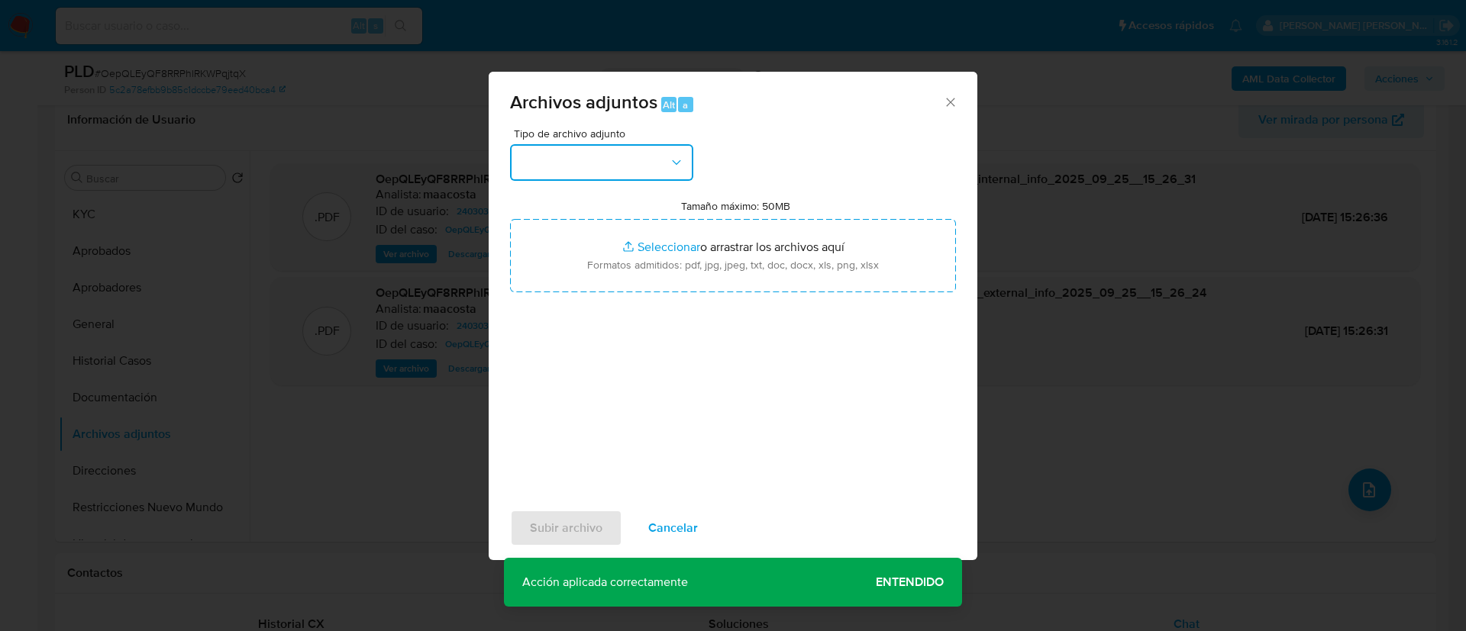
click at [585, 160] on button "button" at bounding box center [601, 162] width 183 height 37
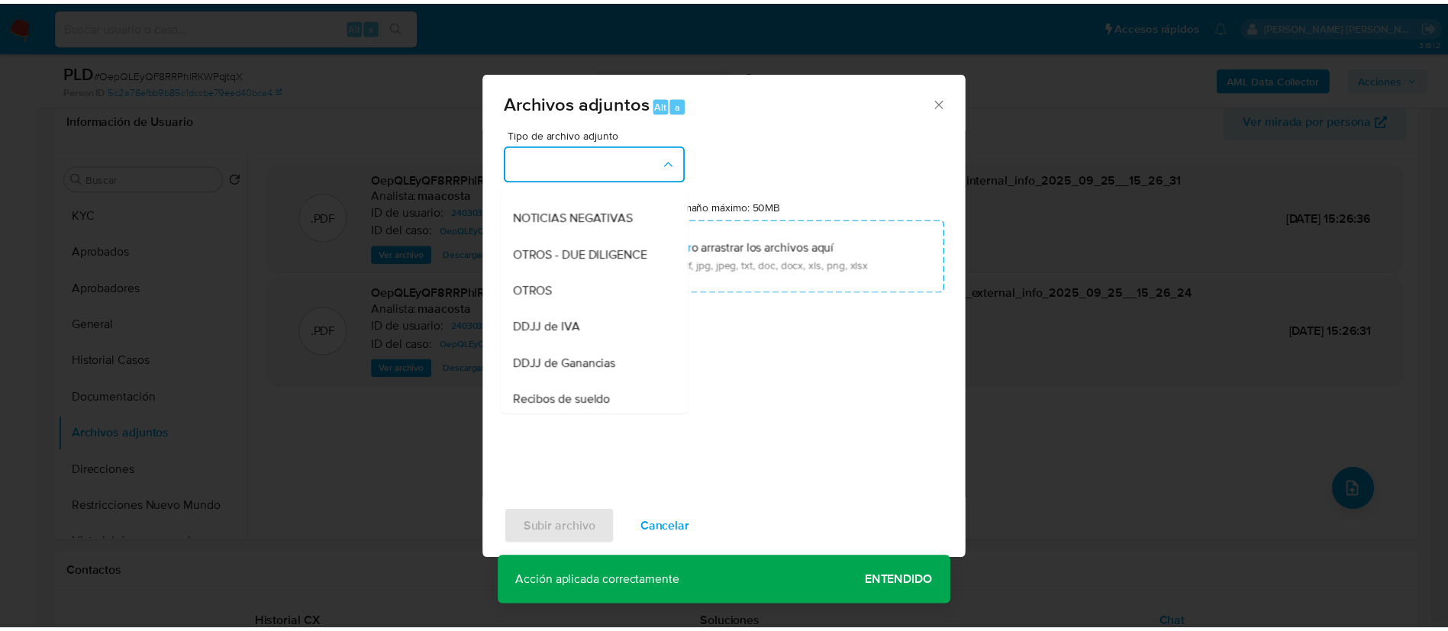
scroll to position [231, 0]
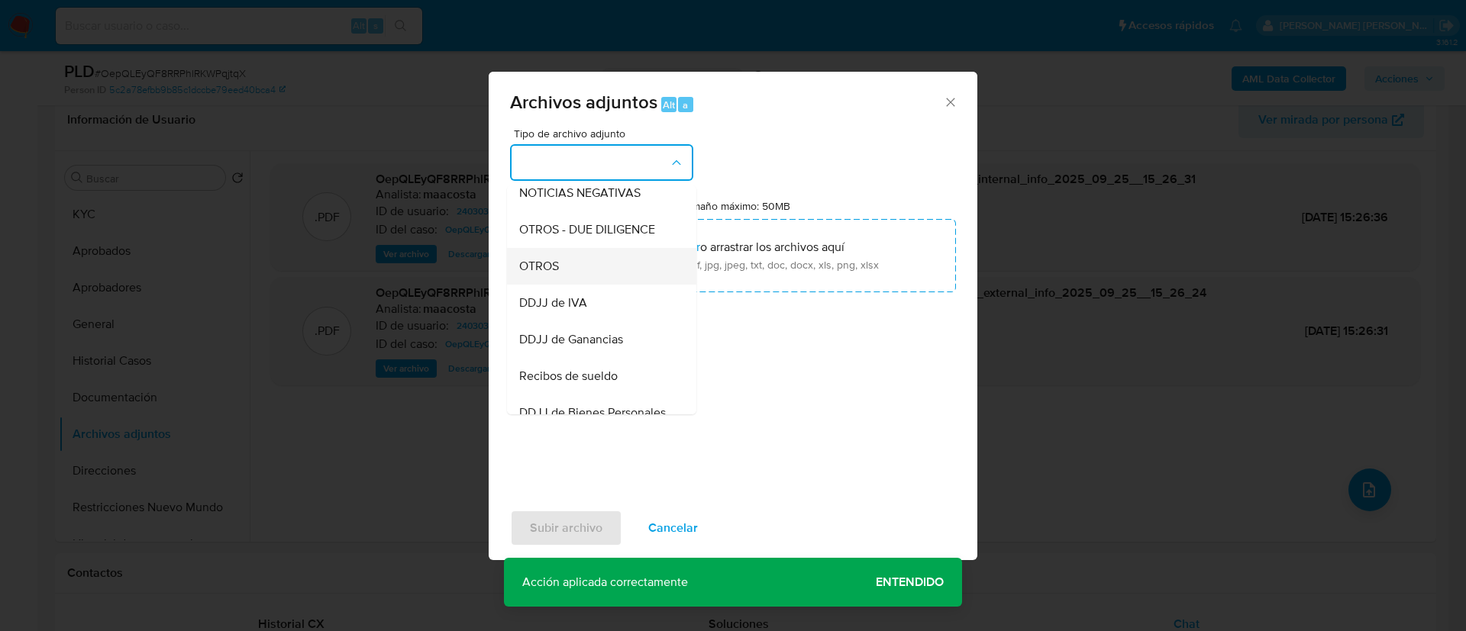
click at [552, 274] on span "OTROS" at bounding box center [539, 266] width 40 height 15
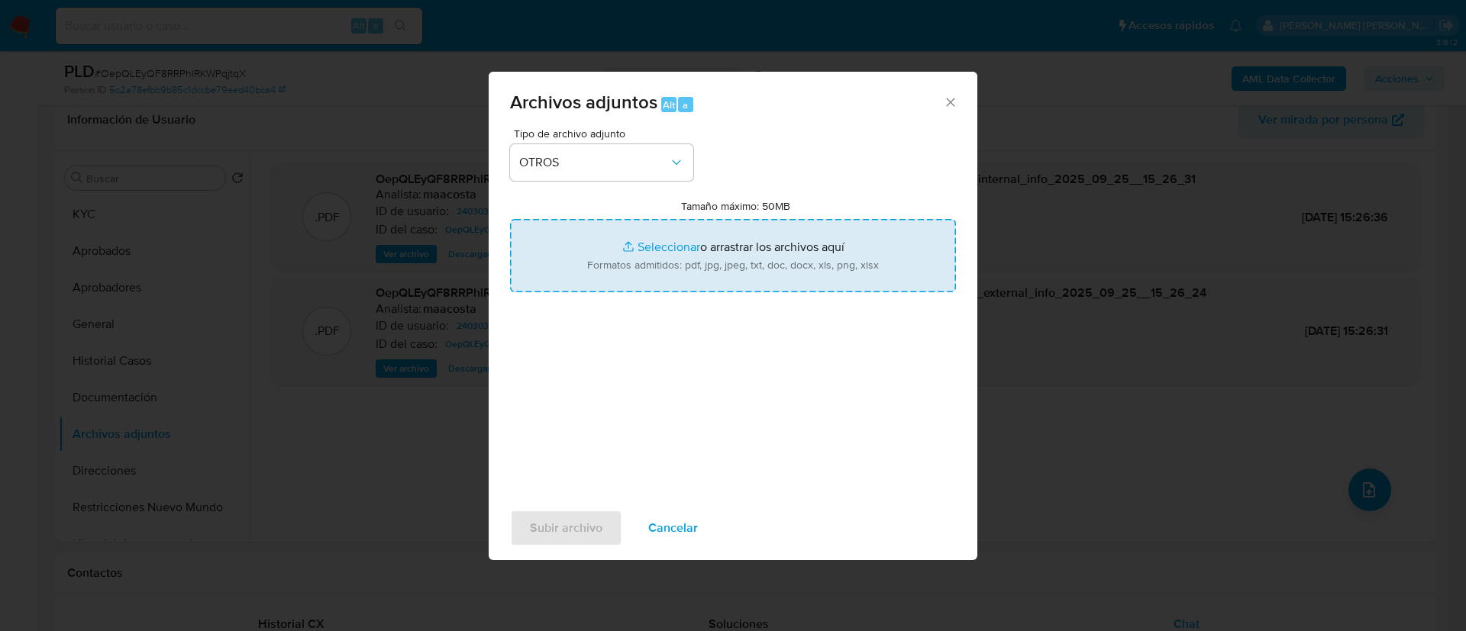
type input "C:\fakepath\Caselog OepQLEyQF8RRPhlRKWPqjtqX_2025_08_18_22_22_01.docx"
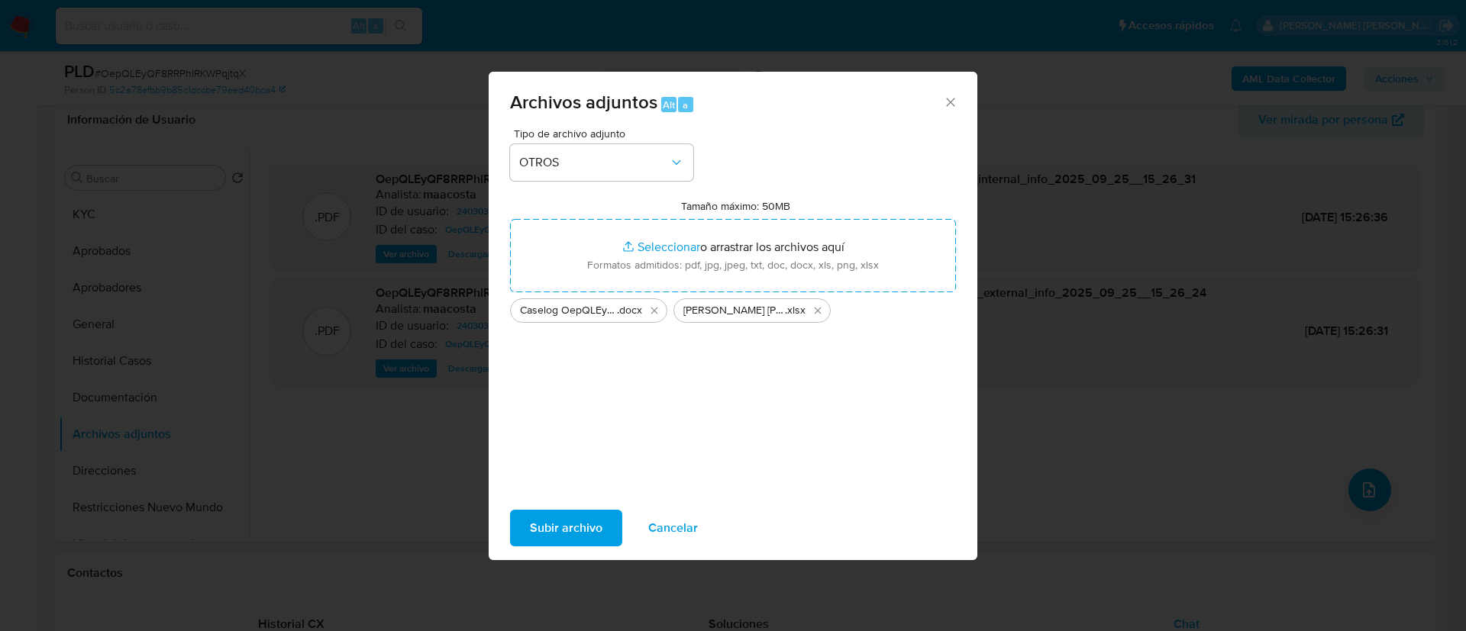
click at [596, 538] on span "Subir archivo" at bounding box center [566, 528] width 73 height 34
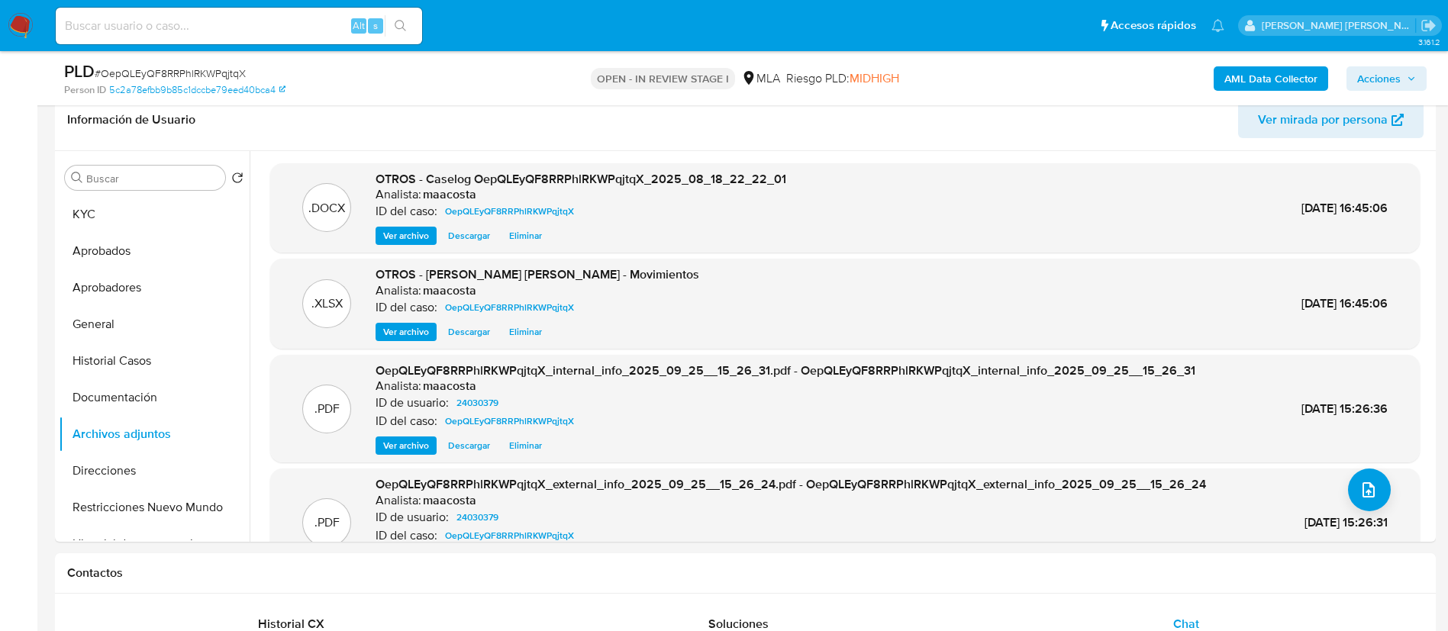
click at [1389, 86] on span "Acciones" at bounding box center [1379, 78] width 44 height 24
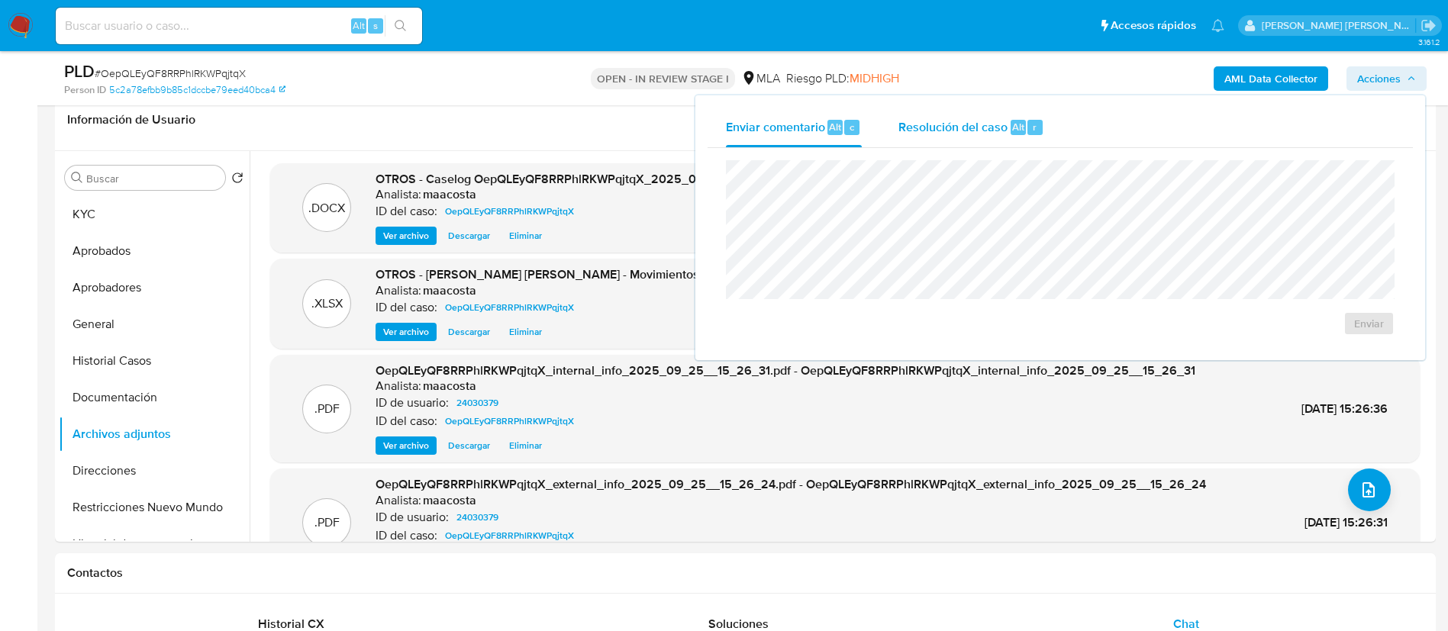
click at [973, 110] on div "Resolución del caso Alt r" at bounding box center [971, 128] width 146 height 40
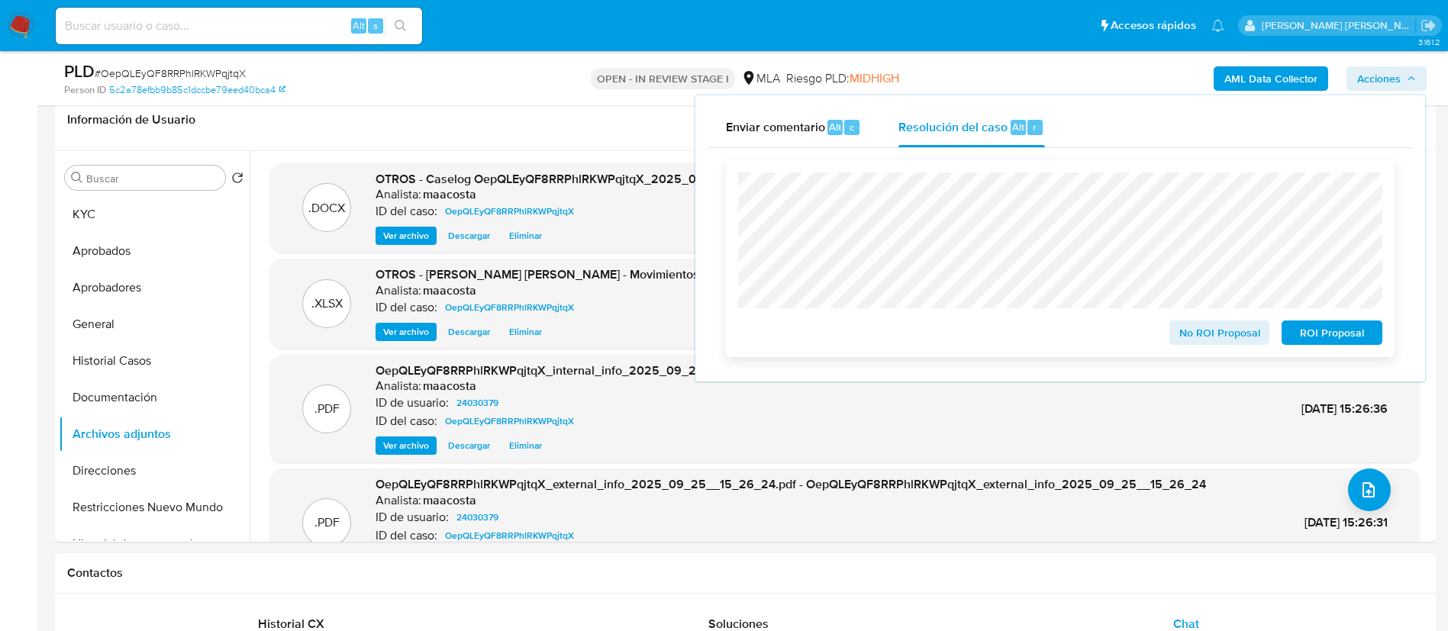
click at [1314, 335] on span "ROI Proposal" at bounding box center [1331, 332] width 79 height 21
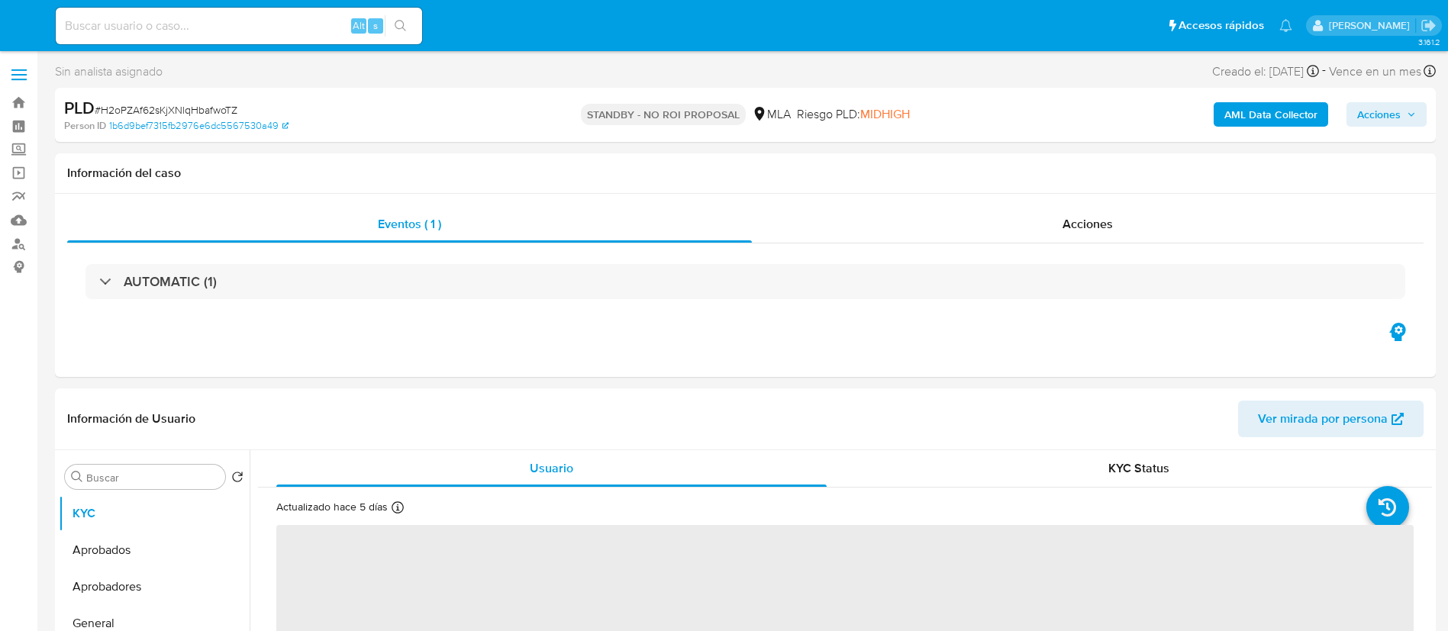
select select "10"
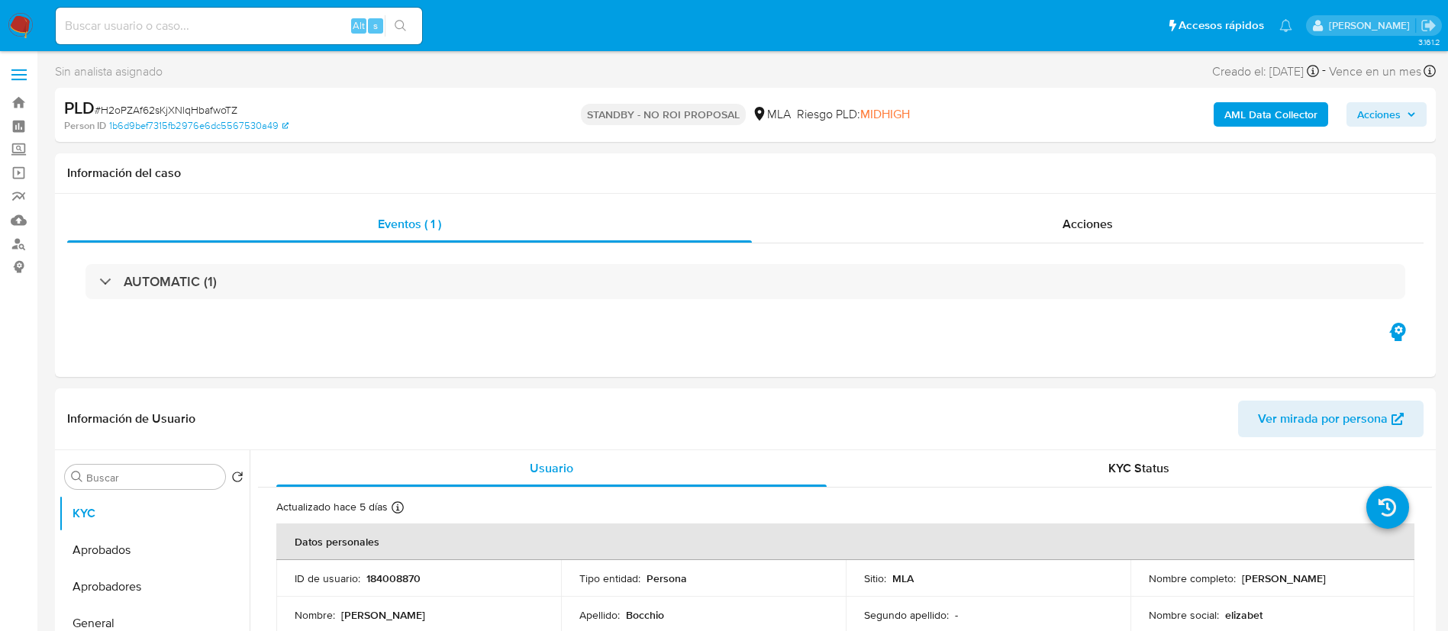
paste input "1qxjgx9Wic8l46IdNmG7k9RU"
click at [216, 31] on input "1qxjgx9Wic8l46IdNmG7k9RU" at bounding box center [239, 26] width 366 height 20
type input "1qxjgx9Wic8l46IdNmG7k9RU"
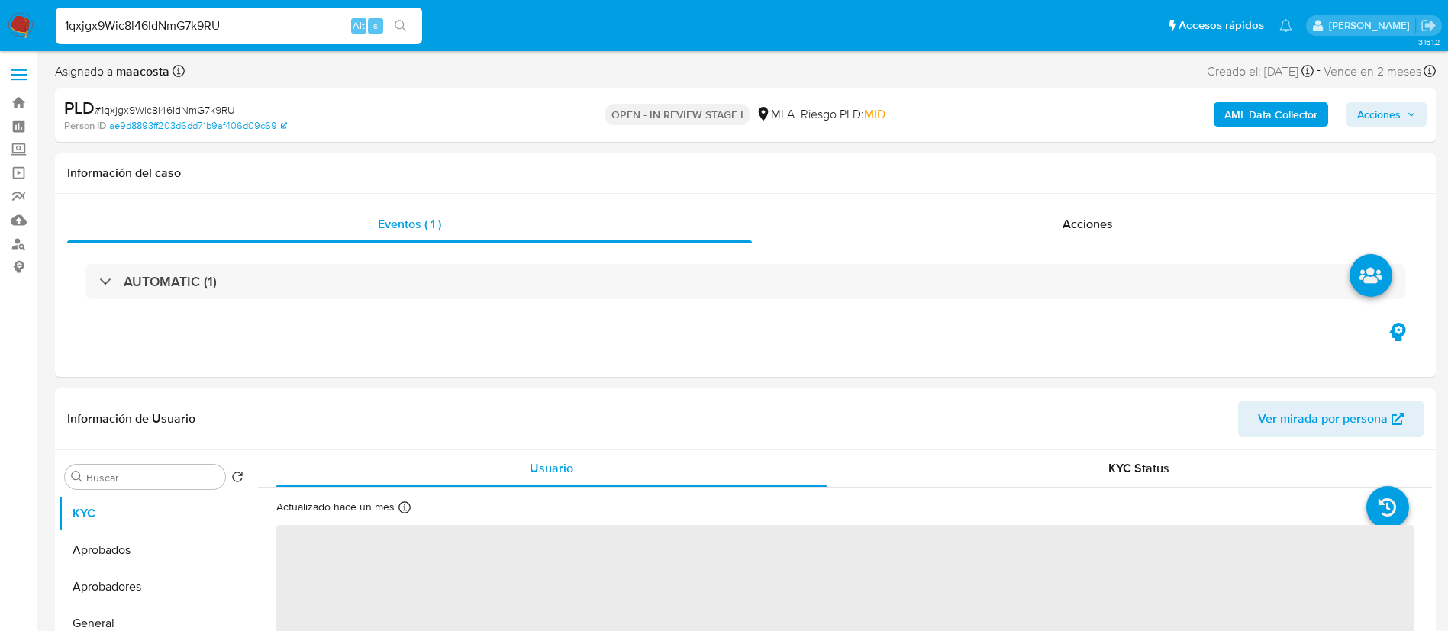
select select "10"
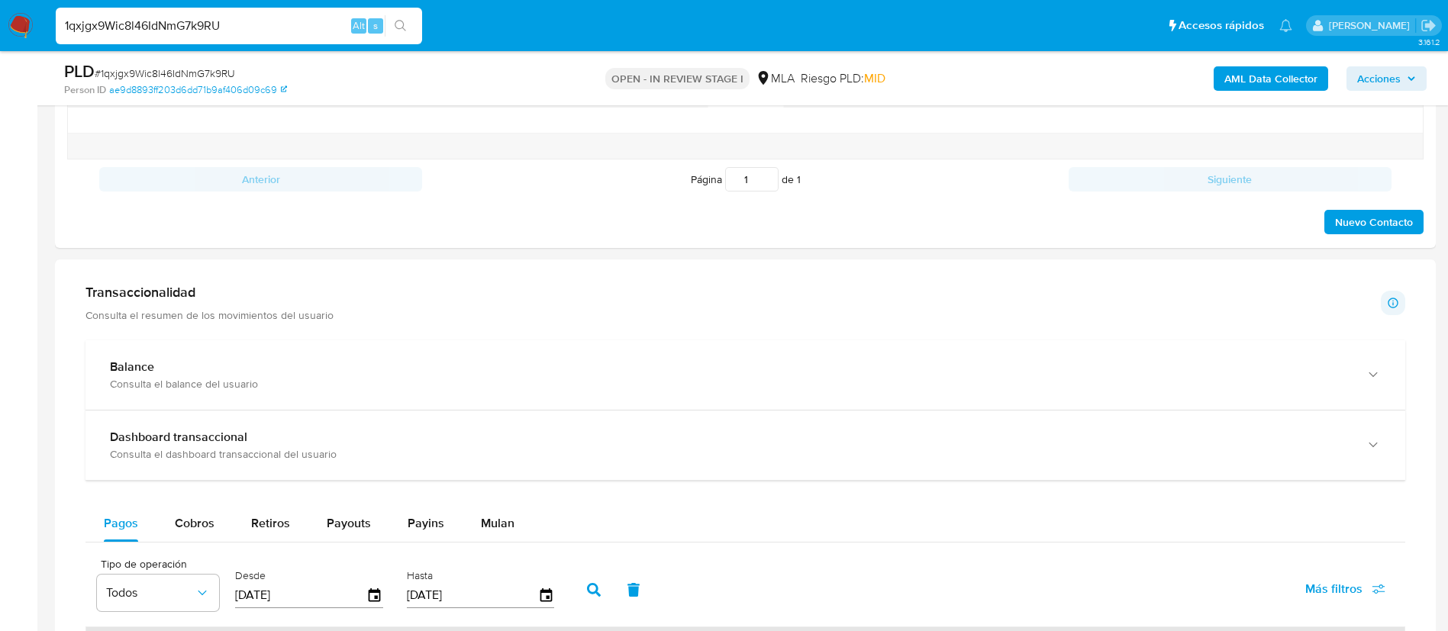
scroll to position [927, 0]
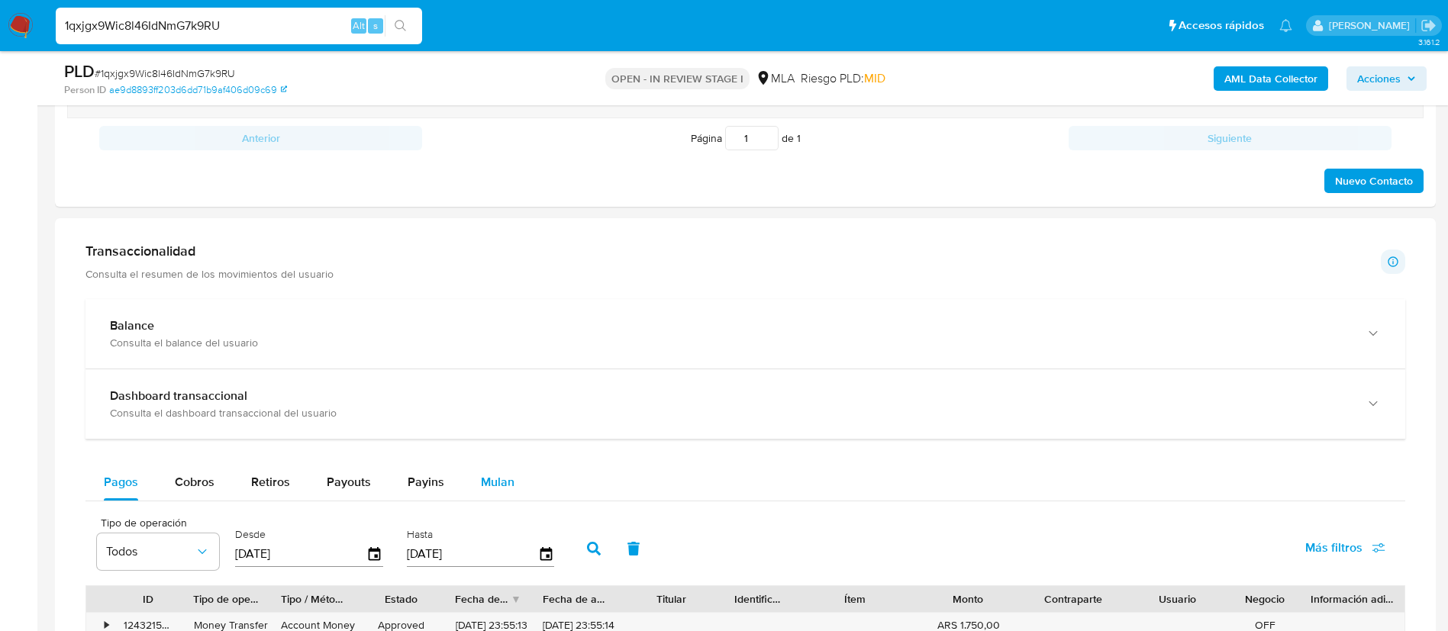
click at [508, 474] on span "Mulan" at bounding box center [498, 482] width 34 height 18
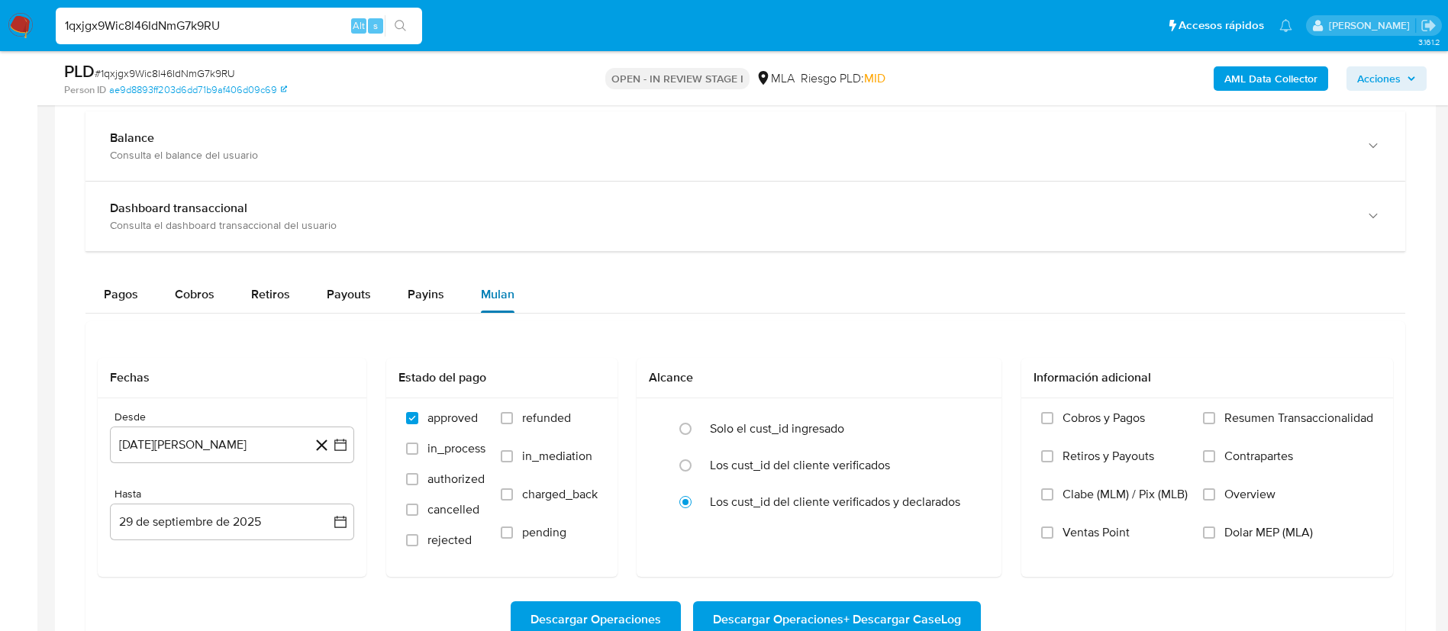
scroll to position [1124, 0]
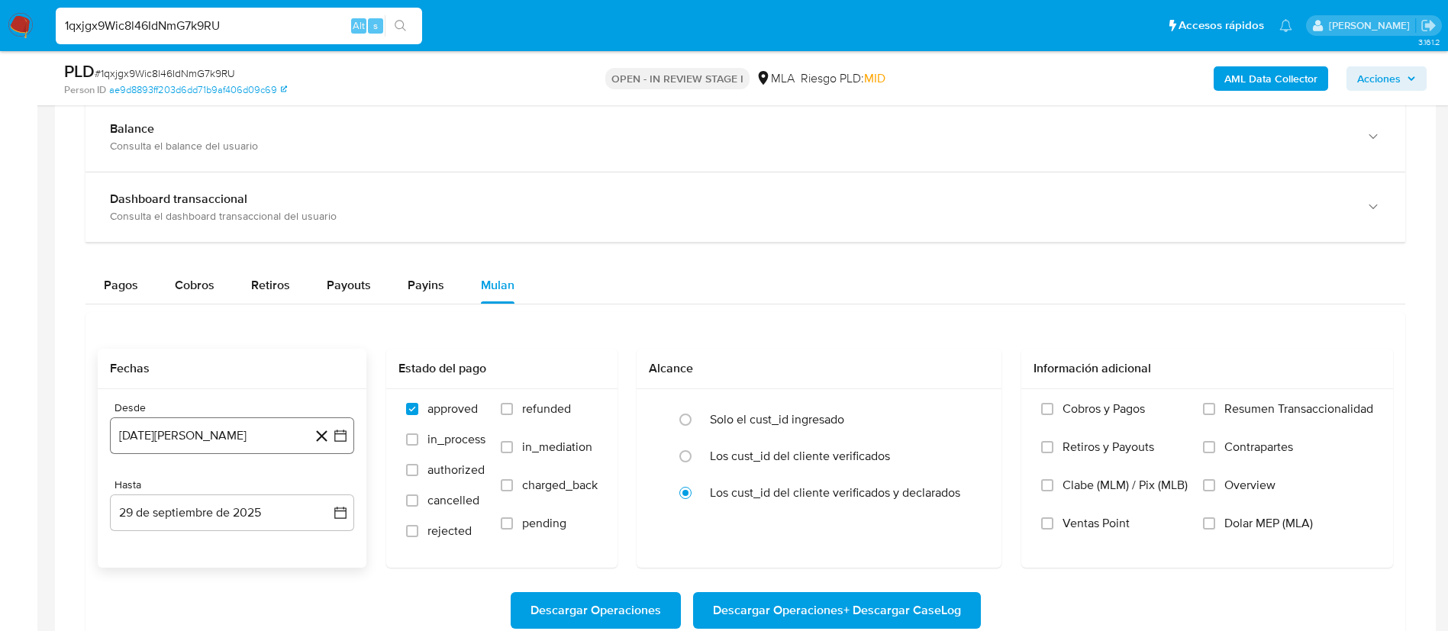
click at [337, 440] on icon "button" at bounding box center [340, 435] width 15 height 15
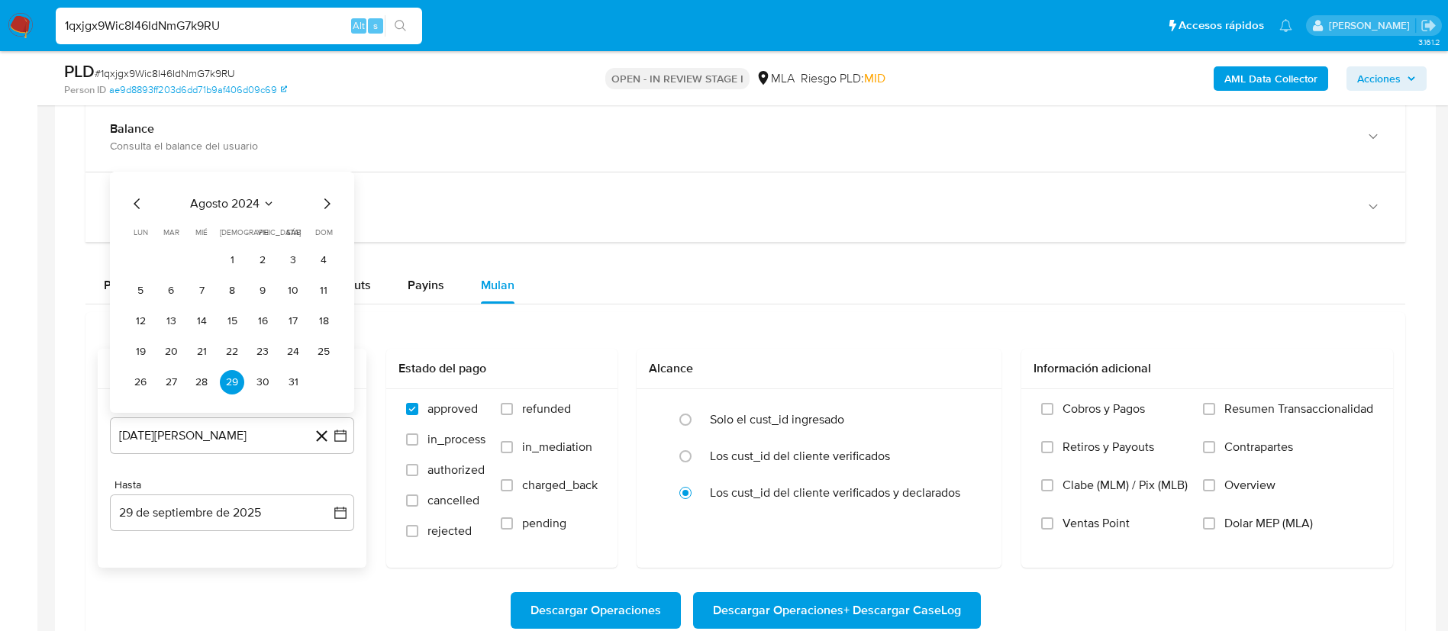
click at [242, 200] on span "agosto 2024" at bounding box center [224, 203] width 69 height 15
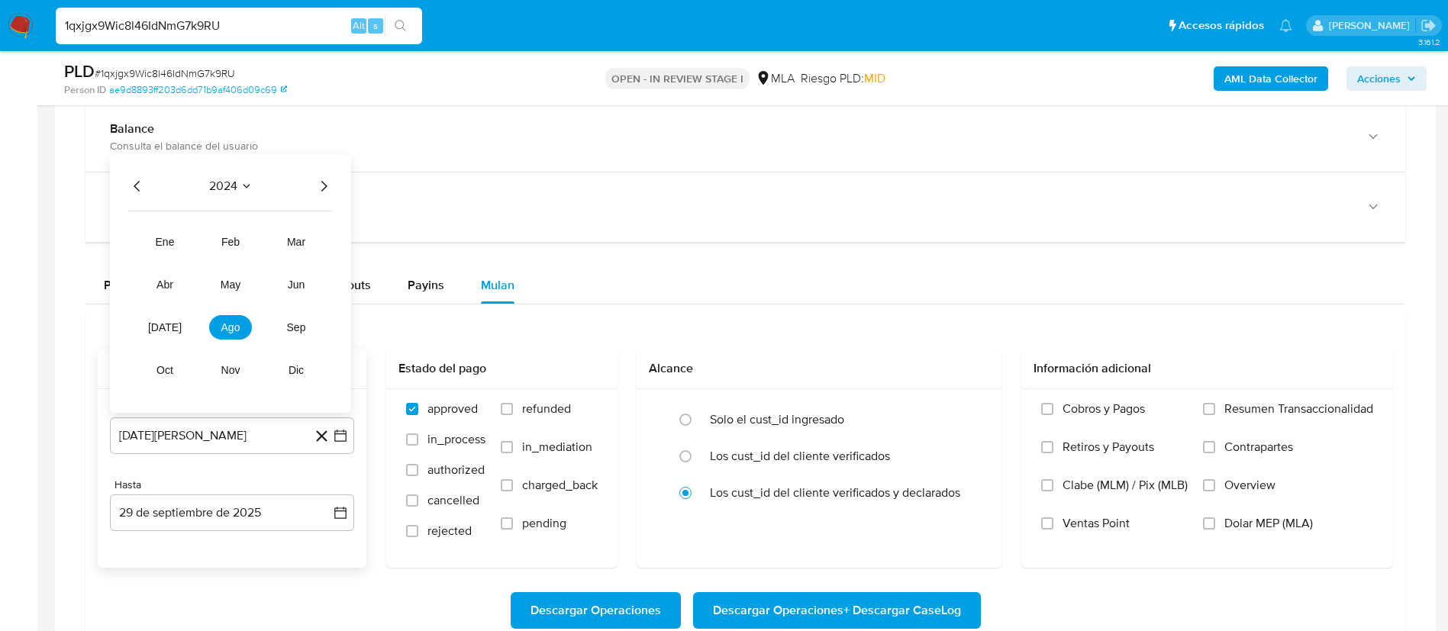
click at [318, 190] on icon "Año siguiente" at bounding box center [323, 186] width 18 height 18
click at [176, 287] on button "abr" at bounding box center [165, 285] width 43 height 24
click at [170, 255] on button "1" at bounding box center [171, 260] width 24 height 24
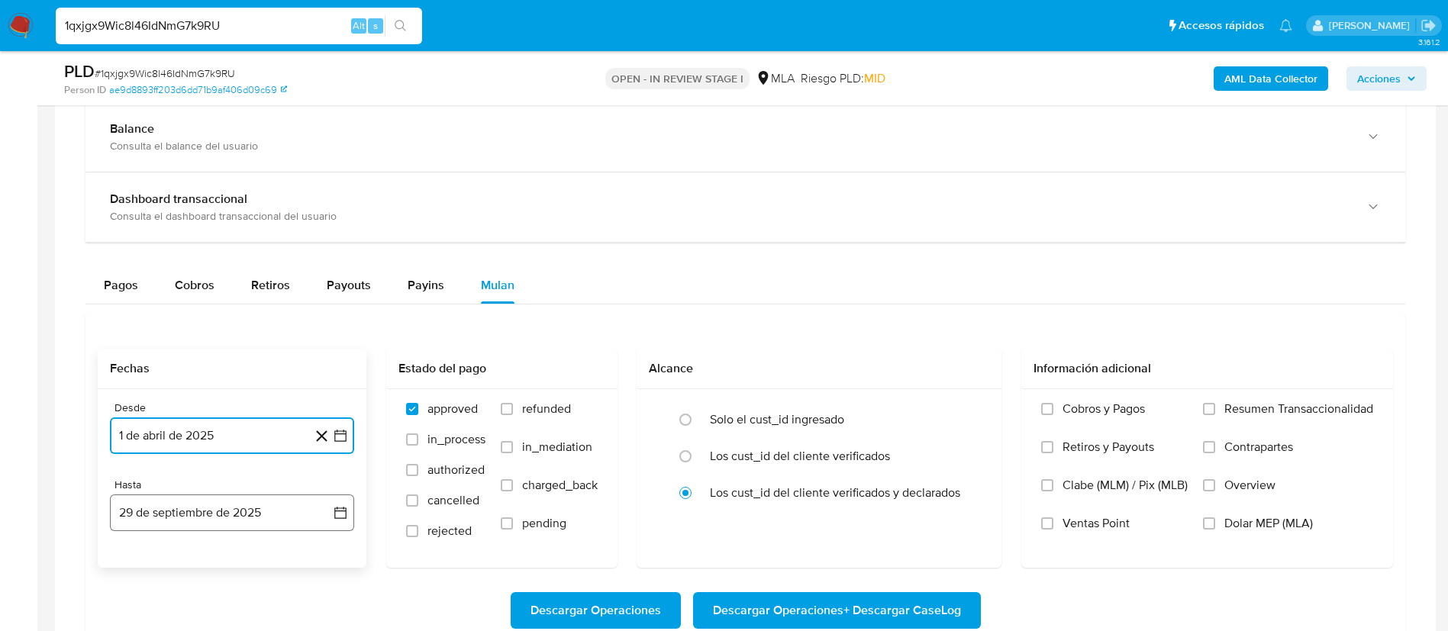
click at [339, 520] on icon "button" at bounding box center [340, 512] width 15 height 15
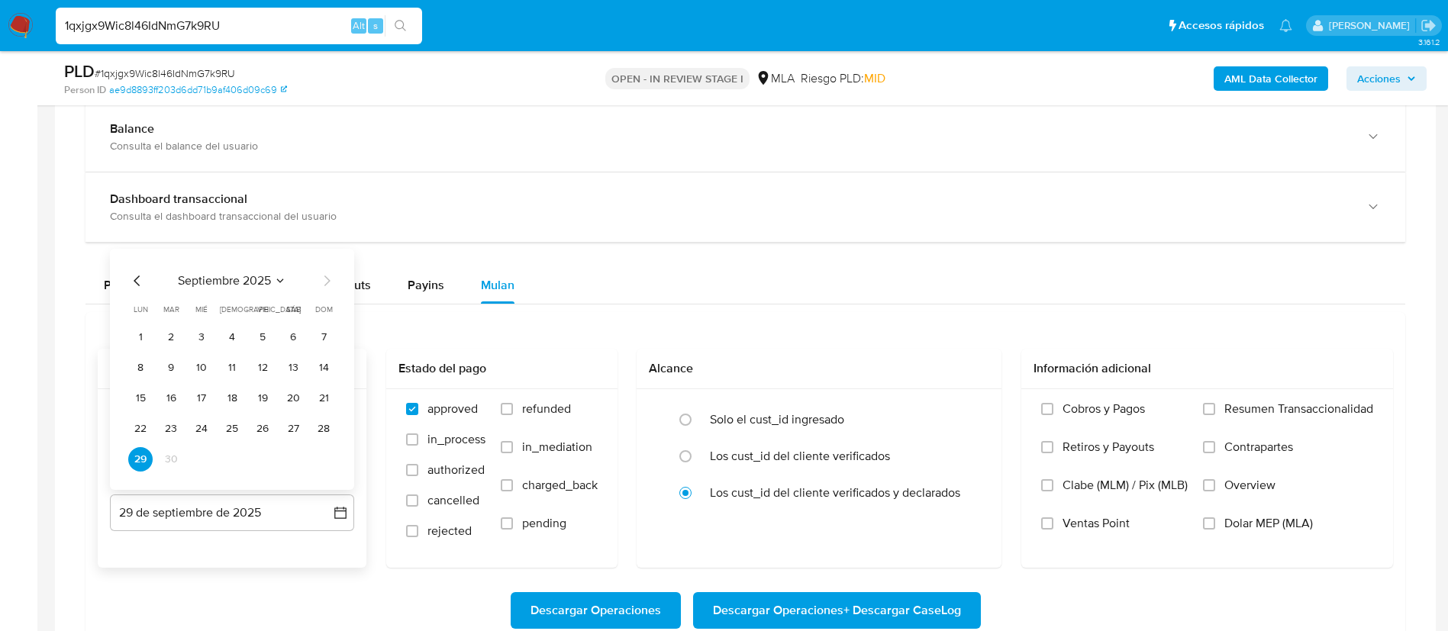
click at [140, 277] on icon "Mes anterior" at bounding box center [137, 281] width 18 height 18
click at [327, 457] on button "31" at bounding box center [323, 459] width 24 height 24
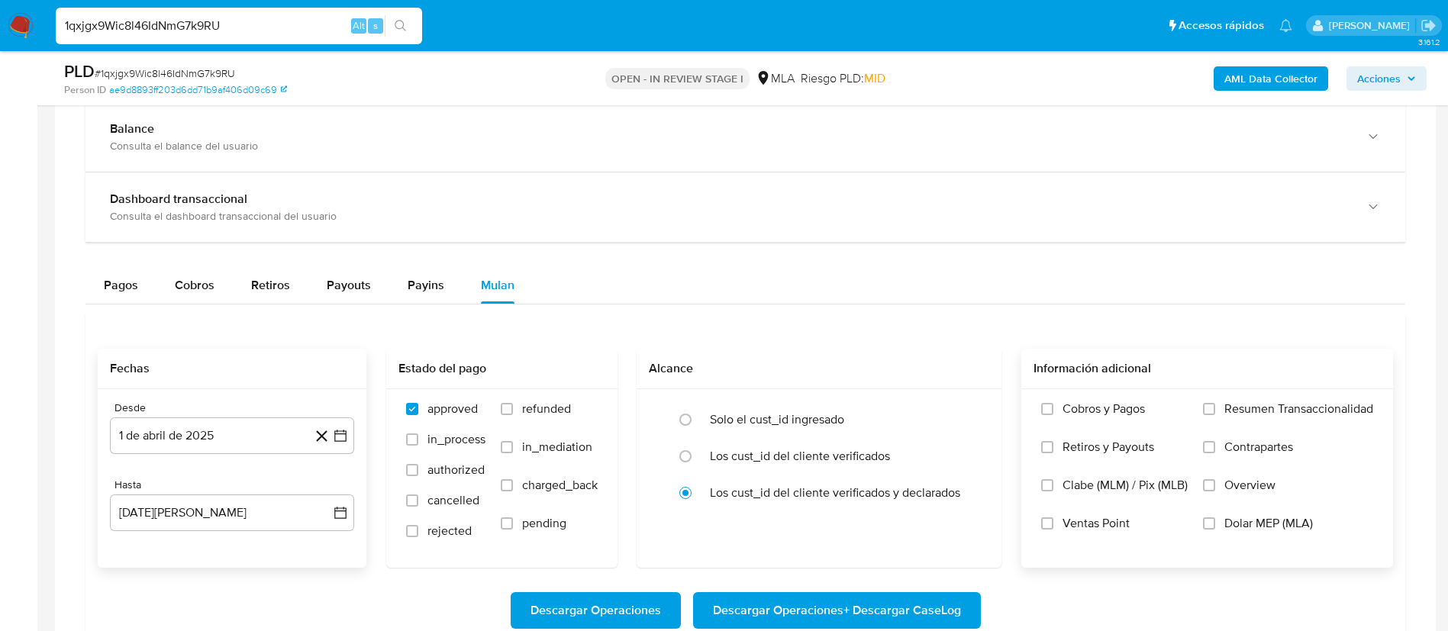
click at [1248, 521] on span "Dolar MEP (MLA)" at bounding box center [1268, 523] width 89 height 15
click at [1215, 521] on input "Dolar MEP (MLA)" at bounding box center [1209, 524] width 12 height 12
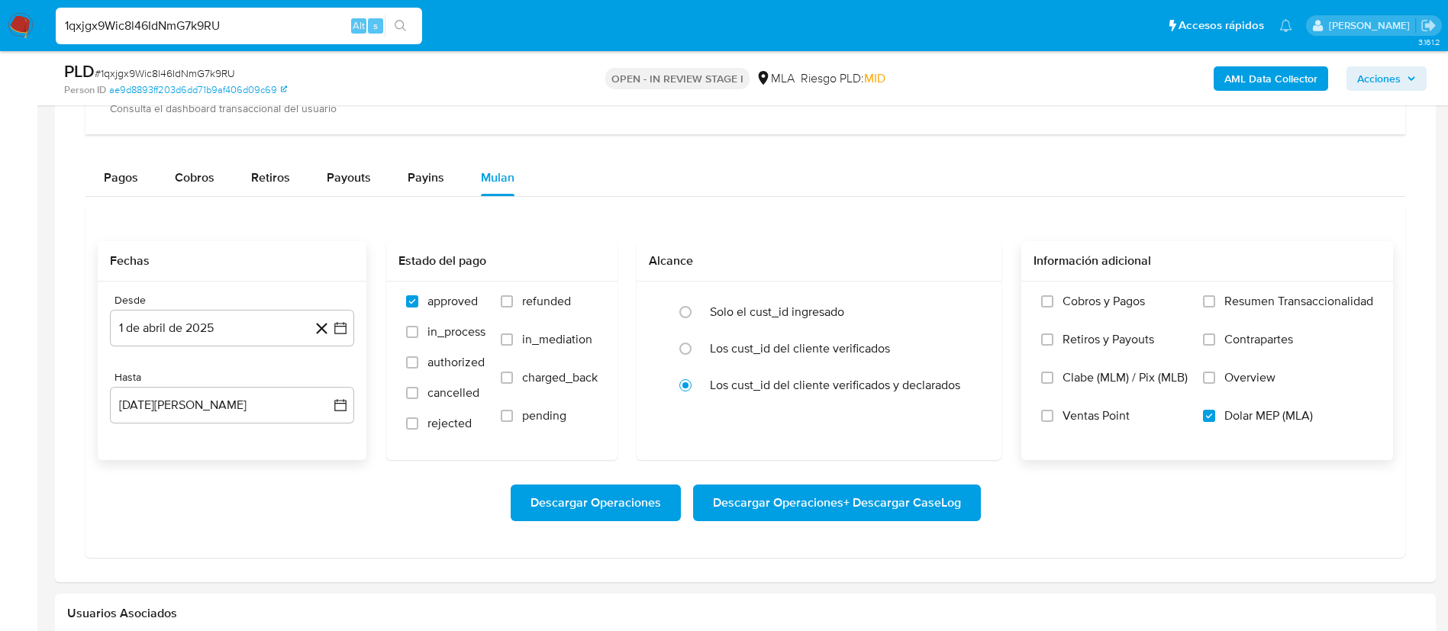
scroll to position [1232, 0]
click at [725, 503] on span "Descargar Operaciones + Descargar CaseLog" at bounding box center [837, 502] width 248 height 34
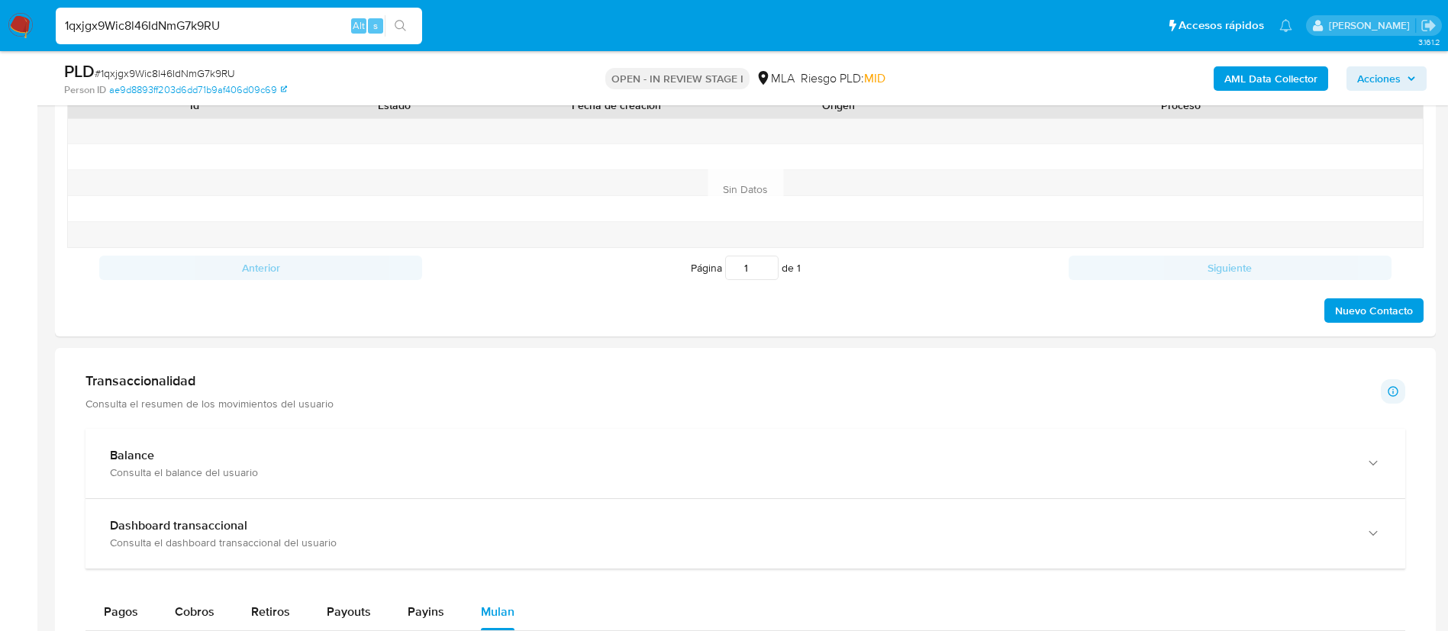
scroll to position [760, 0]
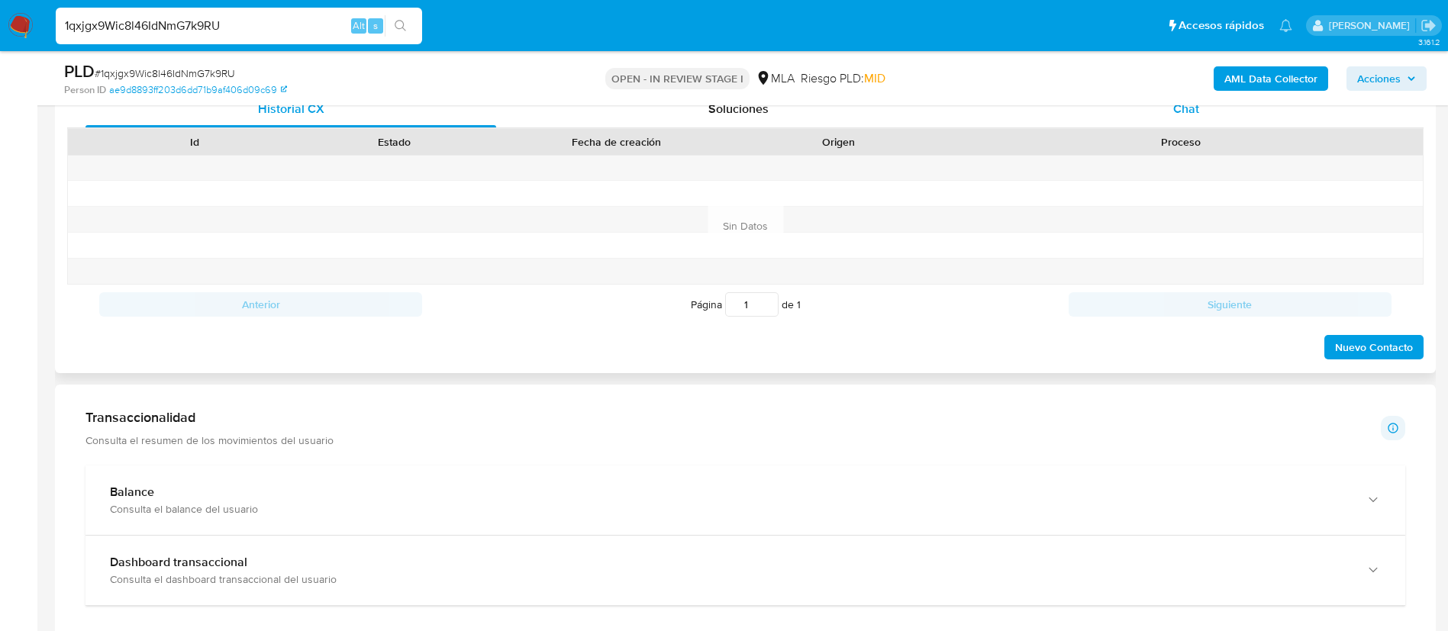
click at [1171, 112] on div "Chat" at bounding box center [1186, 109] width 411 height 37
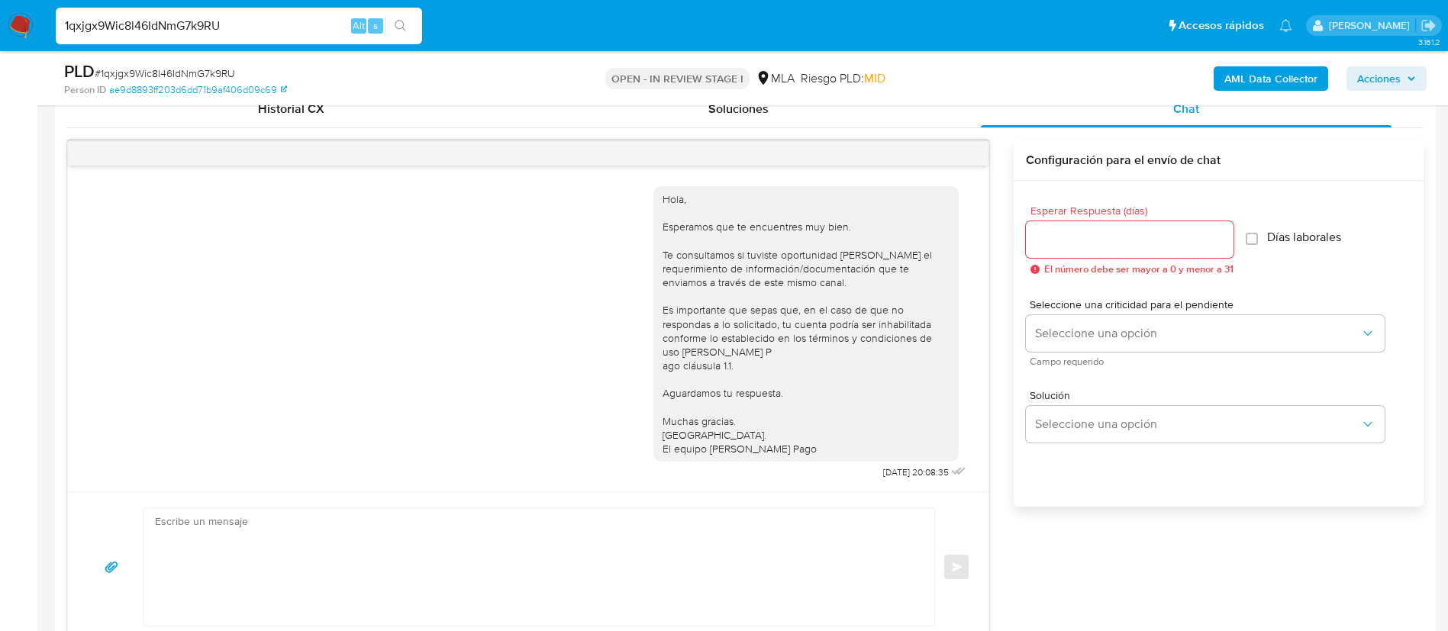
scroll to position [11, 0]
click at [952, 156] on icon "menu-action" at bounding box center [951, 154] width 14 height 14
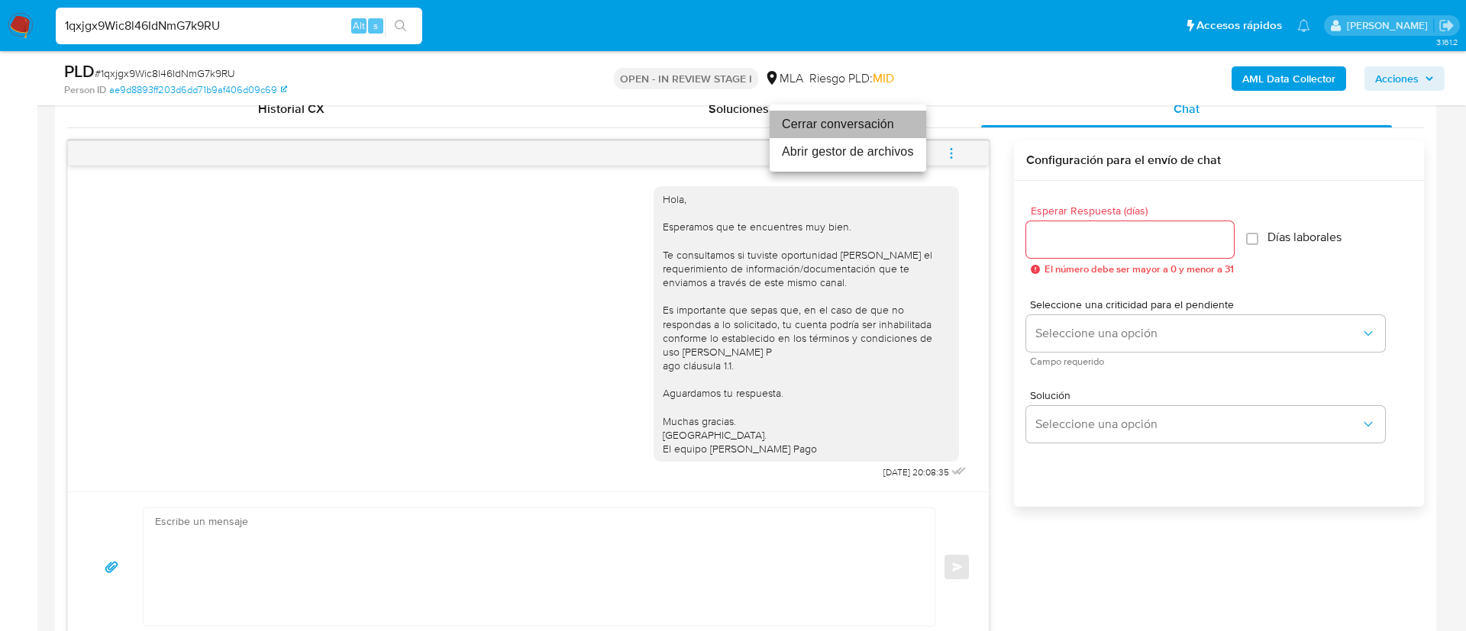
click at [835, 127] on li "Cerrar conversación" at bounding box center [847, 124] width 156 height 27
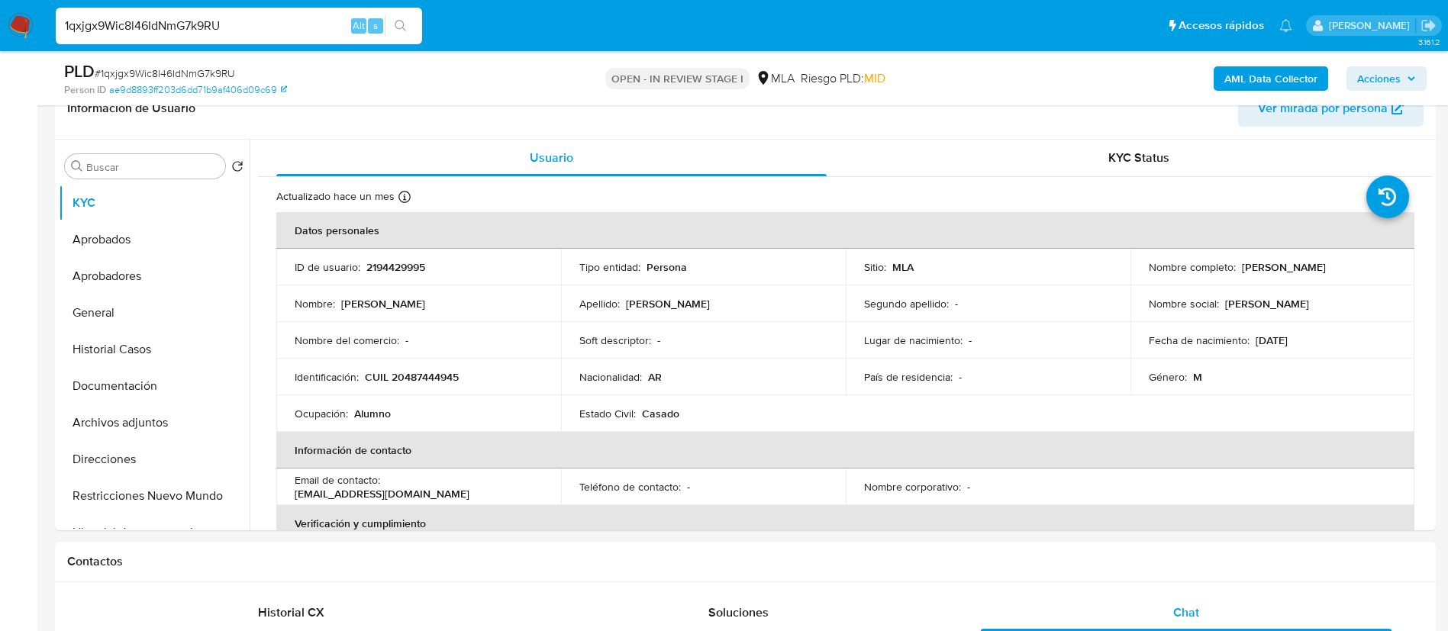
scroll to position [240, 0]
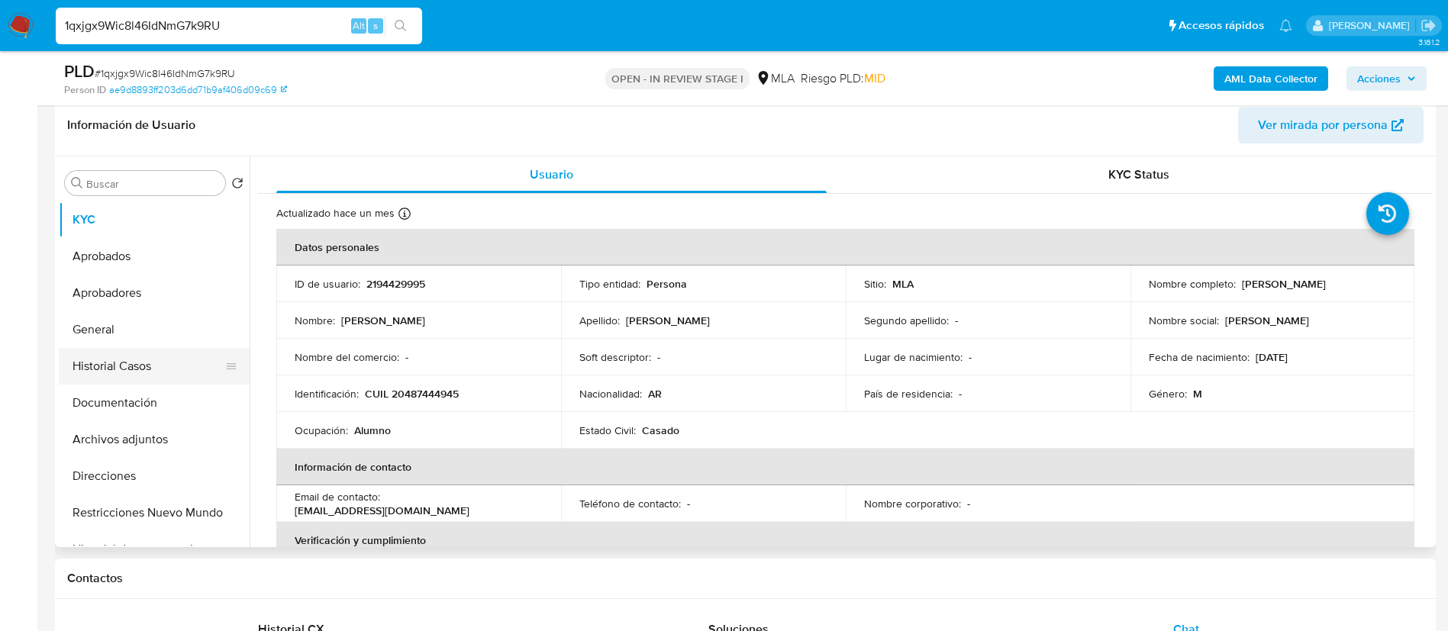
click at [130, 380] on button "Historial Casos" at bounding box center [148, 366] width 179 height 37
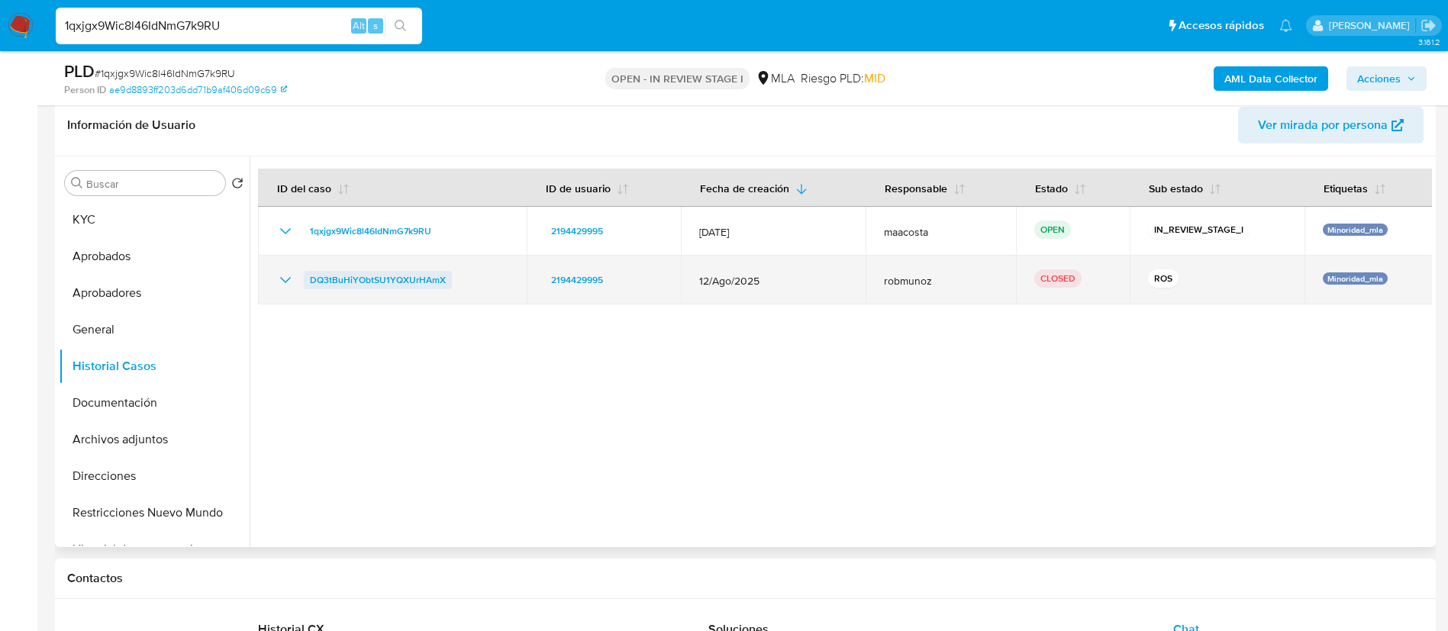
click at [356, 286] on span "DQ3tBuHiYObtSU1YQXUrHAmX" at bounding box center [378, 280] width 136 height 18
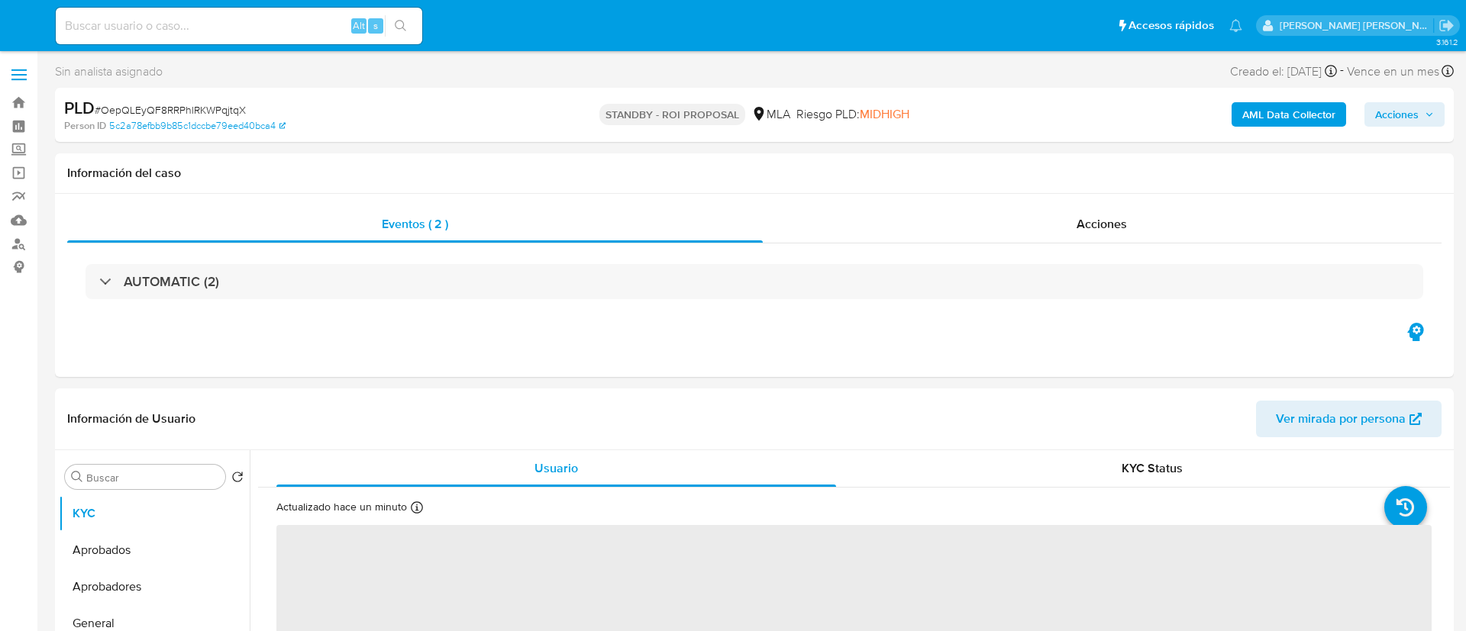
select select "10"
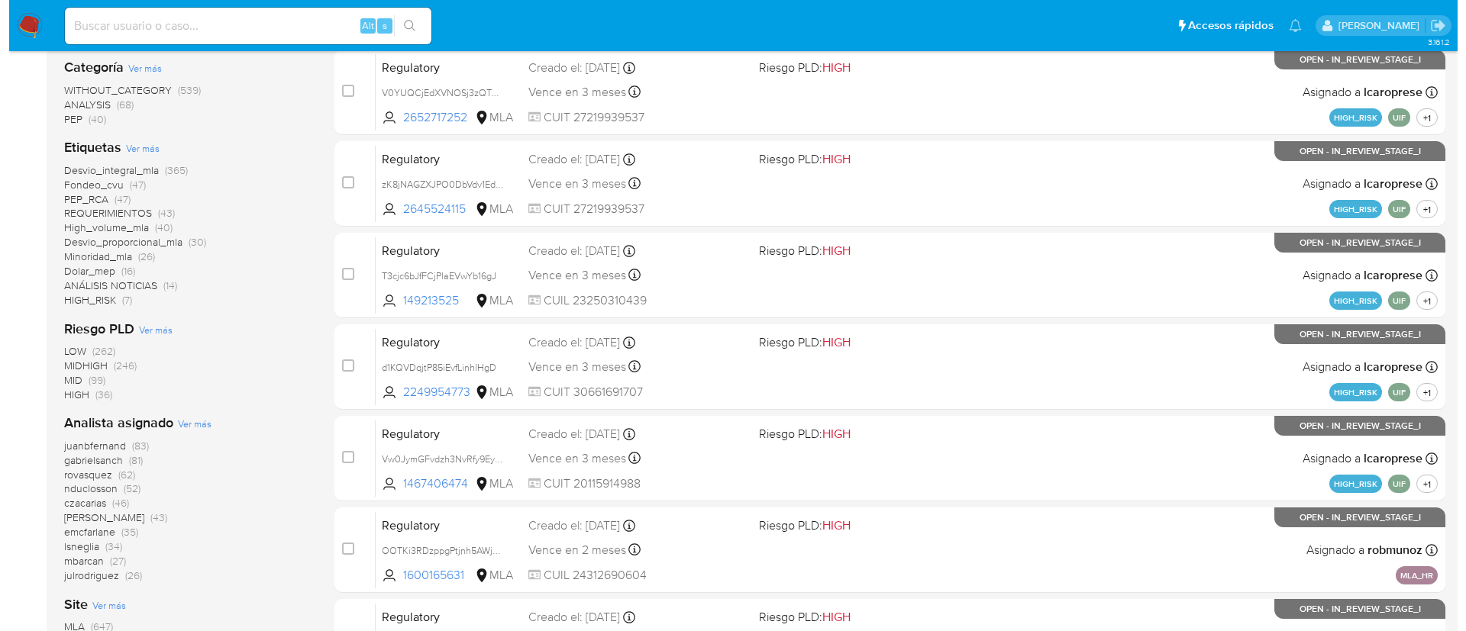
scroll to position [396, 0]
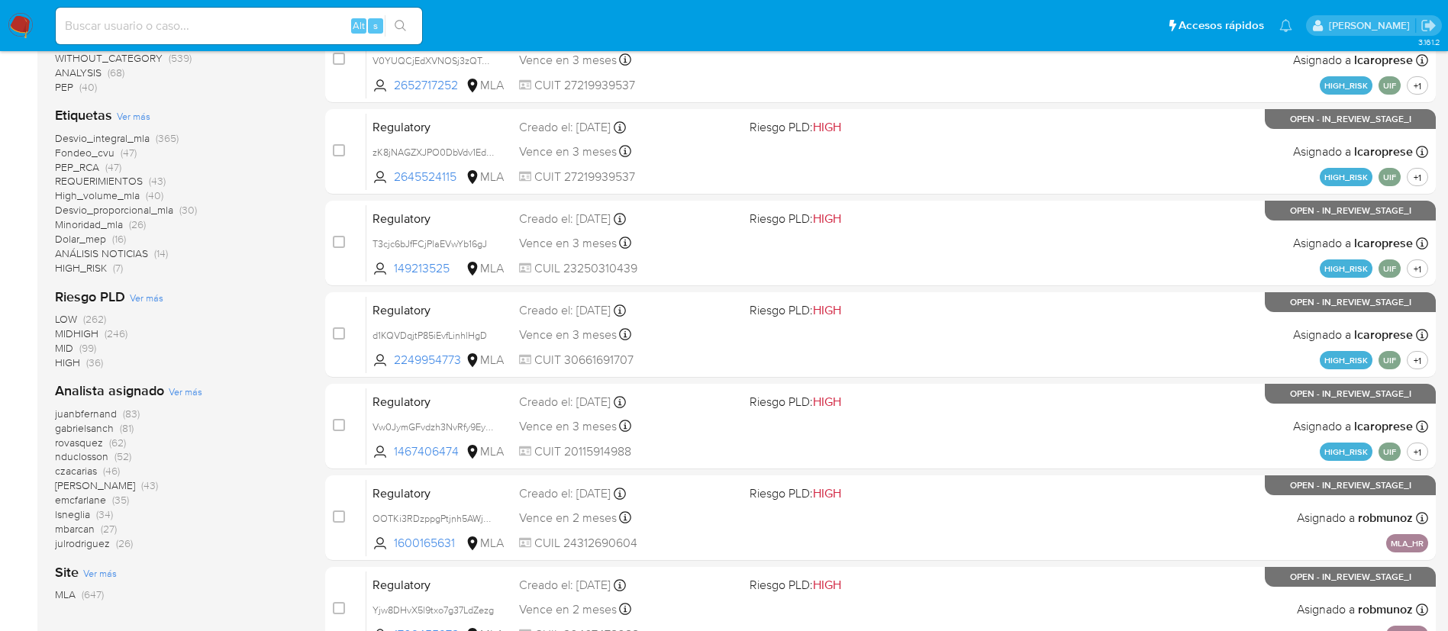
click at [185, 393] on span "Ver más" at bounding box center [186, 392] width 34 height 14
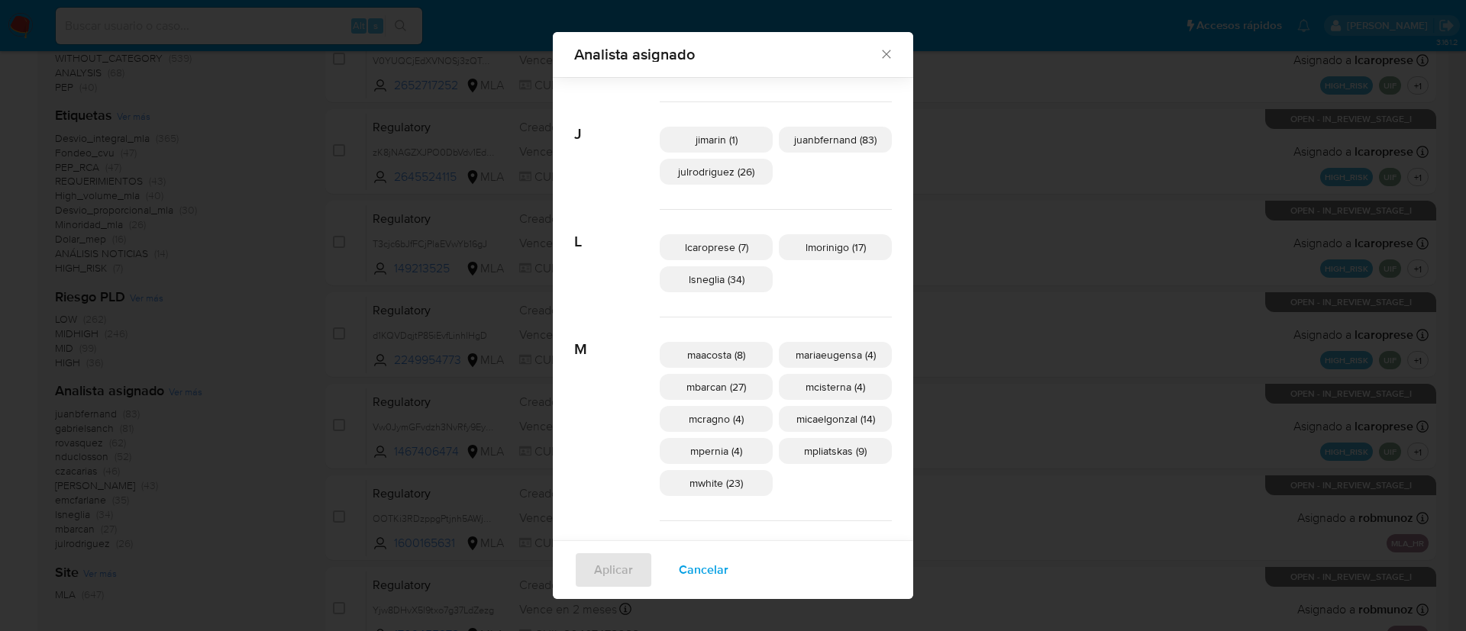
scroll to position [429, 0]
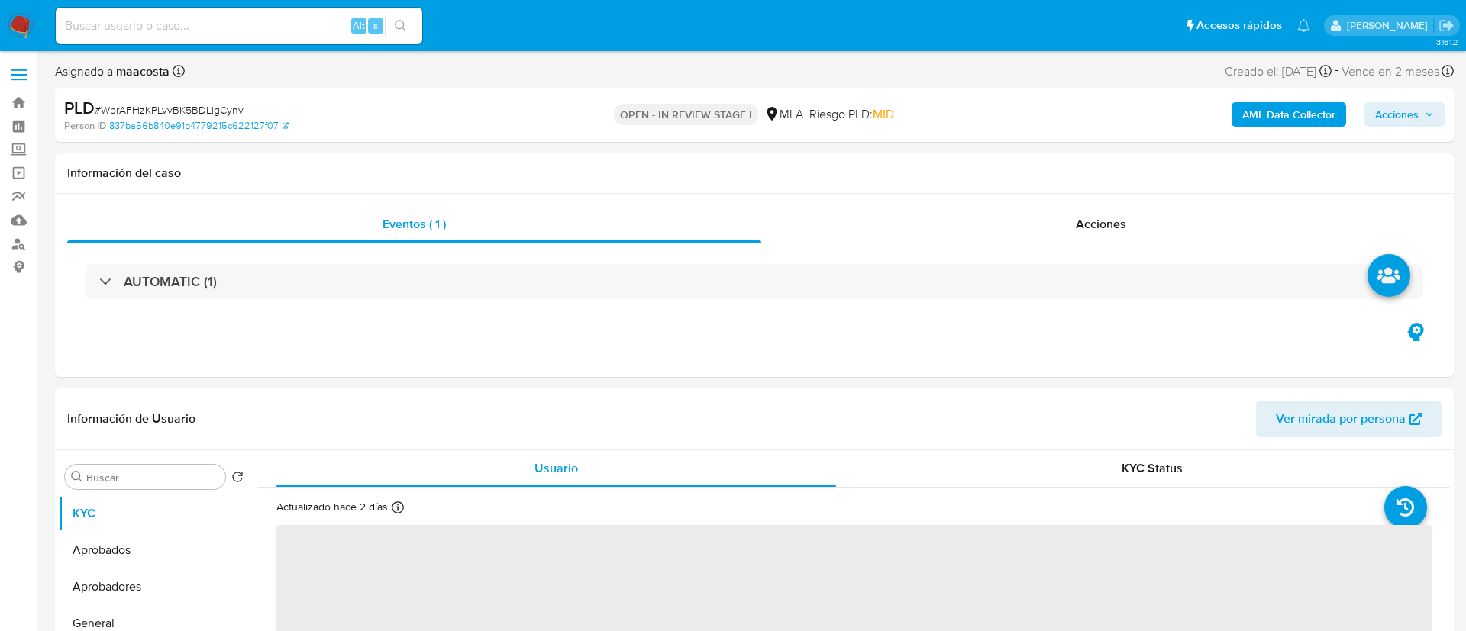
select select "10"
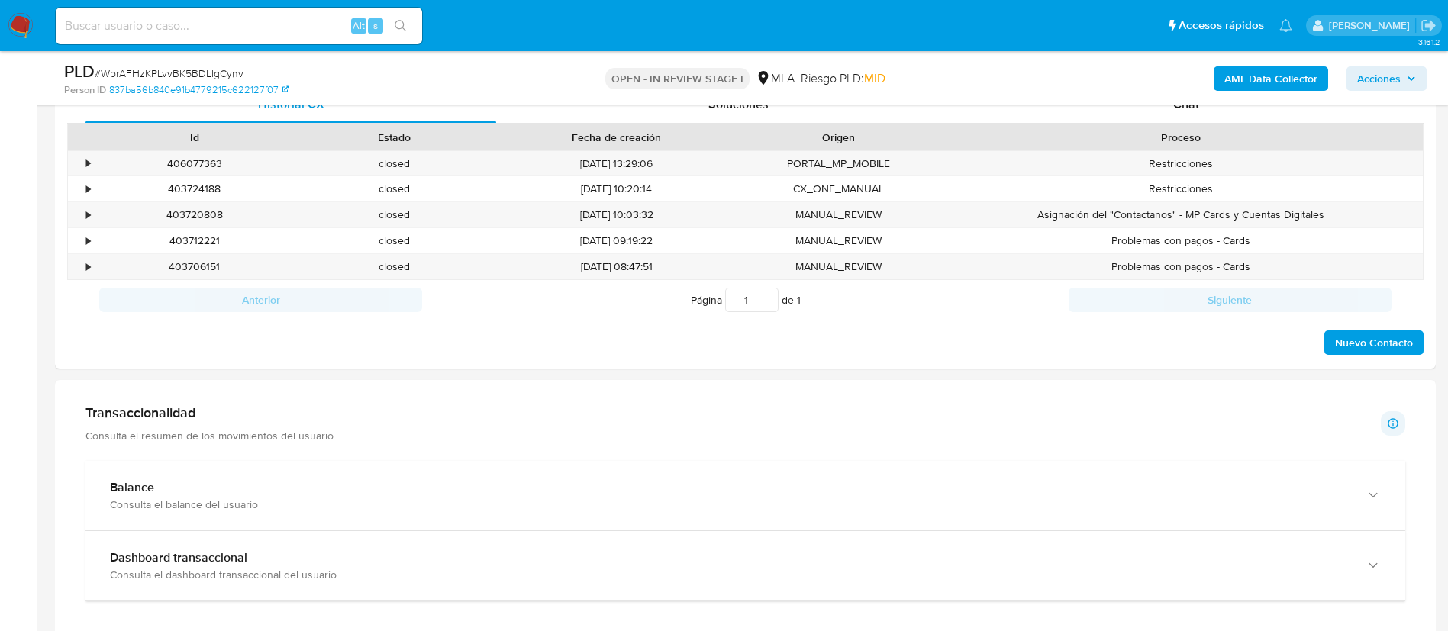
scroll to position [728, 0]
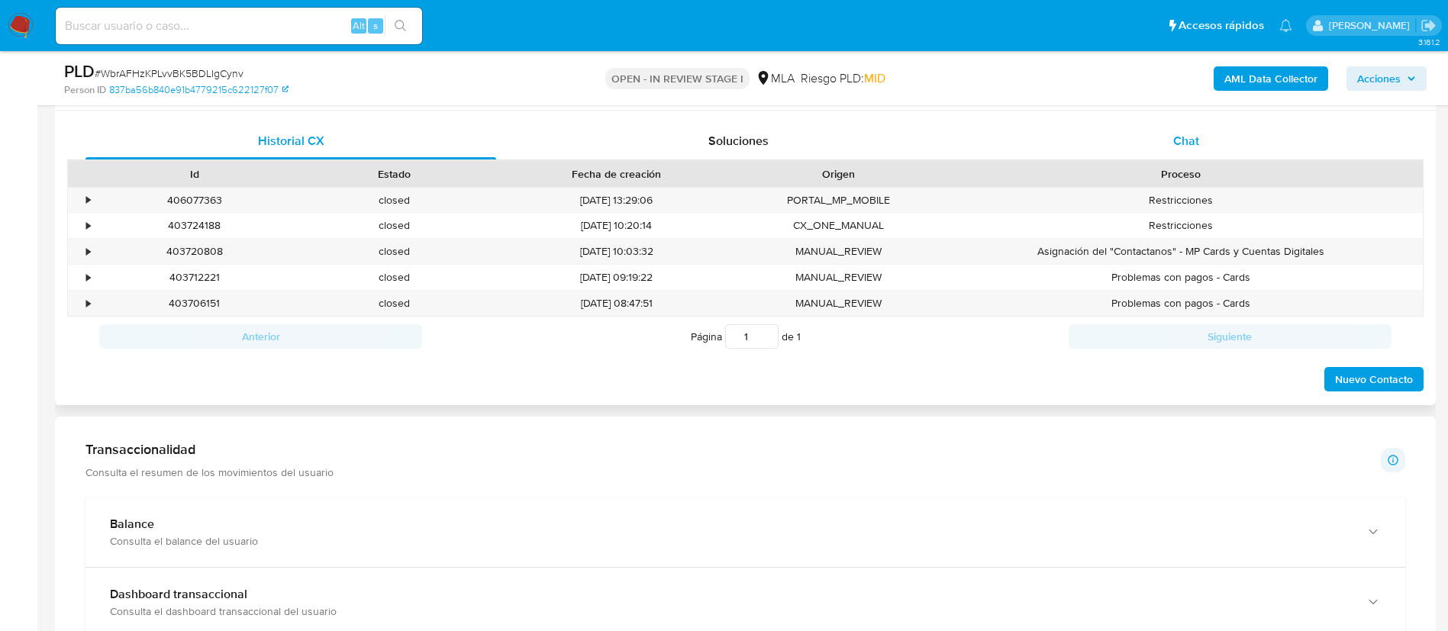
click at [1197, 147] on span "Chat" at bounding box center [1186, 141] width 26 height 18
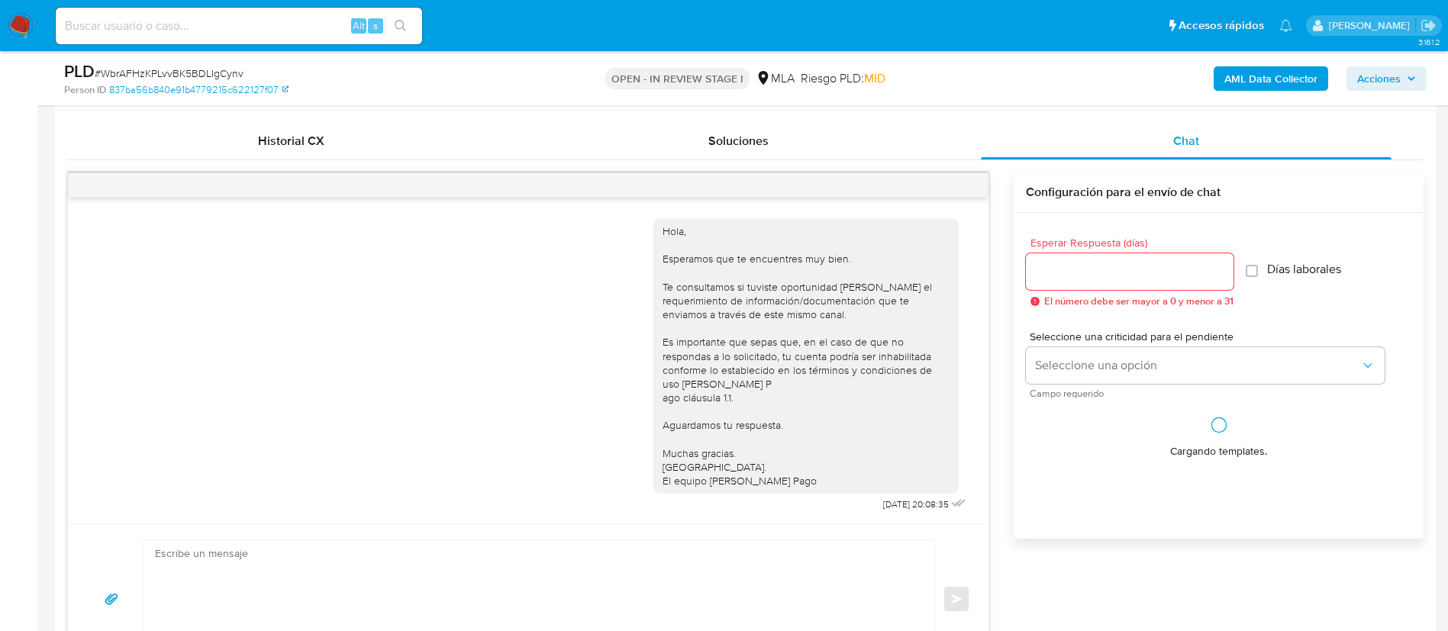
scroll to position [11, 0]
click at [949, 186] on icon "menu-action" at bounding box center [951, 186] width 14 height 14
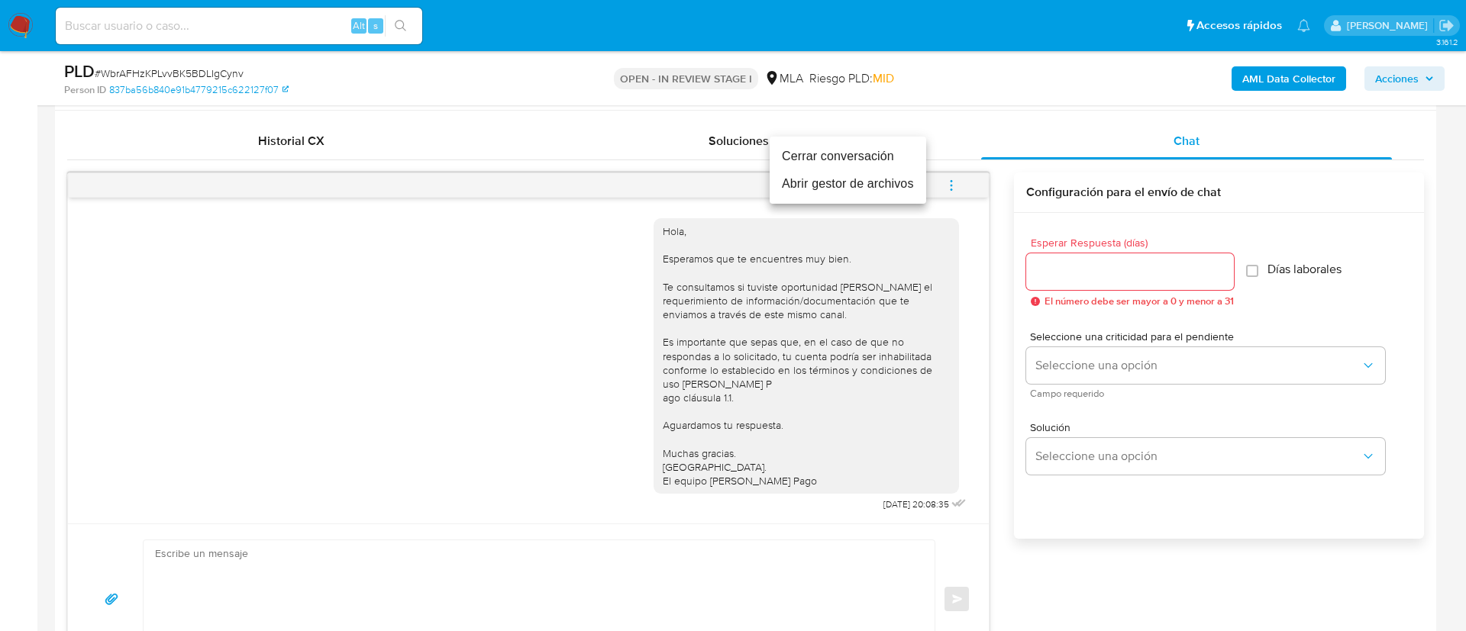
click at [811, 152] on li "Cerrar conversación" at bounding box center [847, 156] width 156 height 27
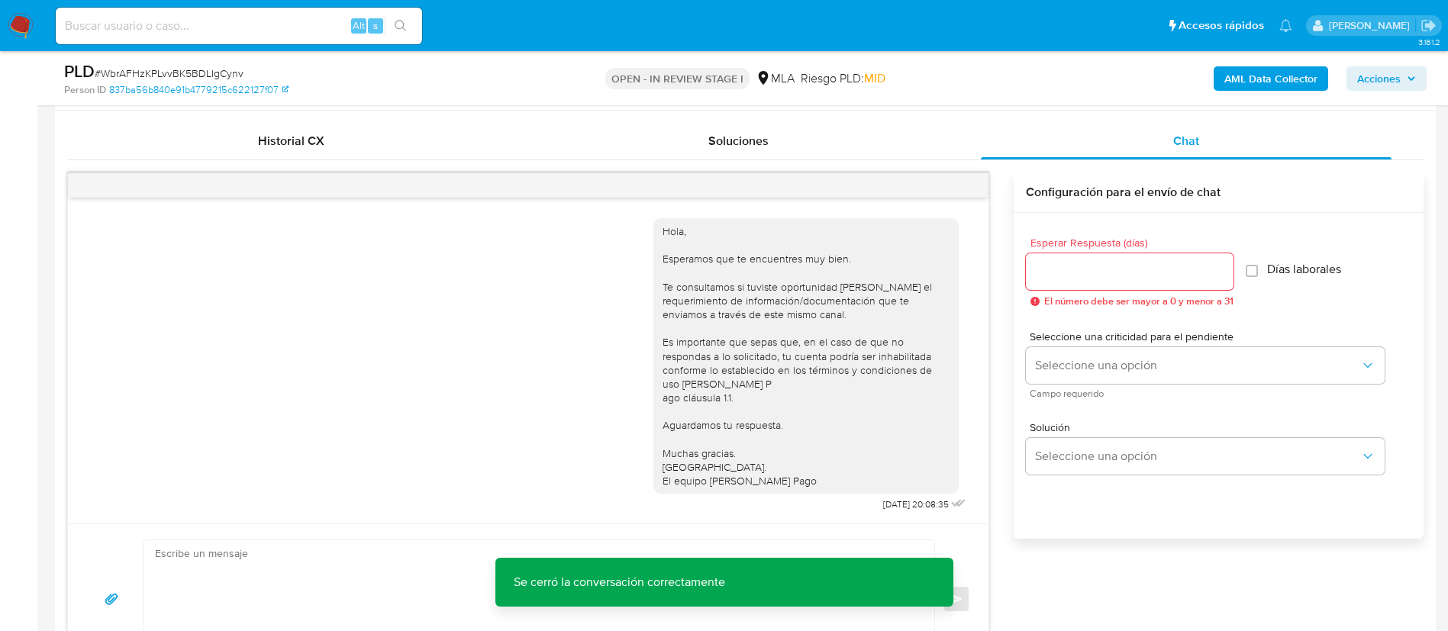
scroll to position [0, 0]
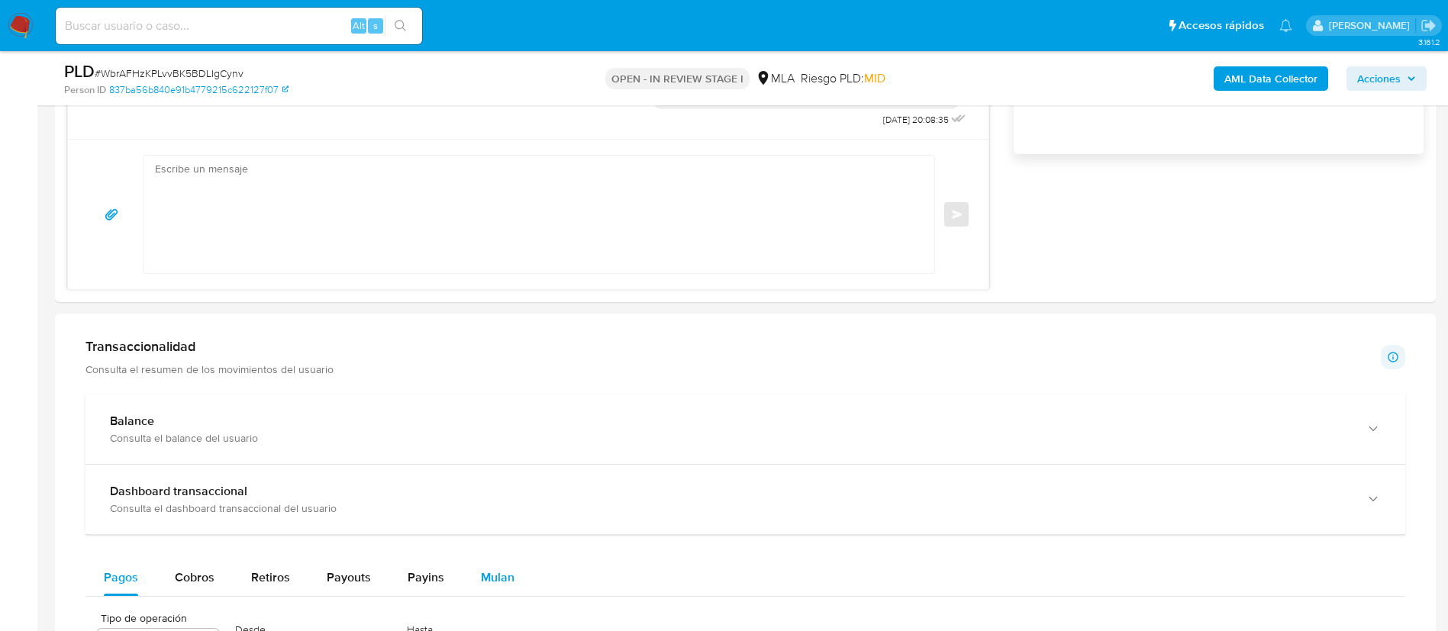
click at [500, 566] on div "Mulan" at bounding box center [498, 578] width 34 height 37
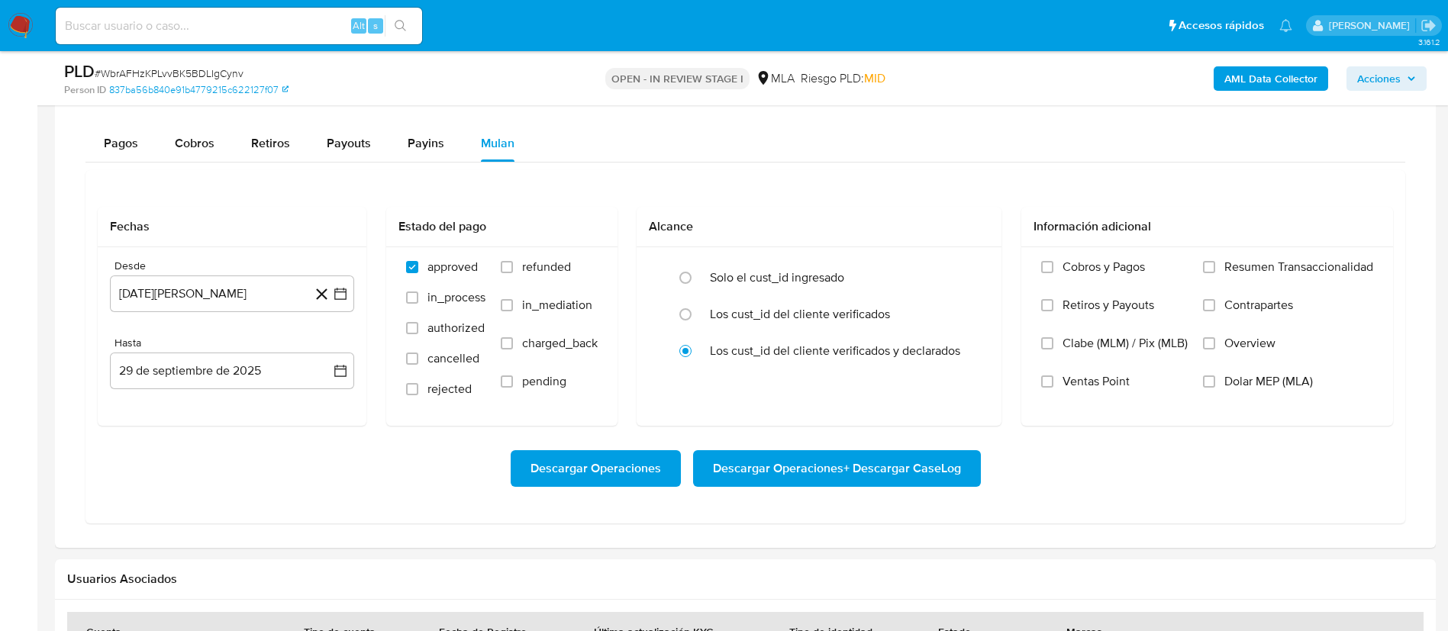
scroll to position [1548, 0]
click at [1250, 392] on label "Dolar MEP (MLA)" at bounding box center [1288, 392] width 170 height 38
click at [1215, 387] on input "Dolar MEP (MLA)" at bounding box center [1209, 381] width 12 height 12
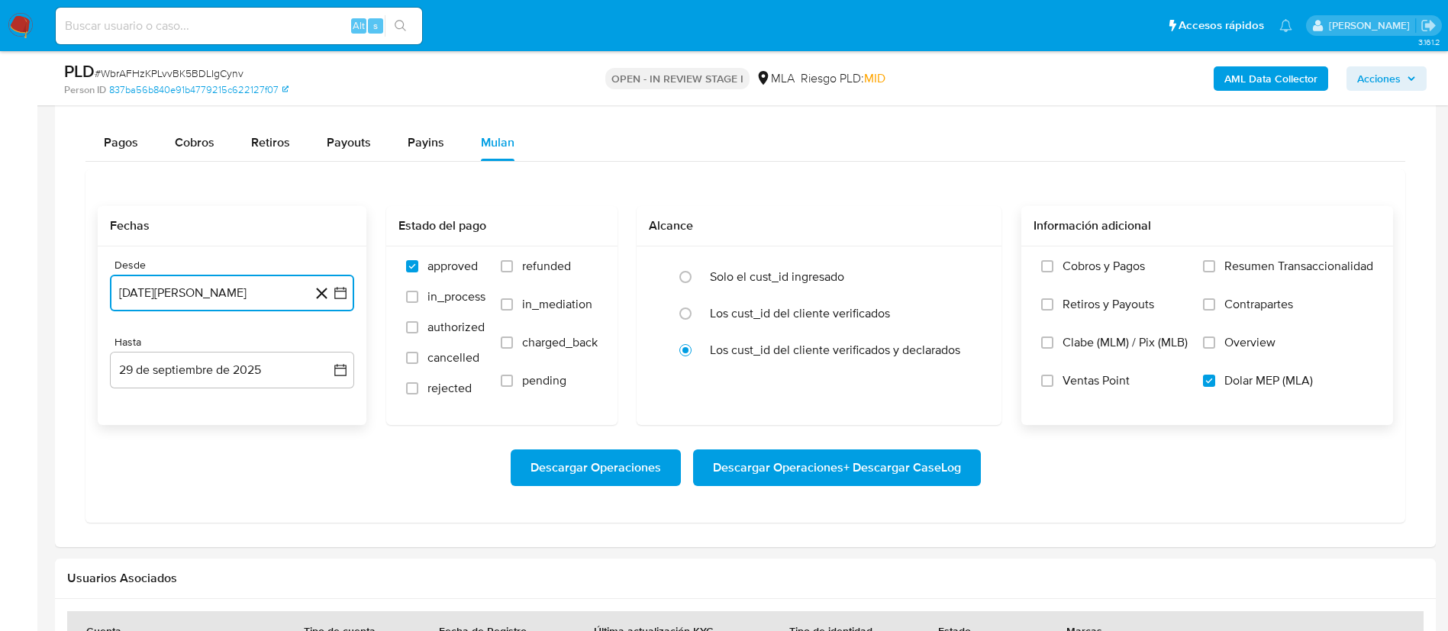
click at [342, 276] on button "29 de agosto de 2024" at bounding box center [232, 293] width 244 height 37
click at [260, 349] on button "agosto 2024" at bounding box center [232, 347] width 85 height 15
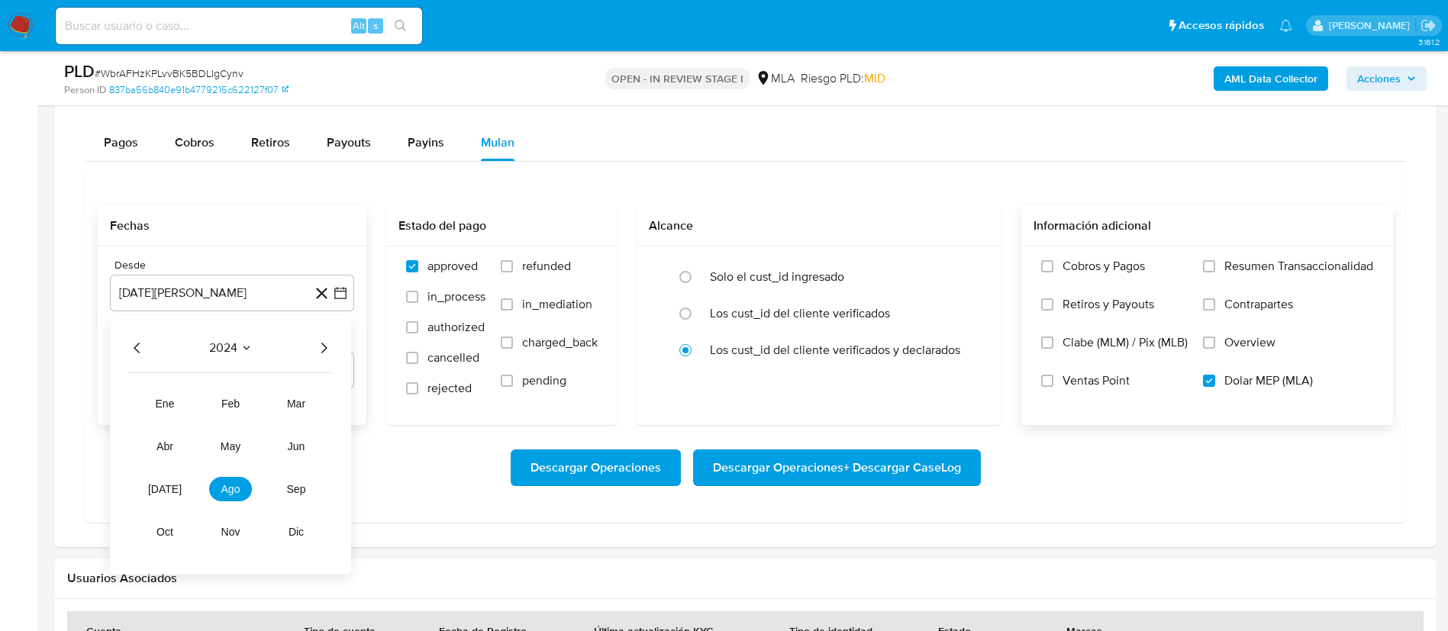
click at [315, 350] on icon "Año siguiente" at bounding box center [323, 348] width 18 height 18
click at [184, 443] on button "abr" at bounding box center [165, 446] width 43 height 24
click at [173, 406] on button "1" at bounding box center [171, 404] width 24 height 24
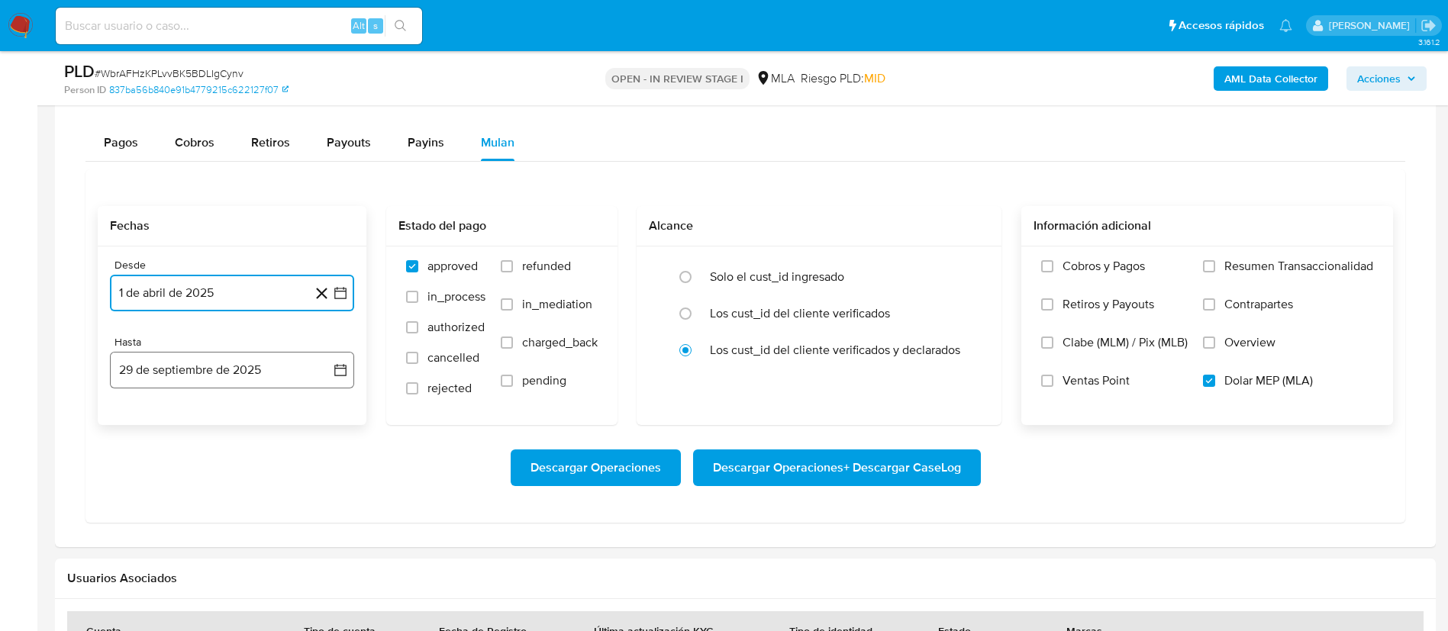
click at [337, 368] on icon "button" at bounding box center [340, 370] width 12 height 12
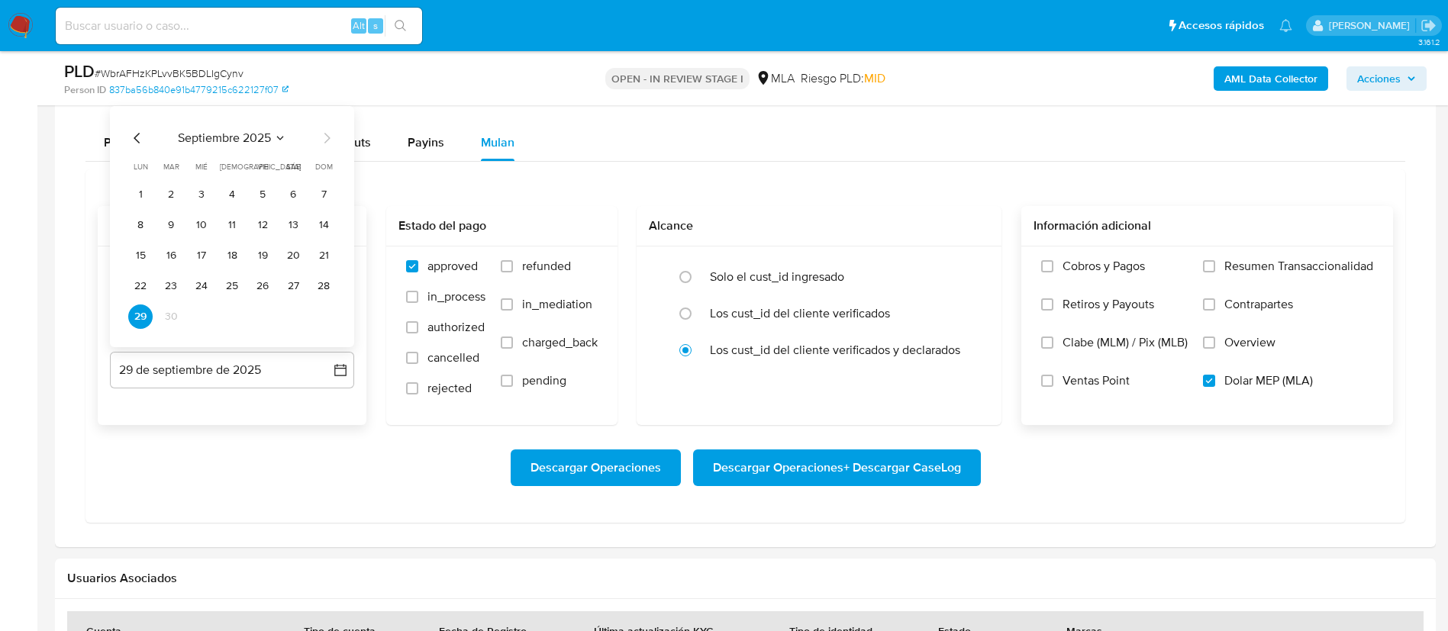
click at [140, 131] on icon "Mes anterior" at bounding box center [137, 138] width 18 height 18
click at [327, 314] on button "31" at bounding box center [323, 317] width 24 height 24
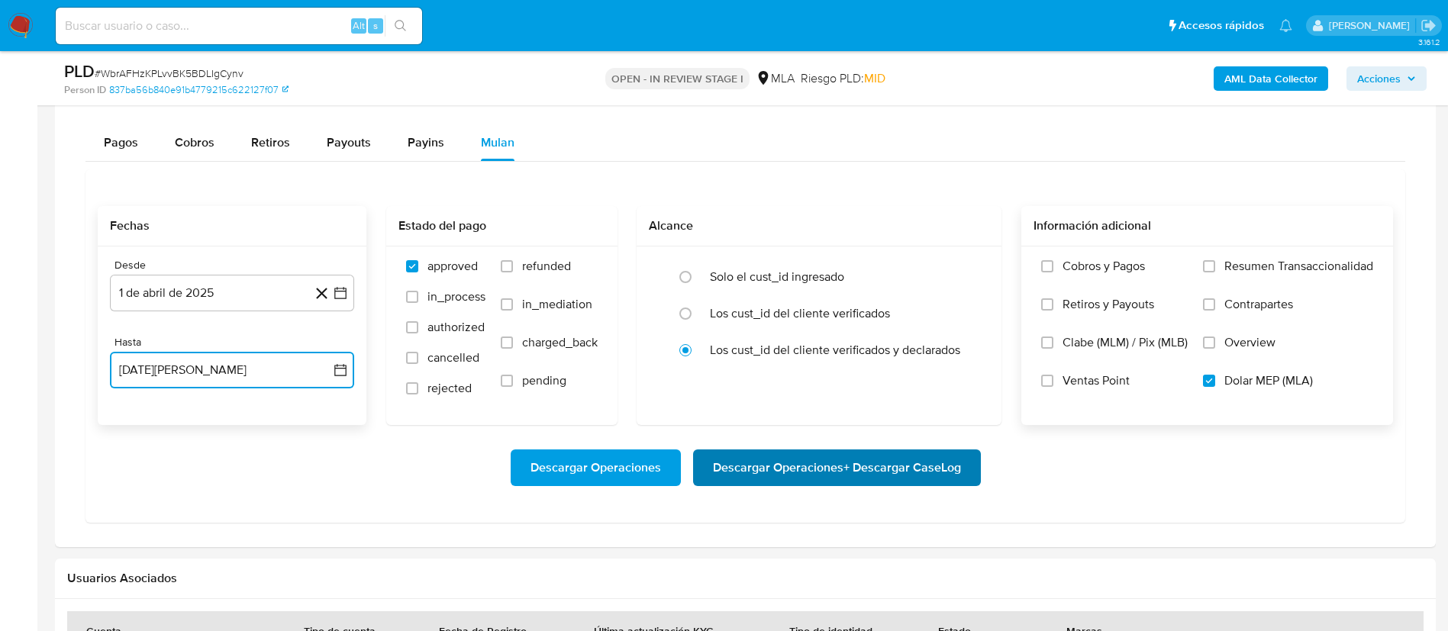
click at [764, 465] on span "Descargar Operaciones + Descargar CaseLog" at bounding box center [837, 468] width 248 height 34
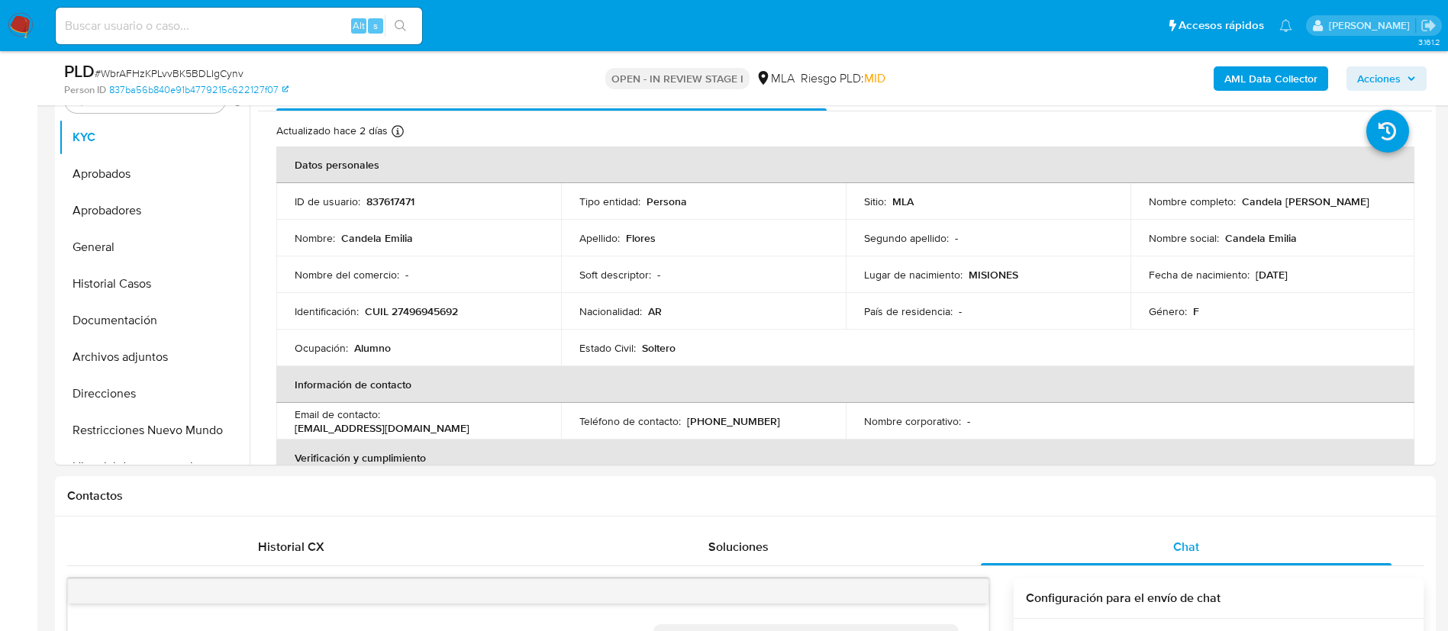
scroll to position [265, 0]
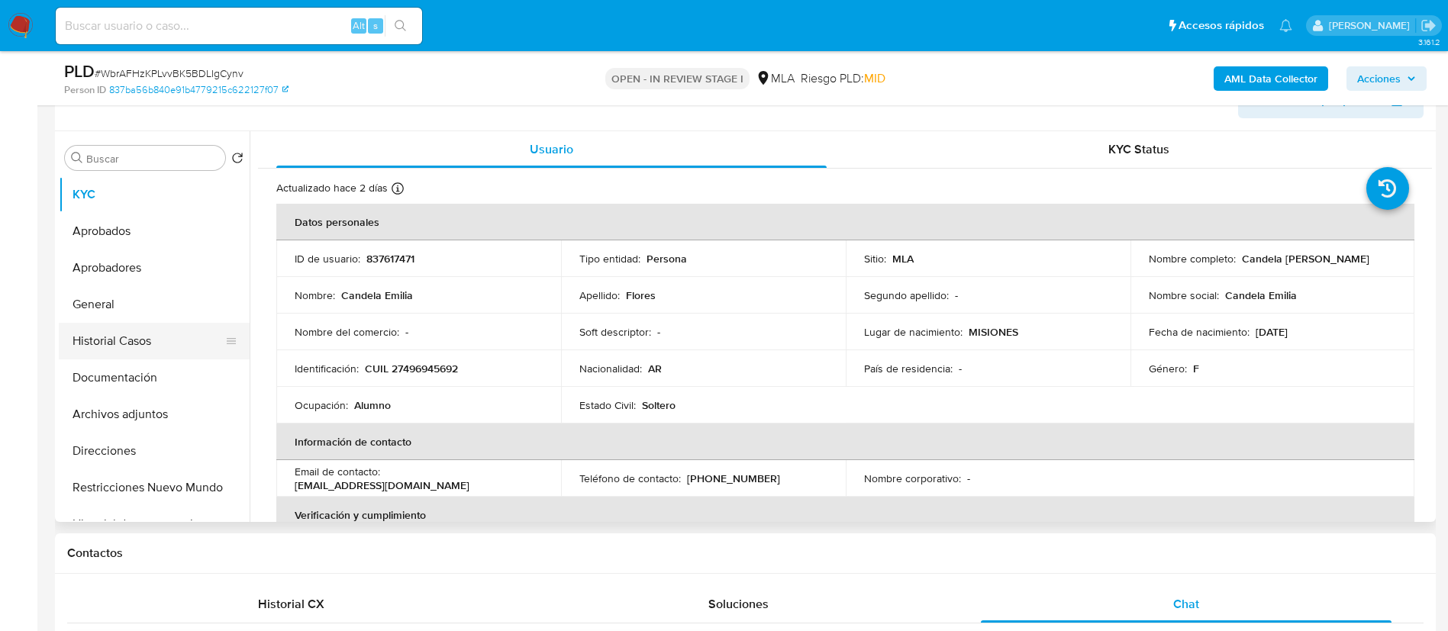
click at [133, 334] on button "Historial Casos" at bounding box center [148, 341] width 179 height 37
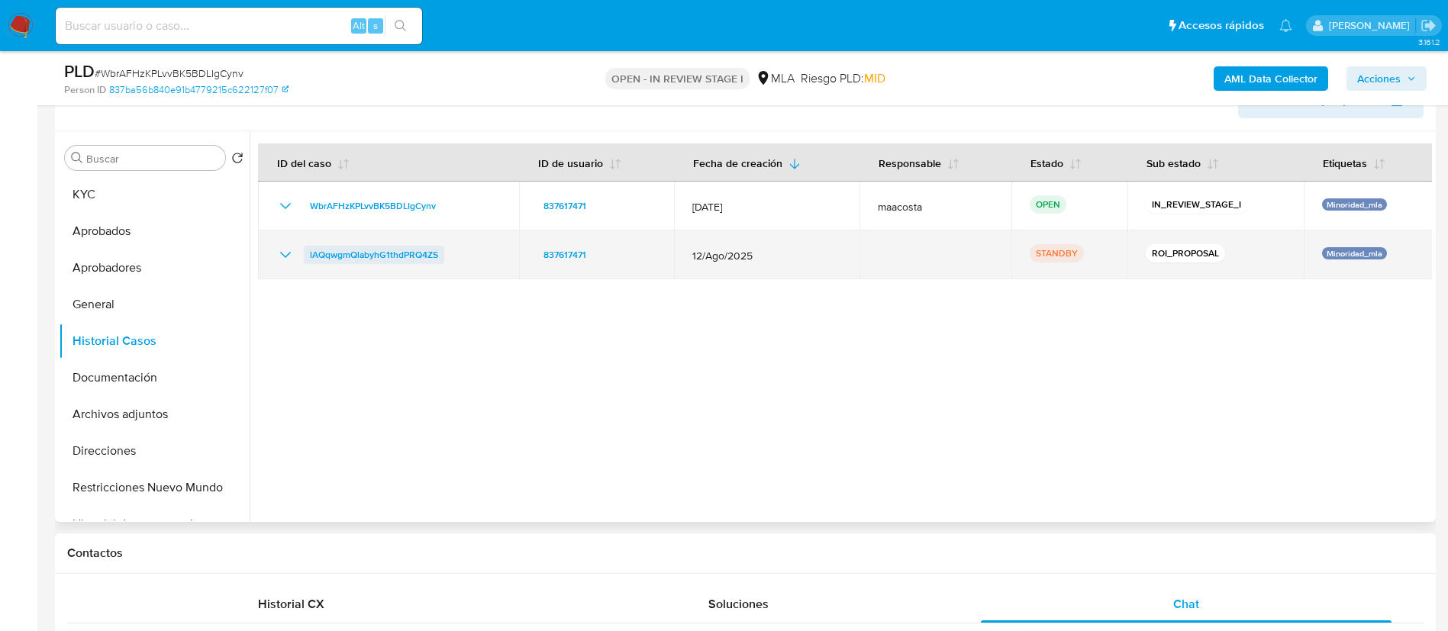
click at [405, 254] on span "lAQqwgmQlabyhG1thdPRQ4ZS" at bounding box center [374, 255] width 128 height 18
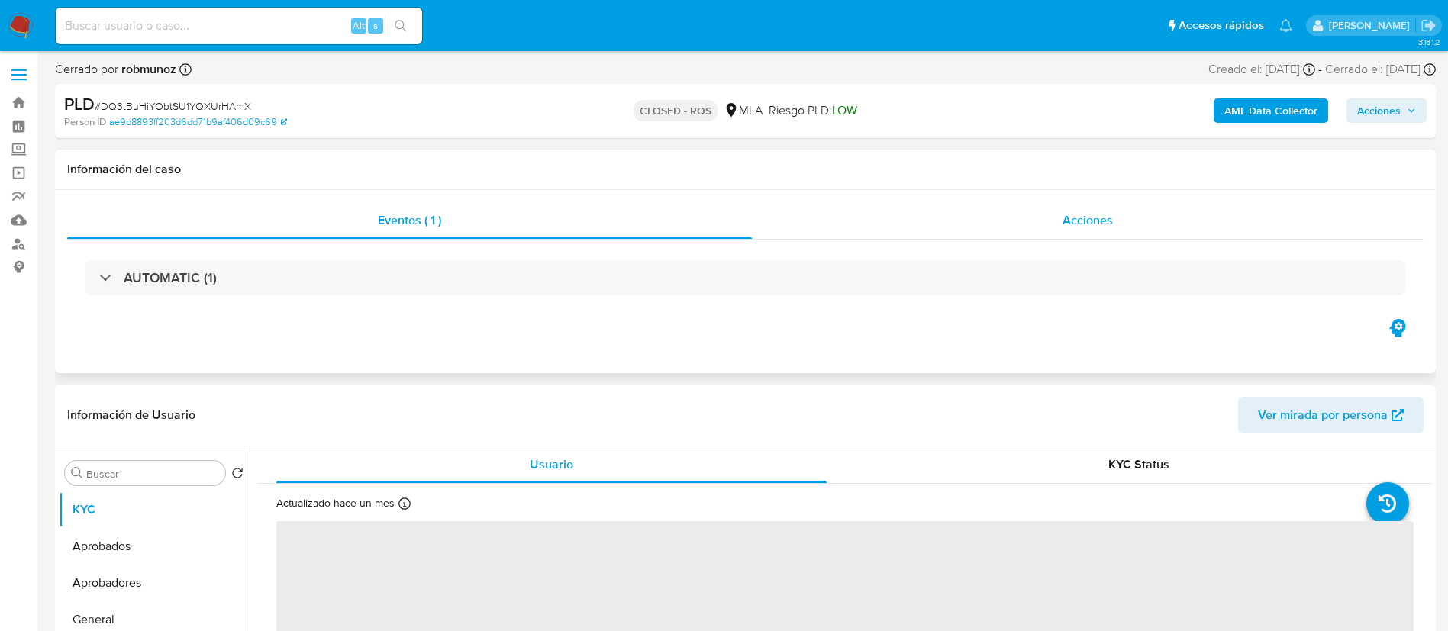
click at [1085, 202] on div "Acciones" at bounding box center [1088, 220] width 672 height 37
select select "10"
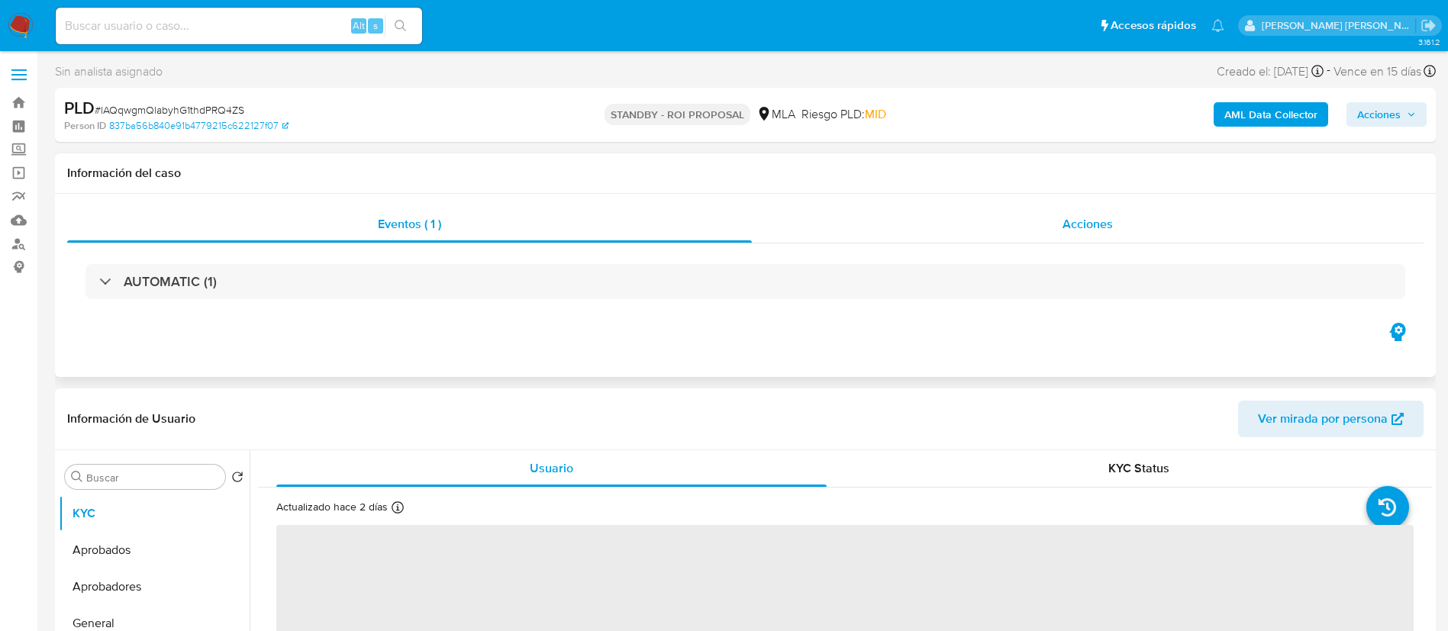
click at [1095, 231] on span "Acciones" at bounding box center [1088, 224] width 50 height 18
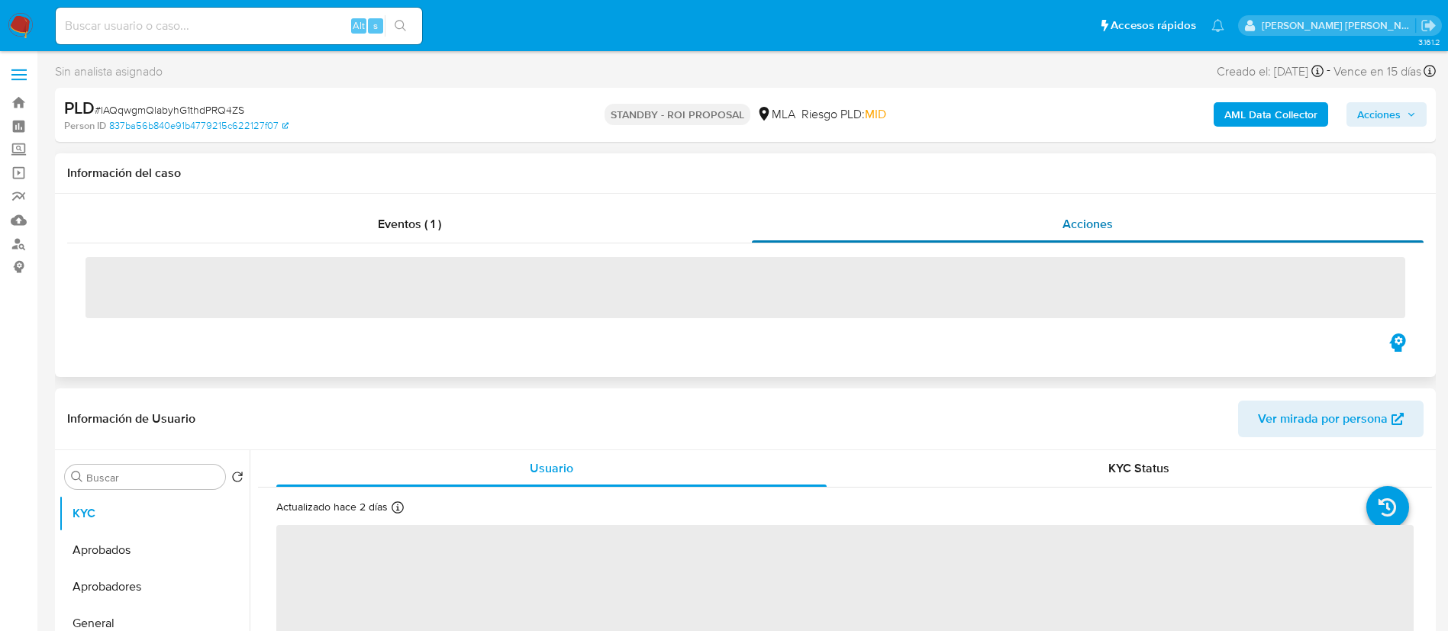
select select "10"
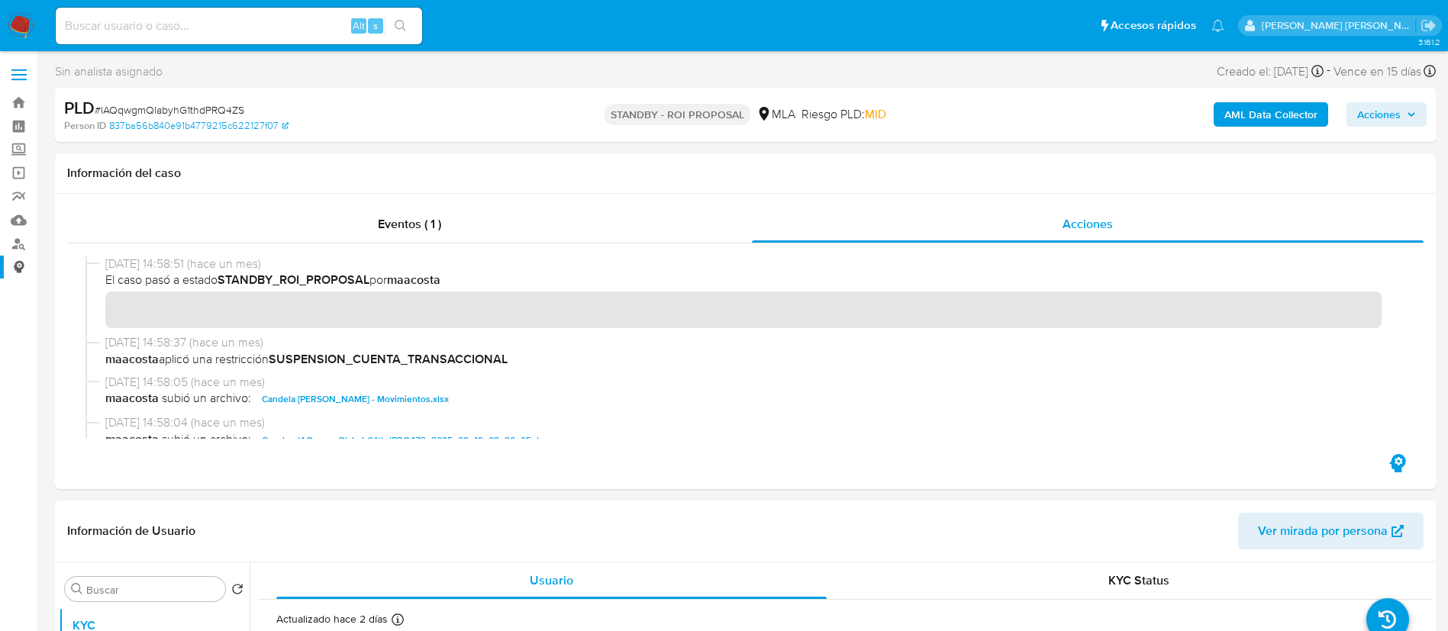
click at [0, 268] on link "Consolidado" at bounding box center [91, 268] width 182 height 24
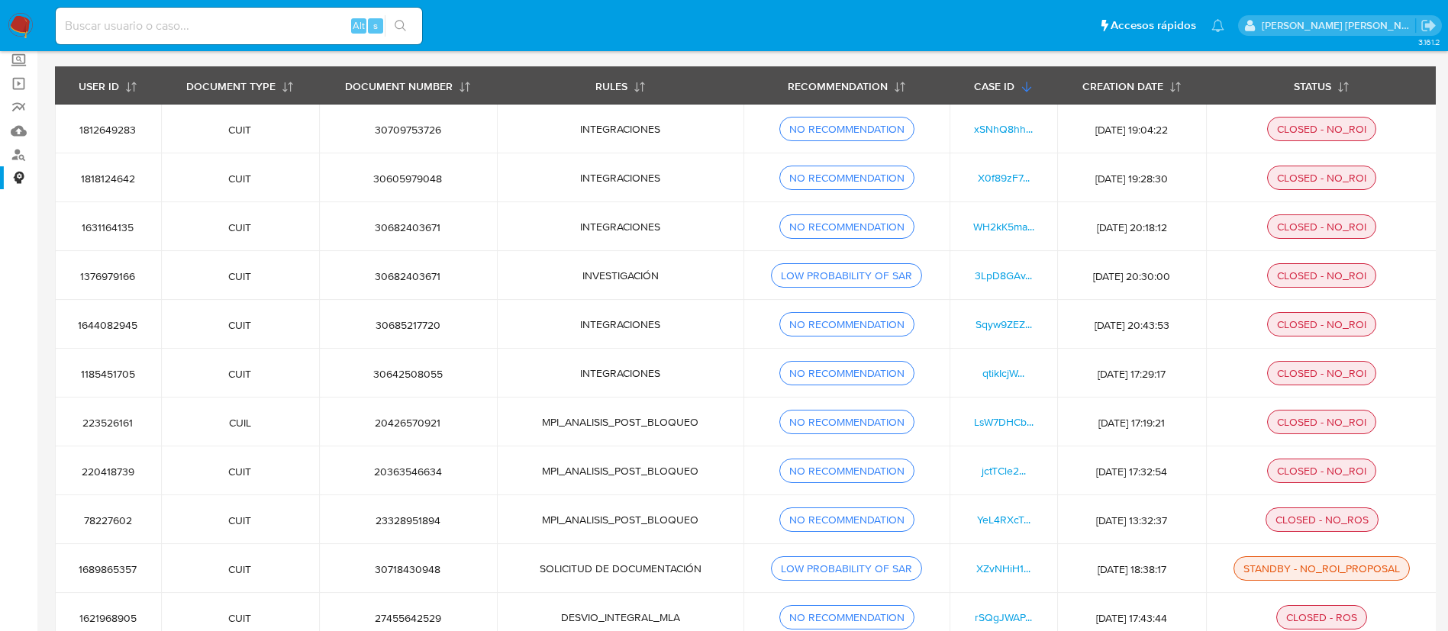
scroll to position [9, 0]
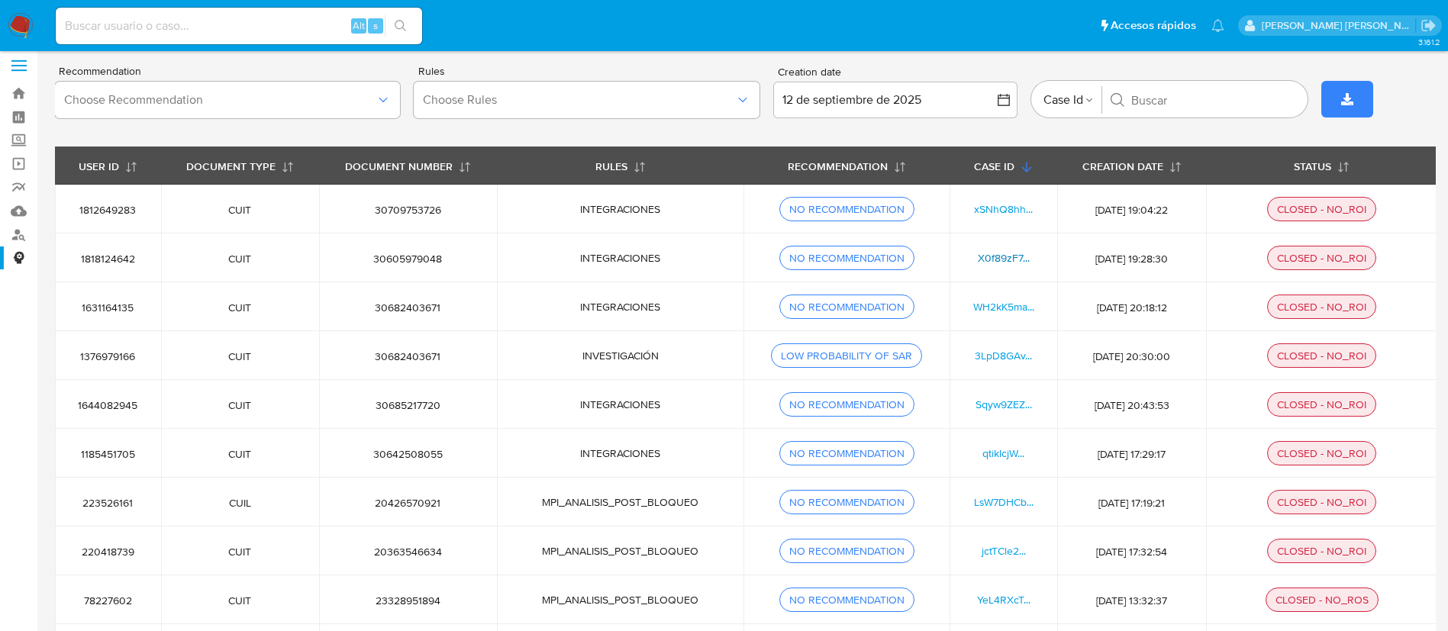
click at [1000, 253] on link "X0f89zF7..." at bounding box center [1004, 257] width 52 height 15
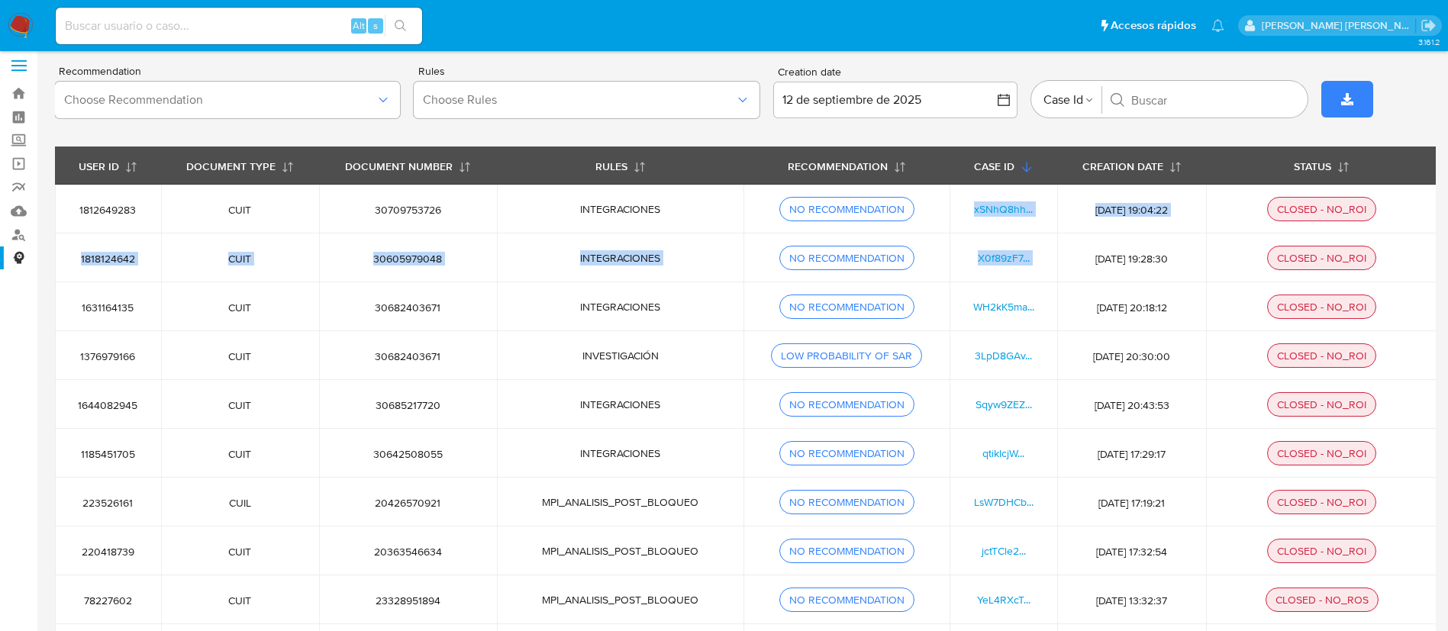
drag, startPoint x: 961, startPoint y: 213, endPoint x: 1069, endPoint y: 234, distance: 109.7
copy tbody "xSNhQ8hh... [DATE] 19:04:22 CLOSED - NO_ROI 1818124642 CUIT 30605979048 INTEGRA…"
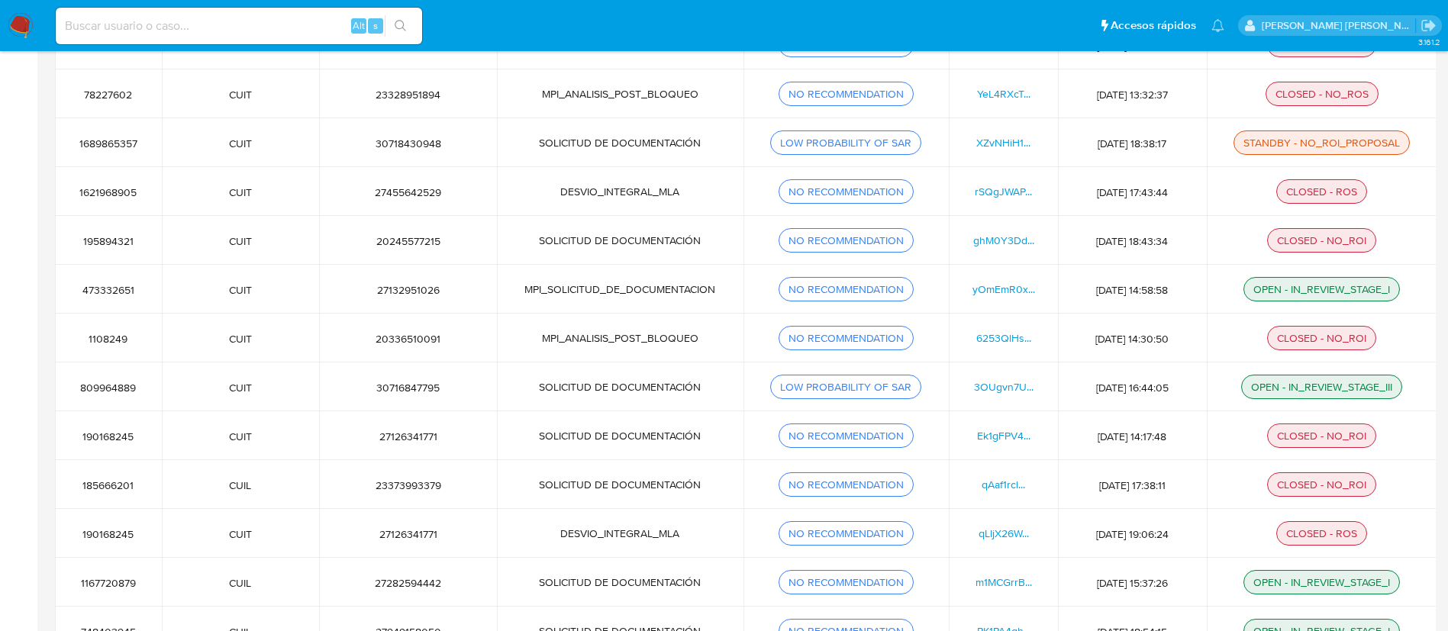
scroll to position [0, 0]
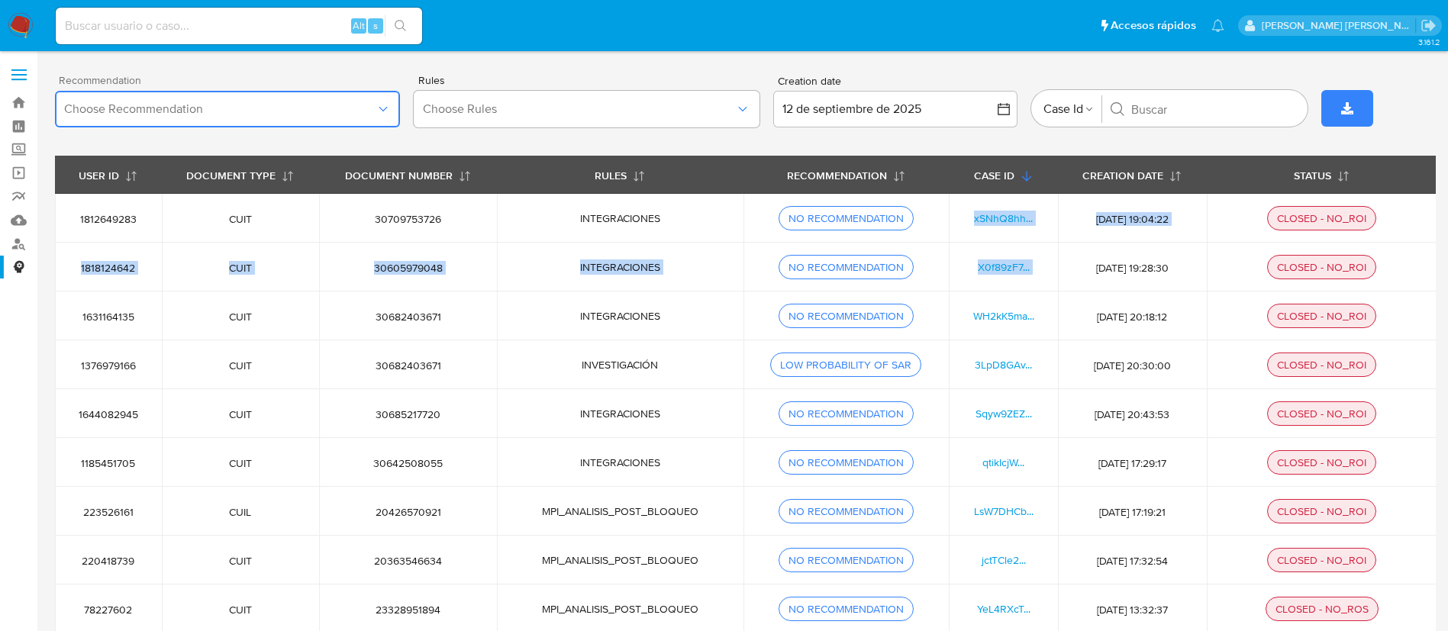
click at [278, 121] on button "Choose Recommendation" at bounding box center [227, 109] width 345 height 37
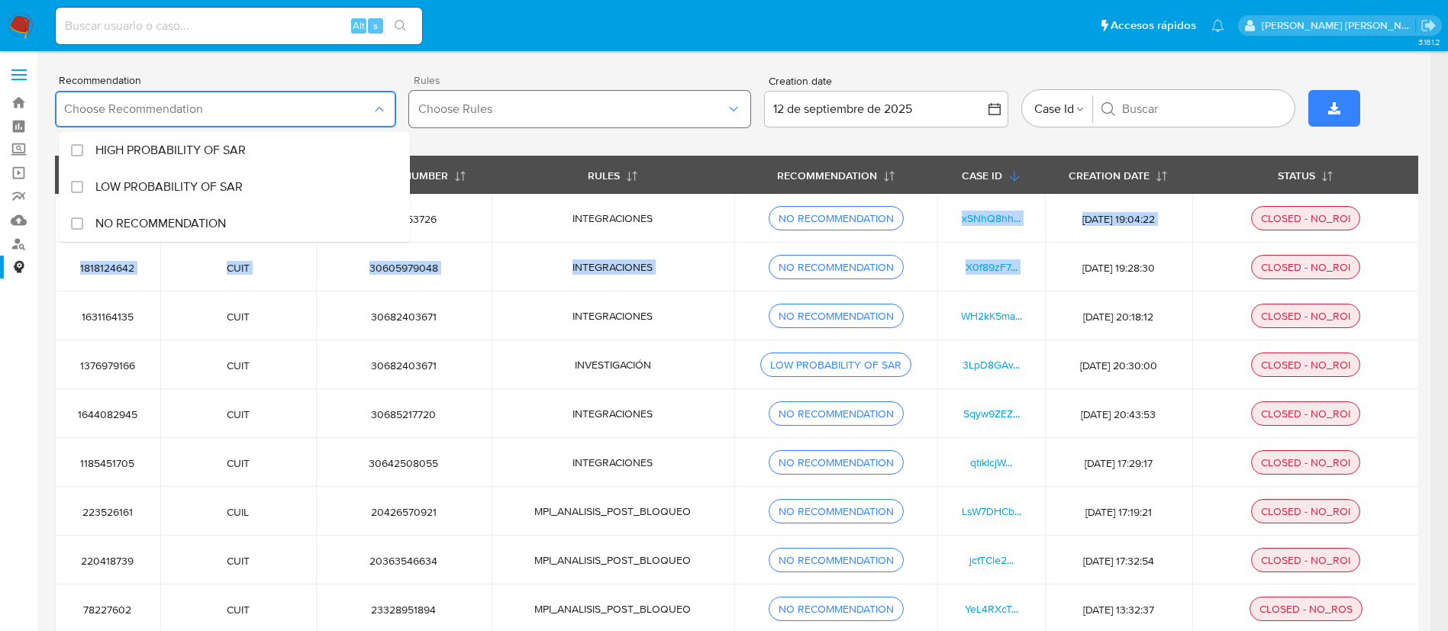
click at [717, 113] on span "Choose Rules" at bounding box center [572, 109] width 308 height 15
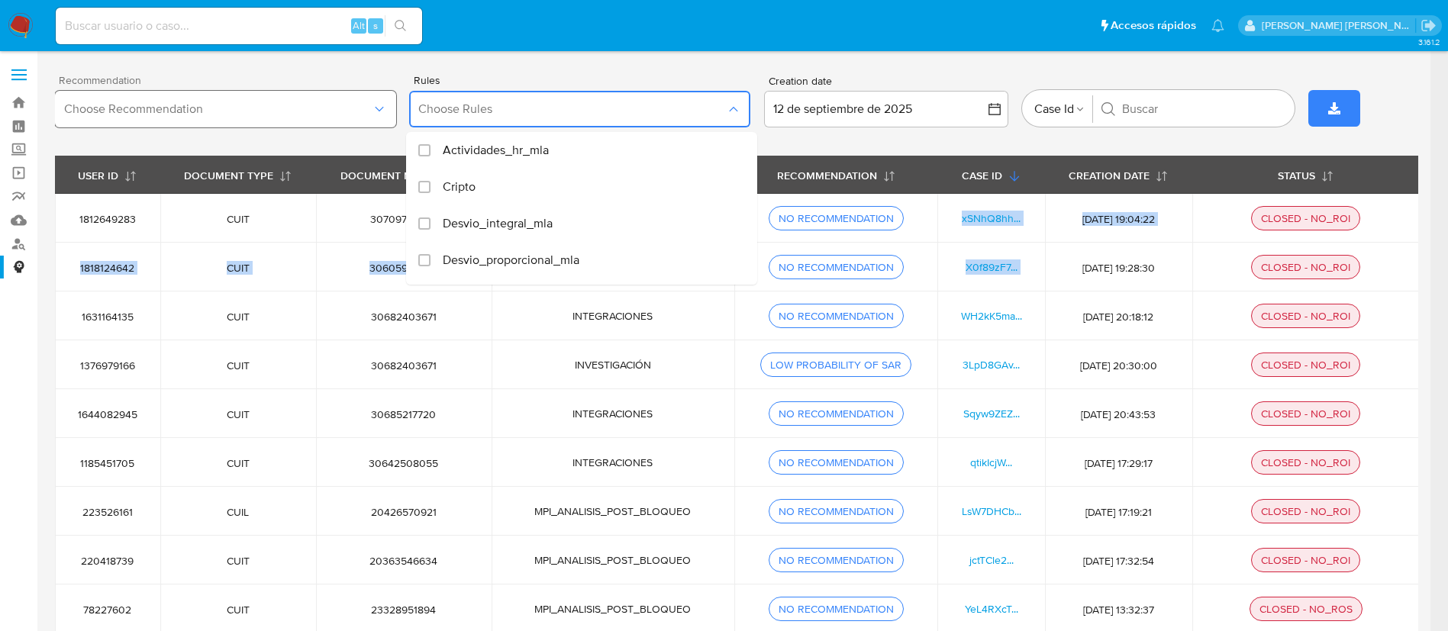
click at [273, 102] on span "Choose Recommendation" at bounding box center [218, 109] width 308 height 15
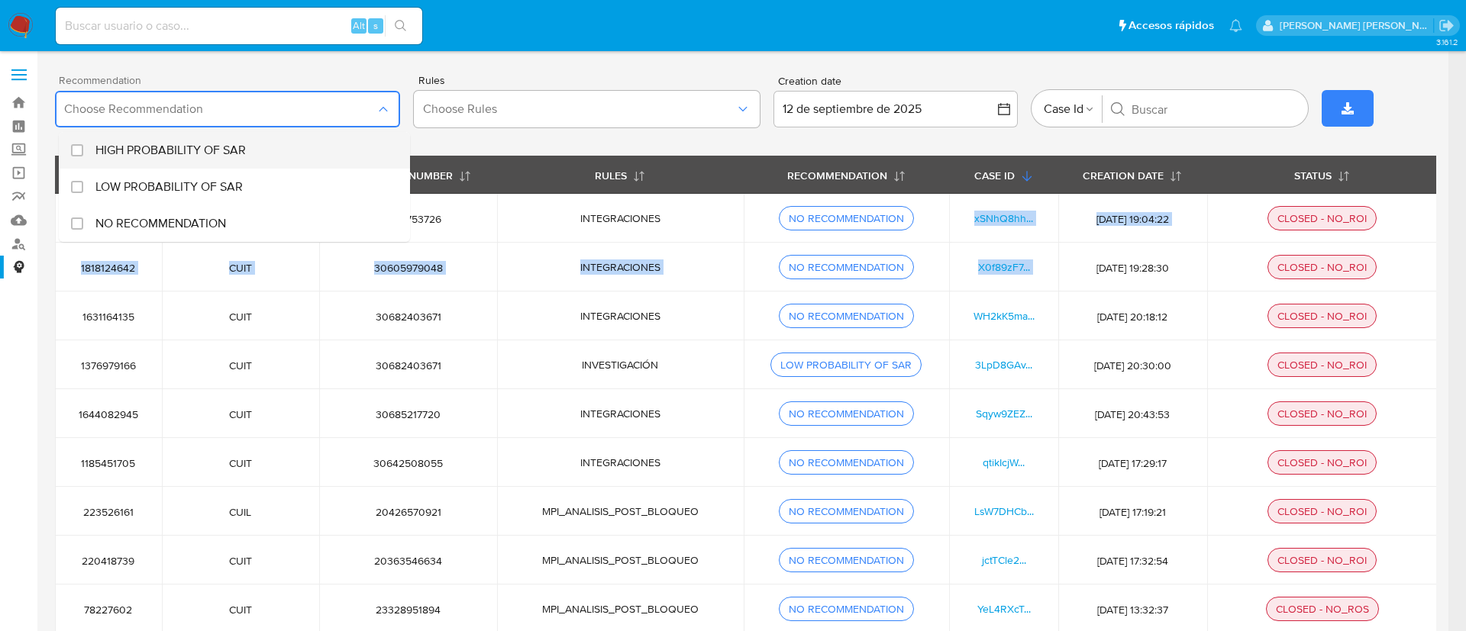
click at [235, 146] on span "HIGH PROBABILITY OF SAR" at bounding box center [170, 150] width 150 height 15
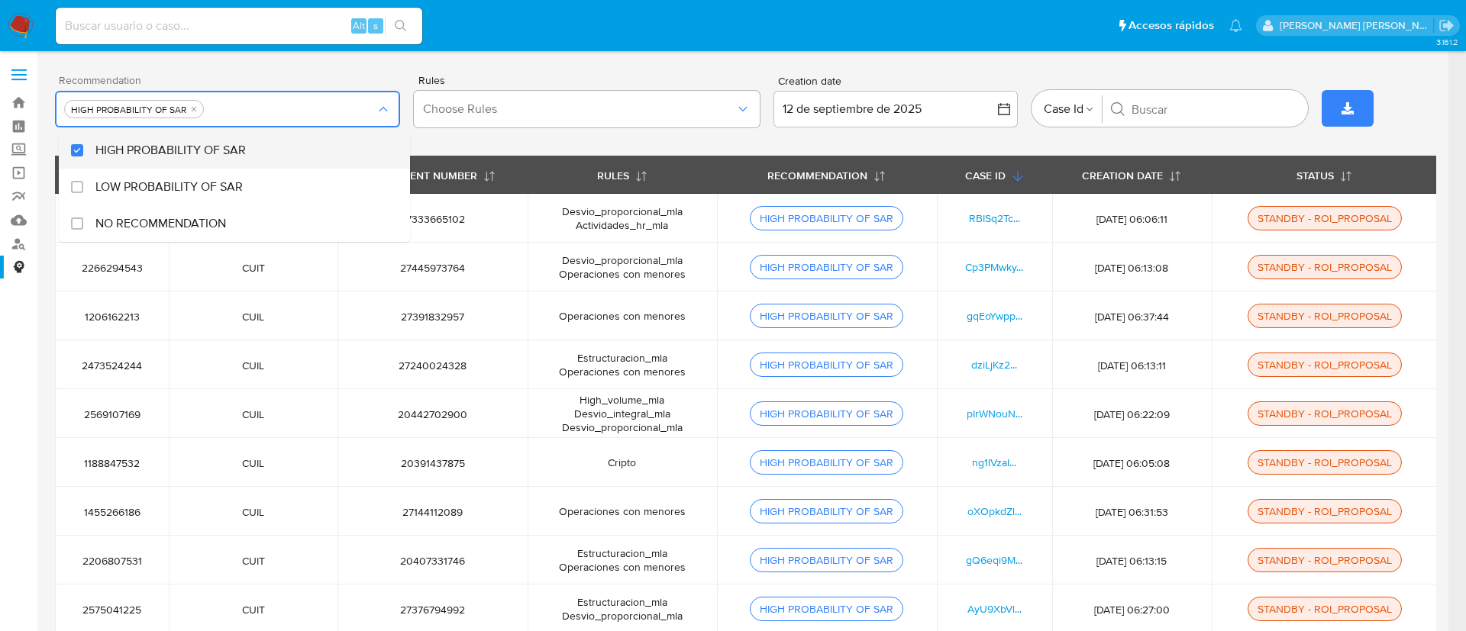
click at [163, 147] on span "HIGH PROBABILITY OF SAR" at bounding box center [170, 150] width 150 height 15
checkbox input "false"
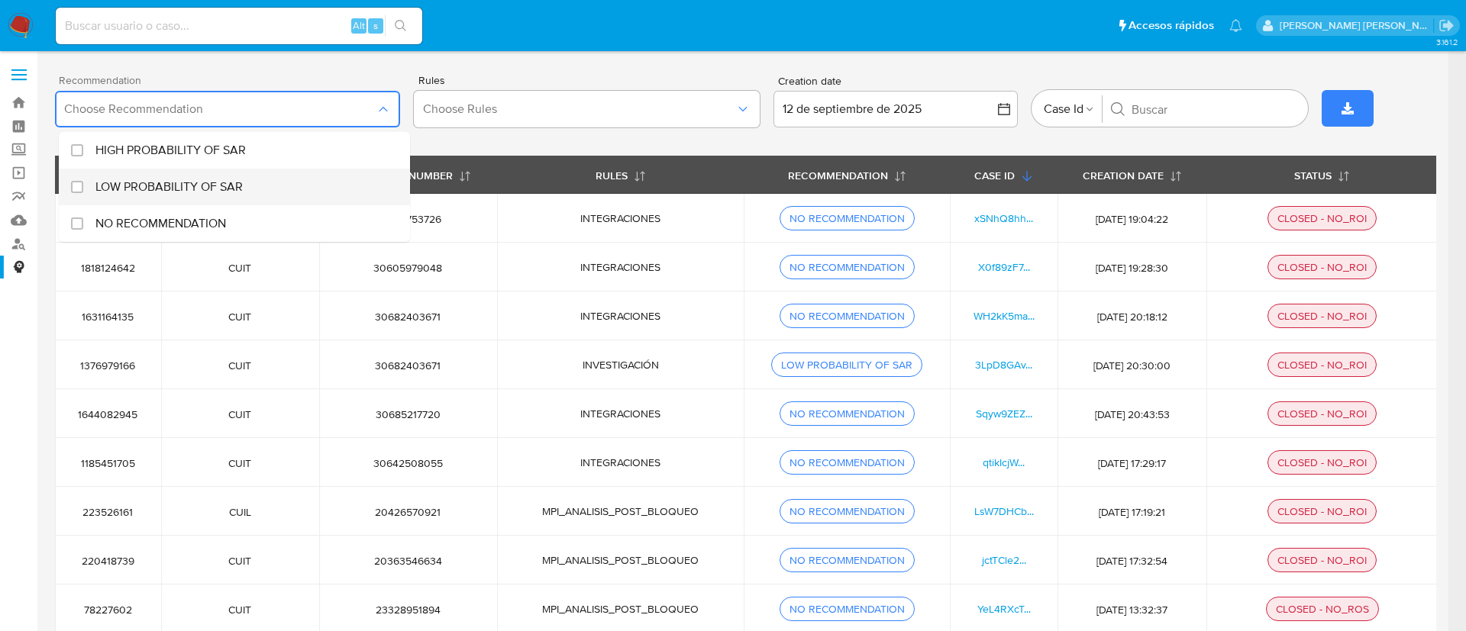
click at [138, 179] on span "LOW PROBABILITY OF SAR" at bounding box center [168, 186] width 147 height 15
checkbox input "true"
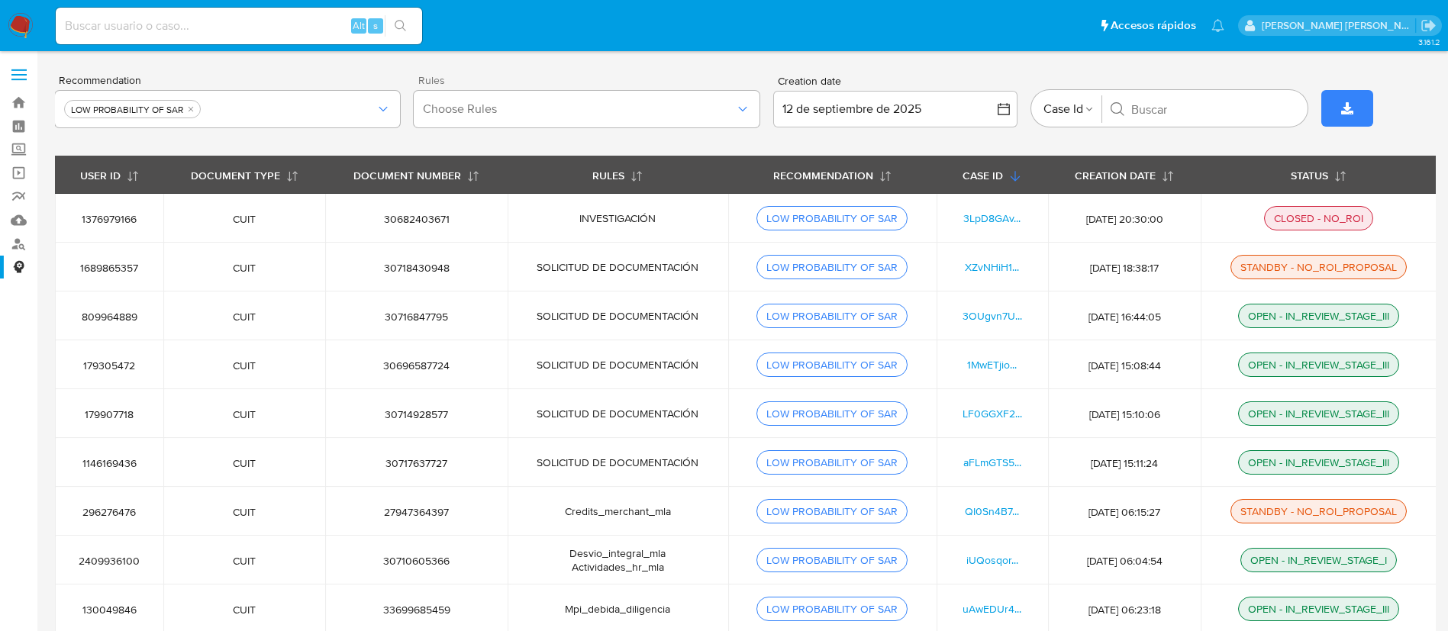
click at [488, 76] on span "Rules" at bounding box center [590, 80] width 345 height 11
click at [1306, 166] on button "STATUS" at bounding box center [1318, 174] width 92 height 37
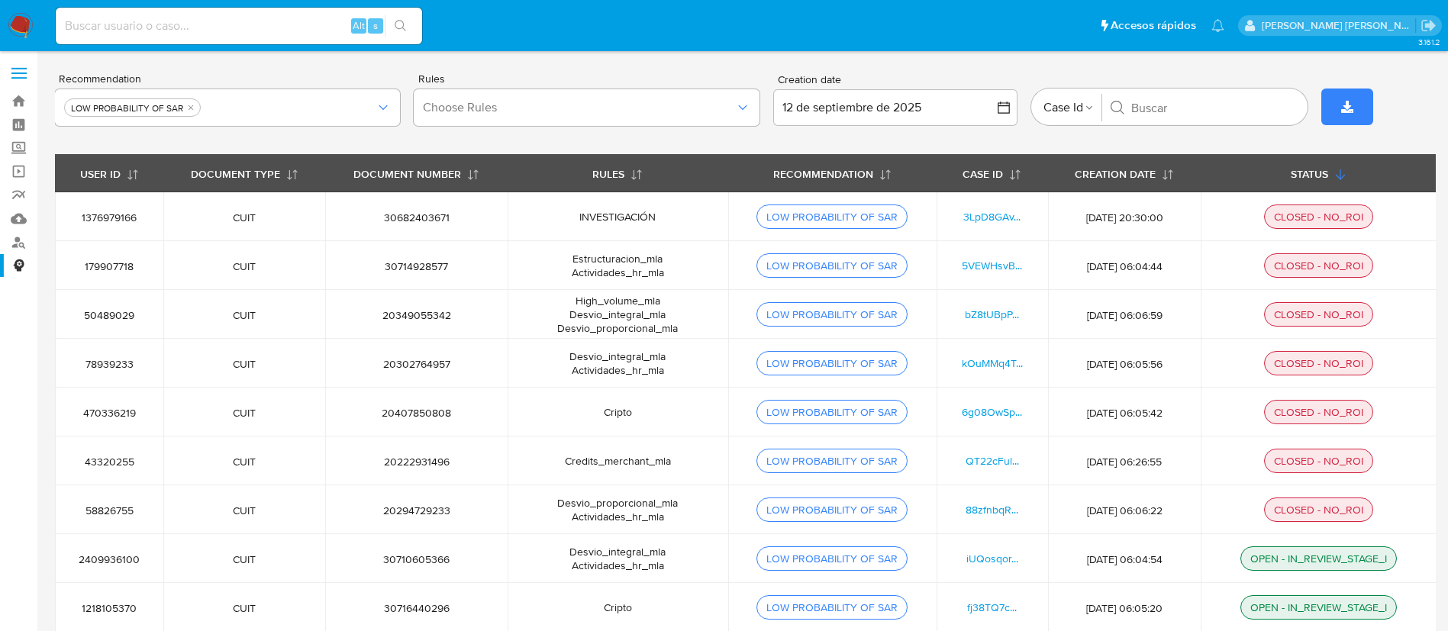
scroll to position [13, 0]
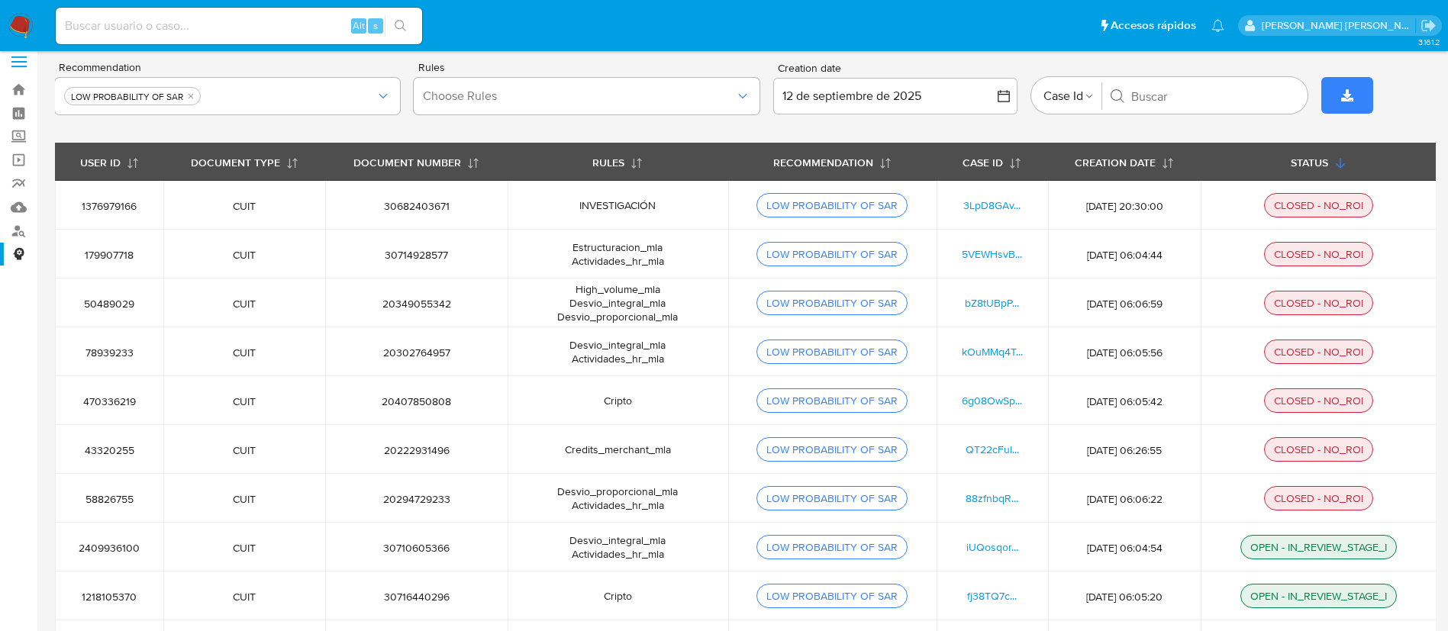
click at [99, 209] on span "1376979166" at bounding box center [109, 206] width 72 height 14
copy span "1376979166"
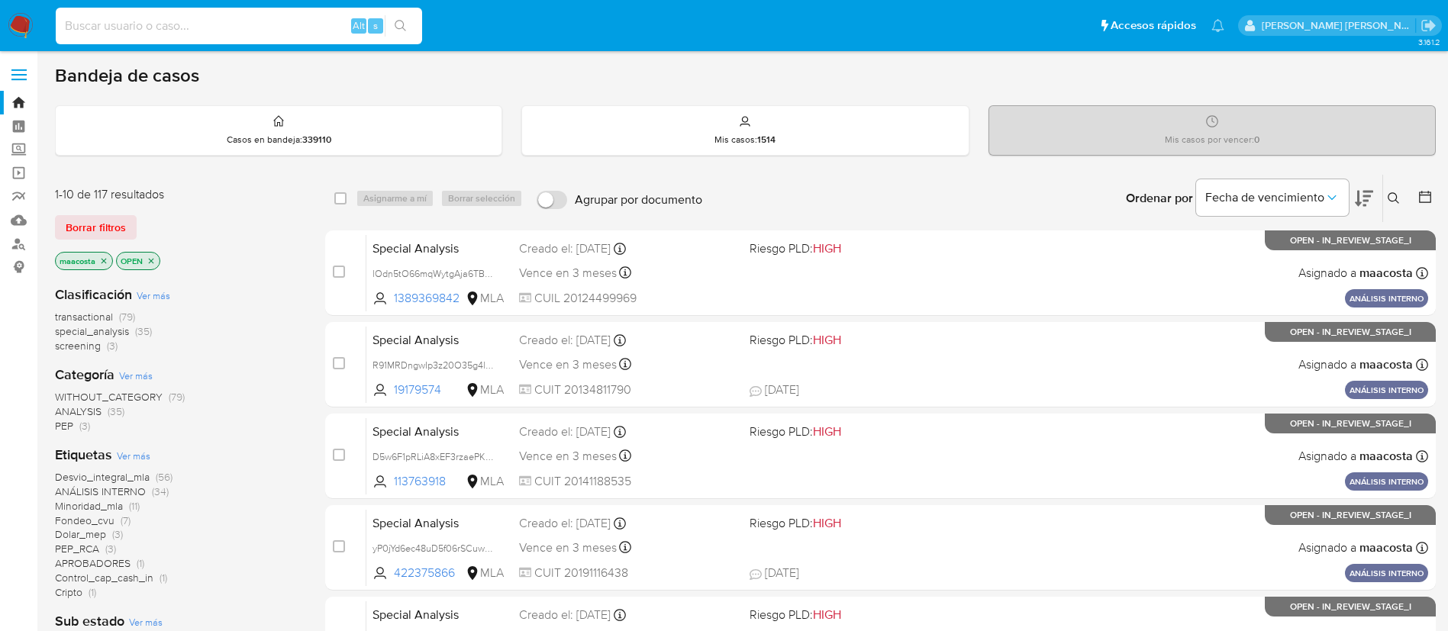
click at [238, 28] on input at bounding box center [239, 26] width 366 height 20
paste input "1376979166"
type input "1376979166"
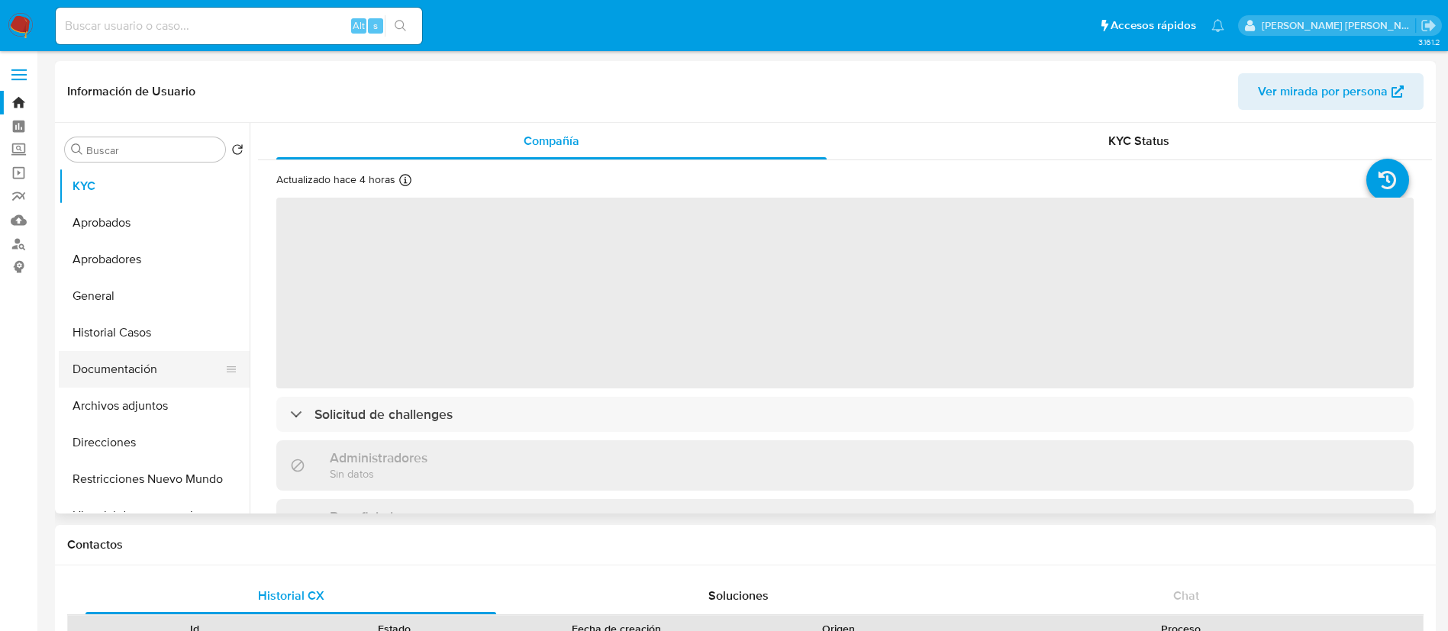
select select "10"
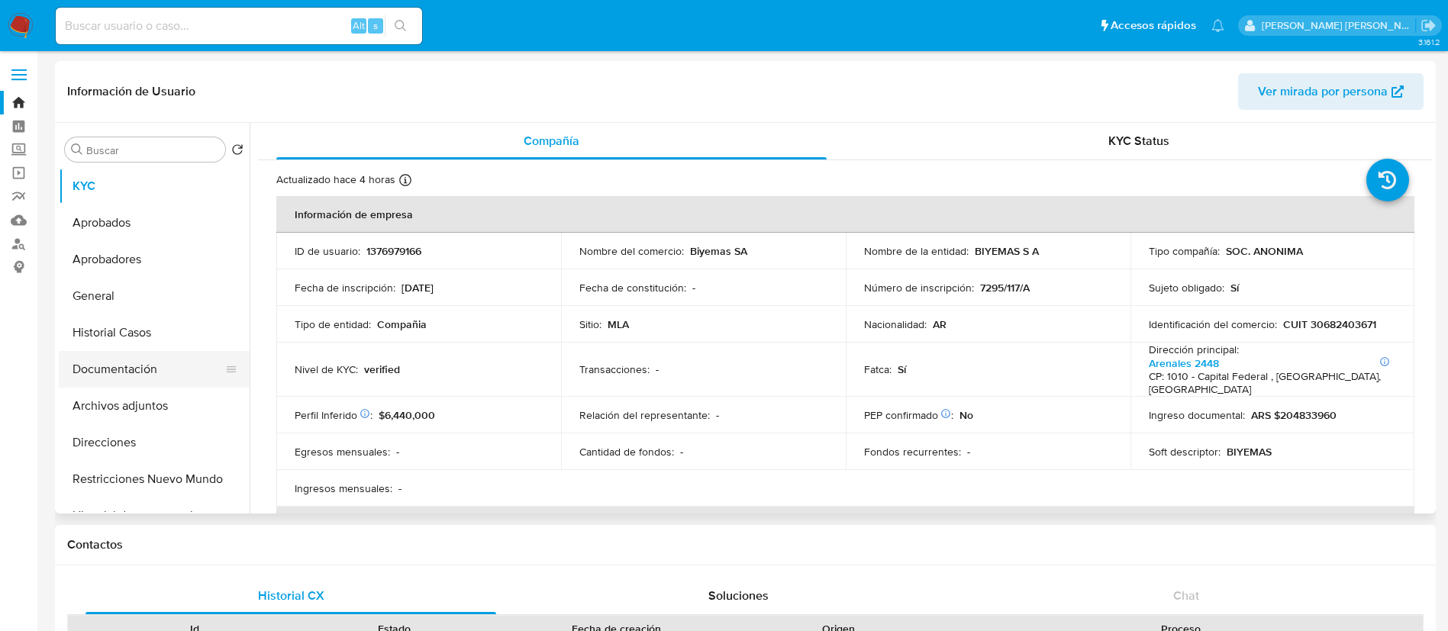
click at [113, 351] on button "Documentación" at bounding box center [148, 369] width 179 height 37
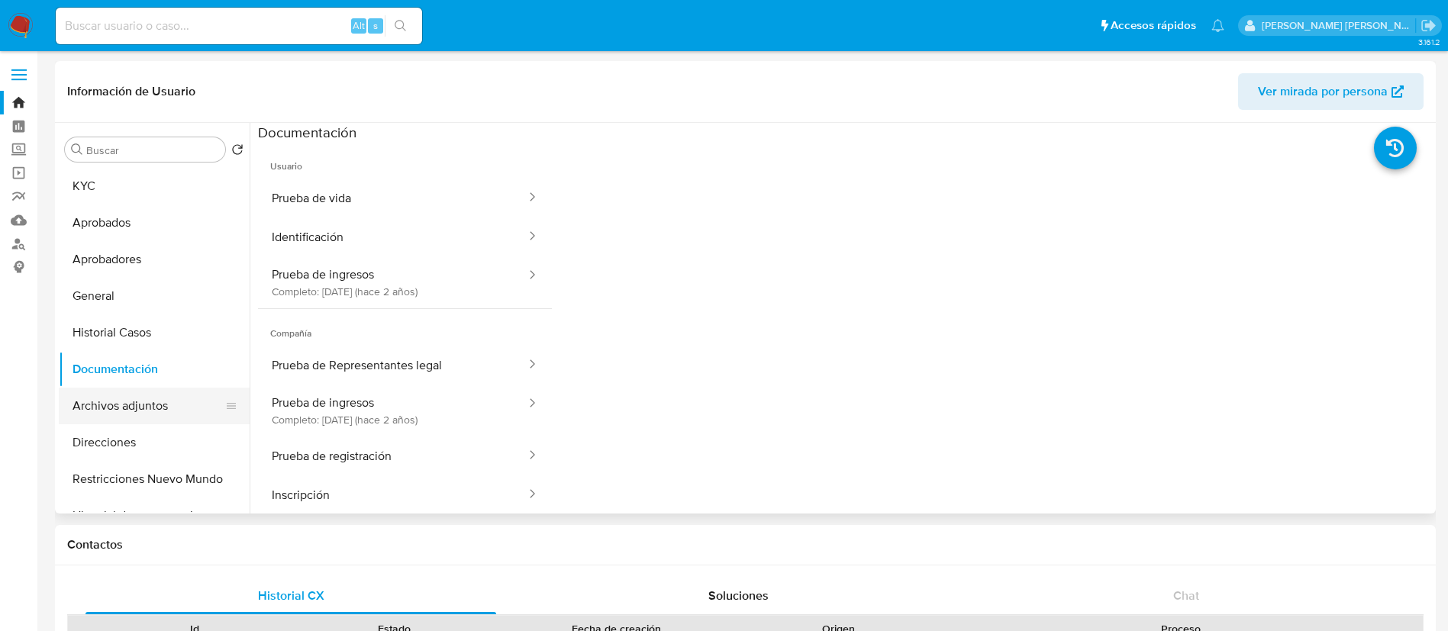
click at [131, 402] on button "Archivos adjuntos" at bounding box center [148, 406] width 179 height 37
